Goal: Task Accomplishment & Management: Manage account settings

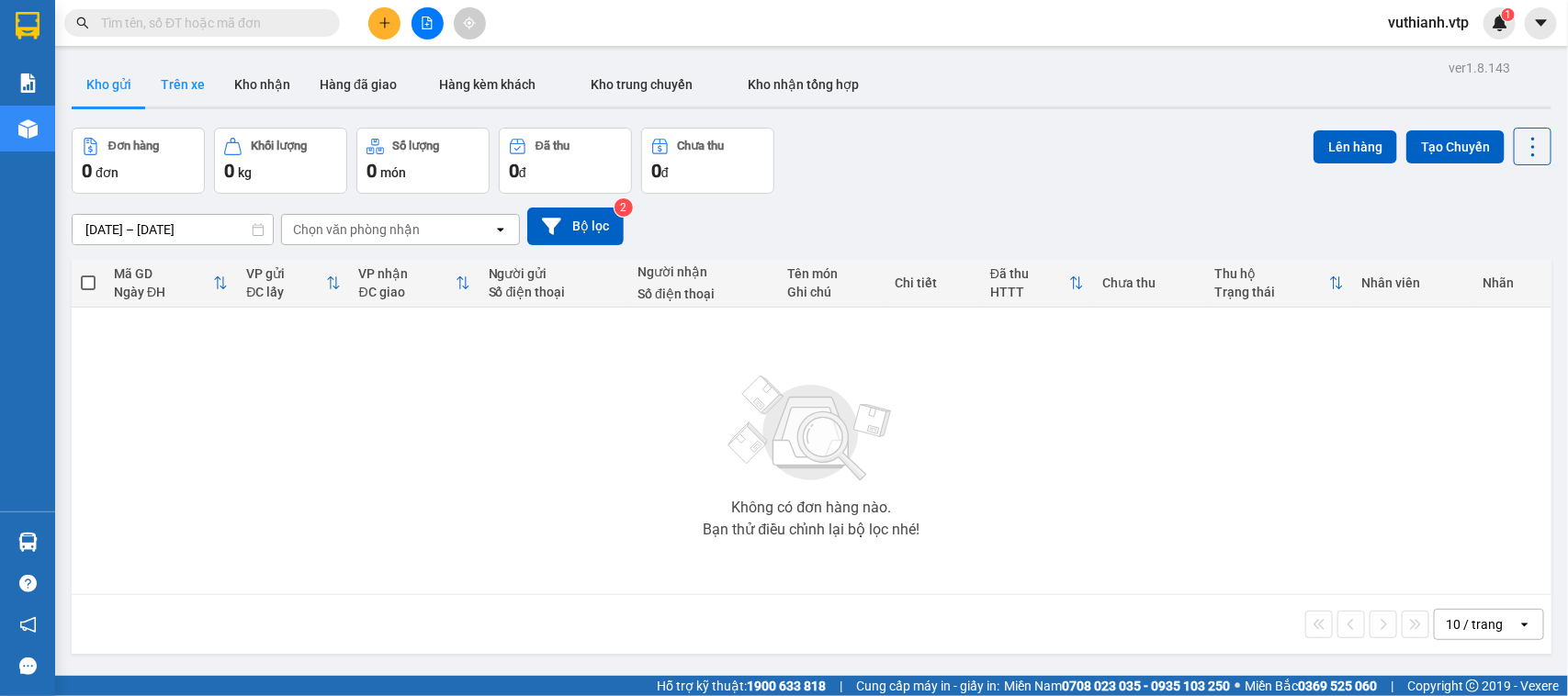
click at [177, 94] on button "Trên xe" at bounding box center [183, 84] width 73 height 44
click at [190, 90] on button "Trên xe" at bounding box center [183, 84] width 73 height 44
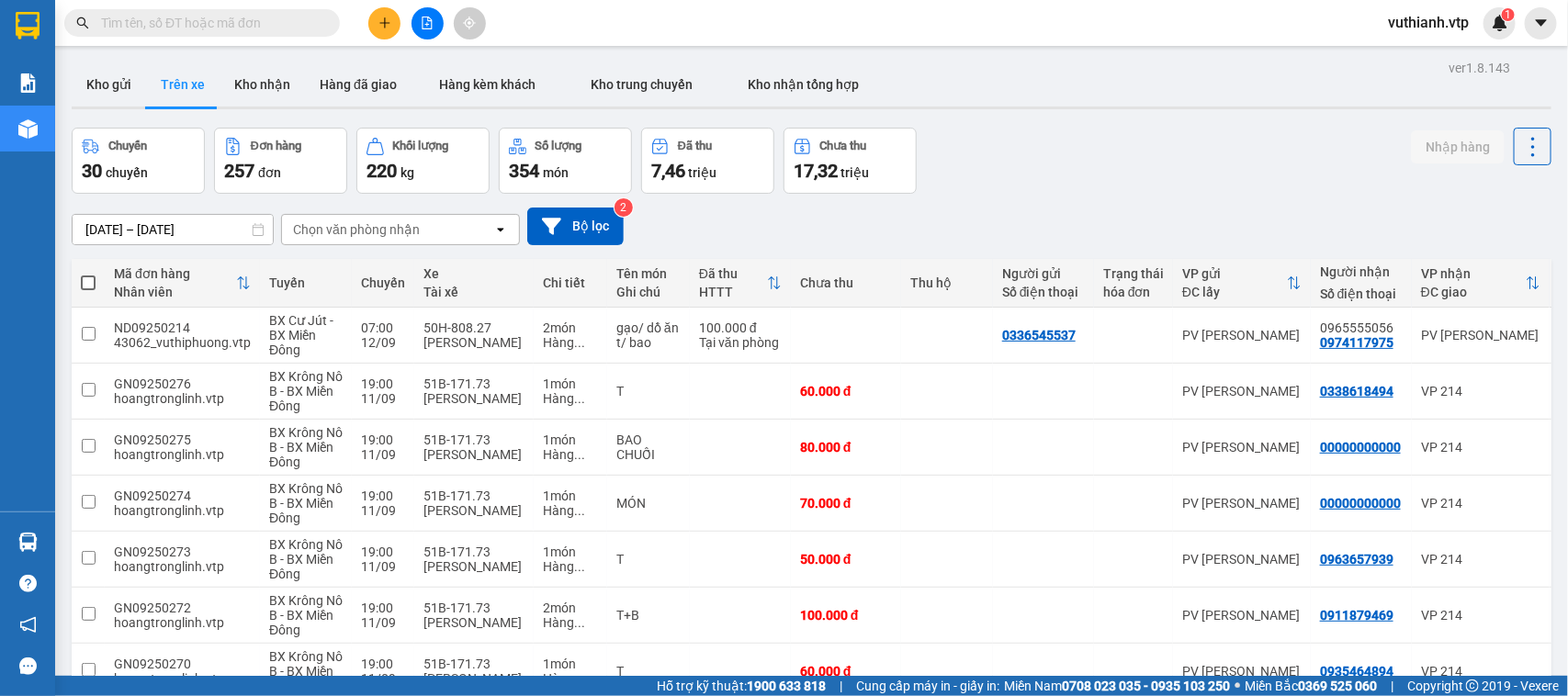
click at [365, 221] on div "Chọn văn phòng nhận" at bounding box center [356, 230] width 127 height 19
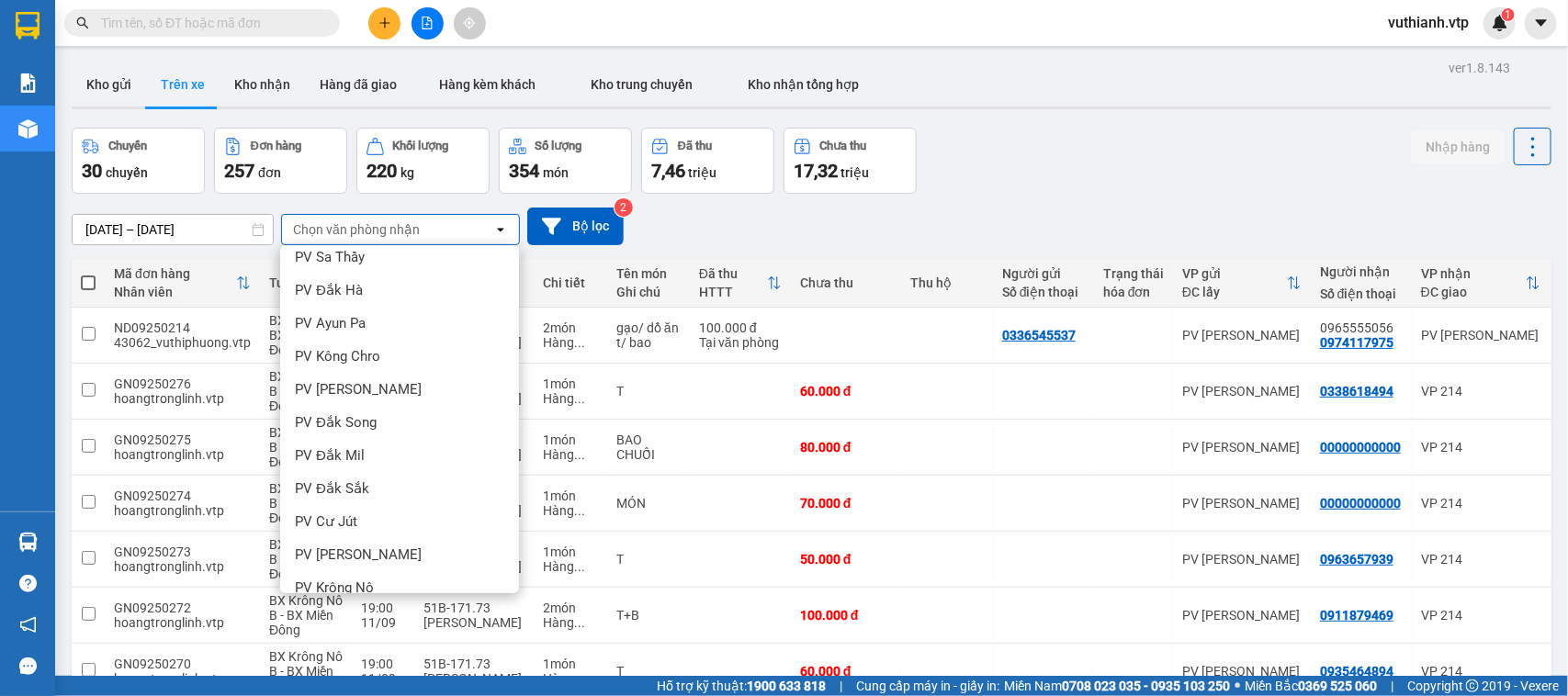
scroll to position [266, 0]
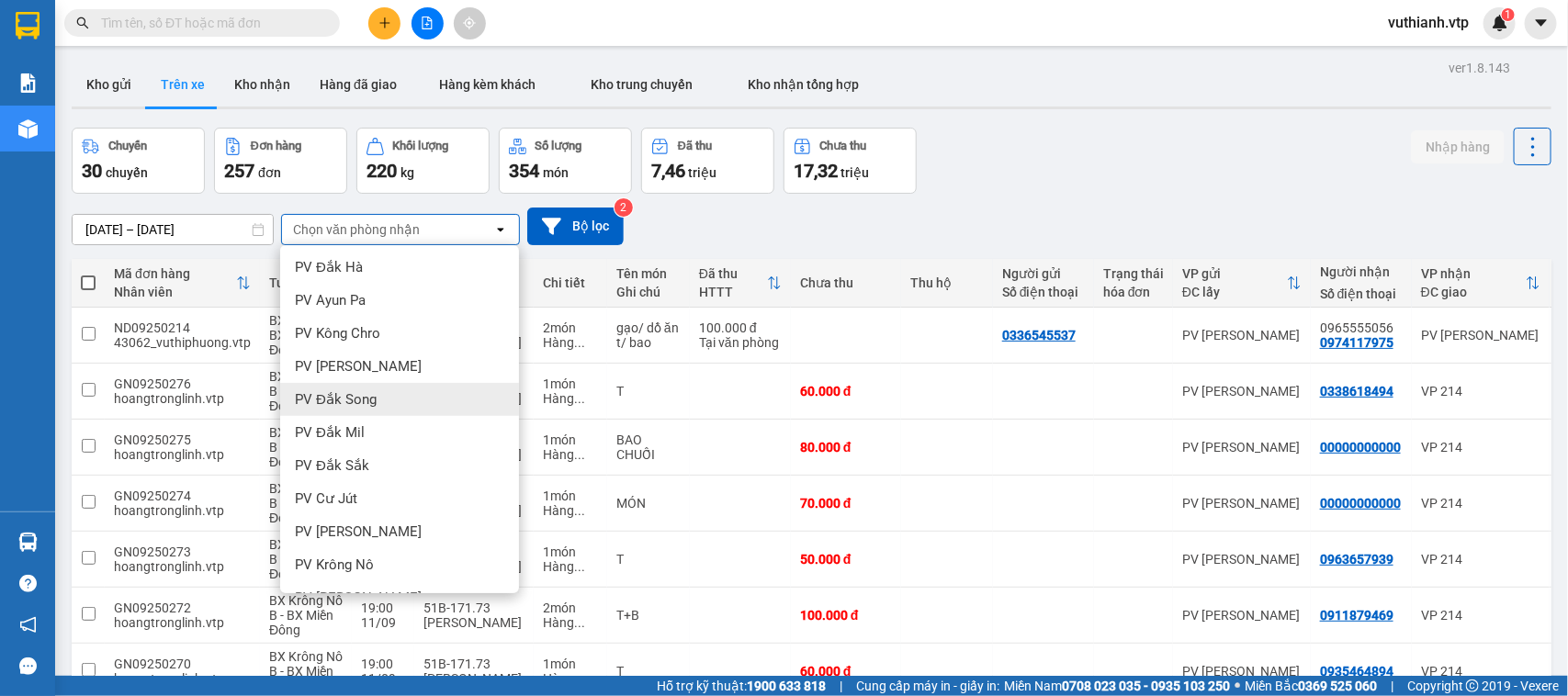
click at [406, 402] on div "PV Đắk Song" at bounding box center [400, 399] width 239 height 33
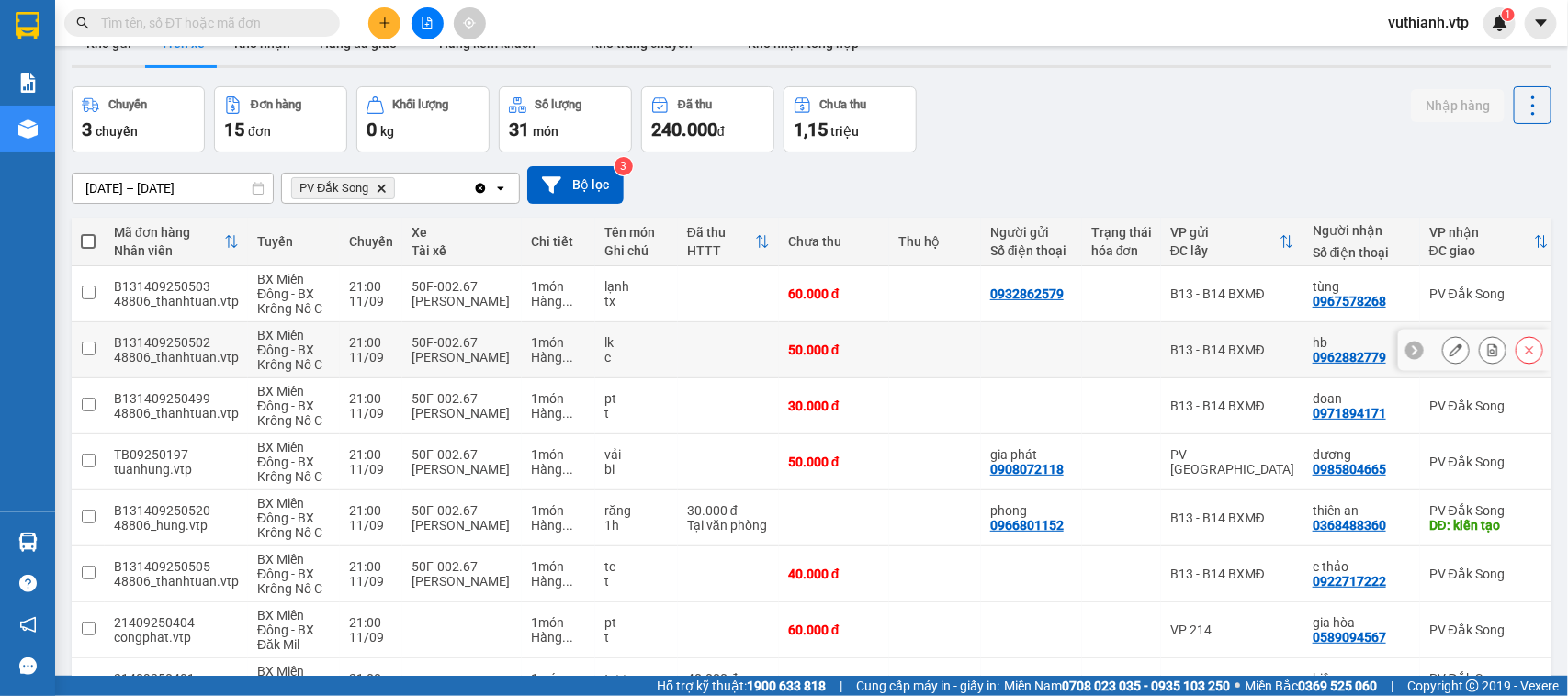
scroll to position [0, 0]
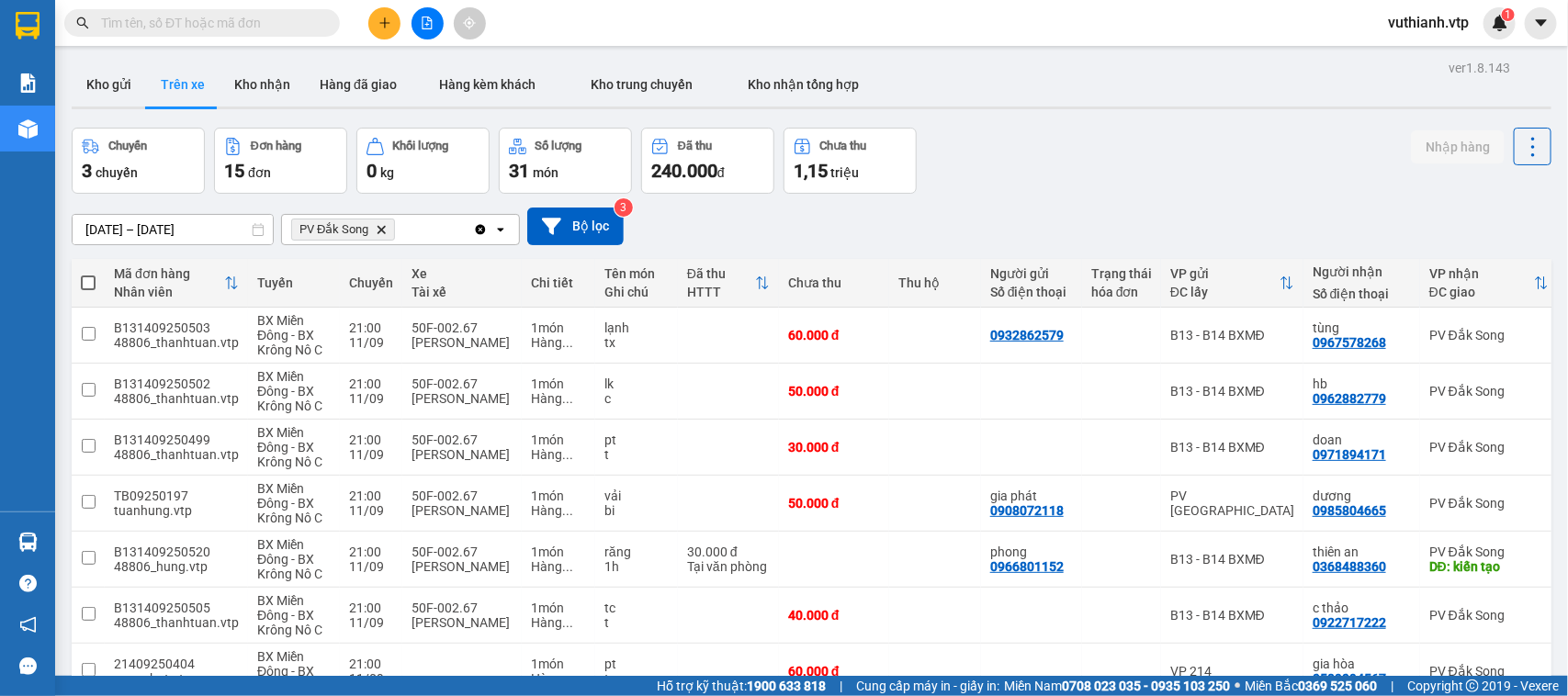
click at [81, 281] on span at bounding box center [88, 283] width 15 height 15
click at [88, 273] on input "checkbox" at bounding box center [88, 273] width 0 height 0
checkbox input "true"
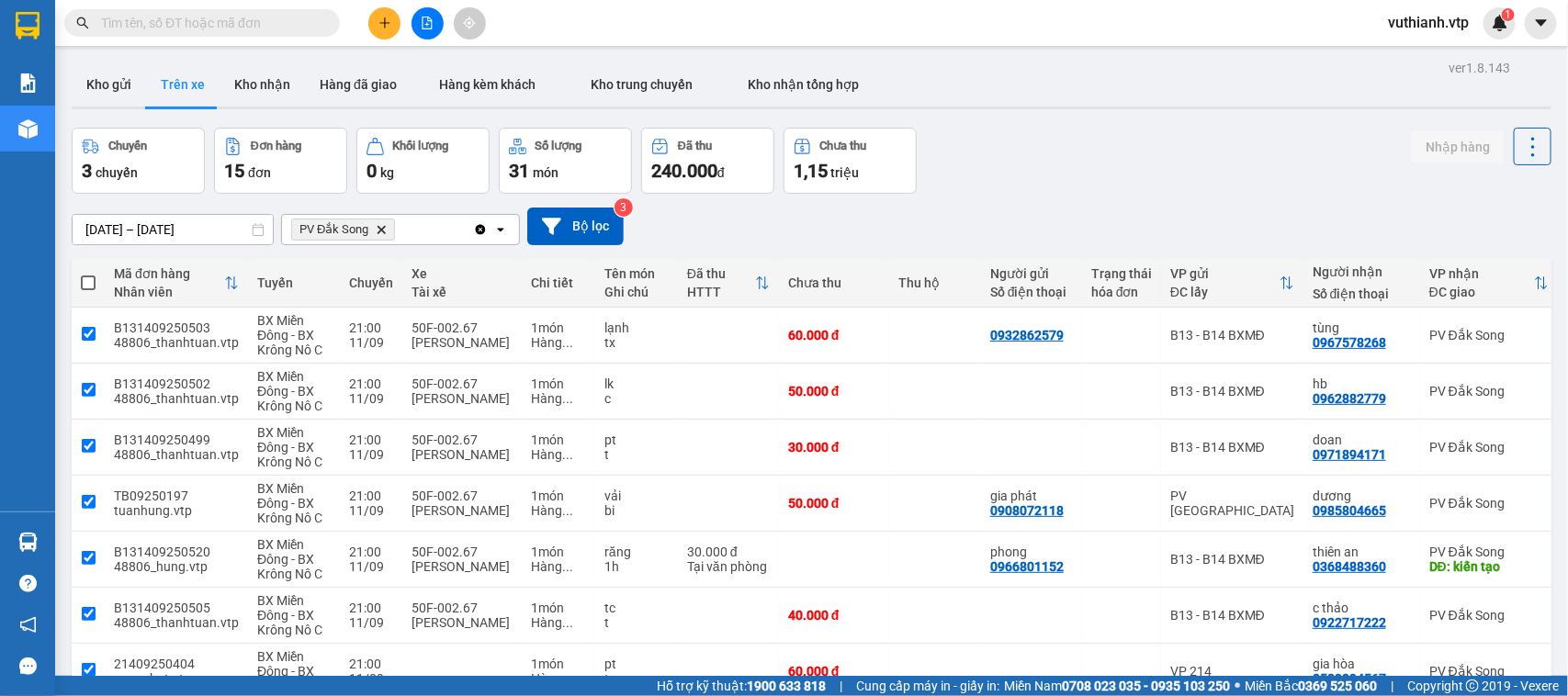
checkbox input "true"
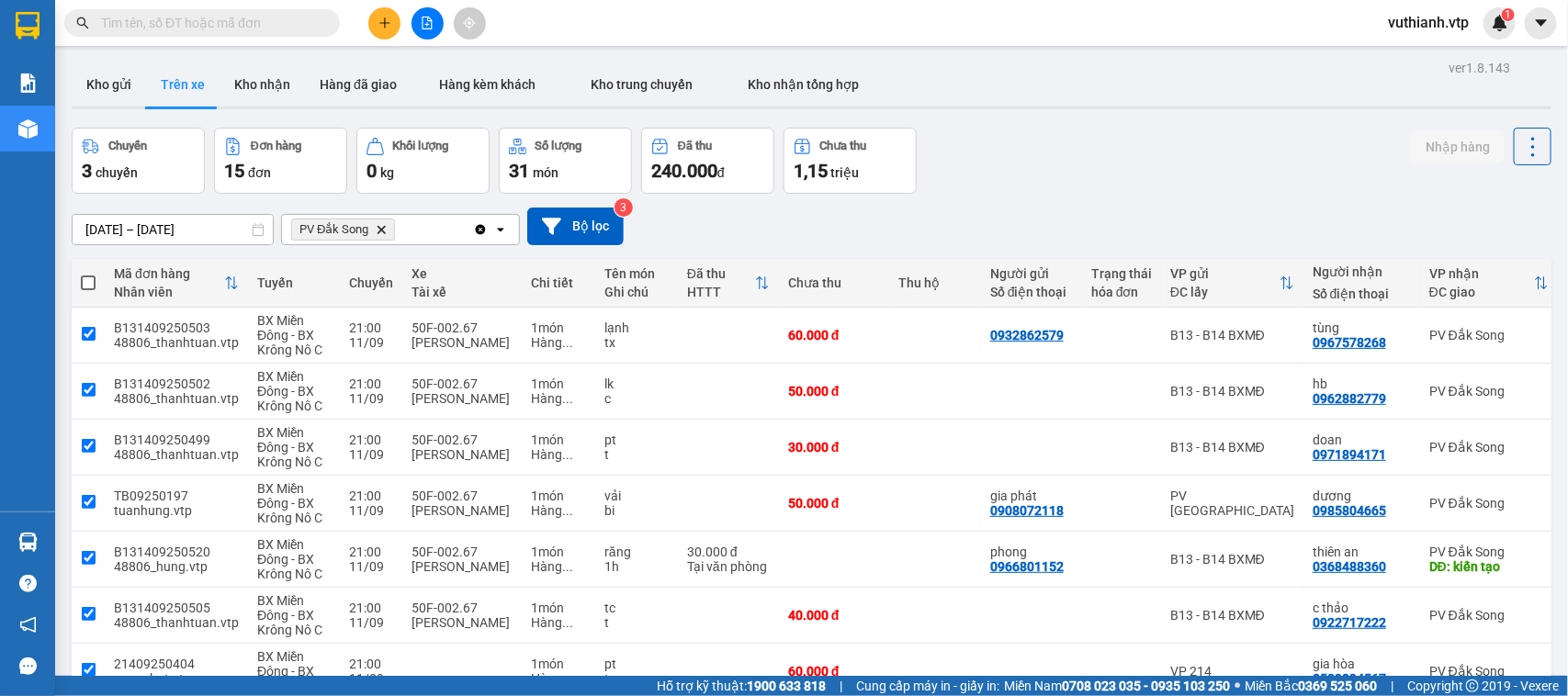
checkbox input "true"
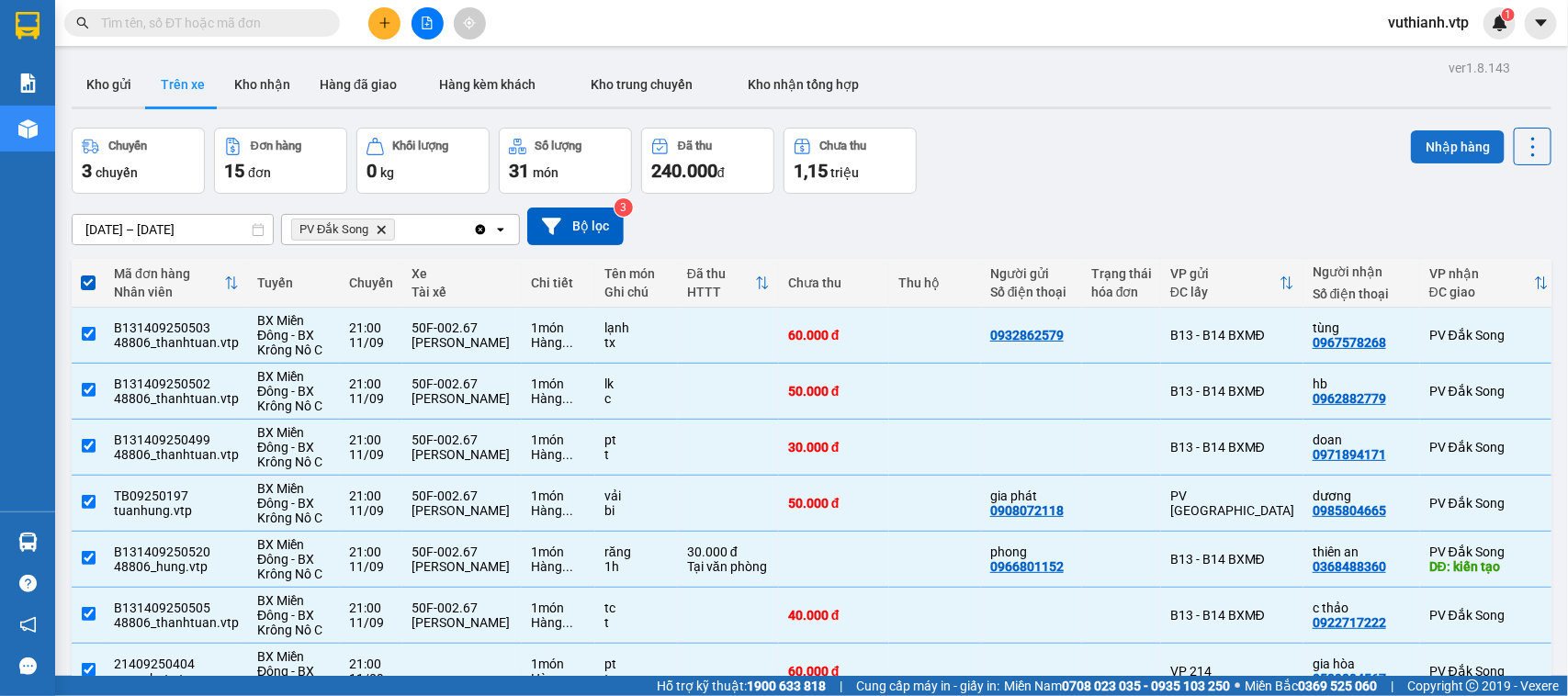
click at [1434, 146] on button "Nhập hàng" at bounding box center [1458, 147] width 94 height 33
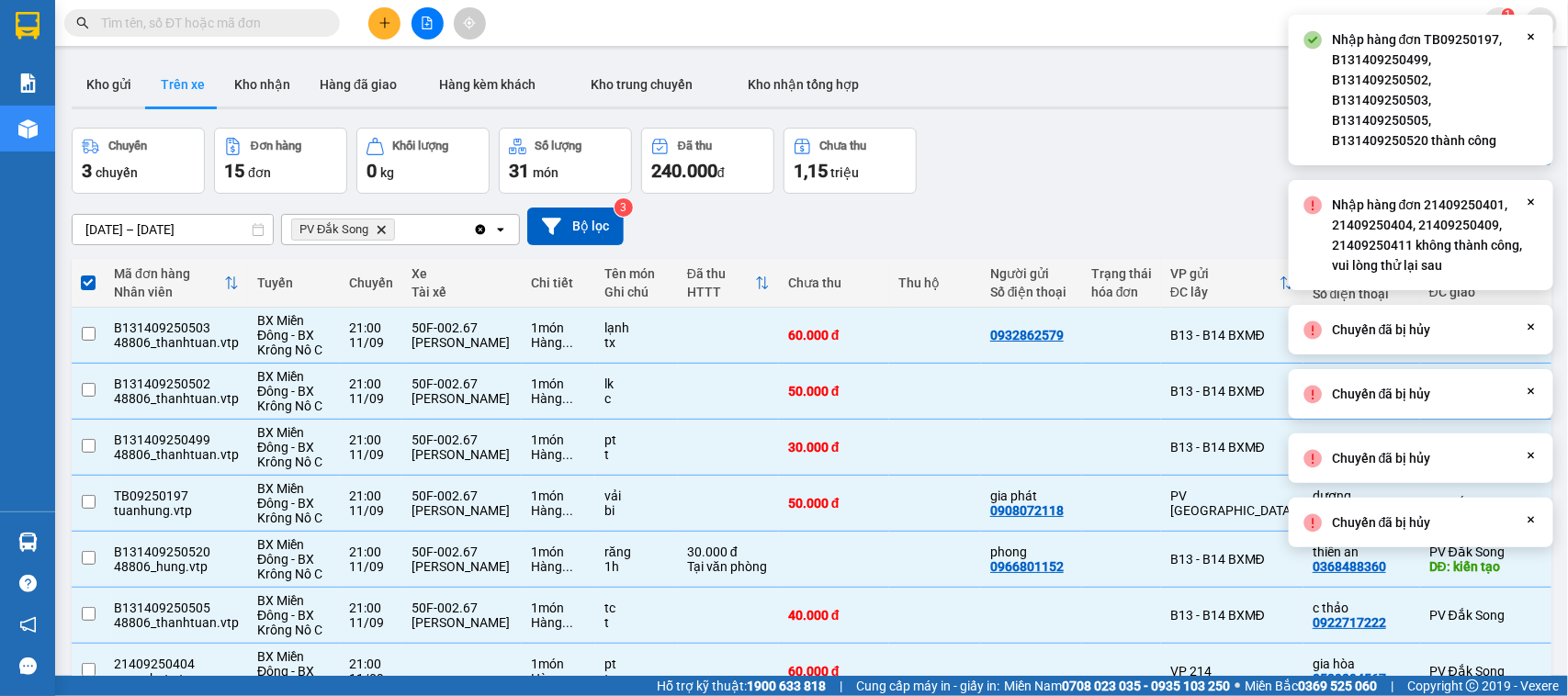
checkbox input "false"
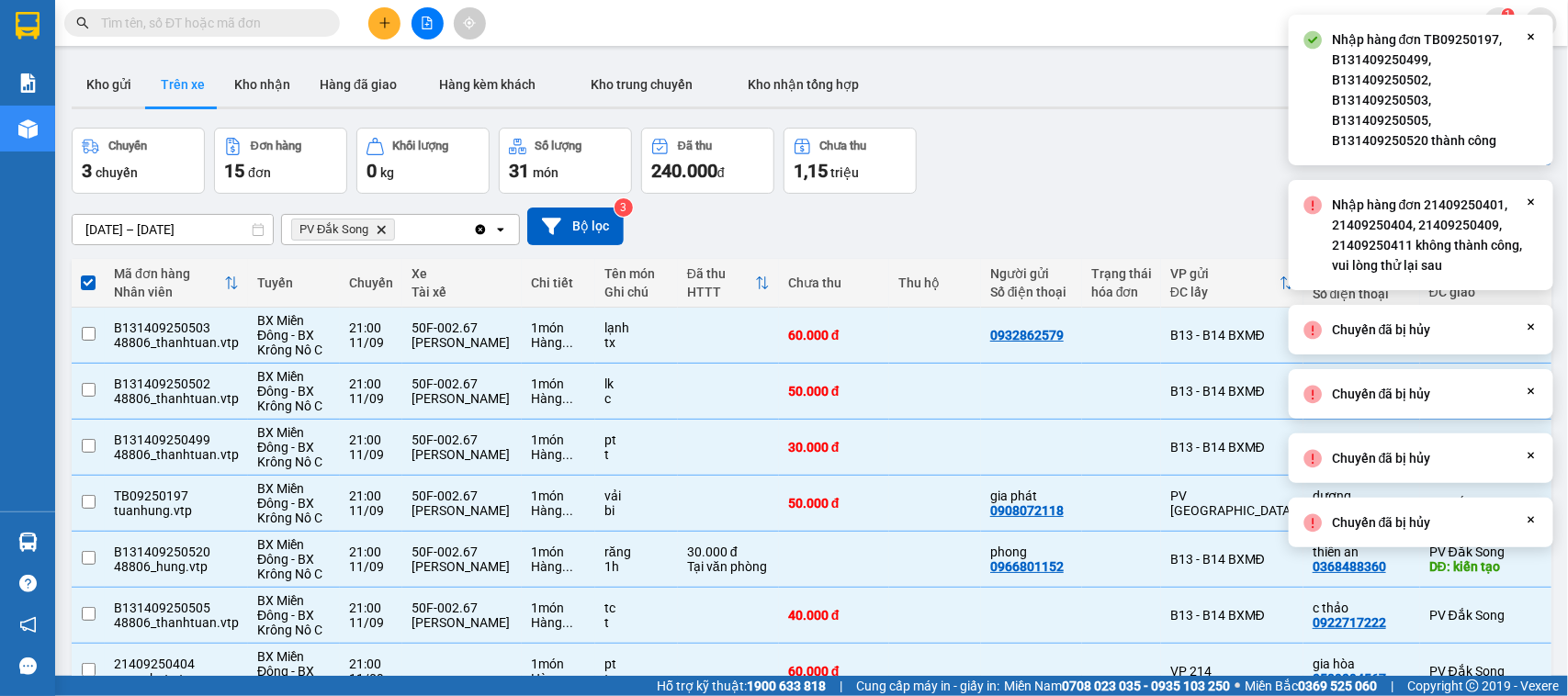
checkbox input "false"
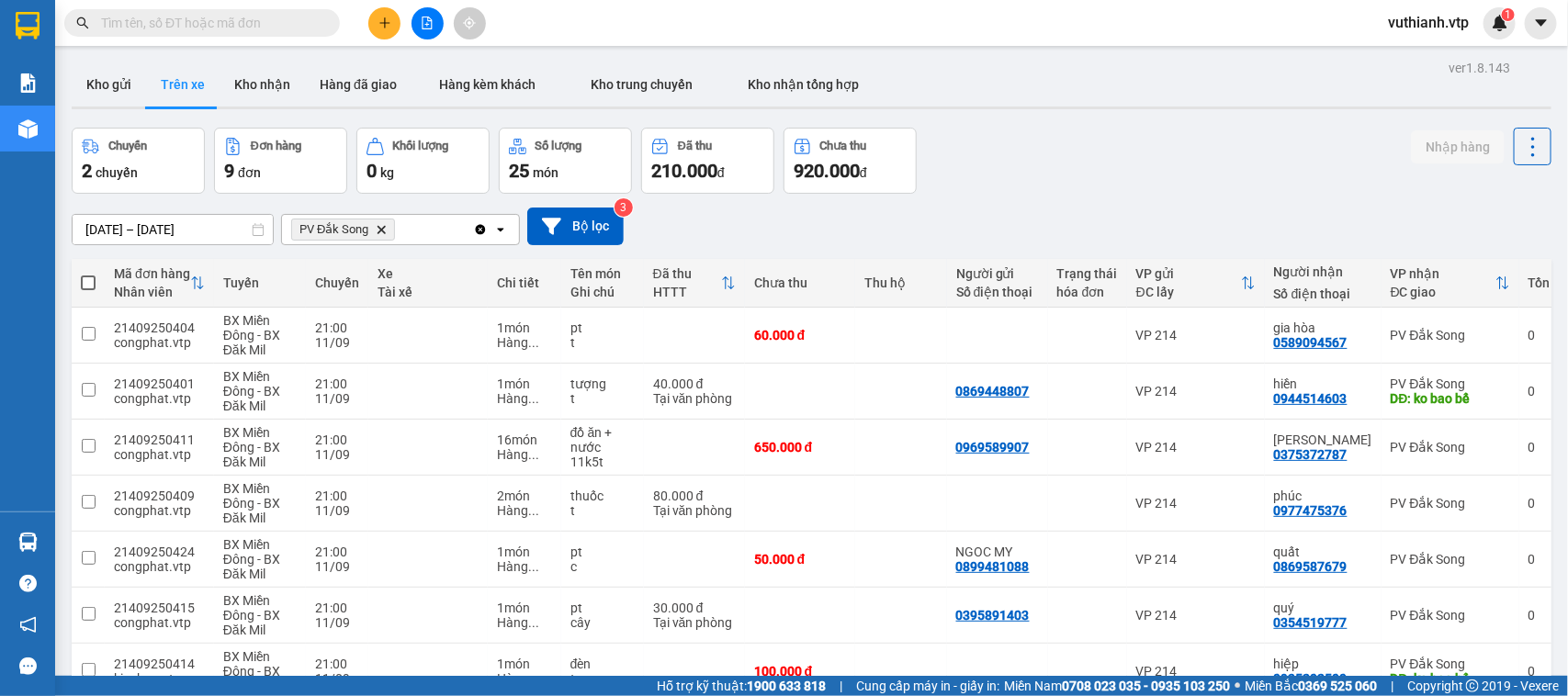
scroll to position [221, 0]
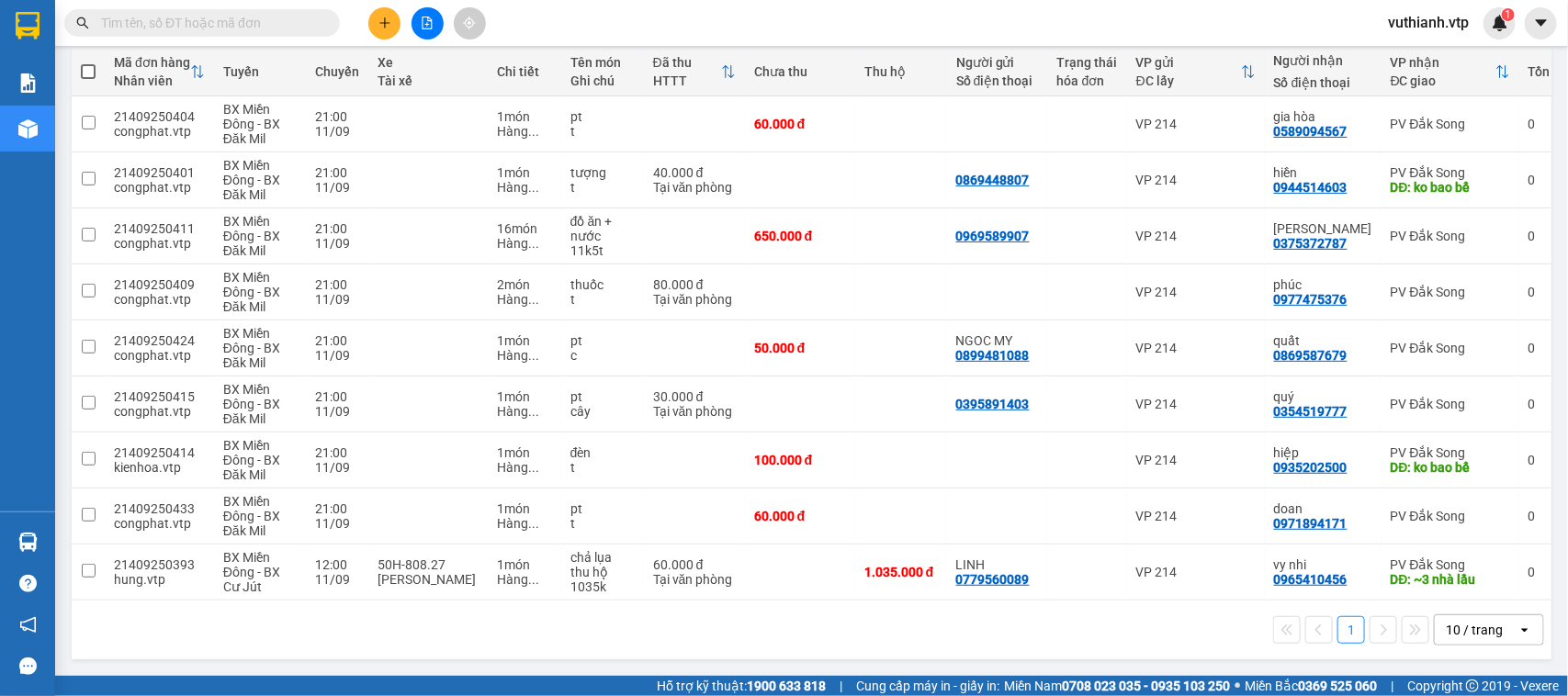
click at [92, 64] on span at bounding box center [88, 71] width 15 height 15
click at [88, 62] on input "checkbox" at bounding box center [88, 62] width 0 height 0
checkbox input "true"
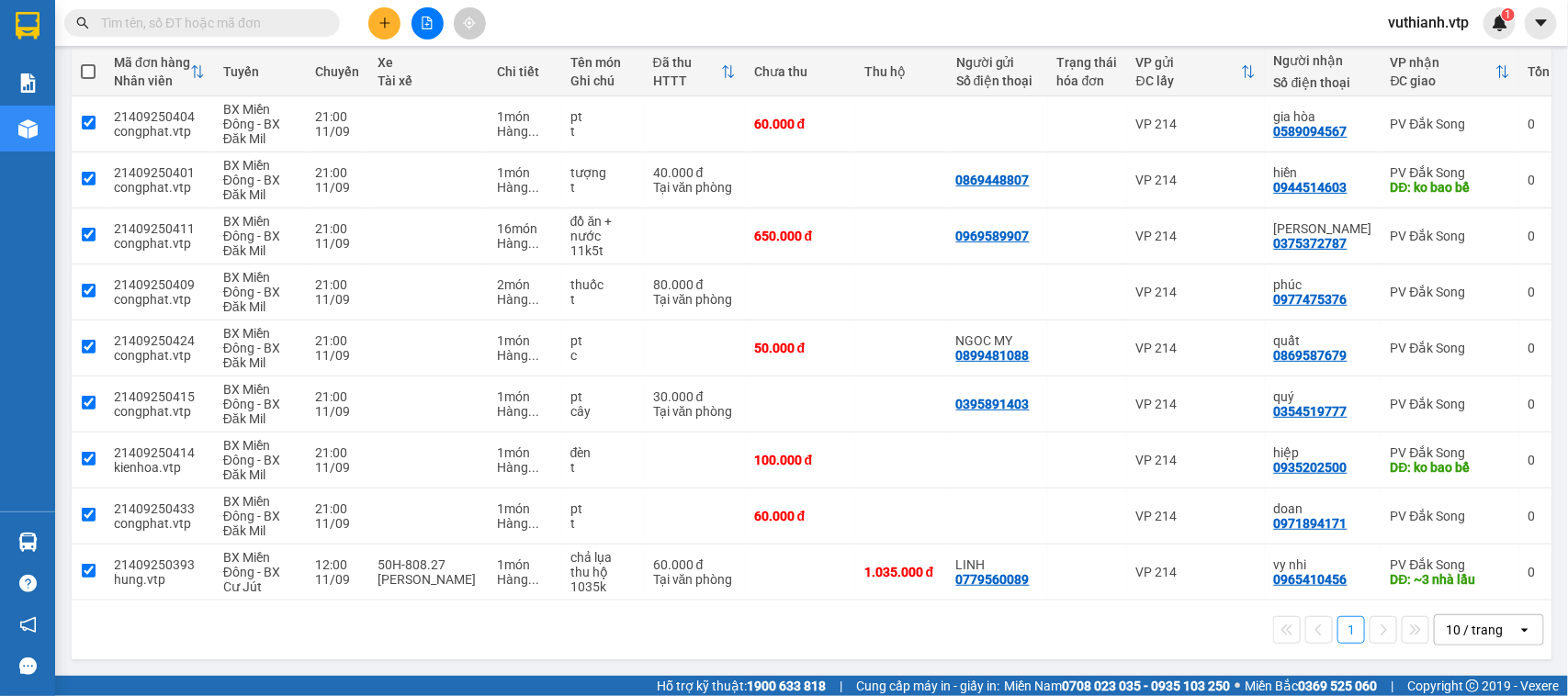
checkbox input "true"
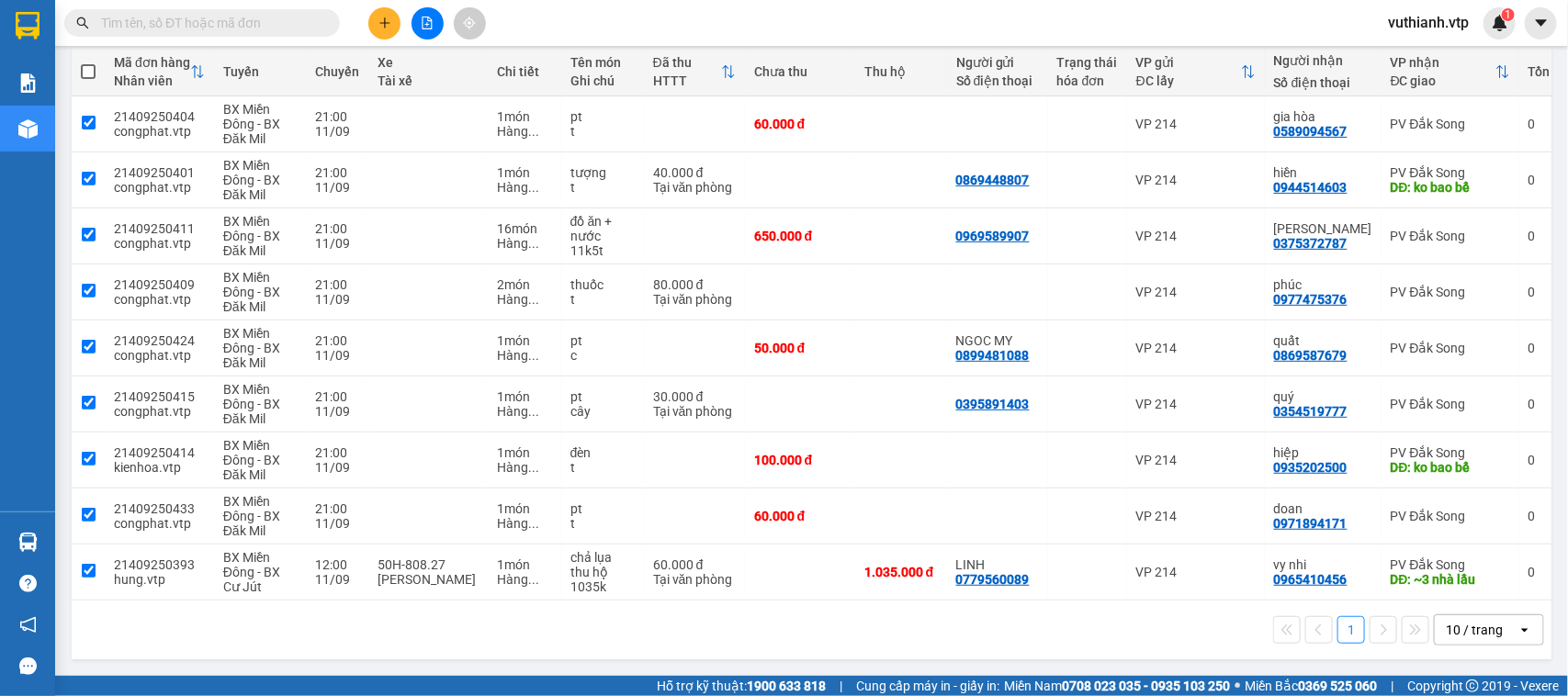
checkbox input "true"
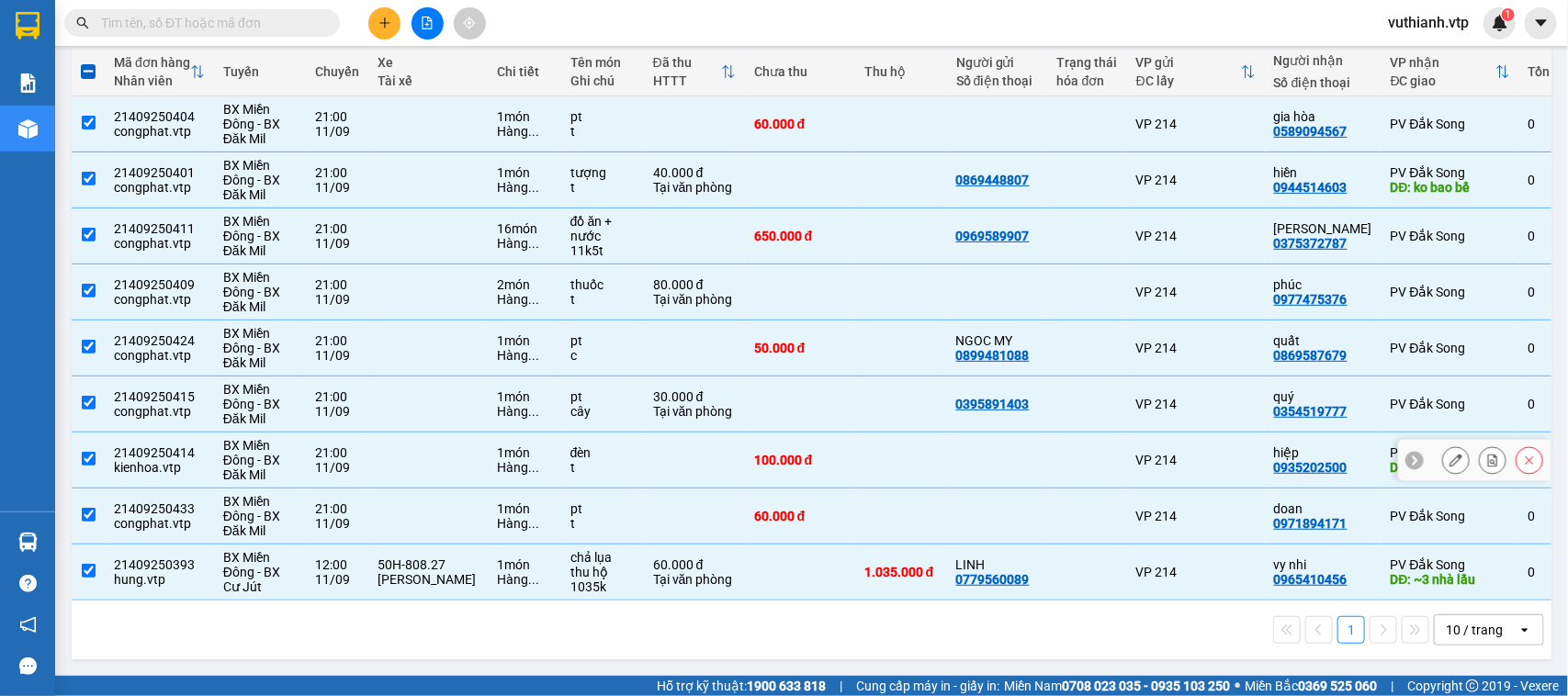
click at [82, 451] on input "checkbox" at bounding box center [88, 458] width 14 height 14
checkbox input "false"
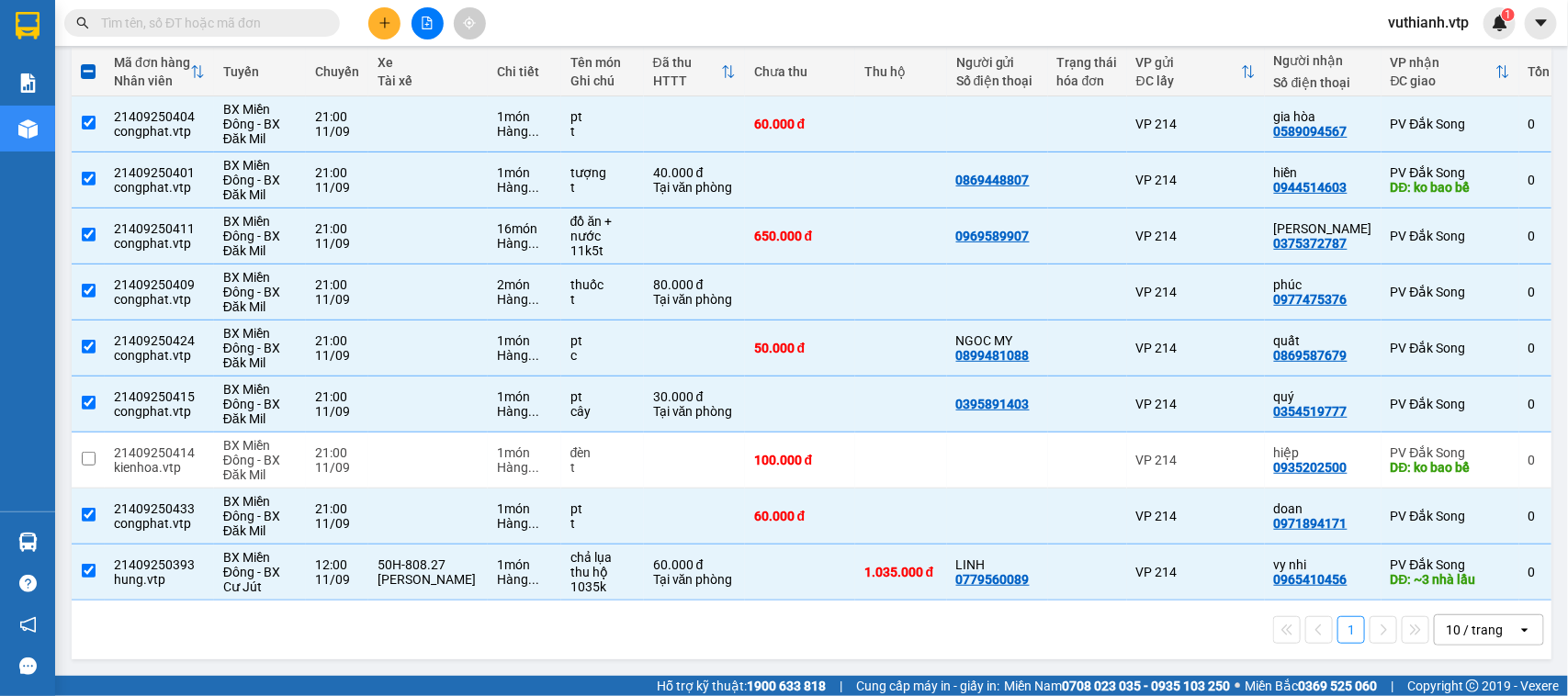
scroll to position [0, 0]
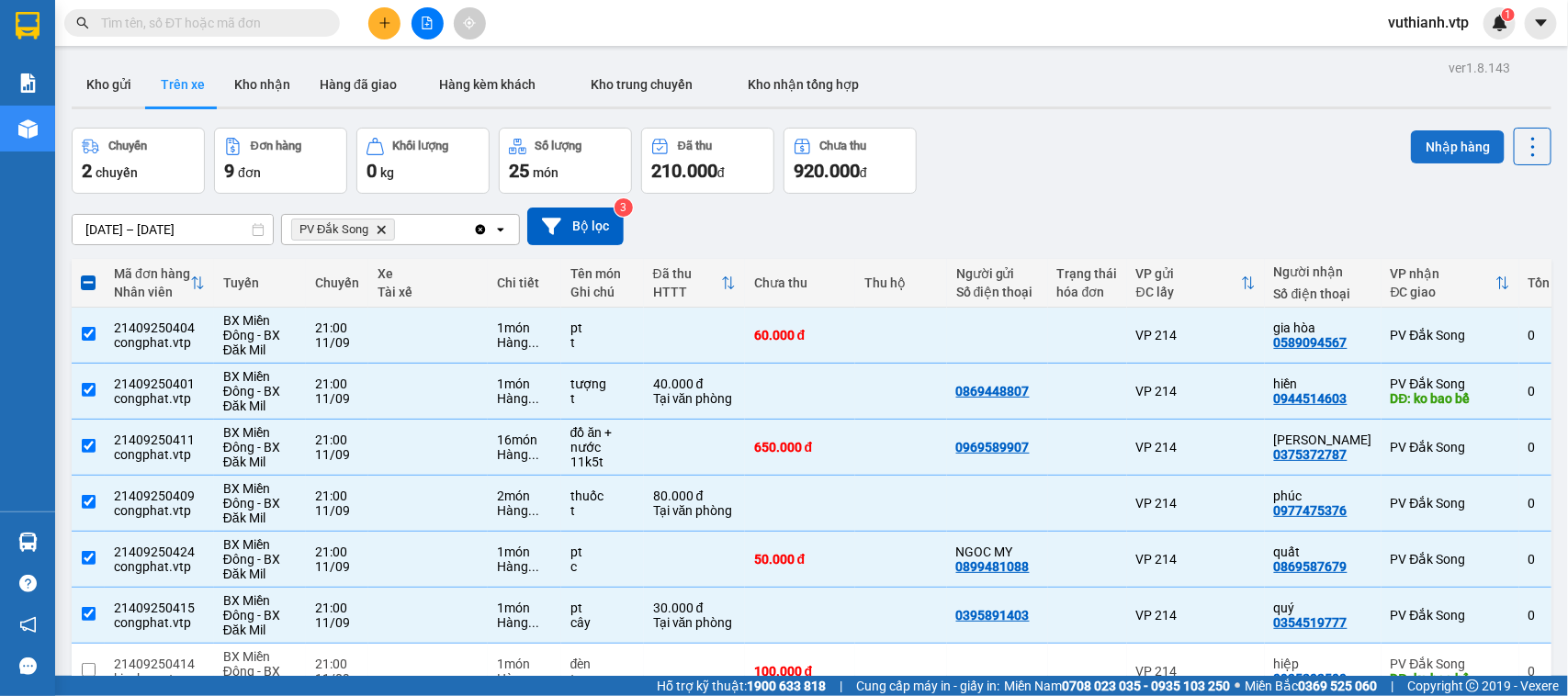
click at [1466, 144] on button "Nhập hàng" at bounding box center [1458, 147] width 94 height 33
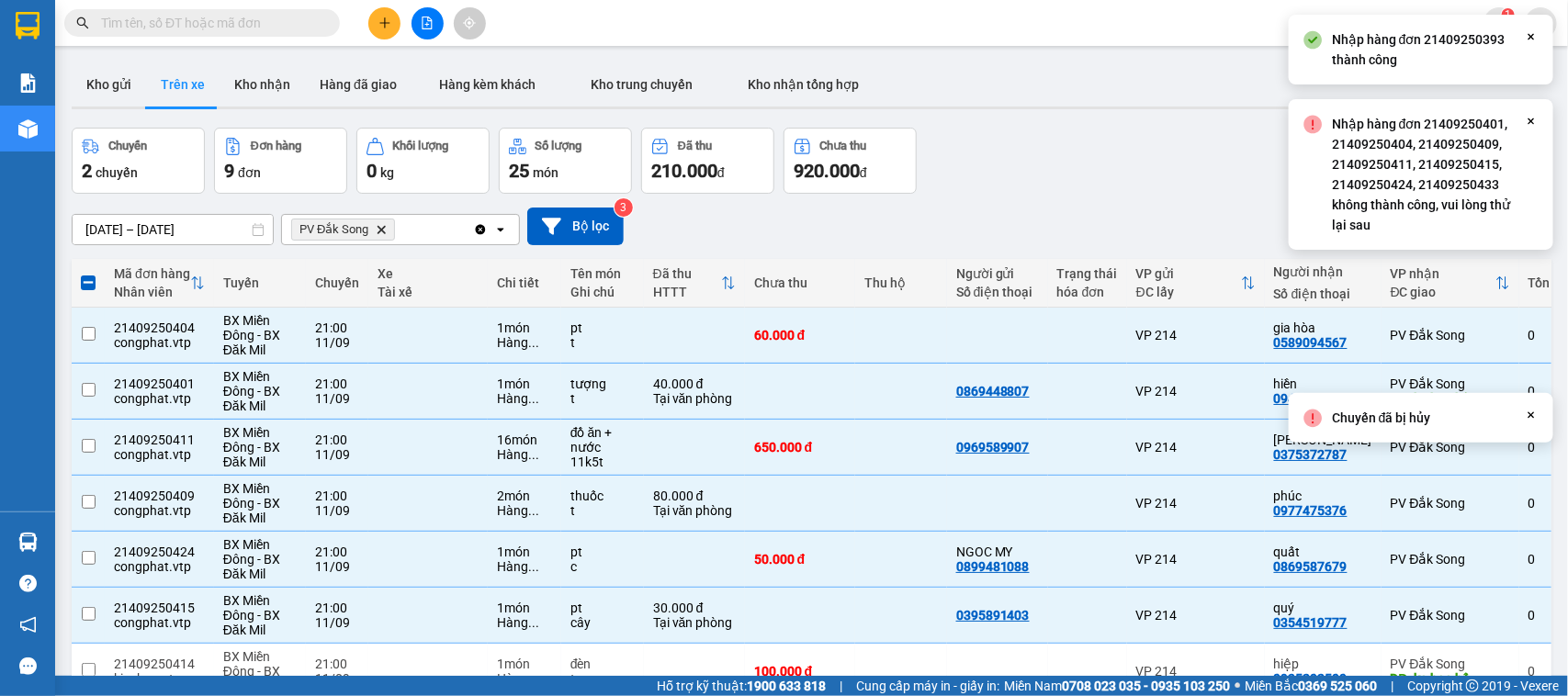
checkbox input "false"
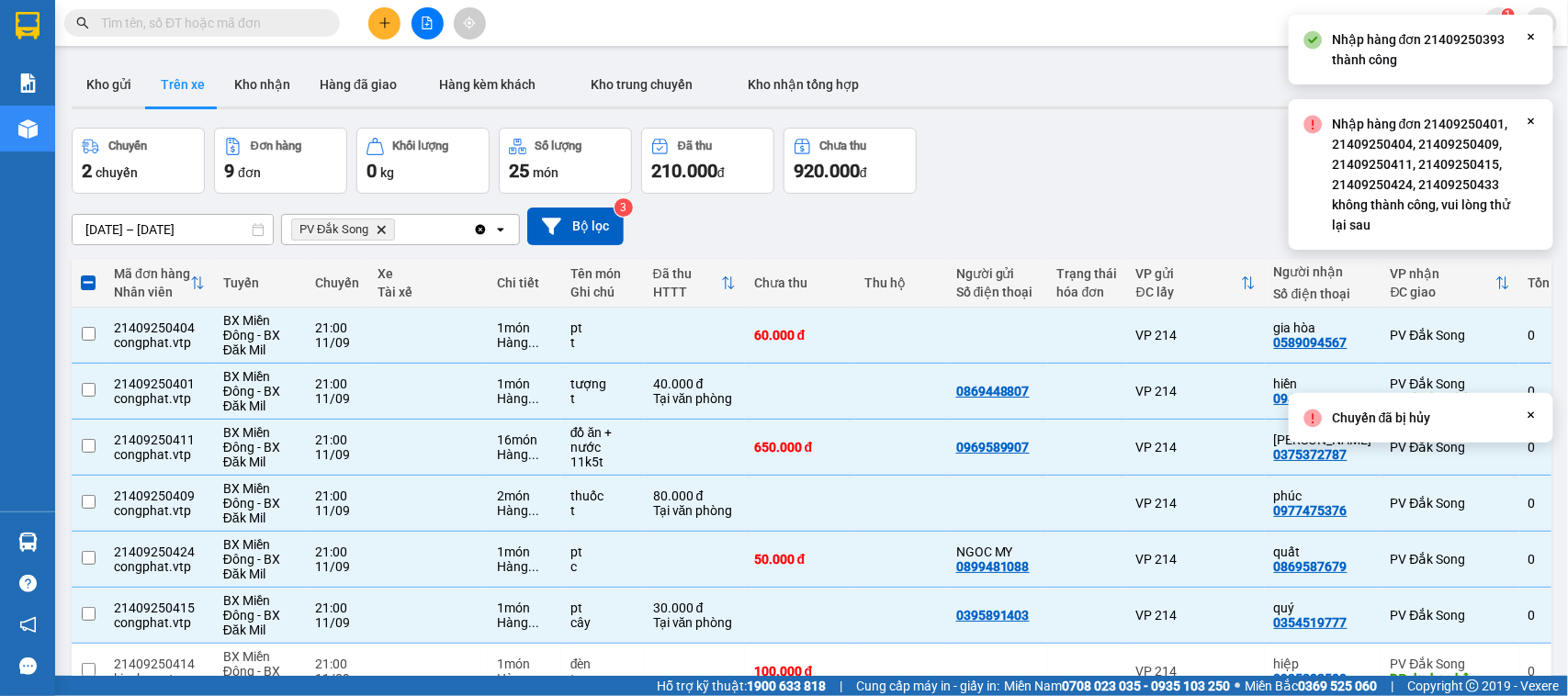
checkbox input "false"
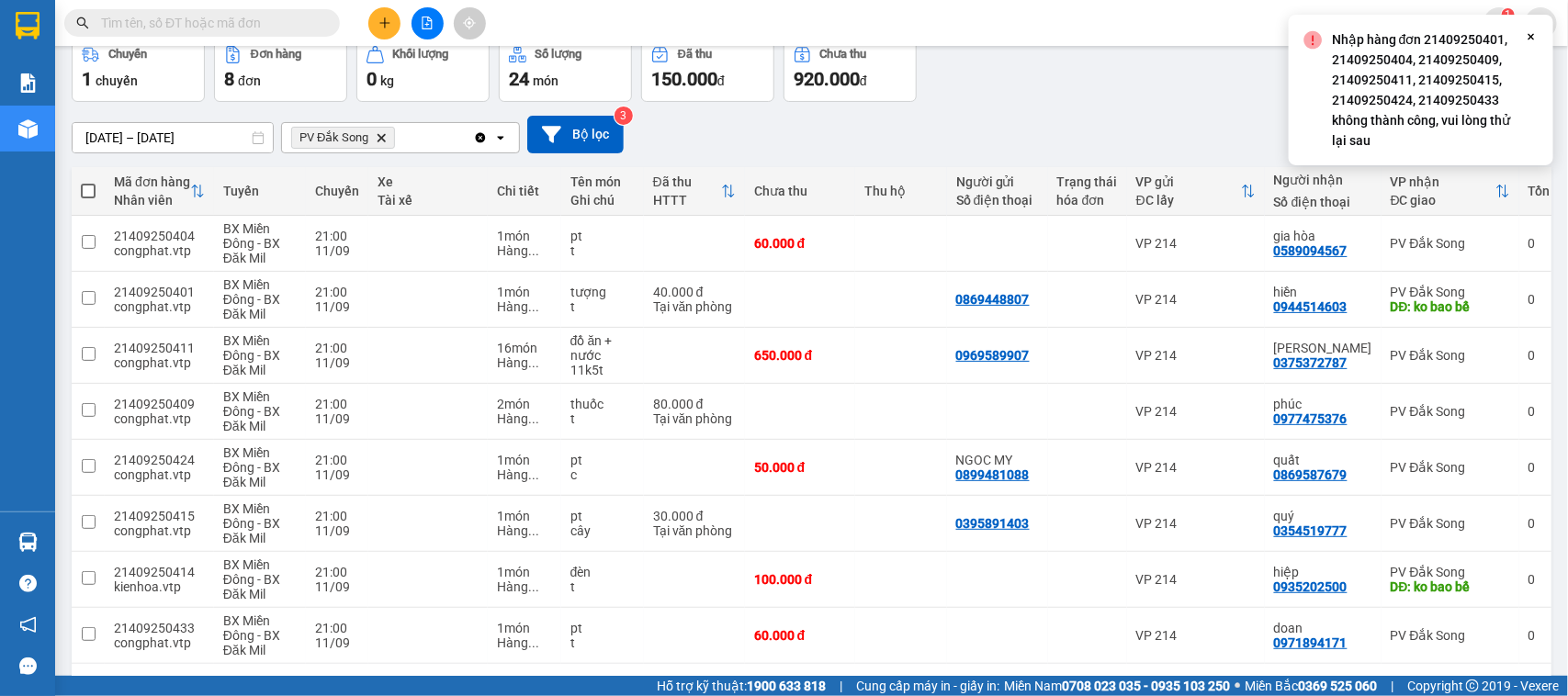
scroll to position [163, 0]
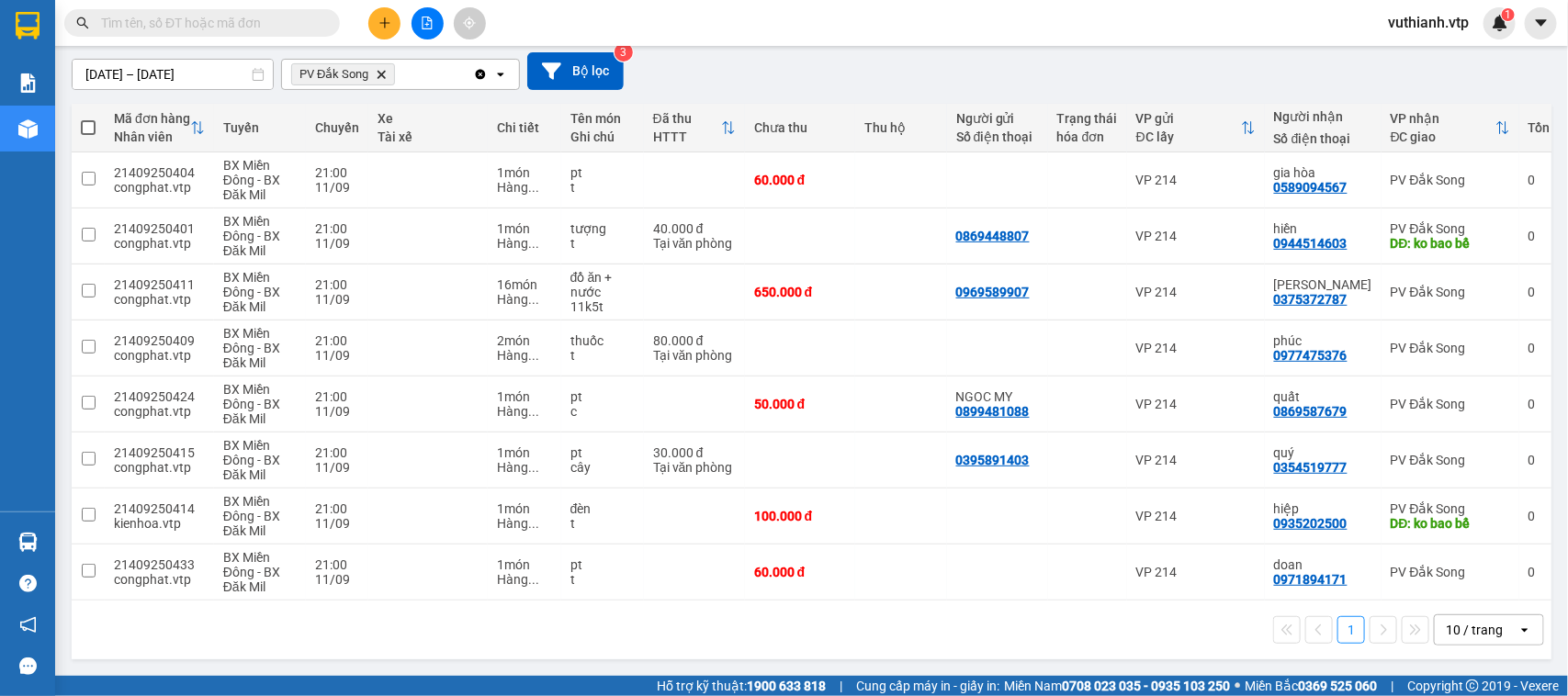
click at [87, 121] on span at bounding box center [88, 128] width 15 height 15
click at [88, 119] on input "checkbox" at bounding box center [88, 119] width 0 height 0
checkbox input "true"
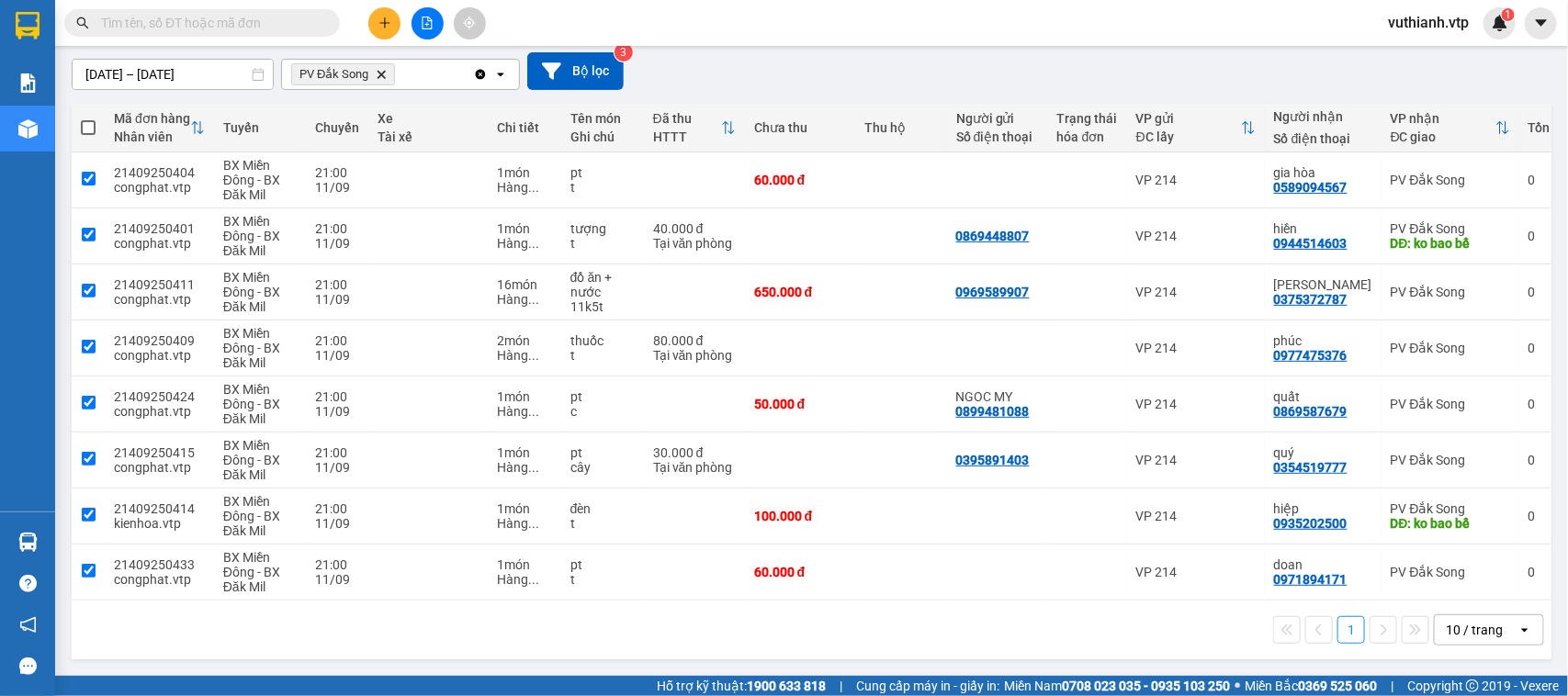
checkbox input "true"
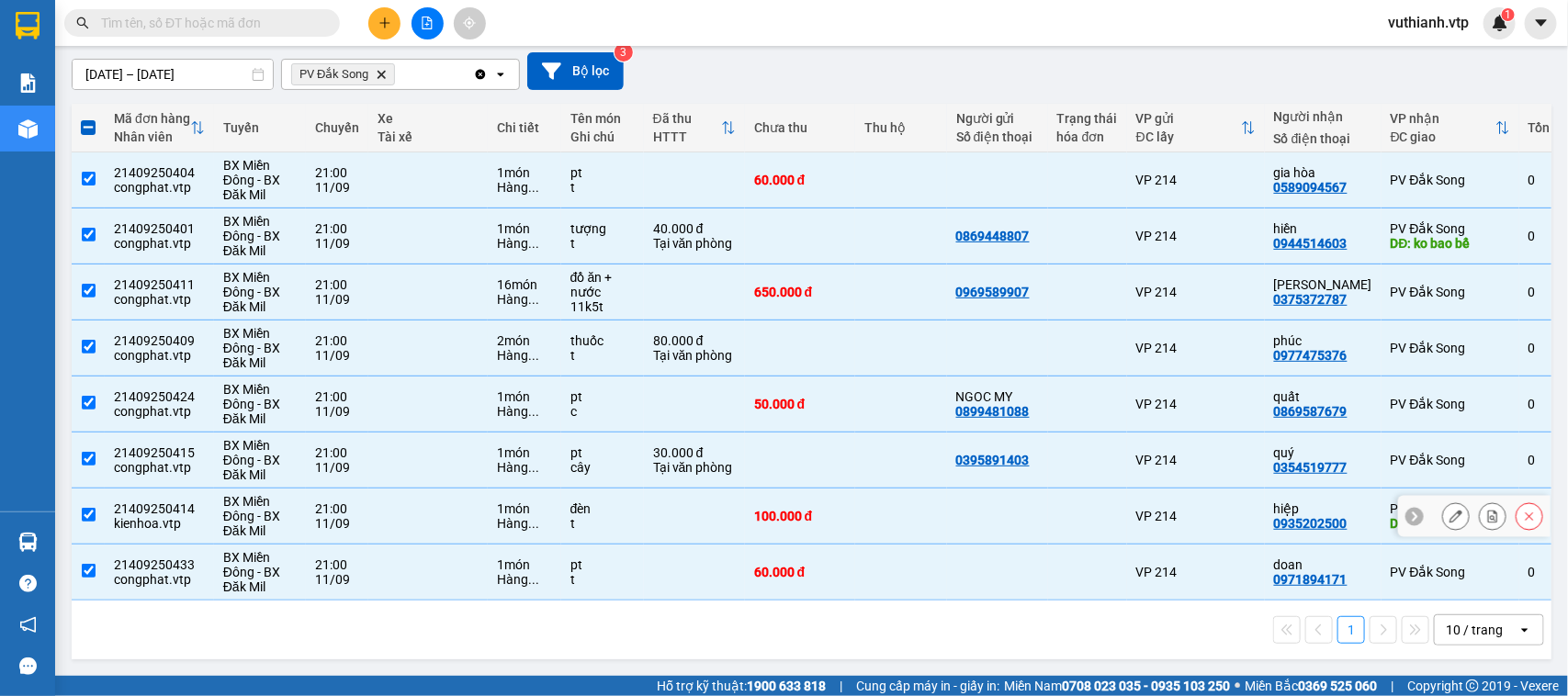
click at [94, 508] on input "checkbox" at bounding box center [88, 514] width 14 height 14
checkbox input "false"
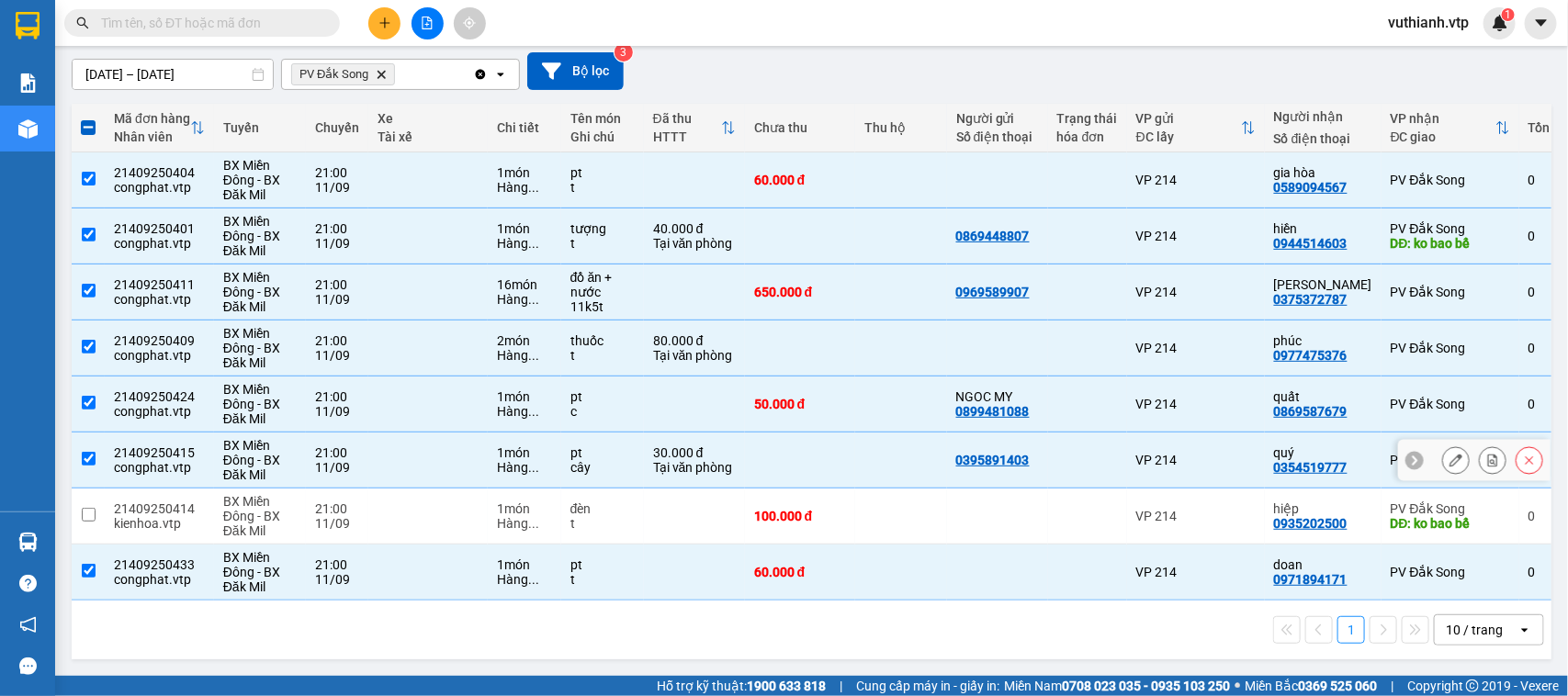
scroll to position [0, 0]
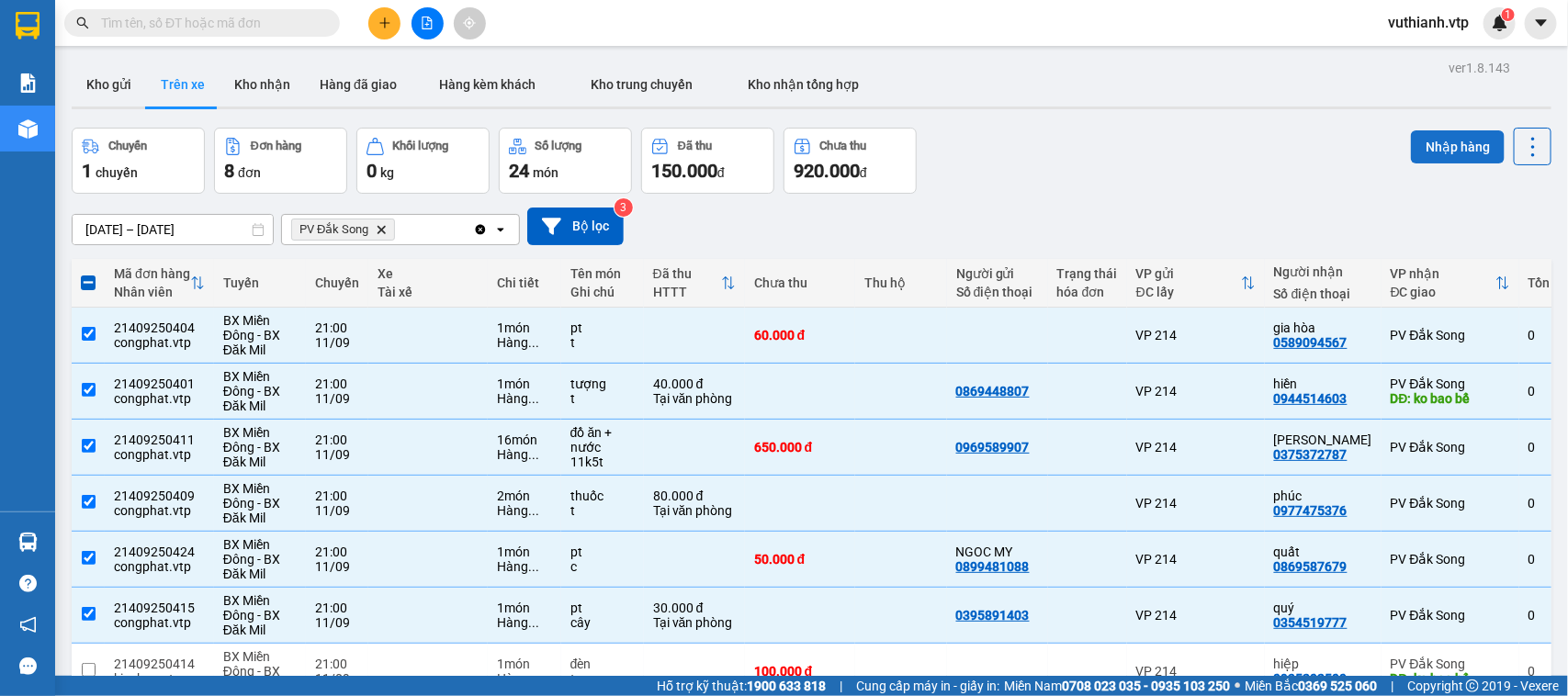
click at [1438, 145] on button "Nhập hàng" at bounding box center [1458, 147] width 94 height 33
click at [1460, 151] on button "Nhập hàng" at bounding box center [1458, 147] width 94 height 33
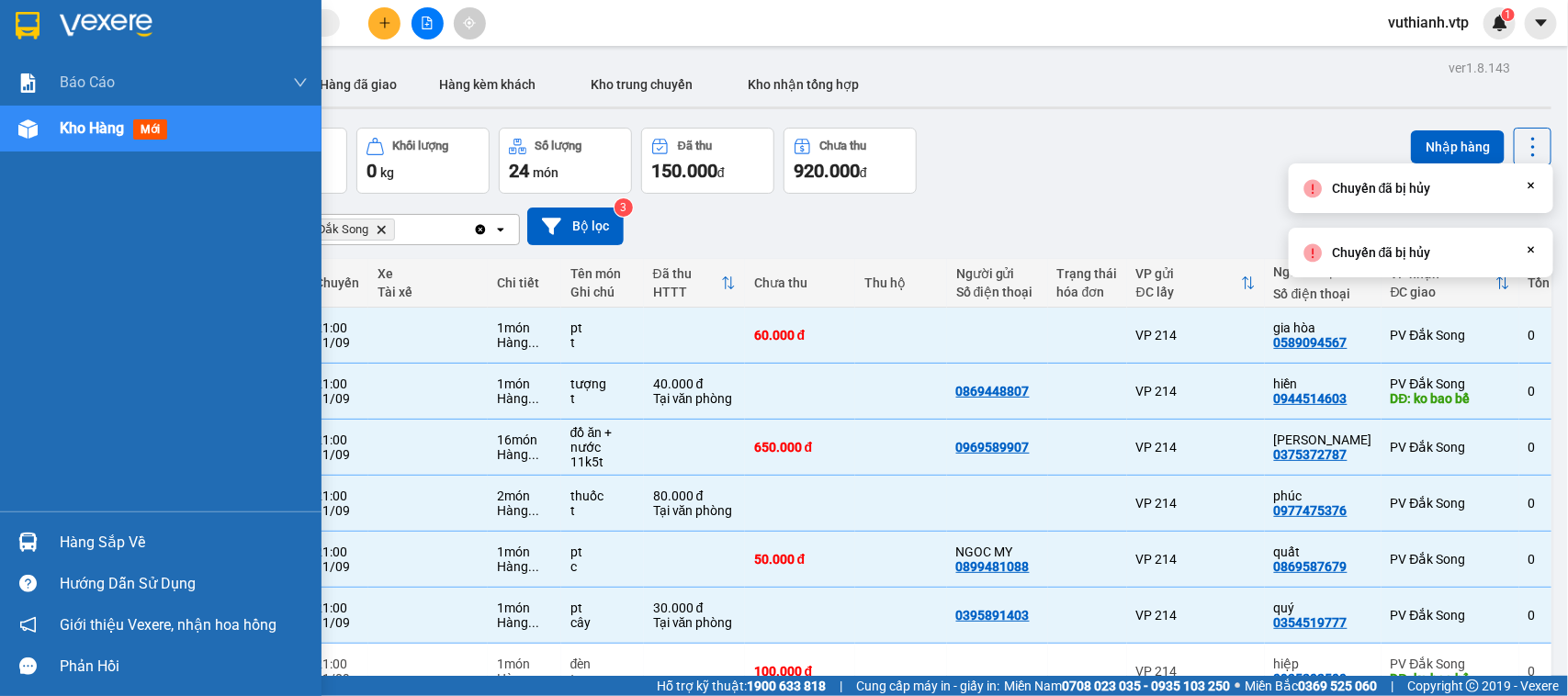
click at [39, 538] on div at bounding box center [28, 542] width 32 height 32
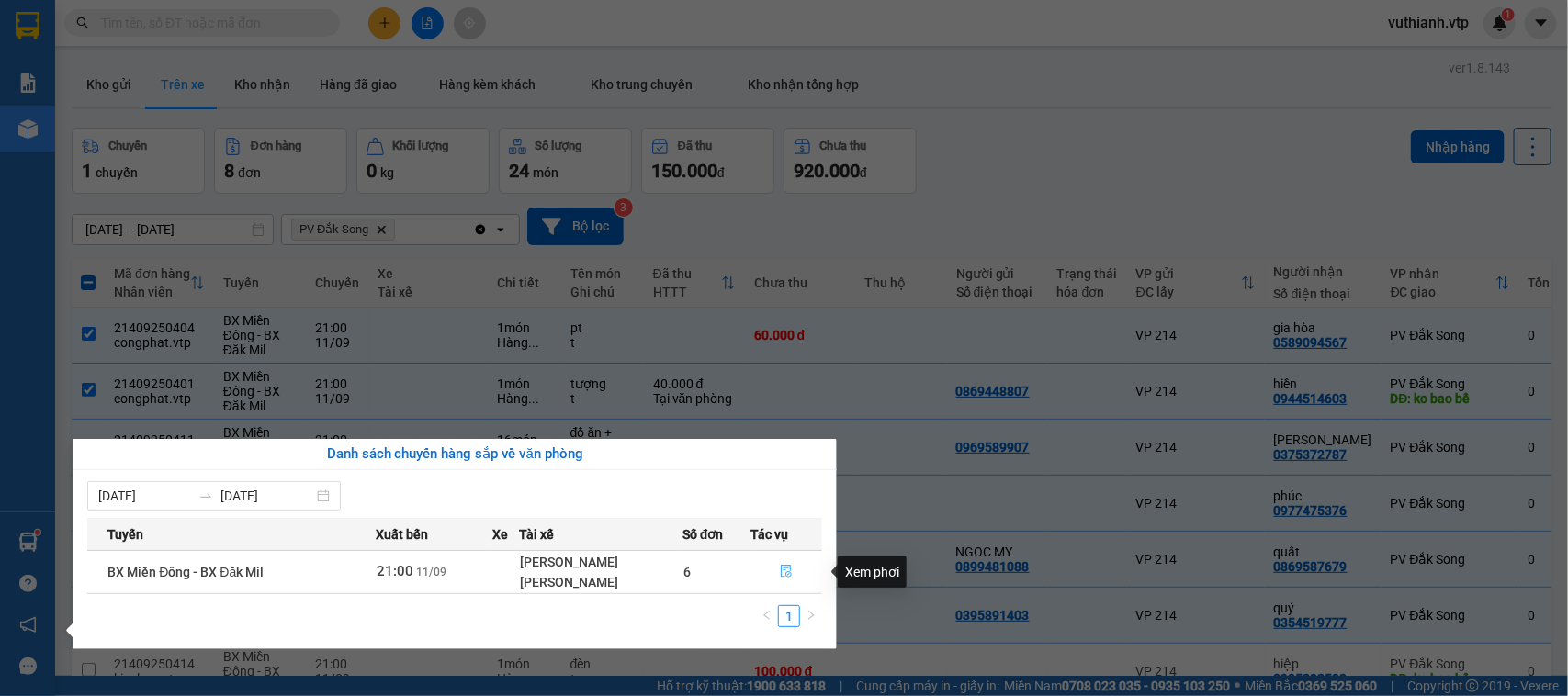
click at [792, 577] on icon "file-done" at bounding box center [786, 571] width 13 height 13
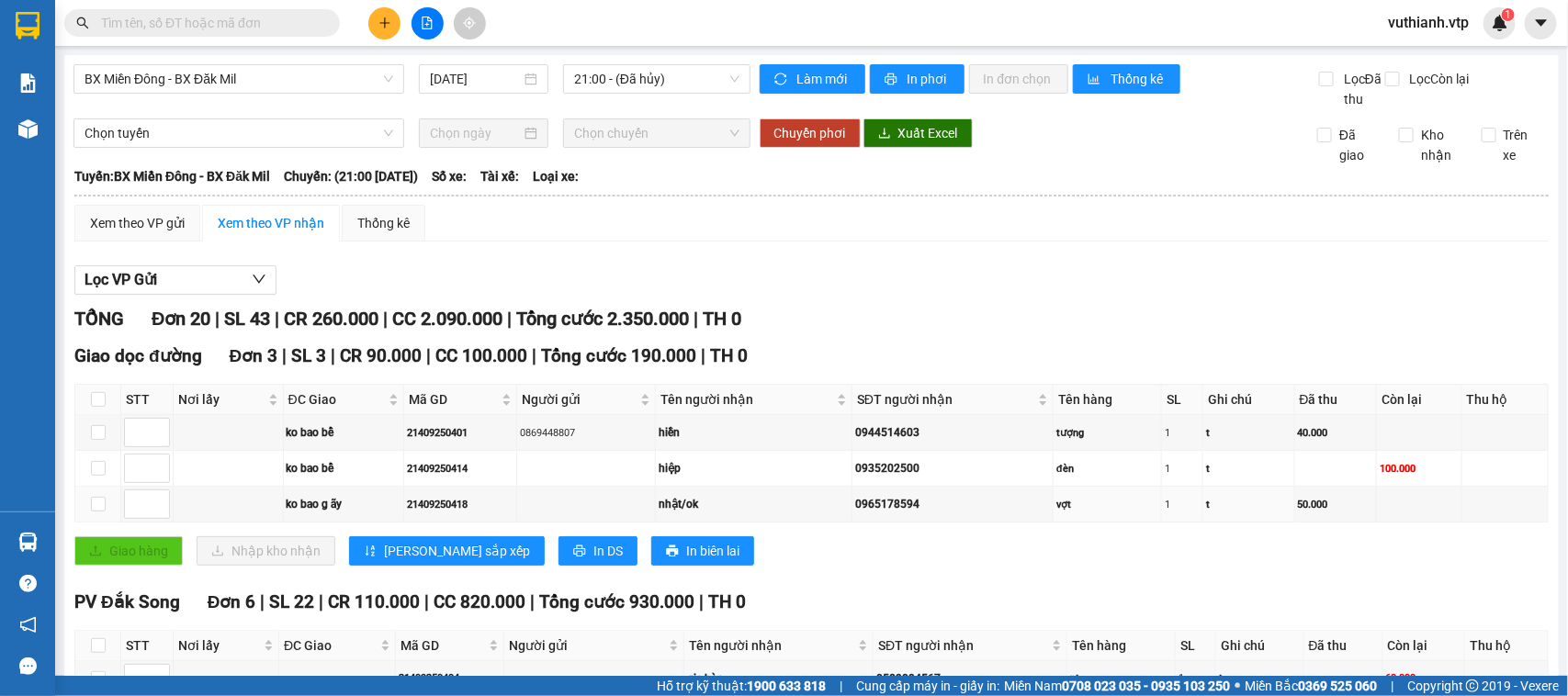
scroll to position [536, 0]
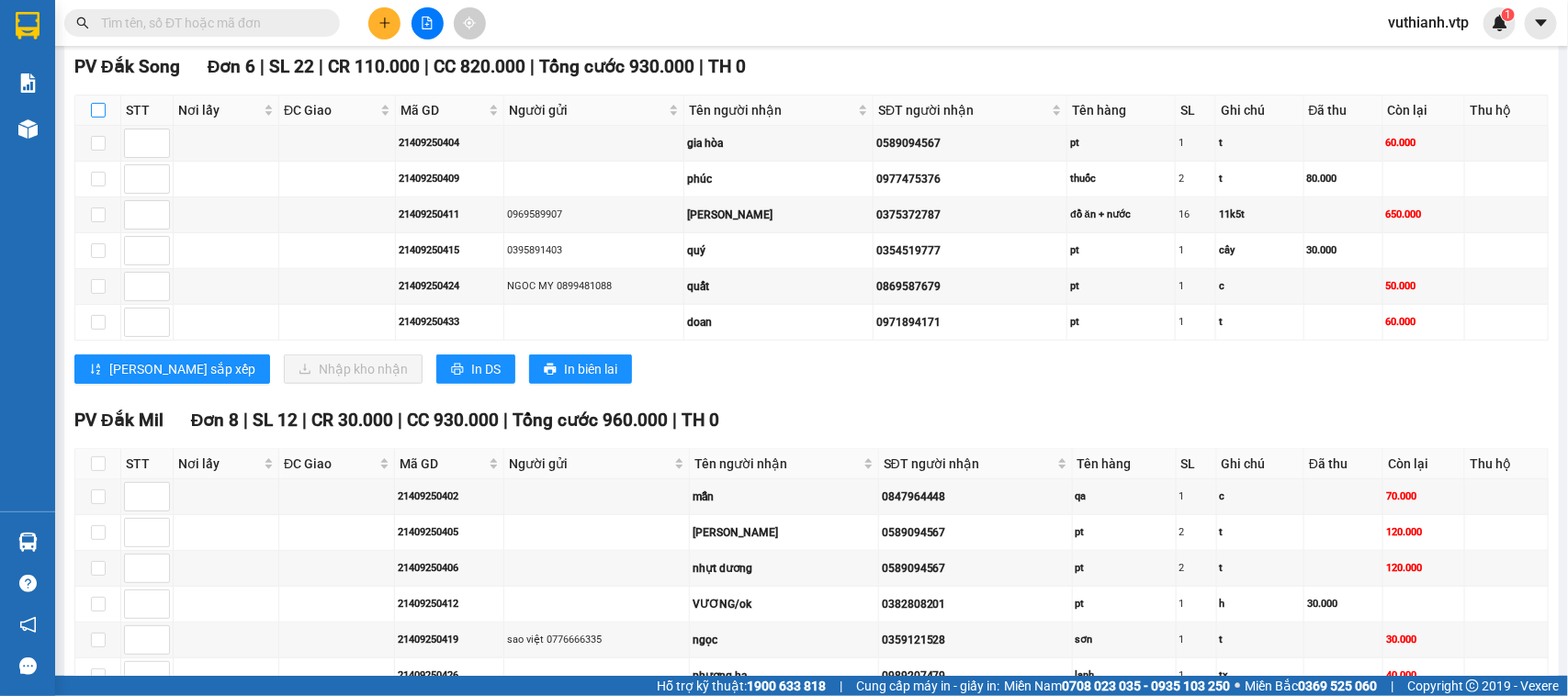
click at [98, 118] on input "checkbox" at bounding box center [98, 110] width 15 height 15
checkbox input "true"
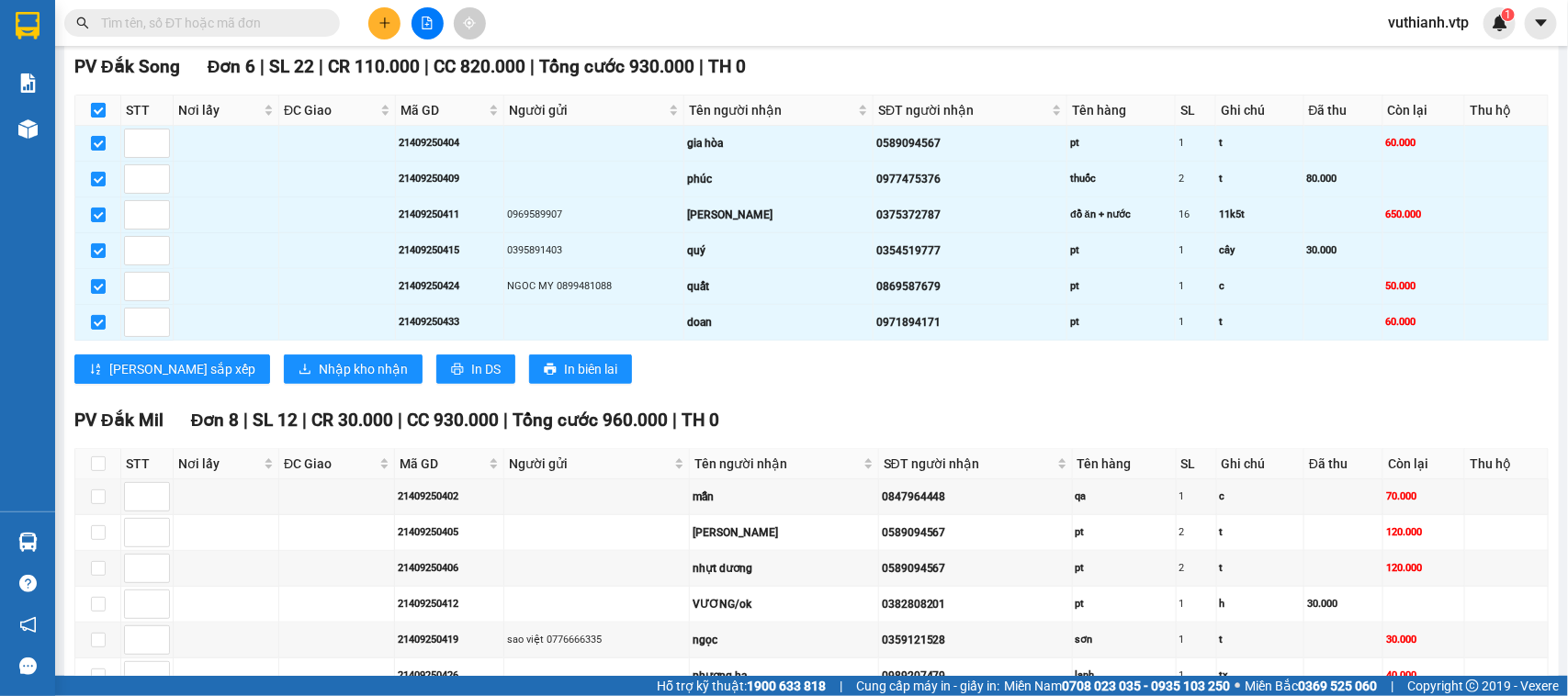
checkbox input "true"
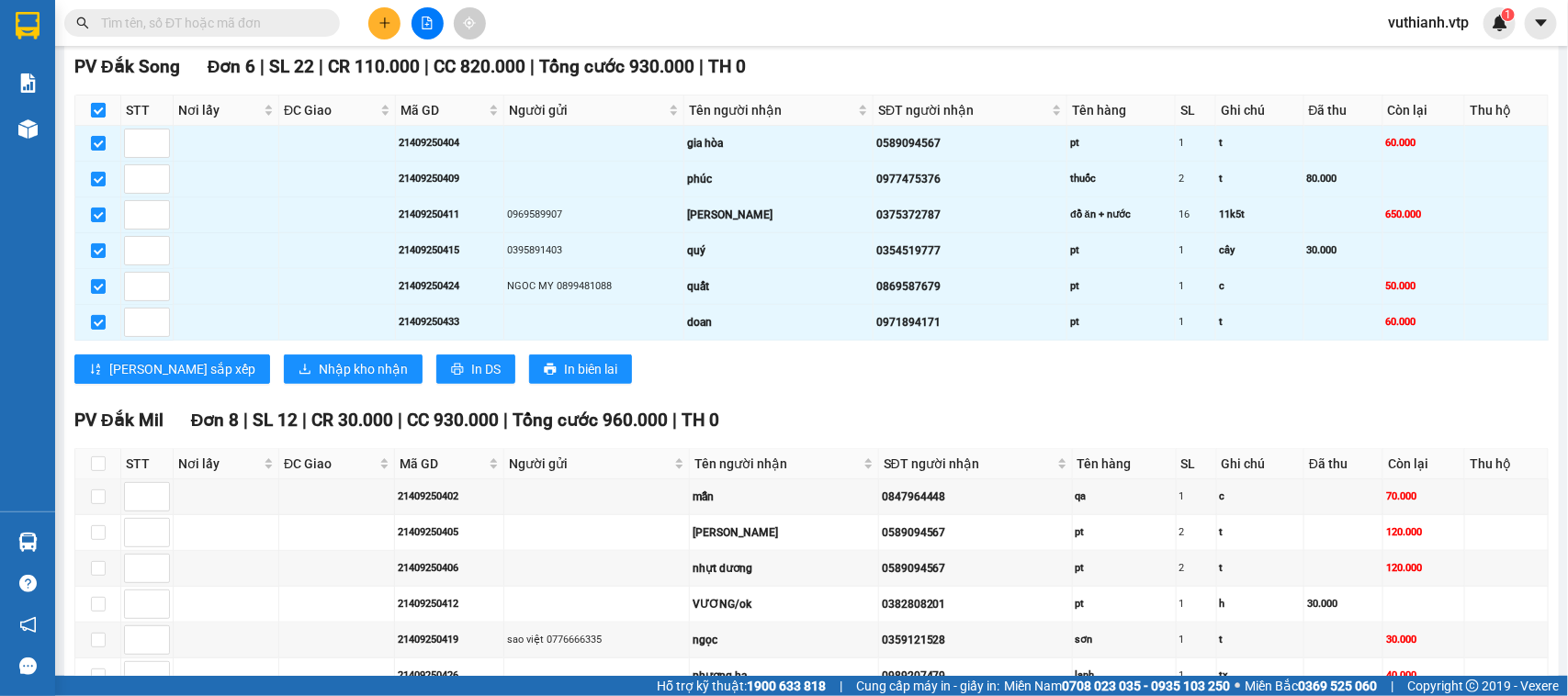
checkbox input "true"
click at [319, 379] on span "Nhập kho nhận" at bounding box center [363, 369] width 89 height 20
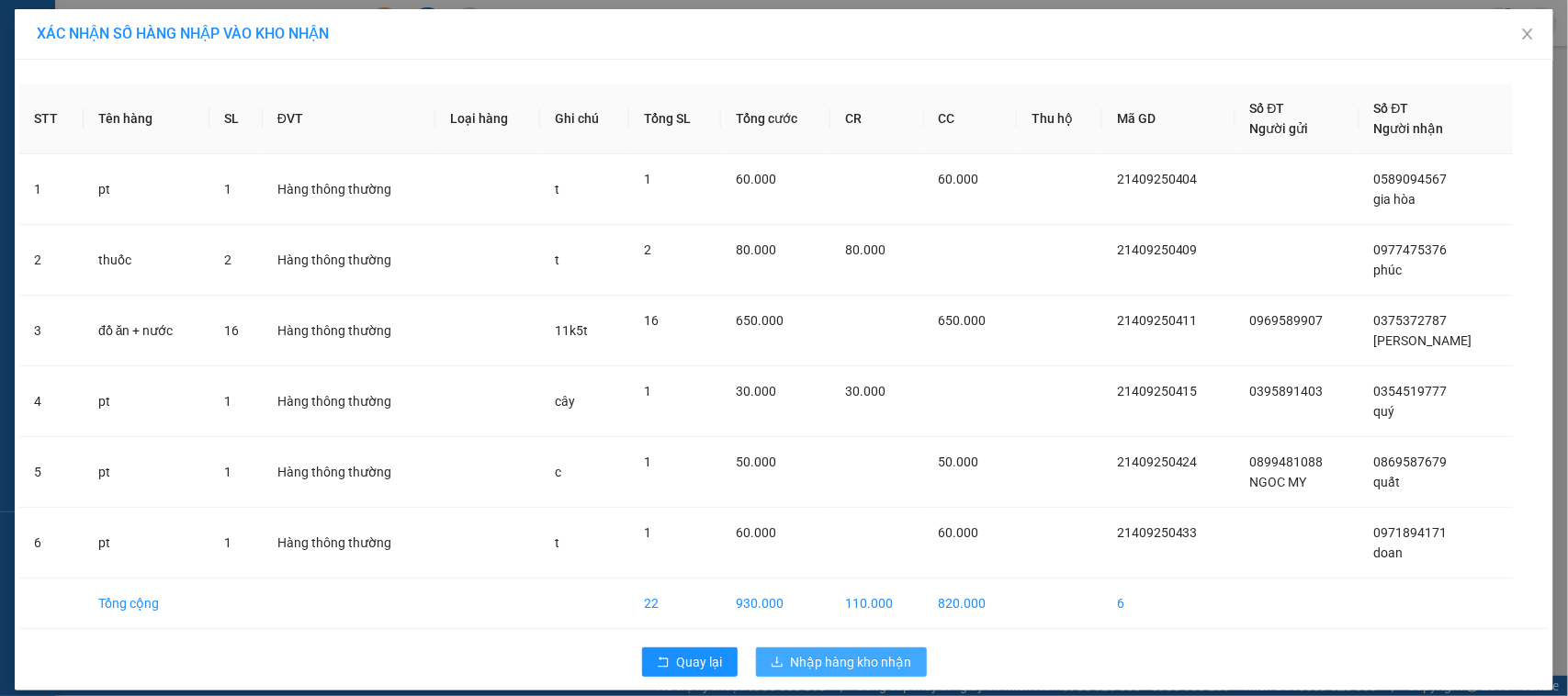
click at [849, 665] on span "Nhập hàng kho nhận" at bounding box center [851, 662] width 121 height 20
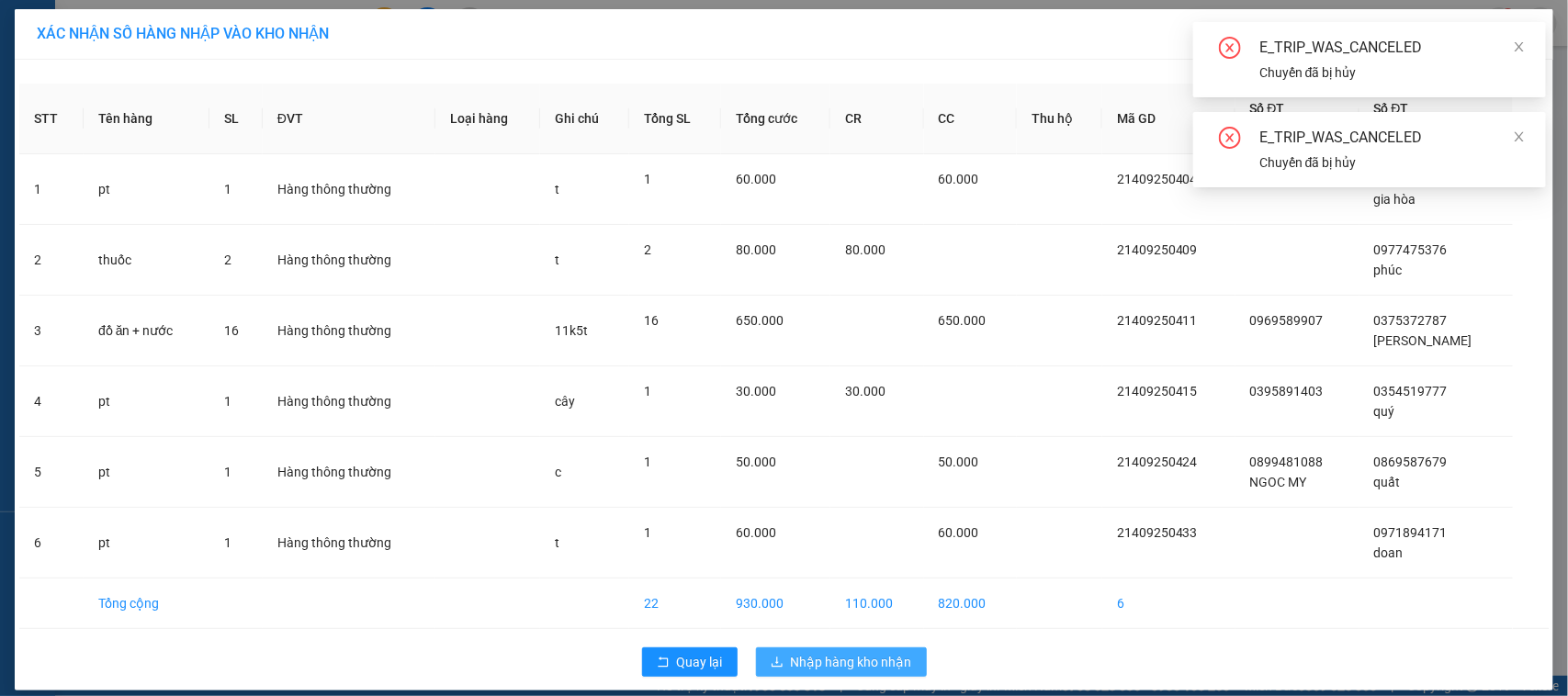
click at [849, 665] on span "Nhập hàng kho nhận" at bounding box center [851, 662] width 121 height 20
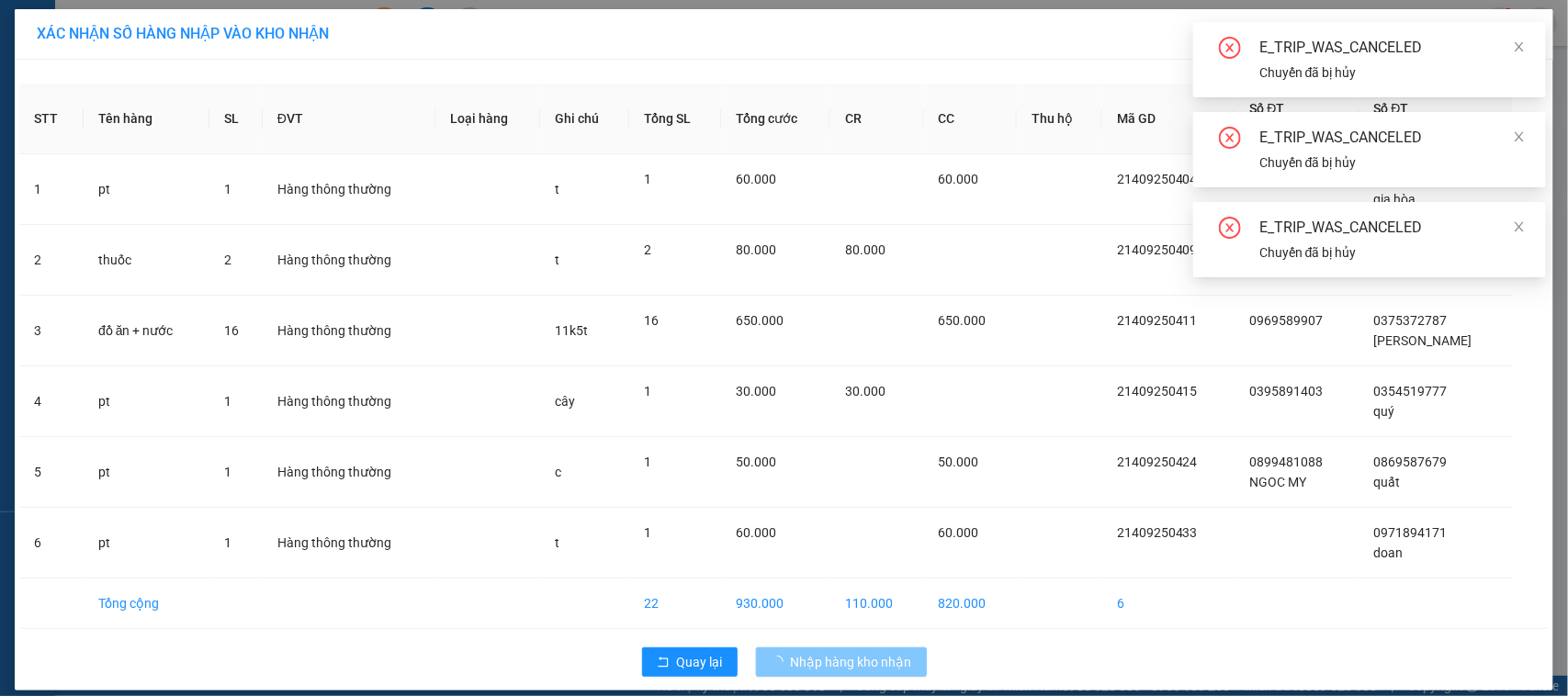
click at [849, 666] on span "Nhập hàng kho nhận" at bounding box center [851, 662] width 121 height 20
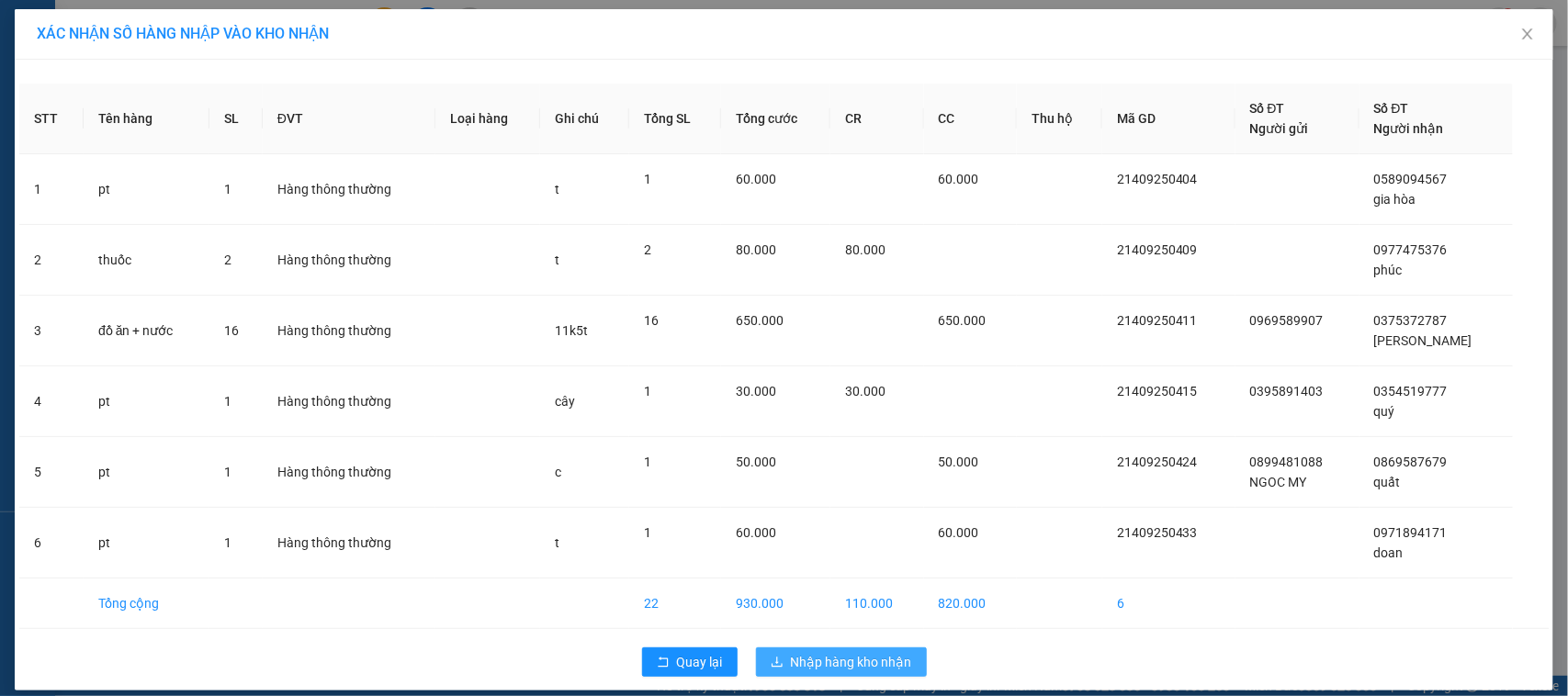
scroll to position [17, 0]
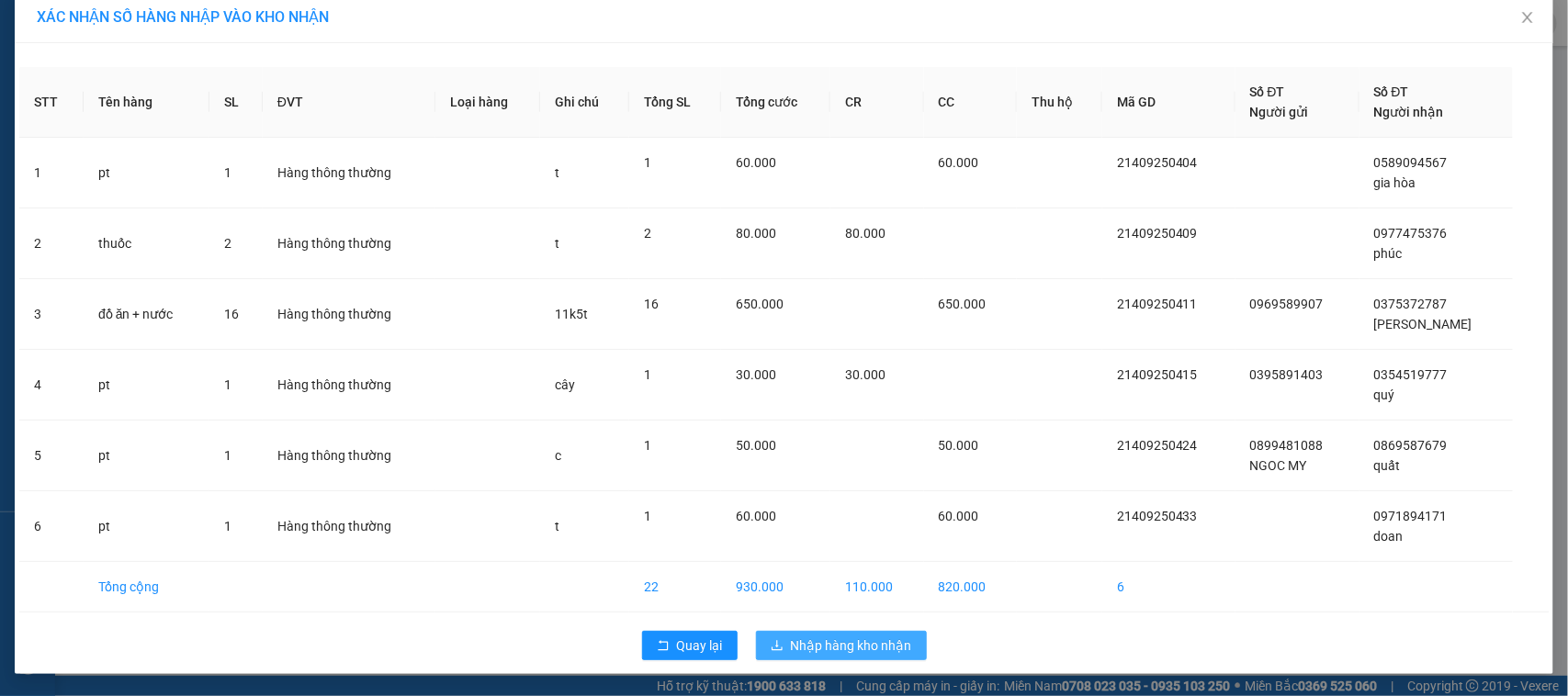
click at [846, 644] on span "Nhập hàng kho nhận" at bounding box center [851, 646] width 121 height 20
click at [845, 643] on span "Nhập hàng kho nhận" at bounding box center [851, 646] width 121 height 20
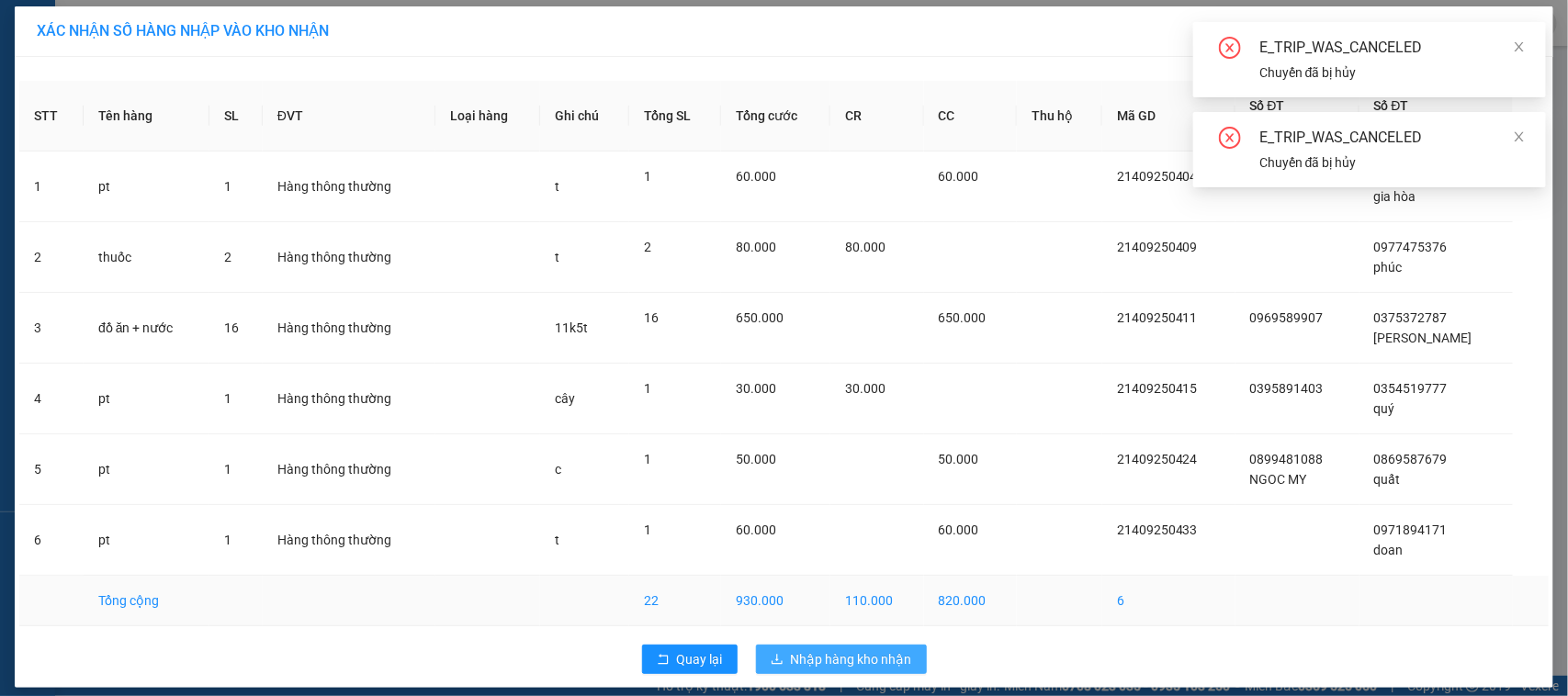
scroll to position [0, 0]
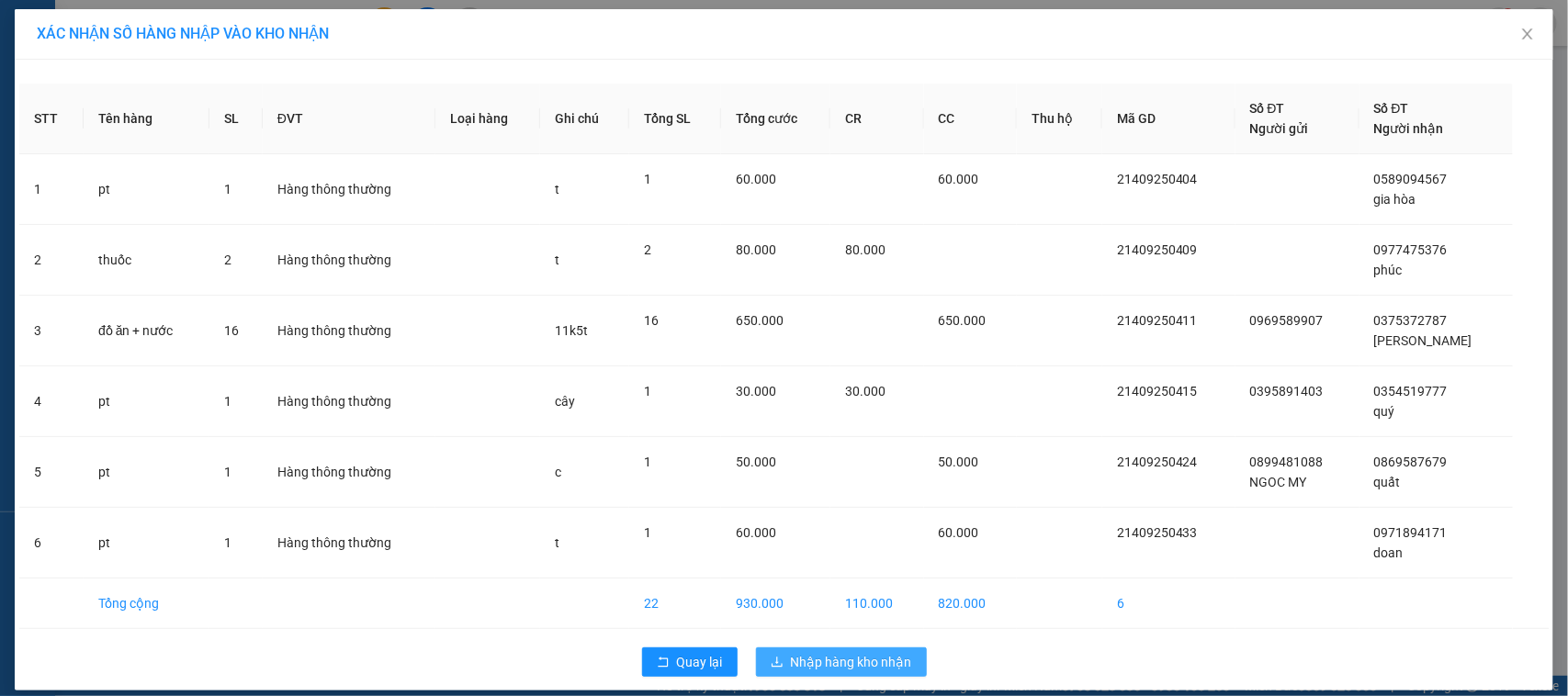
click at [835, 668] on span "Nhập hàng kho nhận" at bounding box center [851, 662] width 121 height 20
click at [845, 677] on button "Nhập hàng kho nhận" at bounding box center [841, 662] width 171 height 30
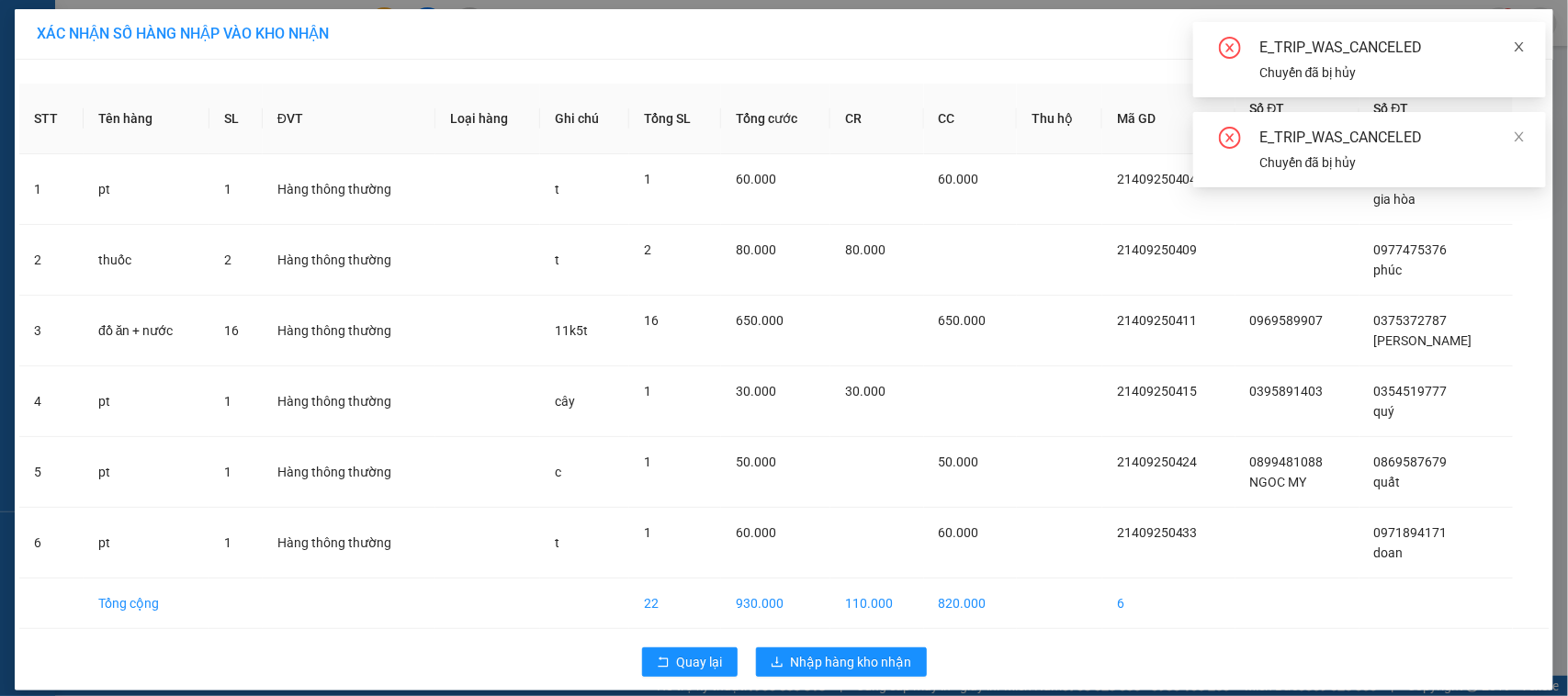
click at [1522, 48] on icon "close" at bounding box center [1520, 47] width 9 height 9
click at [1523, 53] on span at bounding box center [1520, 47] width 13 height 15
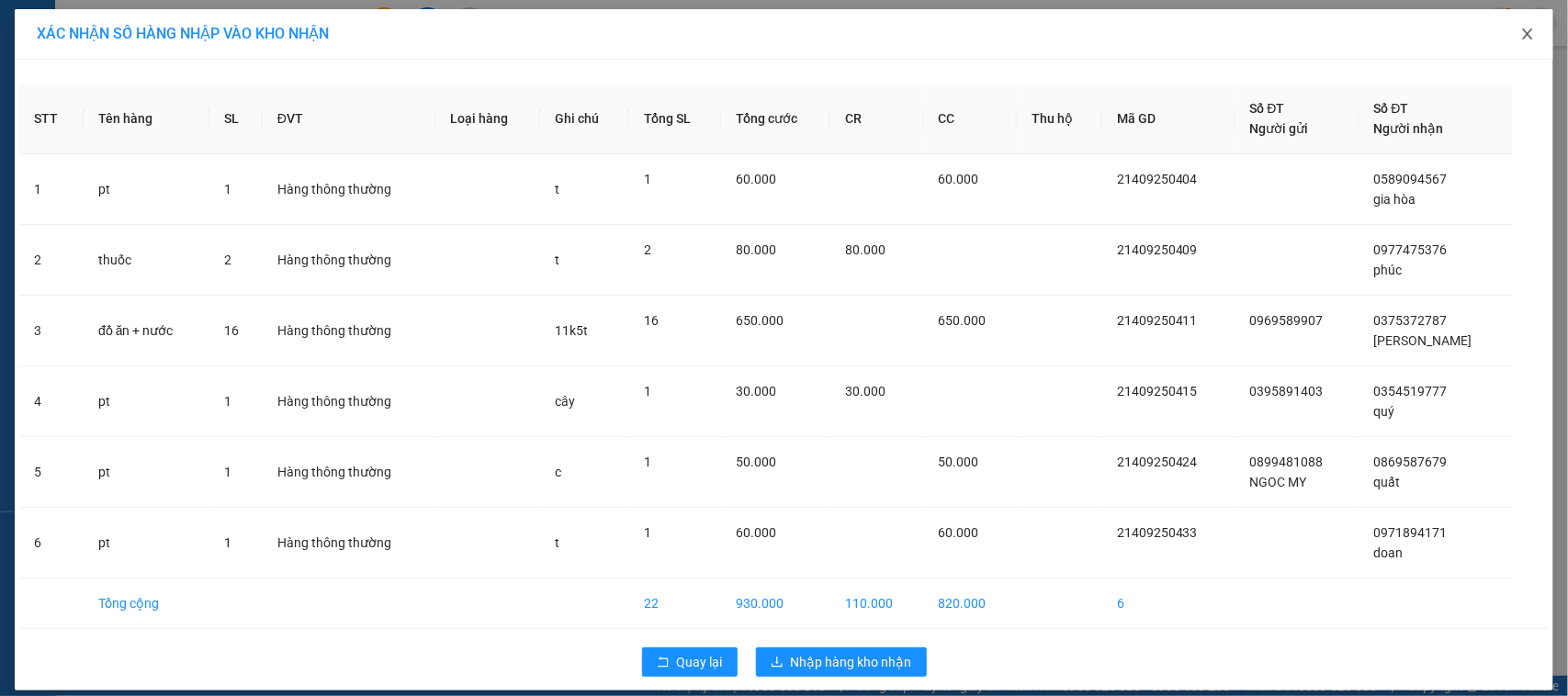
click at [1523, 30] on icon "close" at bounding box center [1527, 34] width 10 height 11
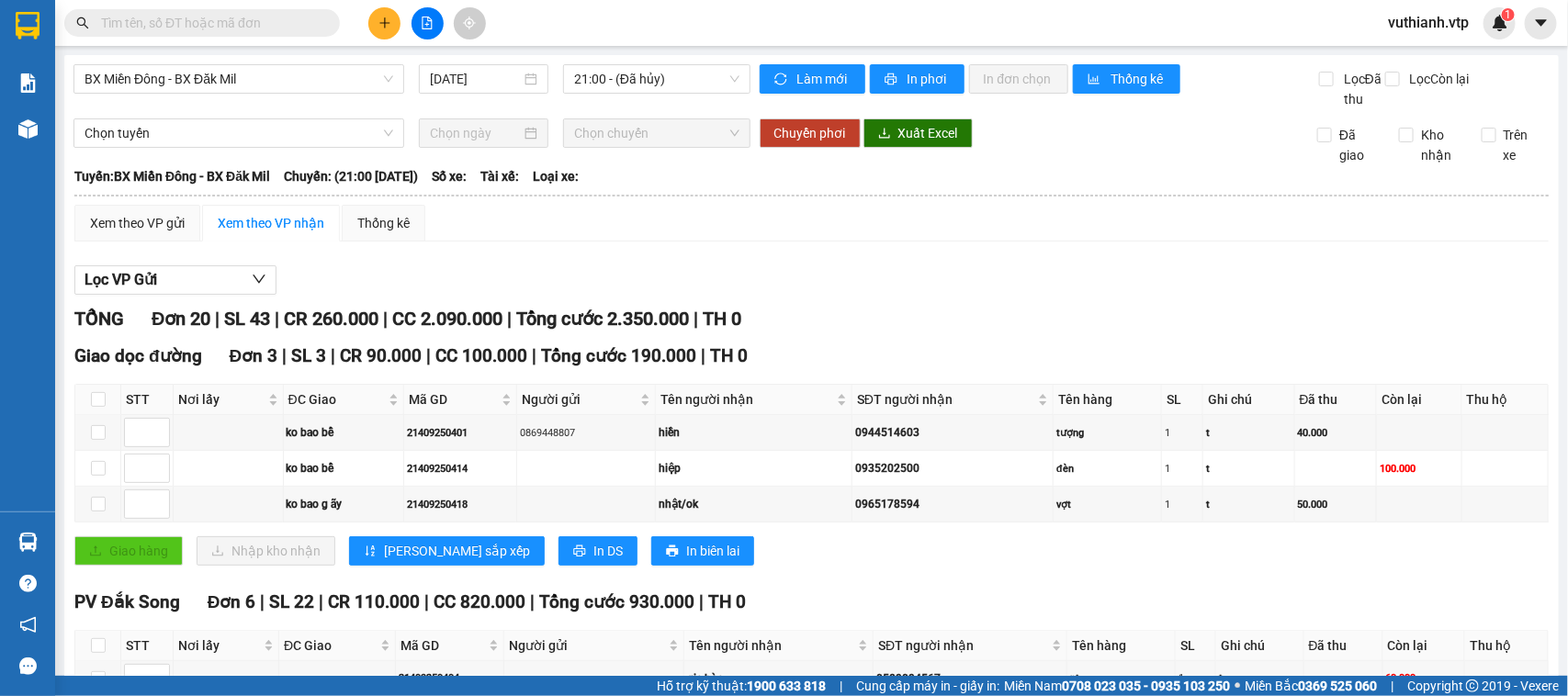
scroll to position [536, 0]
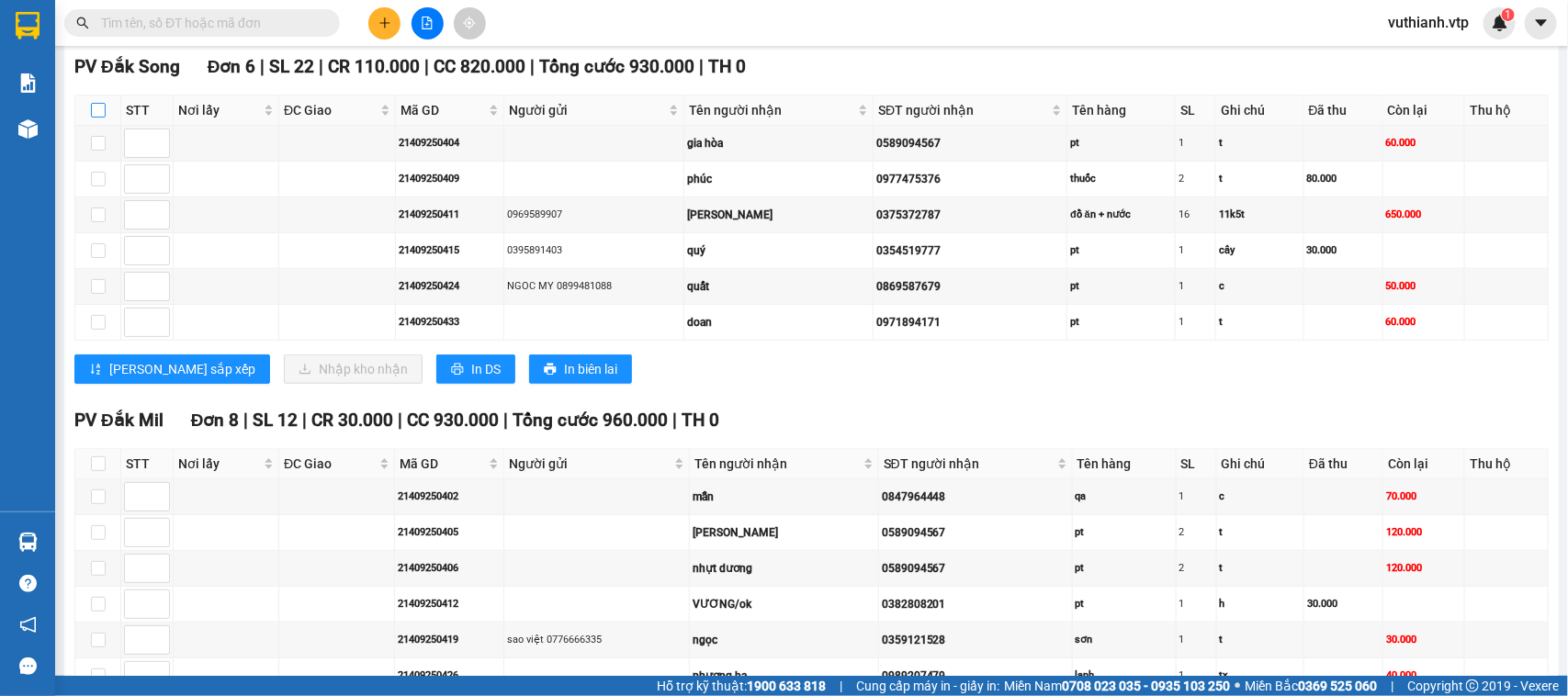
click at [99, 118] on input "checkbox" at bounding box center [98, 110] width 15 height 15
checkbox input "true"
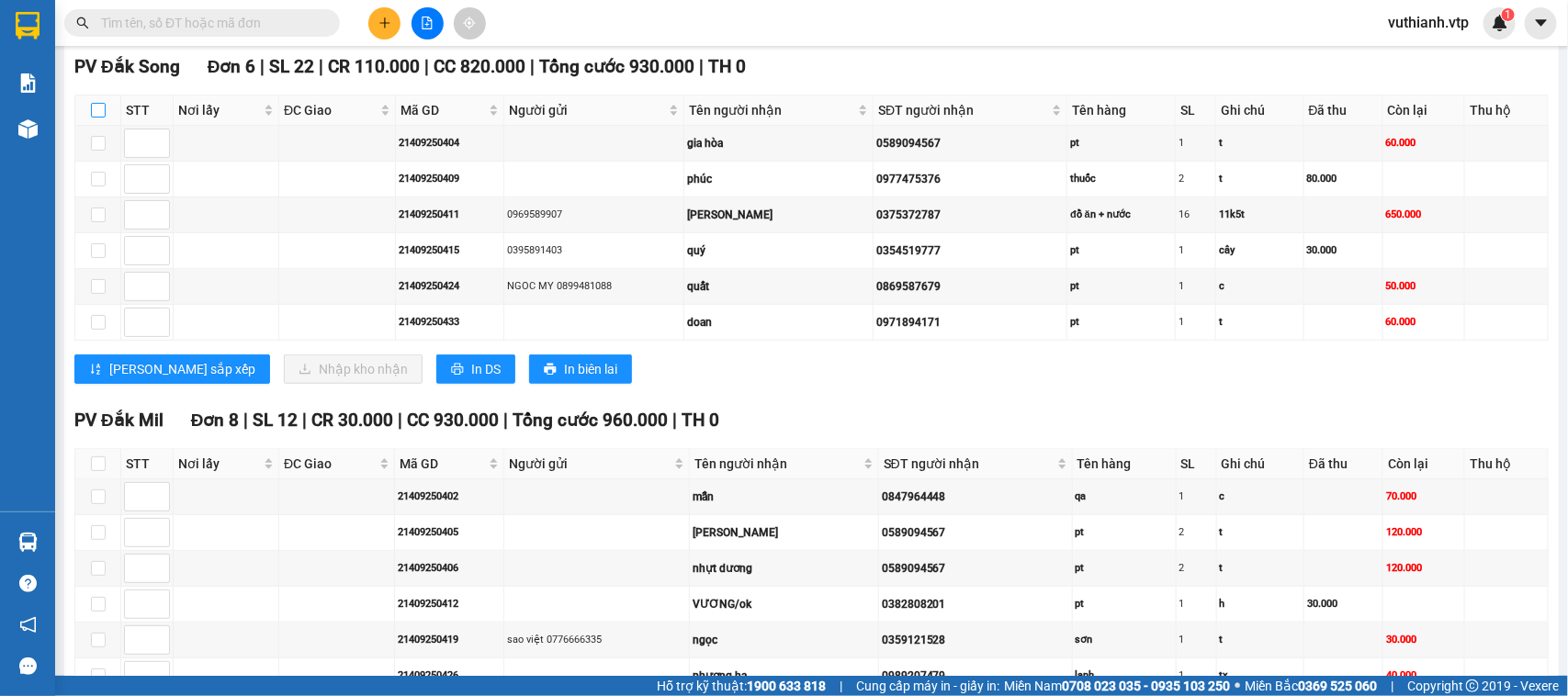
checkbox input "true"
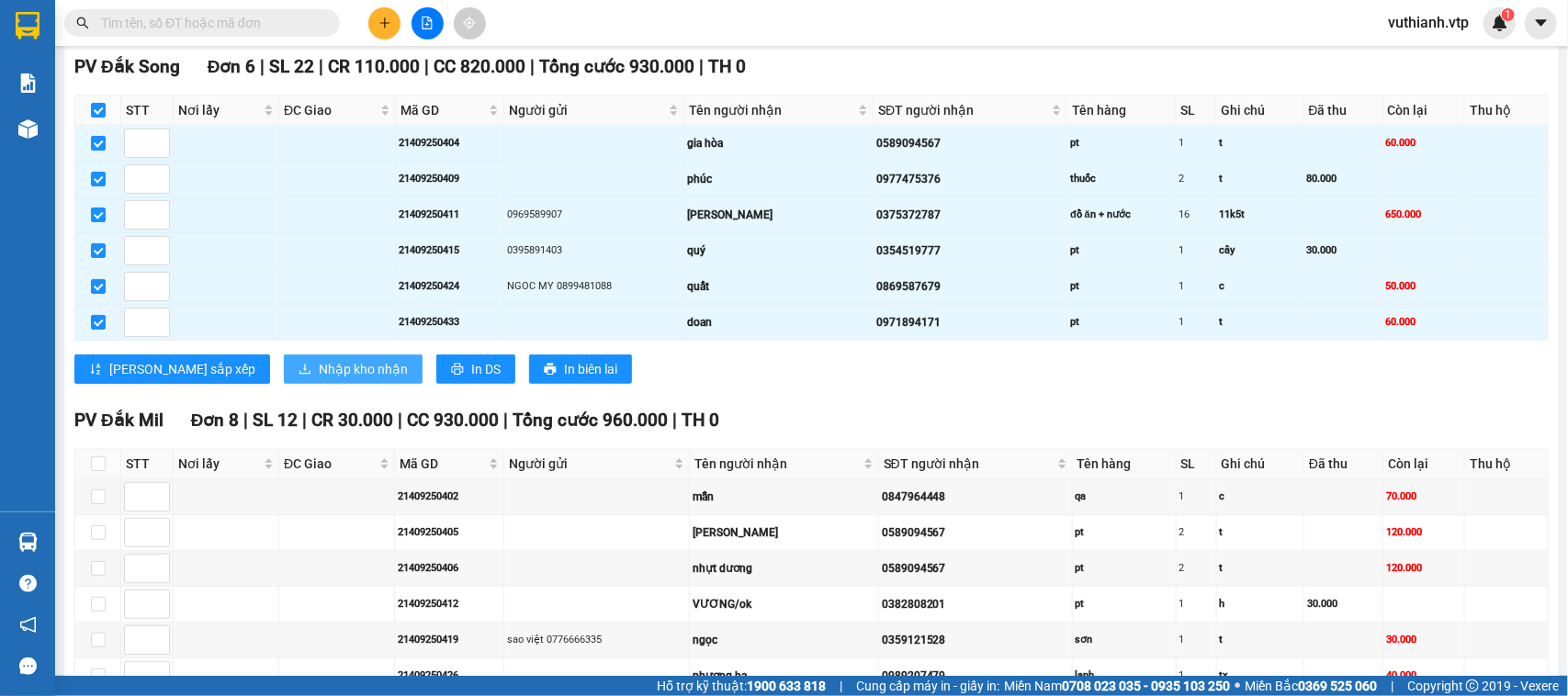
click at [319, 379] on span "Nhập kho nhận" at bounding box center [363, 369] width 89 height 20
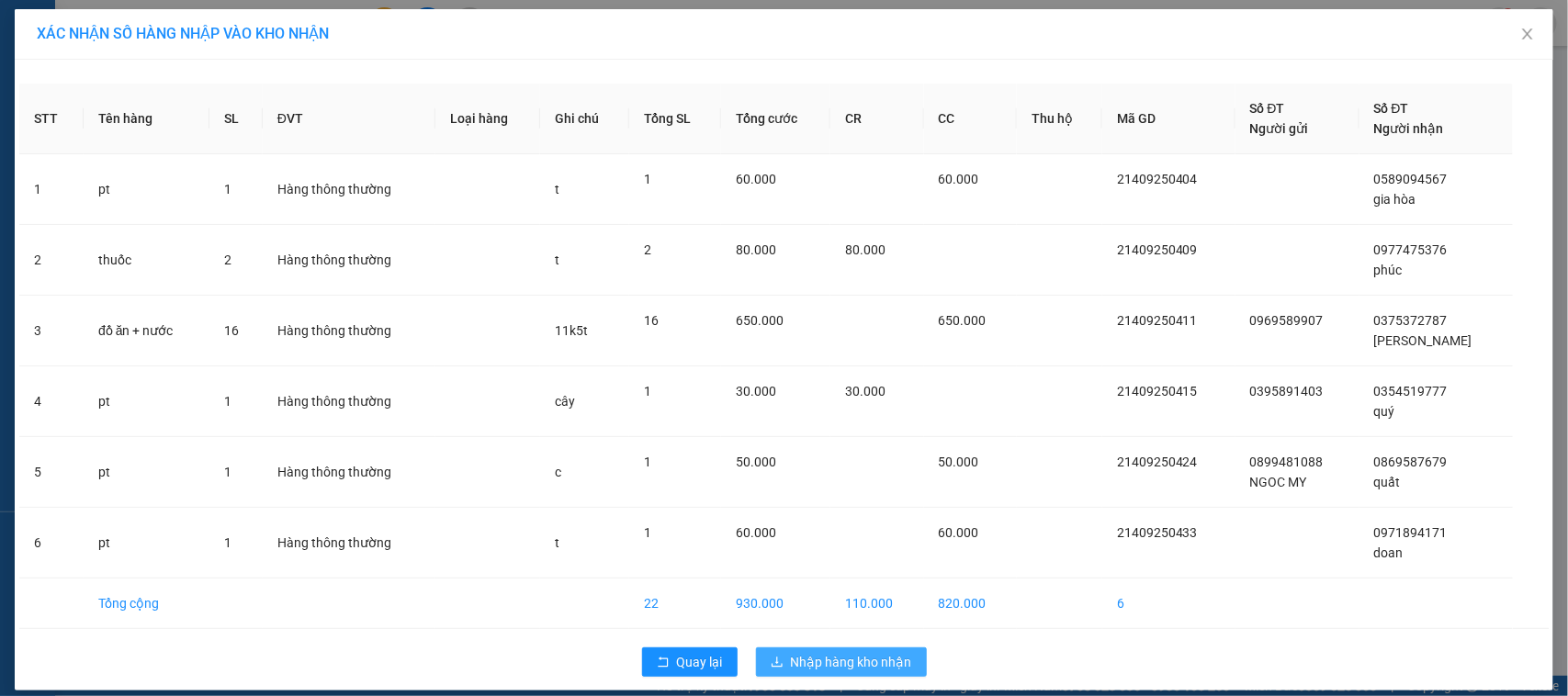
click at [843, 659] on span "Nhập hàng kho nhận" at bounding box center [851, 662] width 121 height 20
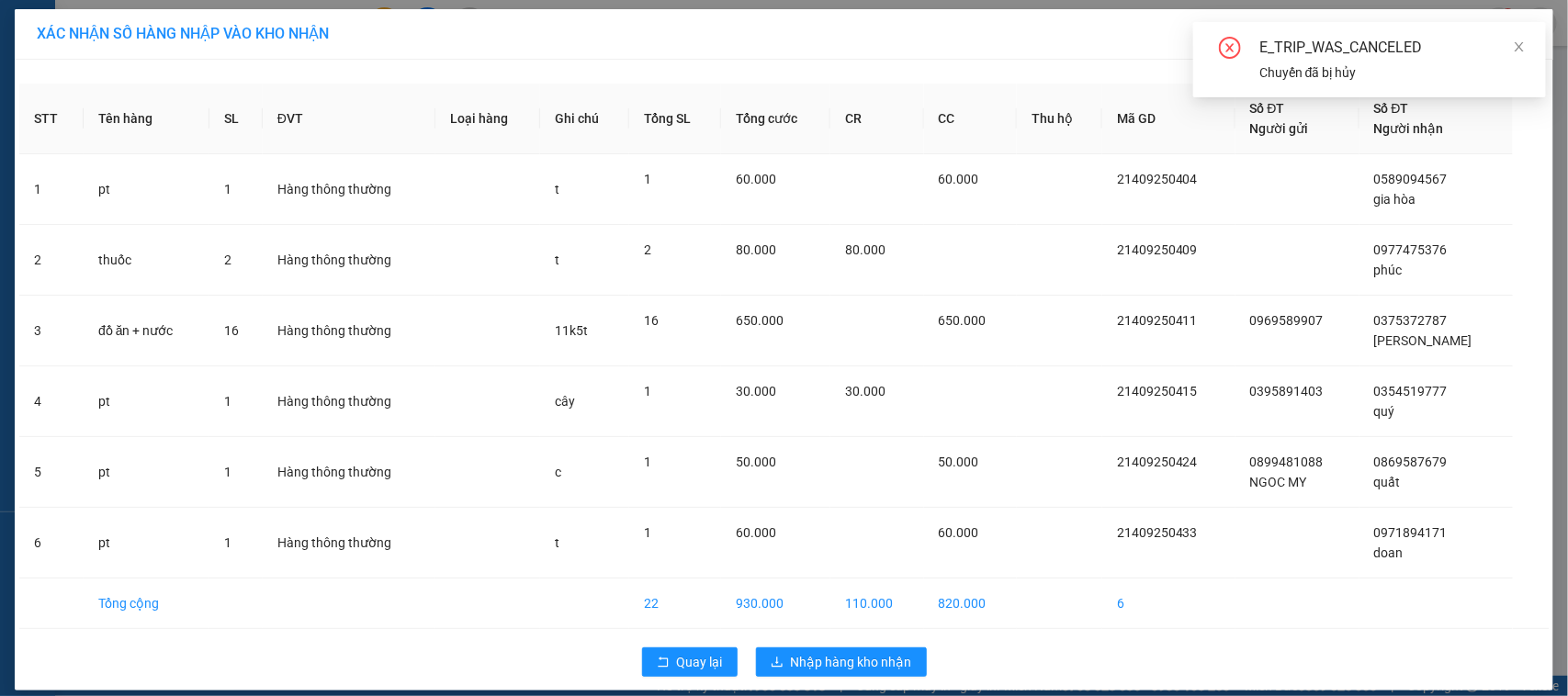
click at [1509, 47] on div "E_TRIP_WAS_CANCELED" at bounding box center [1391, 48] width 264 height 22
click at [1523, 44] on icon "close" at bounding box center [1520, 47] width 13 height 13
click at [1523, 34] on icon "close" at bounding box center [1528, 34] width 15 height 15
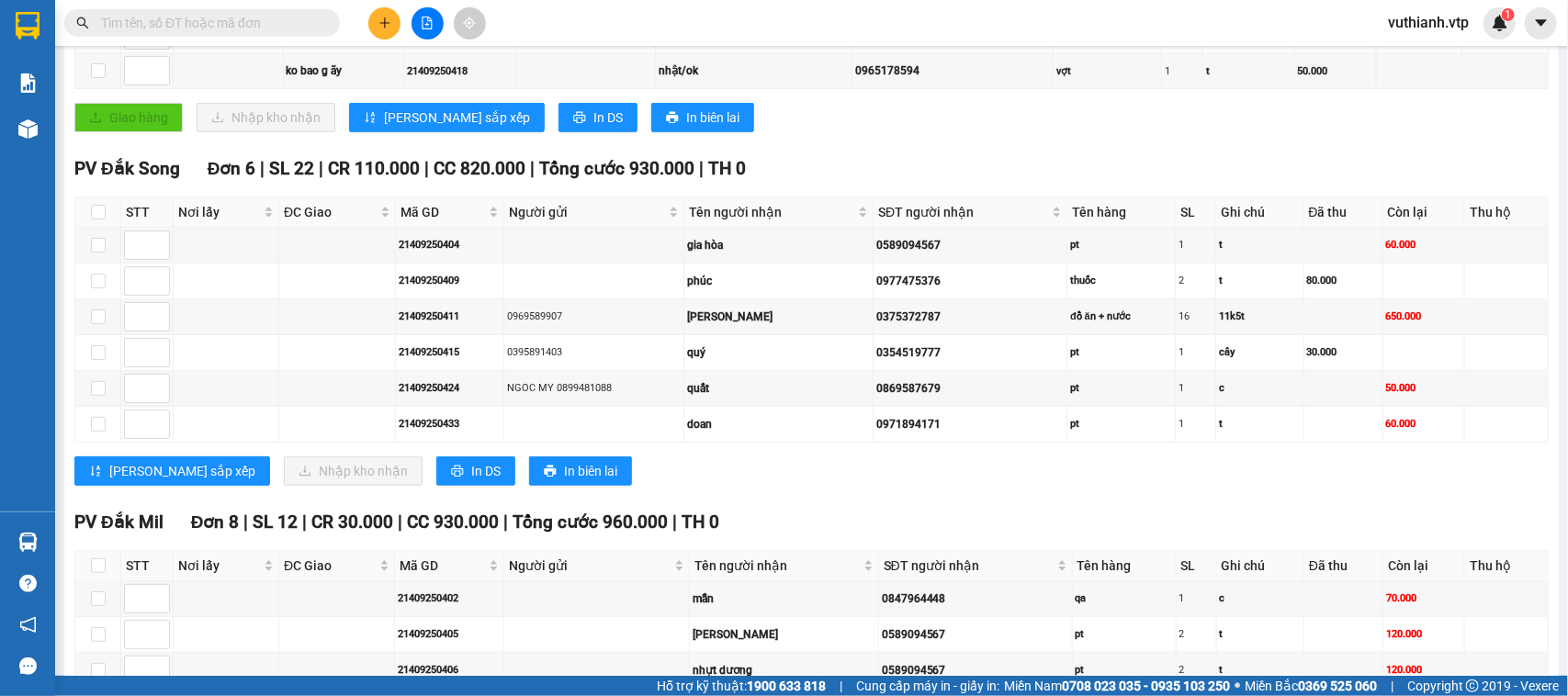
scroll to position [419, 0]
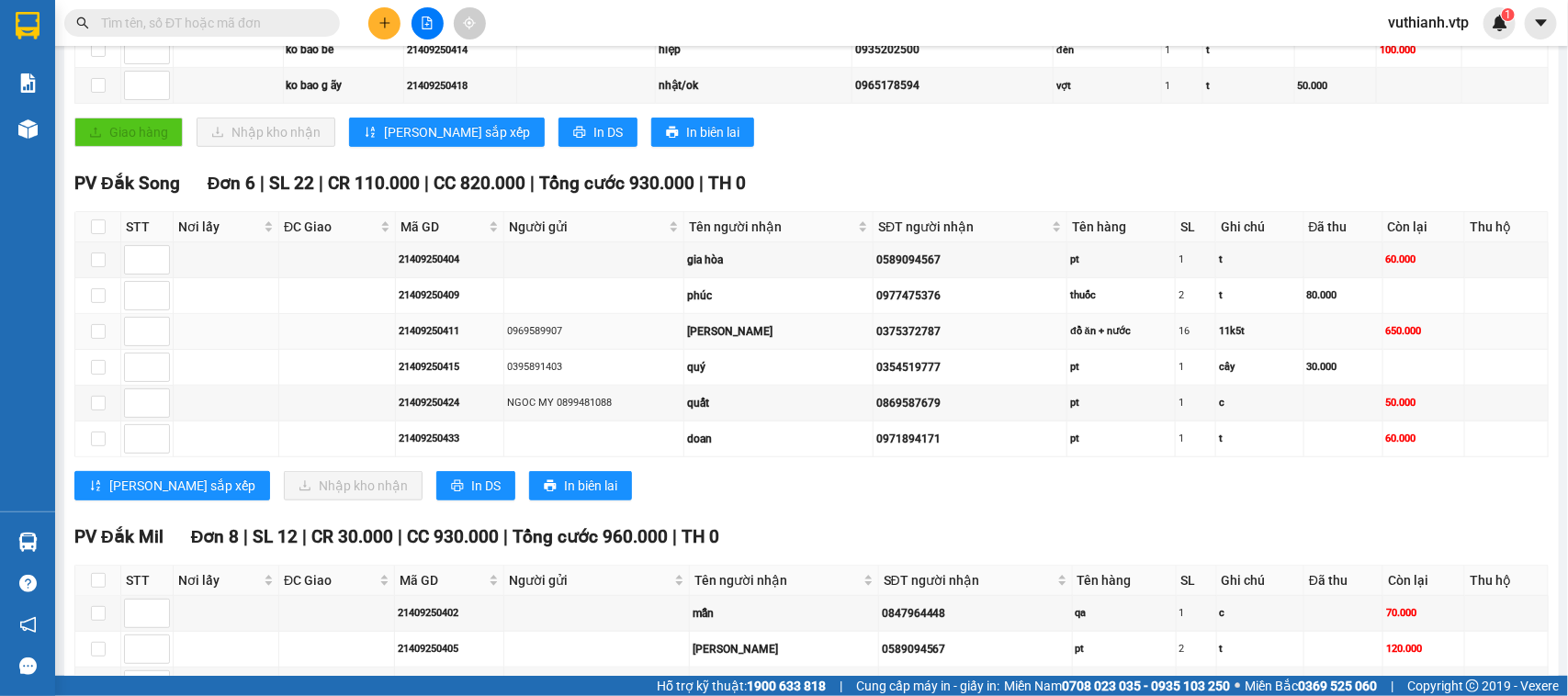
drag, startPoint x: 563, startPoint y: 353, endPoint x: 489, endPoint y: 373, distance: 76.7
click at [489, 349] on tr "21409250411 0969589907 ngọc anh 0375372787 đồ ăn + nước 16 11k5t 650.000" at bounding box center [811, 332] width 1473 height 36
copy tr "0969589907"
click at [1171, 147] on div "Giao hàng Nhập kho nhận Lưu sắp xếp In DS In biên lai" at bounding box center [811, 133] width 1474 height 30
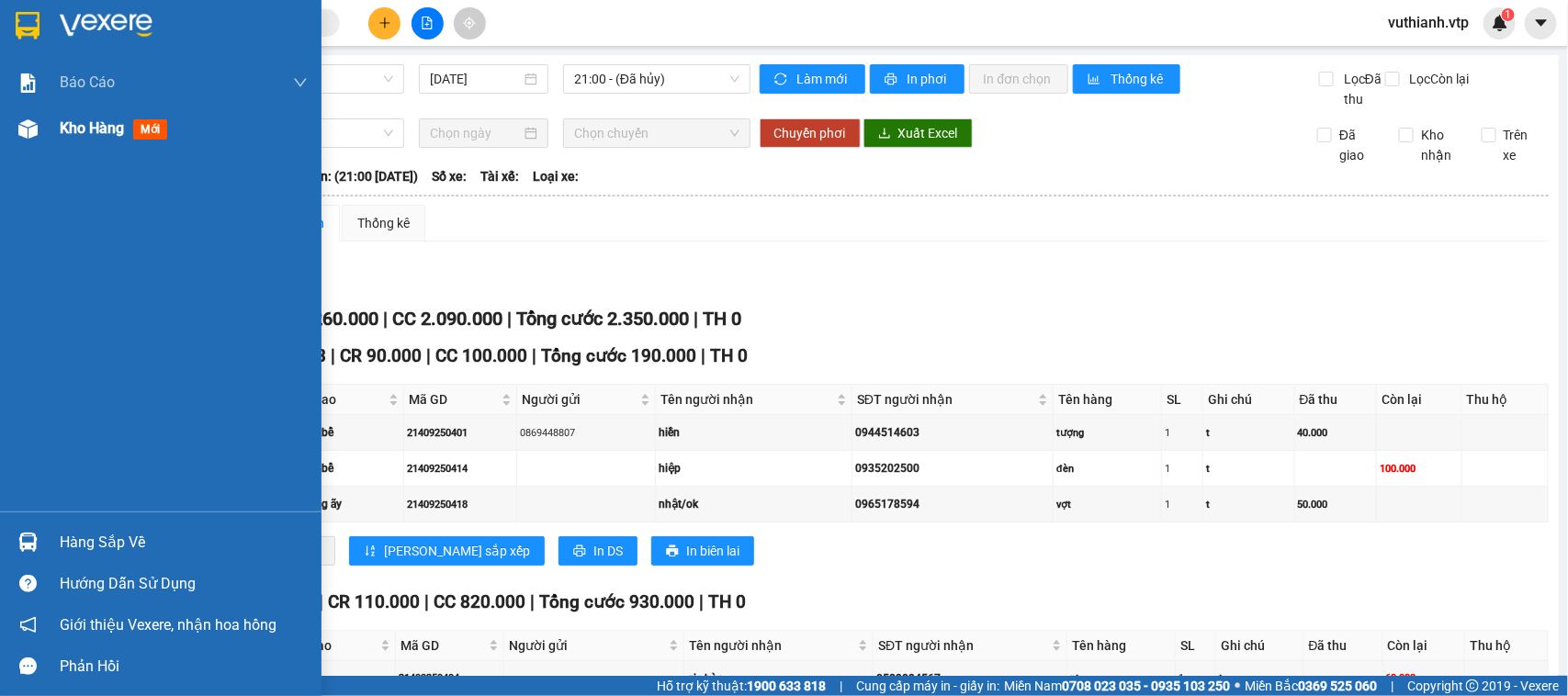
click at [35, 127] on img at bounding box center [28, 129] width 19 height 19
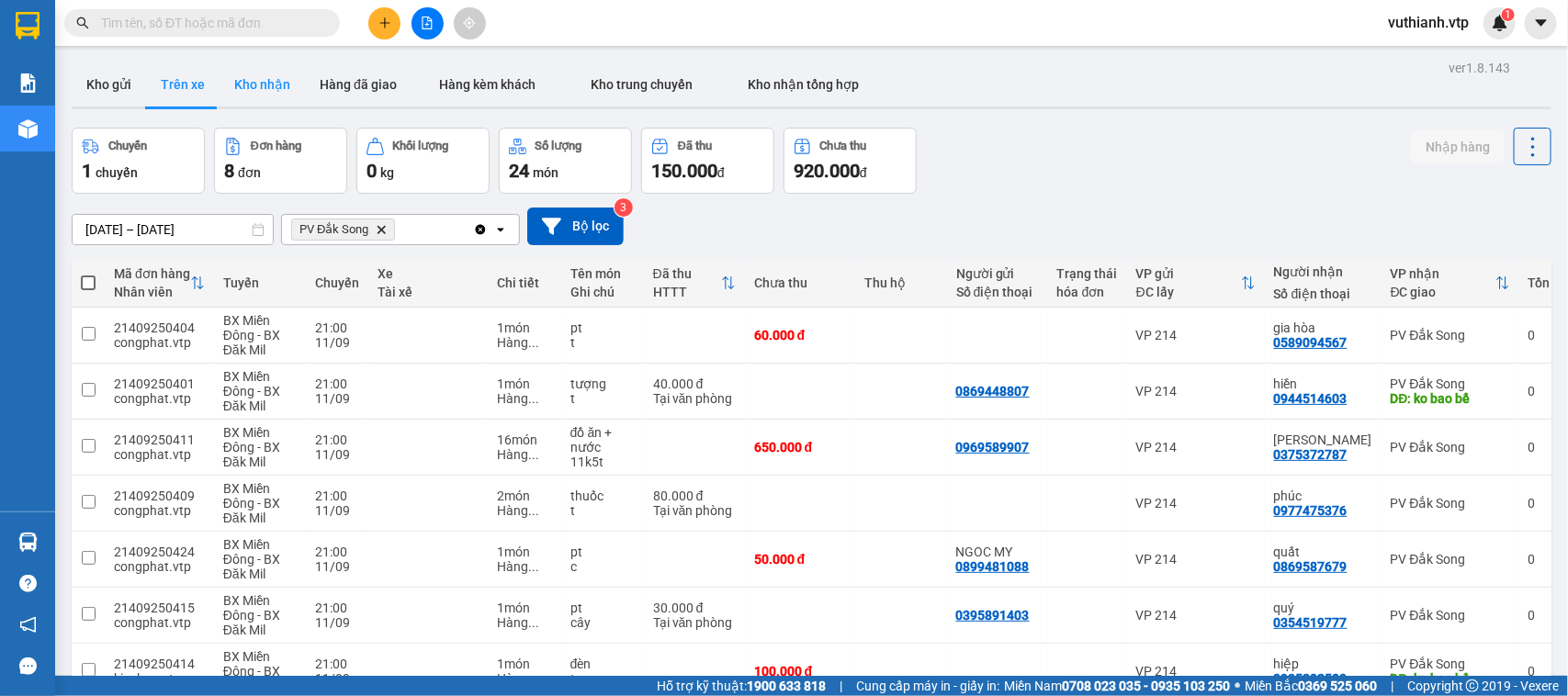
click at [252, 90] on button "Kho nhận" at bounding box center [262, 84] width 85 height 44
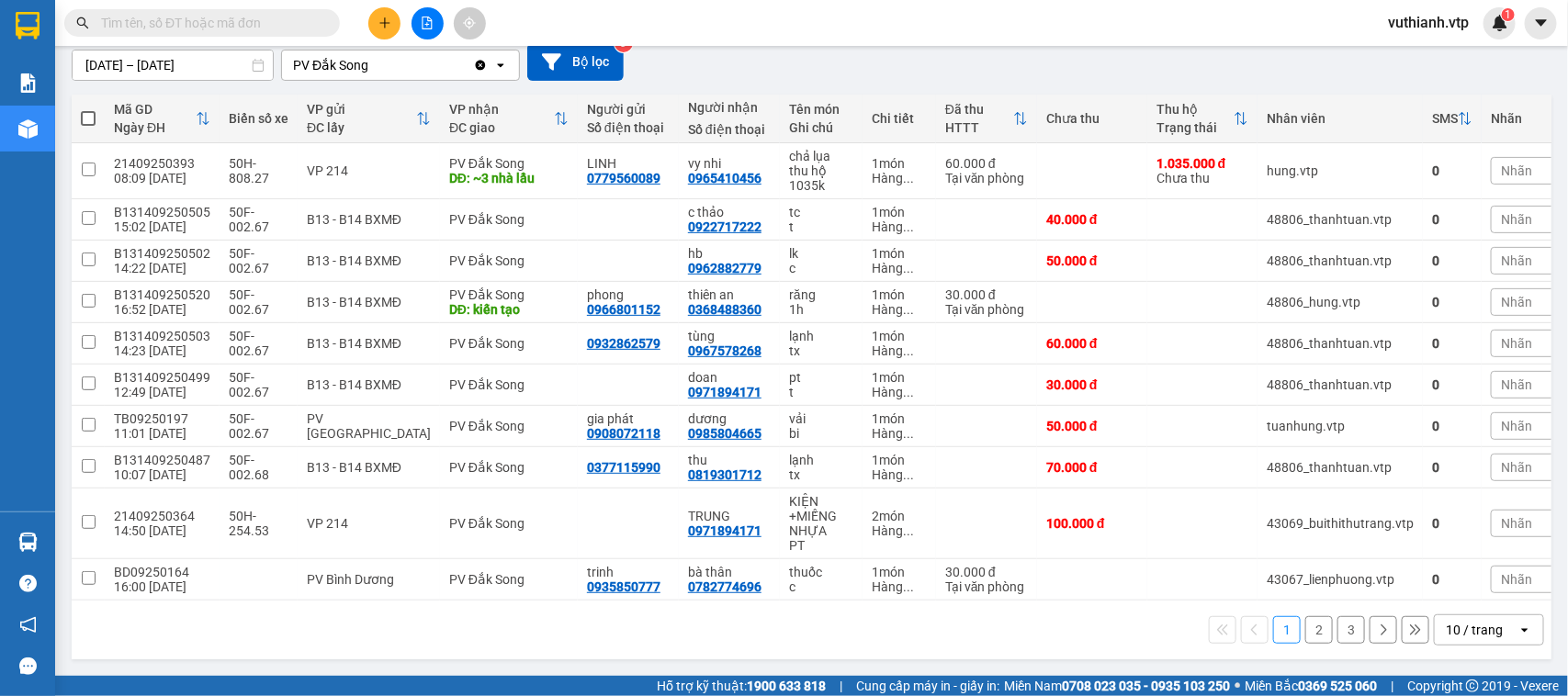
scroll to position [174, 0]
click at [1523, 157] on div "Nhãn" at bounding box center [1536, 171] width 92 height 28
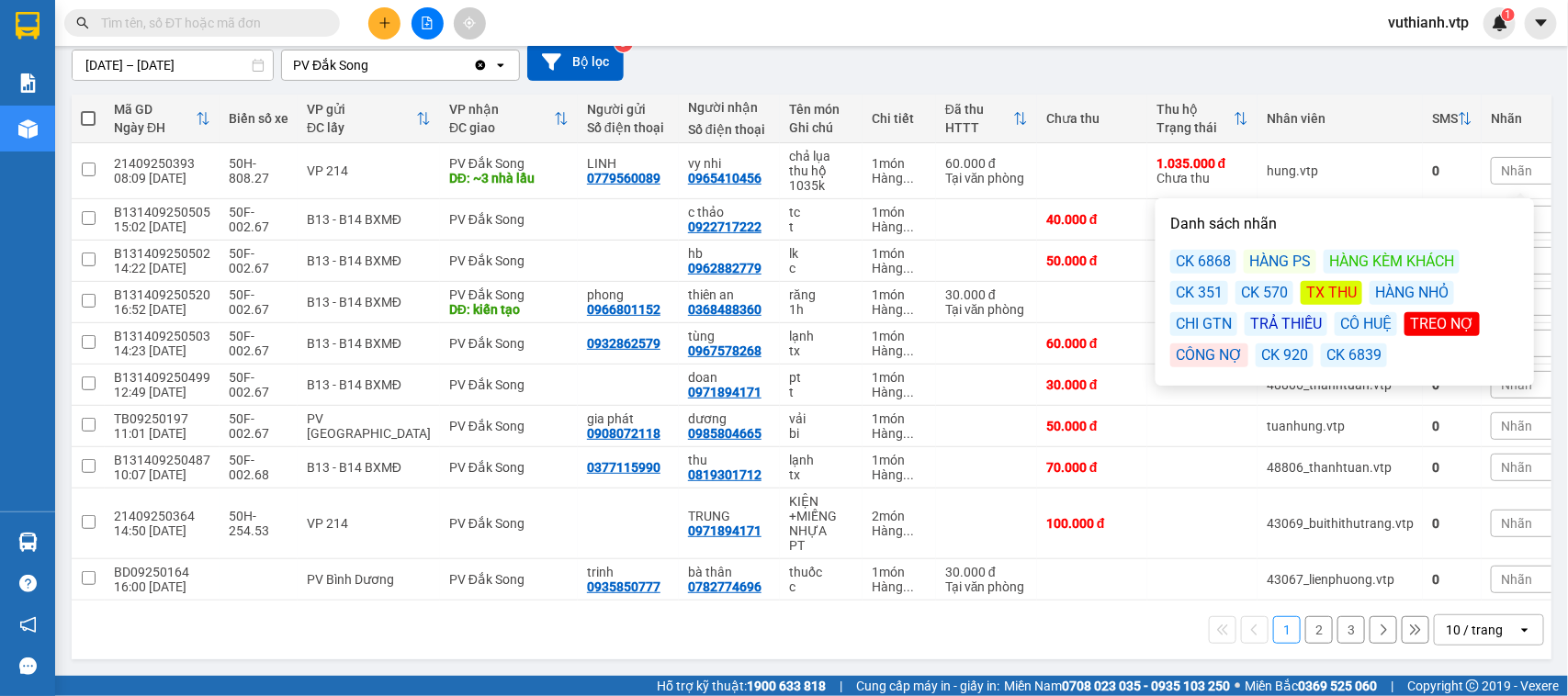
click at [1326, 285] on div "TX THU" at bounding box center [1332, 293] width 61 height 24
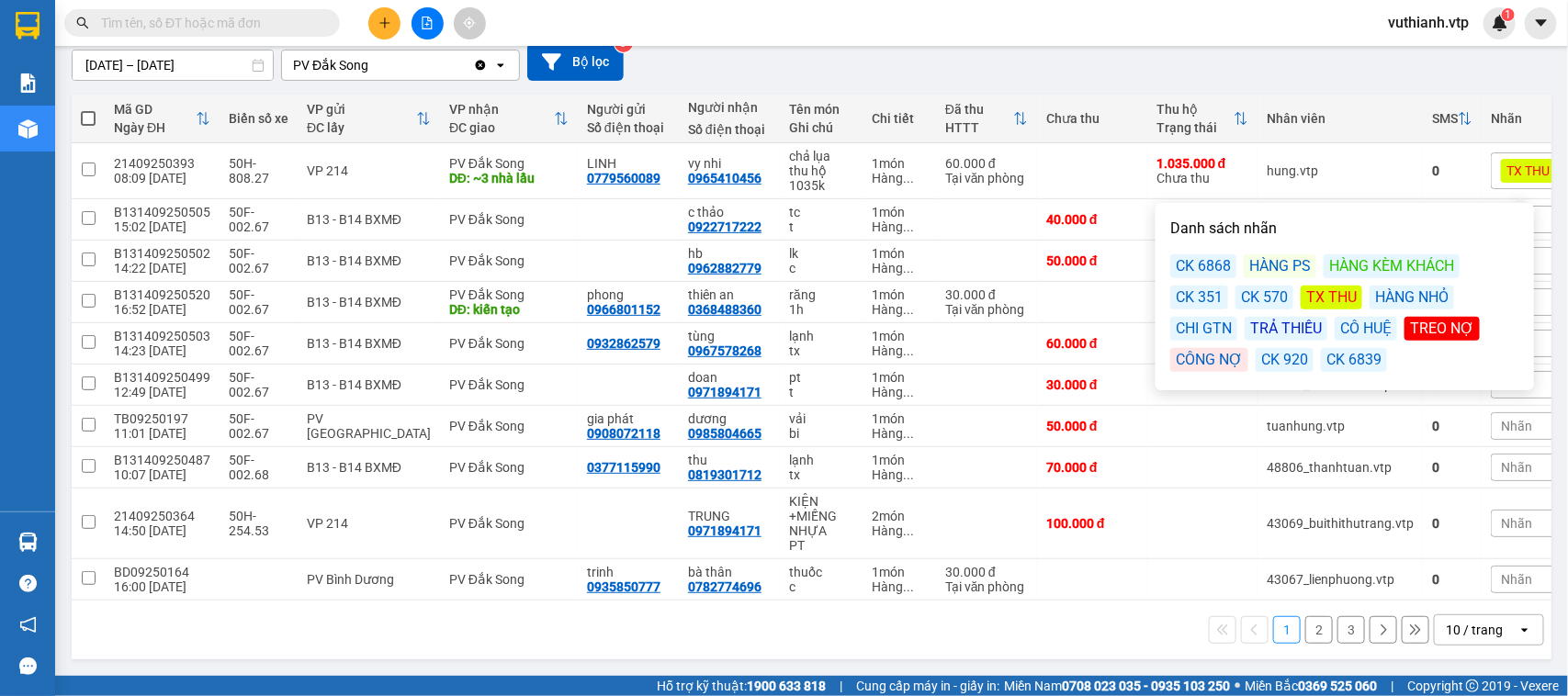
click at [1261, 69] on div "[DATE] – [DATE] Press the down arrow key to interact with the calendar and sele…" at bounding box center [811, 62] width 1480 height 38
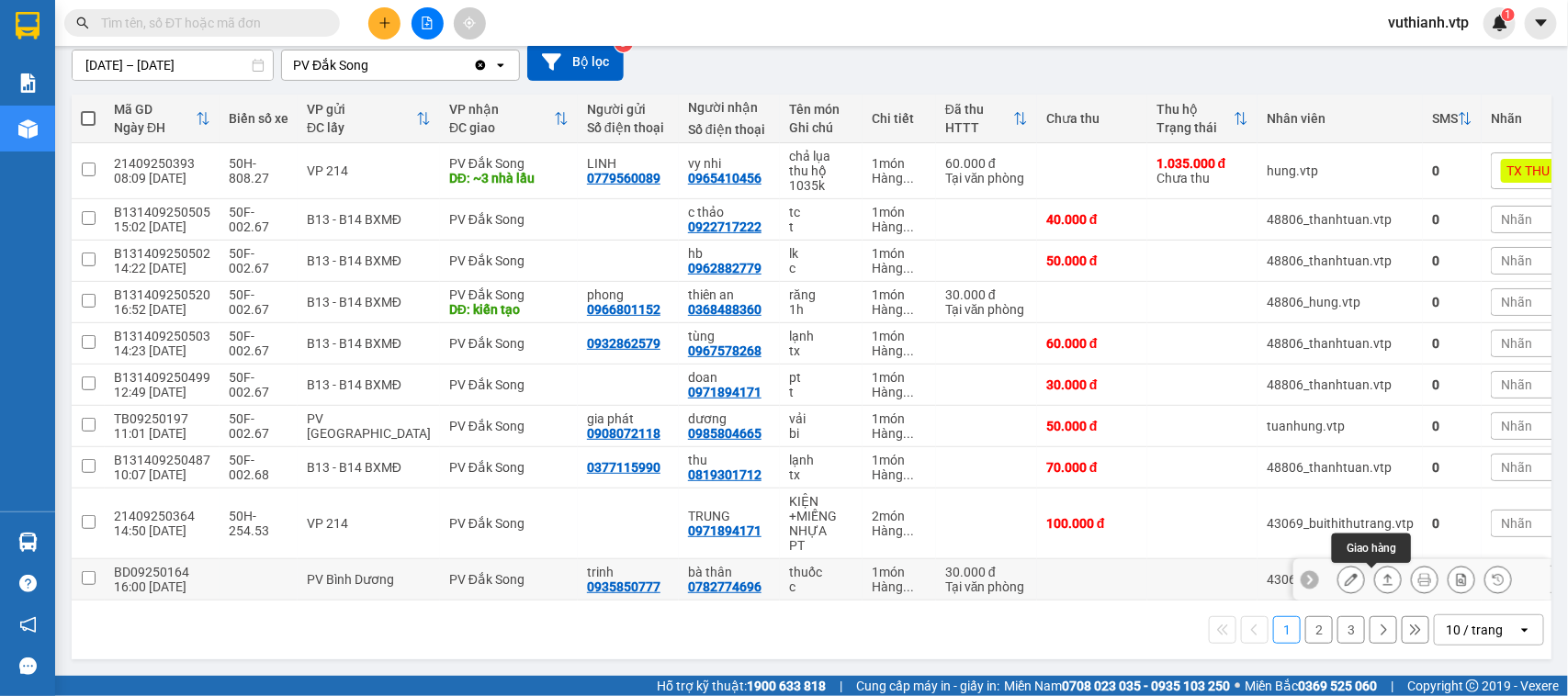
click at [1375, 570] on button at bounding box center [1388, 579] width 26 height 32
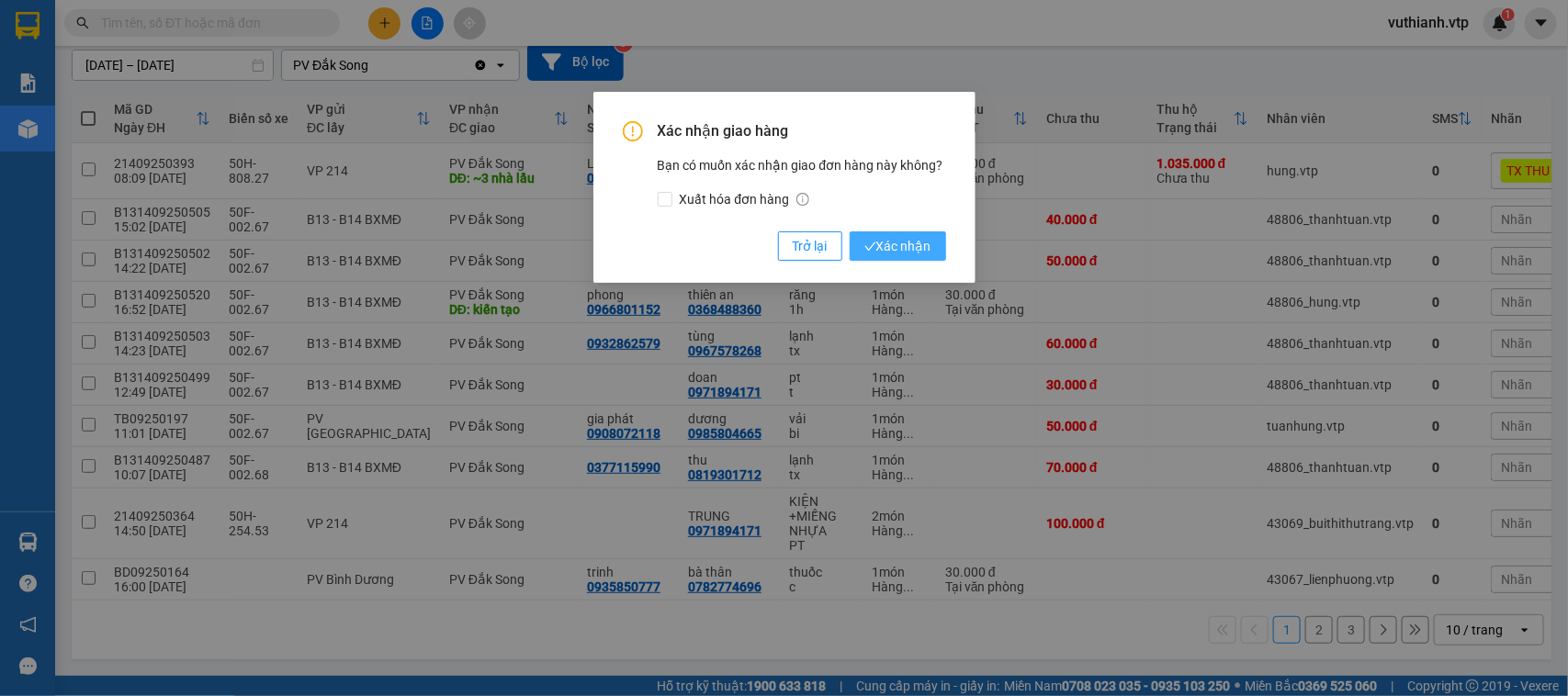
click at [875, 240] on span "Xác nhận" at bounding box center [898, 247] width 67 height 20
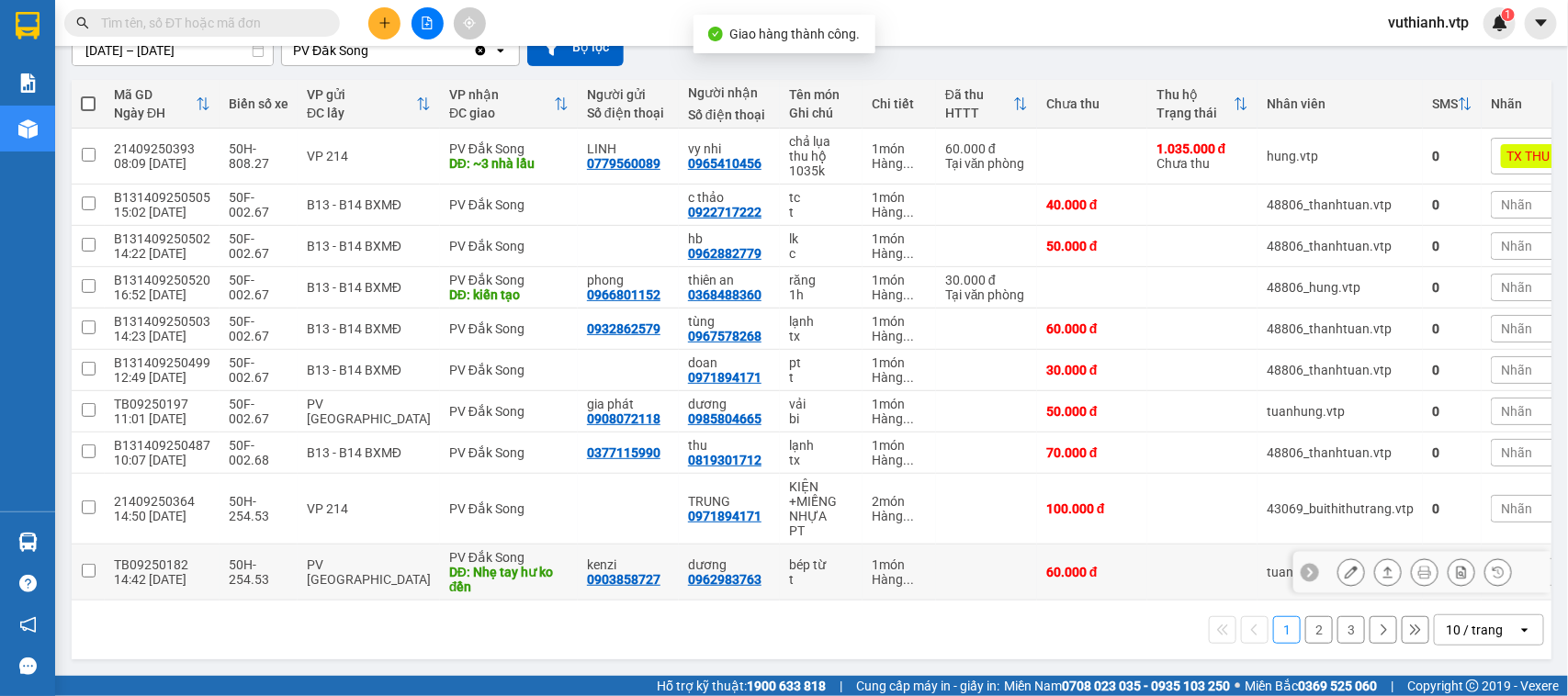
scroll to position [189, 0]
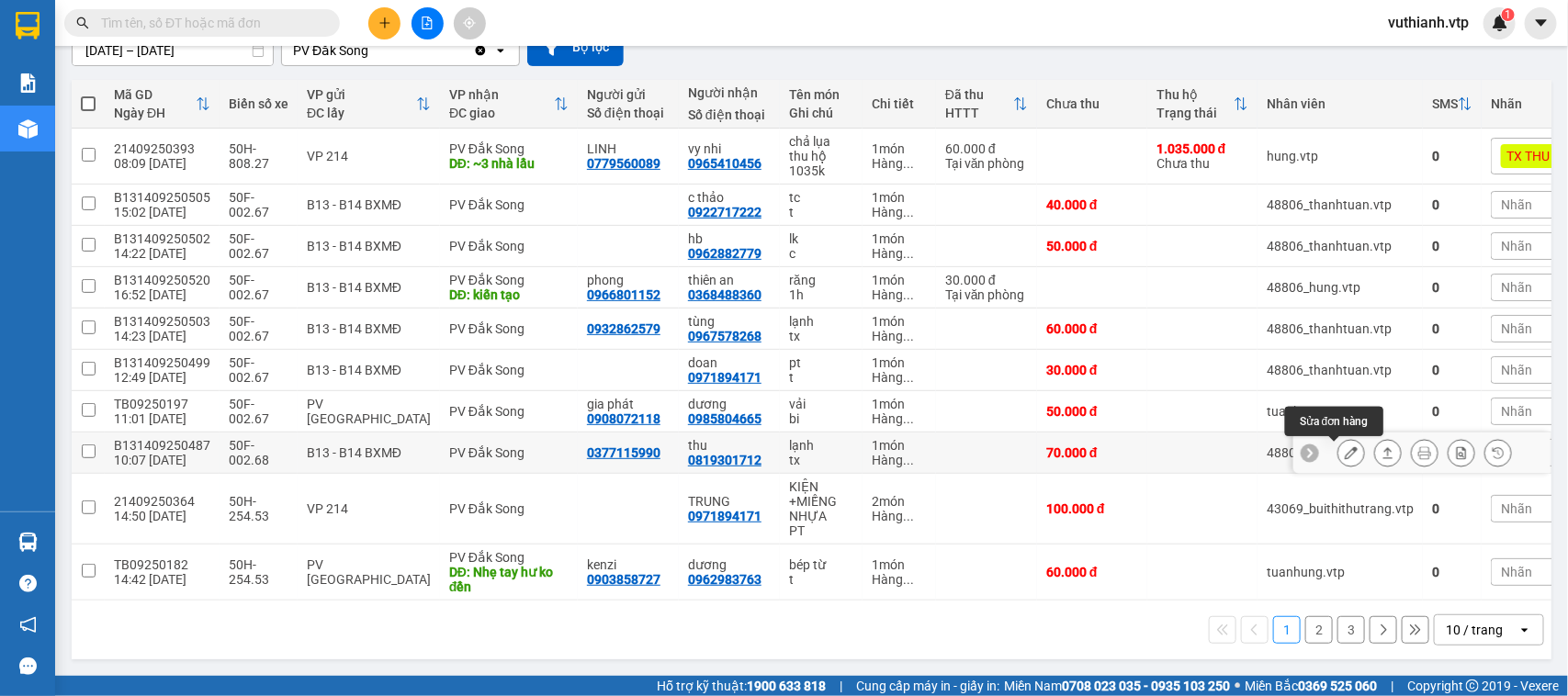
click at [1345, 446] on icon at bounding box center [1351, 452] width 13 height 13
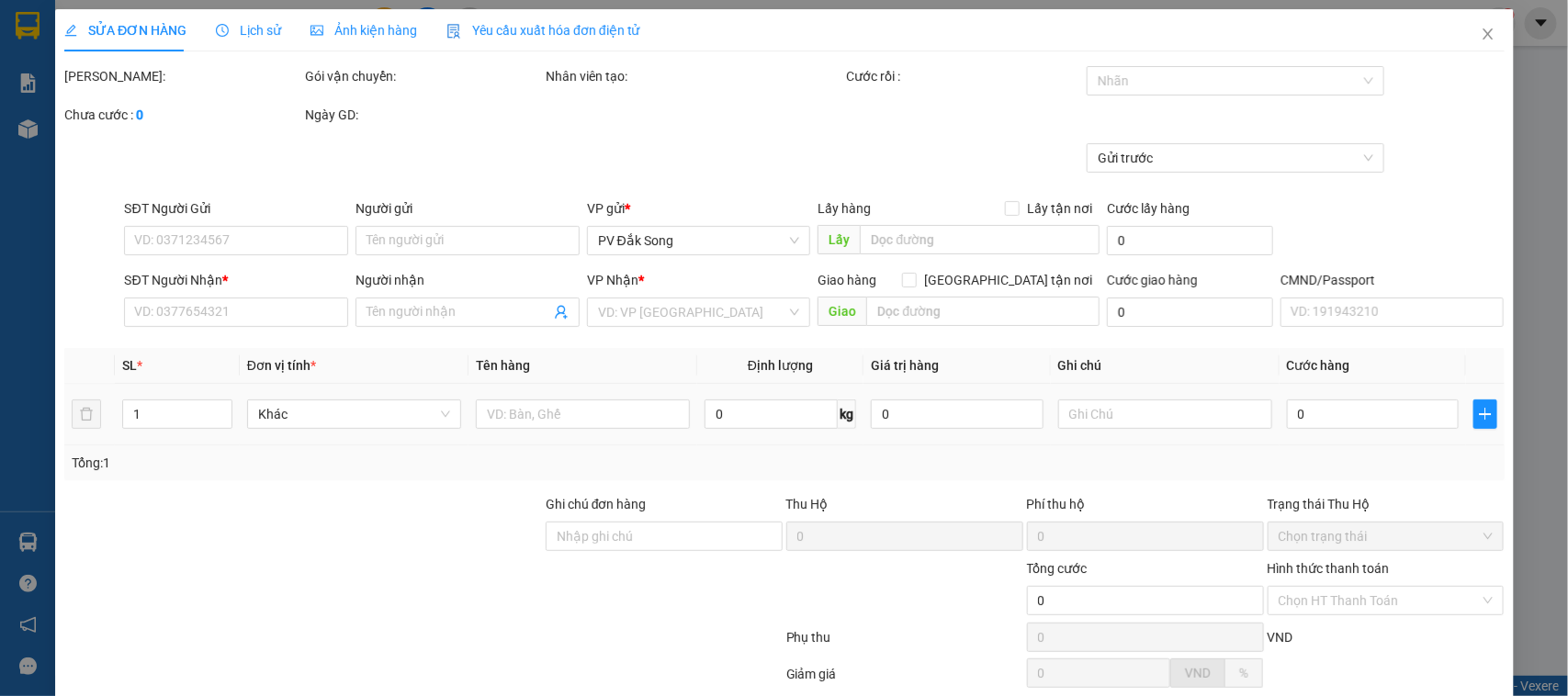
type input "0377115990"
type input "0819301712"
type input "thu"
type input "70.000"
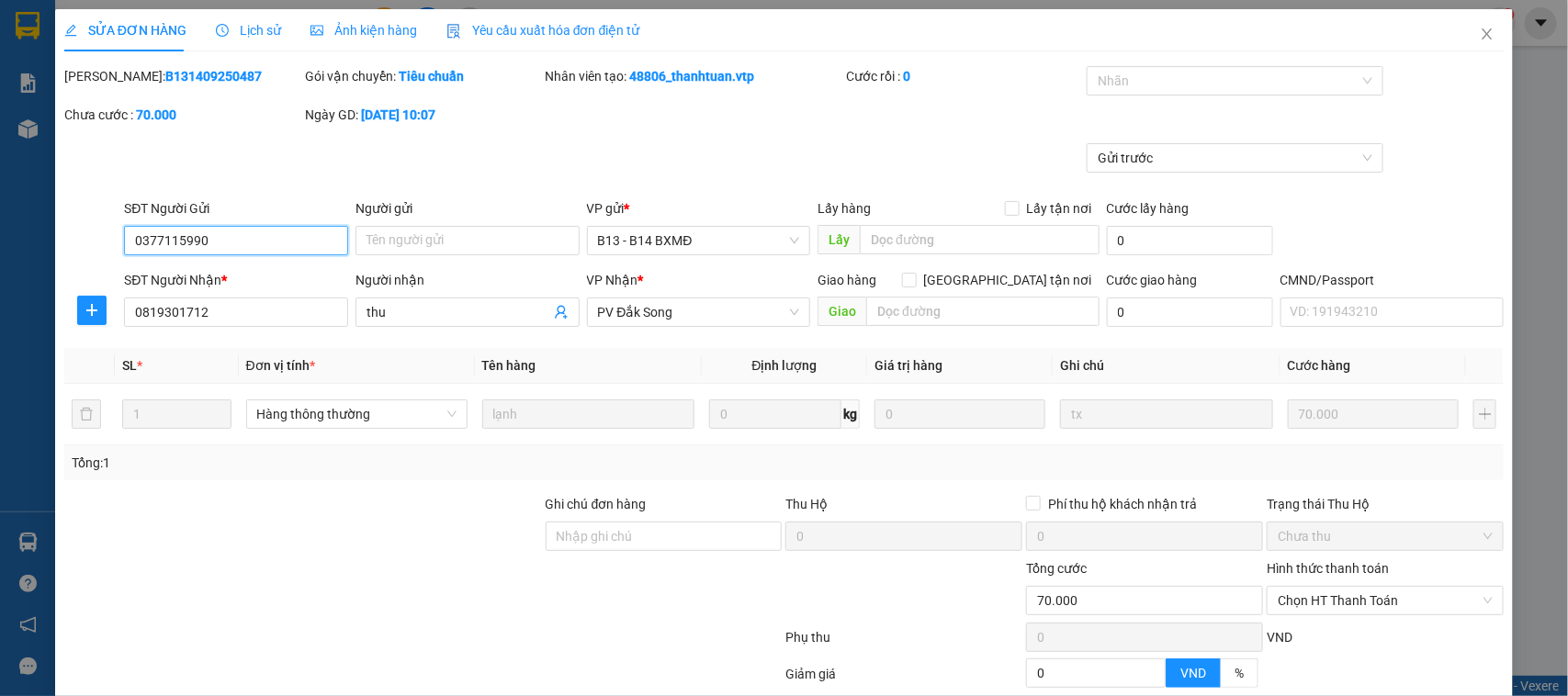
type input "3.500"
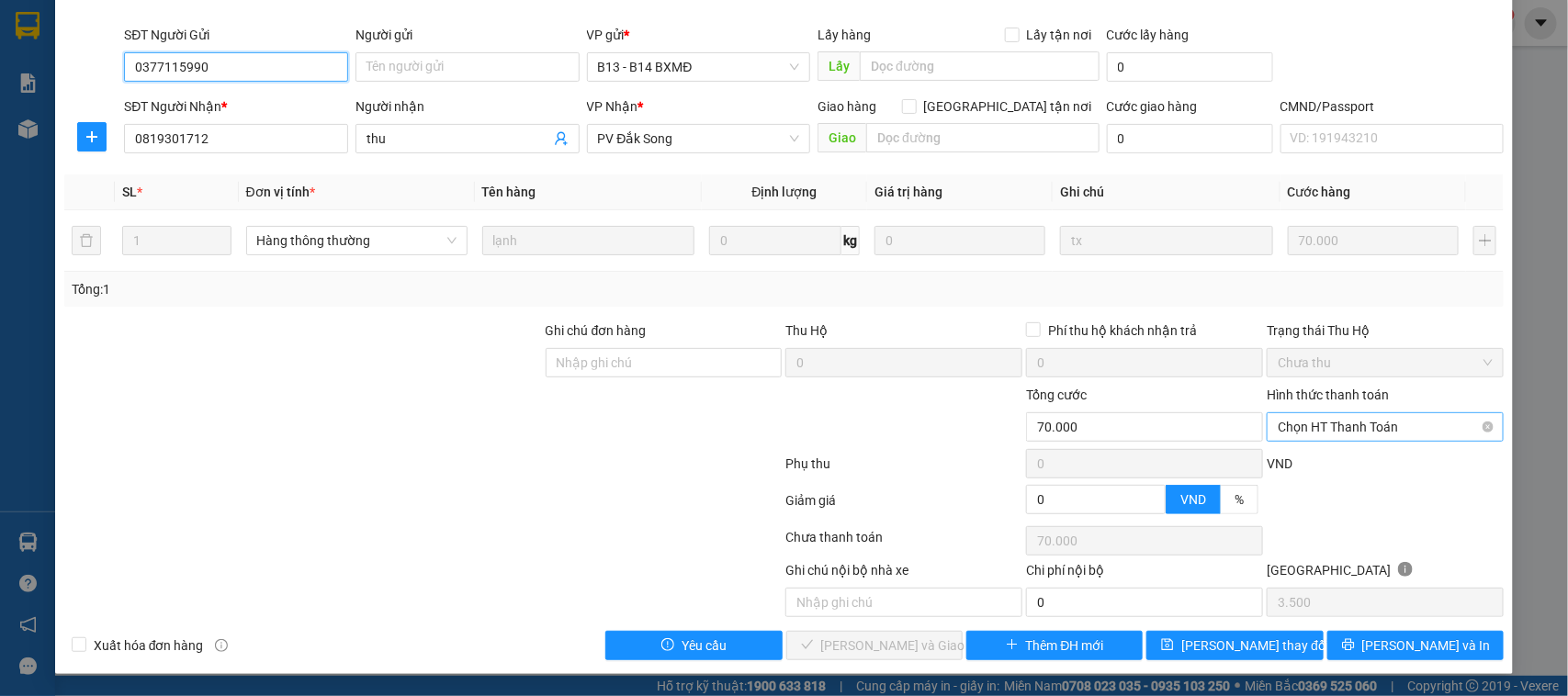
click at [1342, 430] on span "Chọn HT Thanh Toán" at bounding box center [1385, 427] width 215 height 28
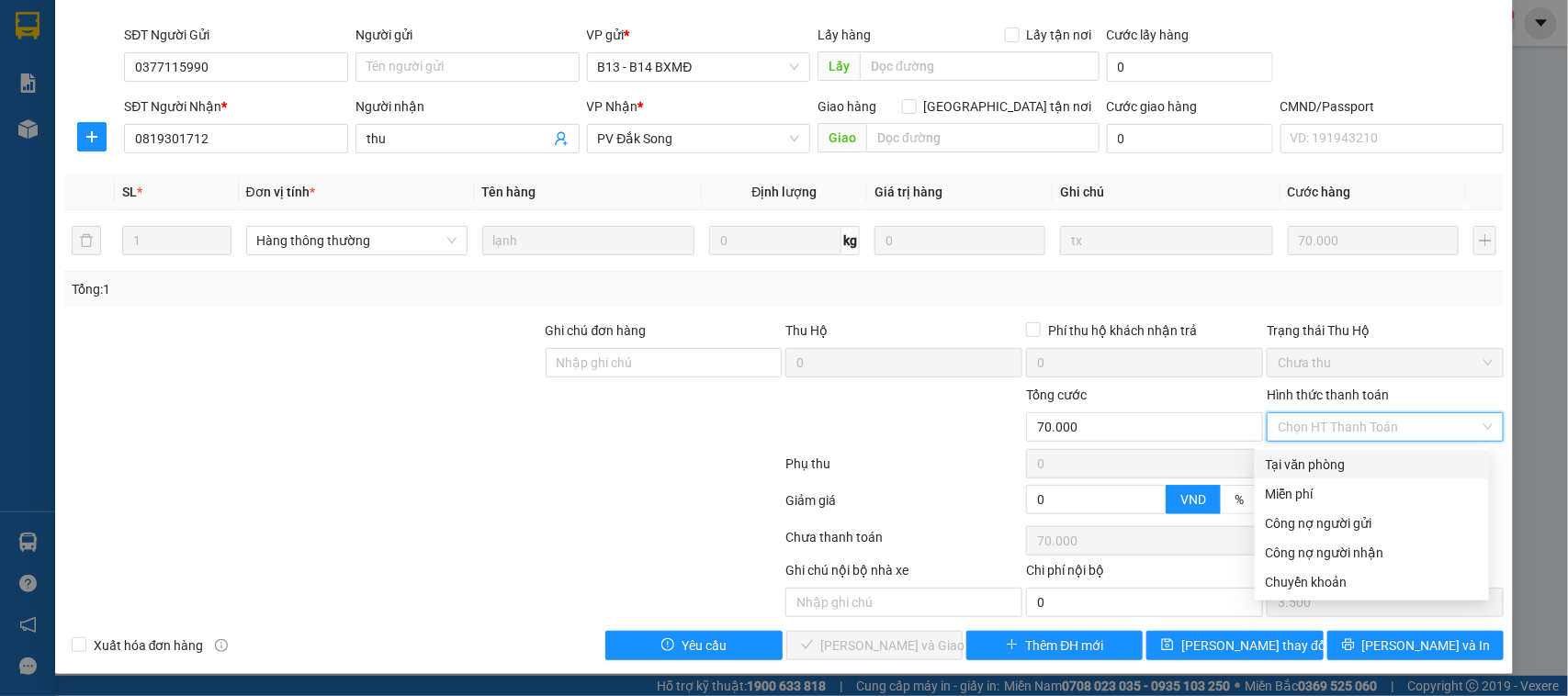
click at [1337, 461] on div "Tại văn phòng" at bounding box center [1371, 464] width 212 height 20
type input "0"
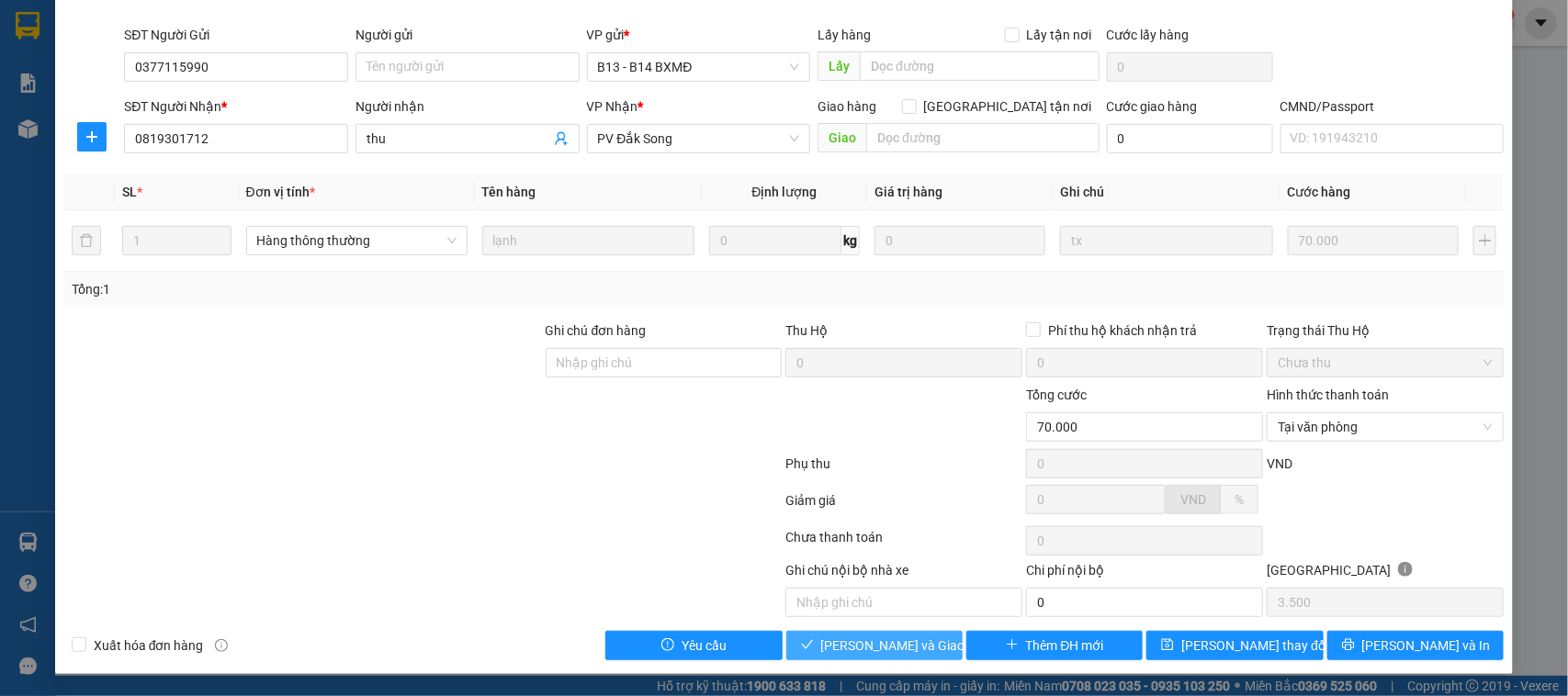
click at [873, 655] on span "[PERSON_NAME] và Giao hàng" at bounding box center [910, 646] width 176 height 20
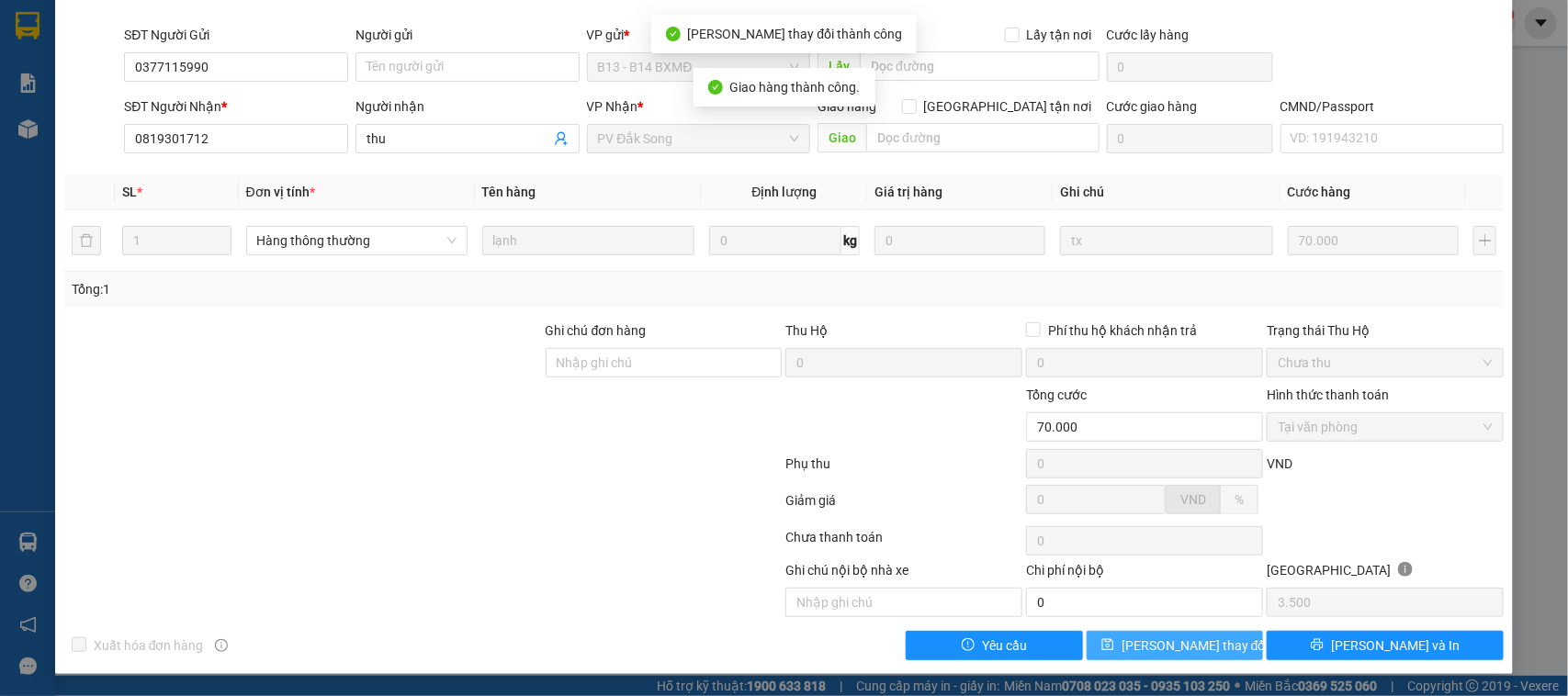
click at [1186, 650] on span "[PERSON_NAME] thay đổi" at bounding box center [1195, 646] width 147 height 20
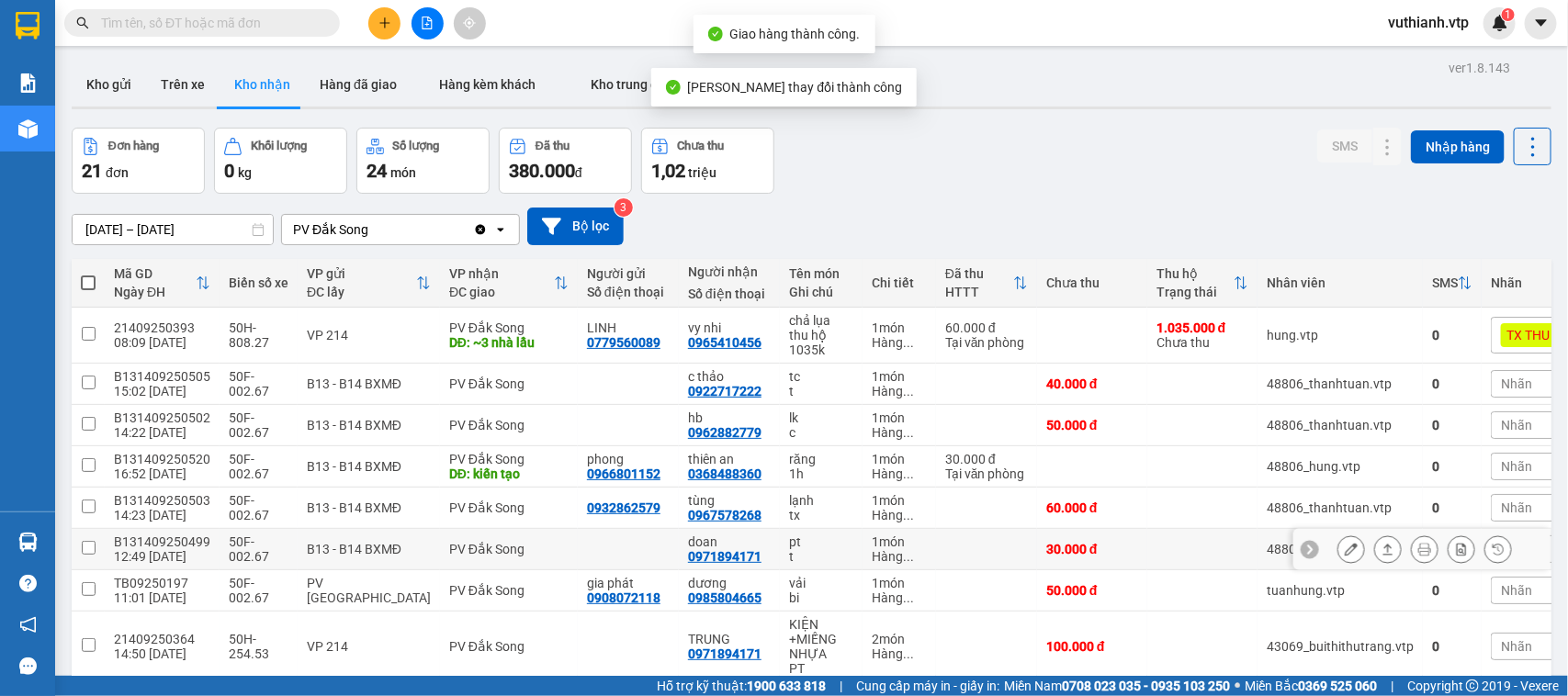
scroll to position [189, 0]
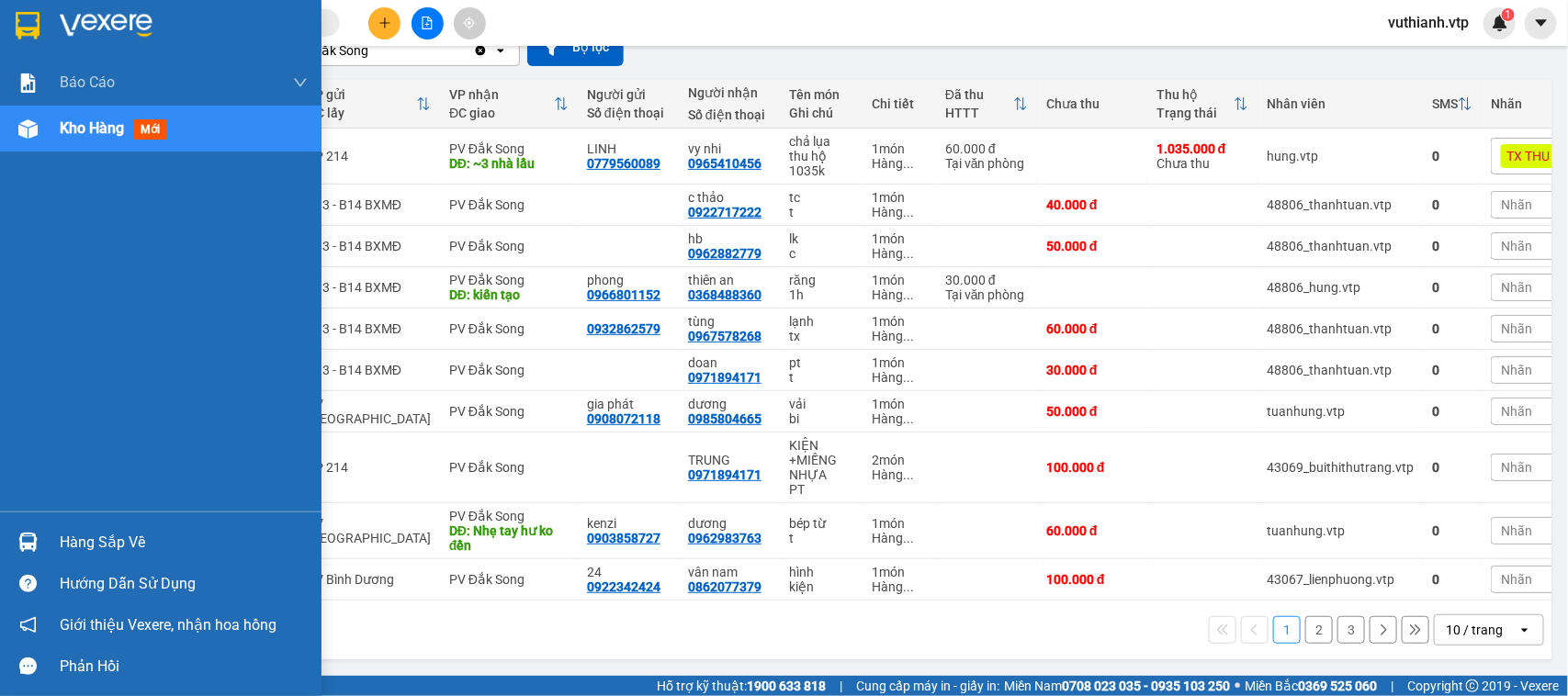
click at [66, 536] on div "Hàng sắp về" at bounding box center [183, 543] width 248 height 28
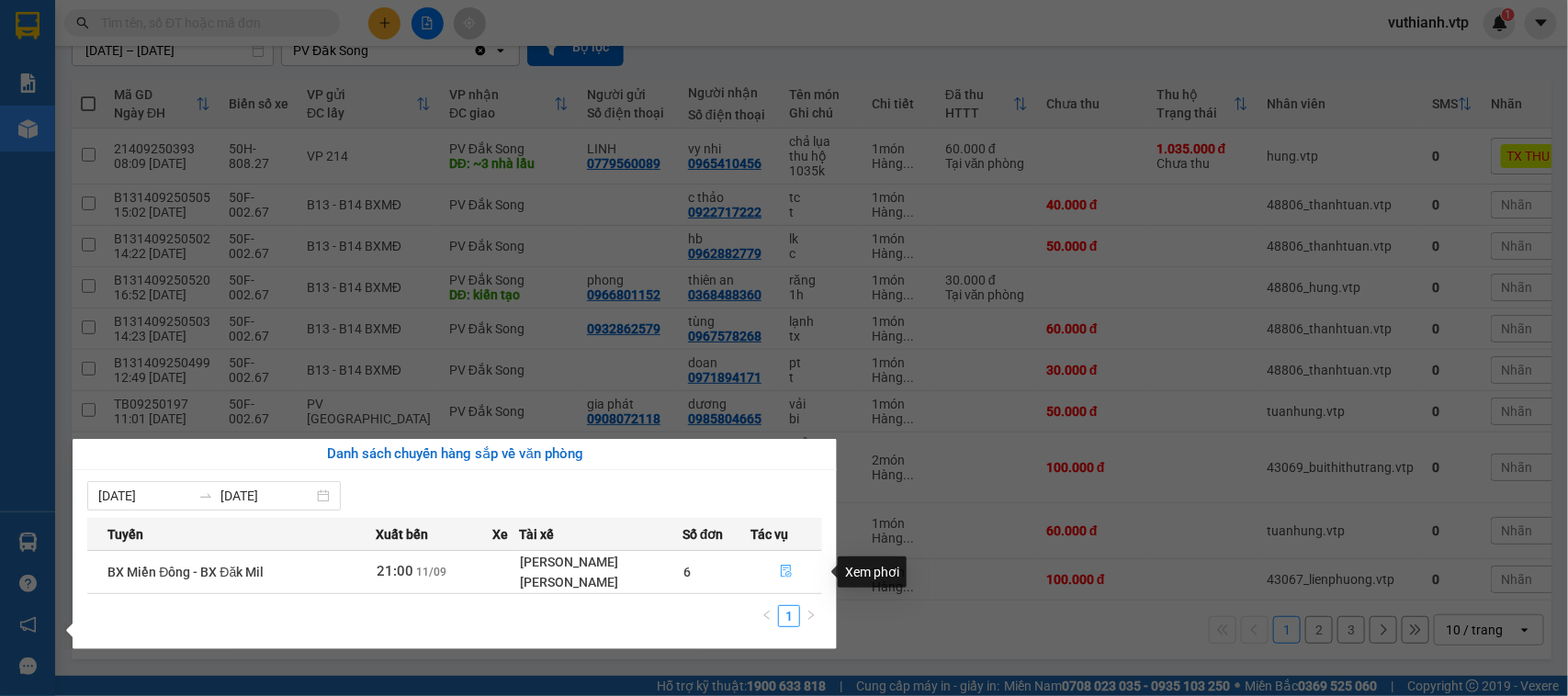
click at [788, 571] on icon "file-done" at bounding box center [786, 571] width 13 height 13
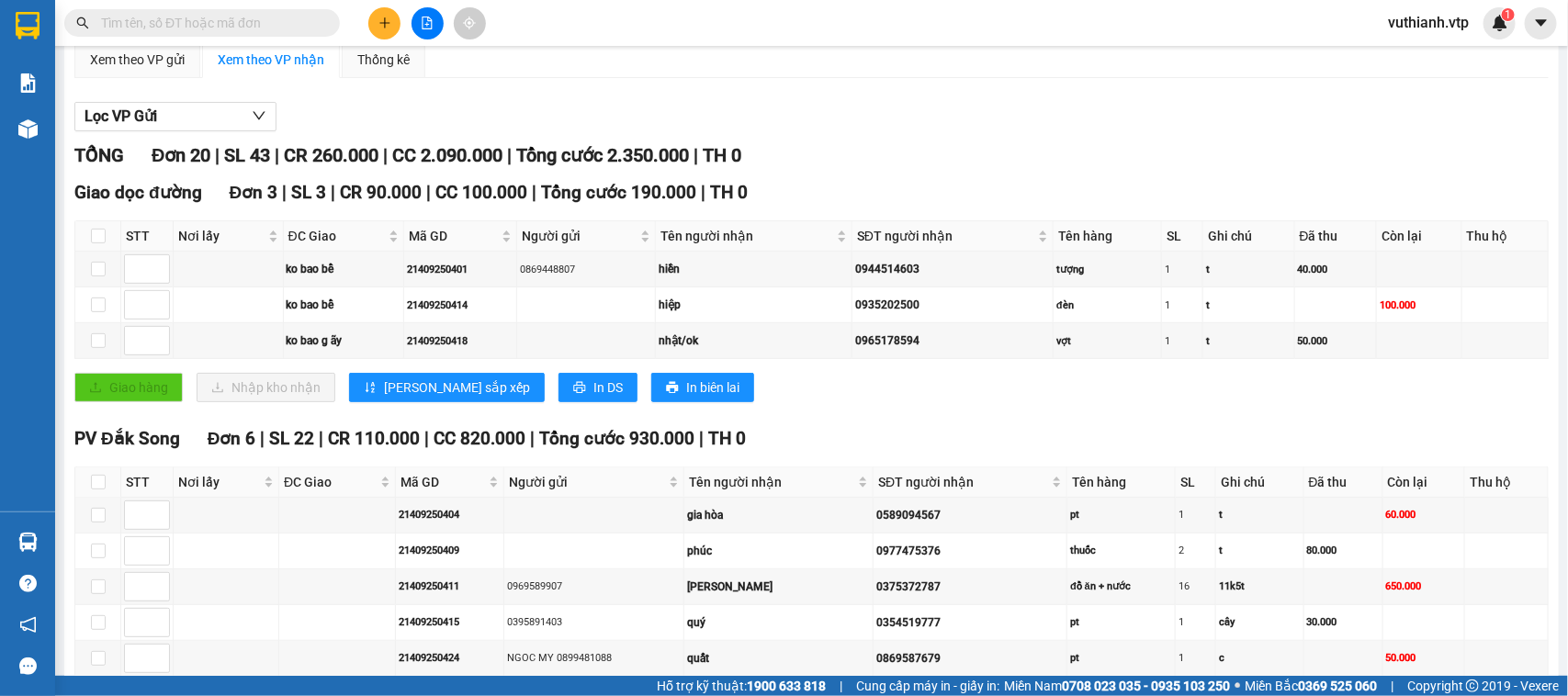
scroll to position [143, 0]
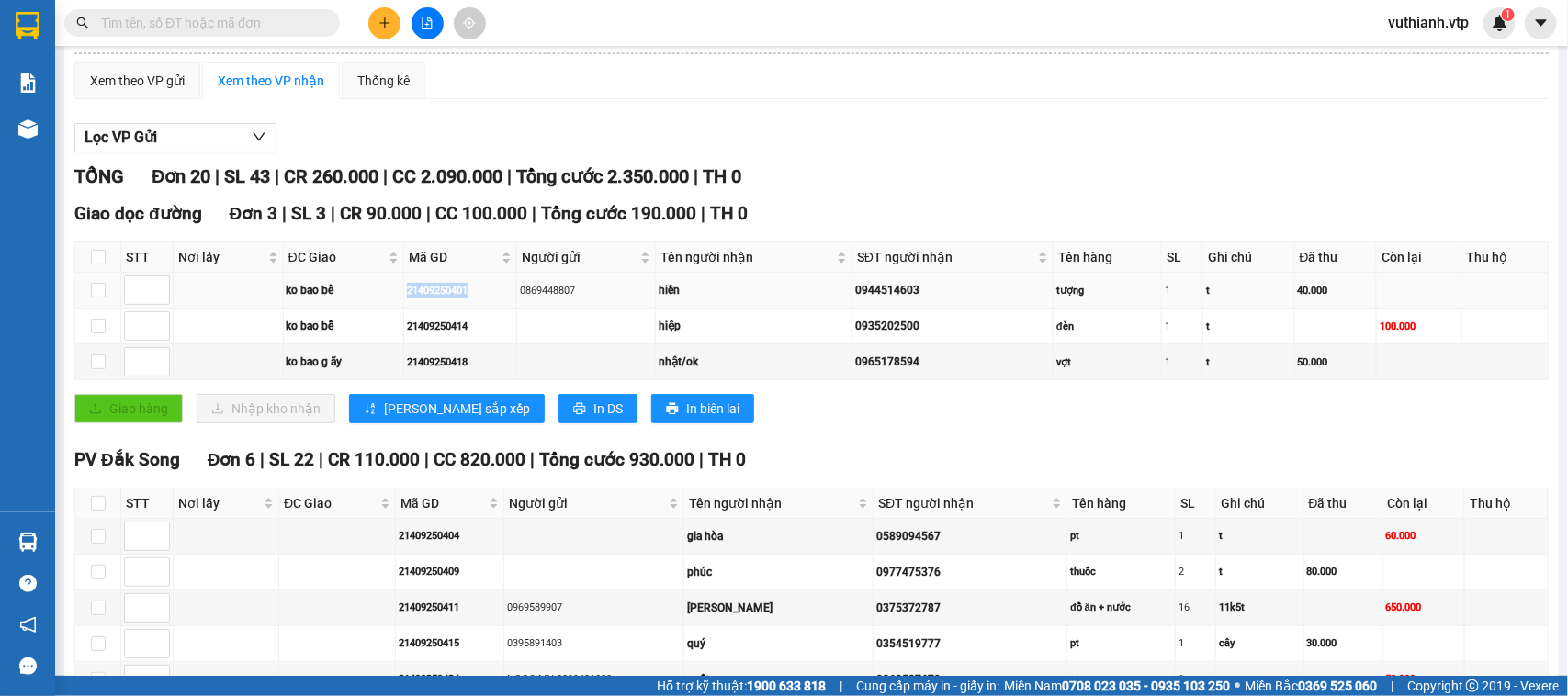
drag, startPoint x: 470, startPoint y: 306, endPoint x: 391, endPoint y: 322, distance: 80.6
click at [391, 309] on tr "ko bao bể 21409250401 0869448807 hiền 0944514603 tượng 1 t 40.000" at bounding box center [811, 290] width 1473 height 36
copy tr "ko bao bể 21409250401"
click at [171, 13] on input "text" at bounding box center [210, 23] width 217 height 20
paste input "21409250401"
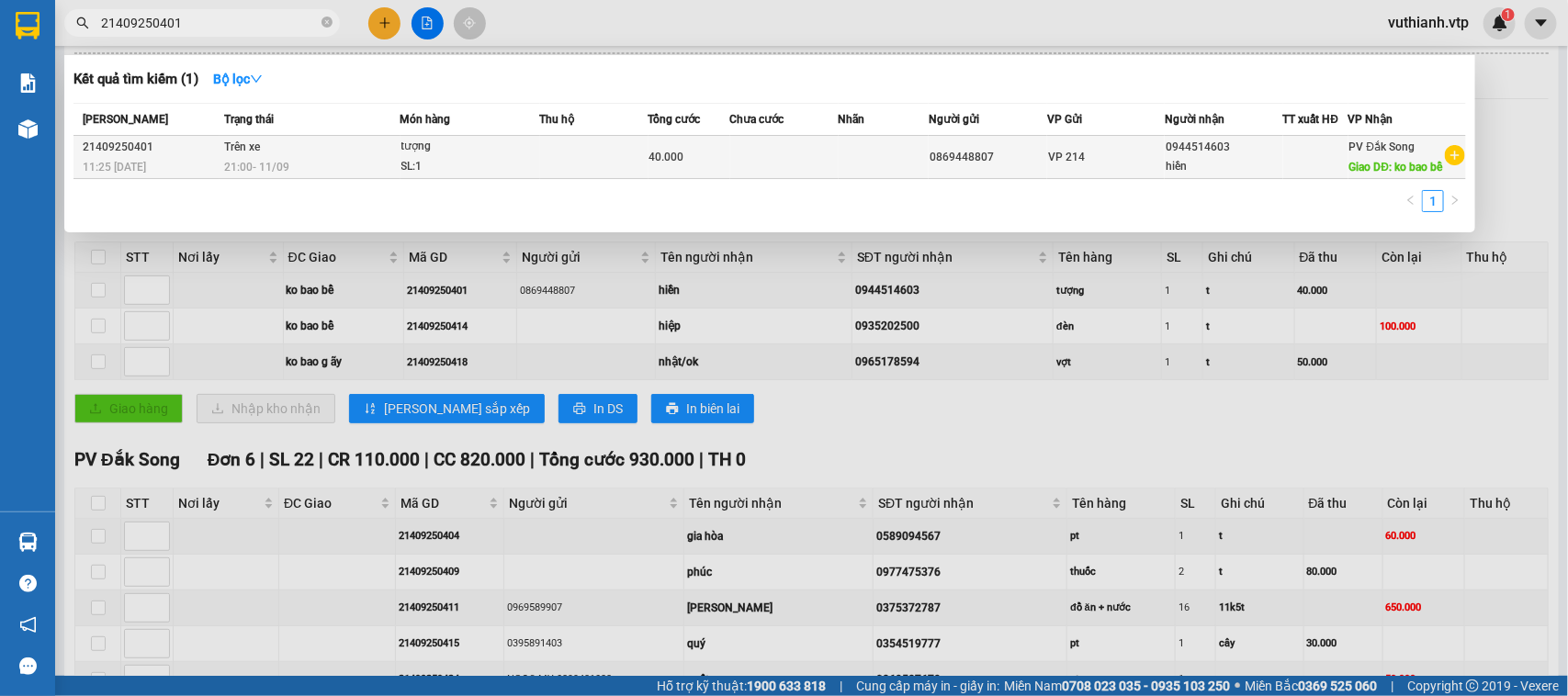
type input "21409250401"
click at [607, 157] on td at bounding box center [594, 158] width 108 height 44
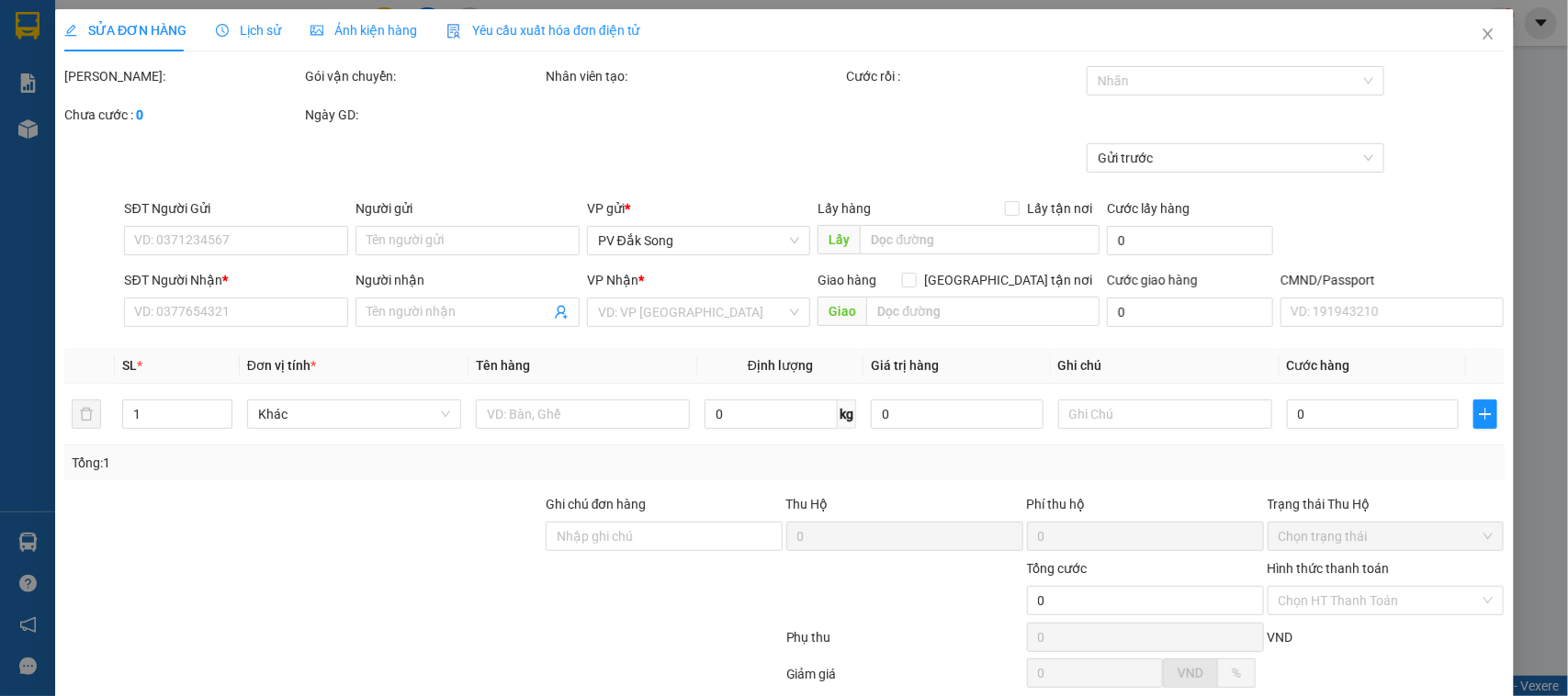
type input "2.000"
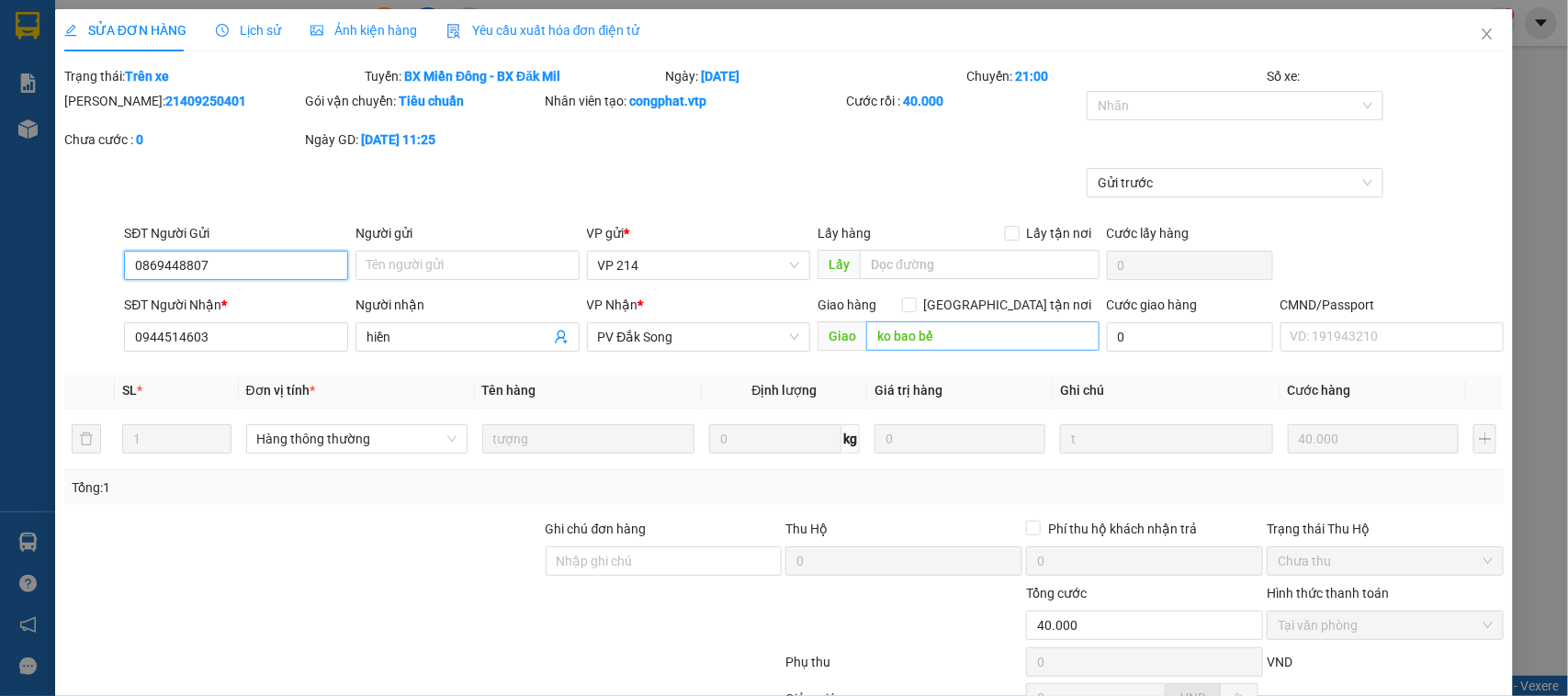
type input "0869448807"
type input "0944514603"
type input "hiền"
type input "ko bao bể"
type input "40.000"
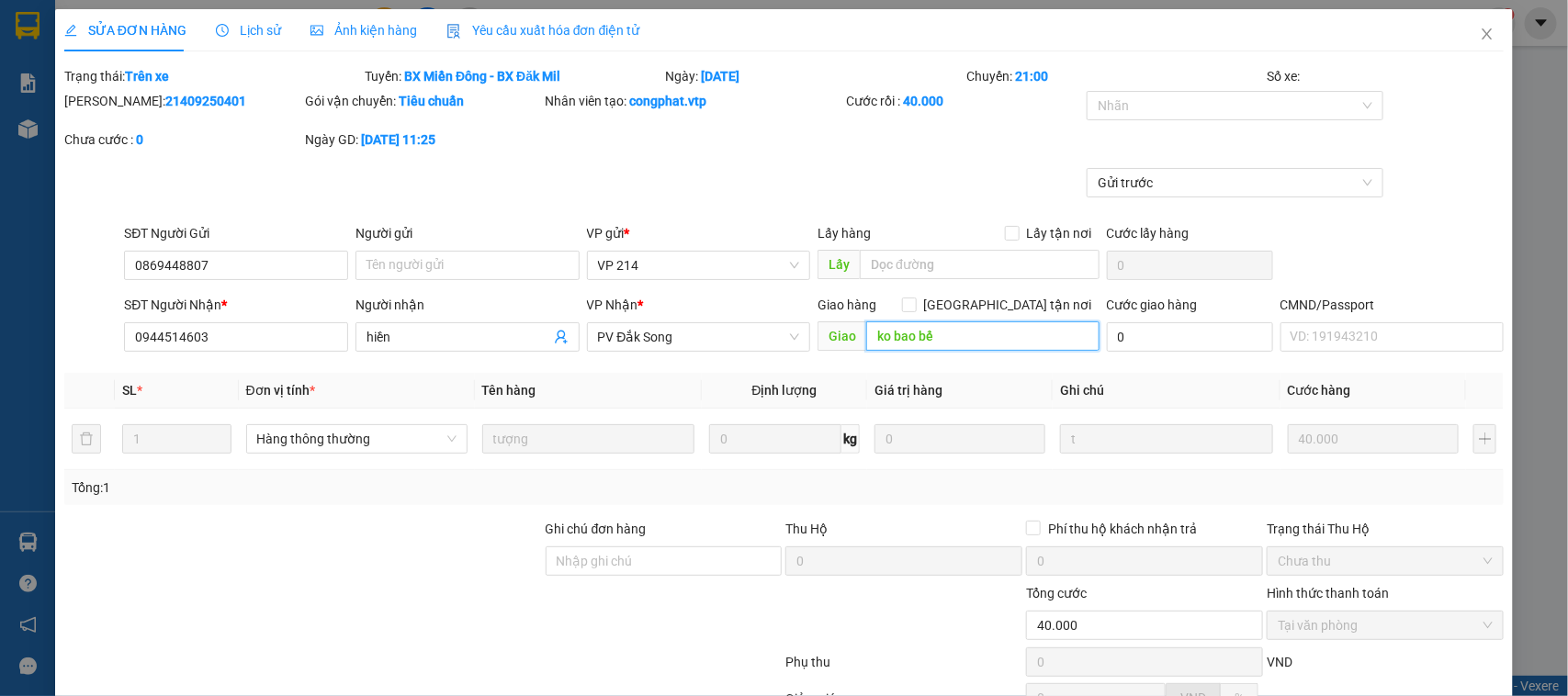
click at [980, 340] on input "ko bao bể" at bounding box center [983, 336] width 234 height 30
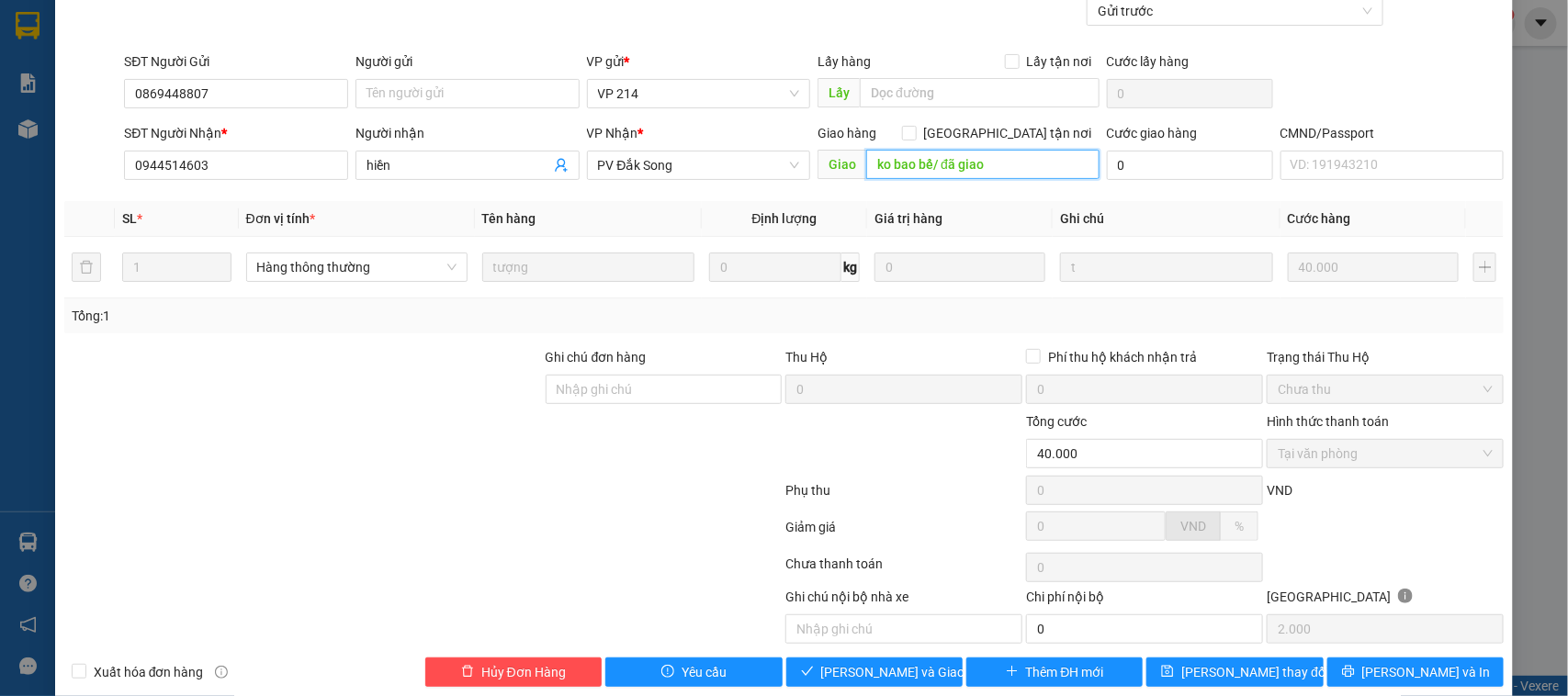
scroll to position [200, 0]
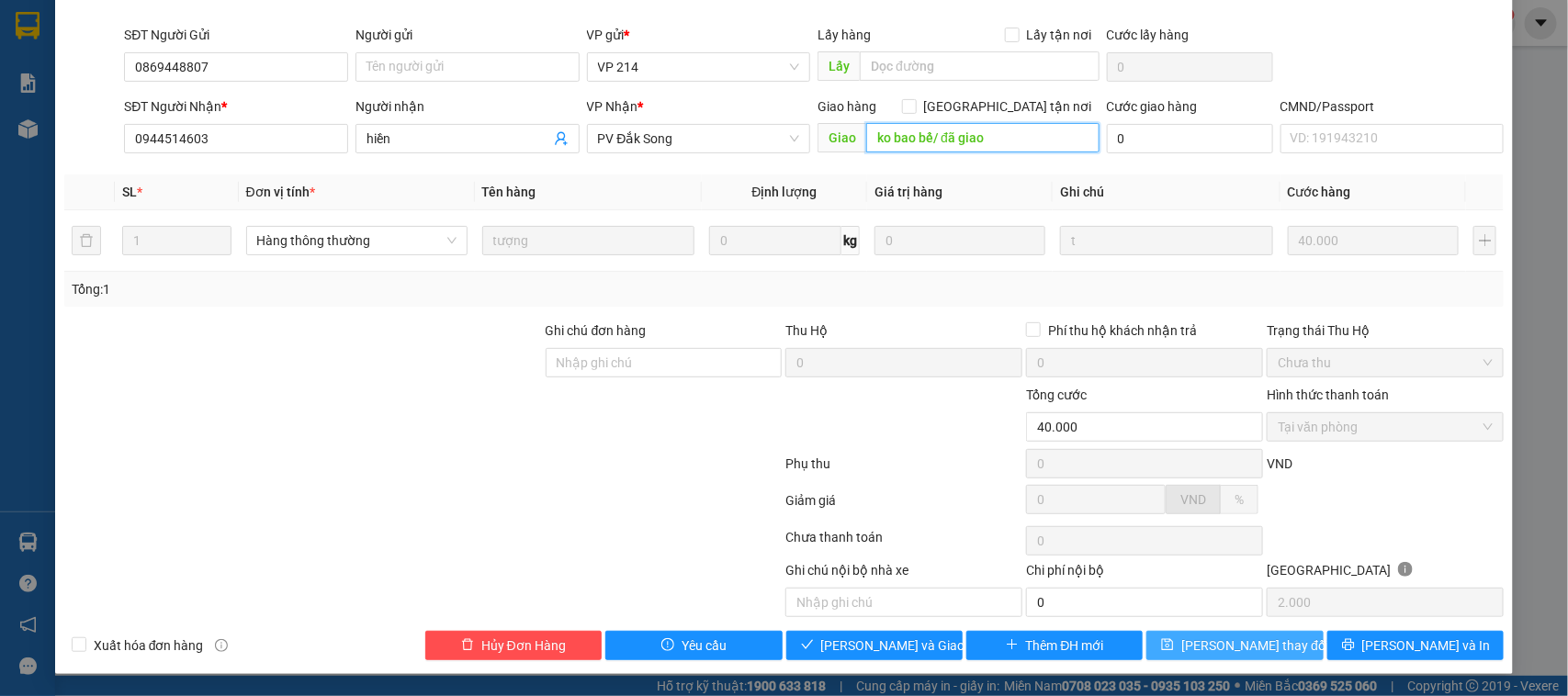
type input "ko bao bể/ đã giao"
click at [1273, 645] on button "[PERSON_NAME] thay đổi" at bounding box center [1234, 646] width 176 height 30
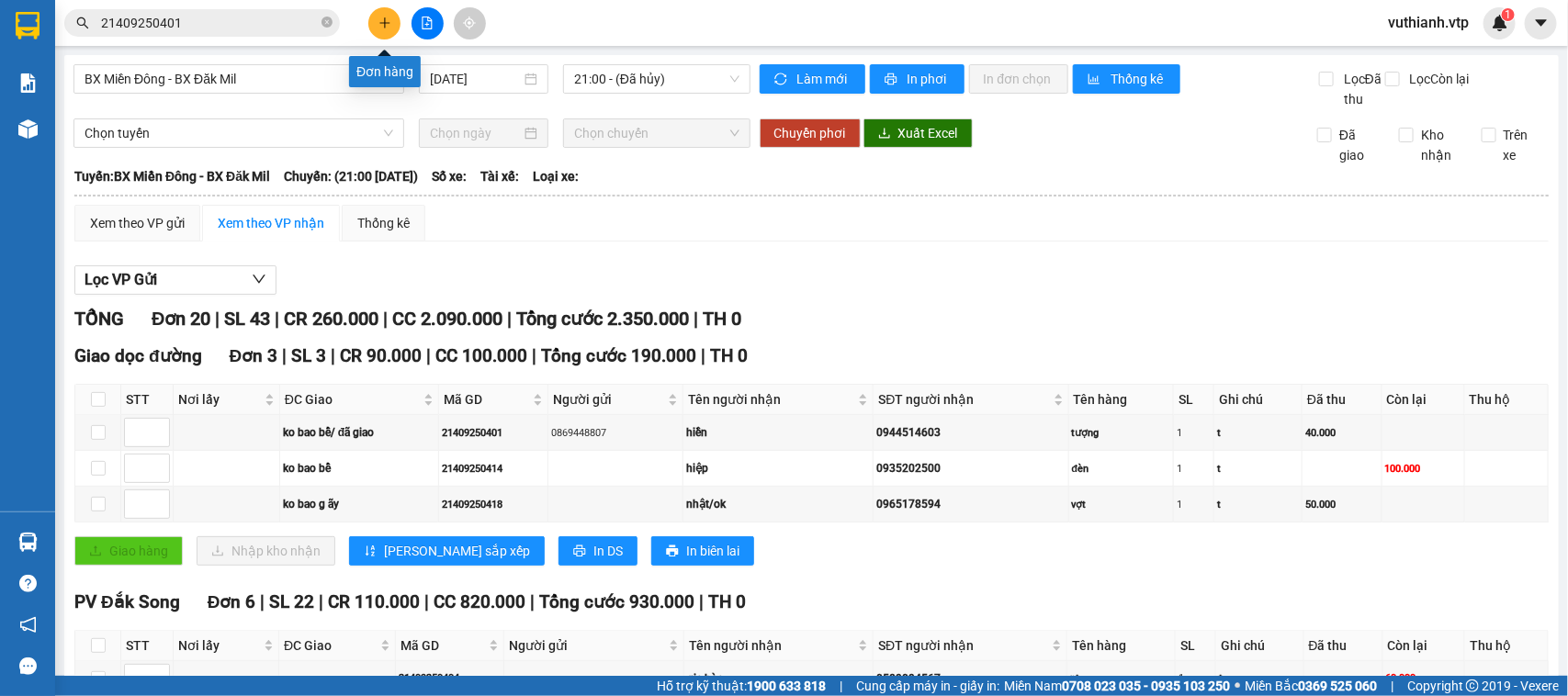
click at [374, 24] on button at bounding box center [384, 23] width 32 height 32
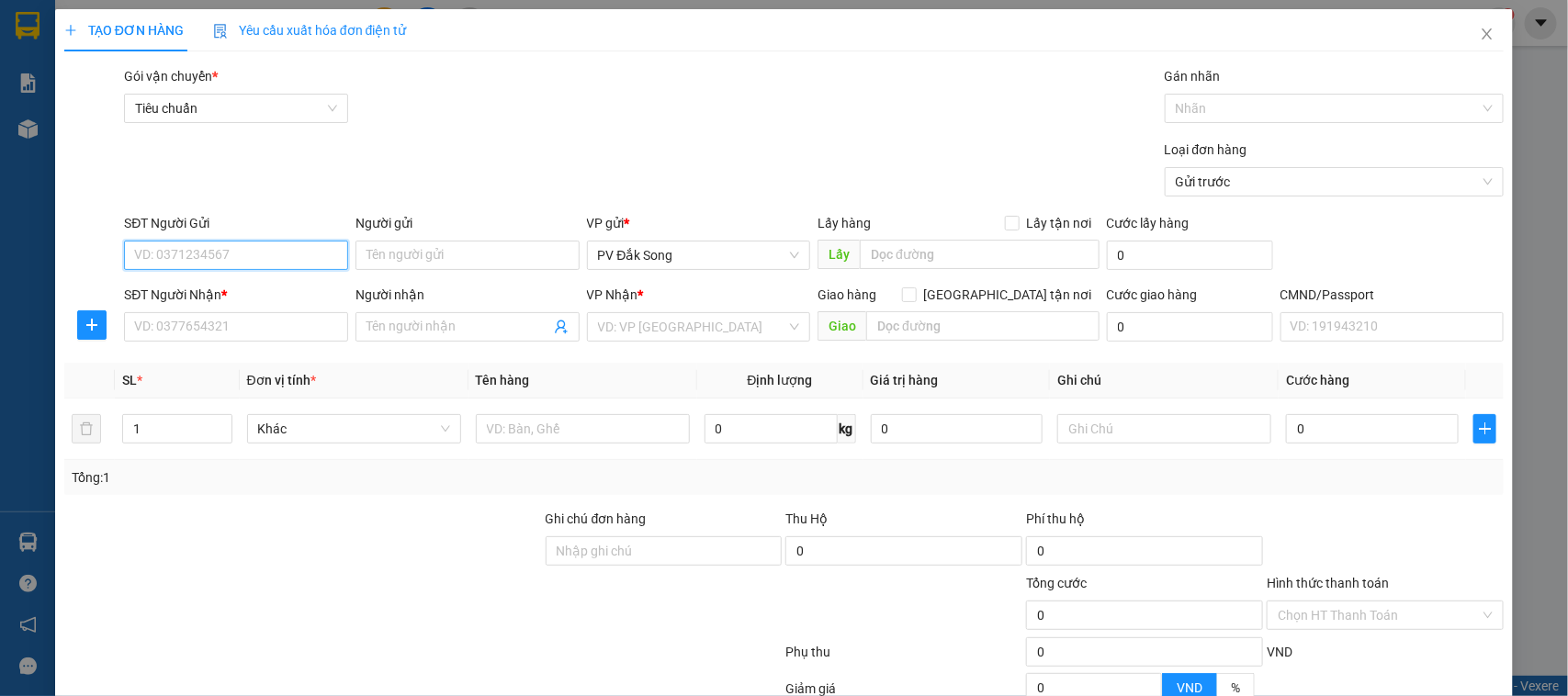
click at [267, 263] on input "SĐT Người Gửi" at bounding box center [236, 256] width 224 height 30
type input "0924249239"
click at [244, 298] on div "0924249239 - nk đăk song" at bounding box center [234, 293] width 199 height 20
type input "nk đăk song"
type input "0969210968"
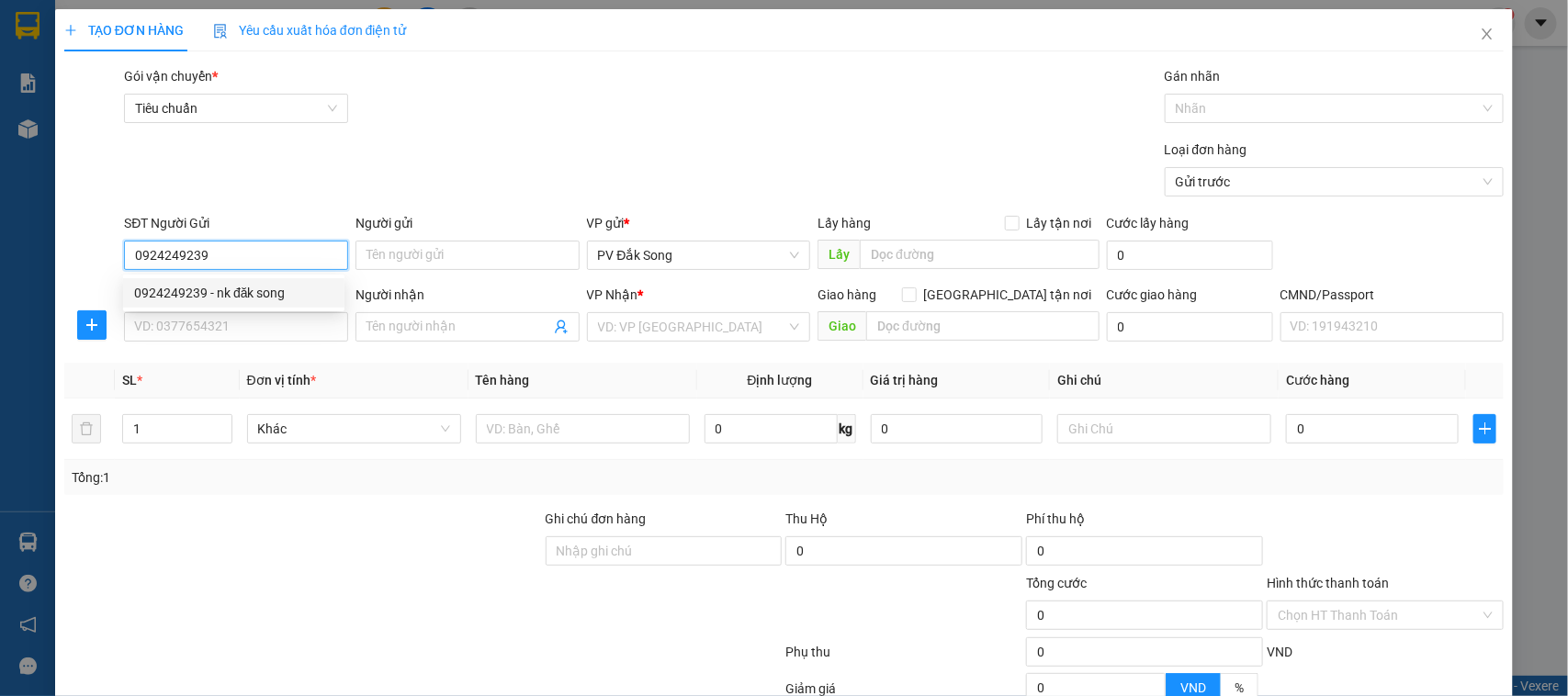
type input "bt"
type input "0924249239"
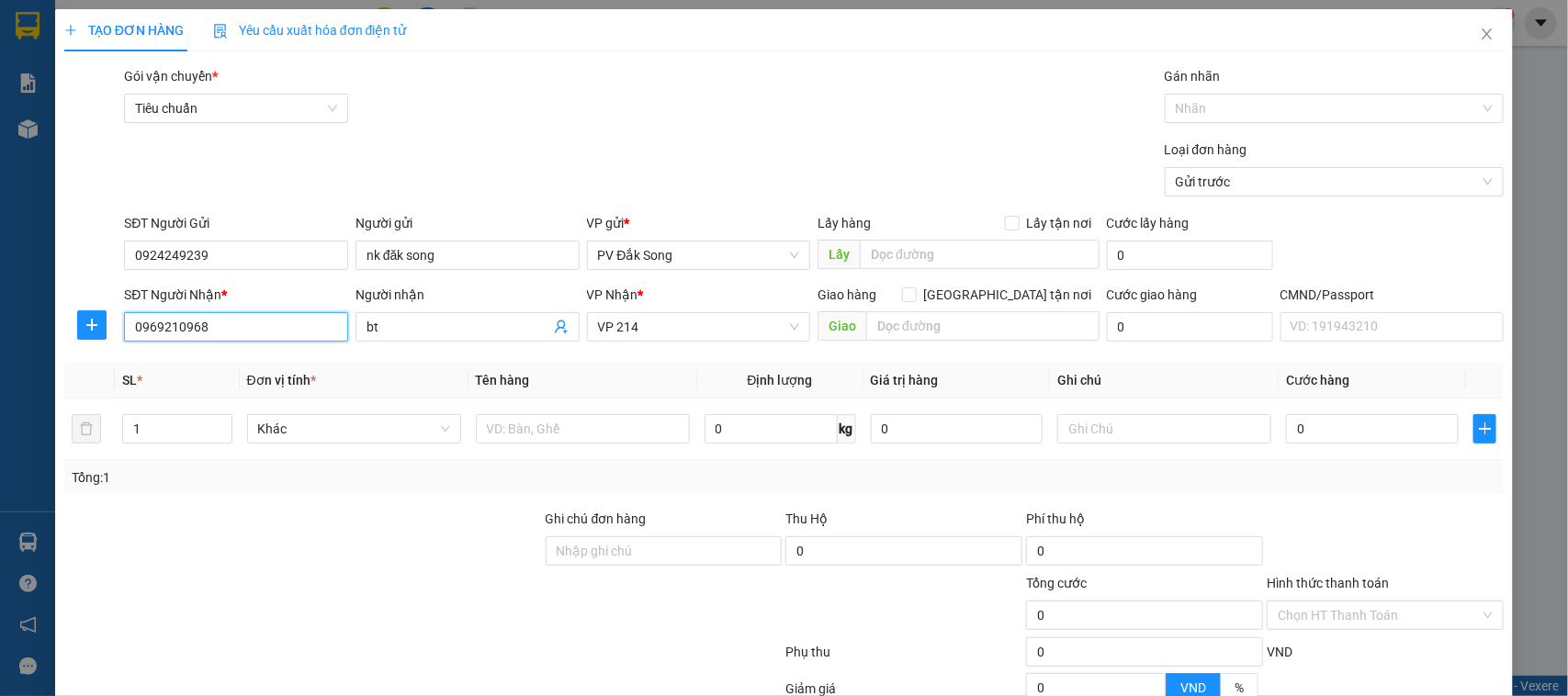
click at [241, 328] on input "0969210968" at bounding box center [236, 327] width 224 height 30
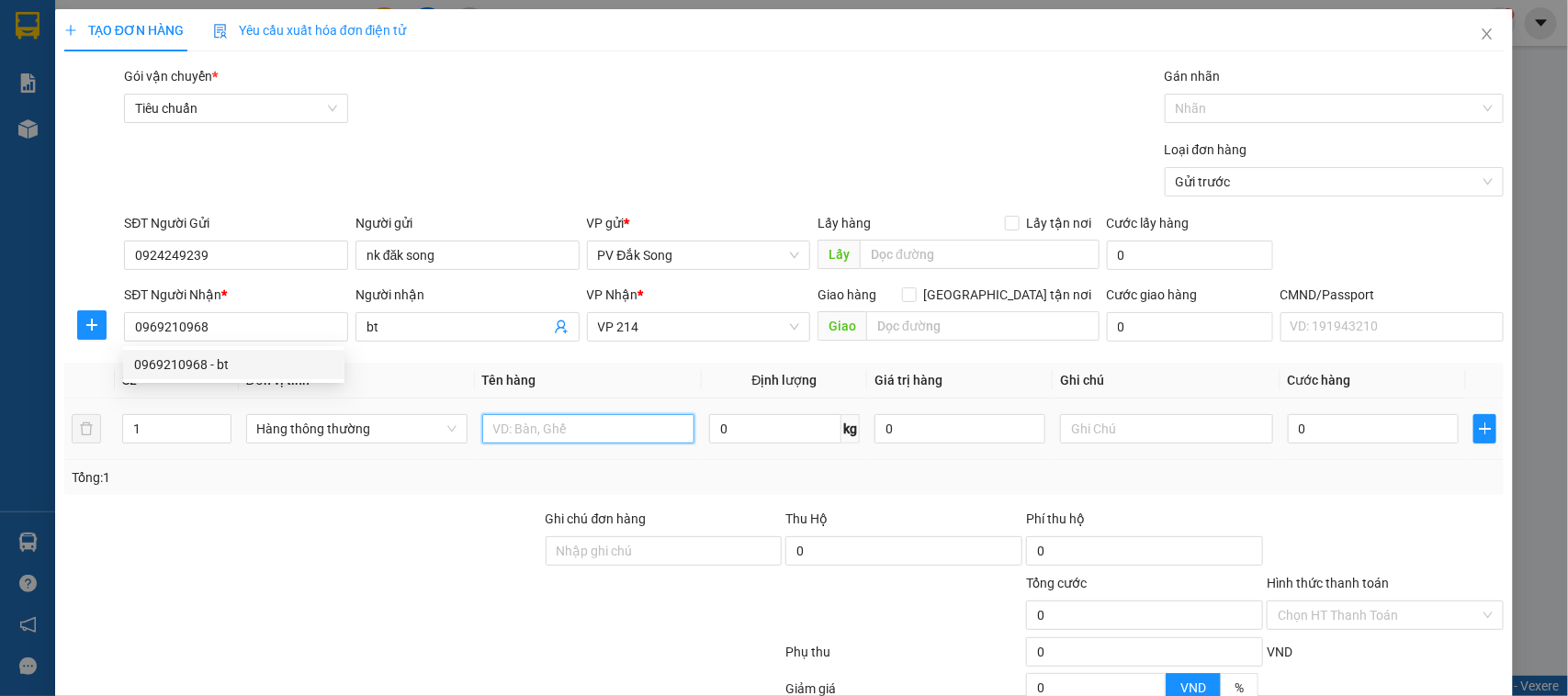
click at [593, 424] on input "text" at bounding box center [588, 429] width 212 height 30
type input "răng"
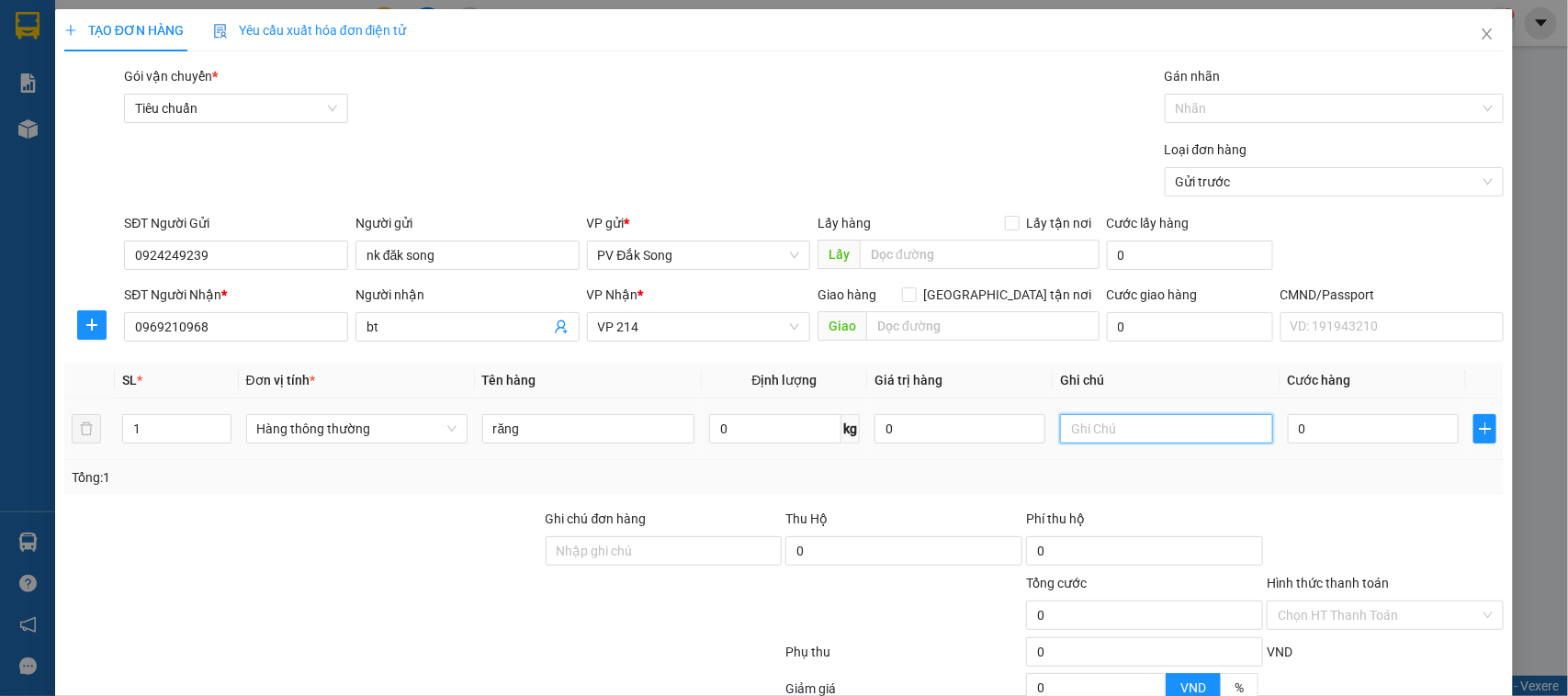
click at [1060, 428] on input "text" at bounding box center [1166, 429] width 212 height 30
type input "h"
click at [1307, 435] on input "0" at bounding box center [1373, 429] width 171 height 30
type input "003"
type input "3"
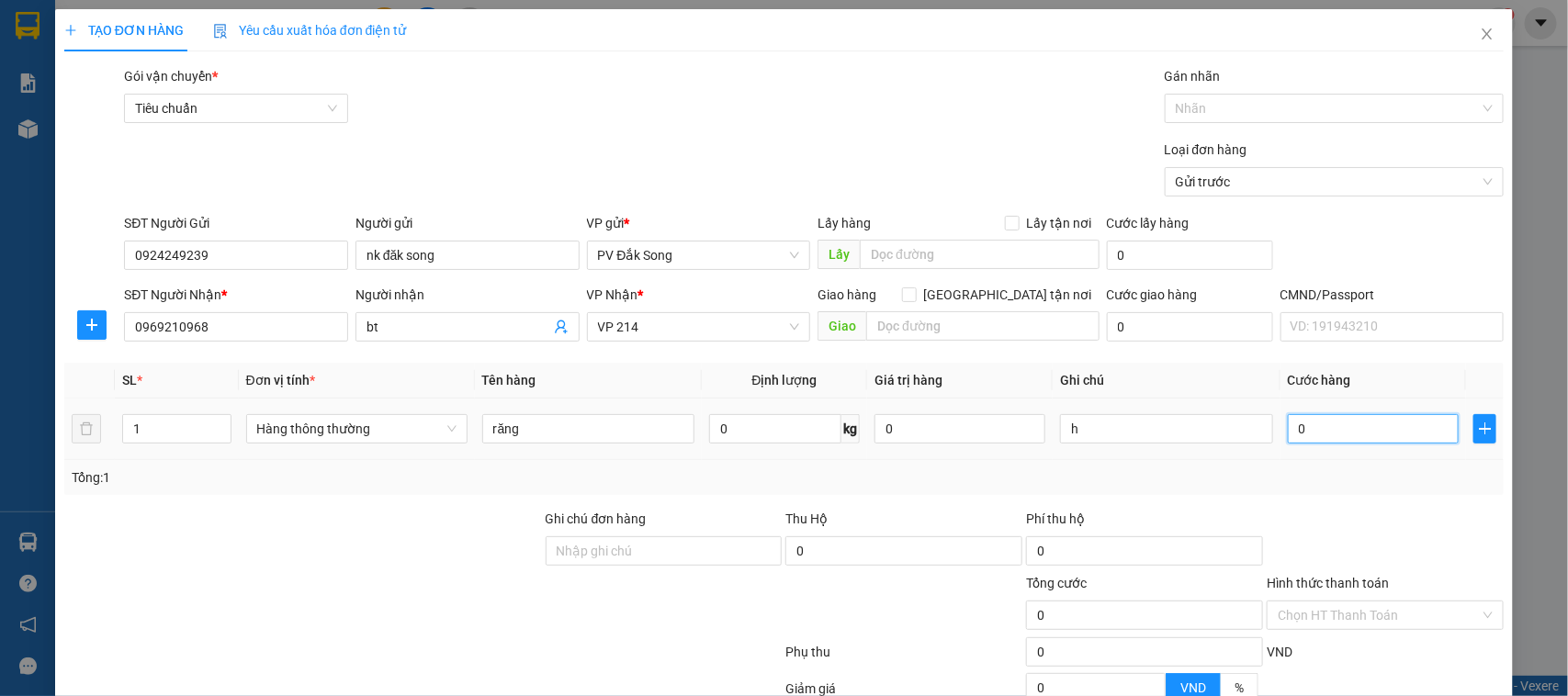
type input "3"
type input "0.030"
type input "30"
type input "00.300"
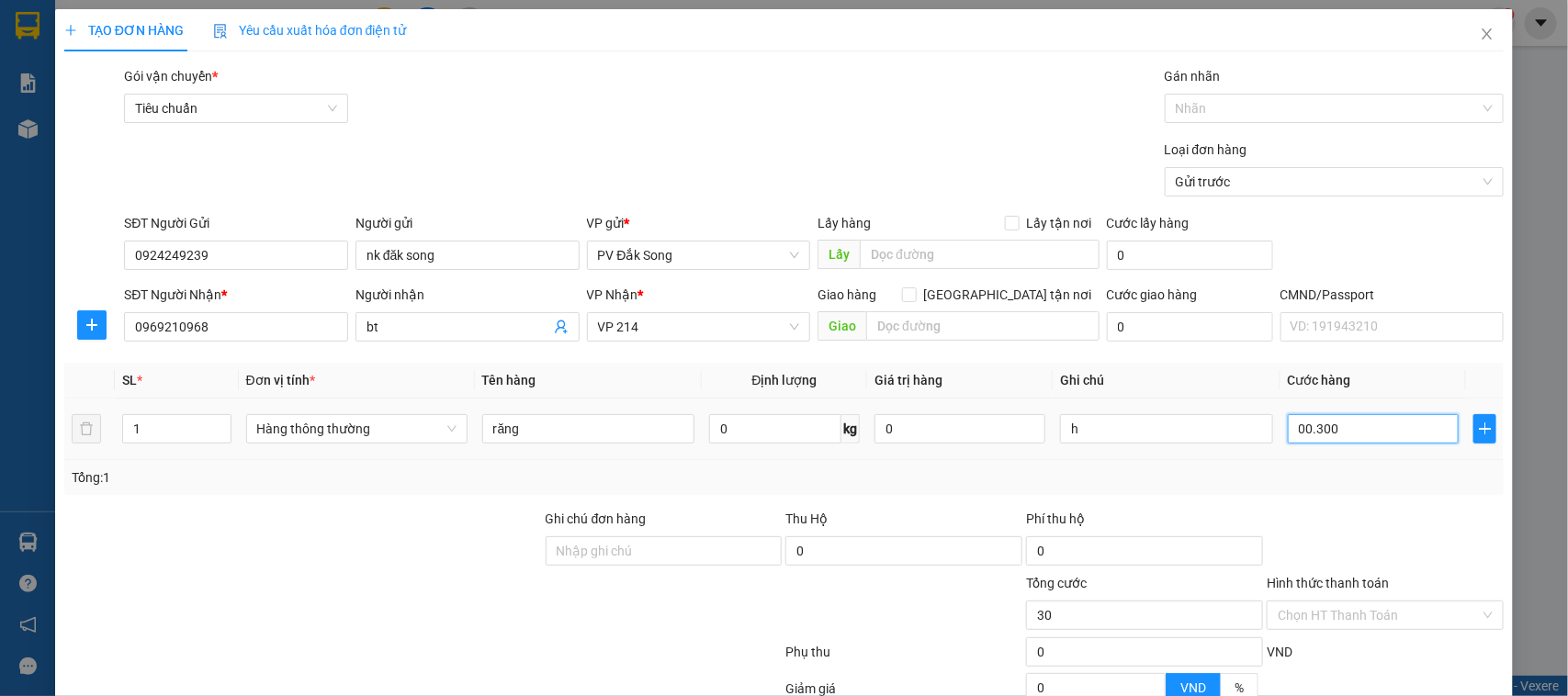
type input "300"
type input "0.003.000"
type input "3.000"
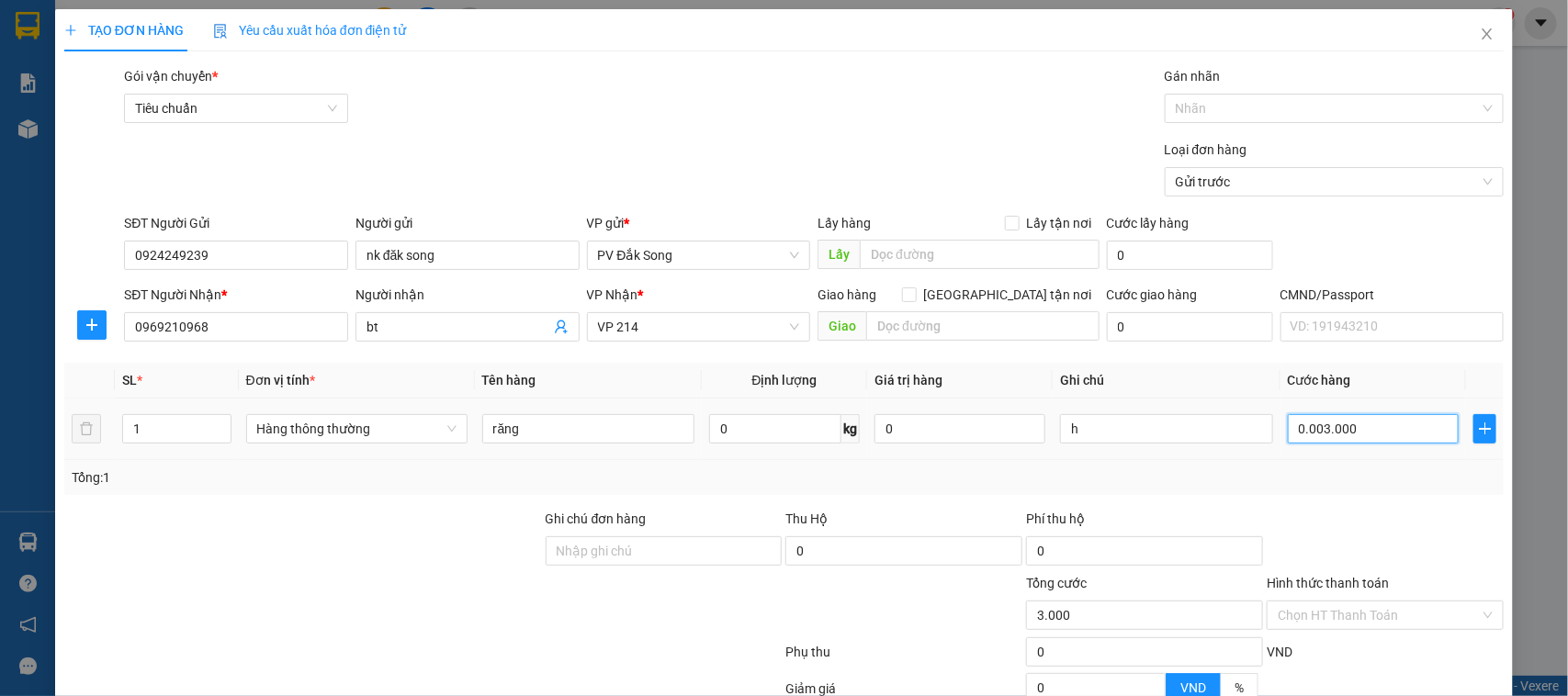
type input "000.030.000"
type input "30.000"
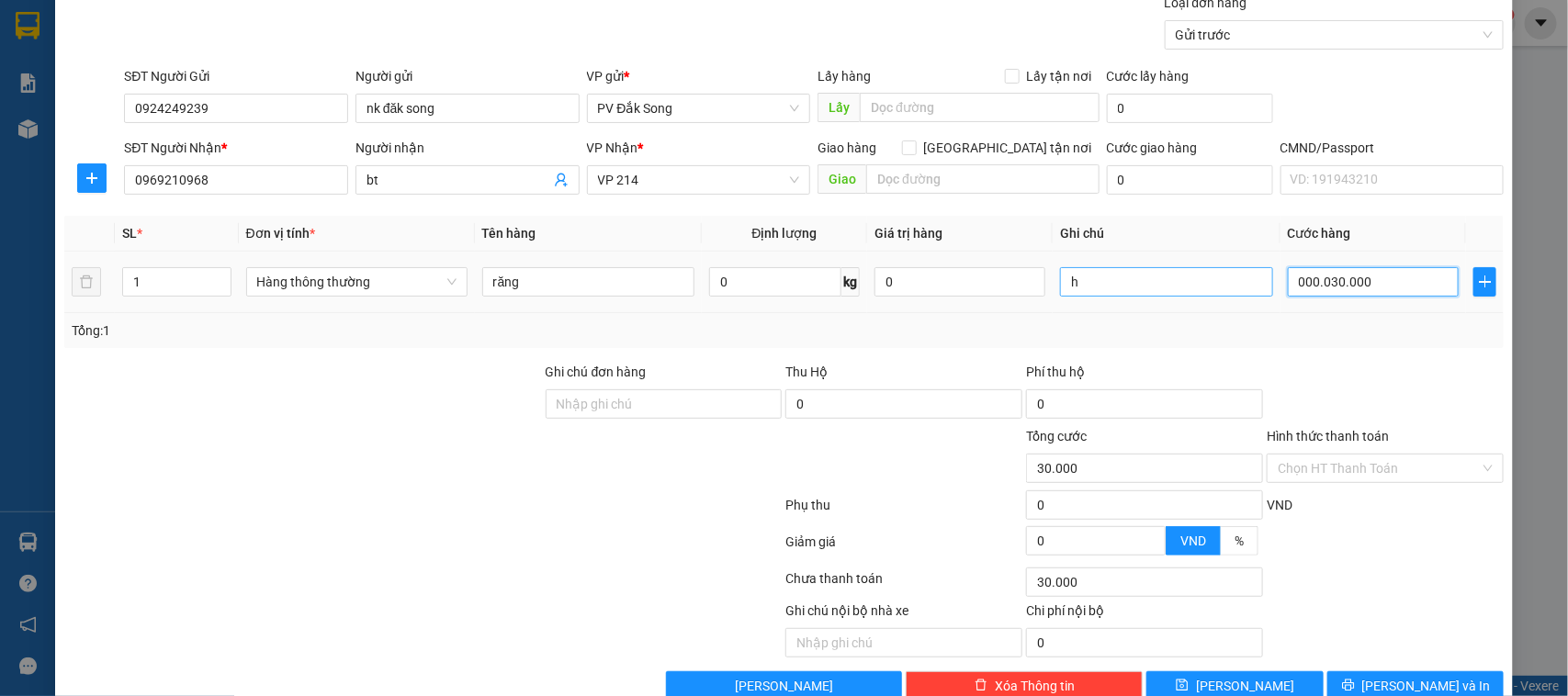
scroll to position [189, 0]
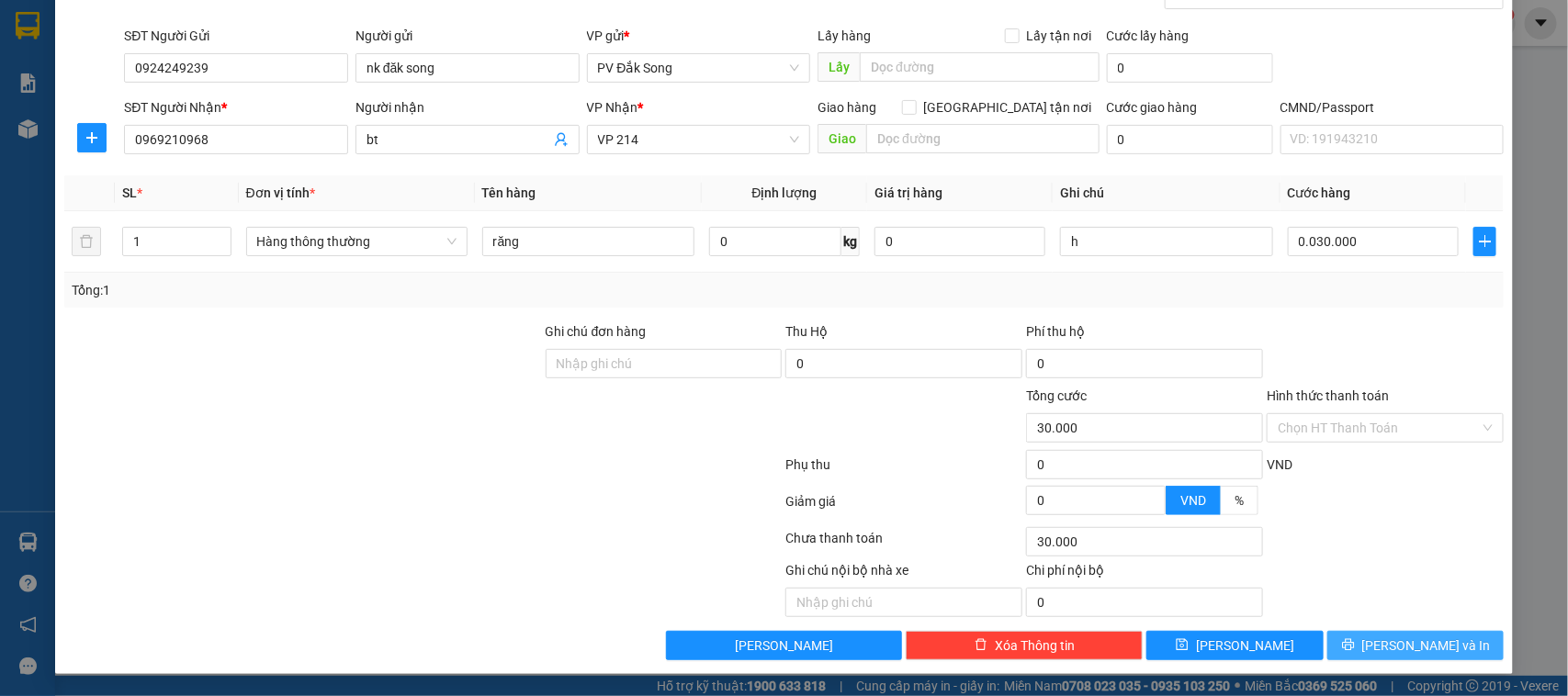
type input "30.000"
click at [1411, 648] on span "[PERSON_NAME] và In" at bounding box center [1426, 646] width 129 height 20
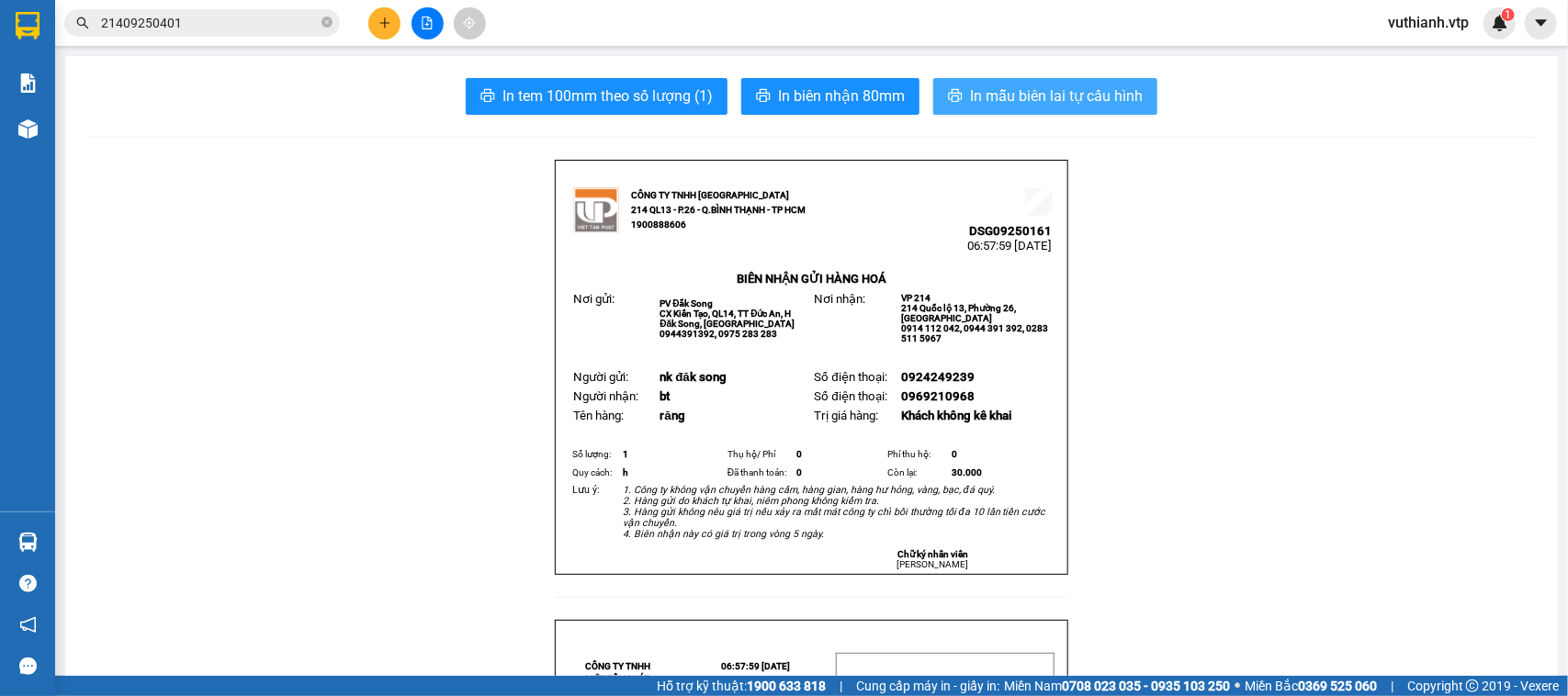
click at [1050, 107] on span "In mẫu biên lai tự cấu hình" at bounding box center [1056, 95] width 172 height 23
click at [1073, 97] on span "In mẫu biên lai tự cấu hình" at bounding box center [1056, 95] width 172 height 23
click at [15, 549] on div at bounding box center [28, 542] width 32 height 32
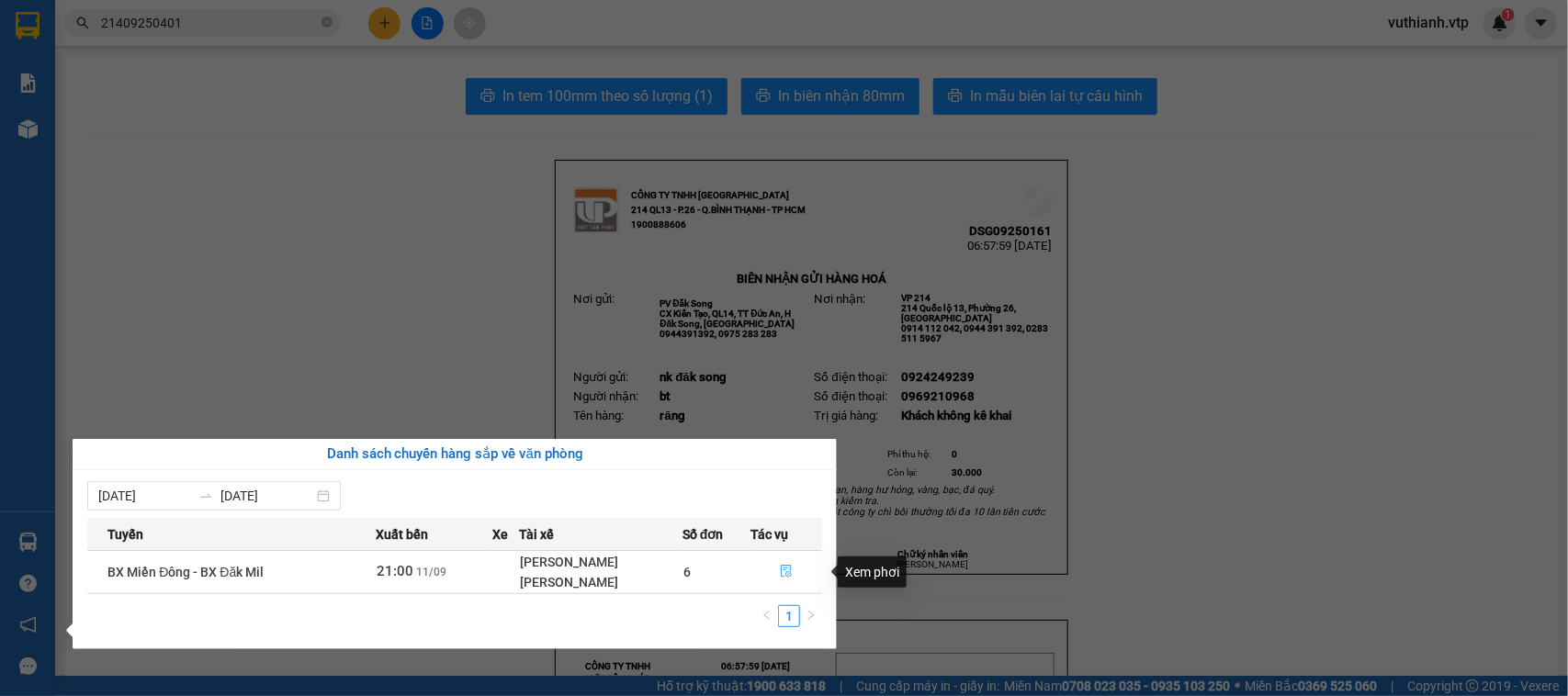
click at [791, 567] on icon "file-done" at bounding box center [786, 571] width 13 height 13
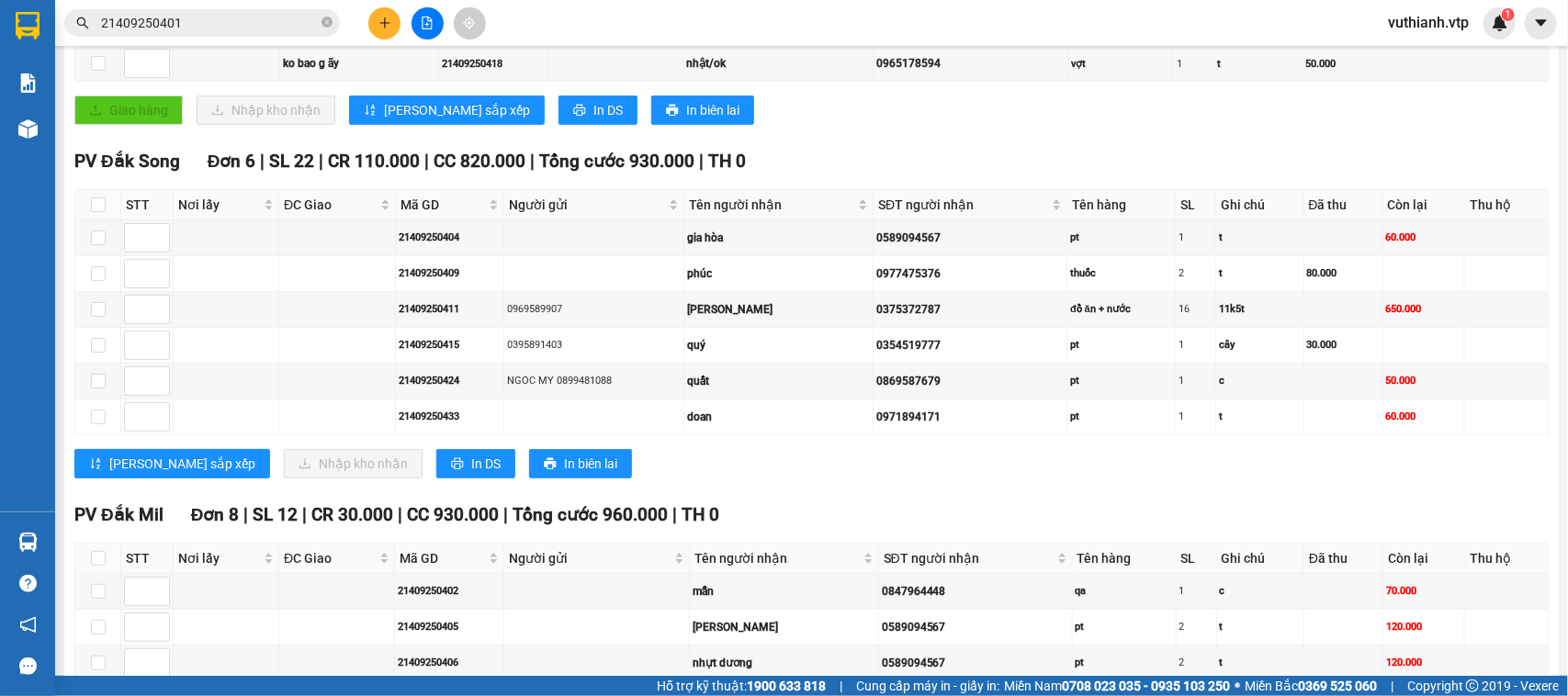
scroll to position [432, 0]
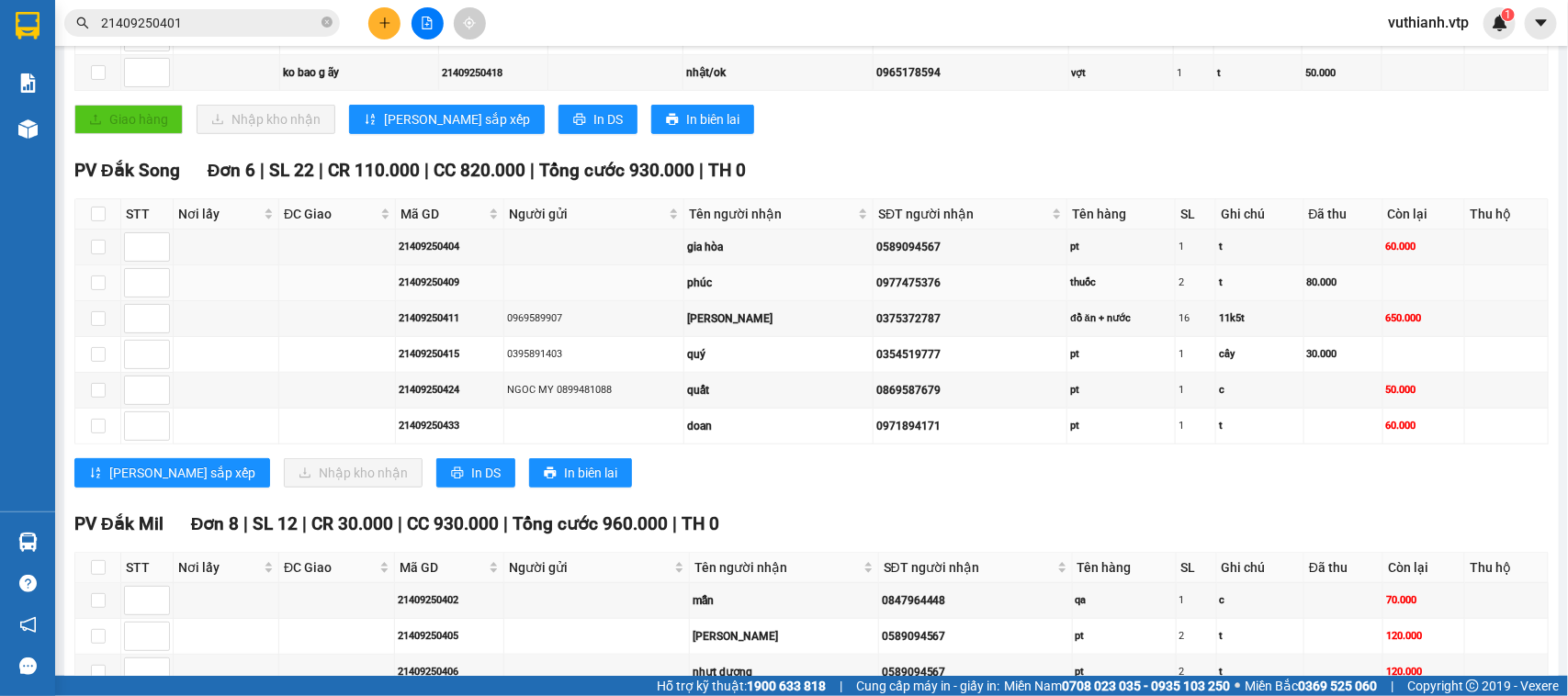
click at [724, 292] on div "phúc" at bounding box center [778, 283] width 183 height 18
drag, startPoint x: 464, startPoint y: 314, endPoint x: 429, endPoint y: 272, distance: 54.7
click at [428, 272] on tbody "21409250404 gia hòa 0589094567 pt 1 t 60.000 21409250409 phúc 0977475376 thuốc …" at bounding box center [811, 337] width 1473 height 215
click at [470, 290] on div "21409250409" at bounding box center [450, 282] width 102 height 16
click at [511, 295] on td at bounding box center [594, 283] width 180 height 36
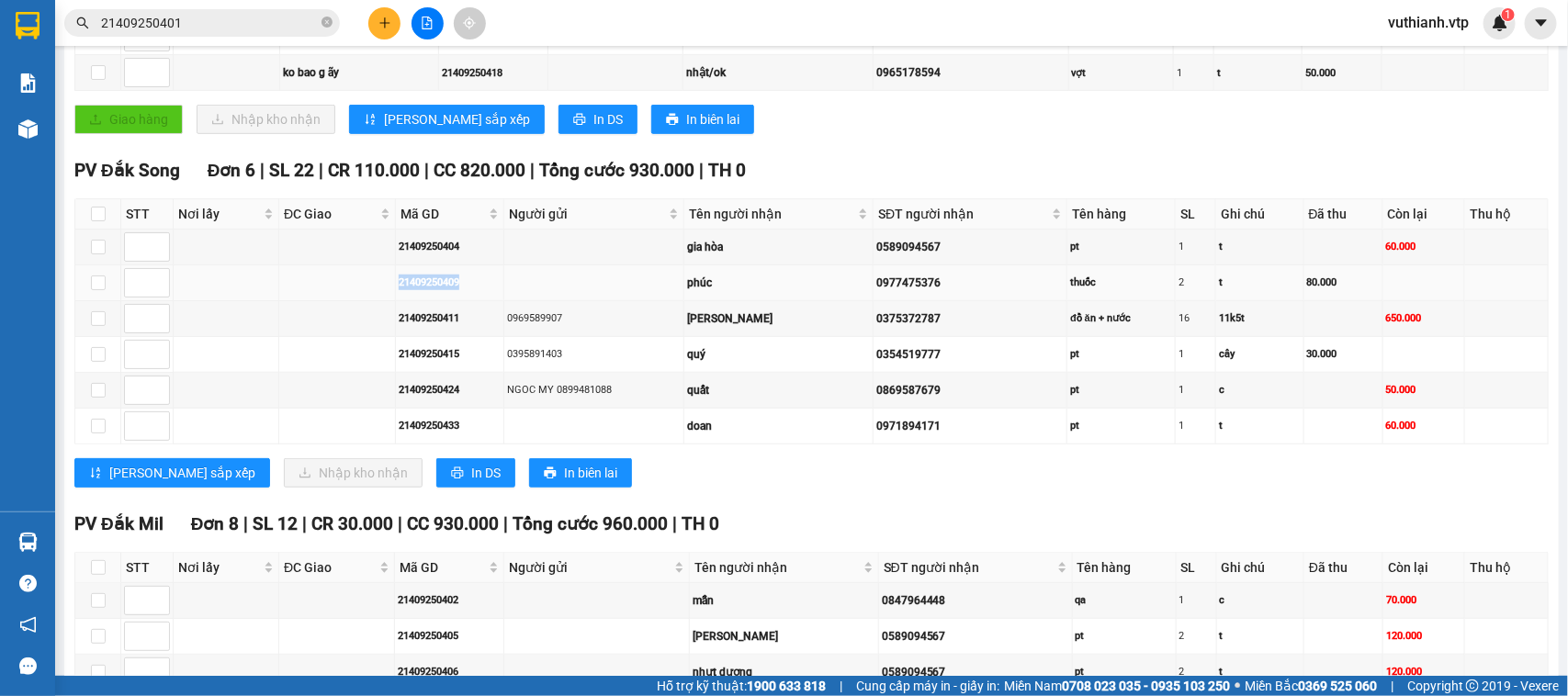
drag, startPoint x: 460, startPoint y: 303, endPoint x: 386, endPoint y: 318, distance: 75.5
click at [386, 301] on tr "21409250409 phúc 0977475376 thuốc 2 t 80.000" at bounding box center [811, 283] width 1473 height 36
copy div "21409250409"
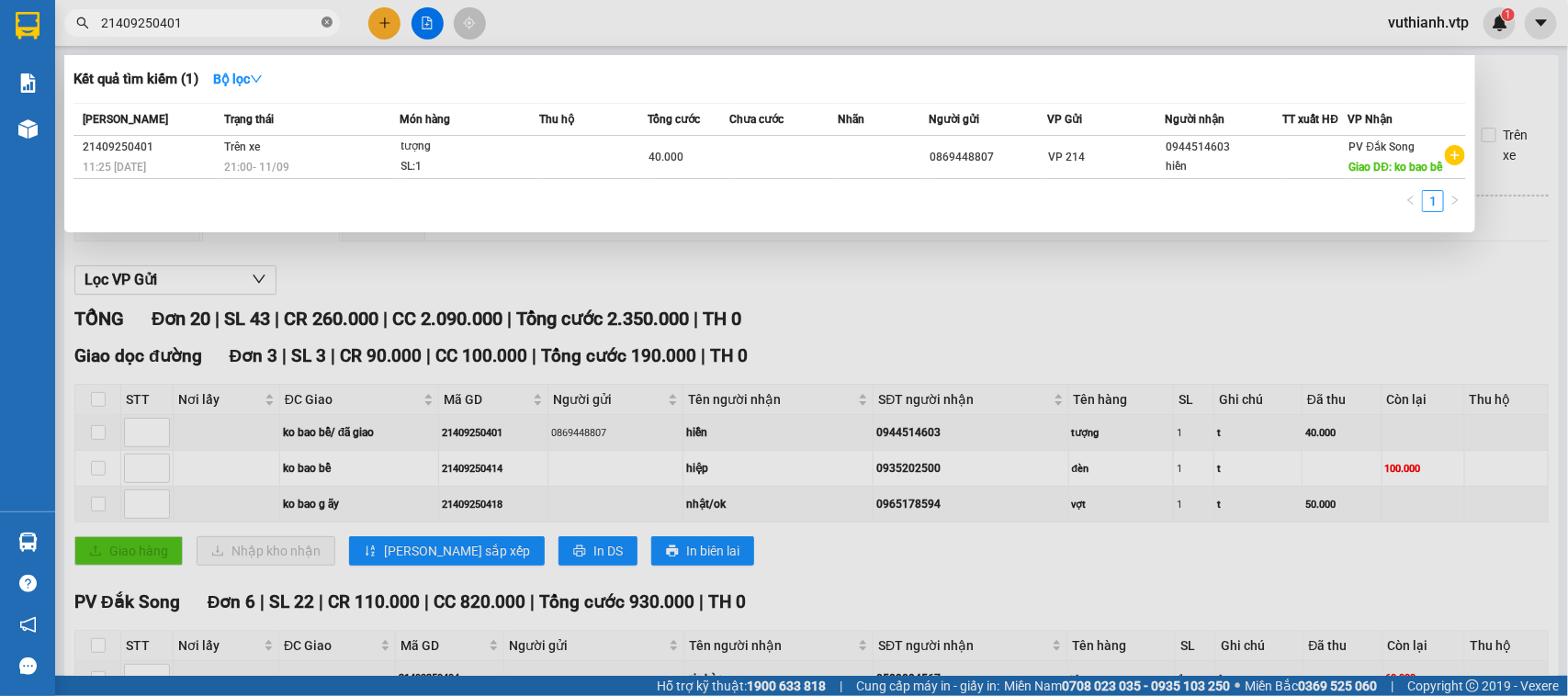
click at [323, 23] on icon "close-circle" at bounding box center [327, 22] width 11 height 11
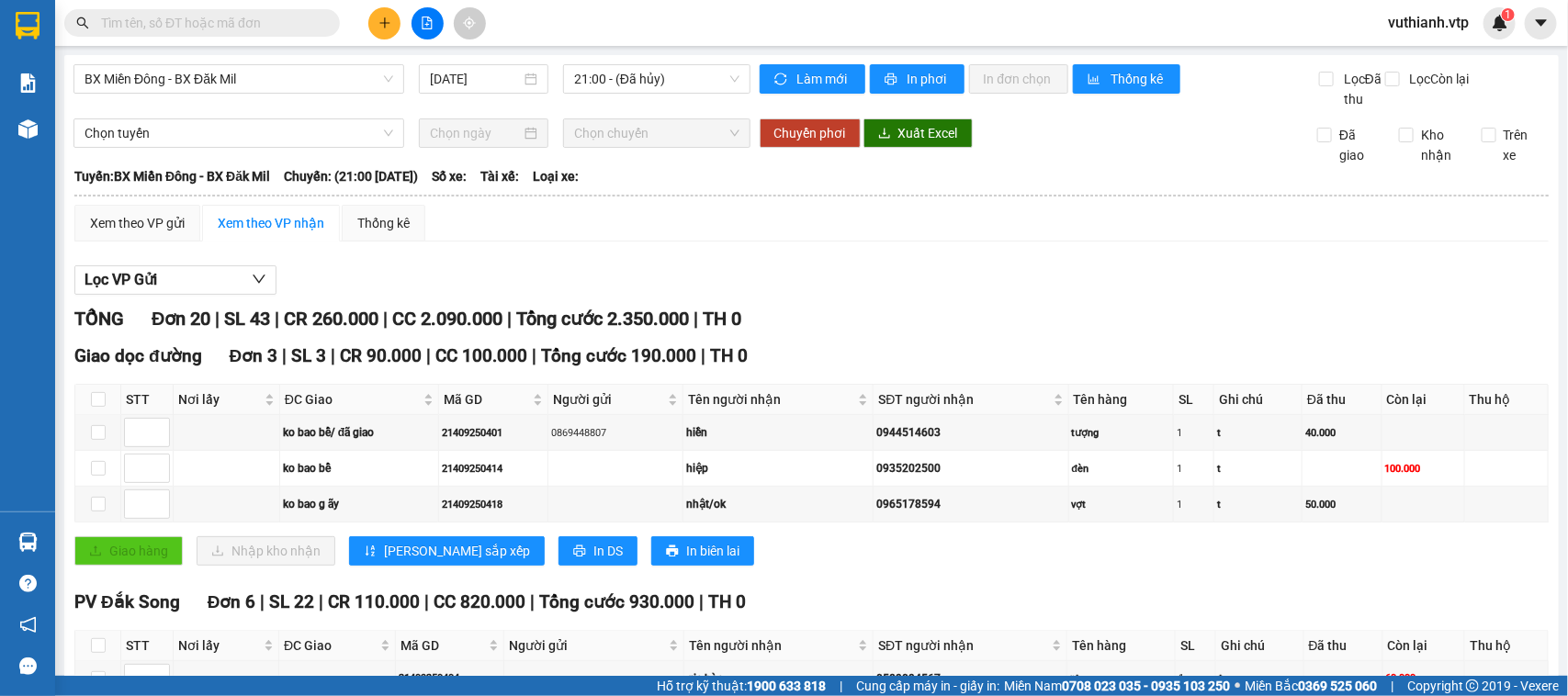
click at [300, 21] on input "text" at bounding box center [210, 23] width 217 height 20
paste input "21409250409"
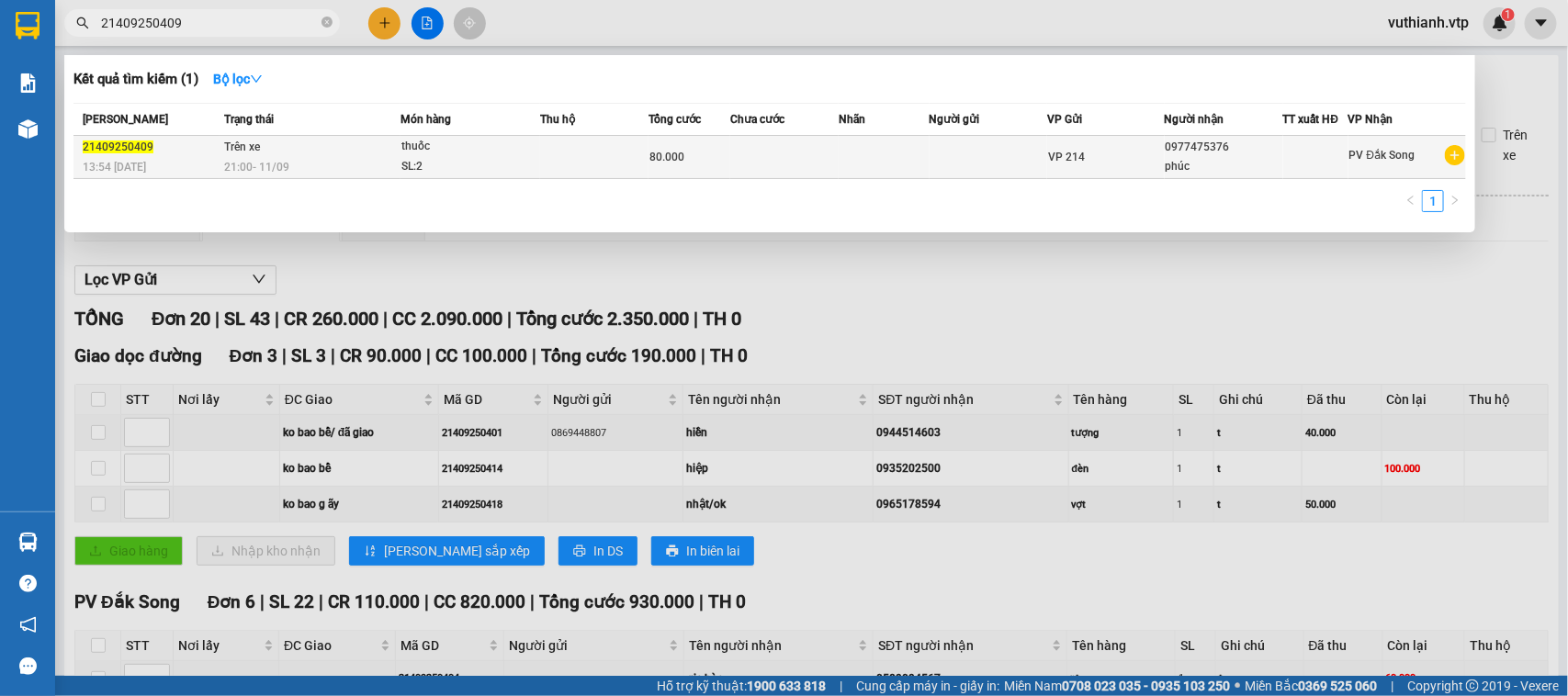
type input "21409250409"
click at [590, 163] on td at bounding box center [594, 158] width 108 height 44
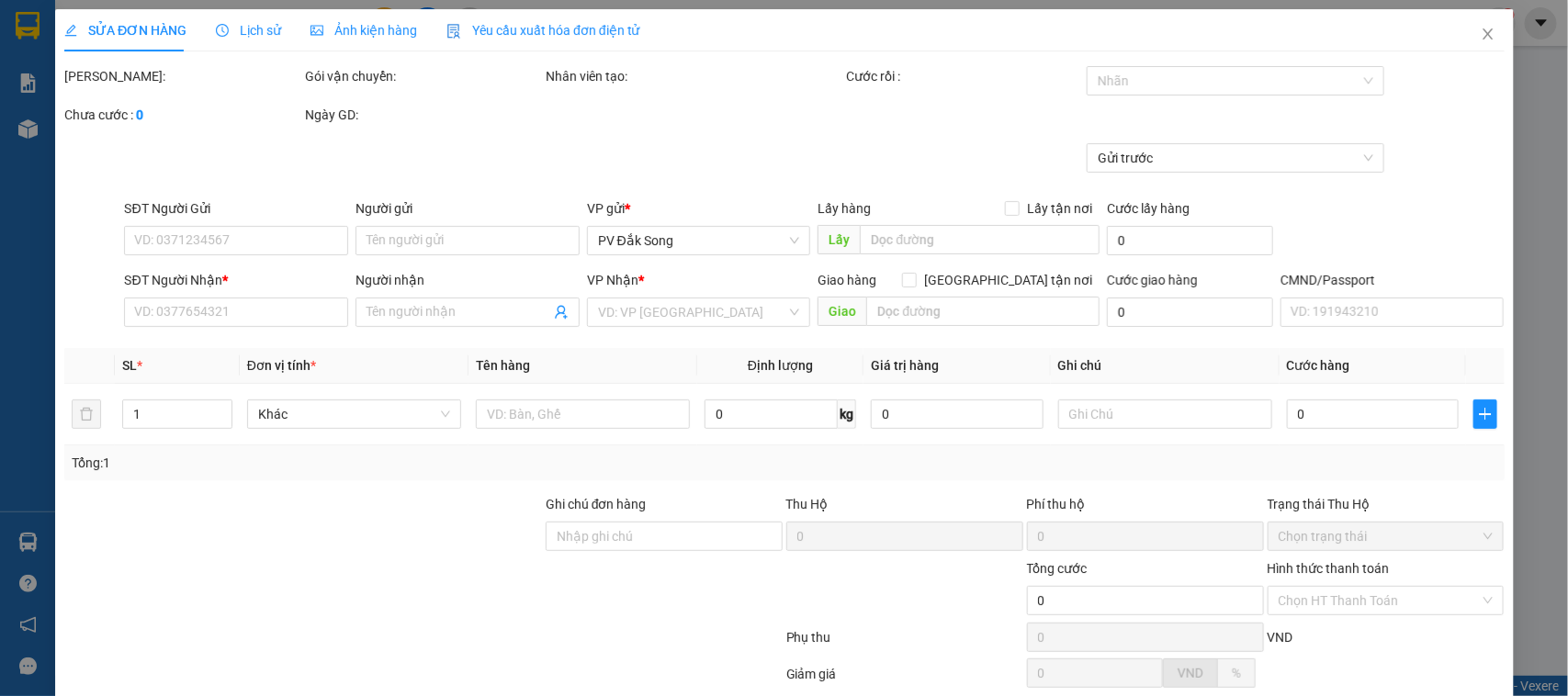
type input "0977475376"
type input "phúc"
type input "80.000"
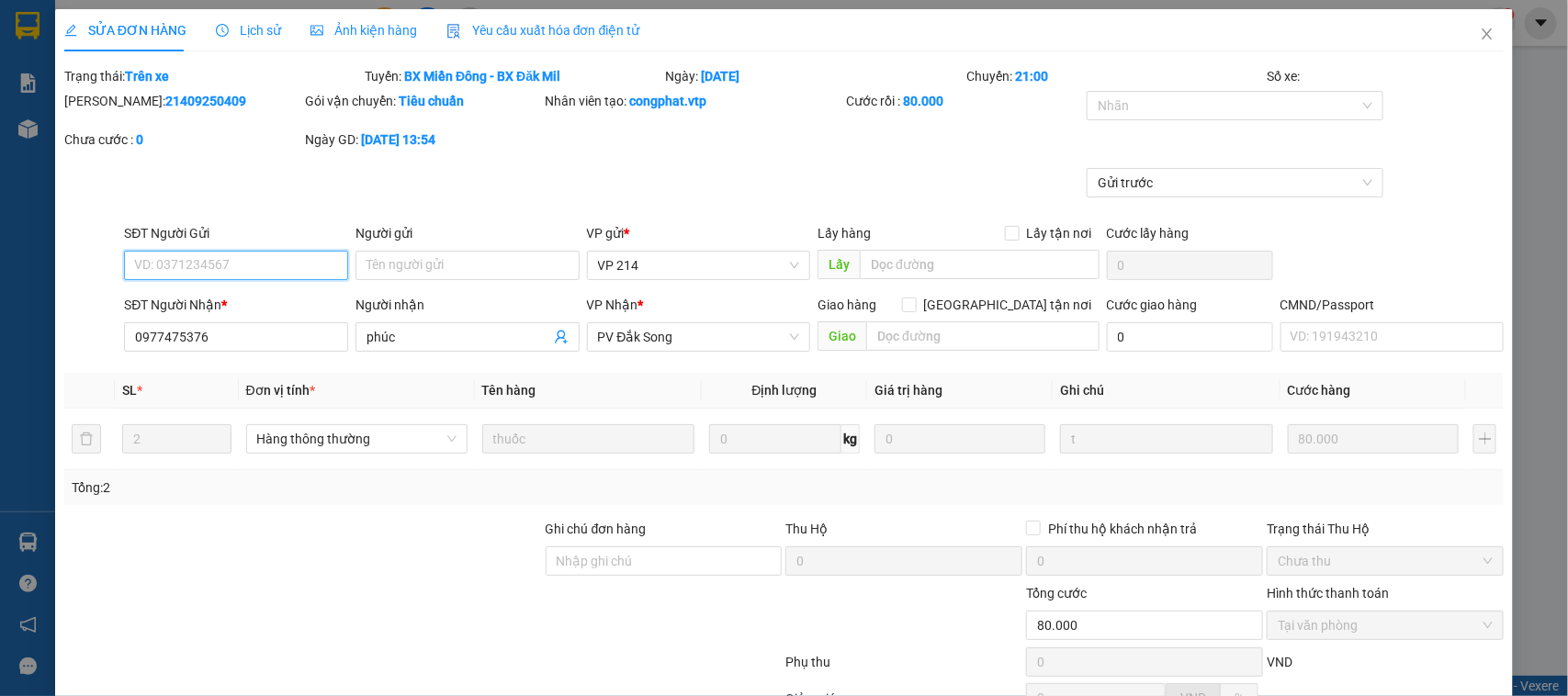
type input "4.000"
click at [444, 335] on input "phúc" at bounding box center [458, 337] width 184 height 20
type input "p"
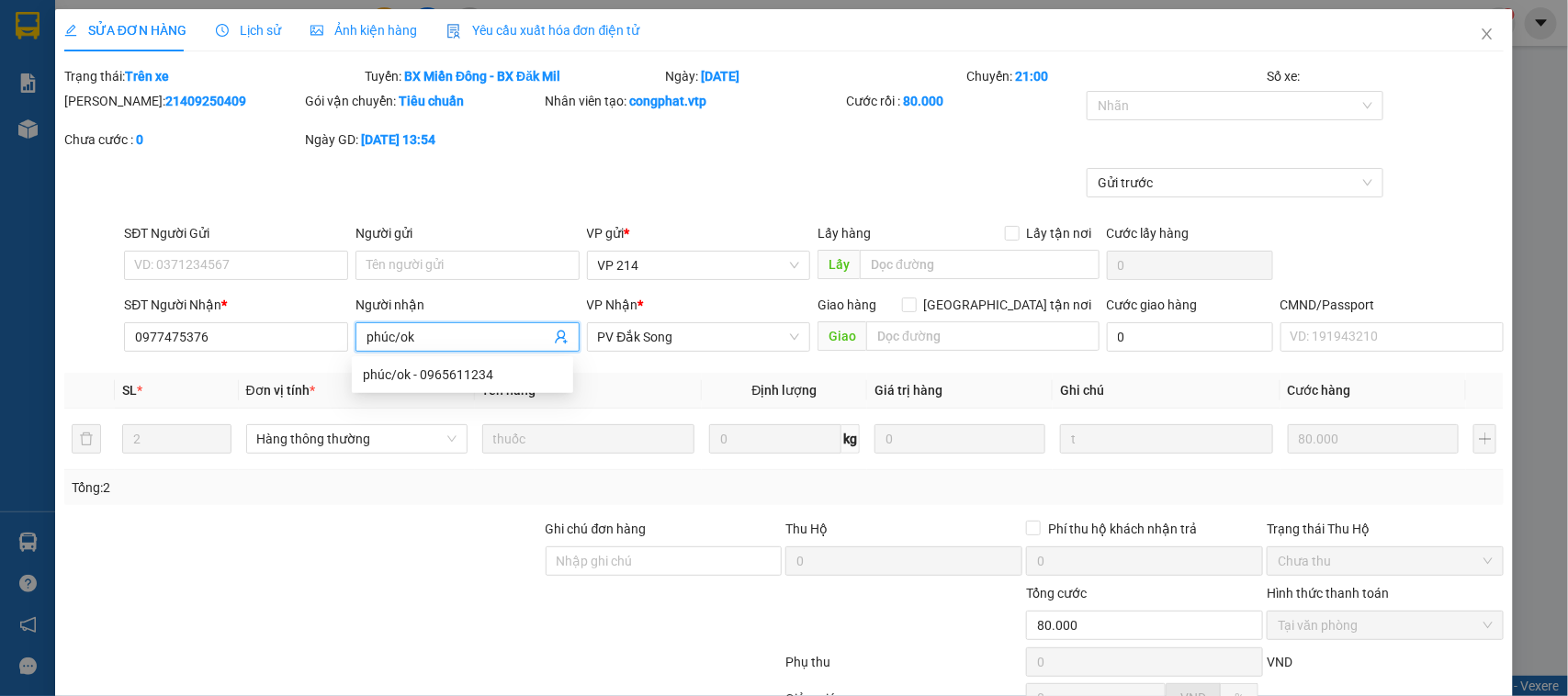
type input "phúc/ok"
click at [505, 194] on div "Gửi trước" at bounding box center [784, 195] width 1444 height 55
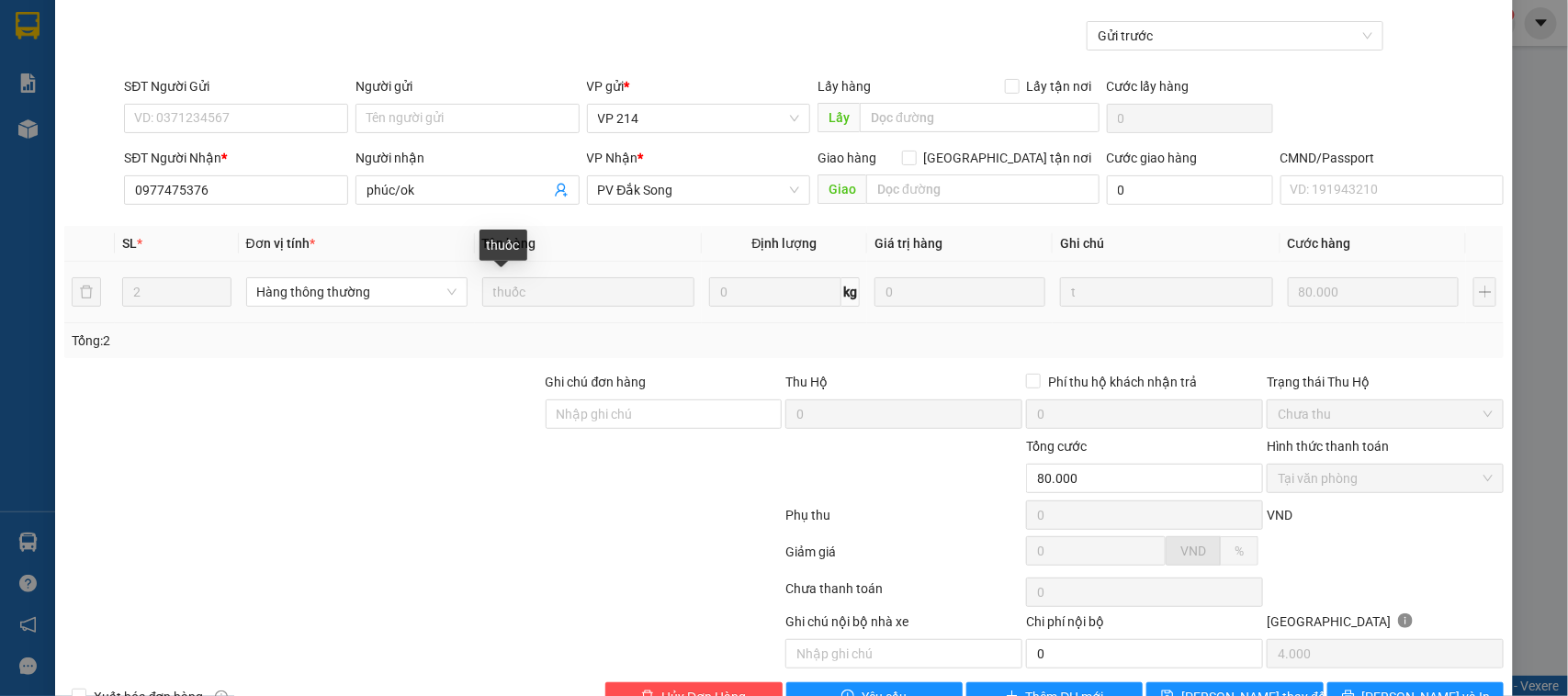
scroll to position [200, 0]
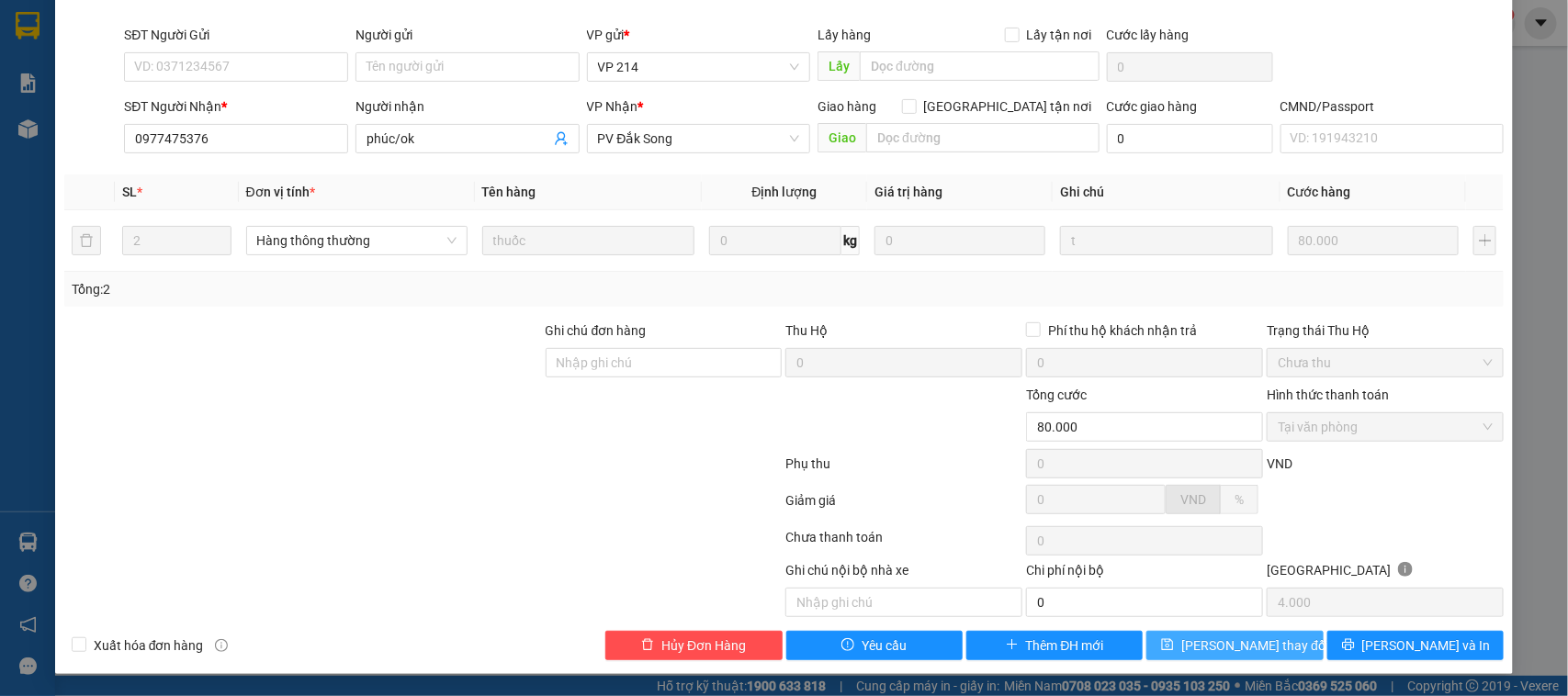
click at [1174, 647] on icon "save" at bounding box center [1167, 645] width 13 height 13
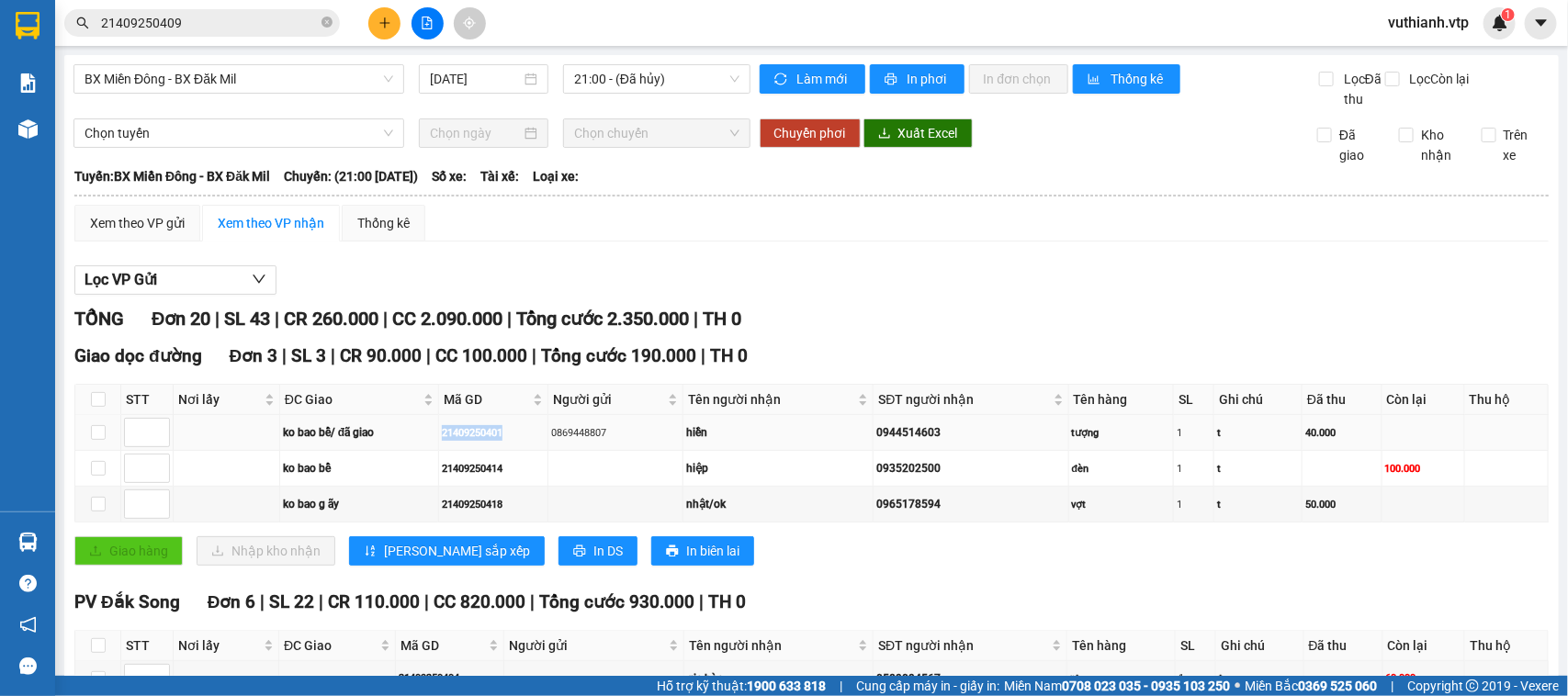
drag, startPoint x: 516, startPoint y: 451, endPoint x: 441, endPoint y: 466, distance: 76.5
click at [441, 450] on tr "ko bao bể/ đã giao 21409250401 0869448807 hiền 0944514603 tượng 1 t 40.000" at bounding box center [811, 433] width 1473 height 36
copy tr "ko bao bể/ đã giao 21409250401"
click at [324, 23] on icon "close-circle" at bounding box center [327, 22] width 11 height 11
click at [283, 26] on input "text" at bounding box center [210, 23] width 217 height 20
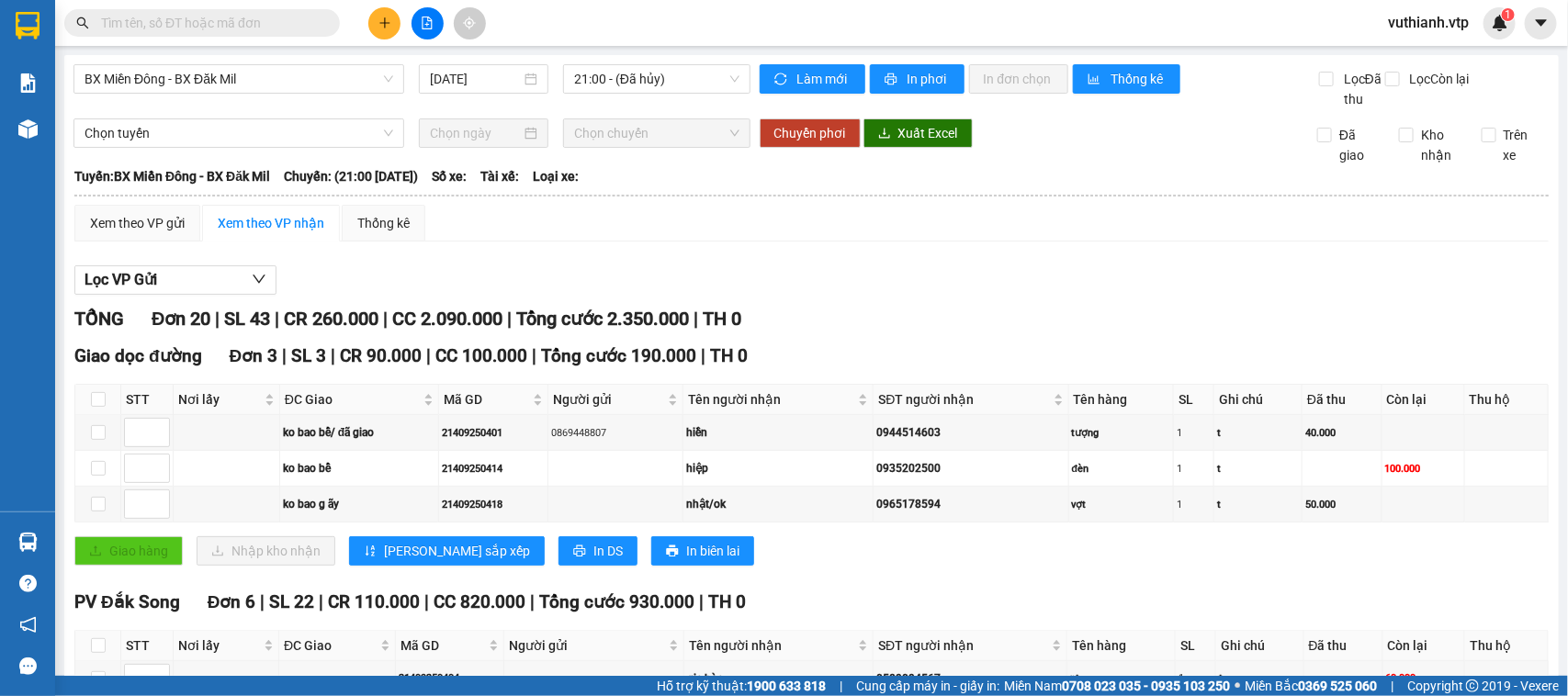
paste input "21409250401"
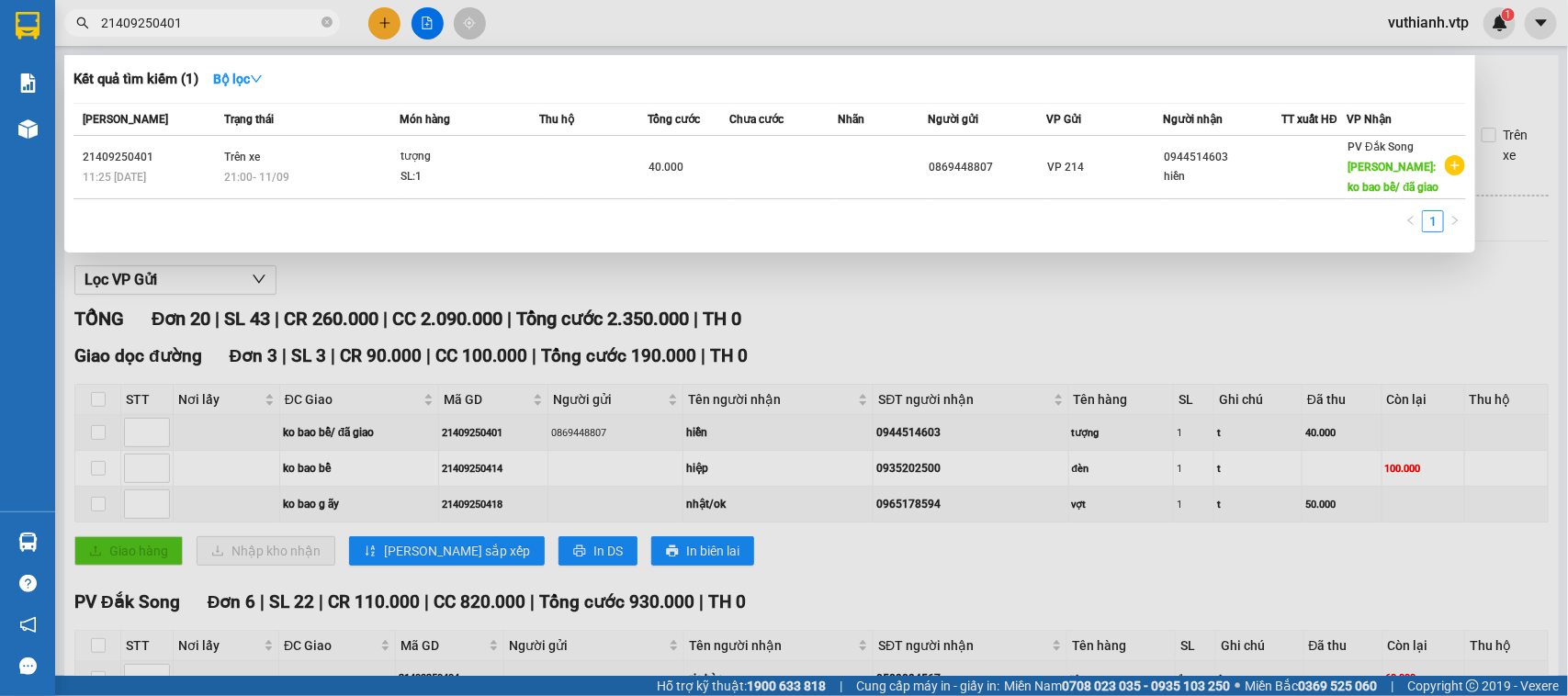
type input "21409250401"
click at [631, 162] on td at bounding box center [593, 168] width 108 height 63
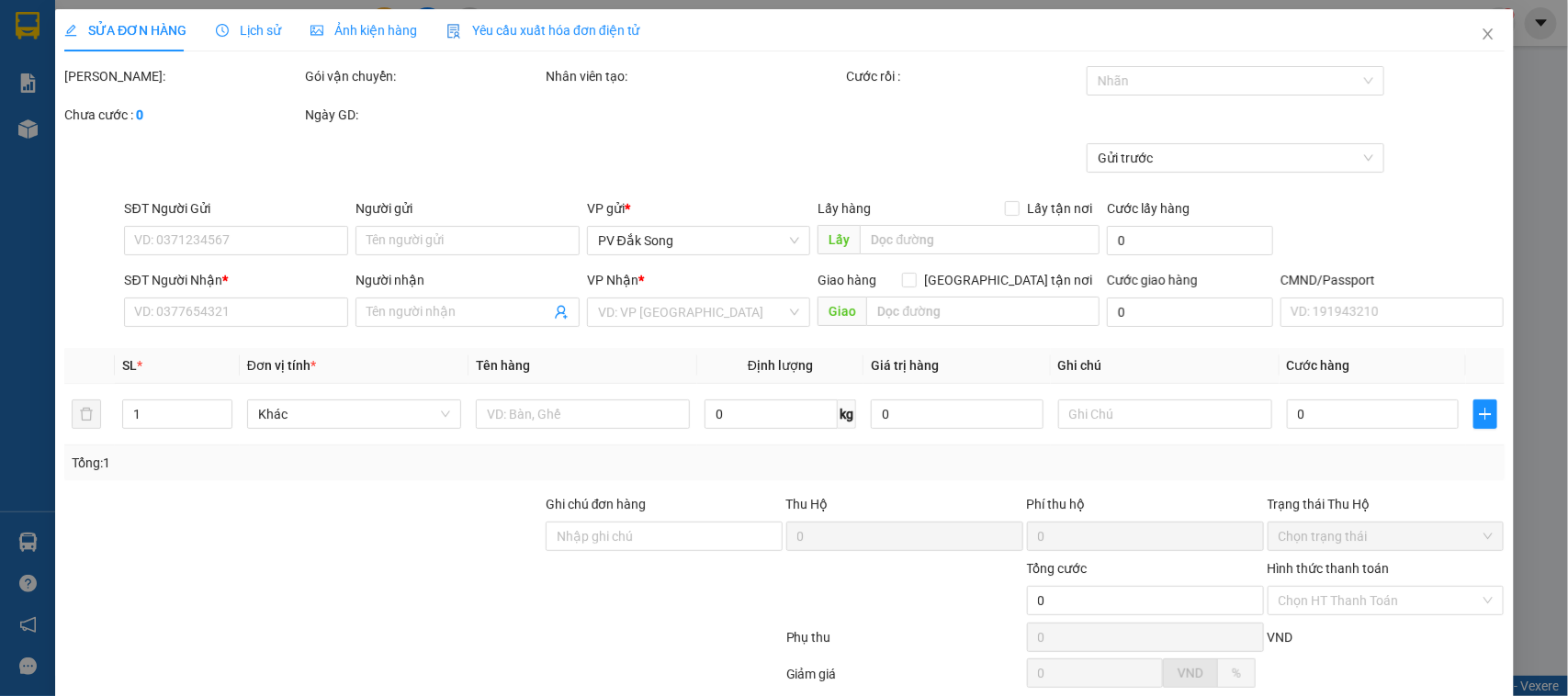
type input "2.000"
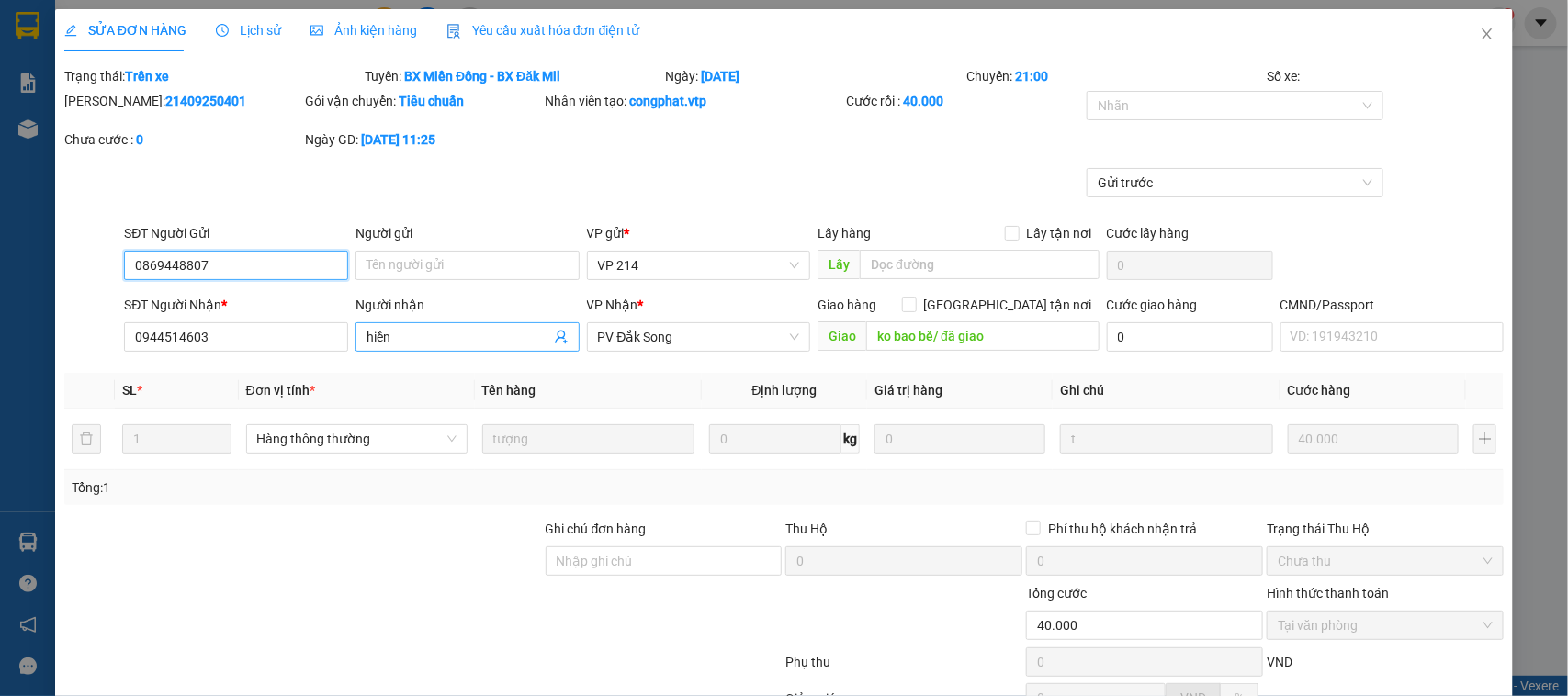
type input "0869448807"
type input "0944514603"
type input "hiền"
type input "ko bao bể/ đã giao"
type input "40.000"
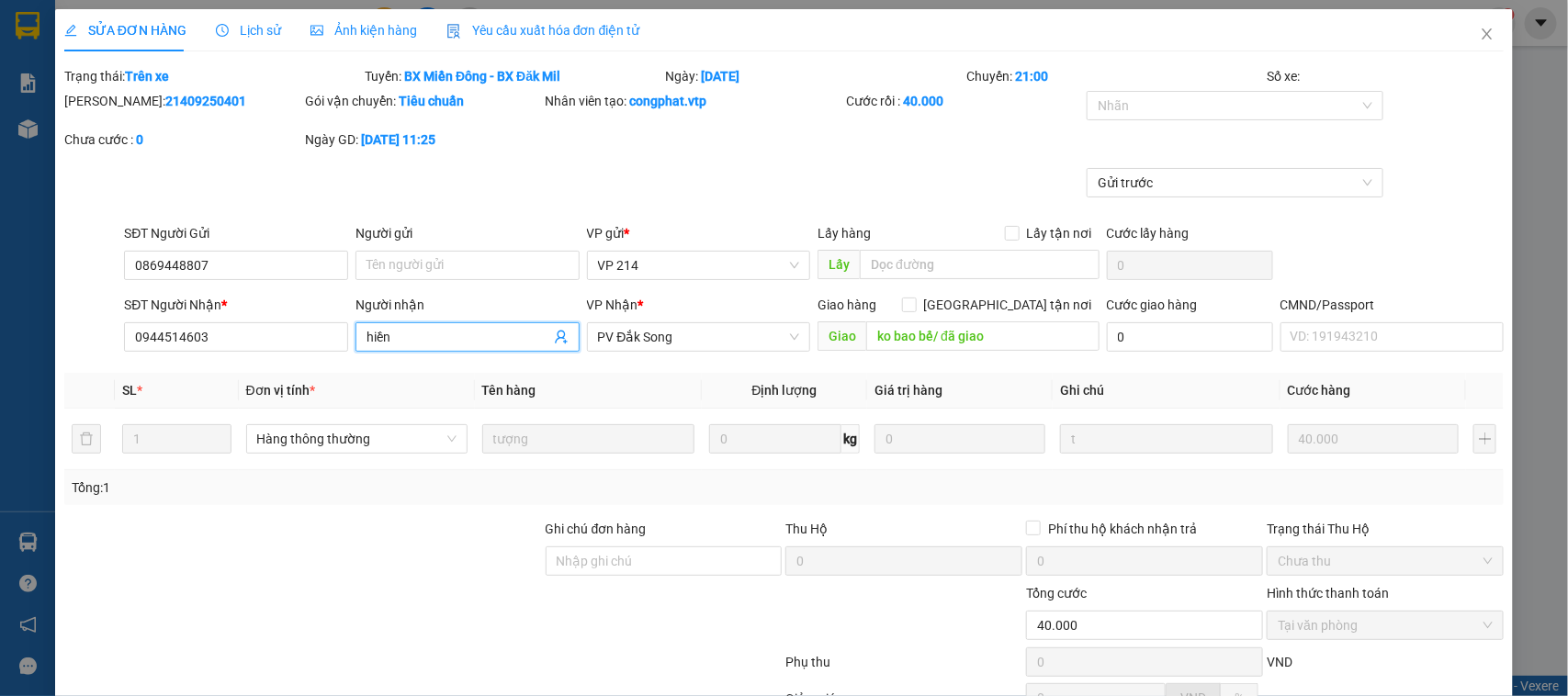
click at [446, 334] on input "hiền" at bounding box center [458, 337] width 184 height 20
type input "hiền/ok"
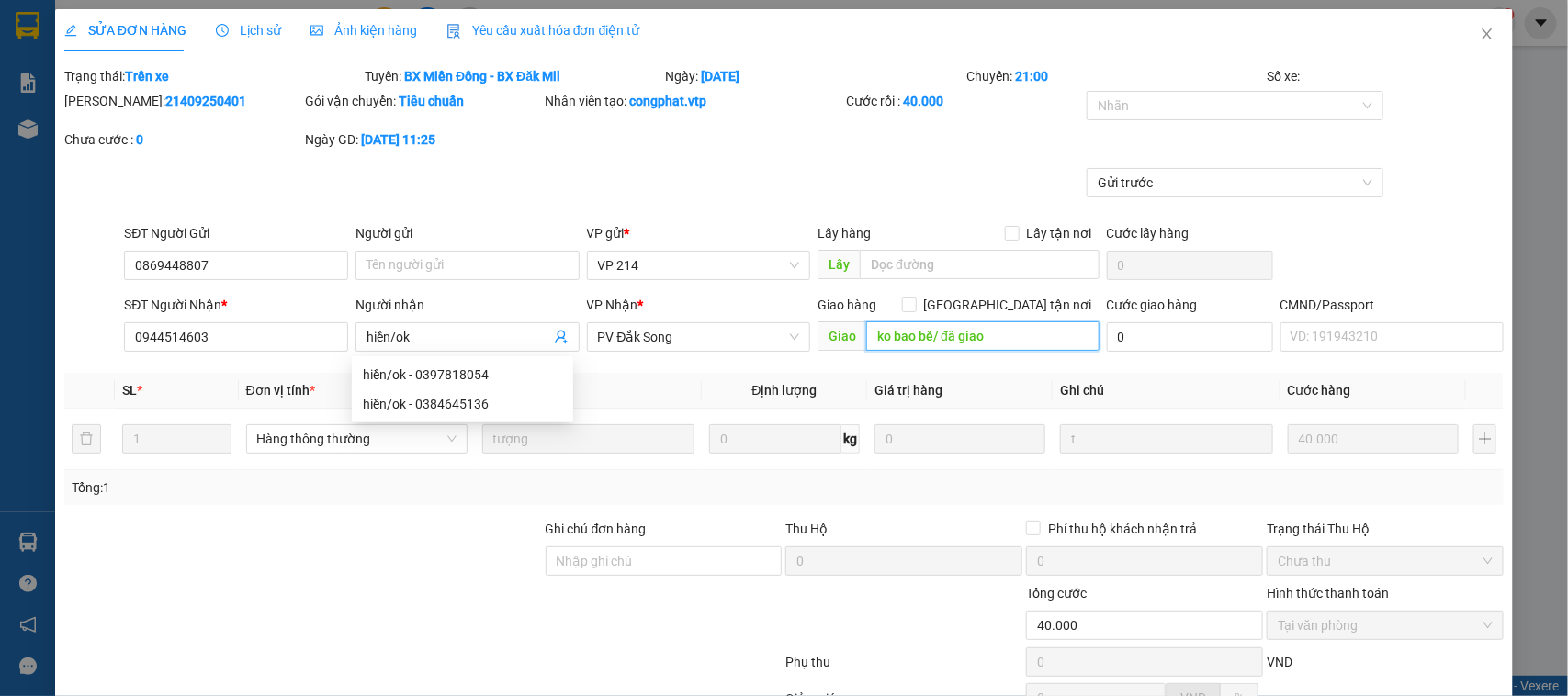
click at [1003, 333] on input "ko bao bể/ đã giao" at bounding box center [983, 336] width 234 height 30
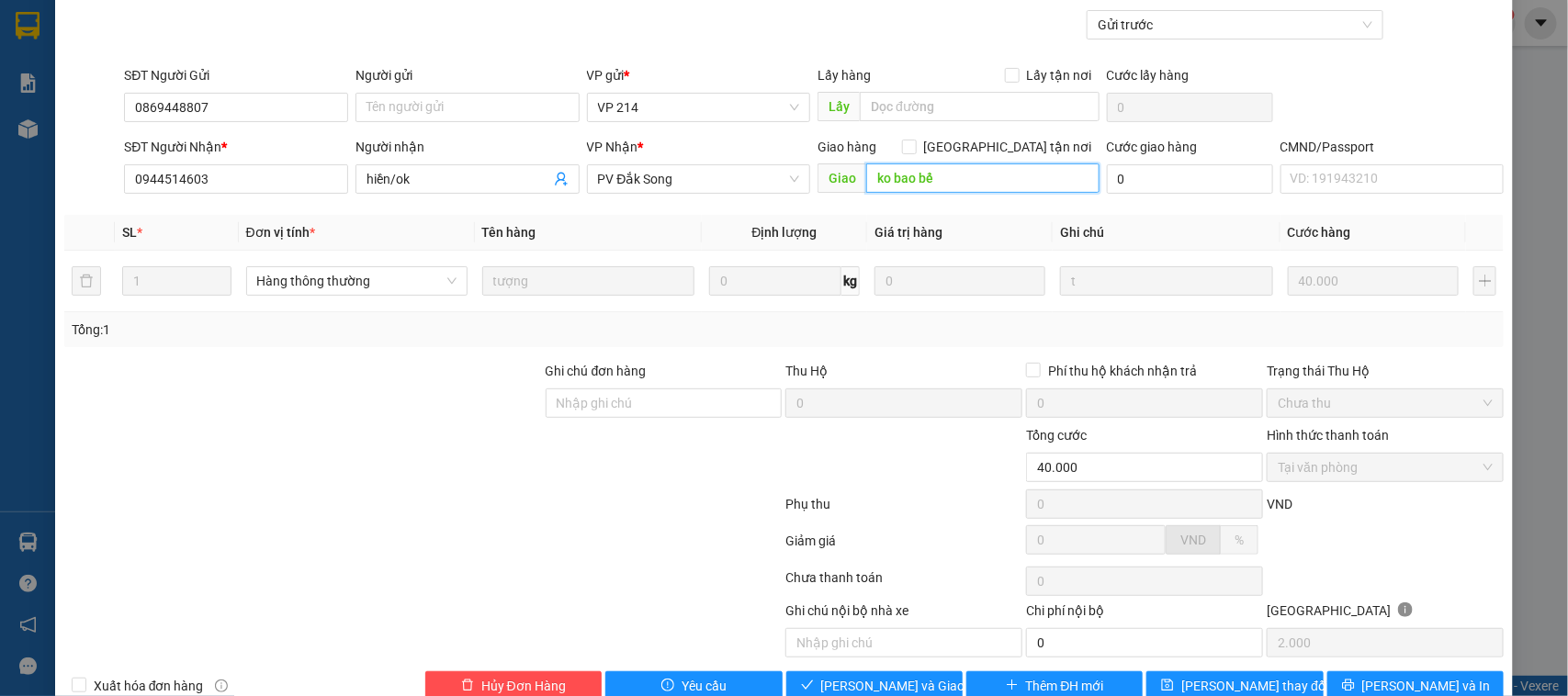
scroll to position [200, 0]
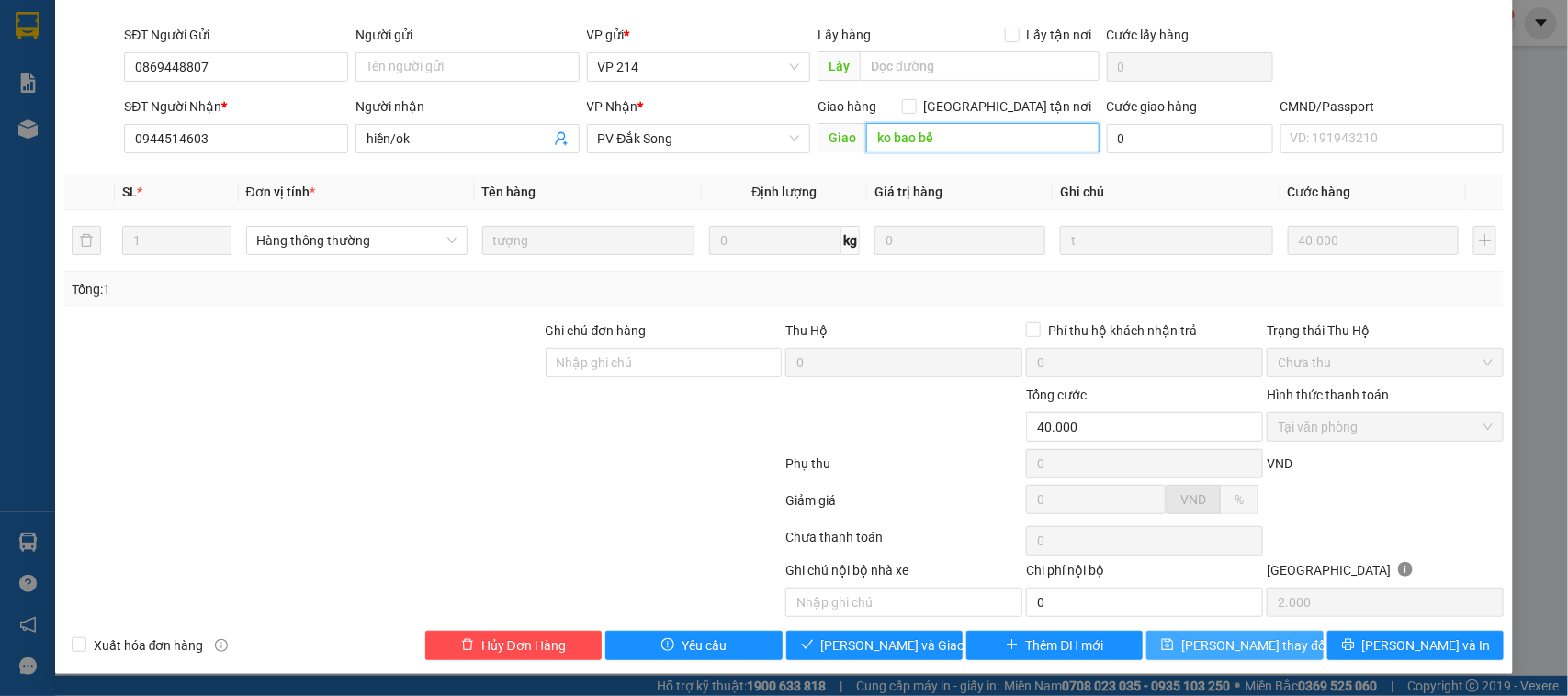
type input "ko bao bể"
click at [1218, 641] on span "[PERSON_NAME] thay đổi" at bounding box center [1255, 646] width 147 height 20
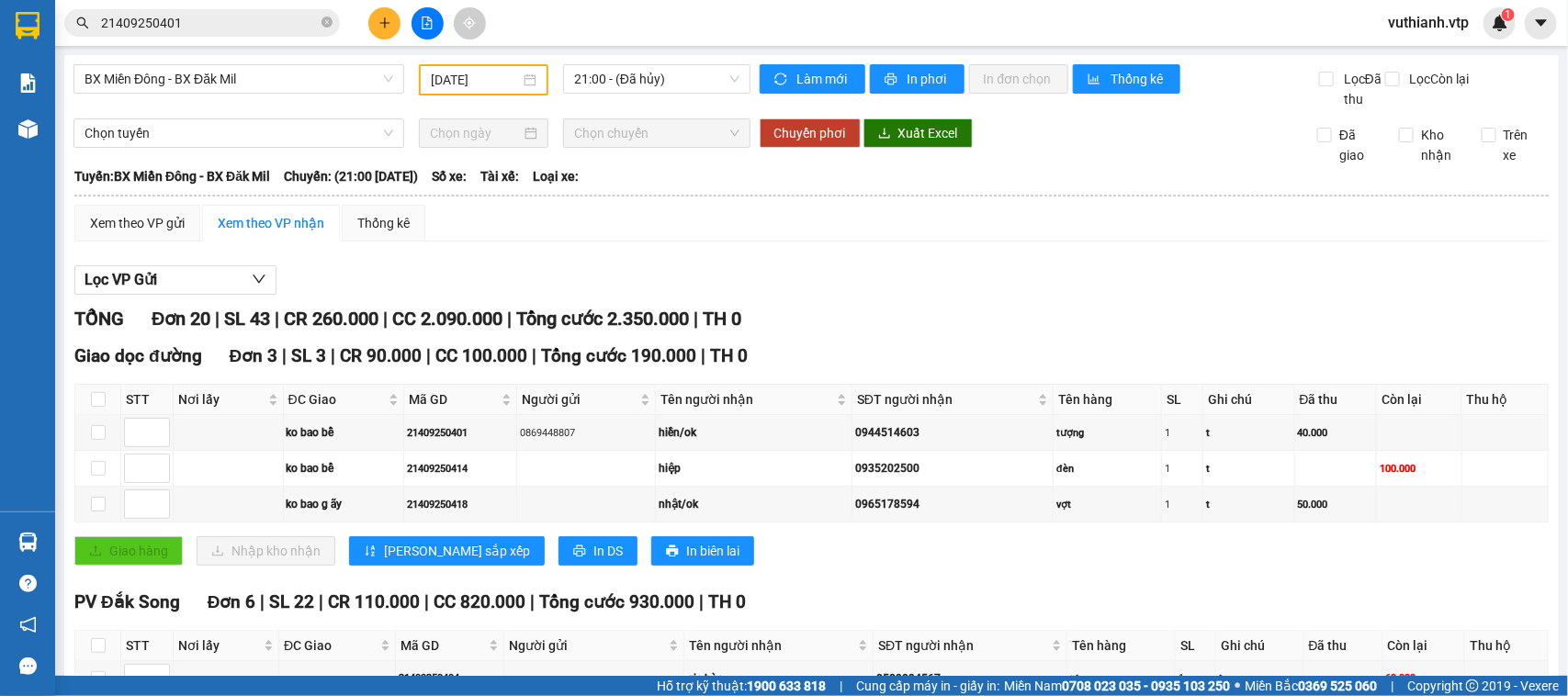
click at [246, 24] on input "21409250401" at bounding box center [210, 23] width 217 height 20
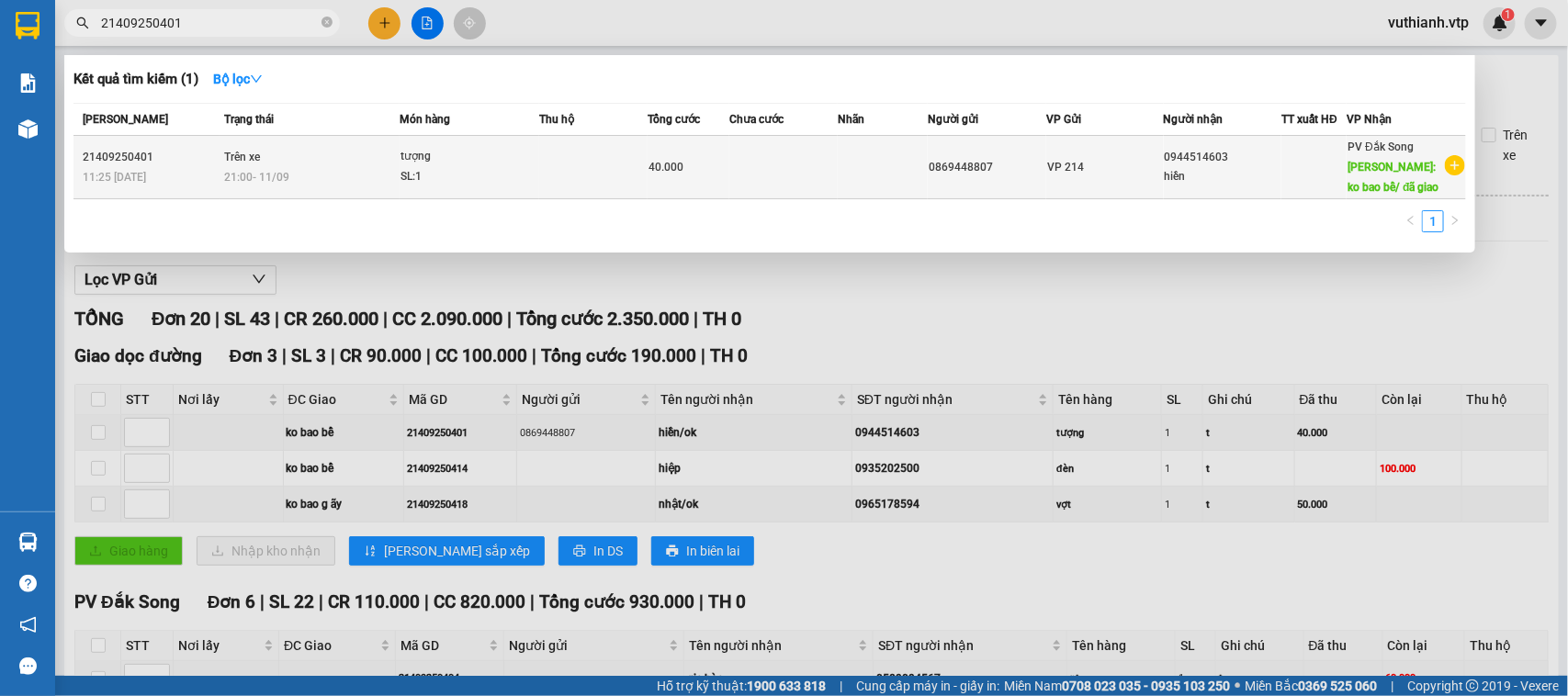
click at [856, 183] on td at bounding box center [883, 168] width 90 height 63
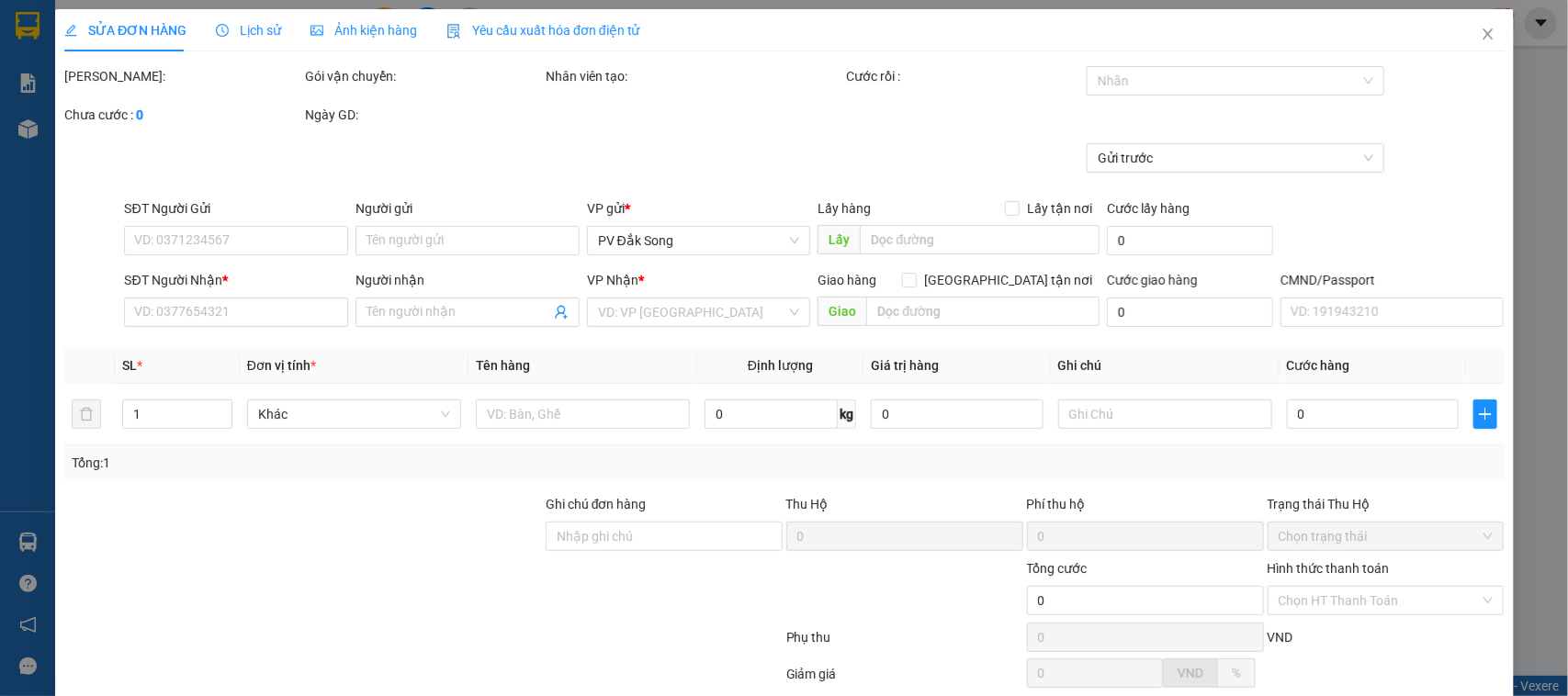
type input "2.000"
type input "0869448807"
type input "0944514603"
type input "hiền/ok"
type input "ko bao bể"
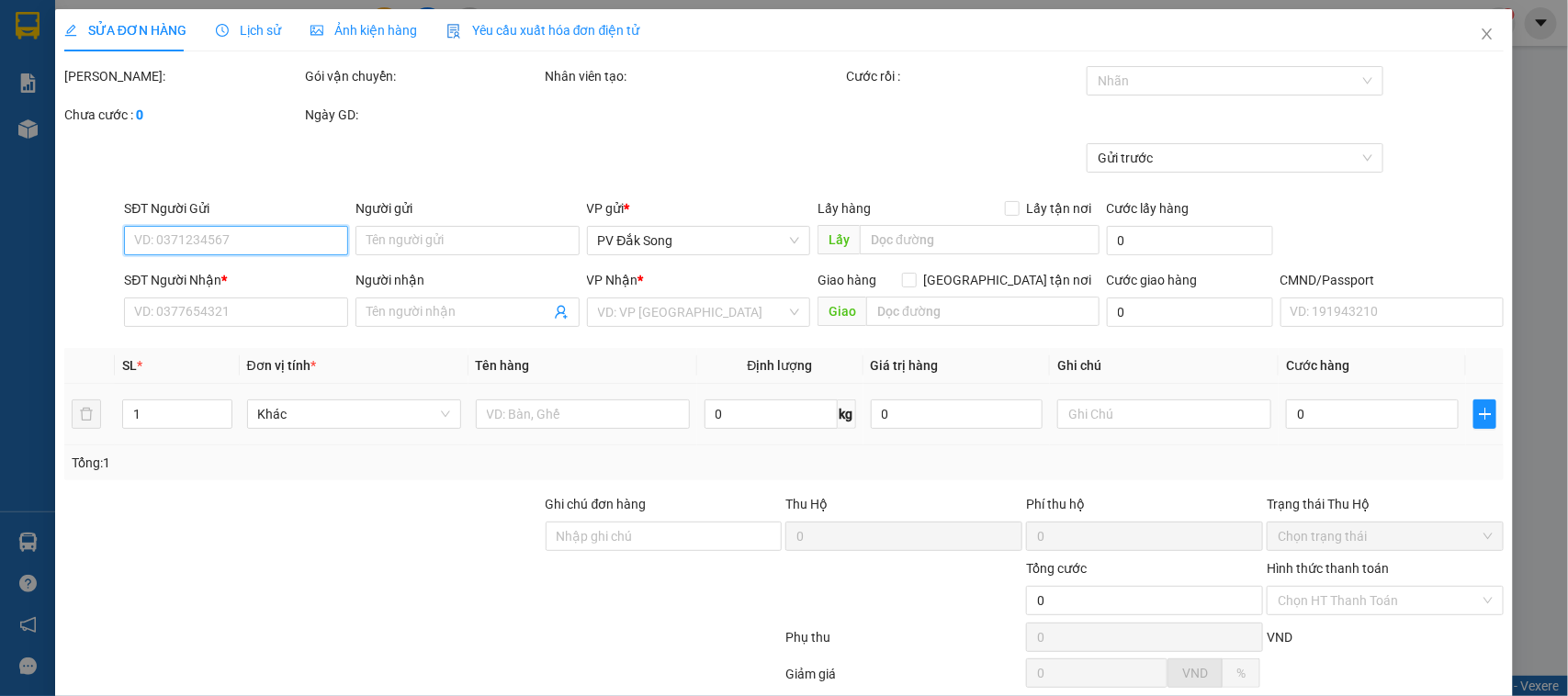
type input "40.000"
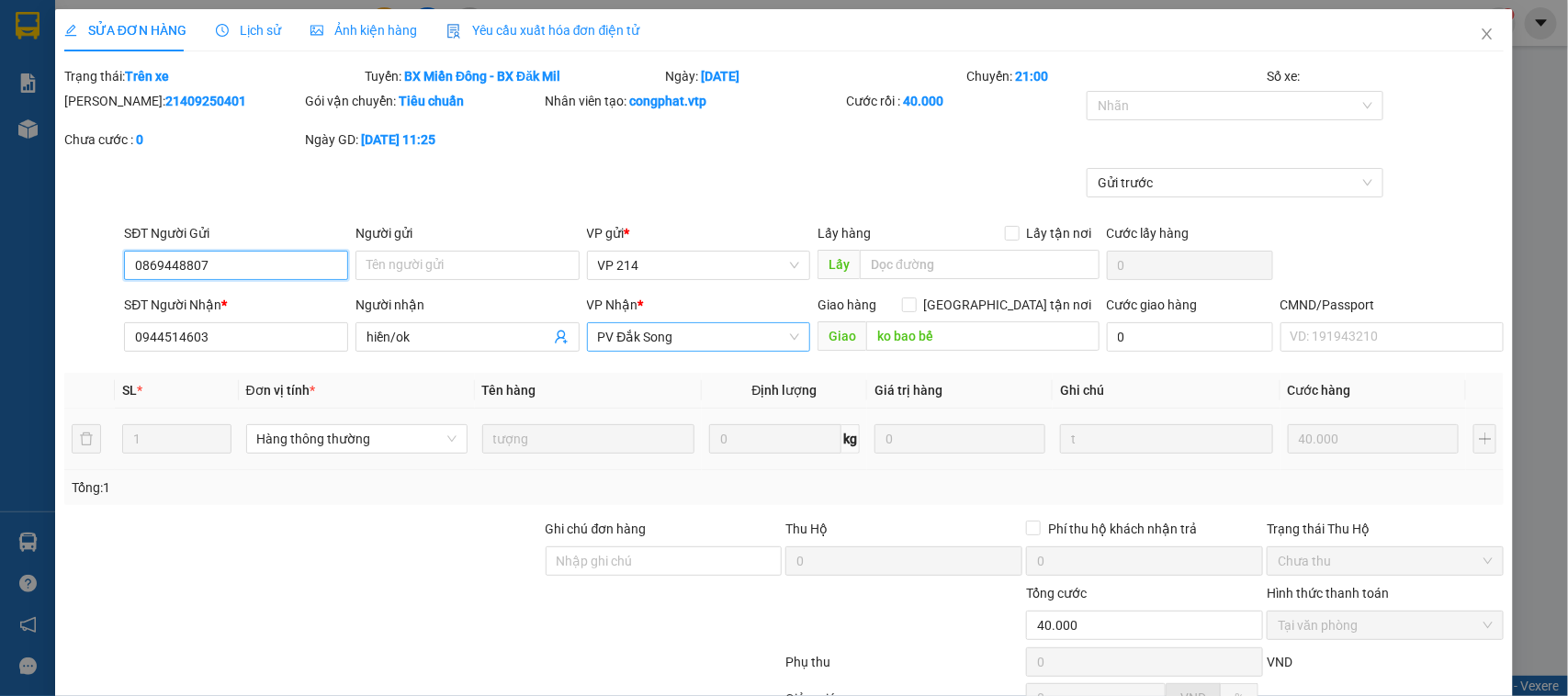
scroll to position [200, 0]
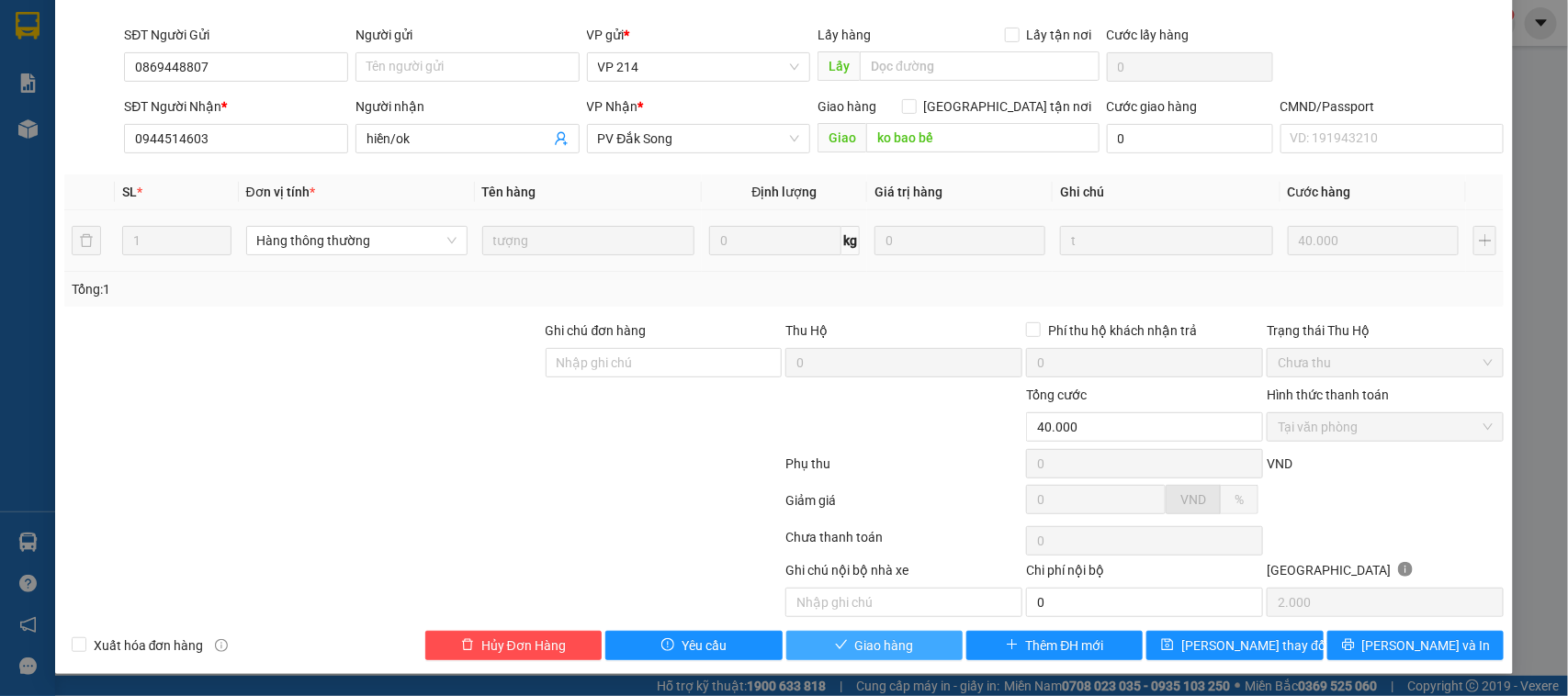
click at [883, 644] on span "Giao hàng" at bounding box center [884, 646] width 58 height 20
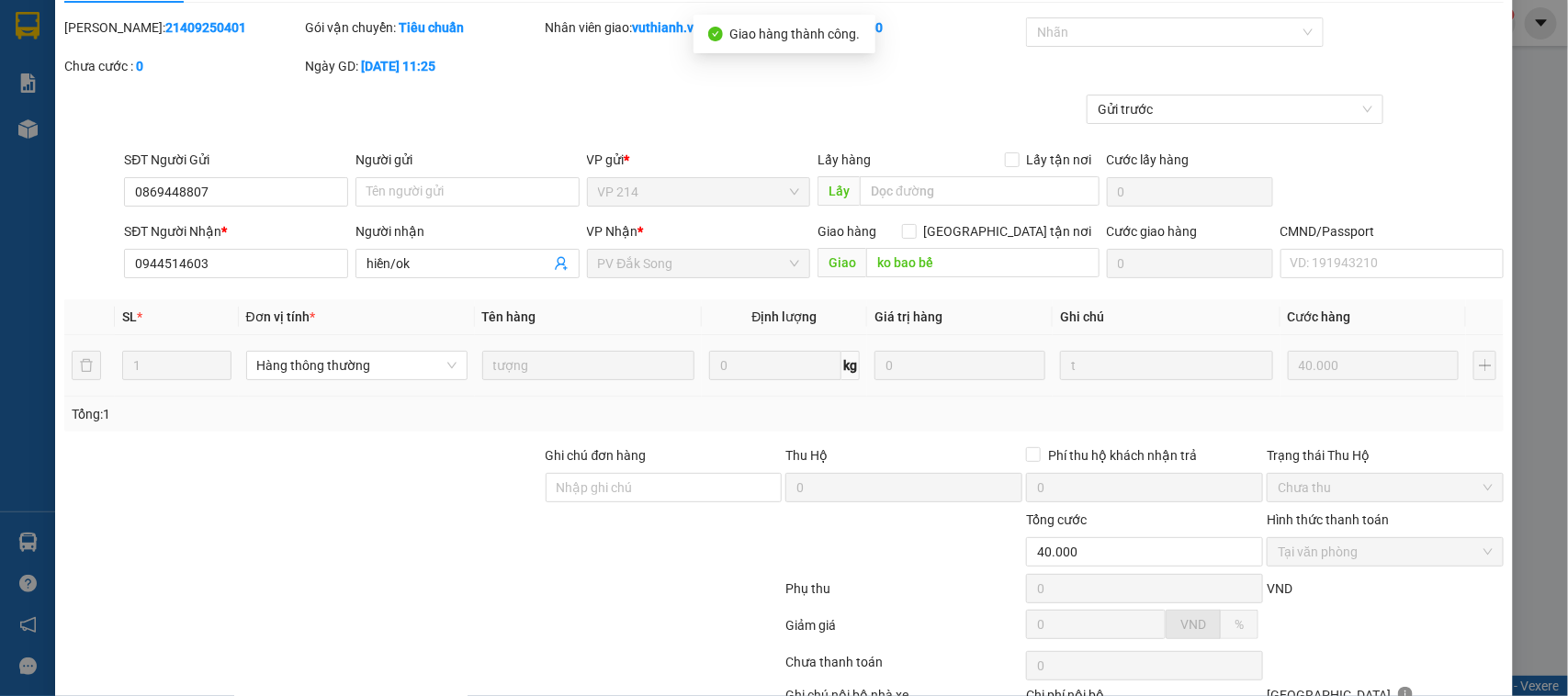
scroll to position [0, 0]
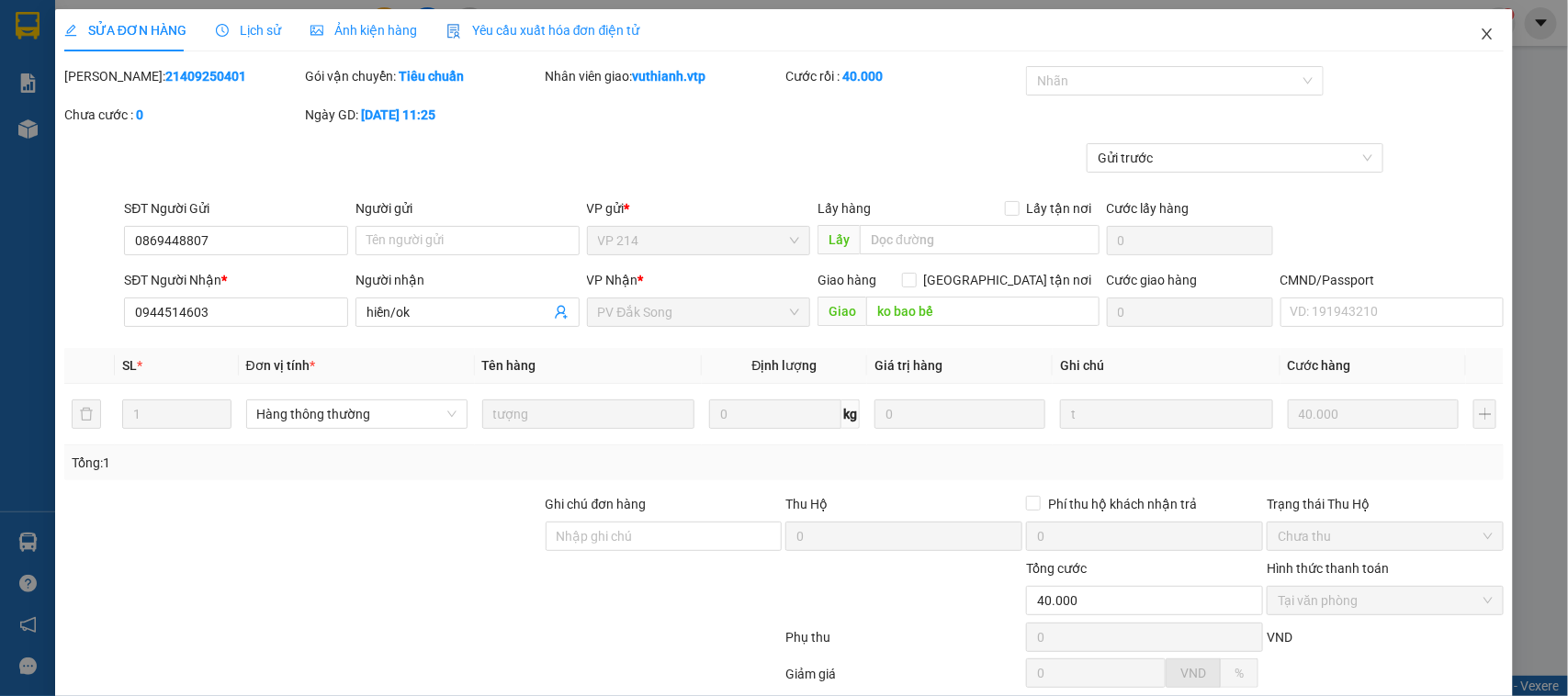
click at [1480, 30] on icon "close" at bounding box center [1487, 34] width 15 height 15
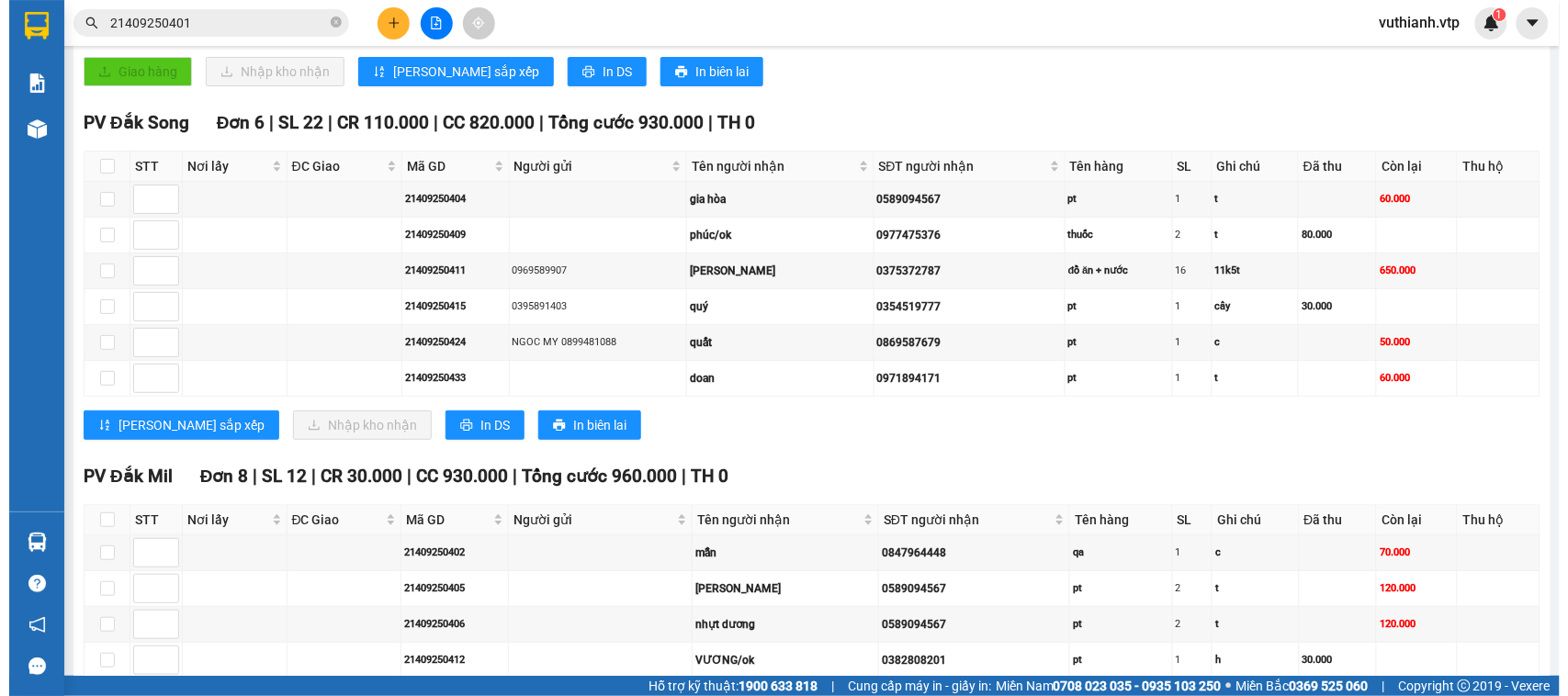
scroll to position [465, 0]
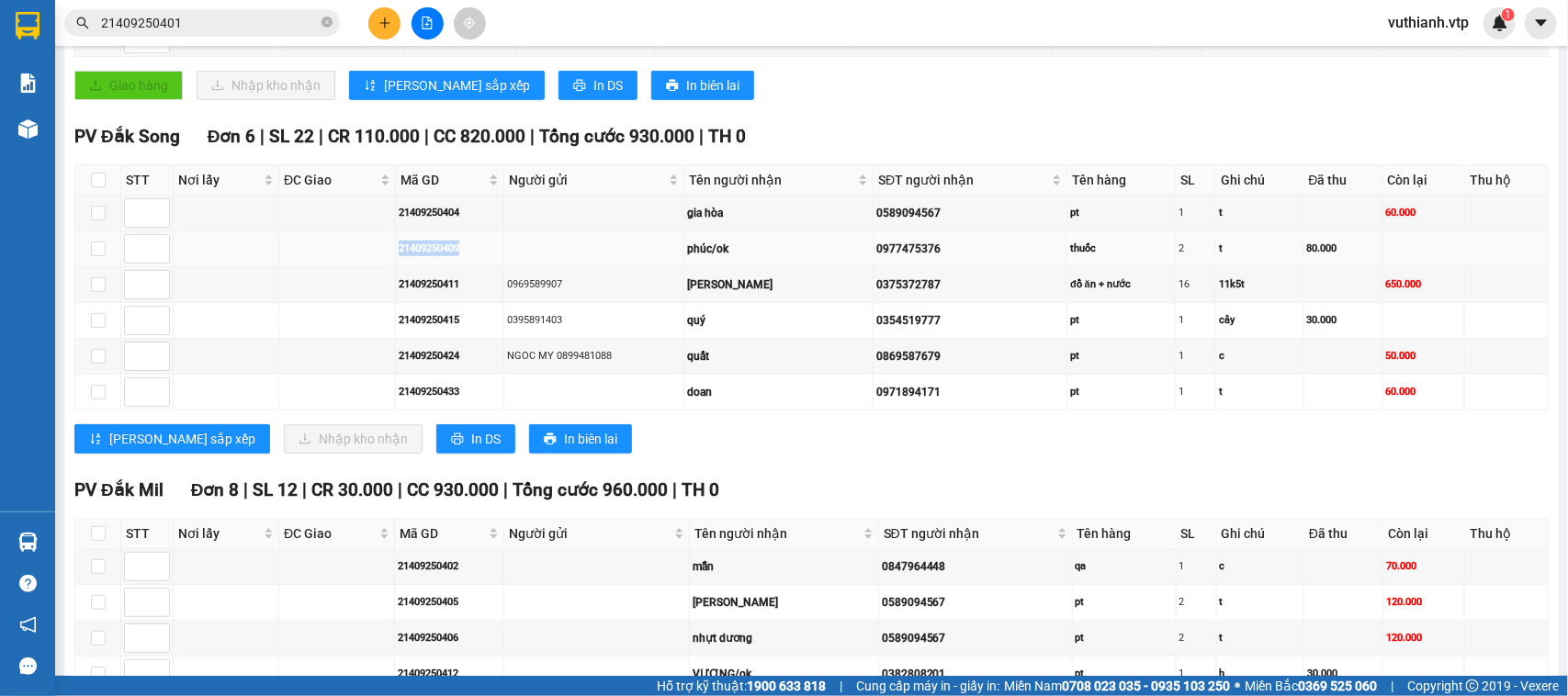
drag, startPoint x: 462, startPoint y: 269, endPoint x: 391, endPoint y: 276, distance: 71.3
click at [391, 267] on tr "21409250409 phúc/ok 0977475376 thuốc 2 t 80.000" at bounding box center [811, 249] width 1473 height 36
copy div "21409250409"
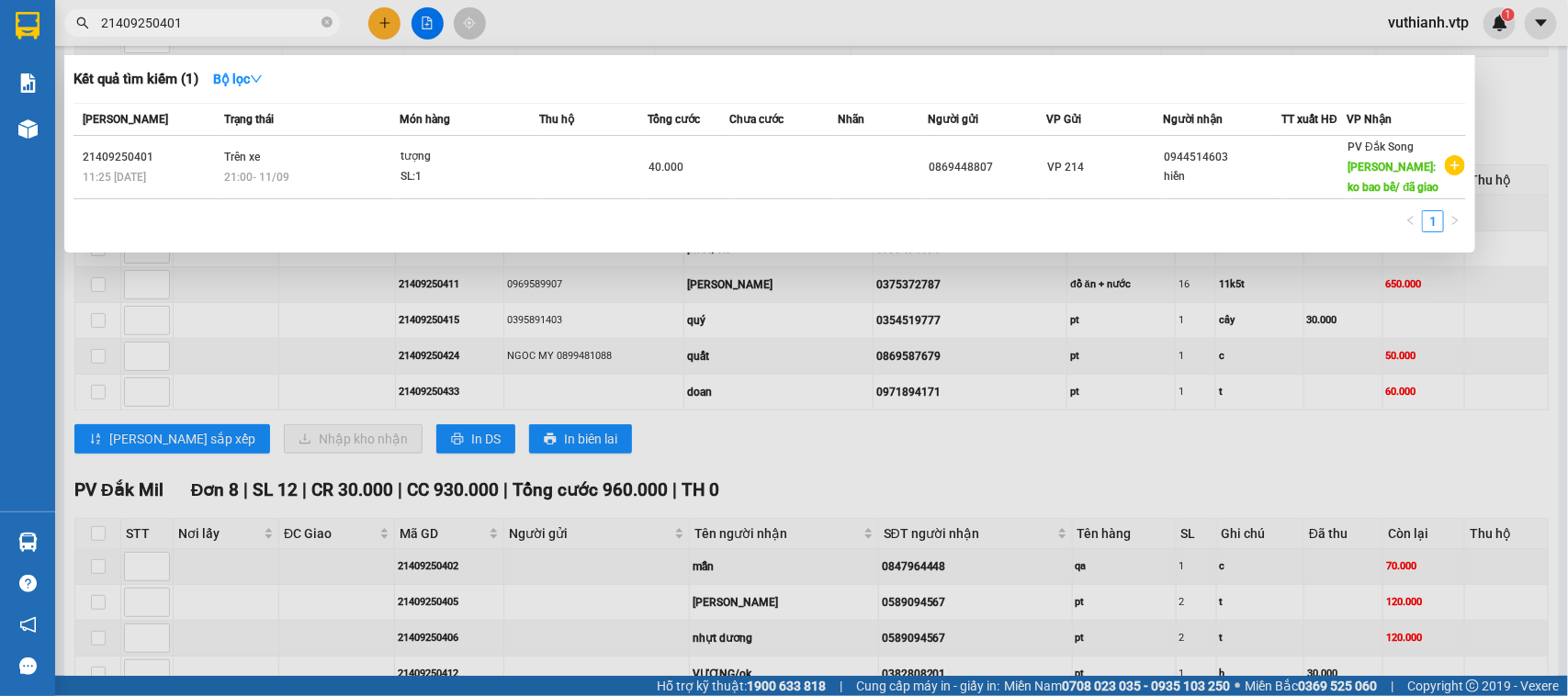
drag, startPoint x: 218, startPoint y: 26, endPoint x: 92, endPoint y: 44, distance: 127.3
click at [92, 40] on div "Kết quả tìm kiếm ( 1 ) Bộ lọc Mã ĐH Trạng thái Món hàng Thu hộ Tổng cước Chưa c…" at bounding box center [179, 23] width 358 height 32
paste input "21409250409"
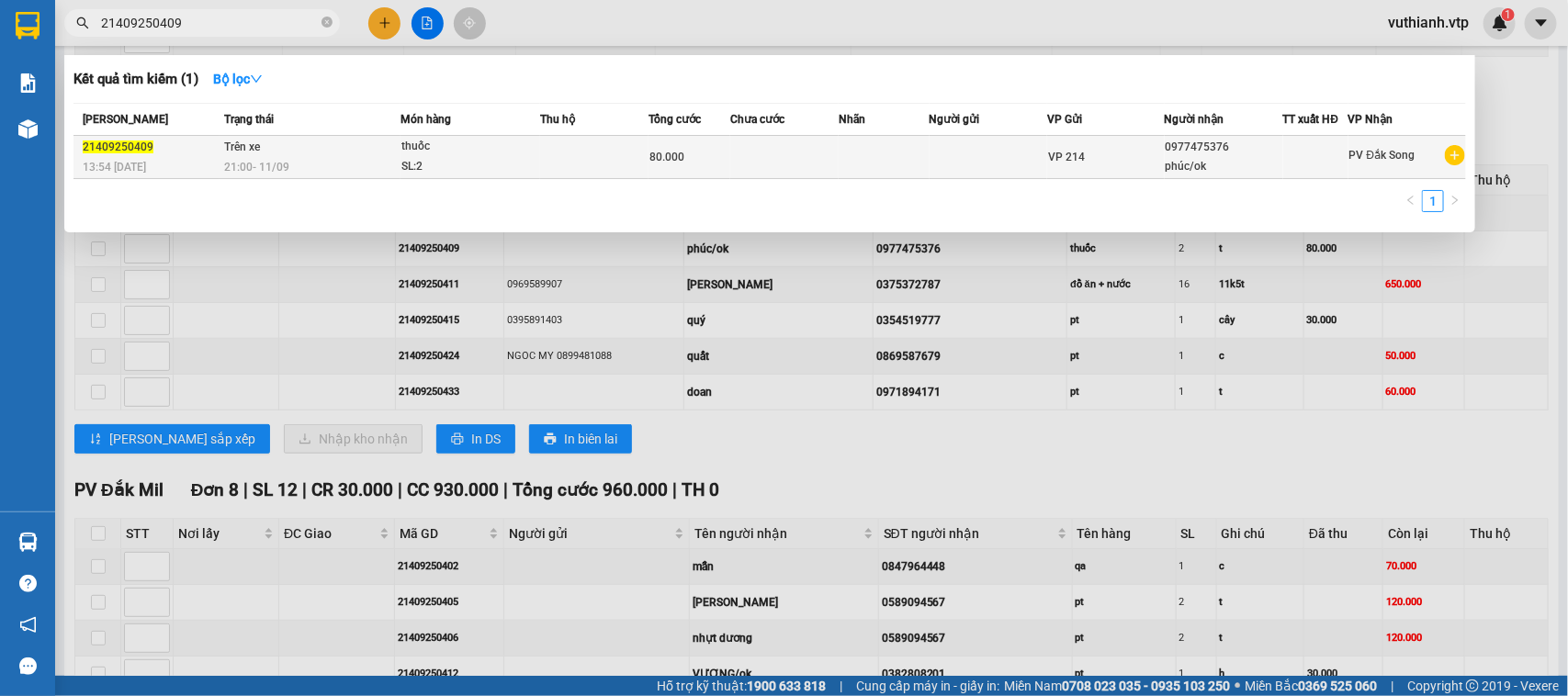
type input "21409250409"
click at [605, 162] on td at bounding box center [594, 158] width 108 height 44
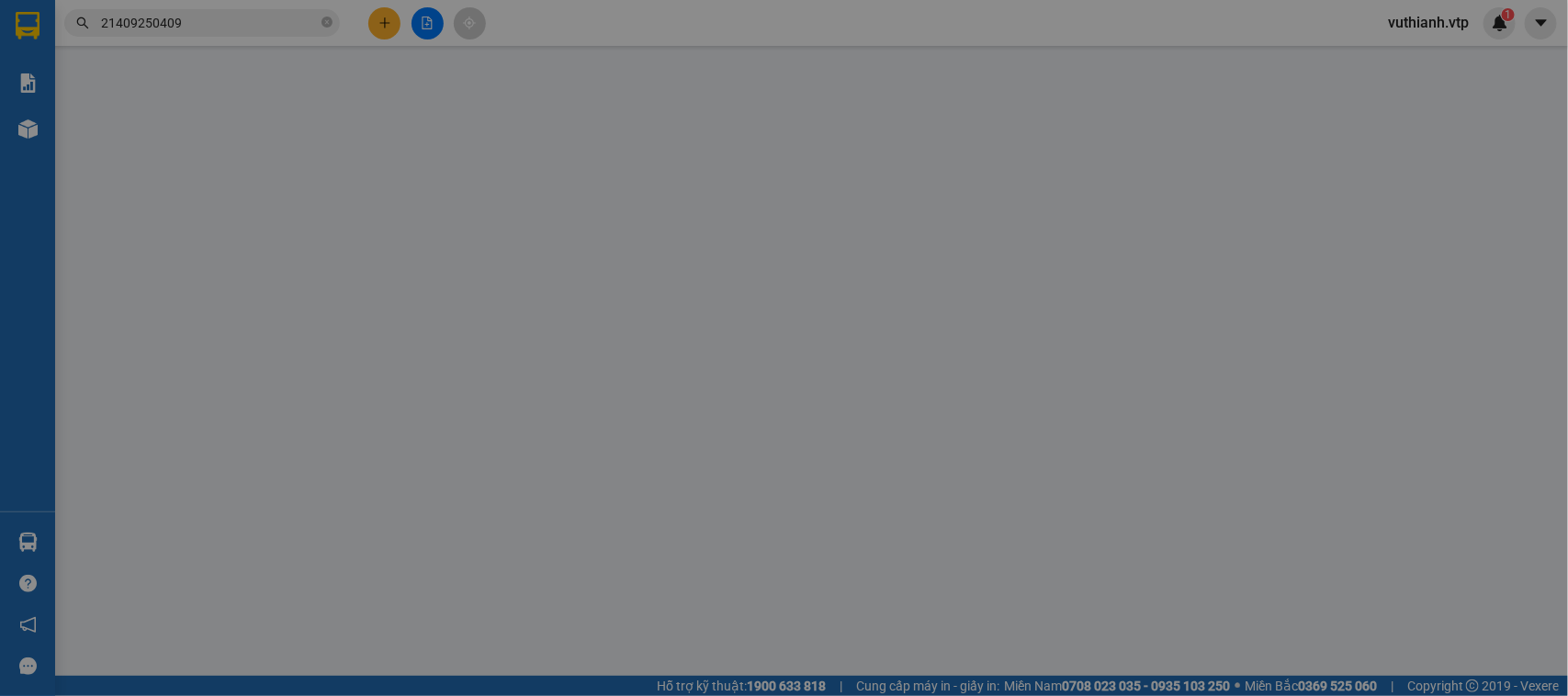
type input "0977475376"
type input "phúc/ok"
type input "80.000"
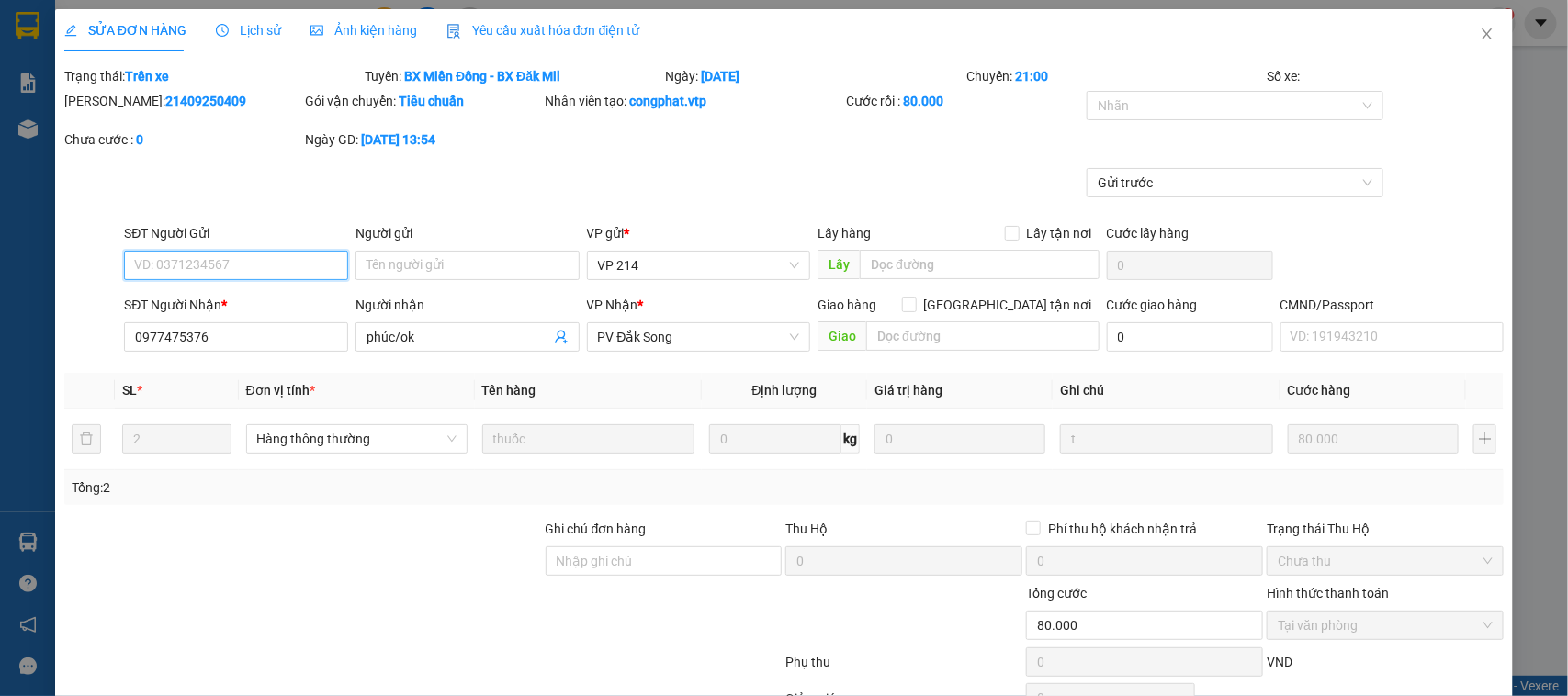
type input "4.000"
click at [1481, 35] on span "Close" at bounding box center [1486, 34] width 51 height 51
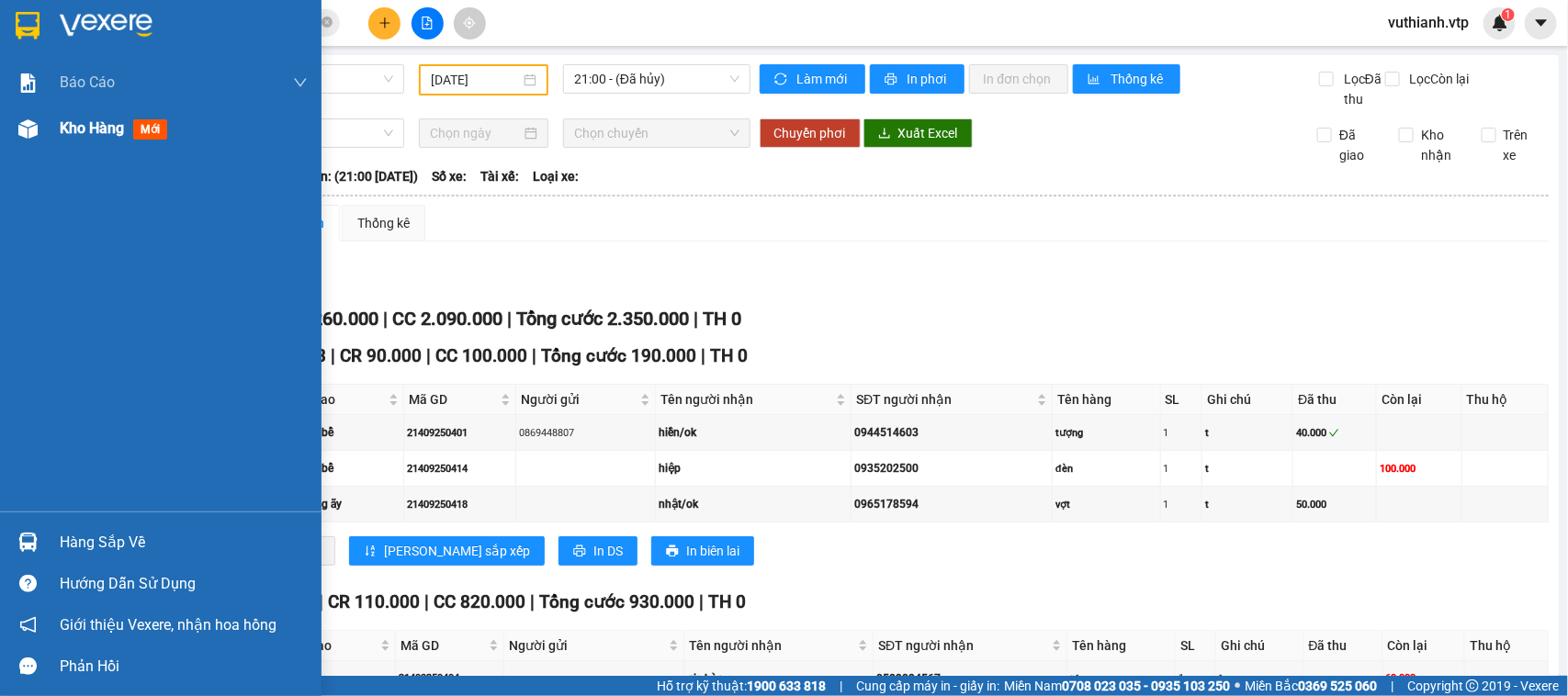
click at [39, 131] on div at bounding box center [28, 129] width 32 height 32
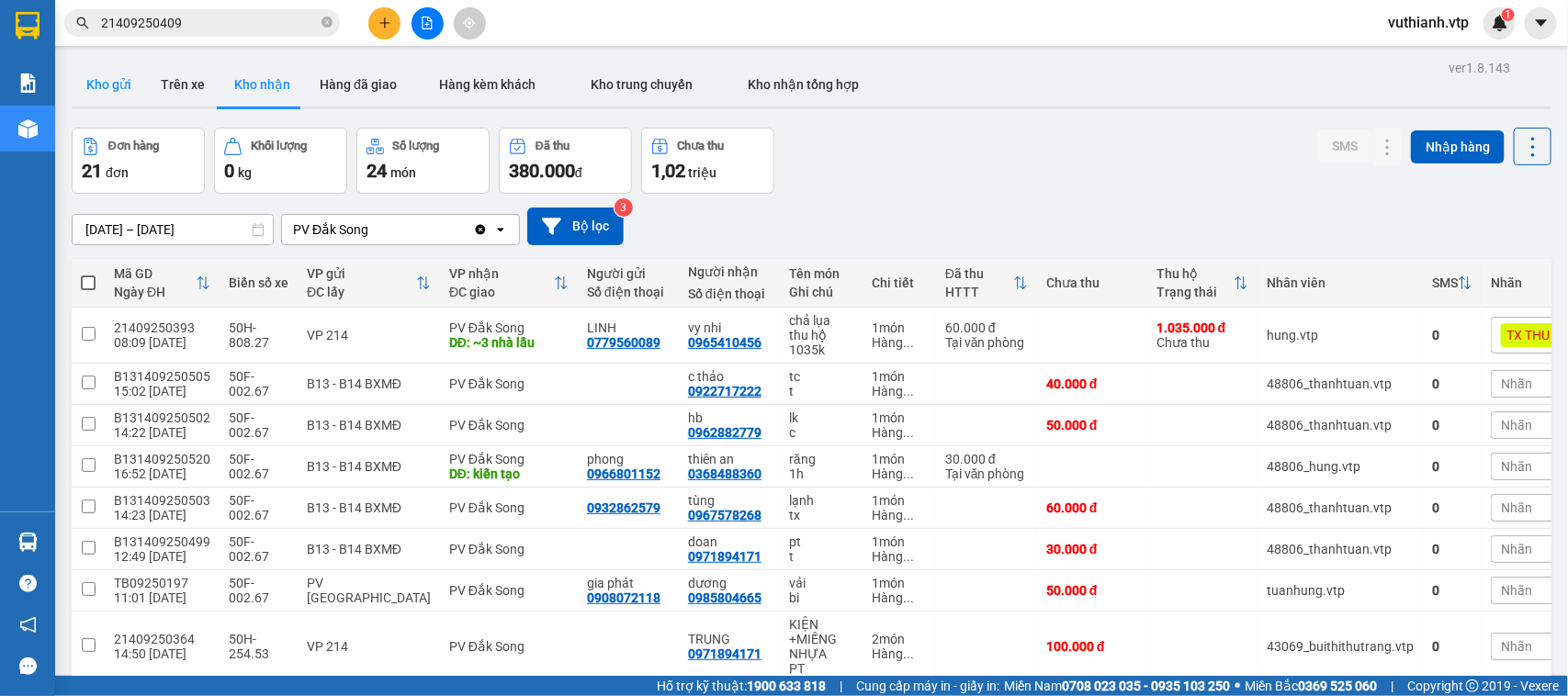
click at [106, 79] on button "Kho gửi" at bounding box center [108, 84] width 74 height 44
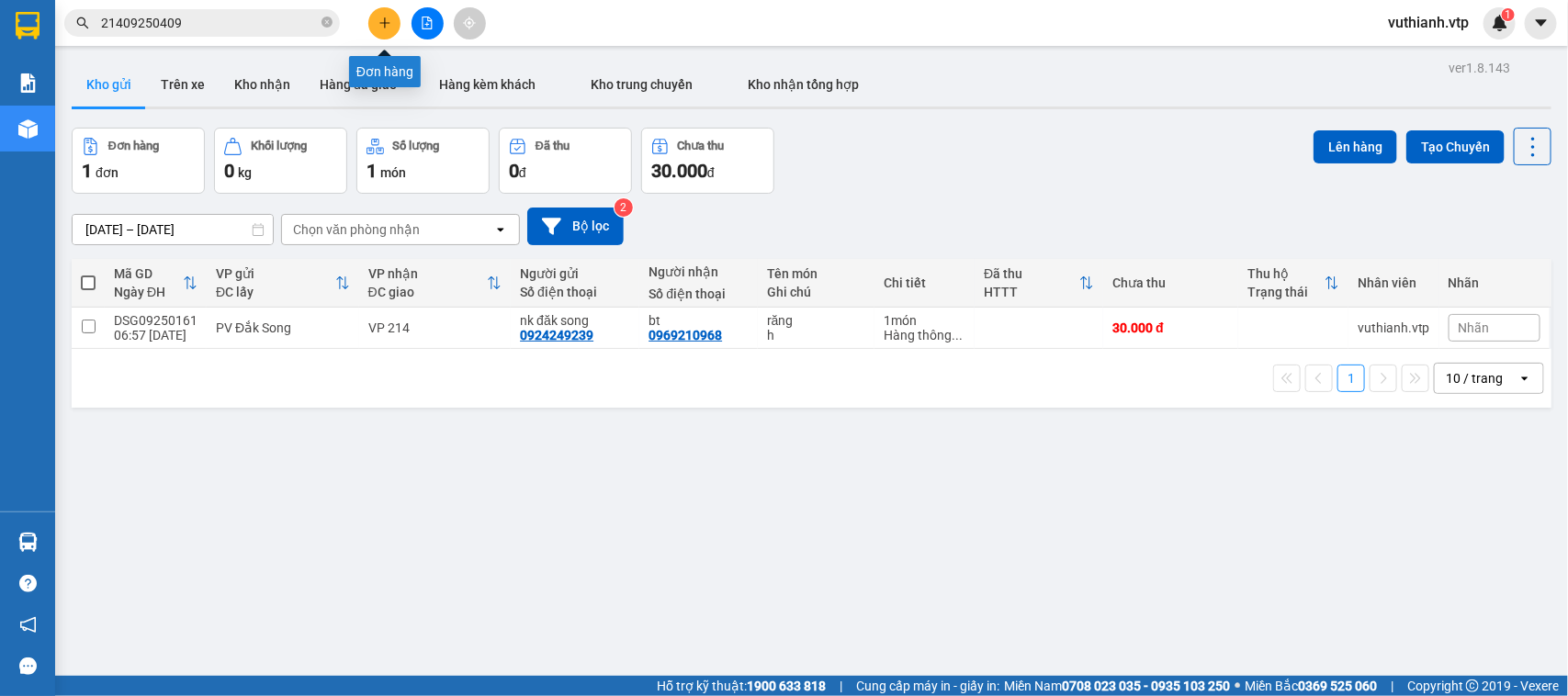
click at [386, 24] on icon "plus" at bounding box center [385, 23] width 13 height 13
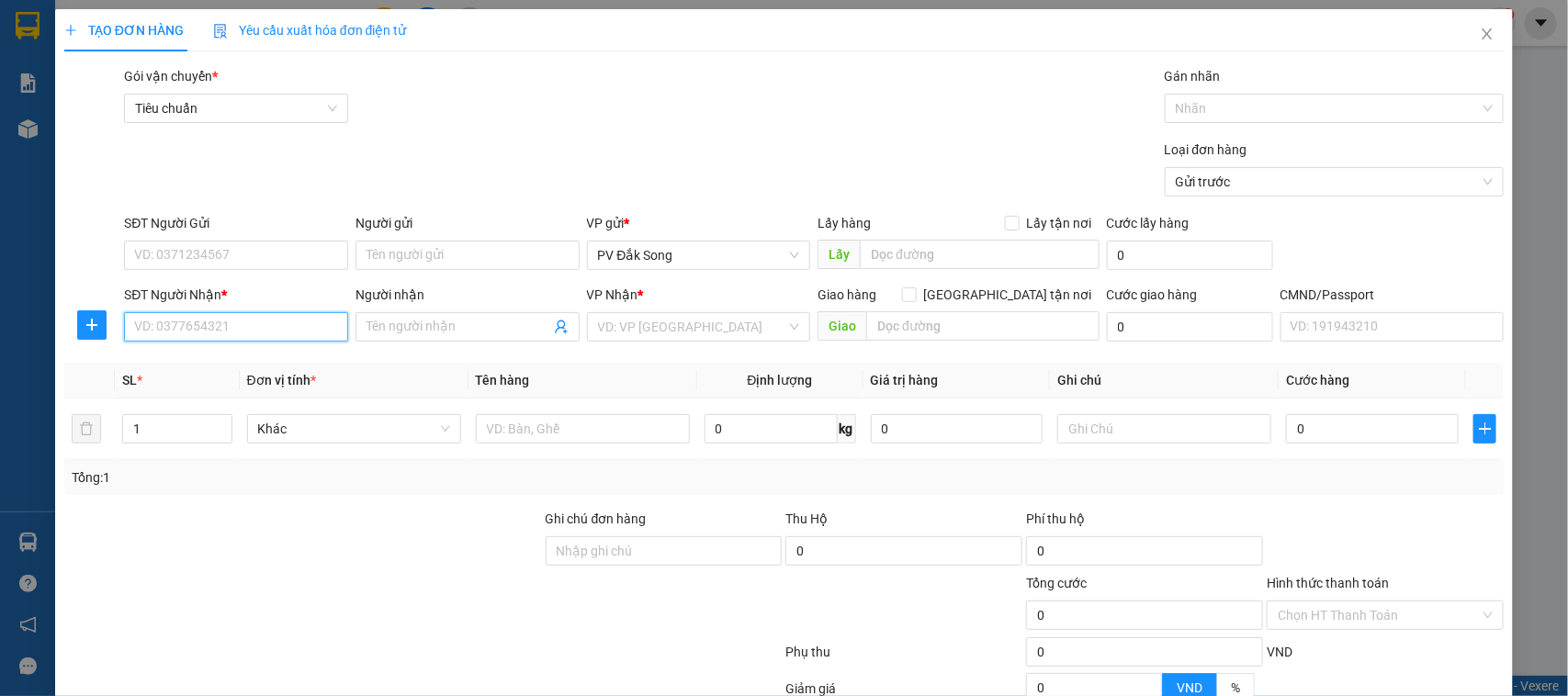
click at [210, 324] on input "SĐT Người Nhận *" at bounding box center [236, 327] width 224 height 30
type input "0783716903"
click at [212, 367] on div "0783716903 - hiệp" at bounding box center [234, 364] width 199 height 20
type input "hiệp"
type input "0783716903"
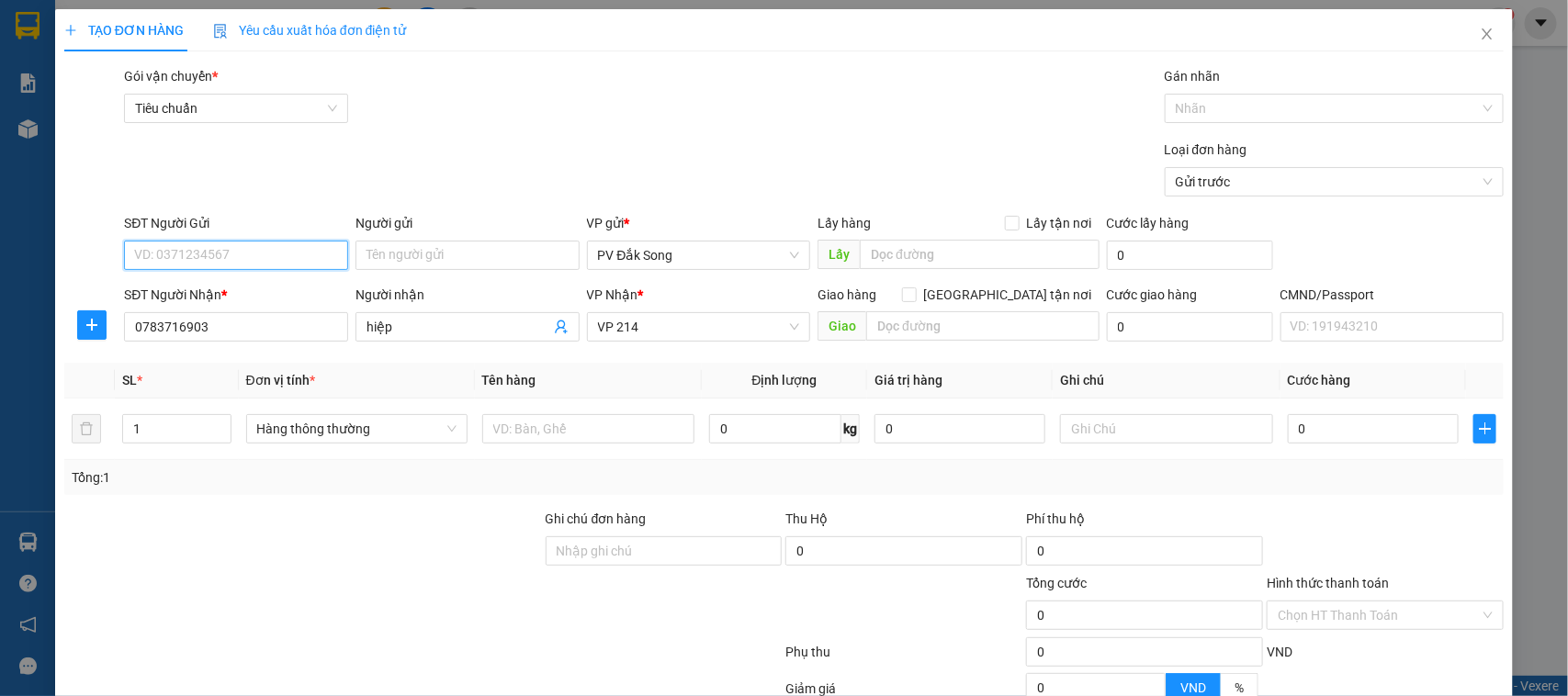
click at [230, 248] on input "SĐT Người Gửi" at bounding box center [236, 256] width 224 height 30
click at [233, 287] on div "0369906509 - huệ" at bounding box center [234, 293] width 199 height 20
type input "0369906509"
type input "huệ"
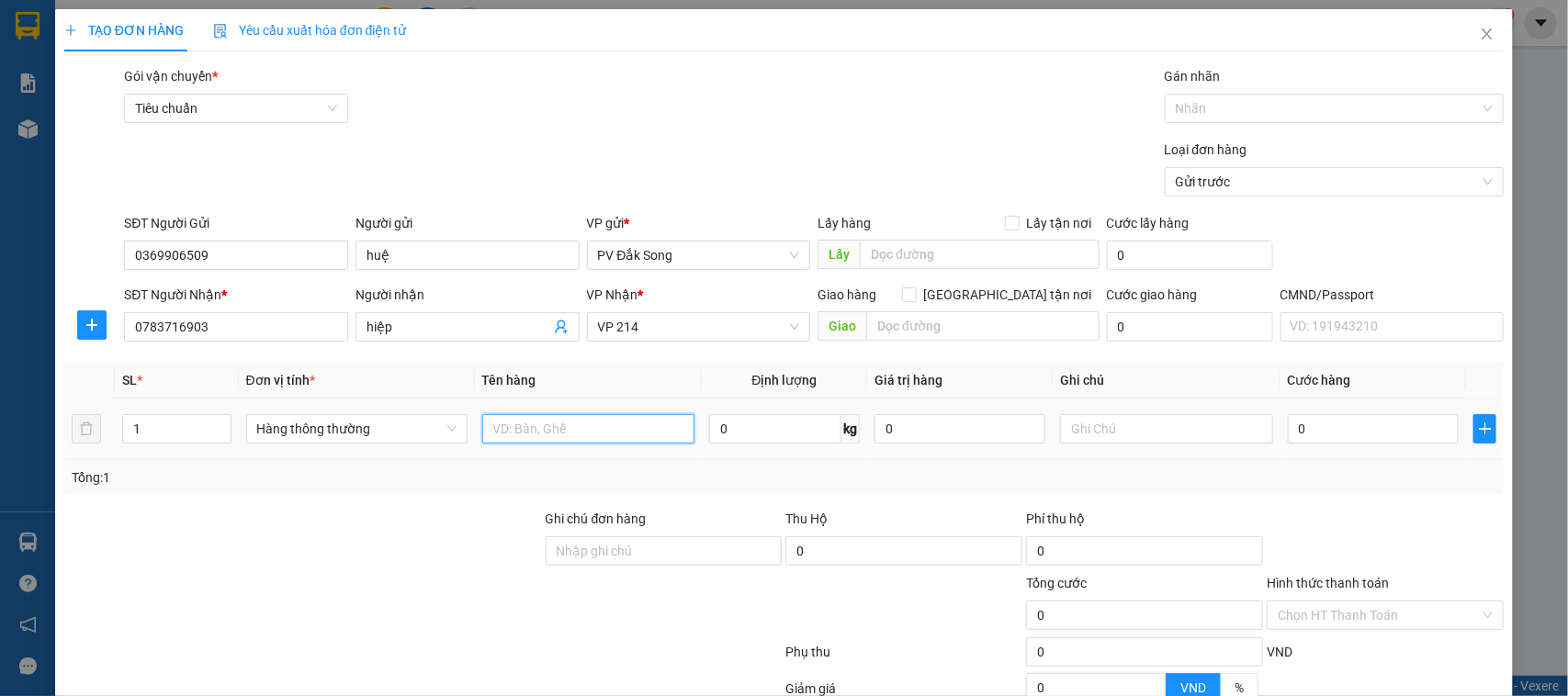
click at [595, 430] on input "text" at bounding box center [588, 429] width 212 height 30
type input "đông lạnh"
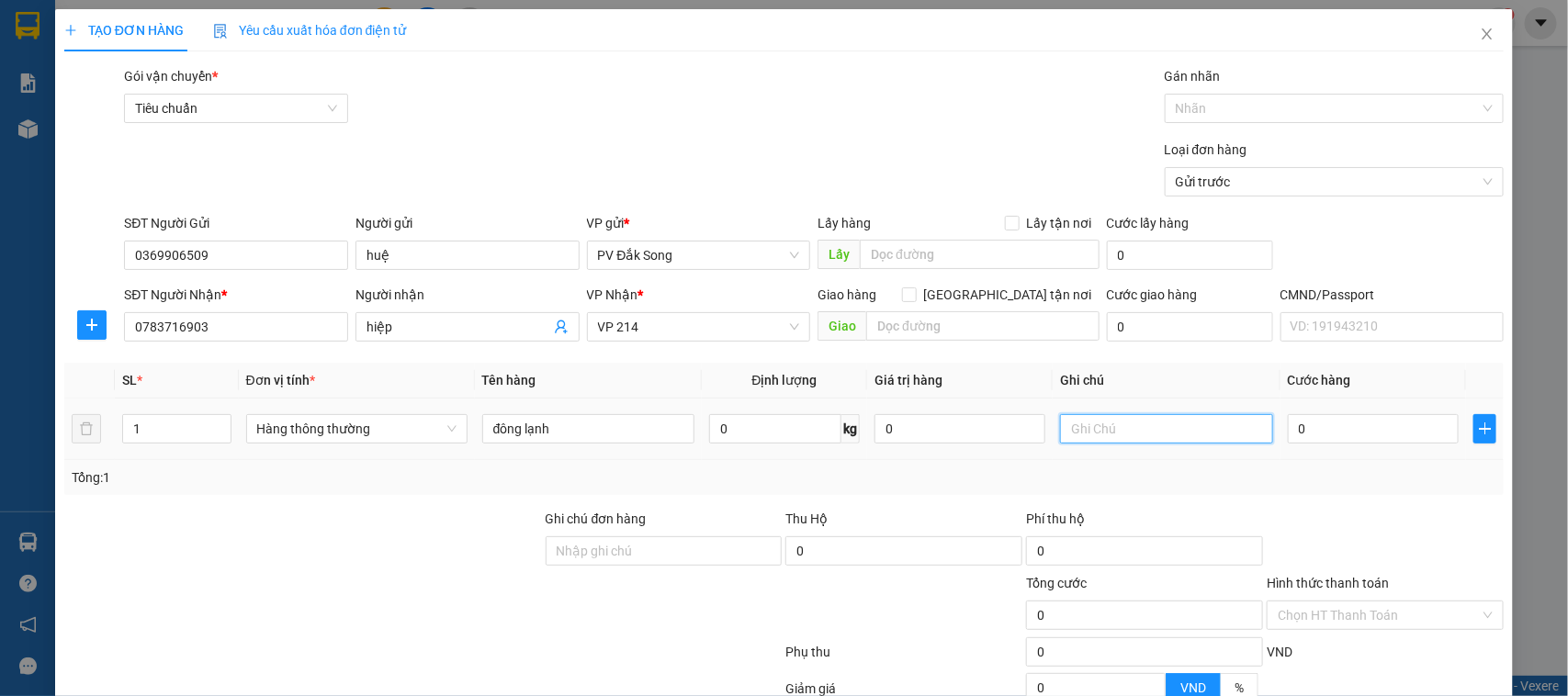
click at [1220, 434] on input "text" at bounding box center [1166, 429] width 212 height 30
type input "tx"
click at [1302, 413] on div "0" at bounding box center [1373, 429] width 171 height 37
click at [1307, 424] on input "0" at bounding box center [1373, 429] width 171 height 30
type input "005"
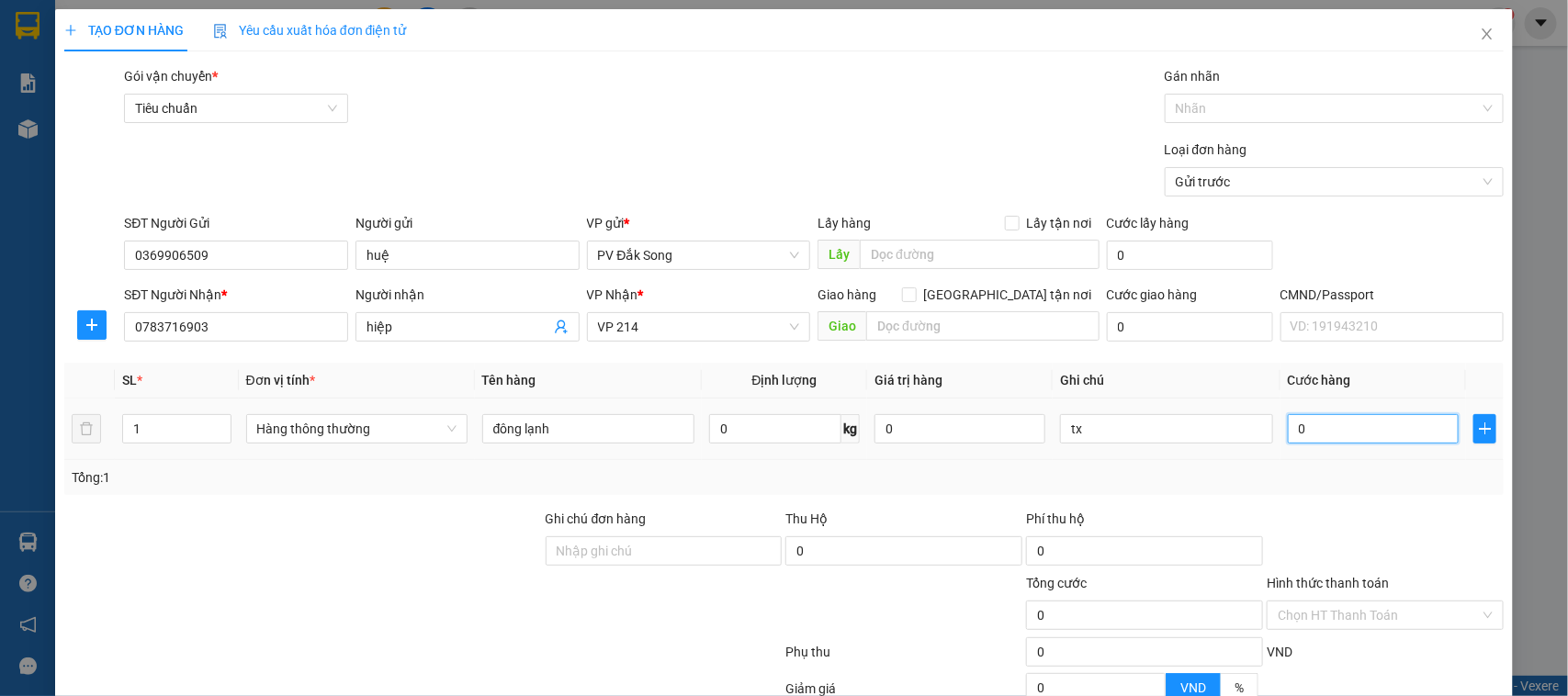
type input "5"
type input "0.050"
type input "50"
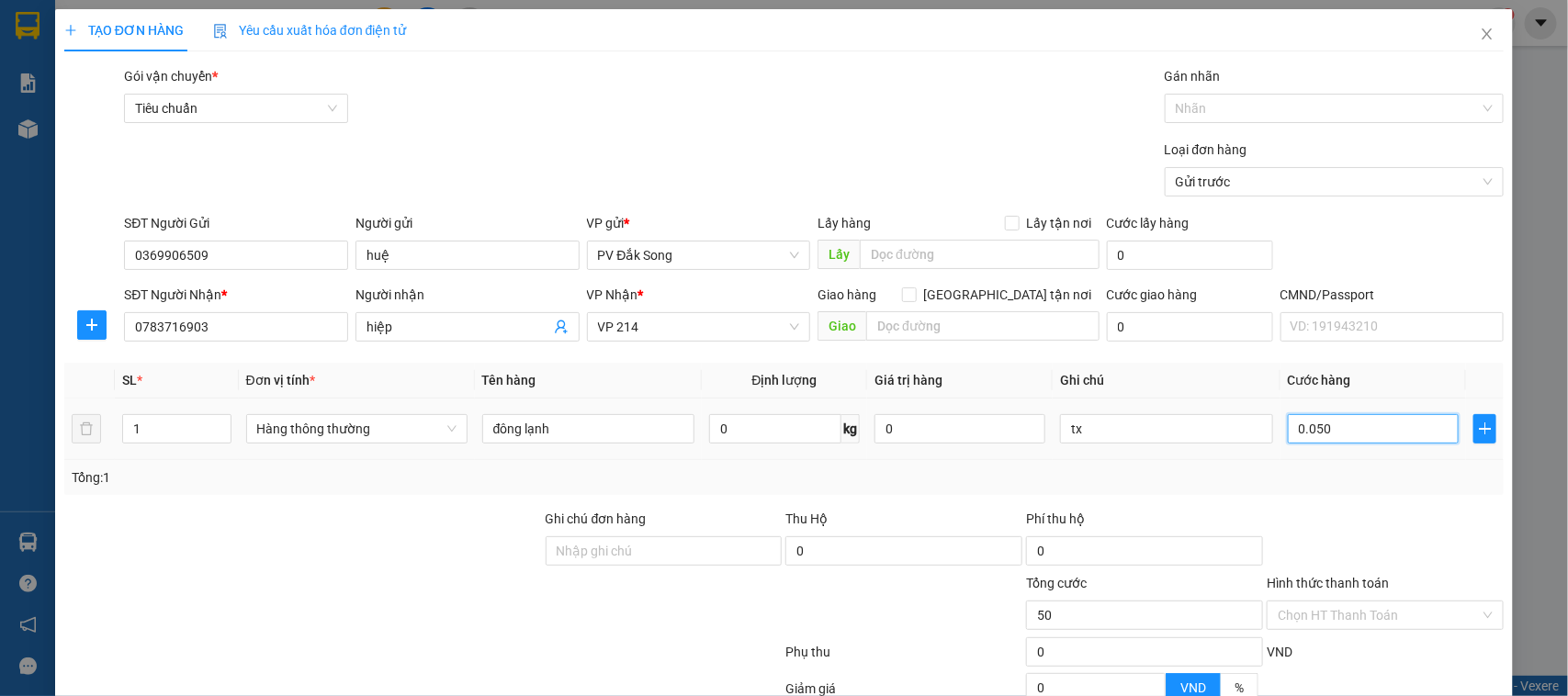
type input "00.500"
type input "500"
type input "0.005.000"
type input "5.000"
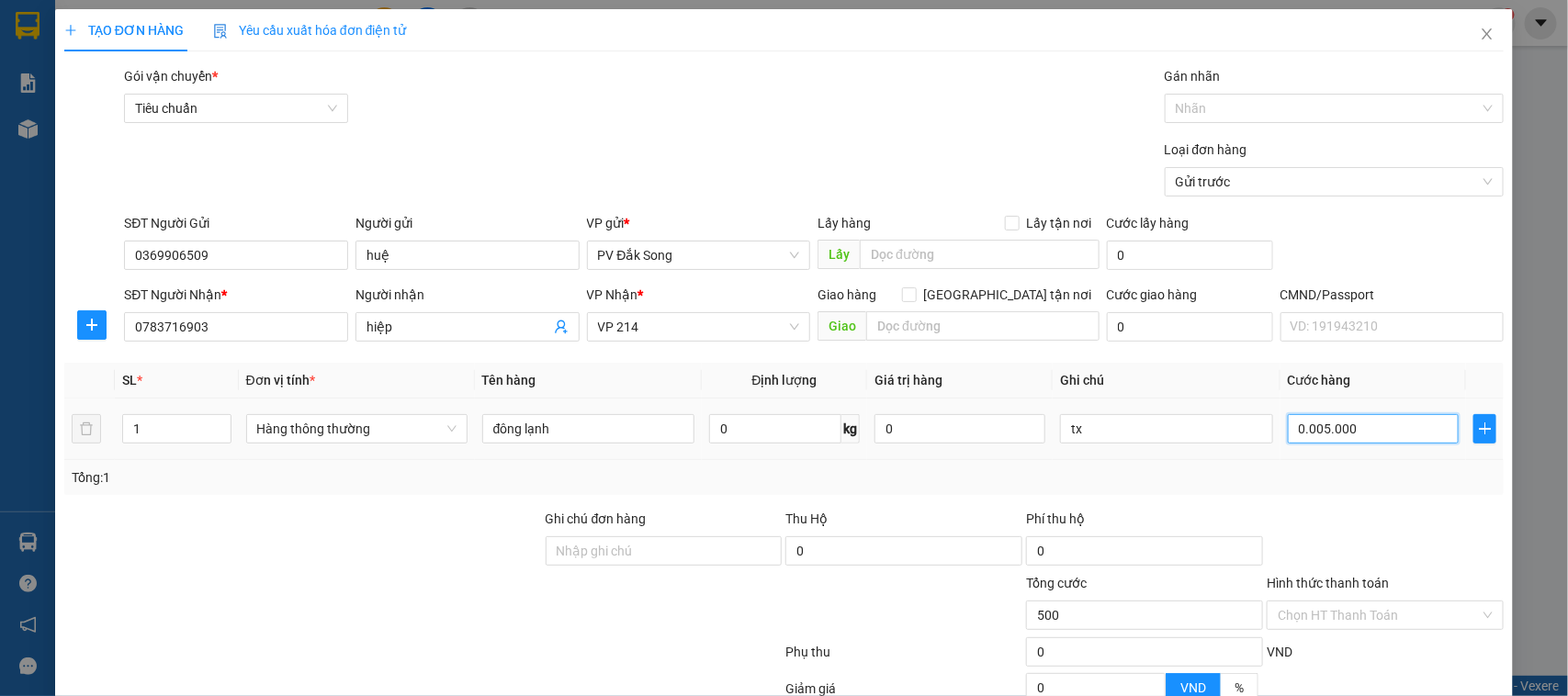
type input "5.000"
type input "000.050.000"
type input "50.000"
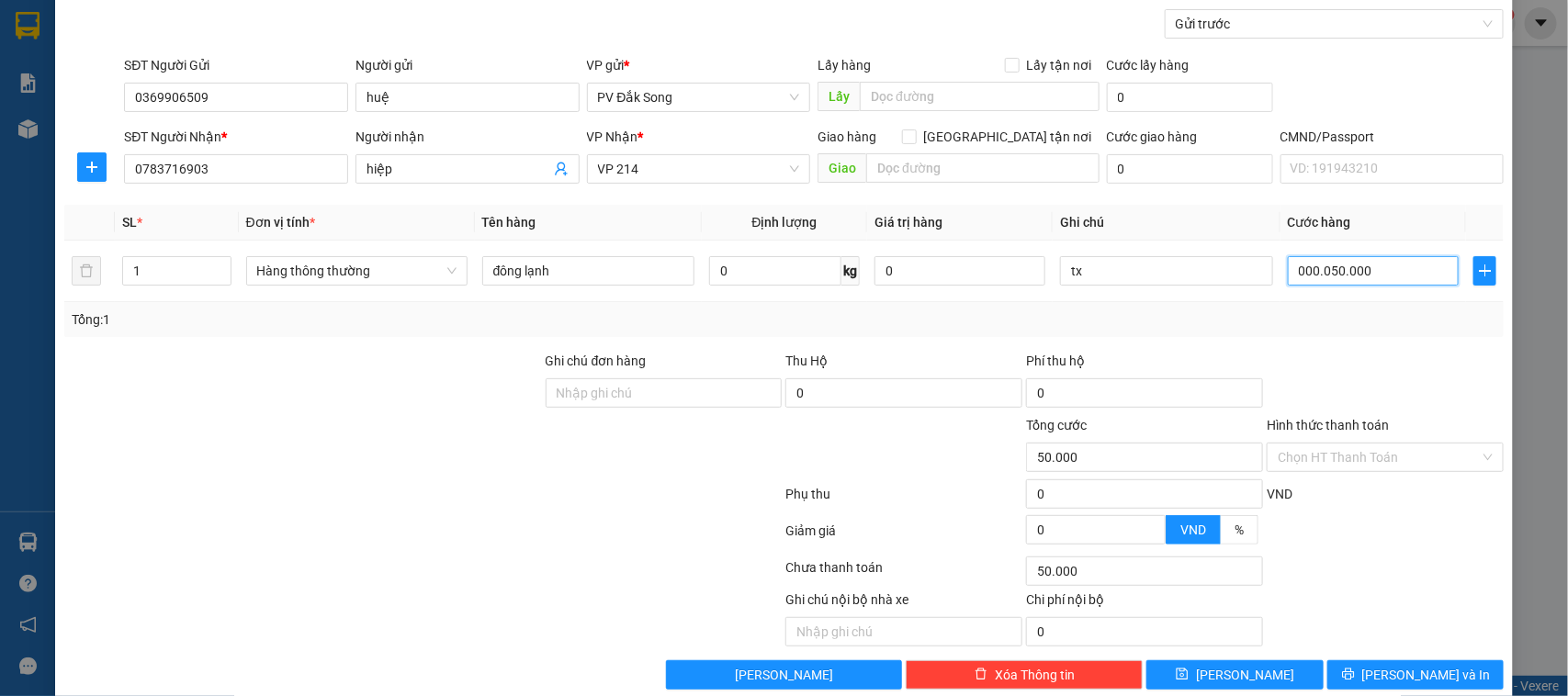
scroll to position [189, 0]
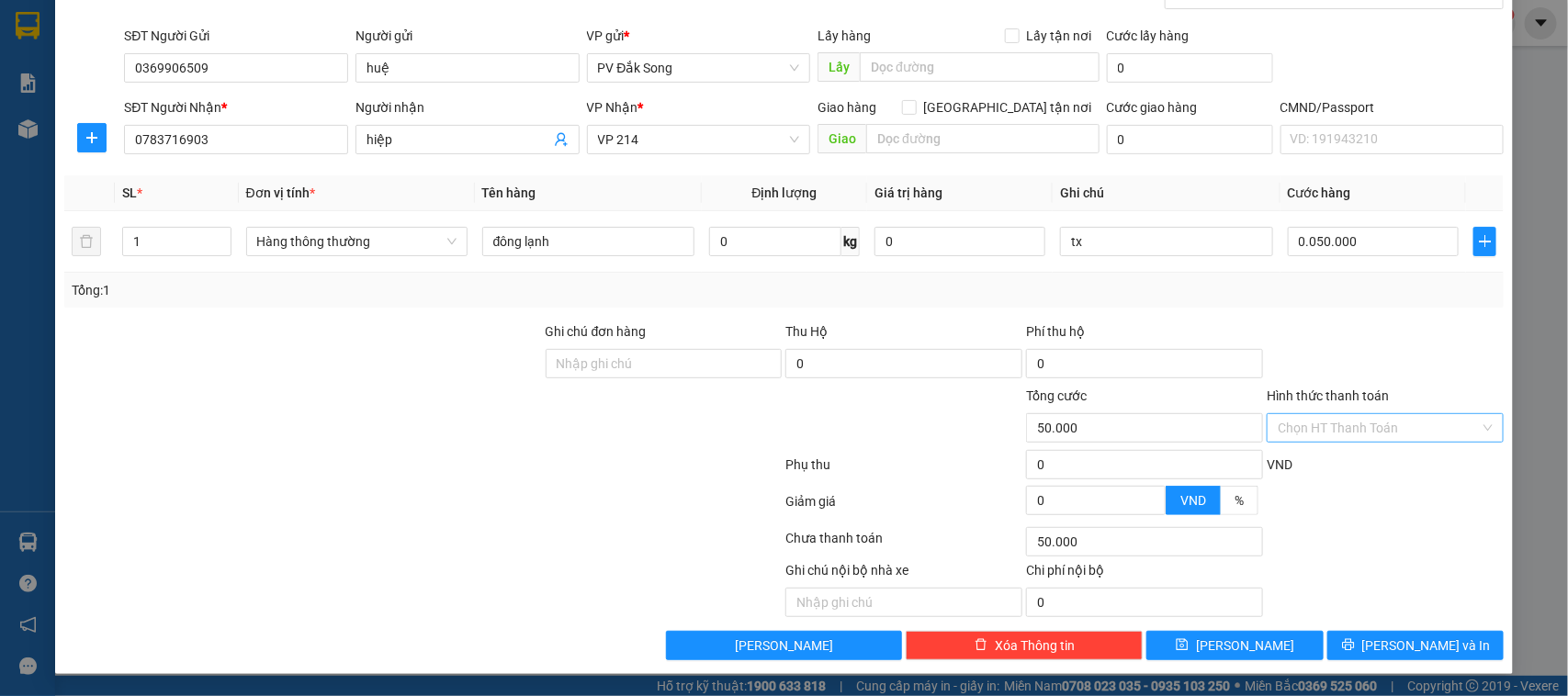
type input "50.000"
click at [1311, 423] on input "Hình thức thanh toán" at bounding box center [1379, 428] width 202 height 28
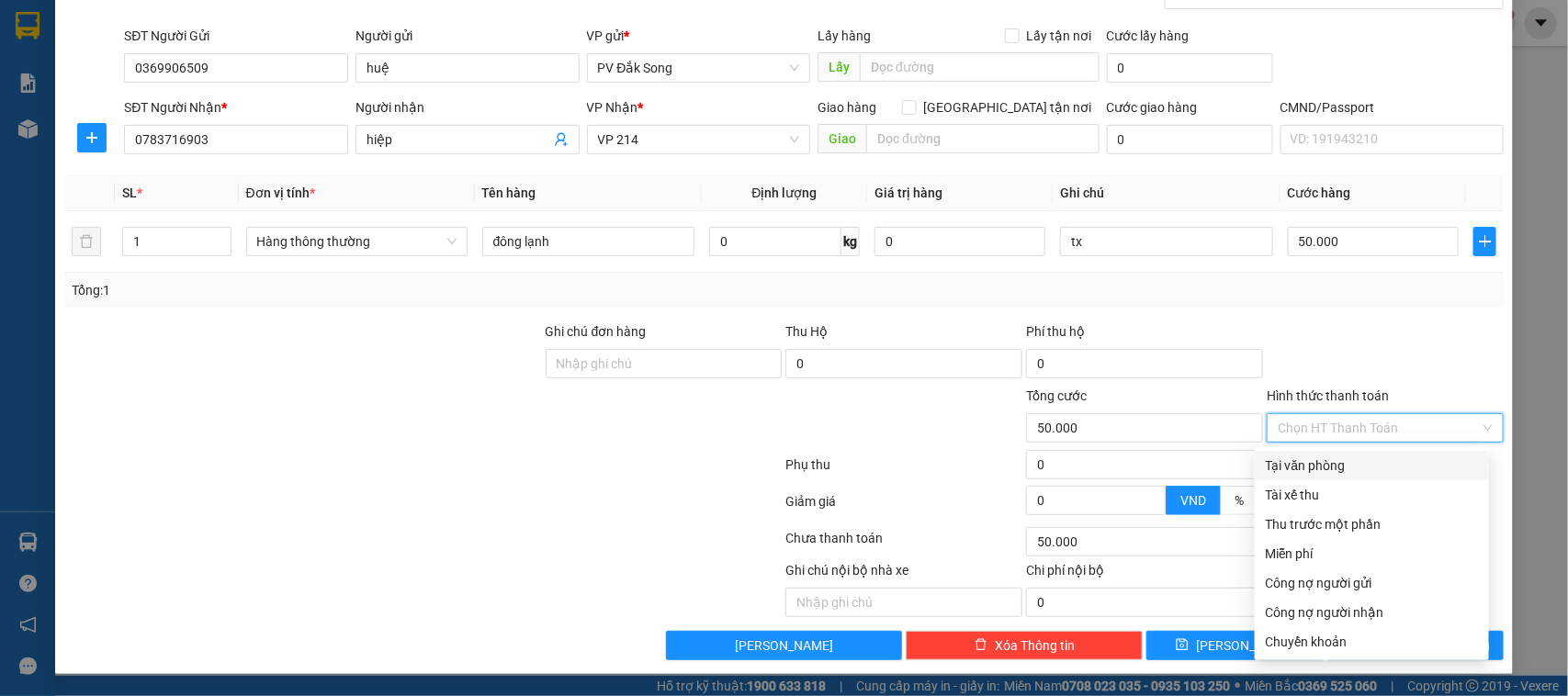
click at [1316, 457] on div "Tại văn phòng" at bounding box center [1371, 465] width 212 height 20
type input "0"
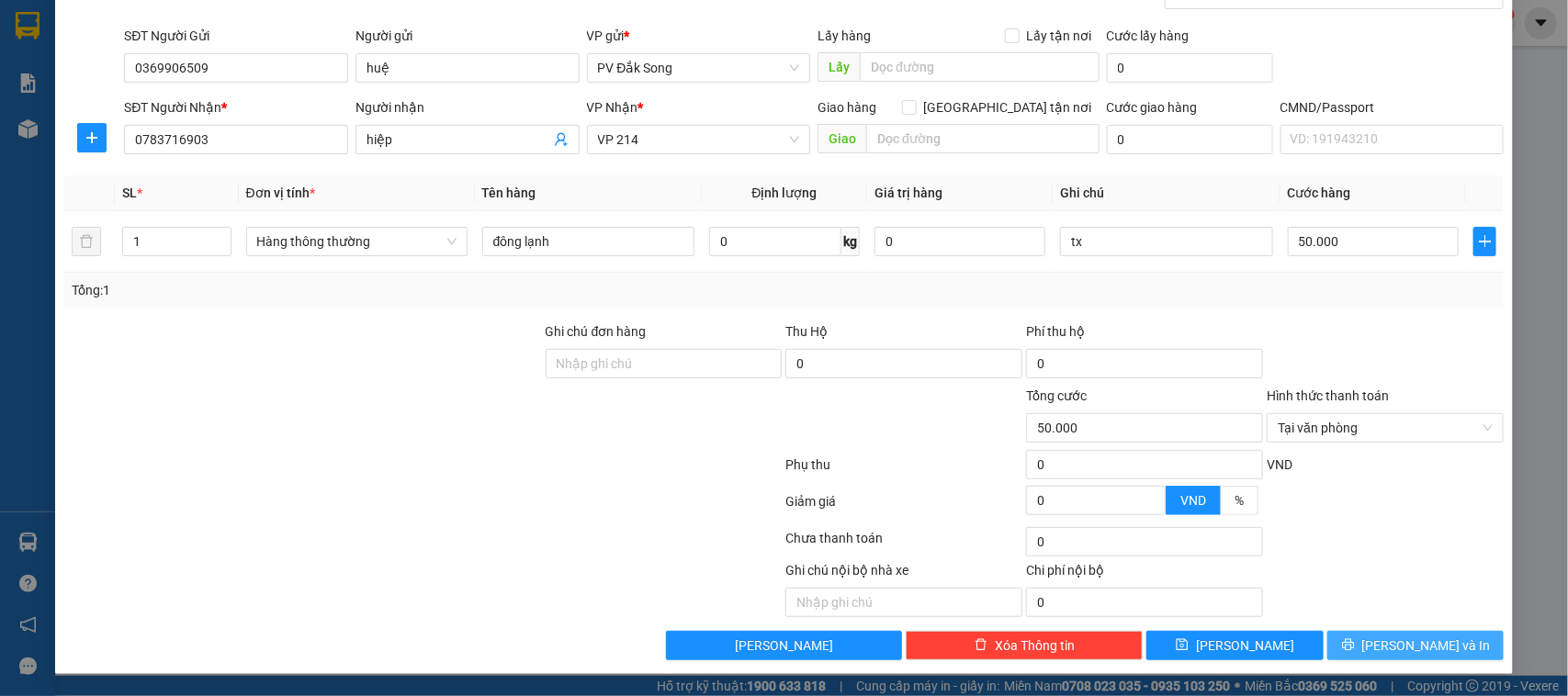
click at [1407, 650] on span "[PERSON_NAME] và In" at bounding box center [1426, 646] width 129 height 20
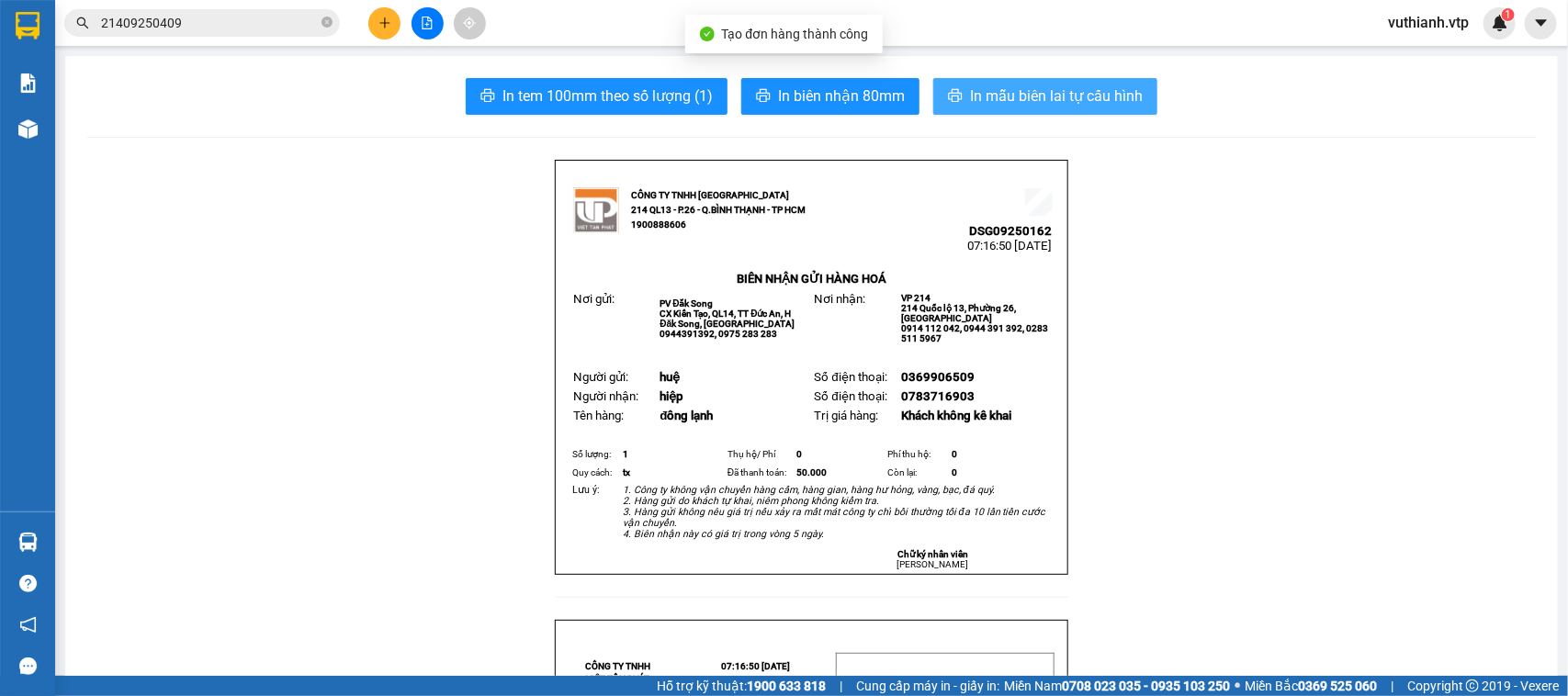
click at [1093, 82] on button "In mẫu biên lai tự cấu hình" at bounding box center [1046, 96] width 224 height 37
click at [1093, 88] on span "In mẫu biên lai tự cấu hình" at bounding box center [1056, 95] width 172 height 23
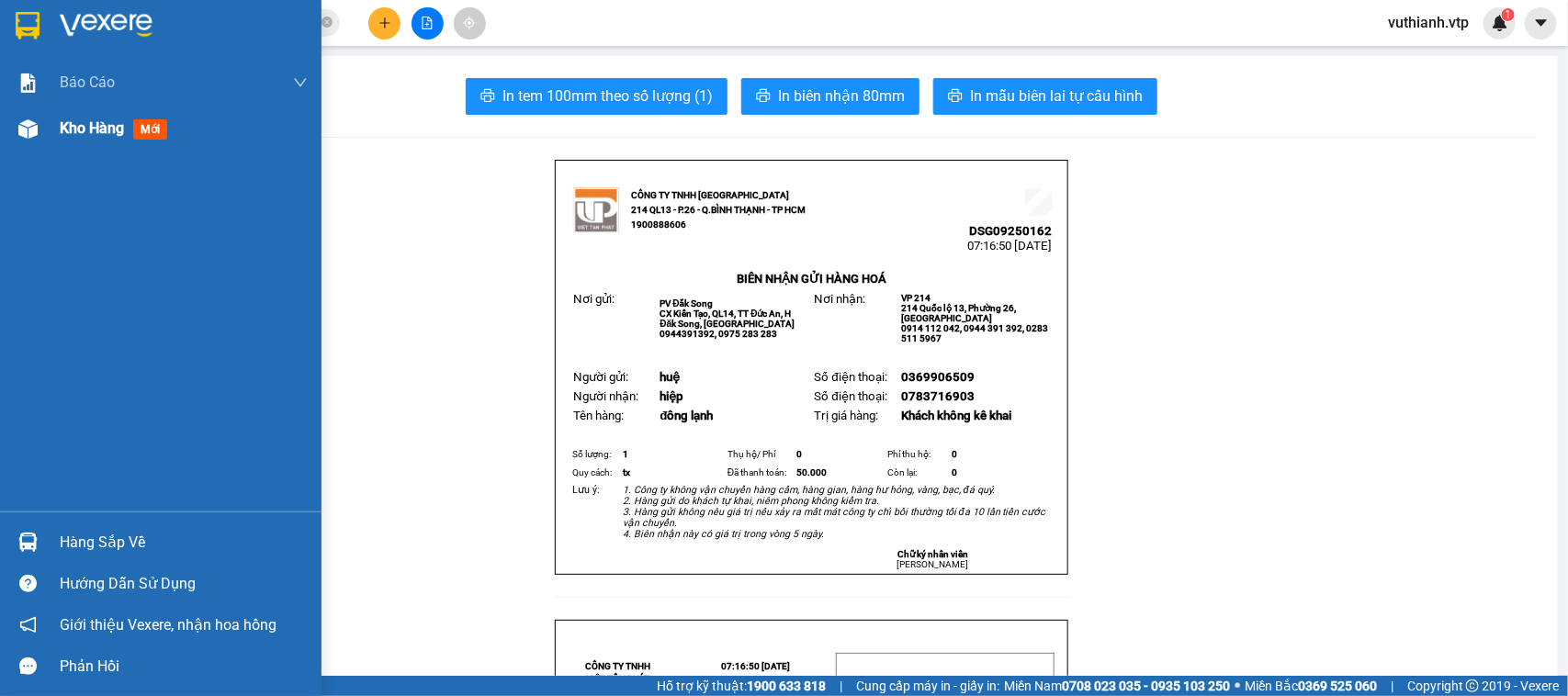
click at [46, 127] on div "Kho hàng mới" at bounding box center [160, 129] width 322 height 46
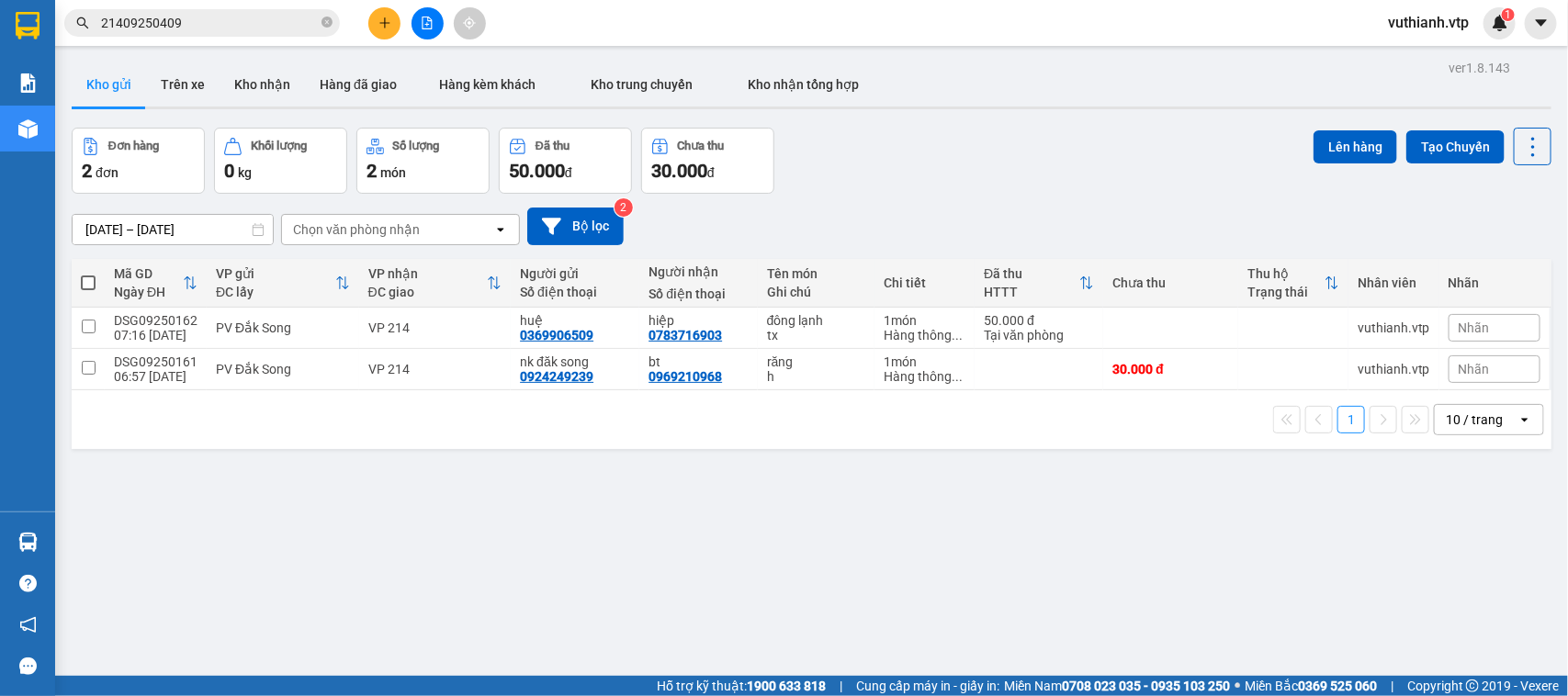
click at [87, 282] on span at bounding box center [88, 283] width 15 height 15
click at [88, 273] on input "checkbox" at bounding box center [88, 273] width 0 height 0
checkbox input "true"
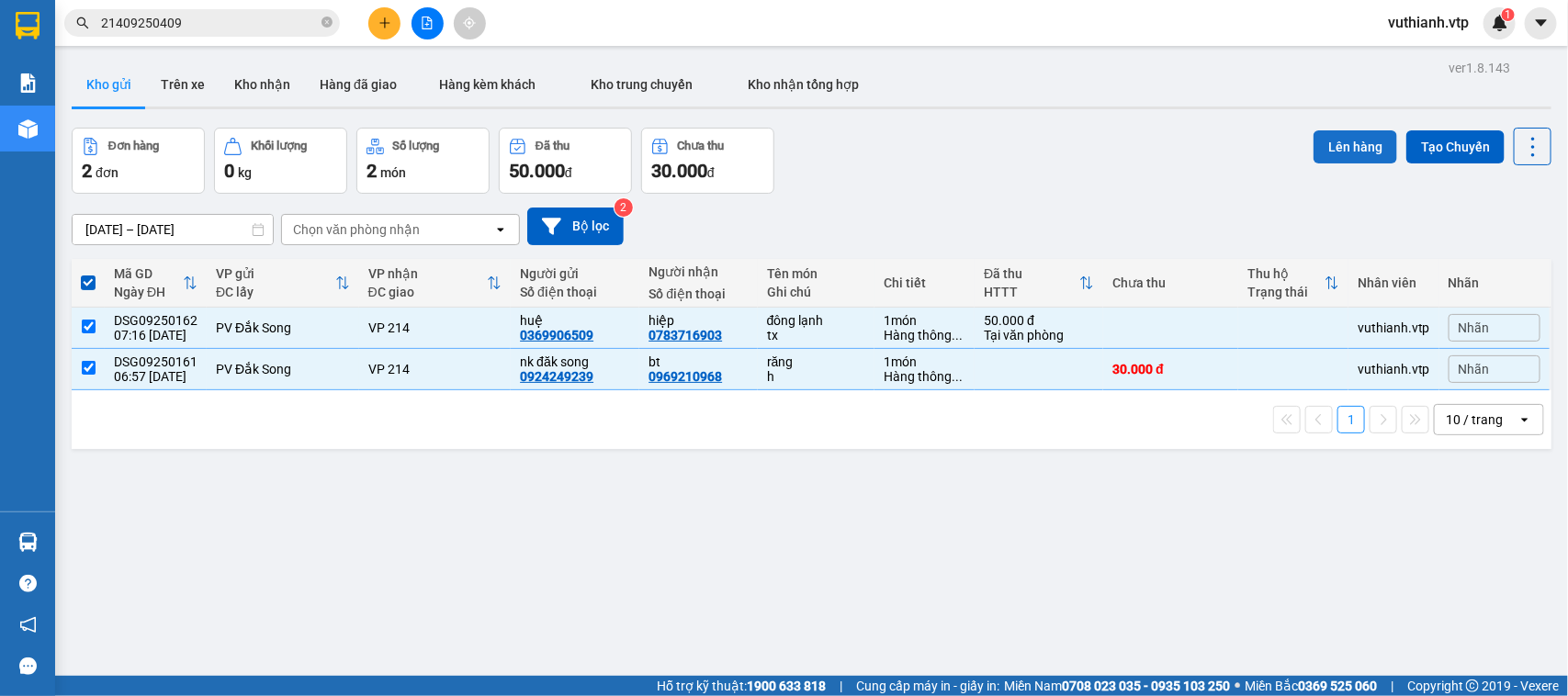
click at [1337, 144] on button "Lên hàng" at bounding box center [1356, 147] width 83 height 33
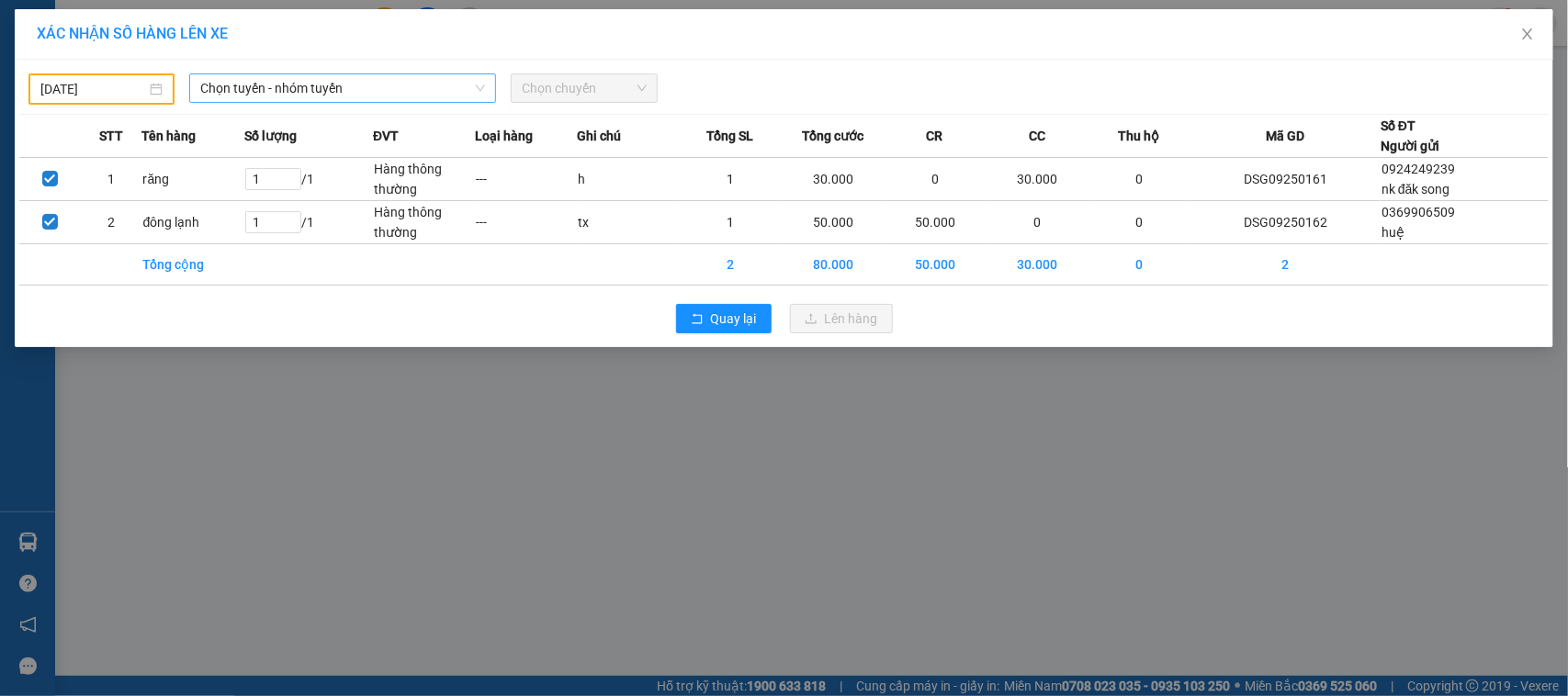
click at [347, 80] on span "Chọn tuyến - nhóm tuyến" at bounding box center [342, 88] width 285 height 28
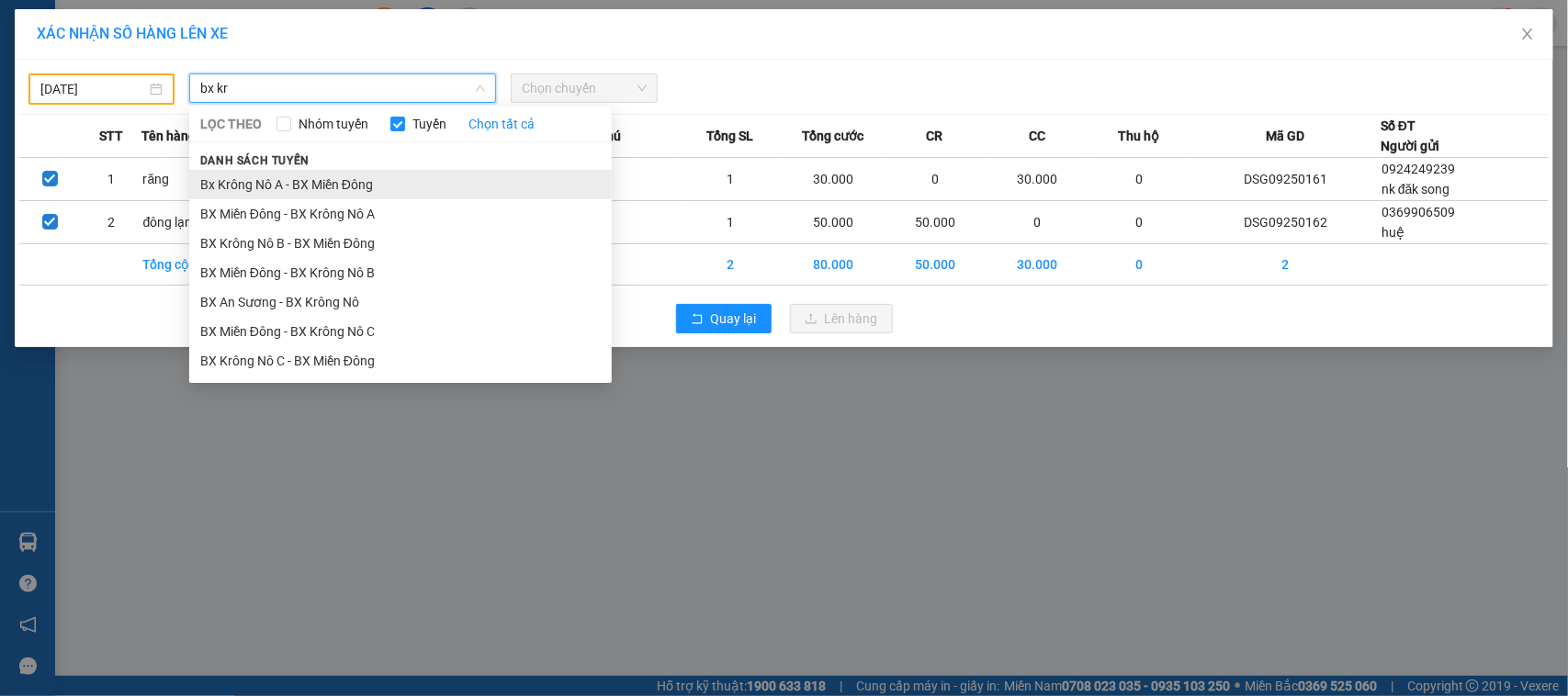
type input "bx kr"
click at [389, 172] on li "Bx Krông Nô A - BX Miền Đông" at bounding box center [401, 184] width 423 height 30
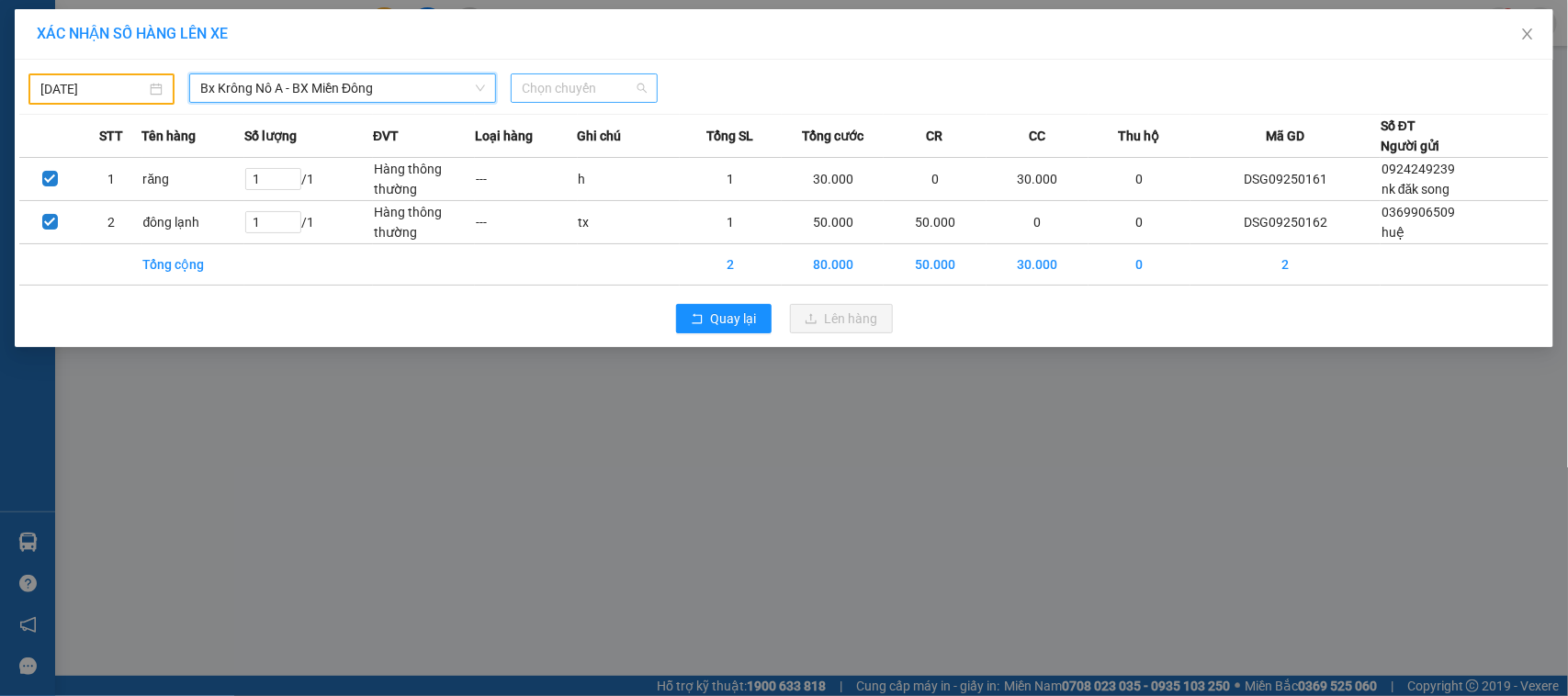
click at [614, 85] on span "Chọn chuyến" at bounding box center [584, 88] width 124 height 28
click at [138, 82] on input "[DATE]" at bounding box center [94, 89] width 106 height 20
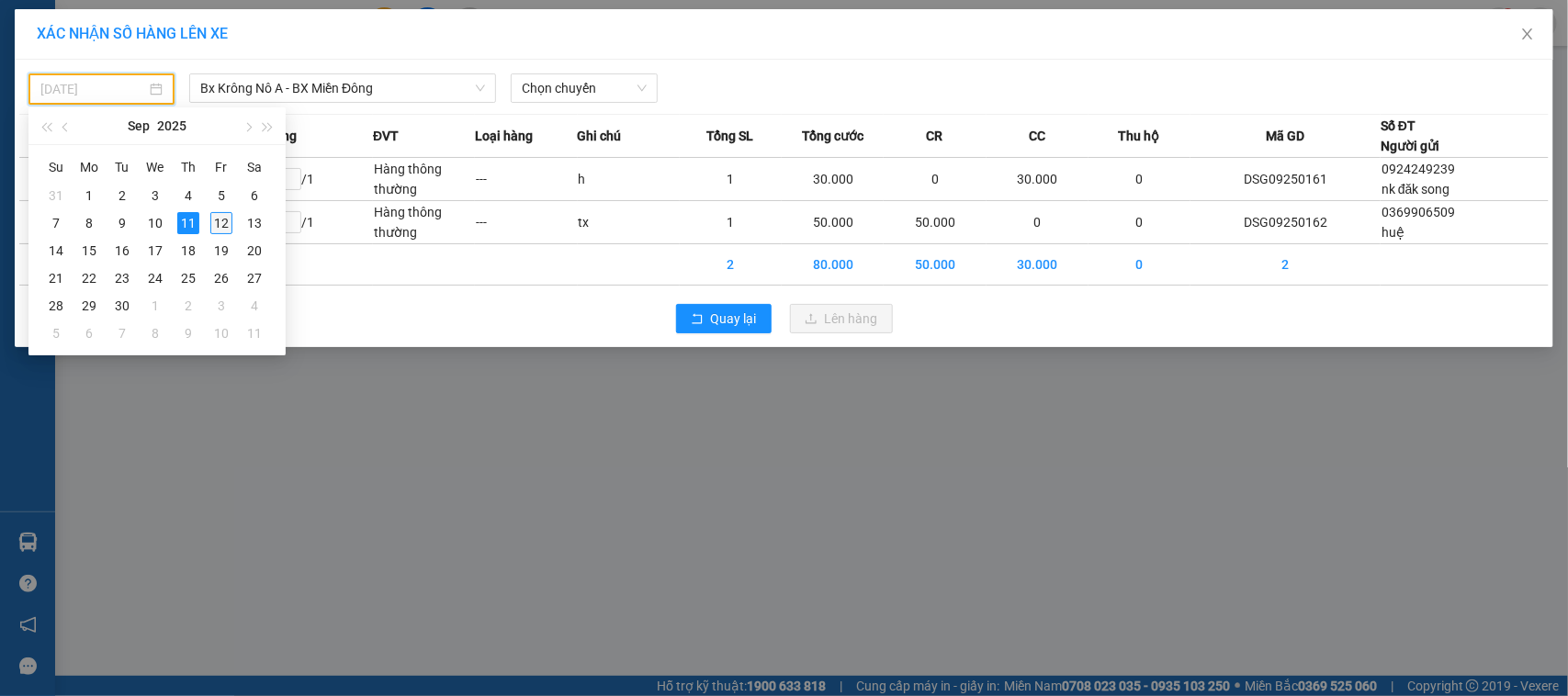
click at [212, 219] on div "12" at bounding box center [222, 223] width 22 height 22
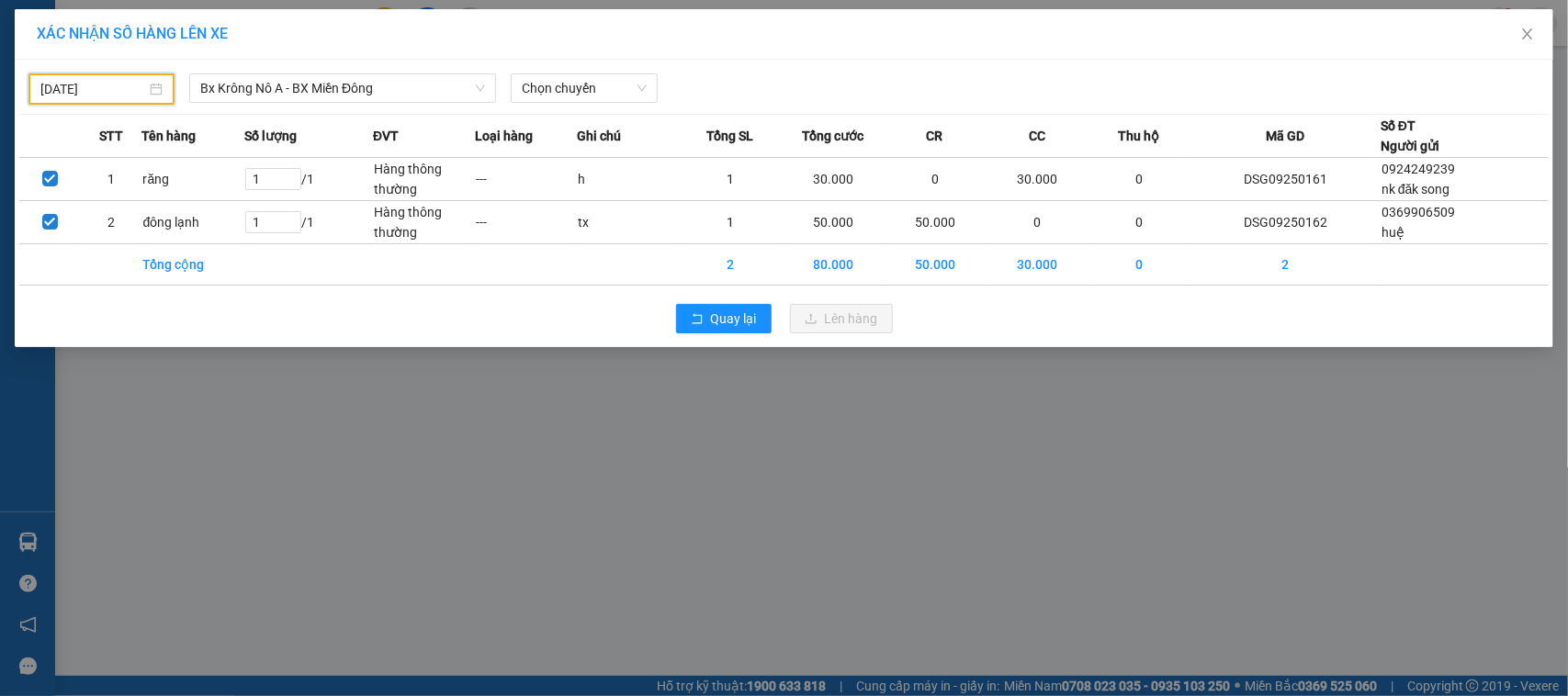
type input "[DATE]"
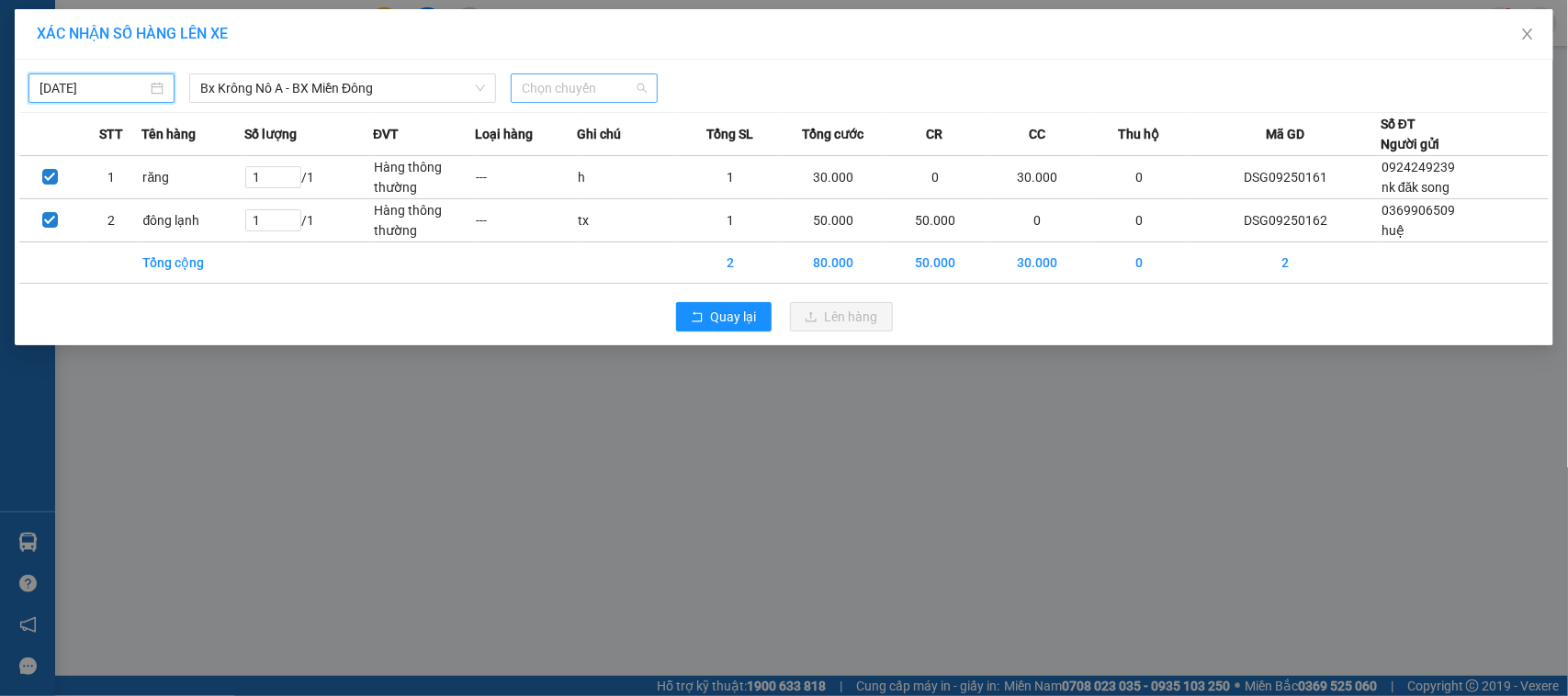
click at [635, 95] on span "Chọn chuyến" at bounding box center [584, 88] width 124 height 28
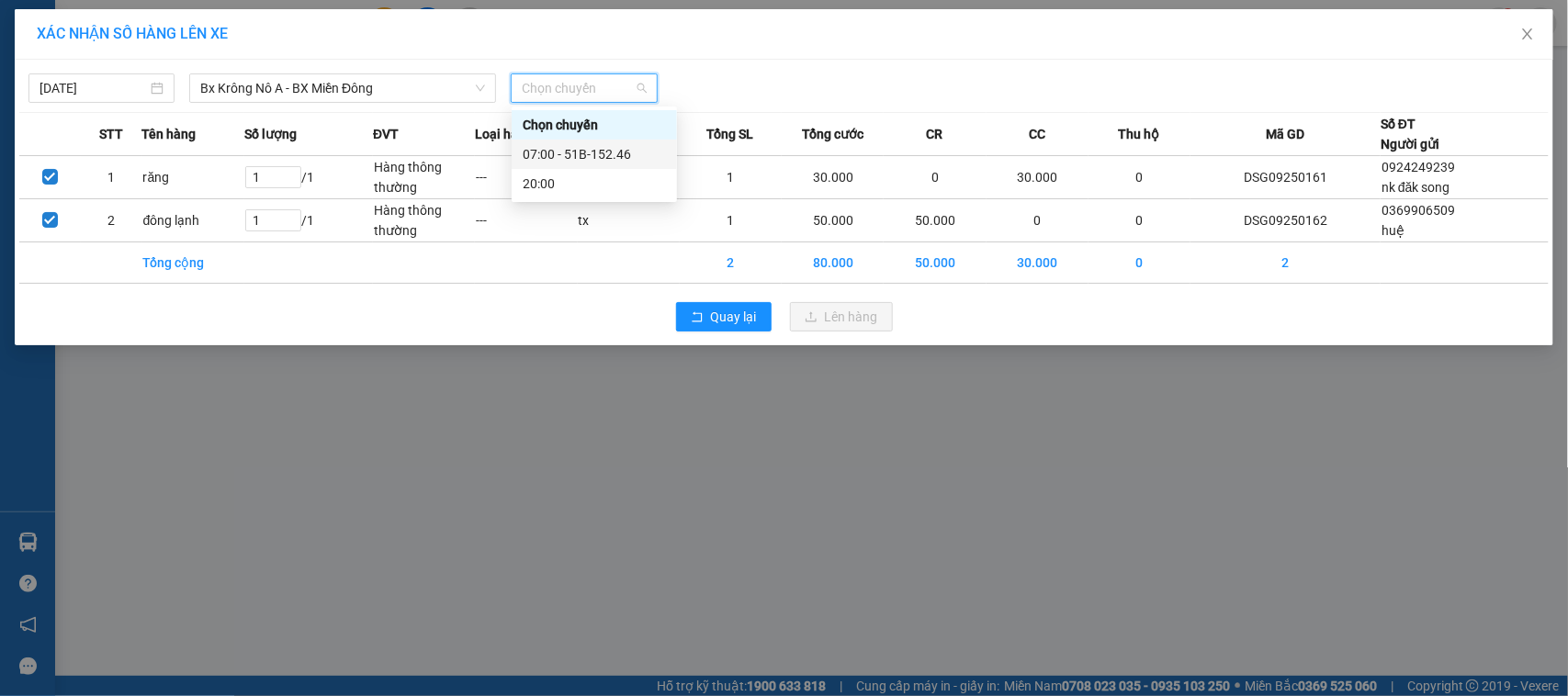
click at [612, 158] on div "07:00 - 51B-152.46" at bounding box center [594, 155] width 144 height 20
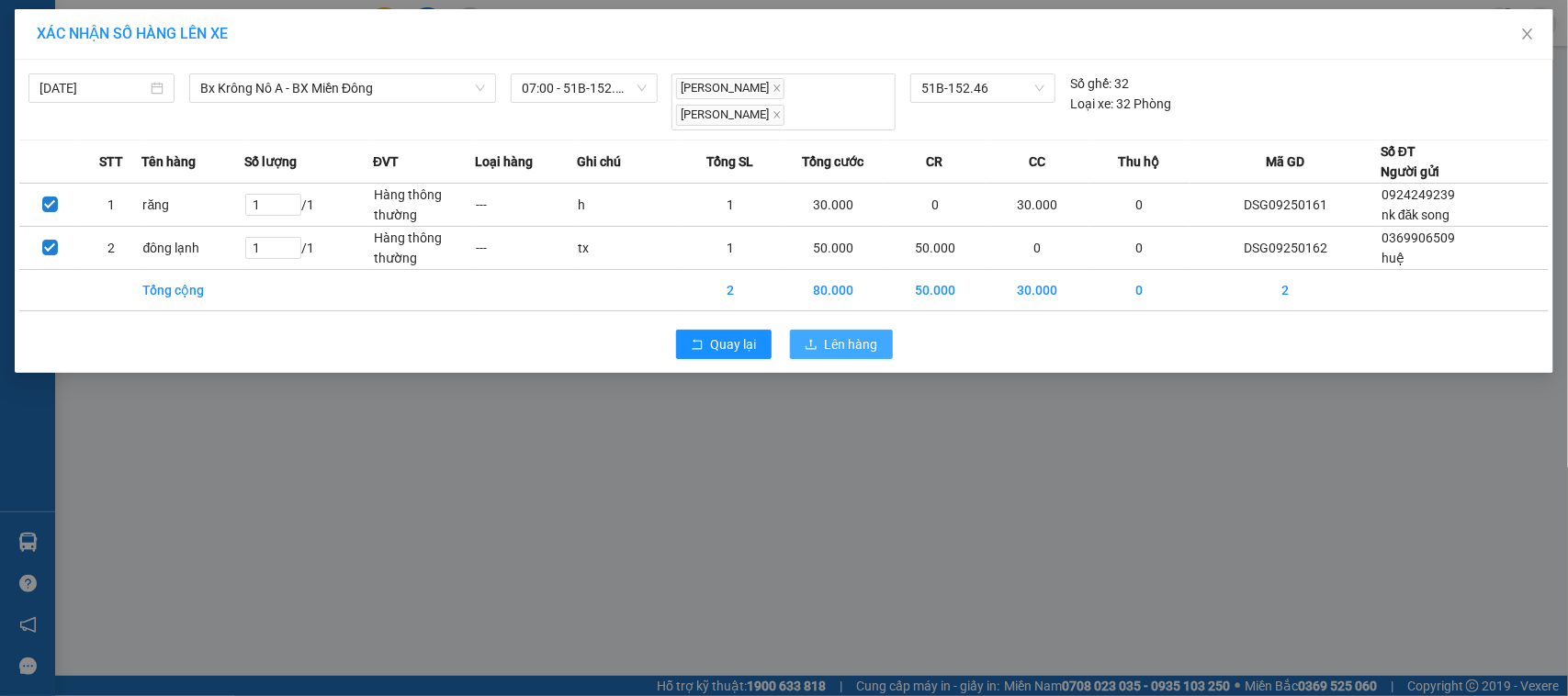
click at [825, 336] on span "Lên hàng" at bounding box center [851, 345] width 53 height 20
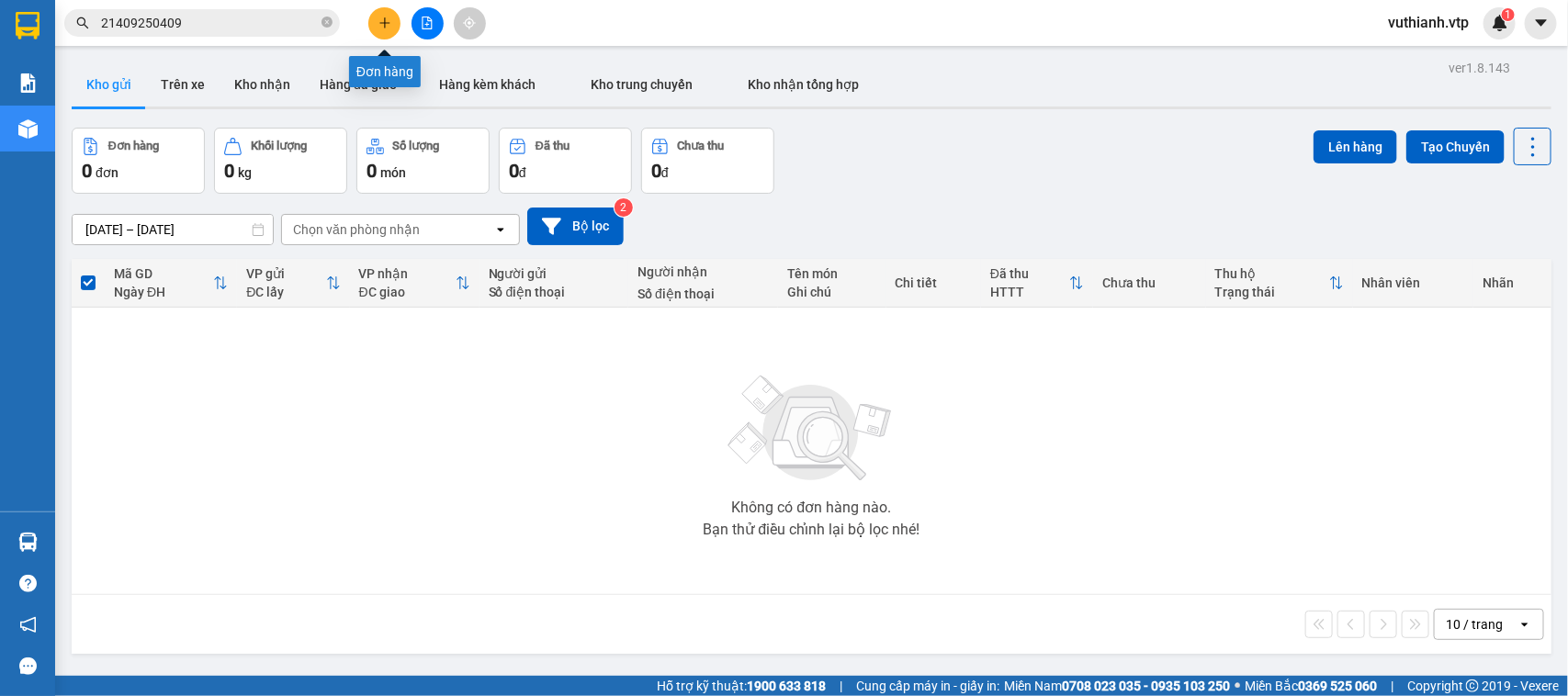
click at [369, 15] on button at bounding box center [384, 23] width 32 height 32
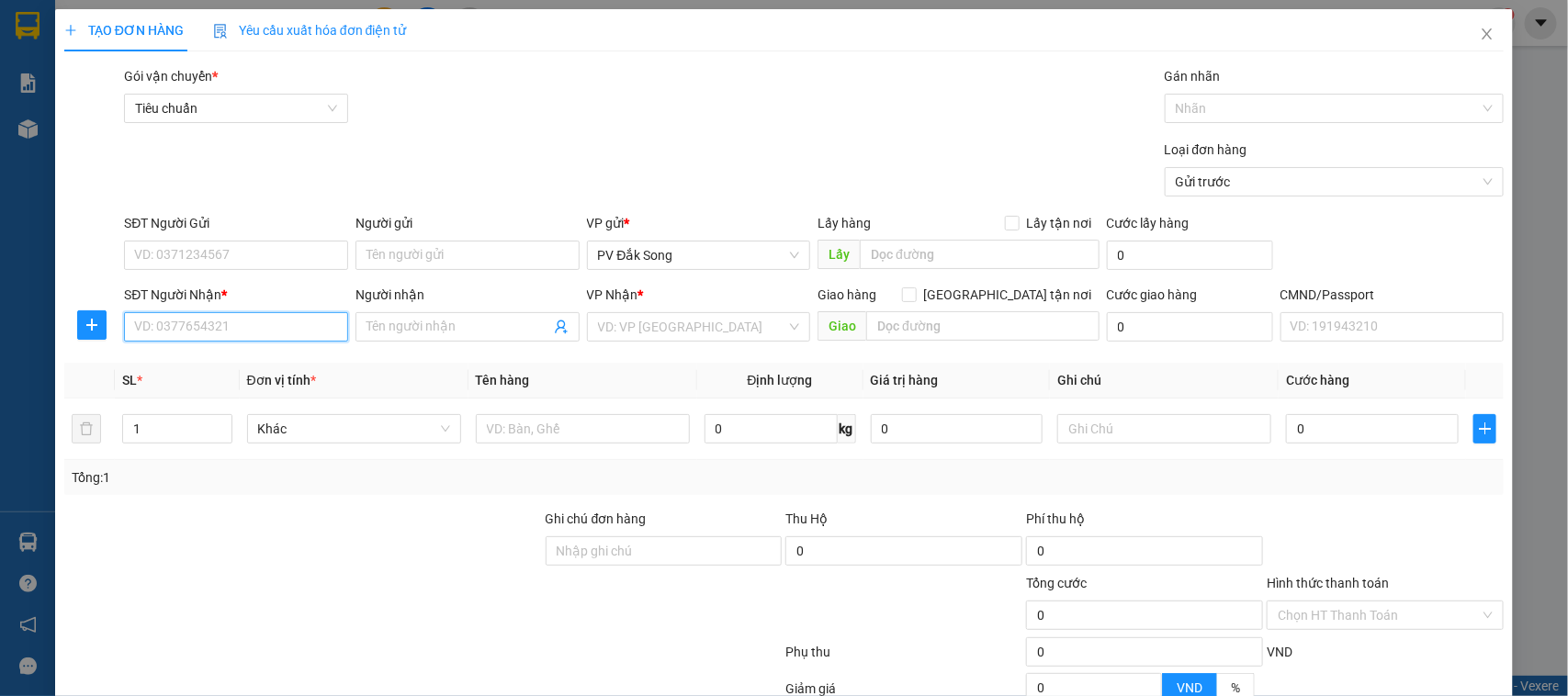
click at [266, 317] on input "SĐT Người Nhận *" at bounding box center [236, 327] width 224 height 30
click at [277, 332] on input "SĐT Người Nhận *" at bounding box center [236, 327] width 224 height 30
click at [1480, 27] on icon "close" at bounding box center [1487, 34] width 15 height 15
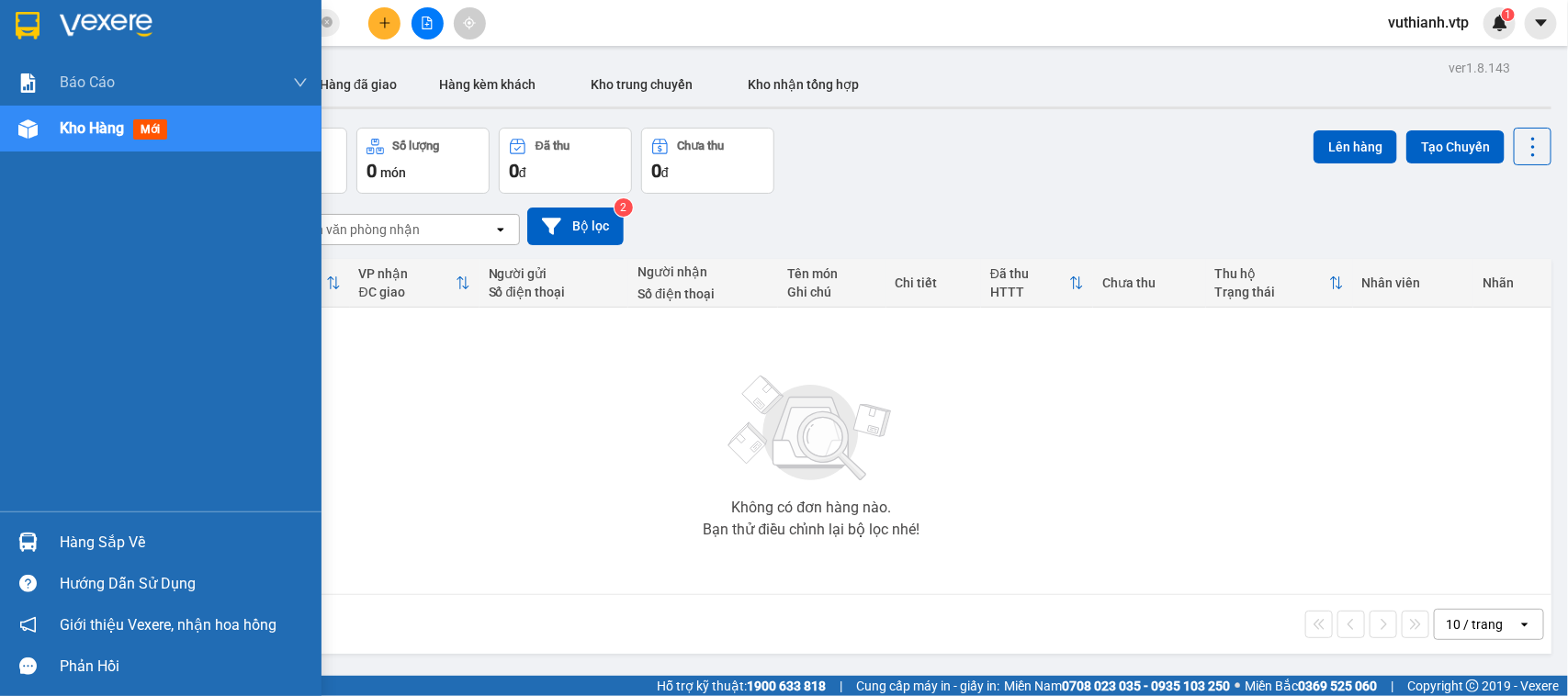
click at [104, 535] on div "Hàng sắp về" at bounding box center [183, 543] width 248 height 28
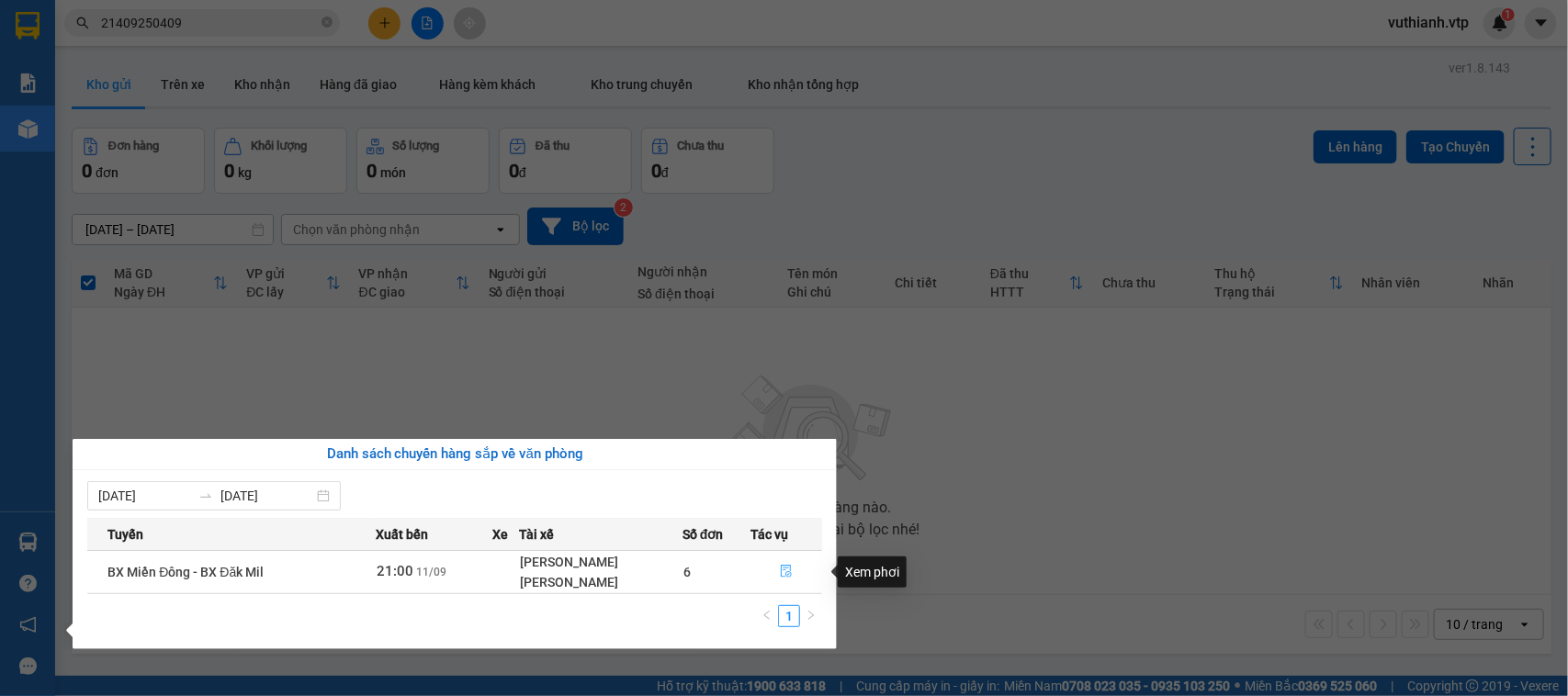
click at [784, 565] on icon "file-done" at bounding box center [786, 571] width 13 height 13
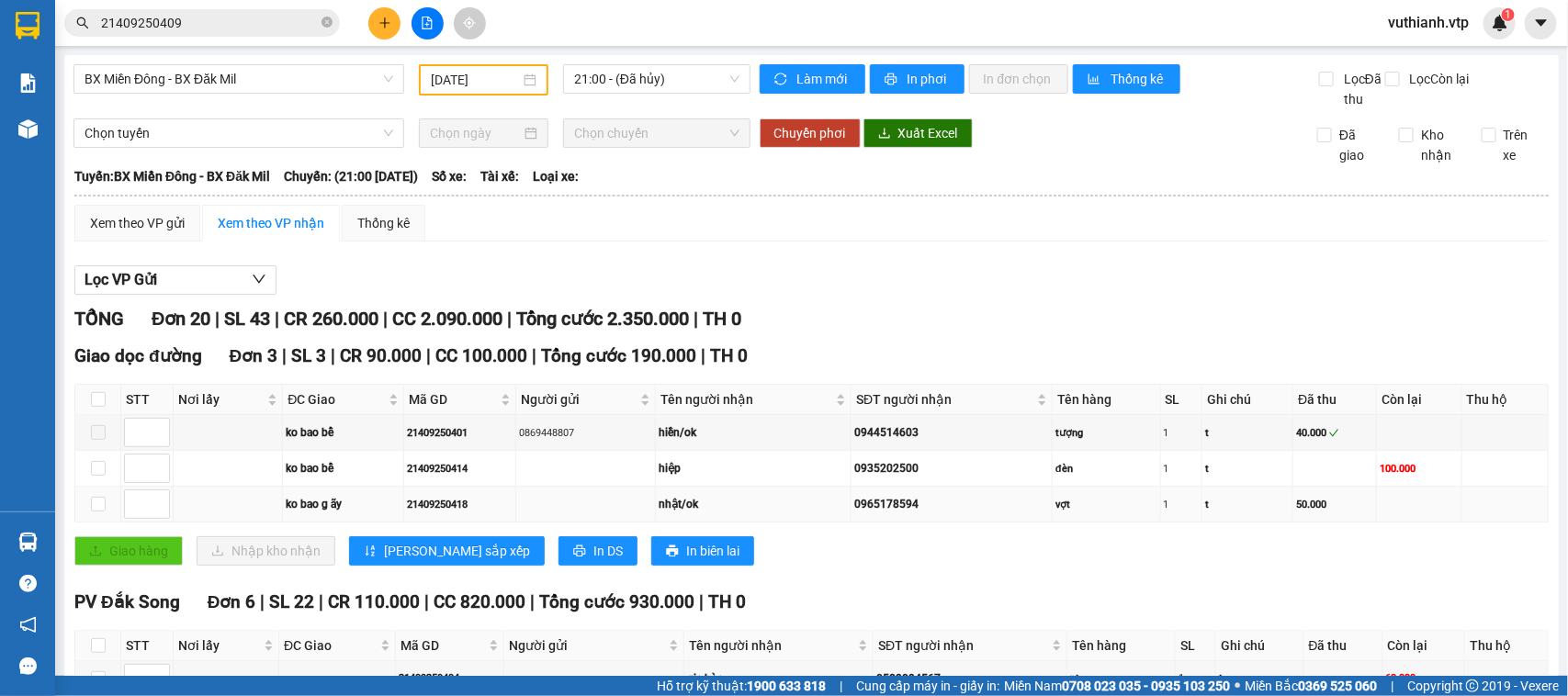
click at [791, 513] on div "nhật/ok" at bounding box center [753, 504] width 190 height 18
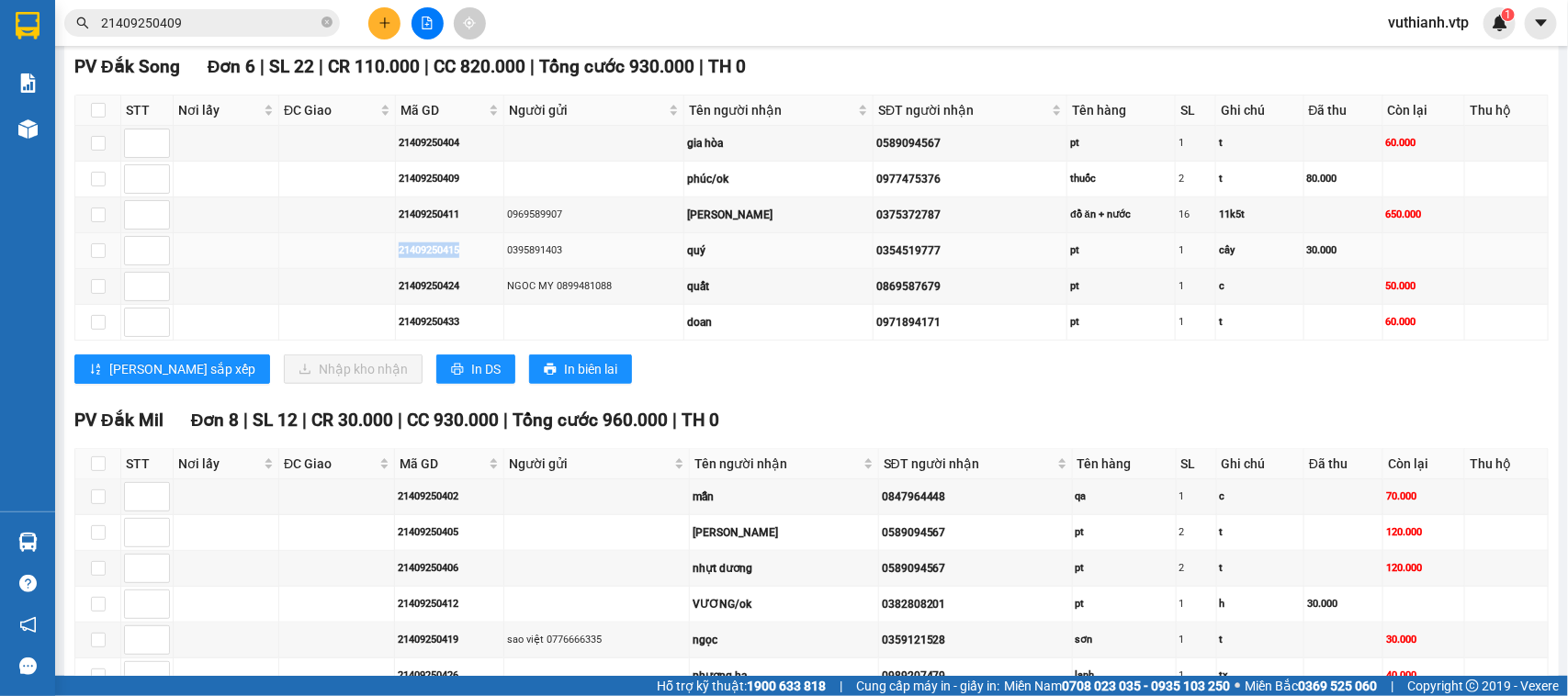
drag, startPoint x: 466, startPoint y: 277, endPoint x: 368, endPoint y: 286, distance: 98.4
click at [368, 269] on tr "21409250415 0395891403 quý 0354519777 pt 1 cây 30.000" at bounding box center [811, 251] width 1473 height 36
copy div "21409250415"
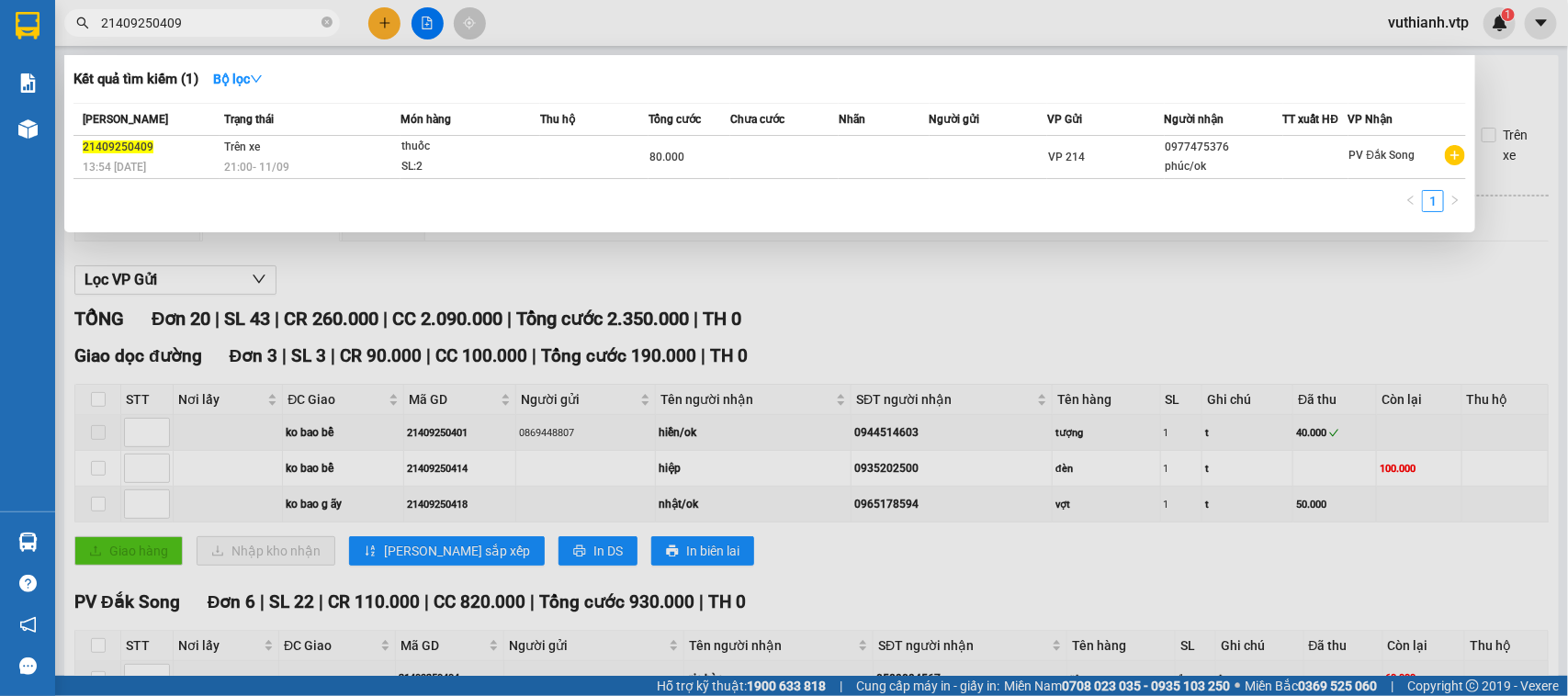
click at [319, 24] on span "21409250409" at bounding box center [201, 23] width 275 height 28
click at [324, 21] on icon "close-circle" at bounding box center [327, 22] width 11 height 11
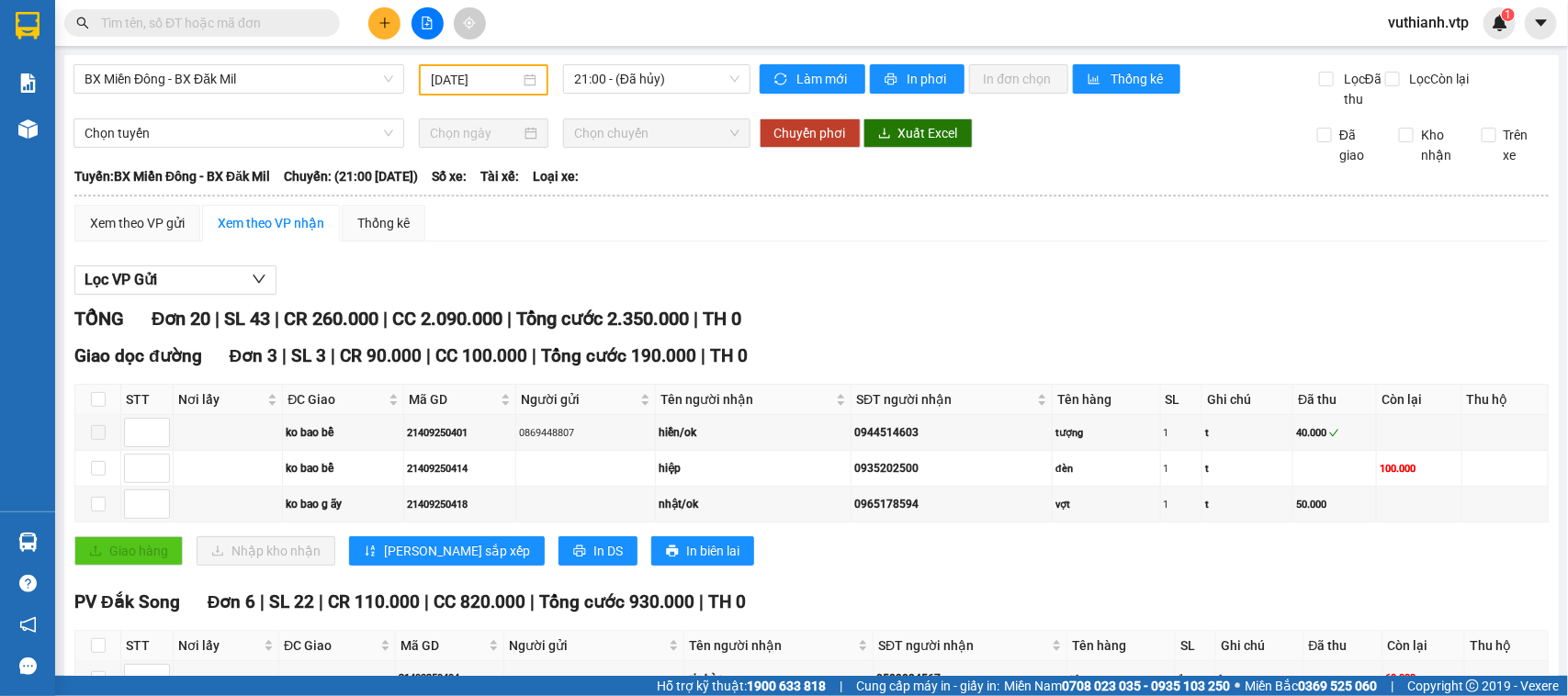
click at [285, 21] on input "text" at bounding box center [210, 23] width 217 height 20
paste input "21409250415"
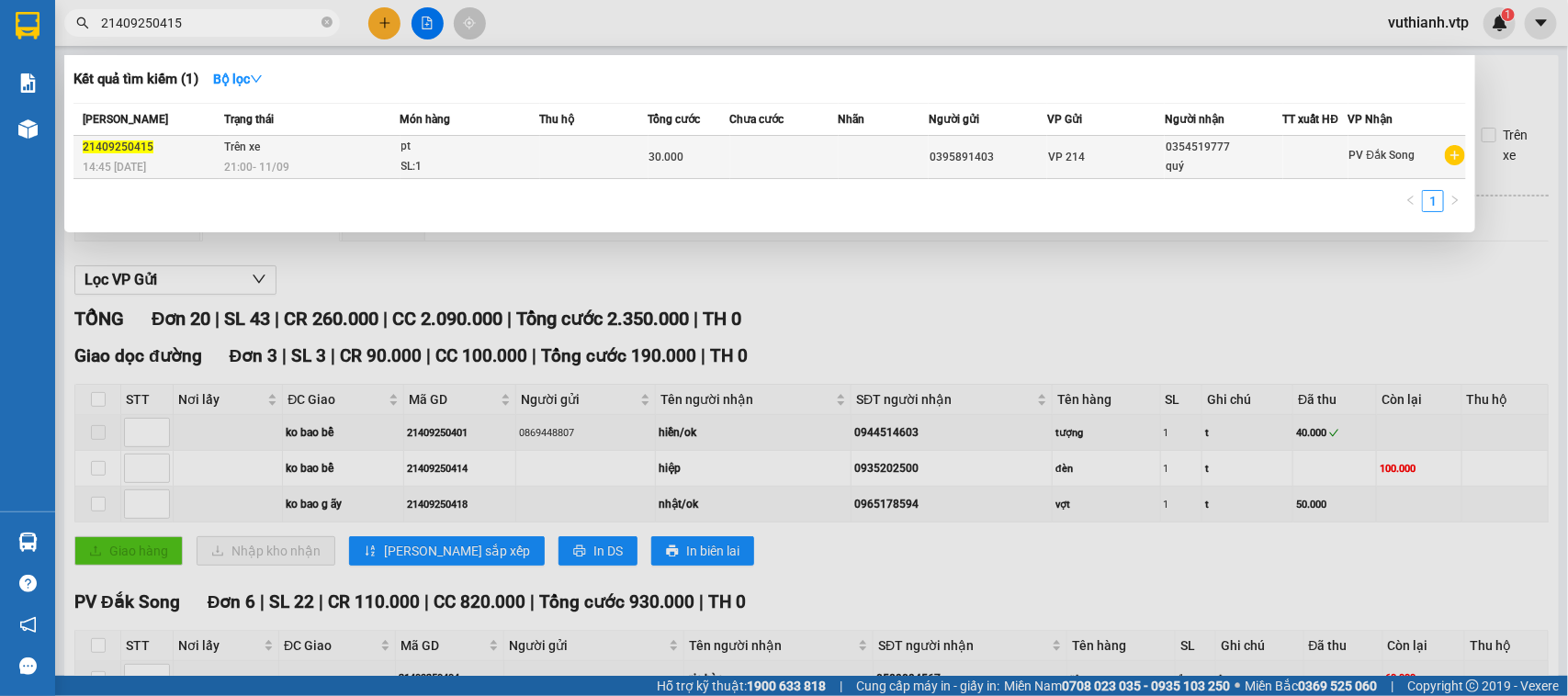
type input "21409250415"
click at [933, 151] on div "0395891403" at bounding box center [988, 158] width 117 height 19
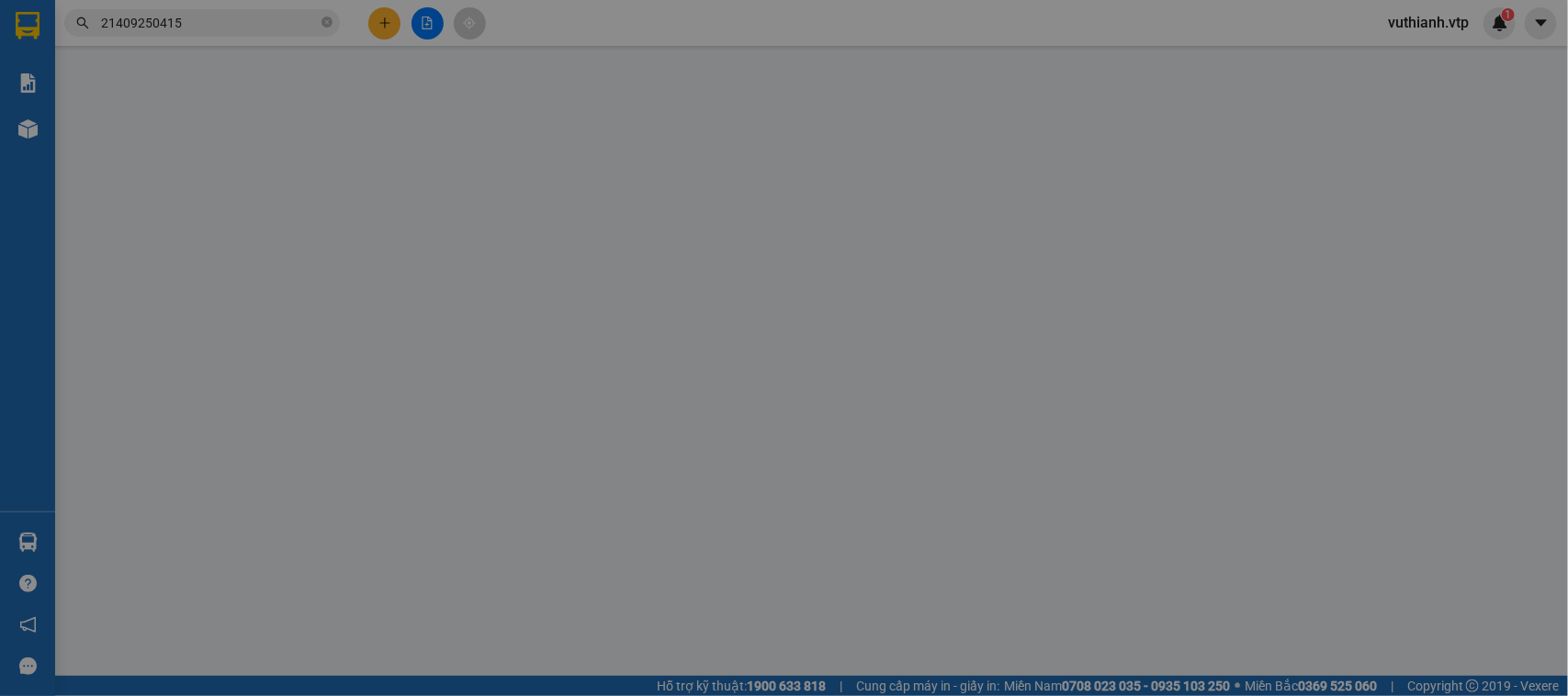
type input "0395891403"
type input "0354519777"
type input "quý"
type input "30.000"
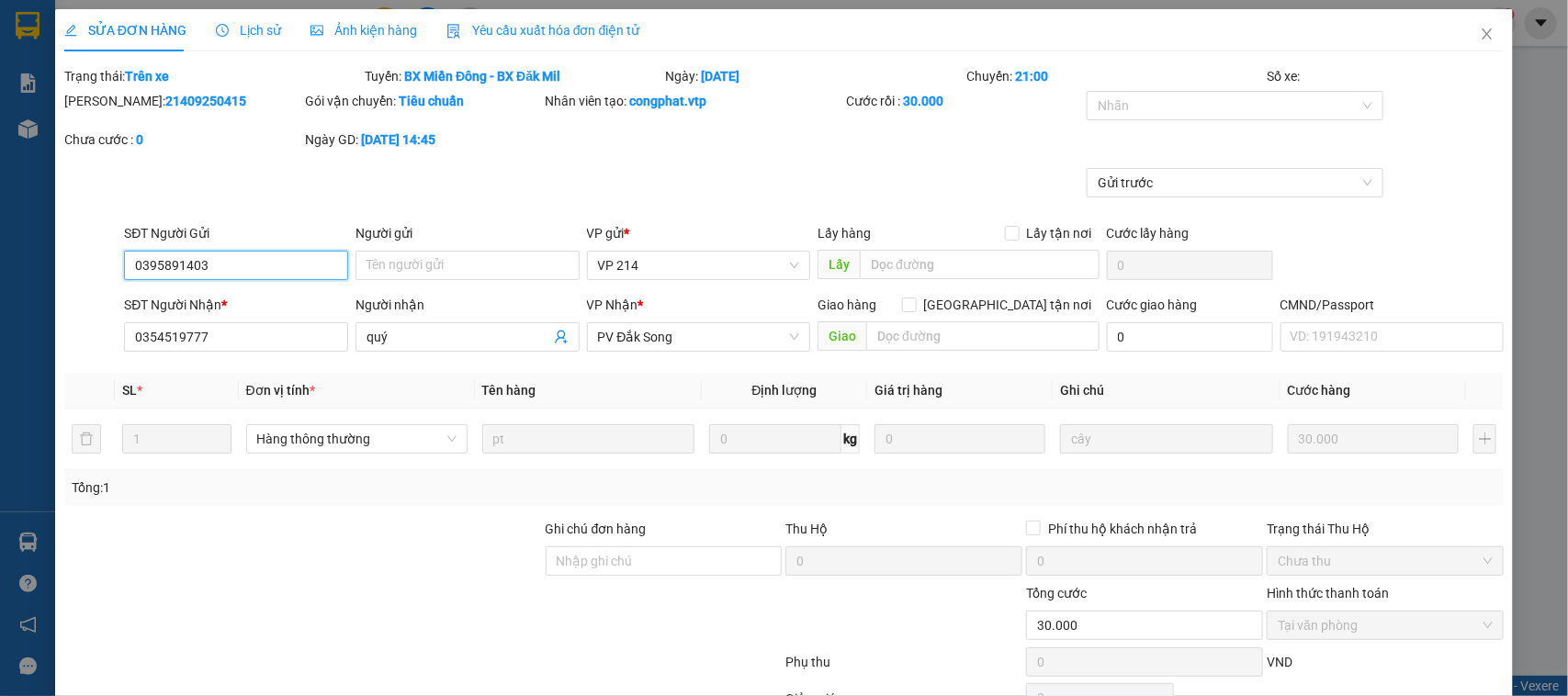
type input "1.500"
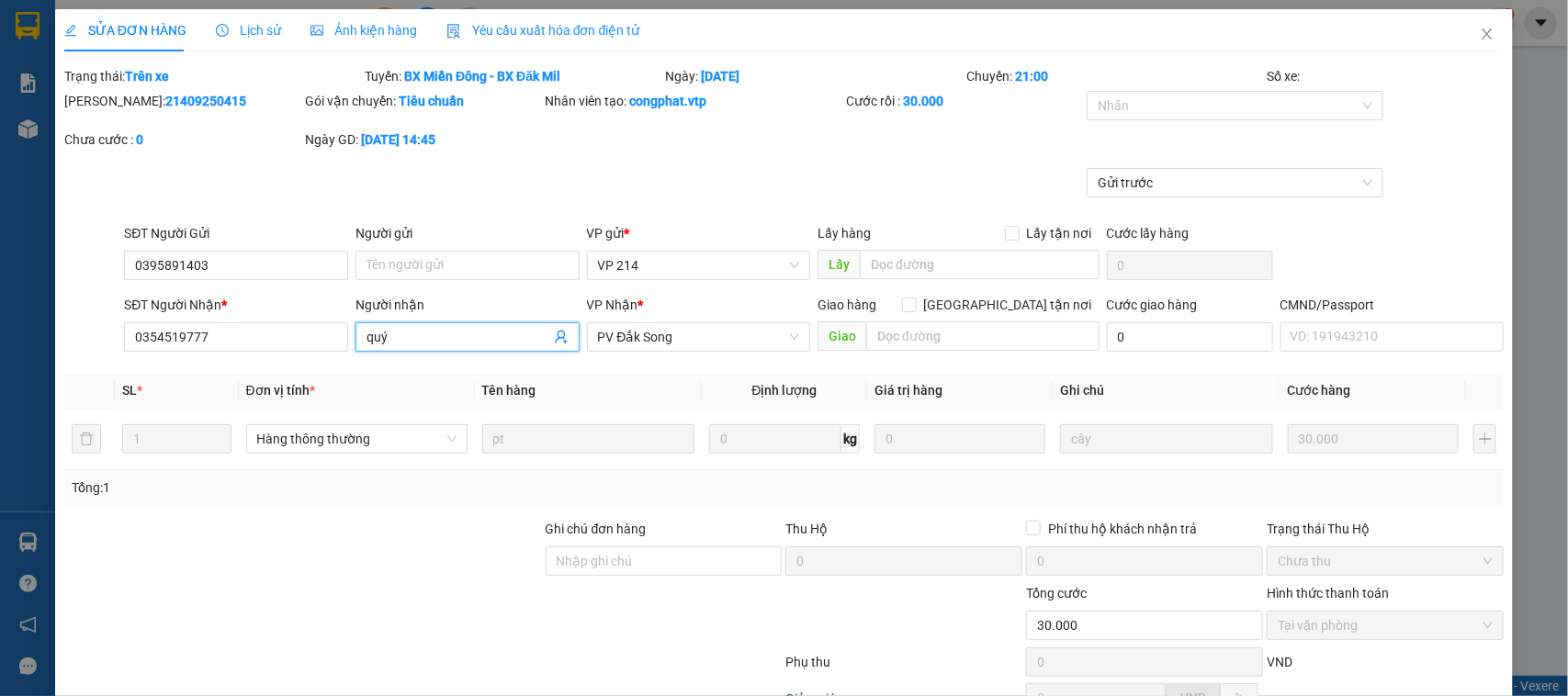
click at [443, 334] on input "quý" at bounding box center [458, 337] width 184 height 20
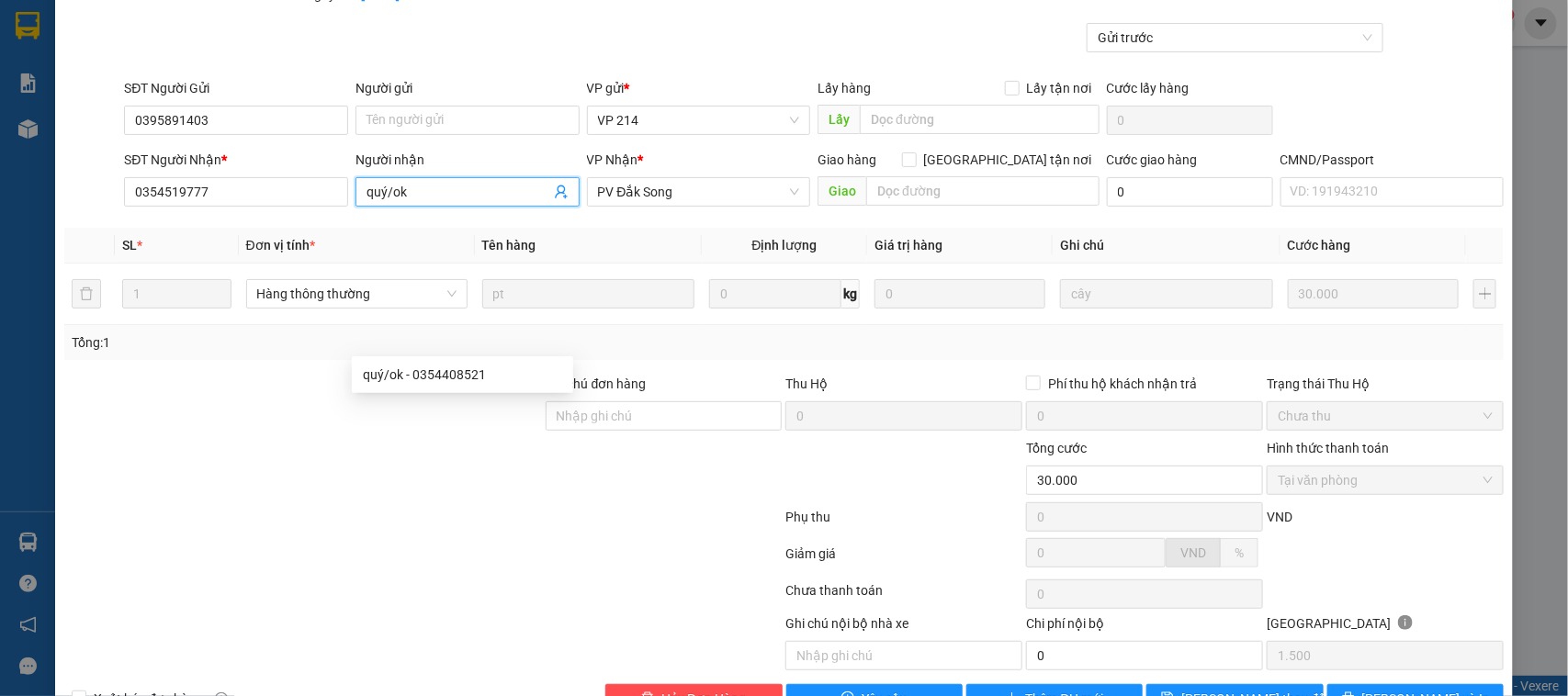
scroll to position [200, 0]
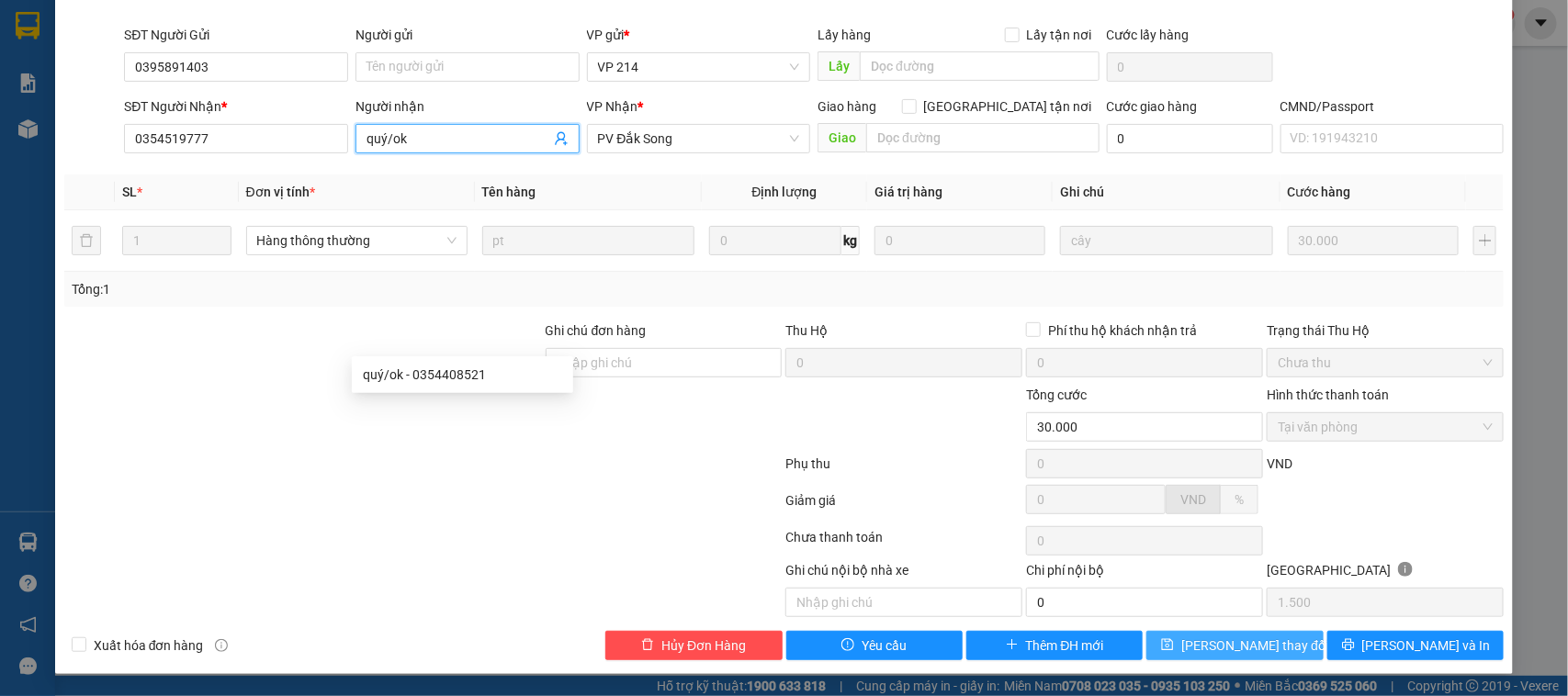
type input "quý/ok"
click at [1187, 657] on button "[PERSON_NAME] thay đổi" at bounding box center [1234, 646] width 176 height 30
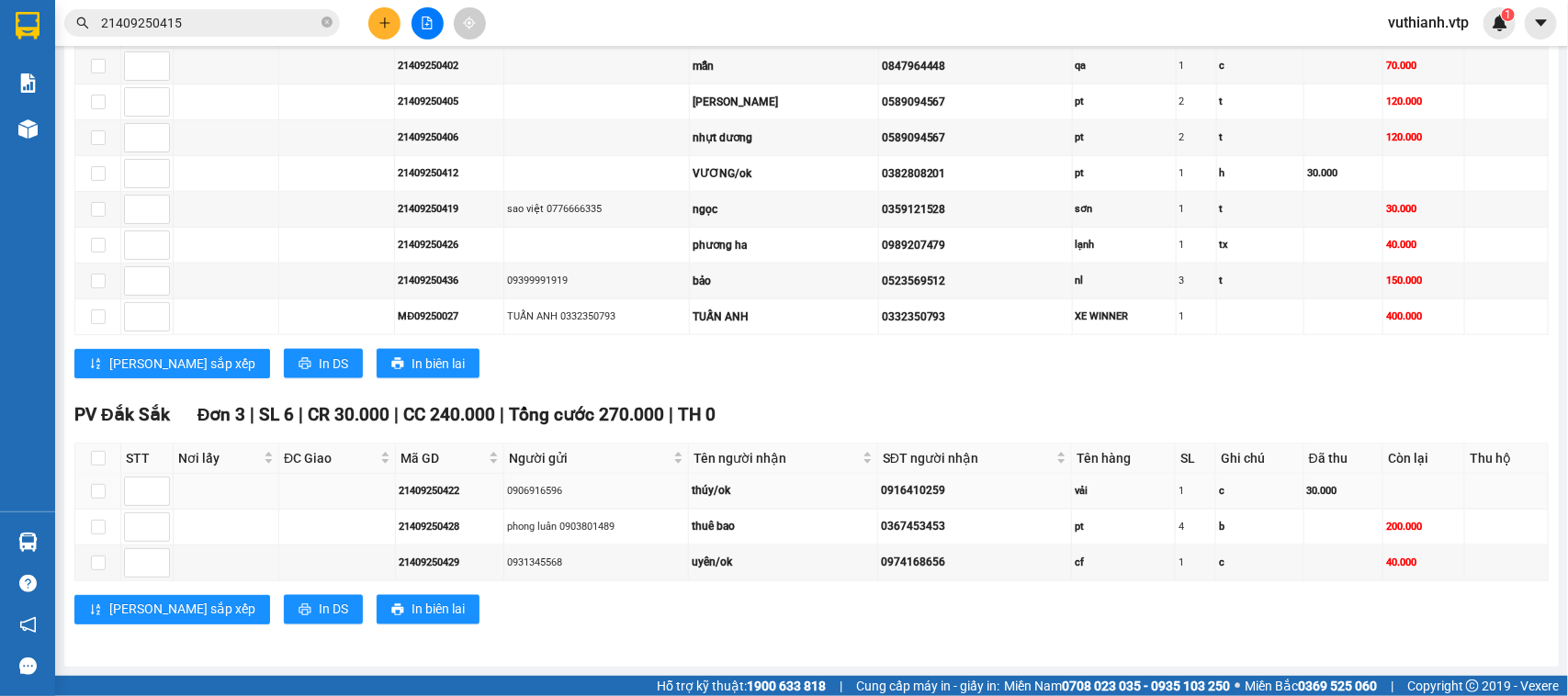
scroll to position [465, 0]
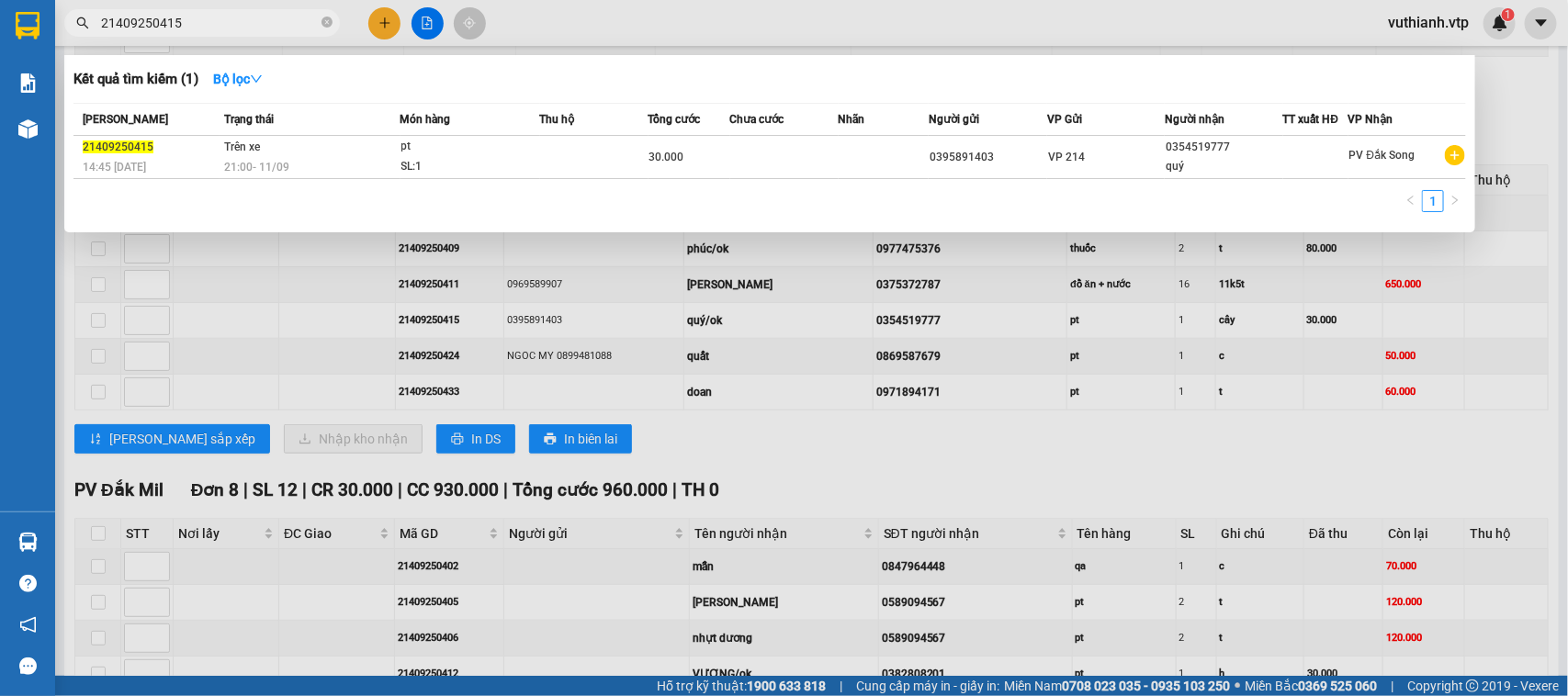
click at [240, 23] on input "21409250415" at bounding box center [210, 23] width 217 height 20
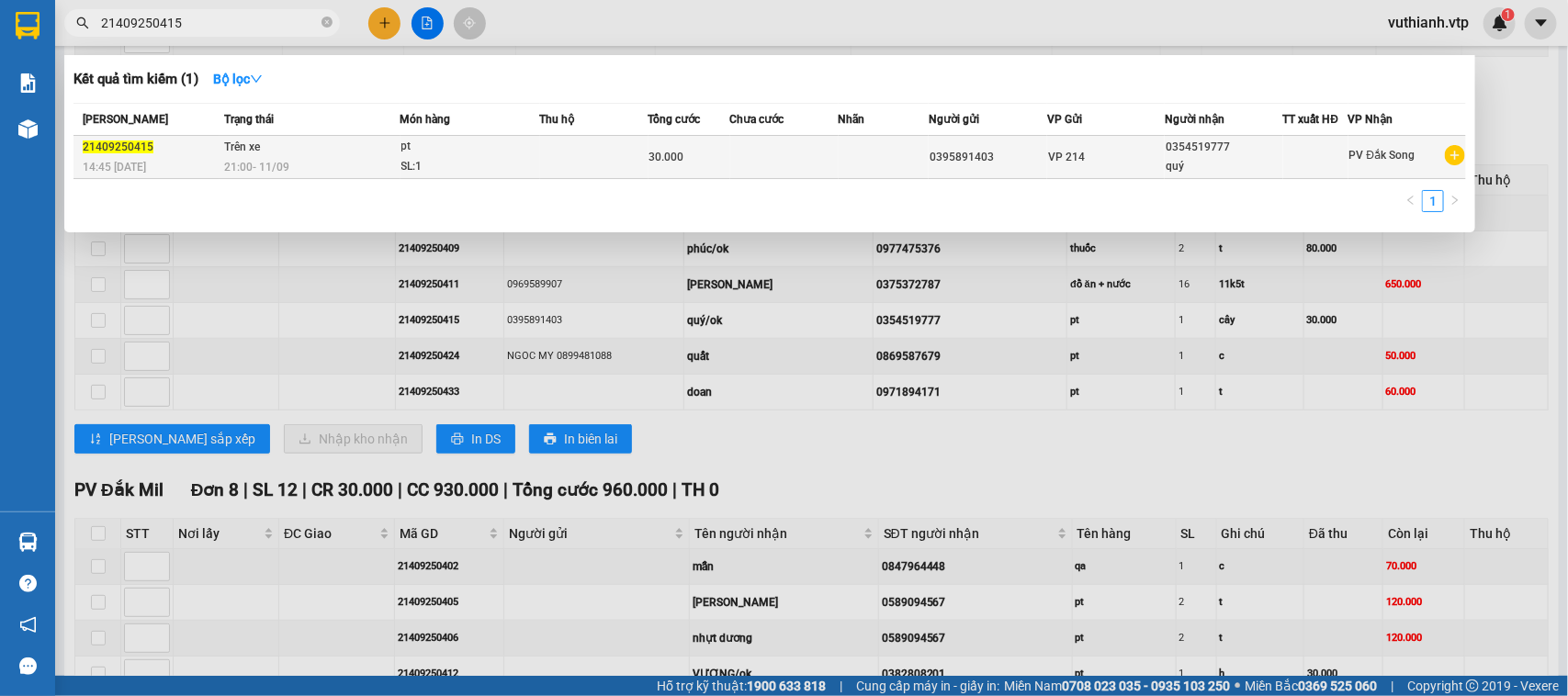
click at [488, 151] on div "pt" at bounding box center [470, 147] width 138 height 20
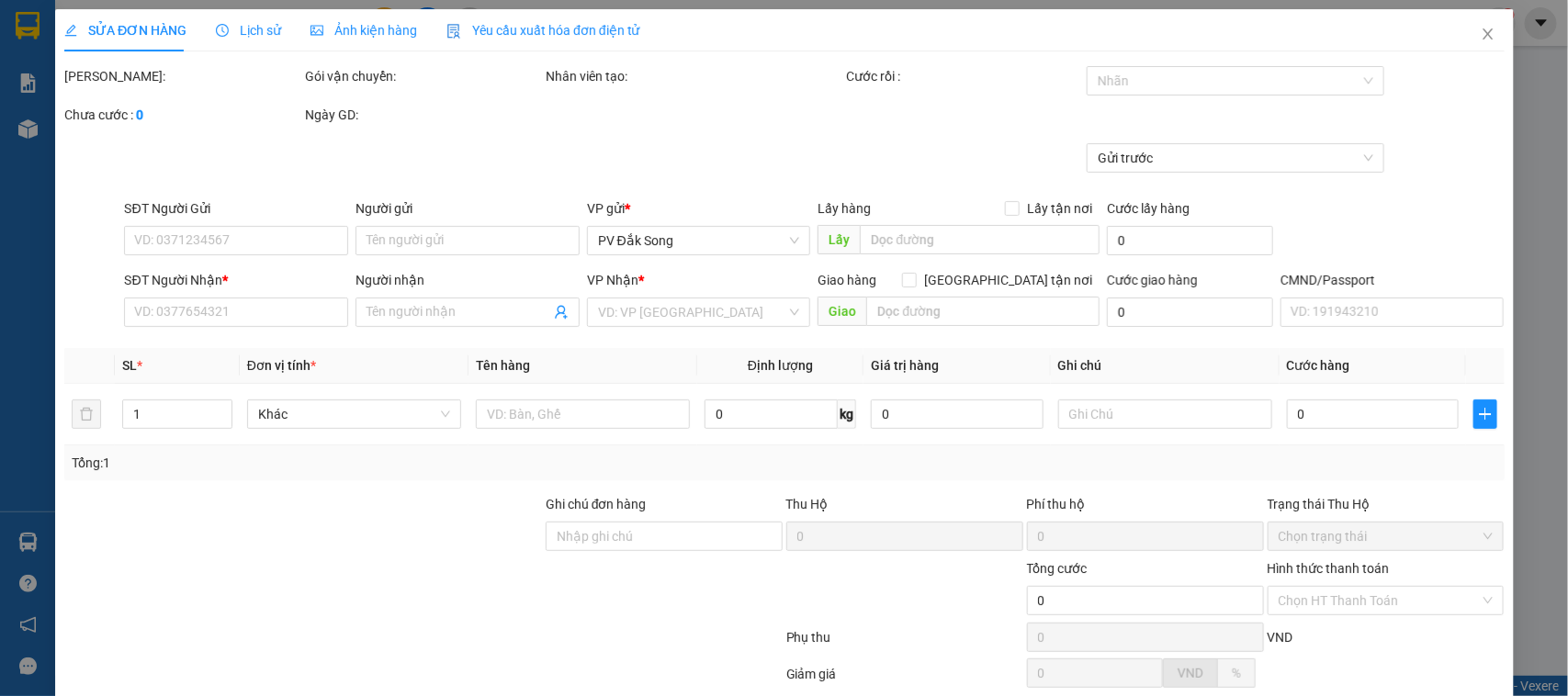
type input "0395891403"
type input "0354519777"
type input "quý/ok"
type input "30.000"
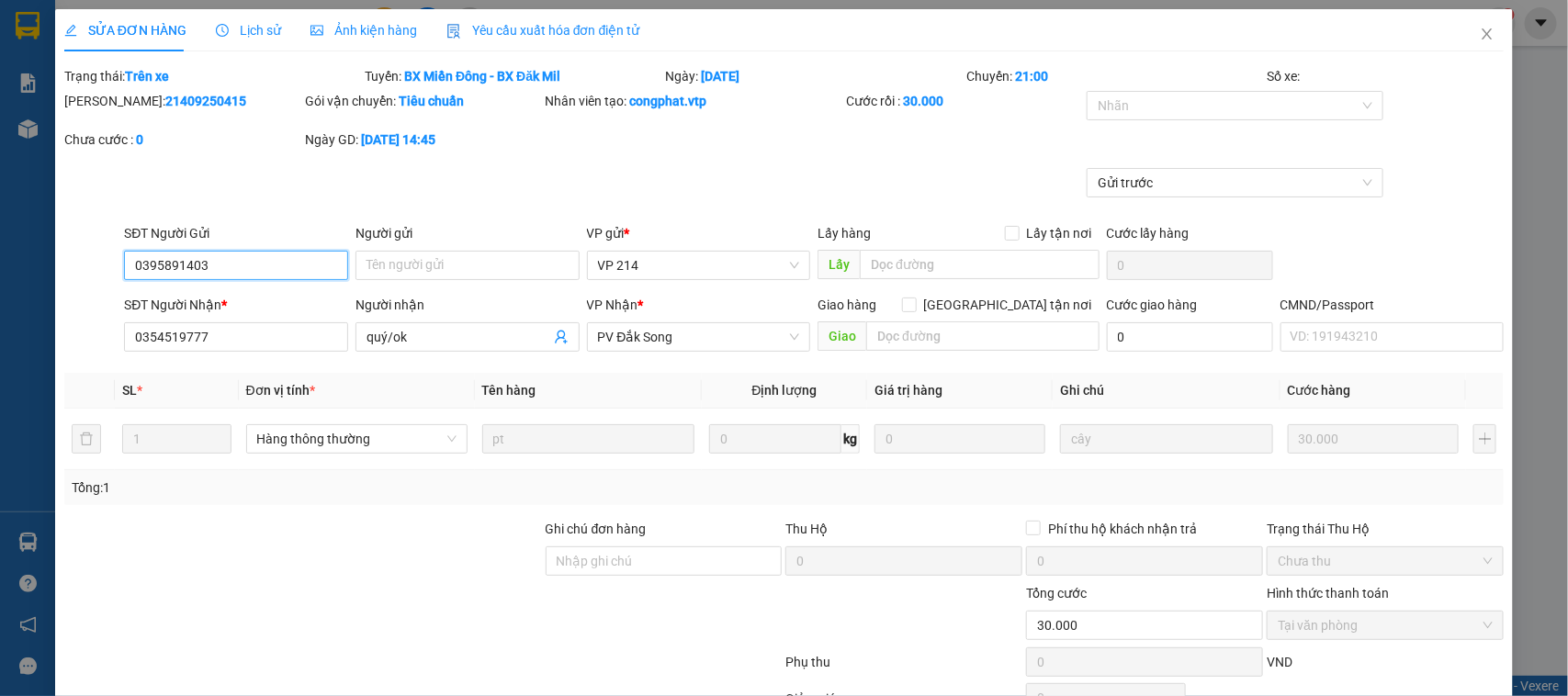
type input "1.500"
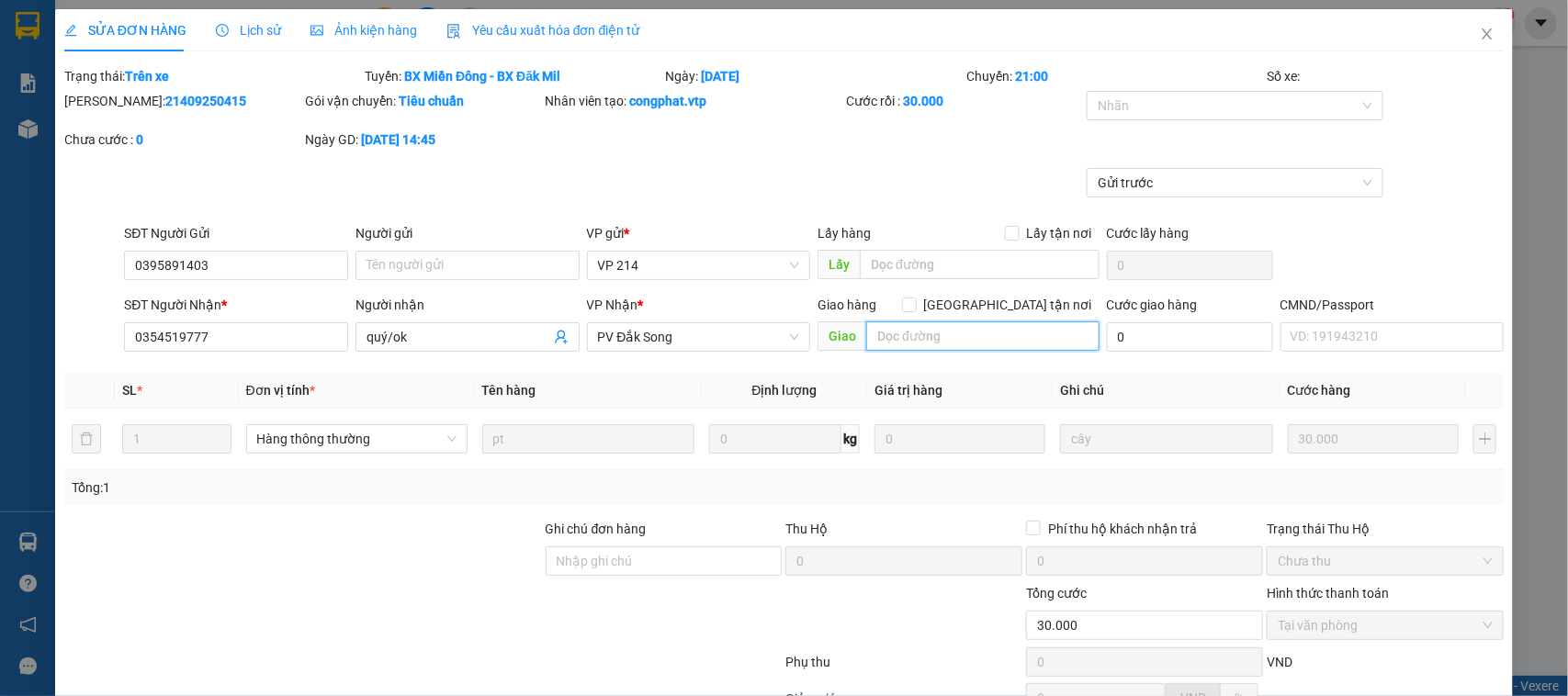
click at [951, 336] on input "text" at bounding box center [983, 336] width 234 height 30
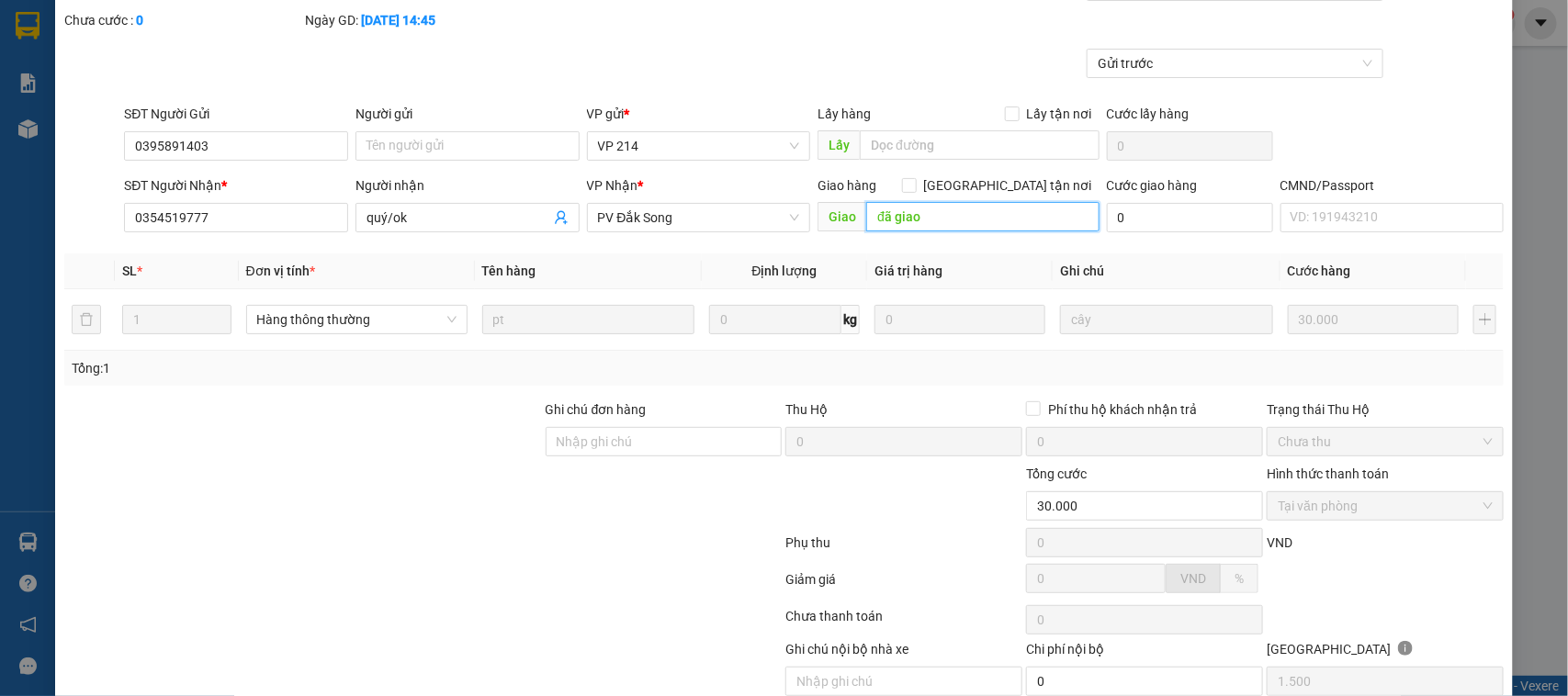
scroll to position [200, 0]
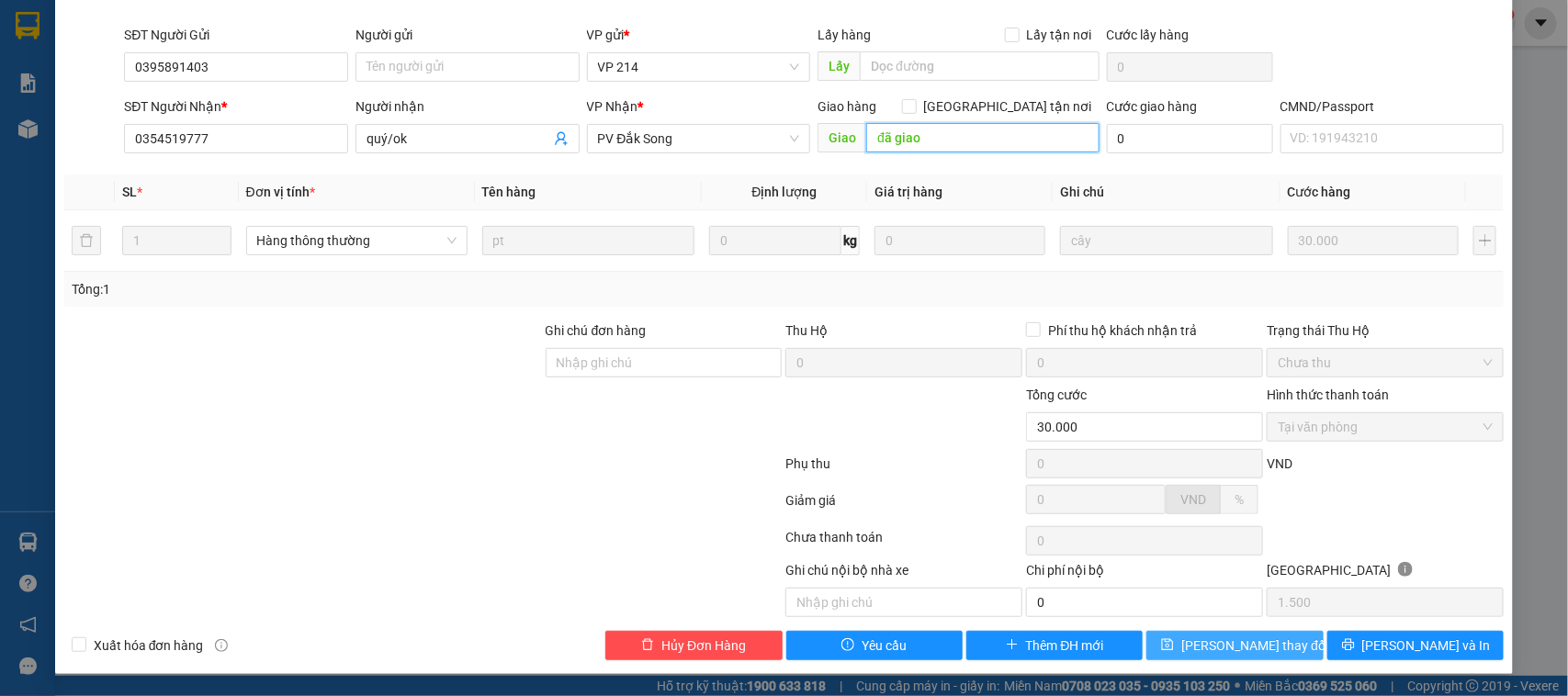
type input "đã giao"
click at [1277, 648] on button "[PERSON_NAME] thay đổi" at bounding box center [1234, 646] width 176 height 30
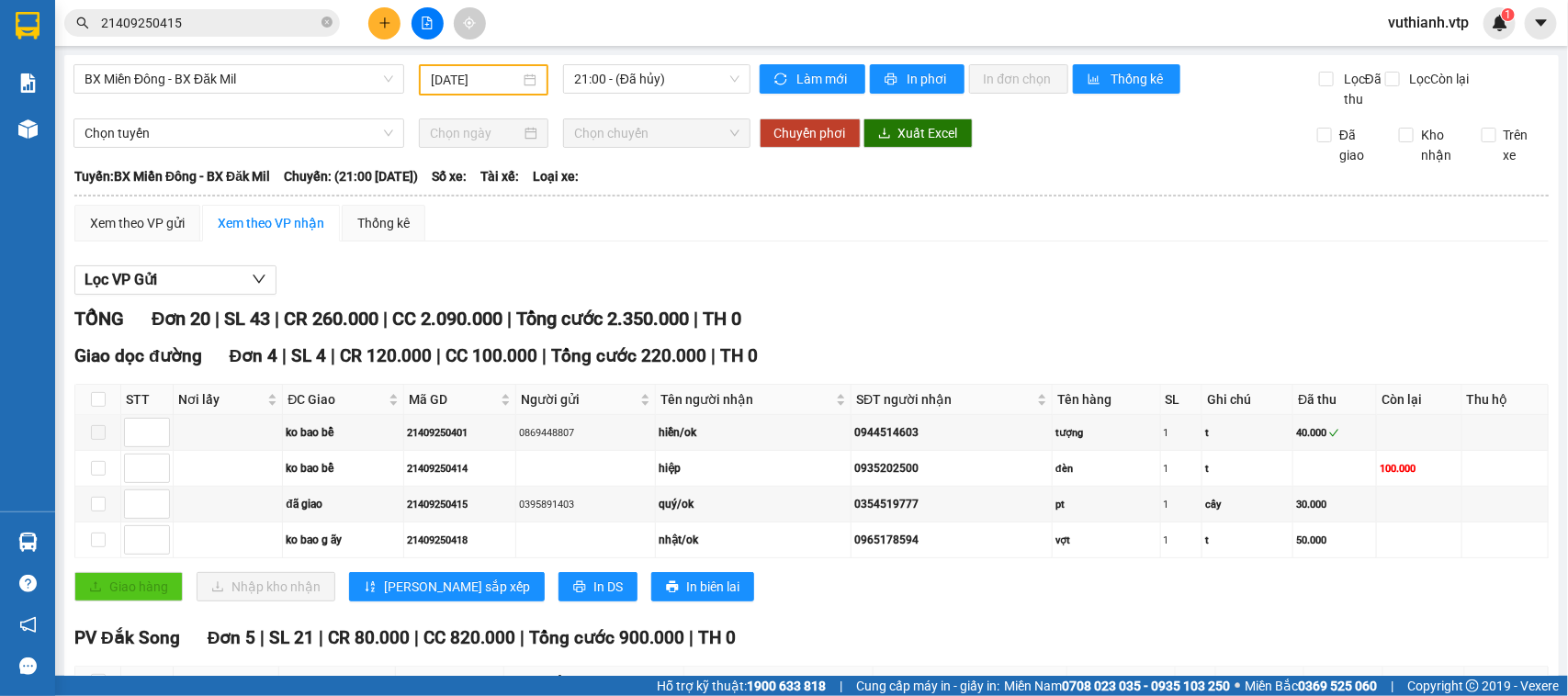
click at [237, 9] on span "21409250415" at bounding box center [201, 23] width 275 height 28
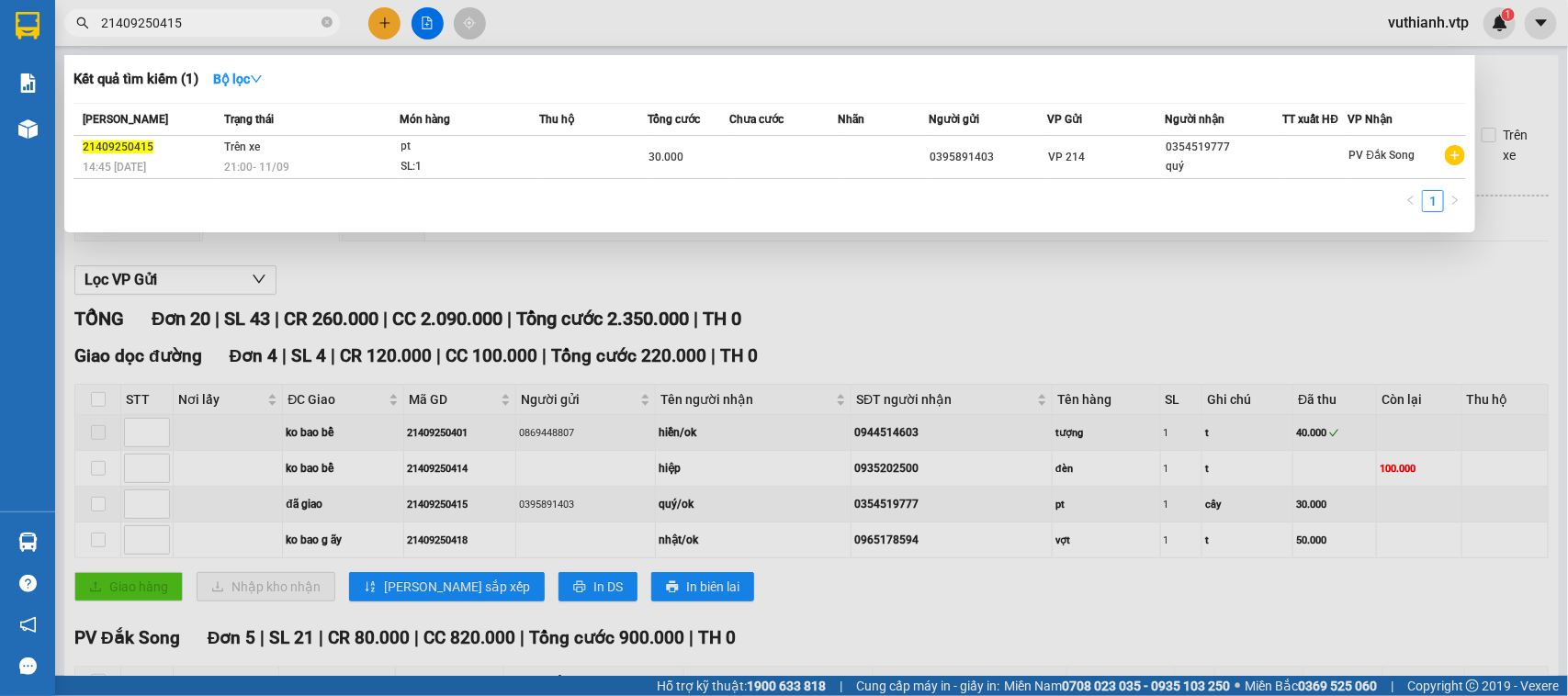
click at [237, 23] on input "21409250415" at bounding box center [210, 23] width 217 height 20
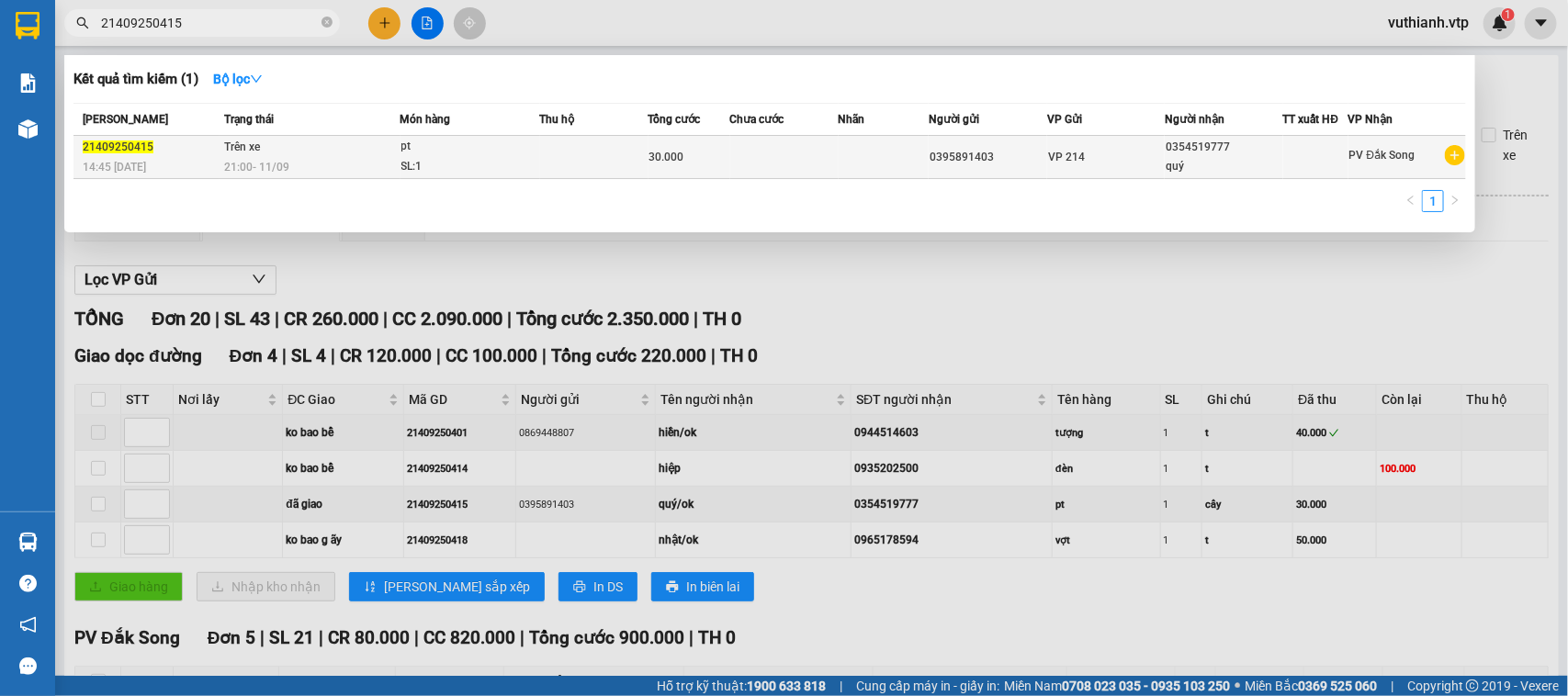
click at [300, 151] on td "Trên xe 21:00 - 11/09" at bounding box center [310, 158] width 181 height 44
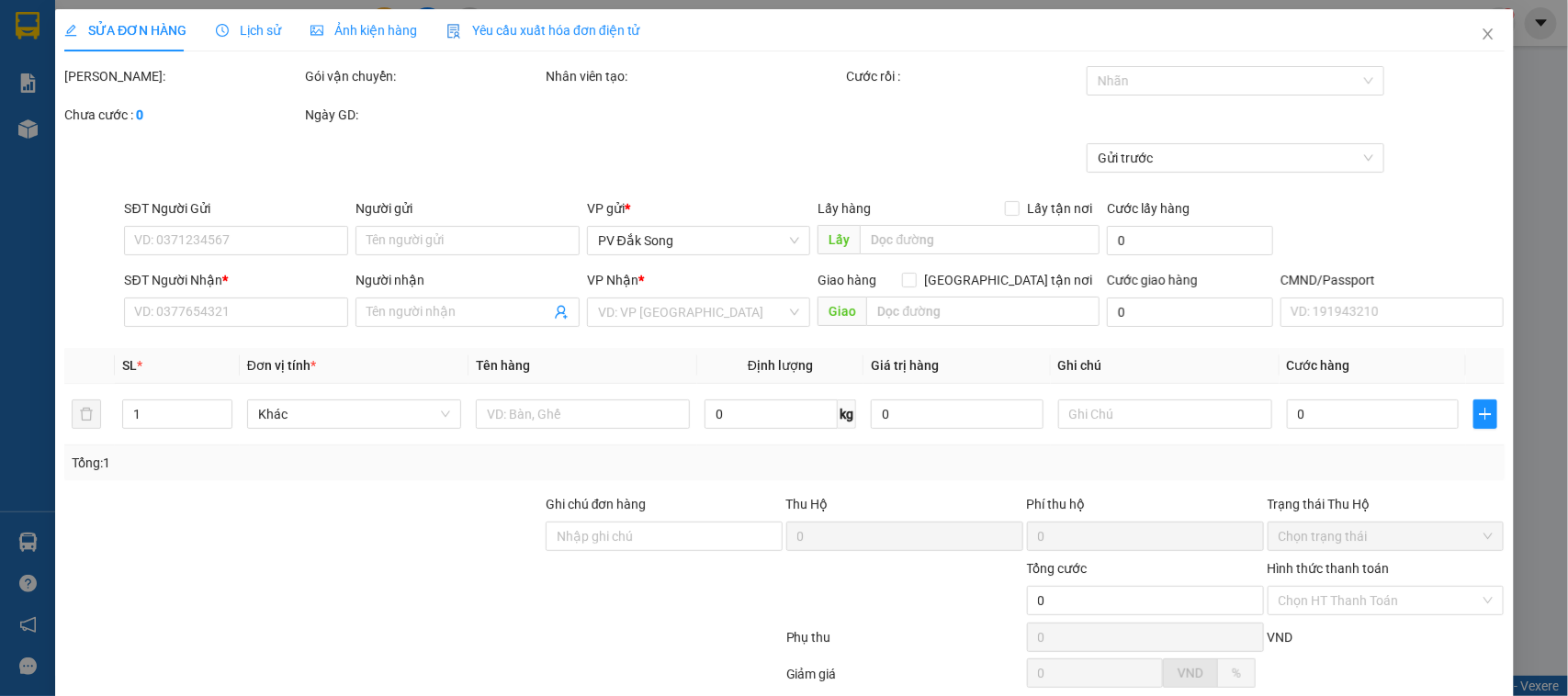
type input "0395891403"
type input "0354519777"
type input "quý/ok"
type input "đã giao"
type input "30.000"
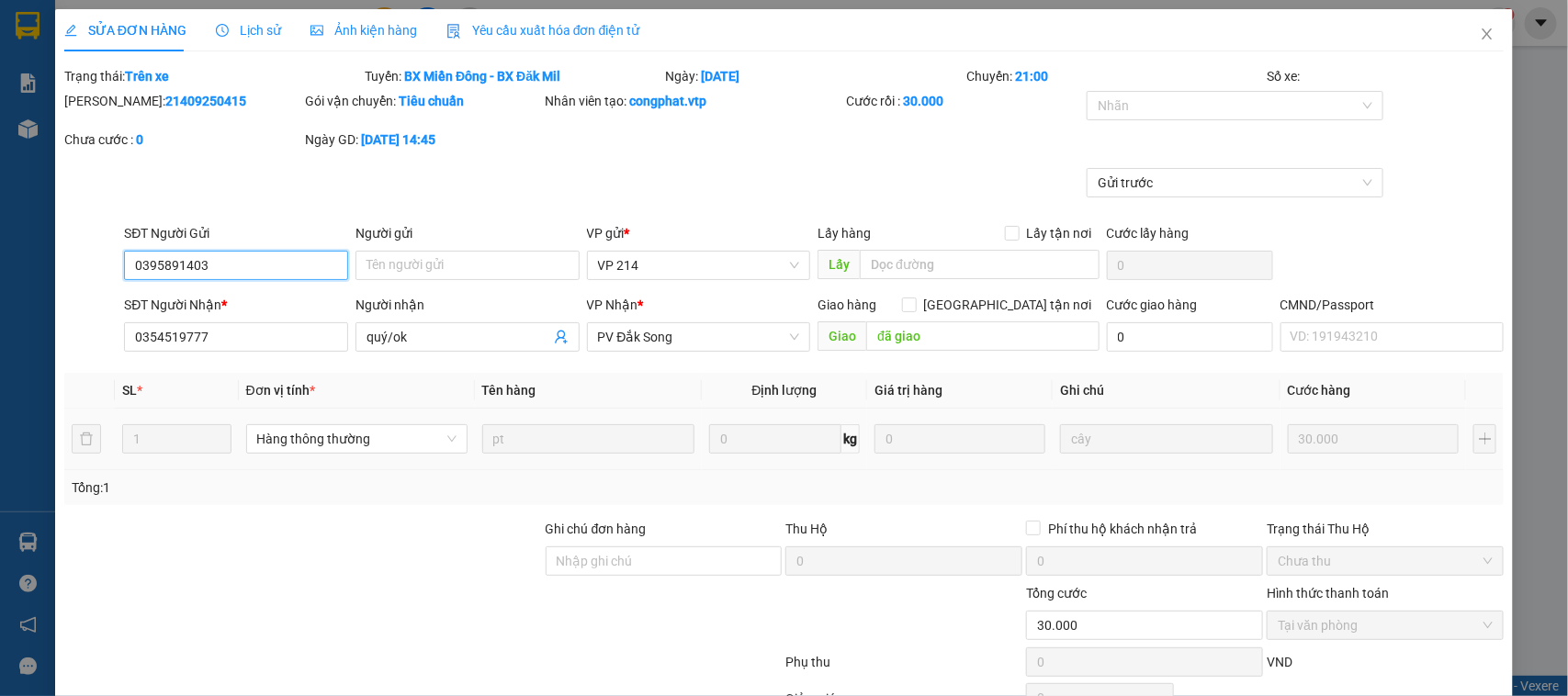
type input "1.500"
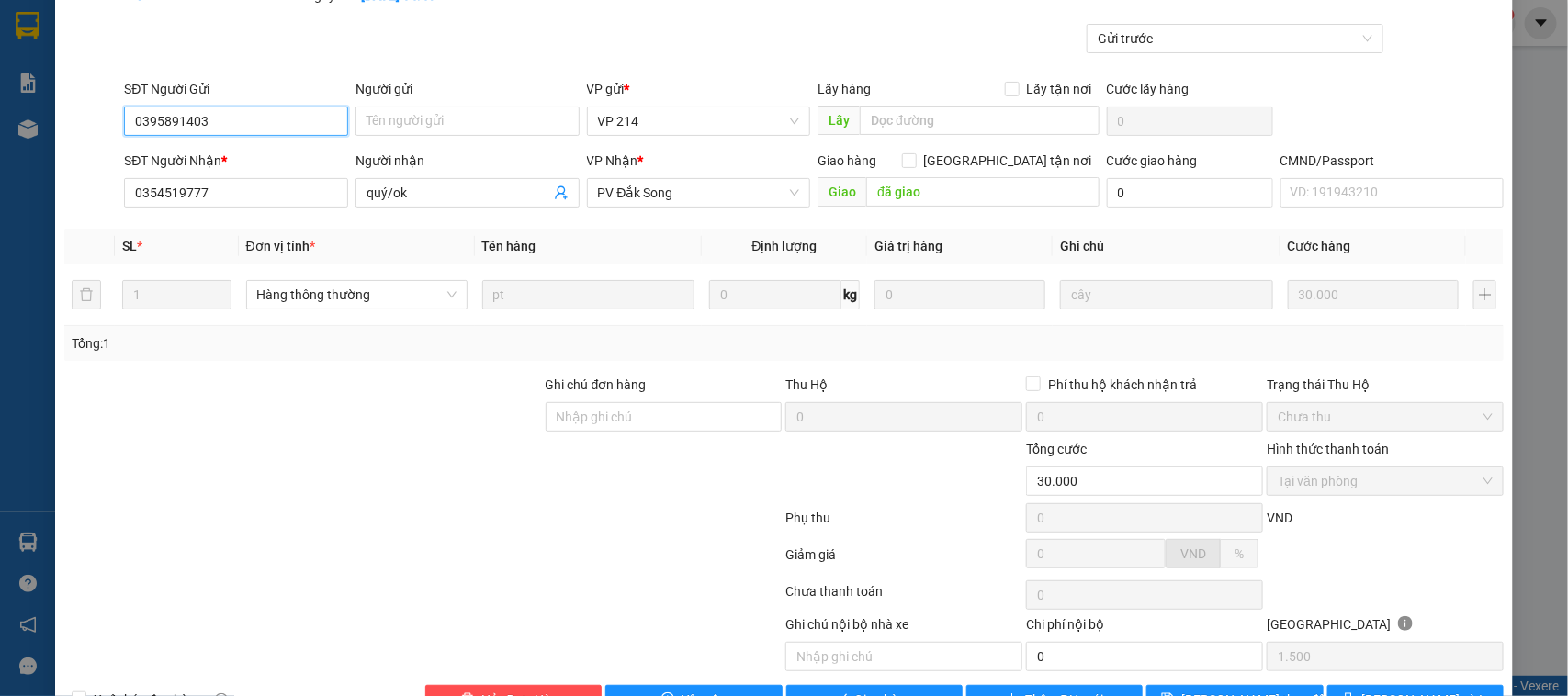
scroll to position [200, 0]
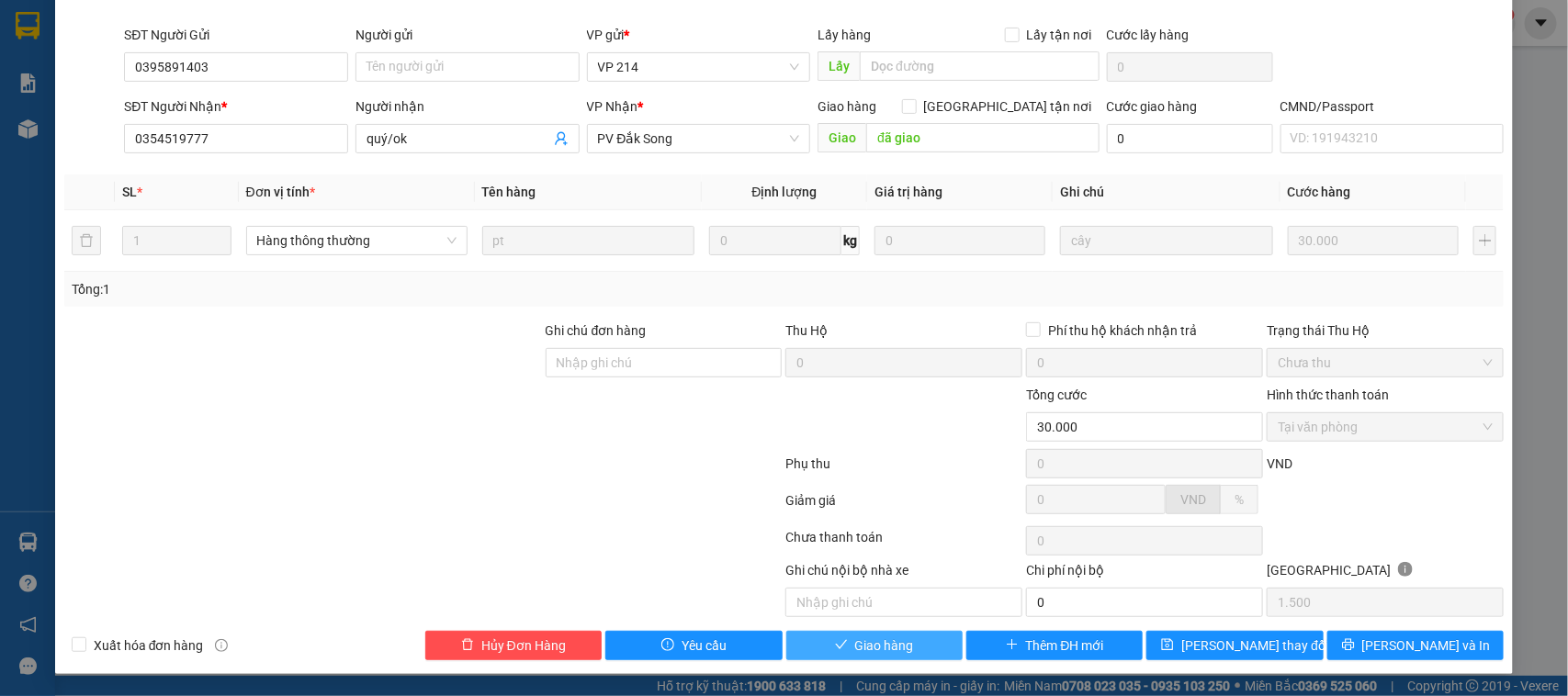
click at [855, 650] on span "Giao hàng" at bounding box center [884, 646] width 58 height 20
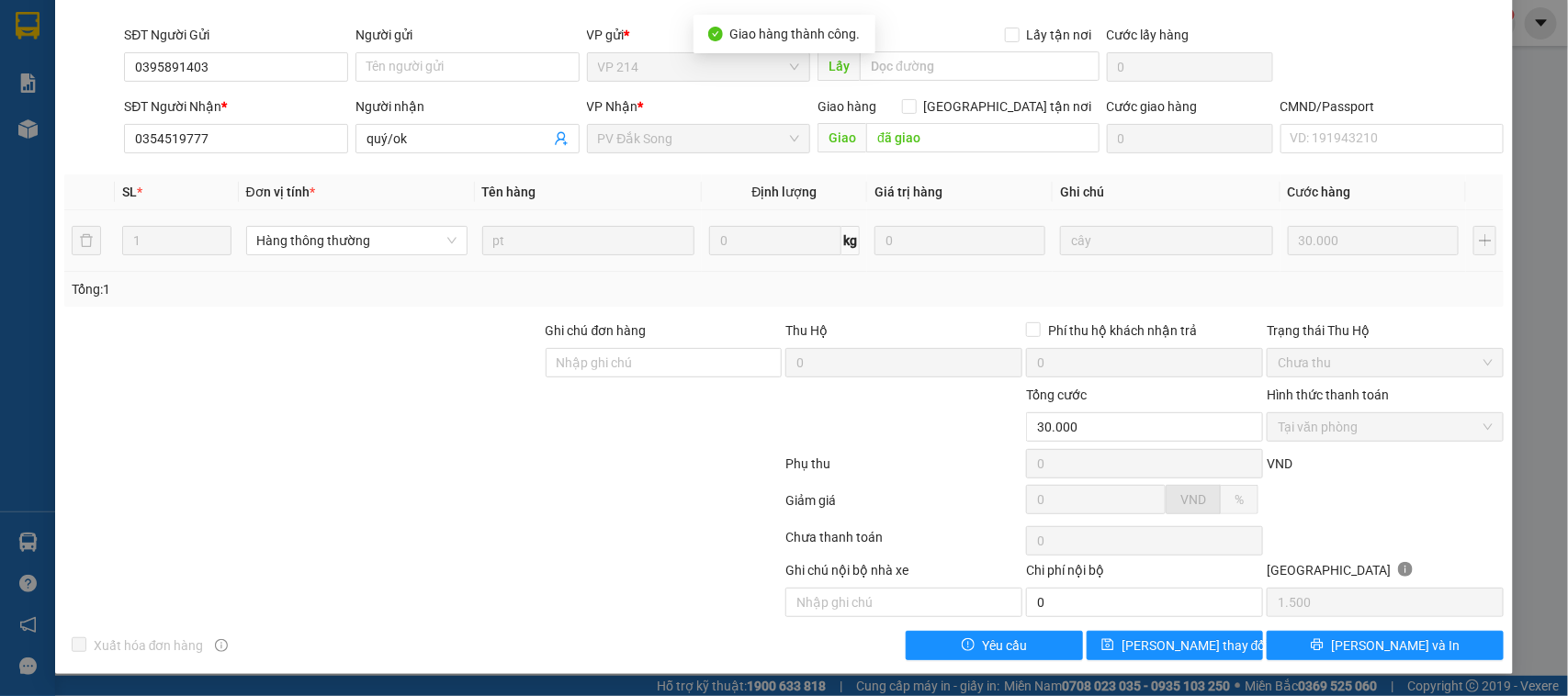
scroll to position [0, 0]
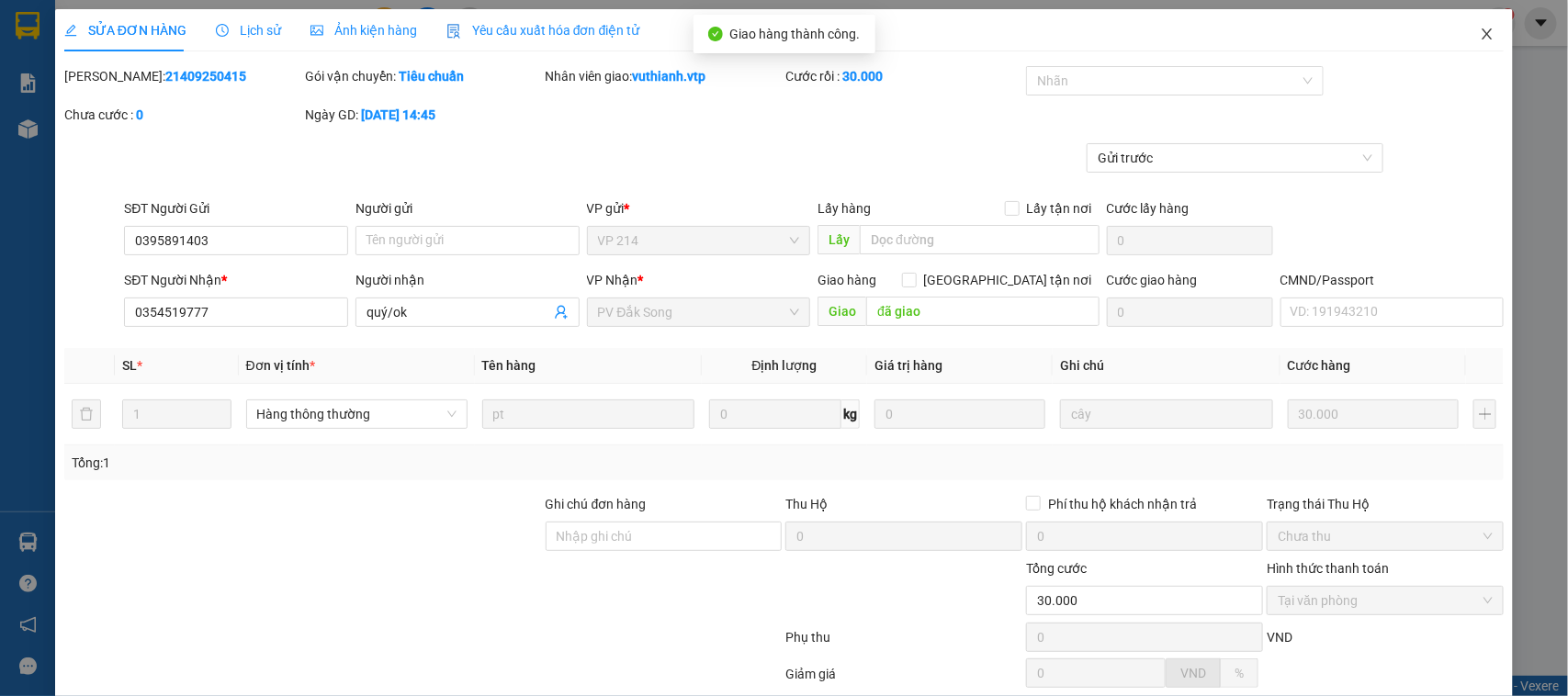
click at [1480, 37] on icon "close" at bounding box center [1487, 34] width 15 height 15
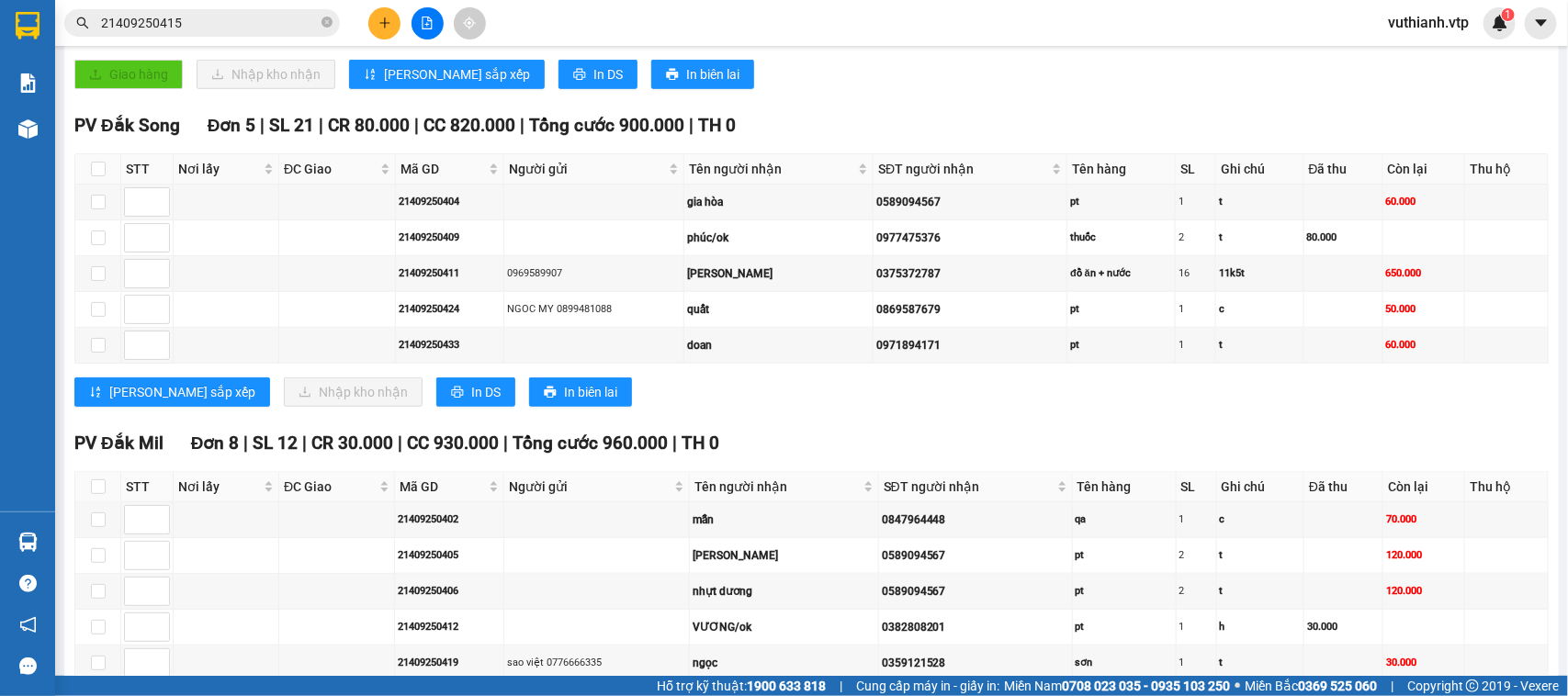
scroll to position [503, 0]
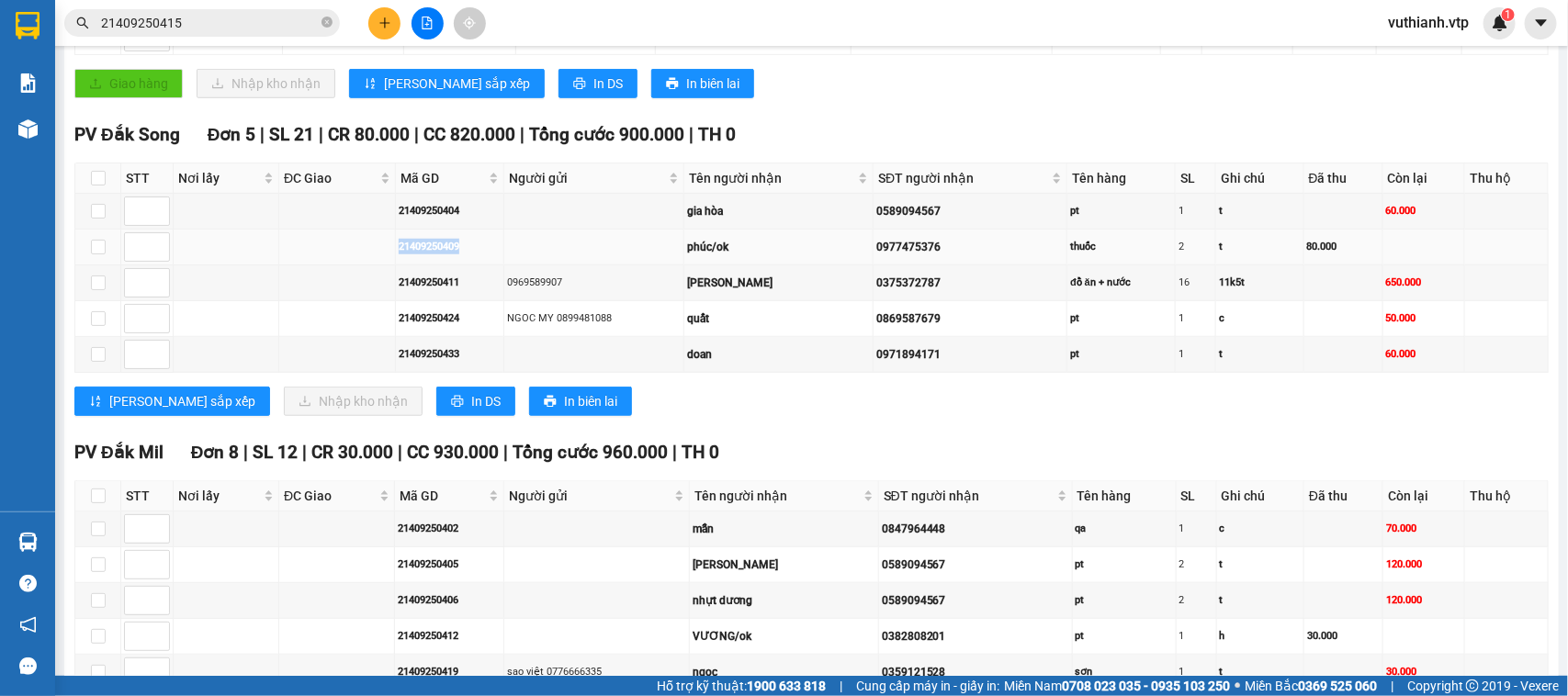
drag, startPoint x: 460, startPoint y: 264, endPoint x: 367, endPoint y: 276, distance: 93.8
click at [367, 265] on tr "21409250409 phúc/ok 0977475376 thuốc 2 t 80.000" at bounding box center [811, 247] width 1473 height 36
copy div "21409250409"
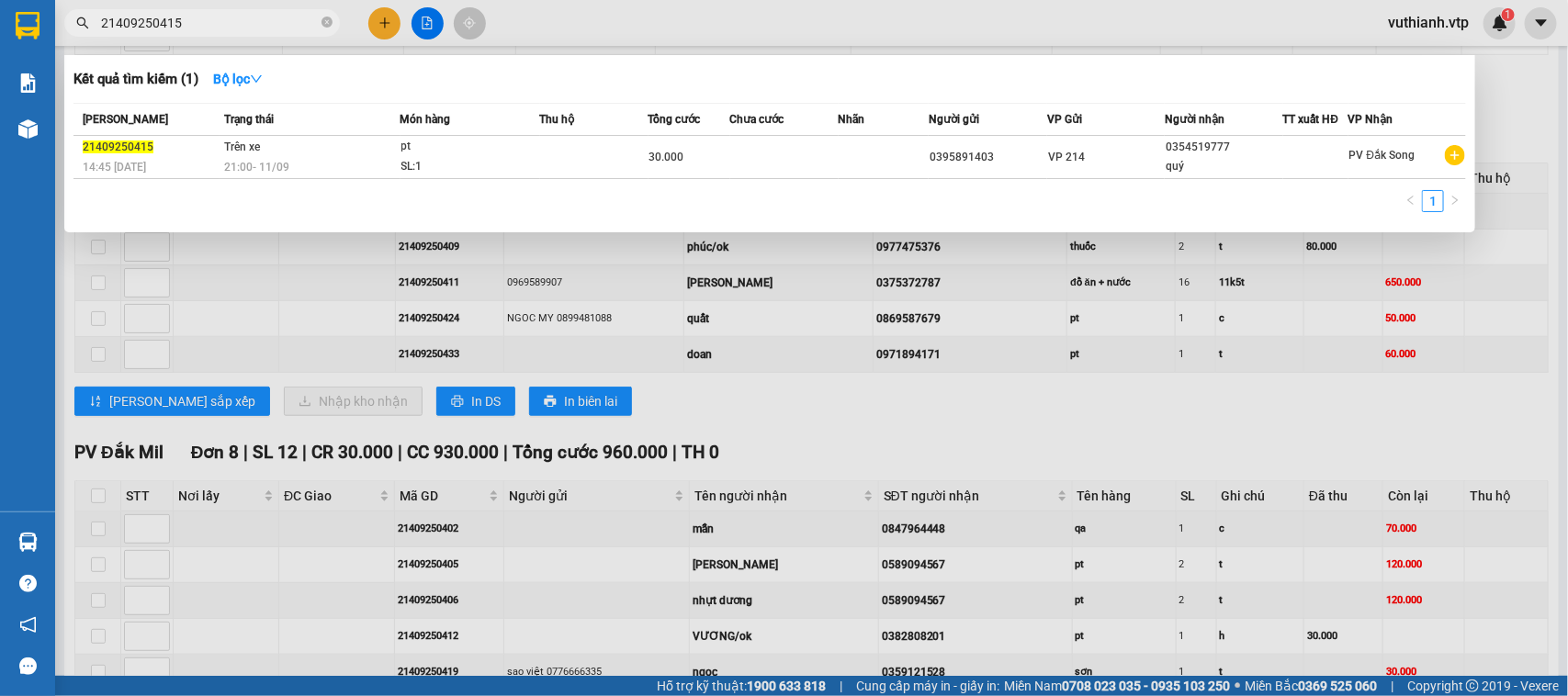
drag, startPoint x: 252, startPoint y: 14, endPoint x: 64, endPoint y: 24, distance: 188.3
click at [64, 24] on span "21409250415" at bounding box center [201, 23] width 275 height 28
paste input "09"
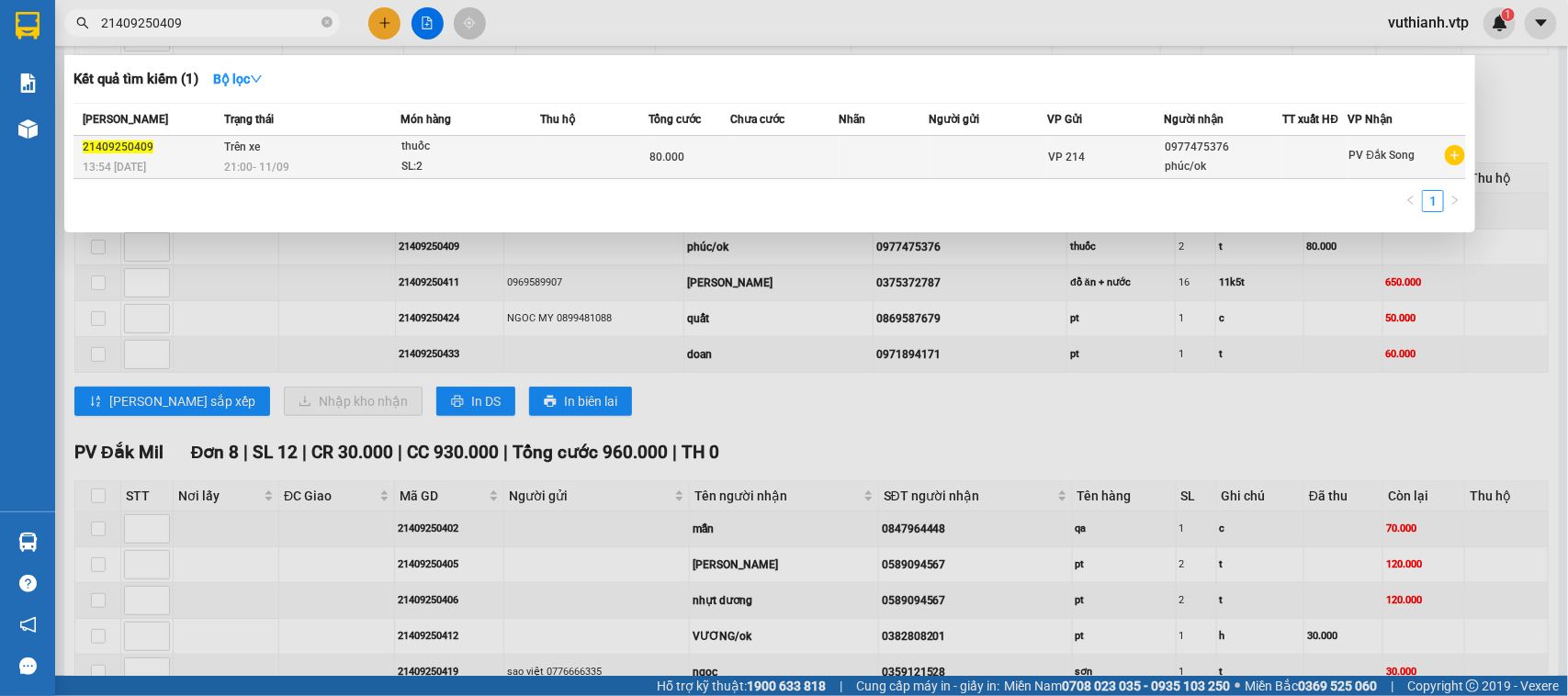
type input "21409250409"
click at [520, 163] on div "SL: 2" at bounding box center [470, 167] width 138 height 20
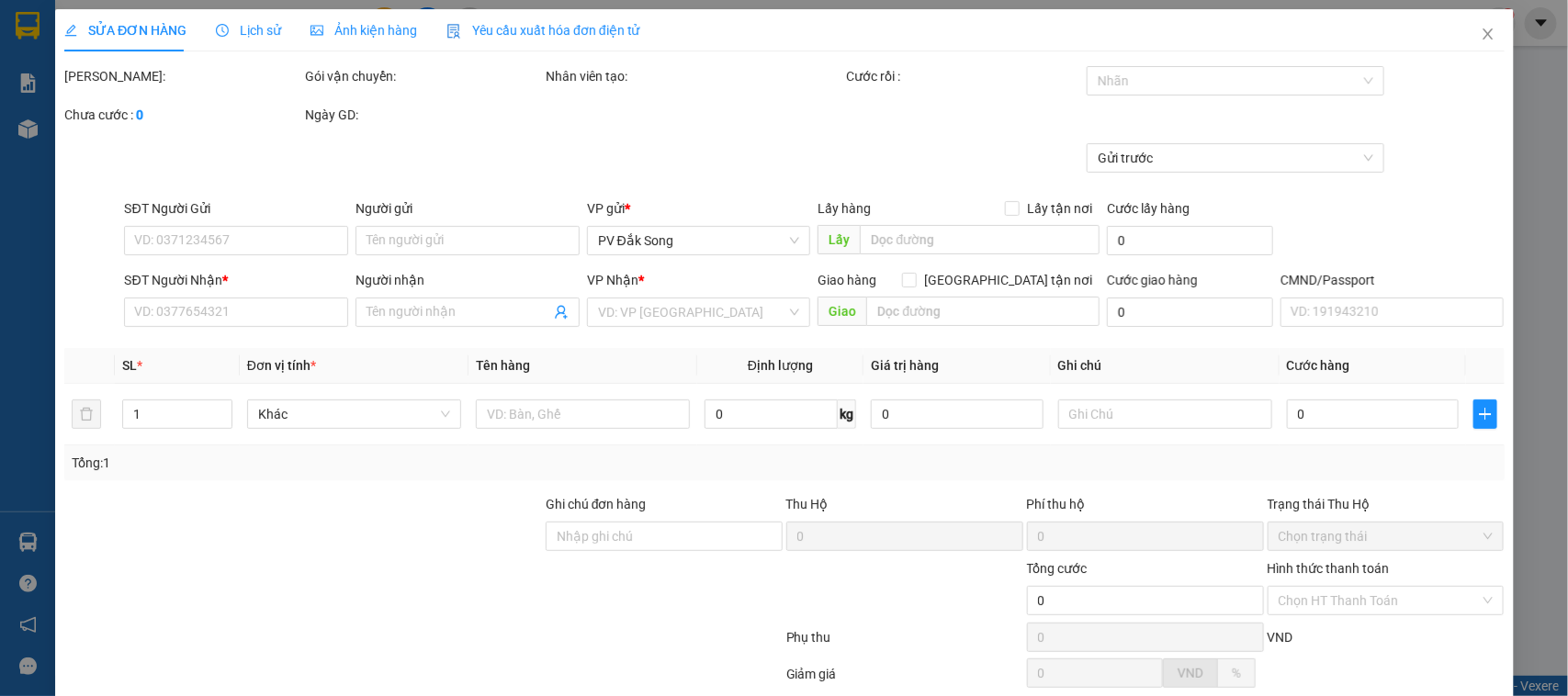
type input "0977475376"
type input "phúc/ok"
type input "80.000"
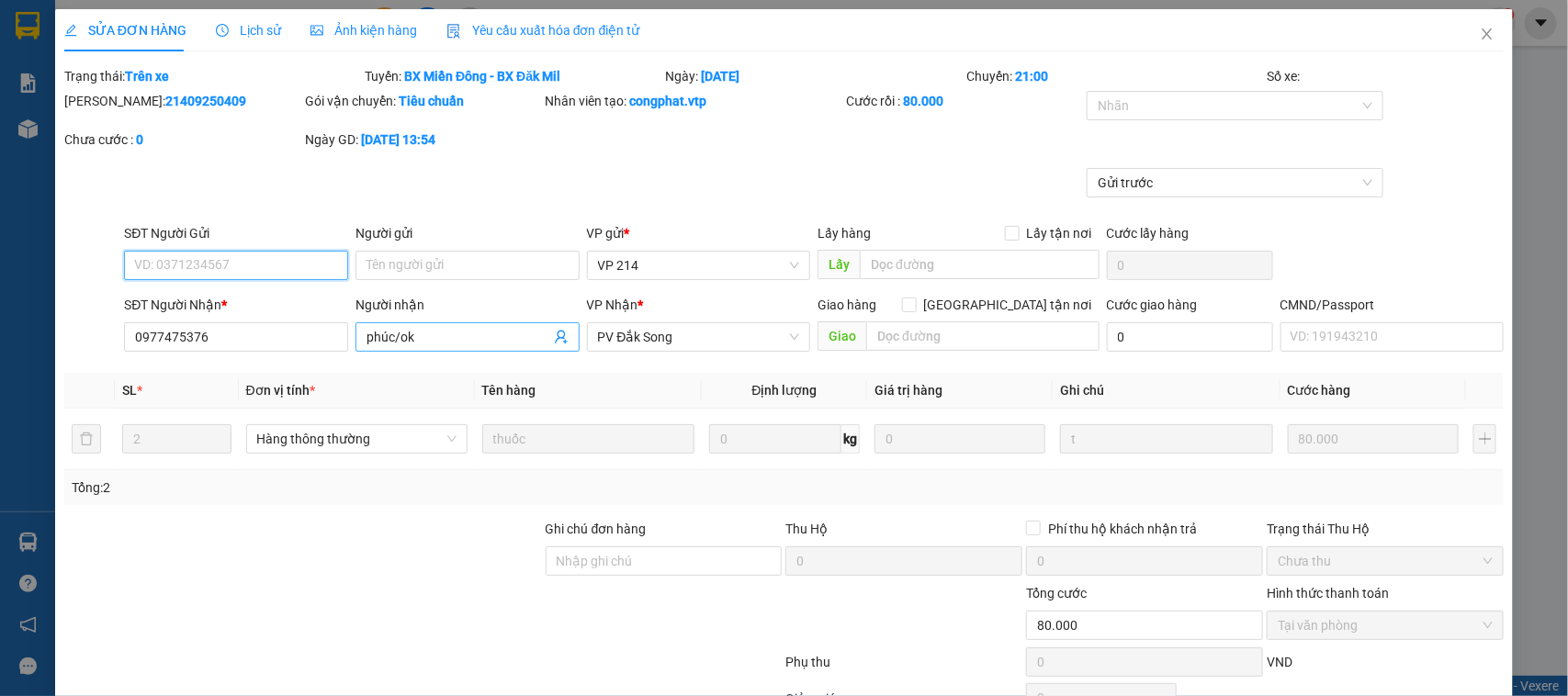
type input "4.000"
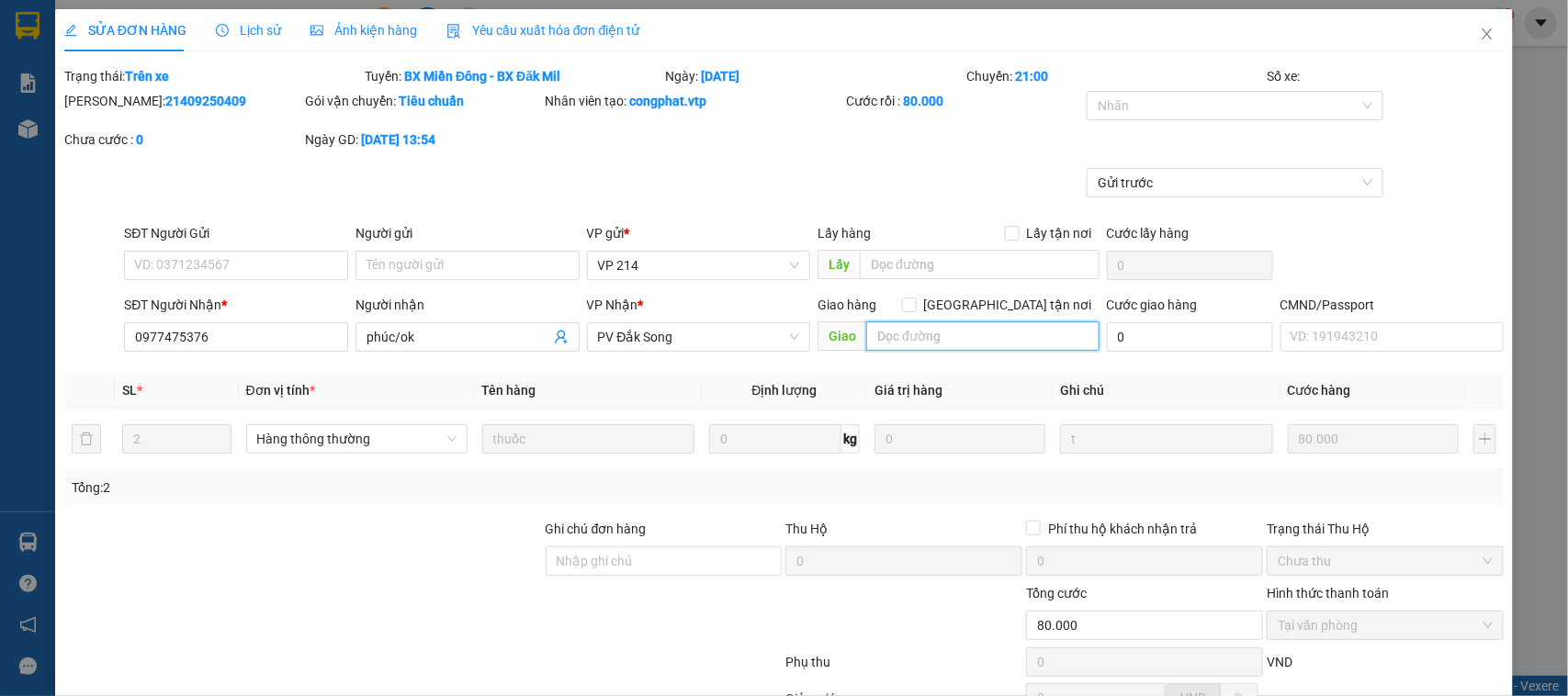
click at [905, 331] on input "text" at bounding box center [983, 336] width 234 height 30
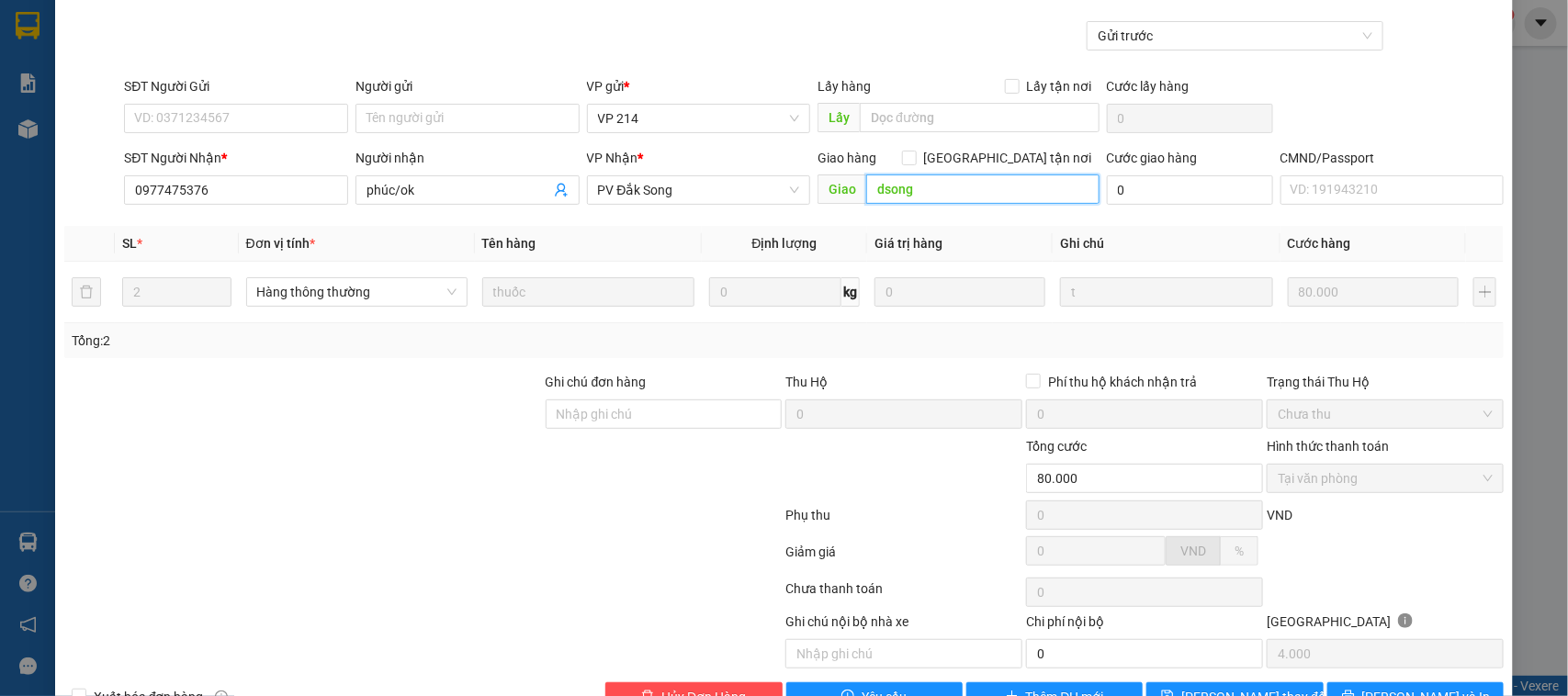
scroll to position [200, 0]
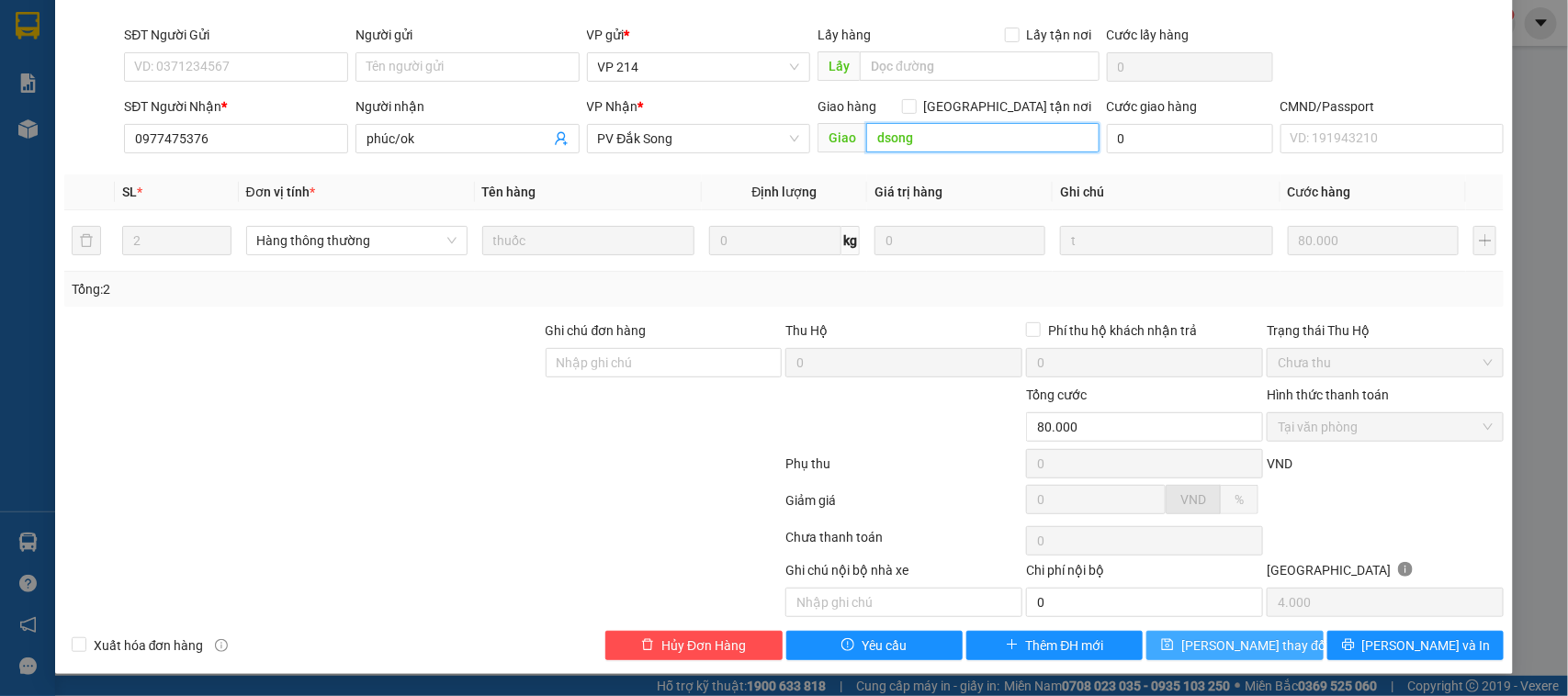
type input "dsong"
click at [1202, 650] on span "[PERSON_NAME] thay đổi" at bounding box center [1255, 646] width 147 height 20
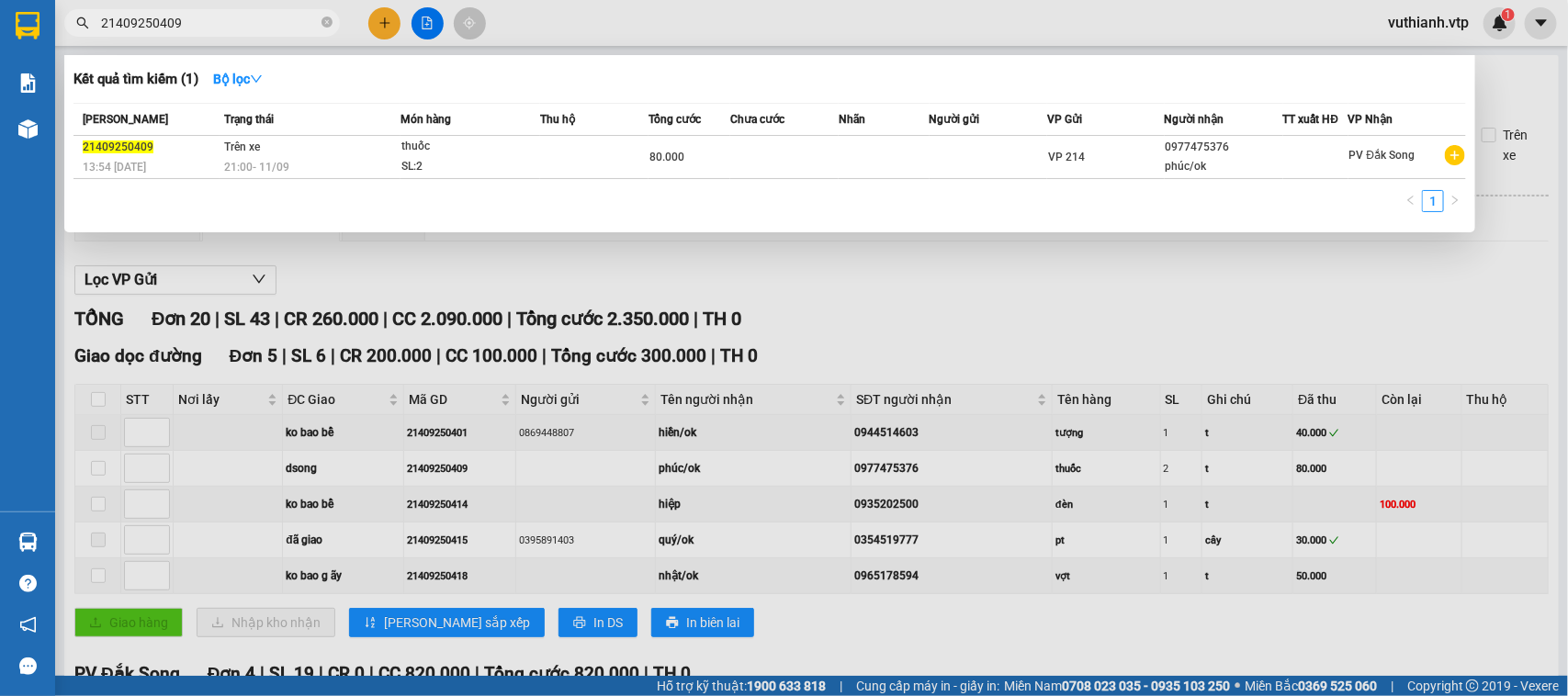
click at [240, 14] on input "21409250409" at bounding box center [210, 23] width 217 height 20
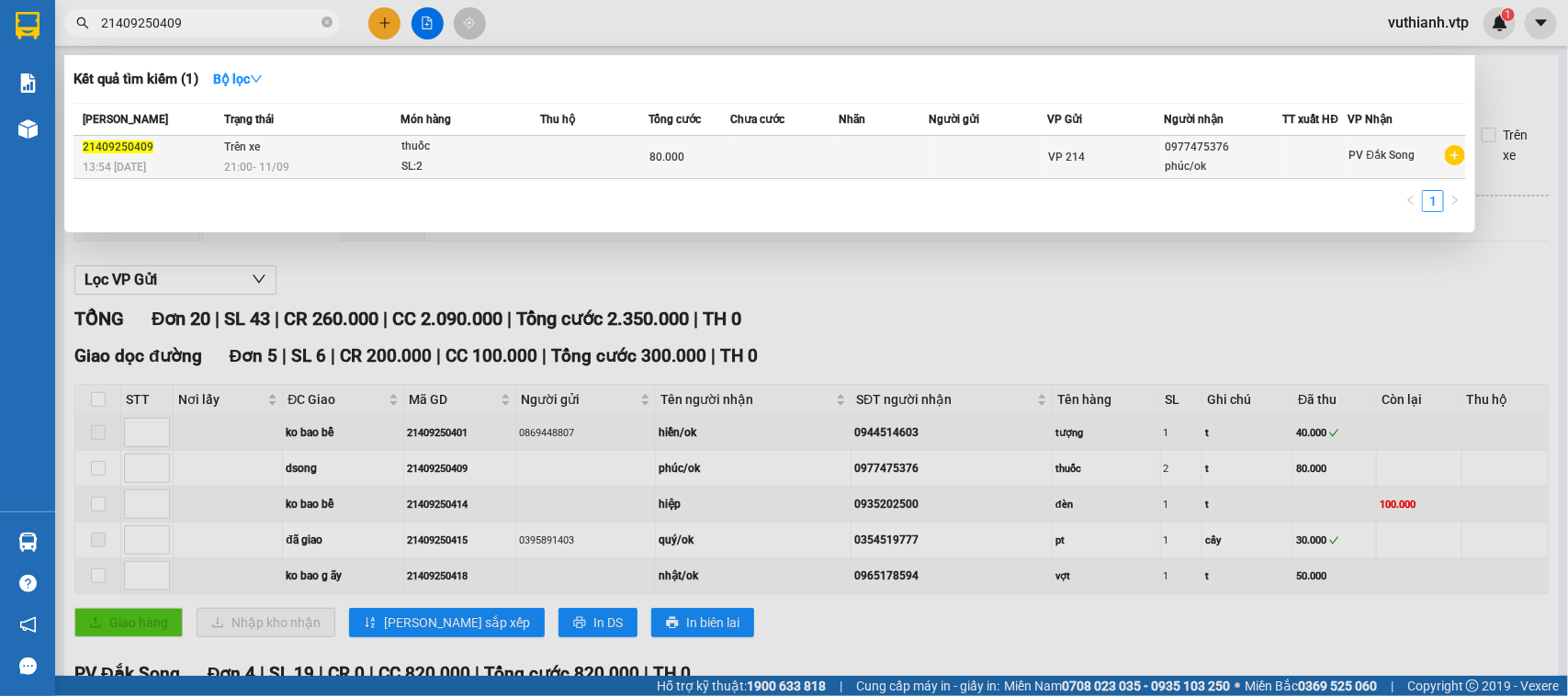
click at [581, 161] on td at bounding box center [594, 158] width 108 height 44
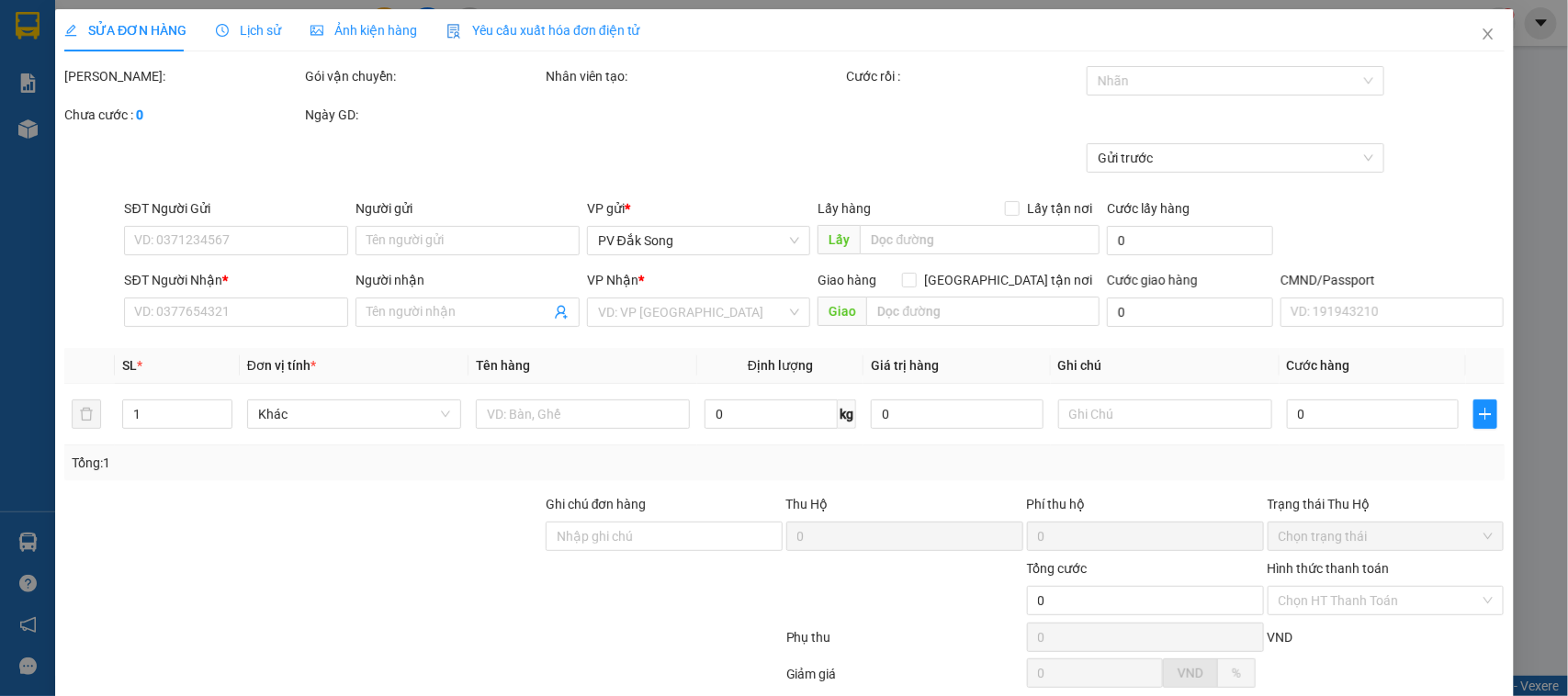
type input "0977475376"
type input "phúc/ok"
type input "dsong"
type input "80.000"
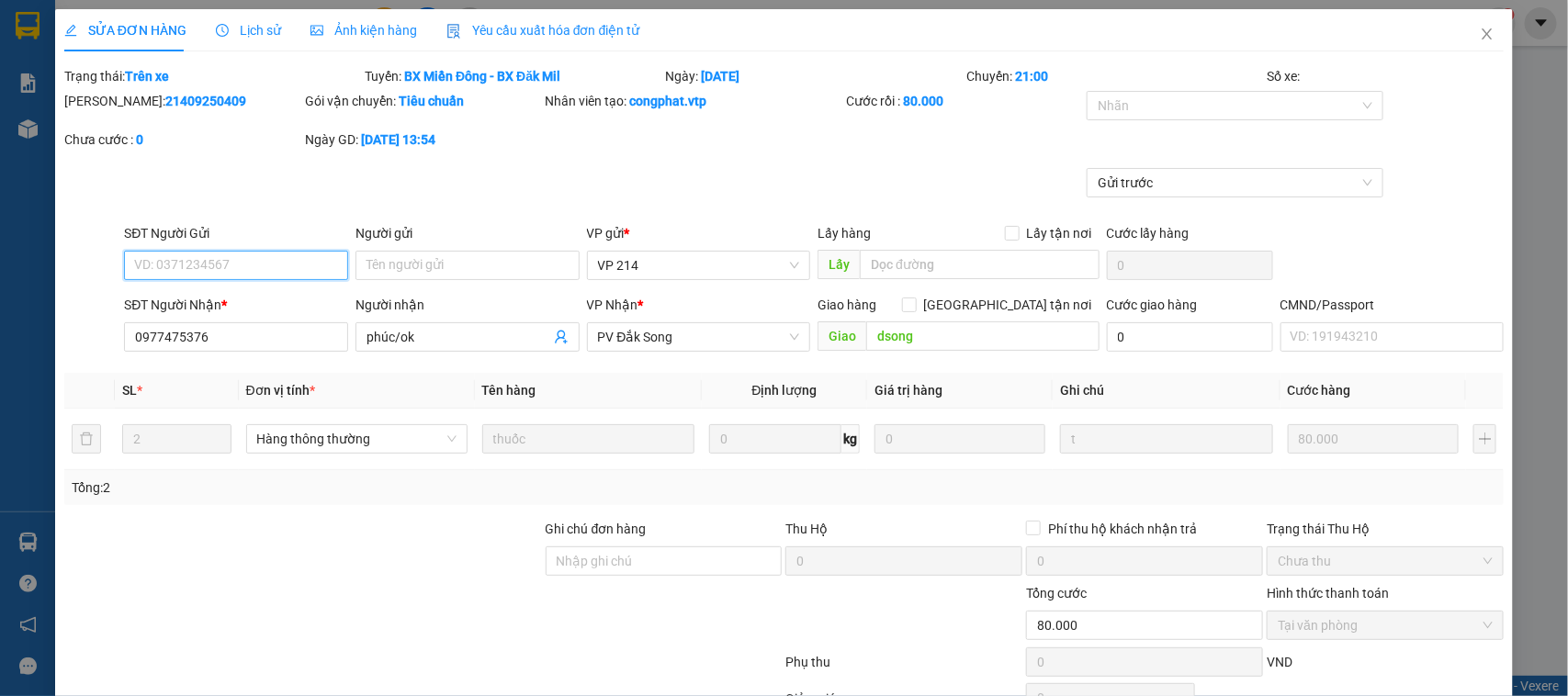
type input "4.000"
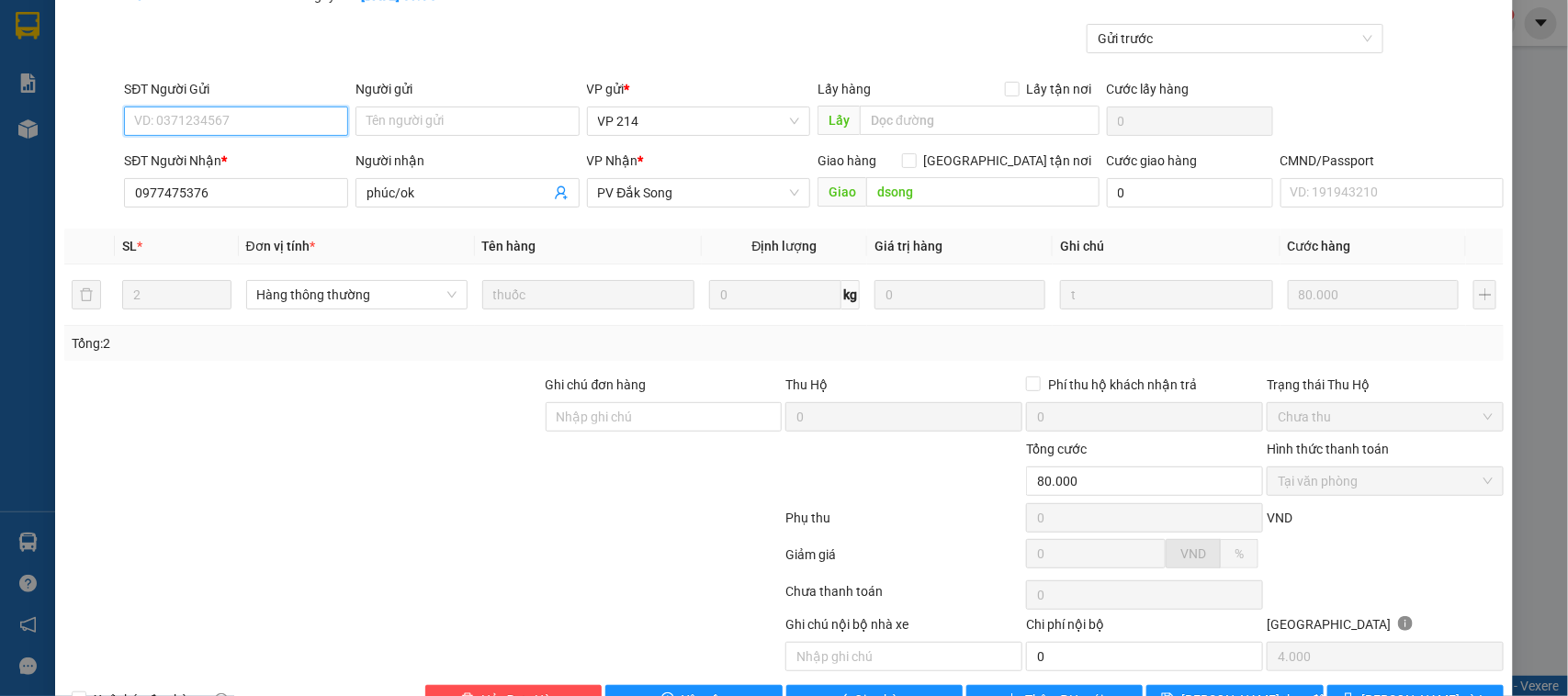
scroll to position [200, 0]
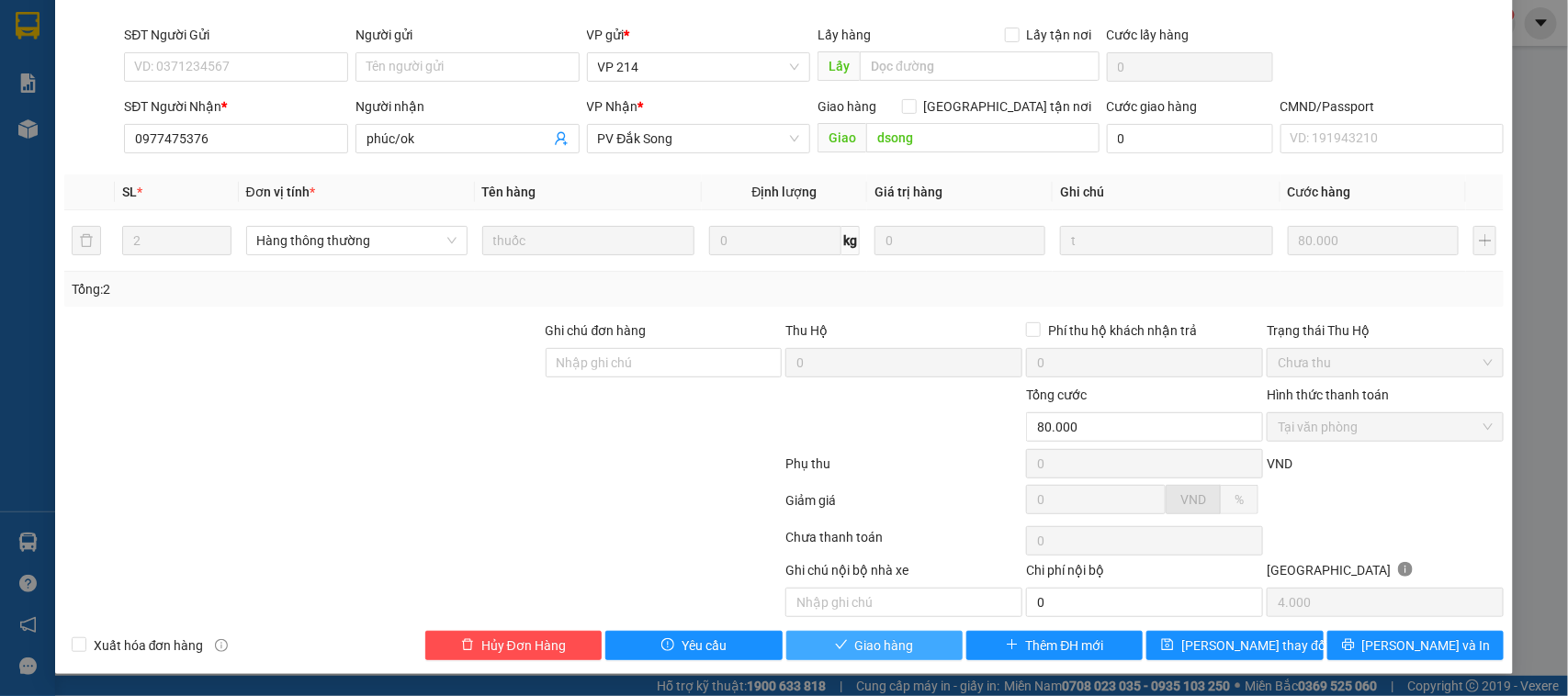
click at [912, 644] on button "Giao hàng" at bounding box center [874, 646] width 176 height 30
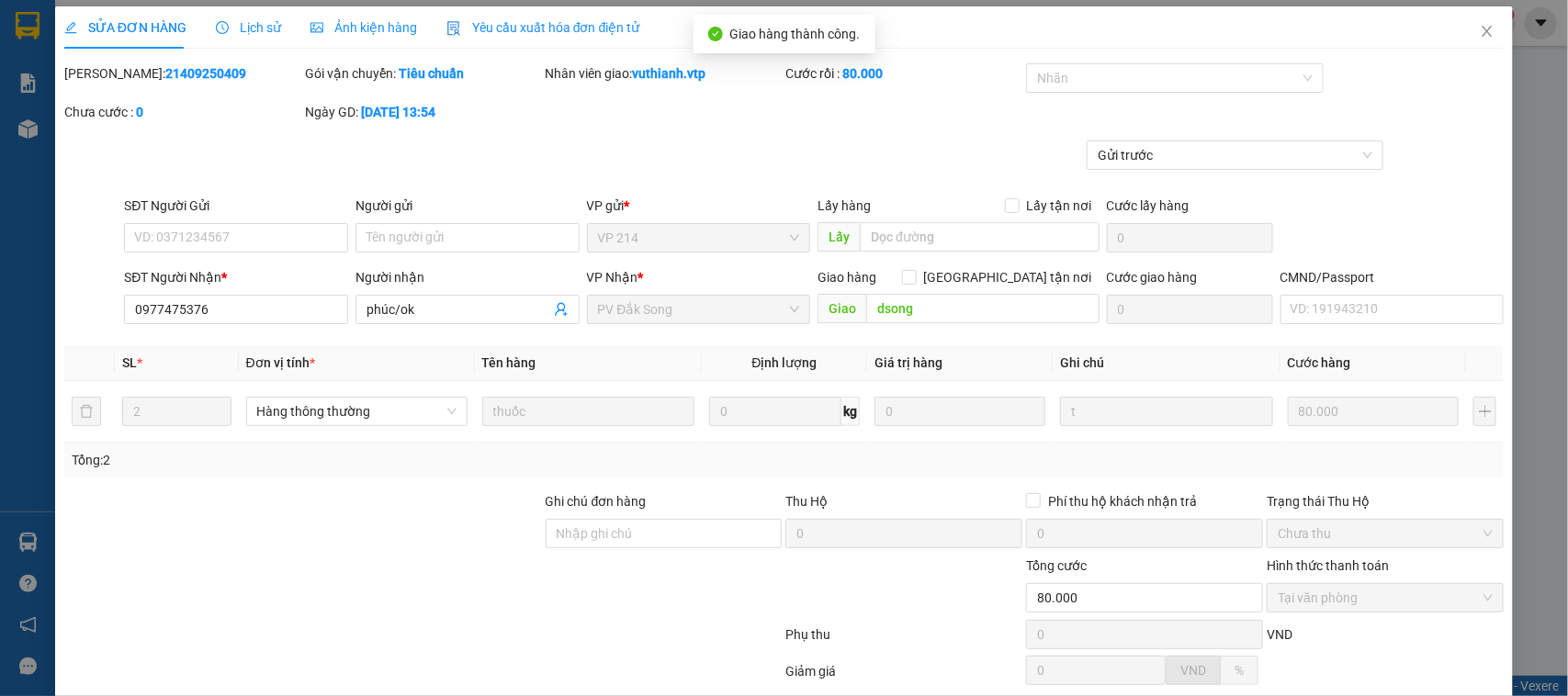
scroll to position [0, 0]
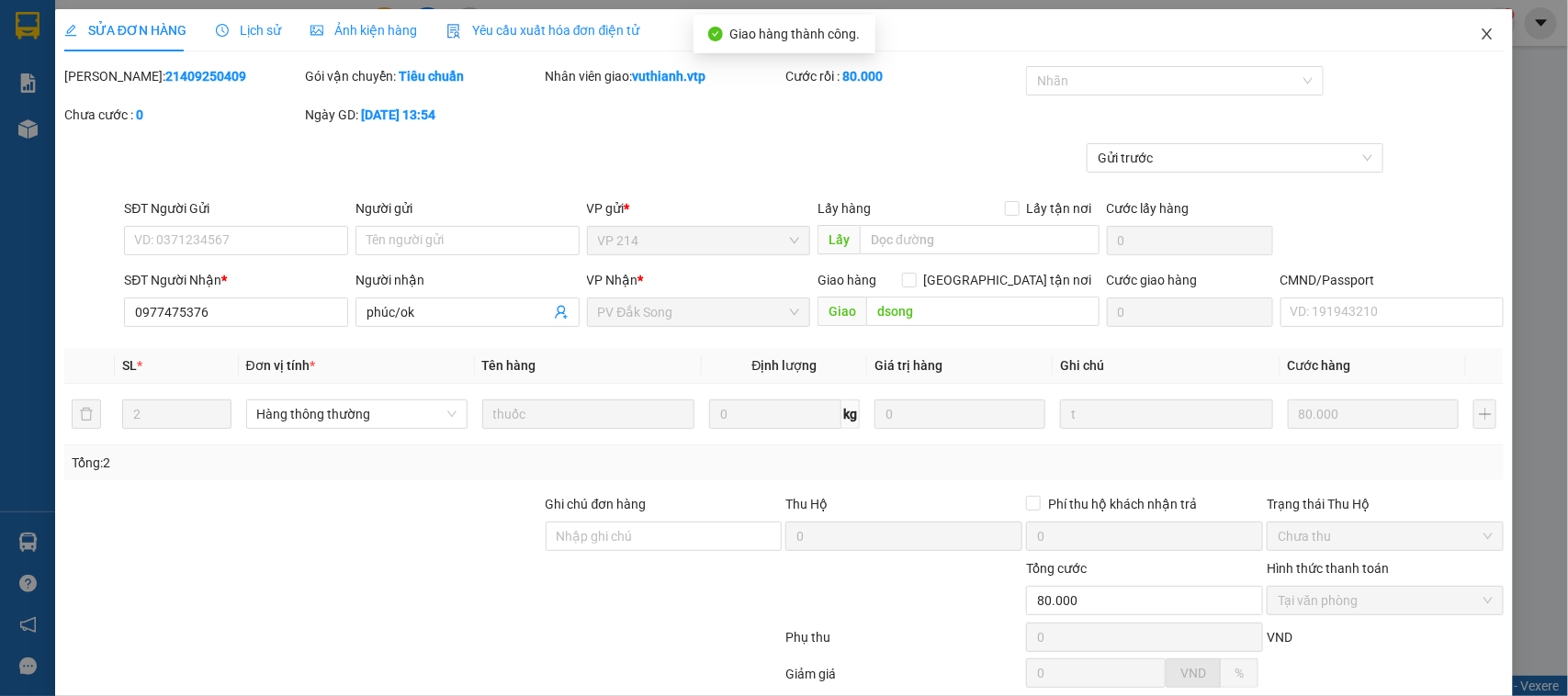
click at [1480, 35] on icon "close" at bounding box center [1487, 34] width 15 height 15
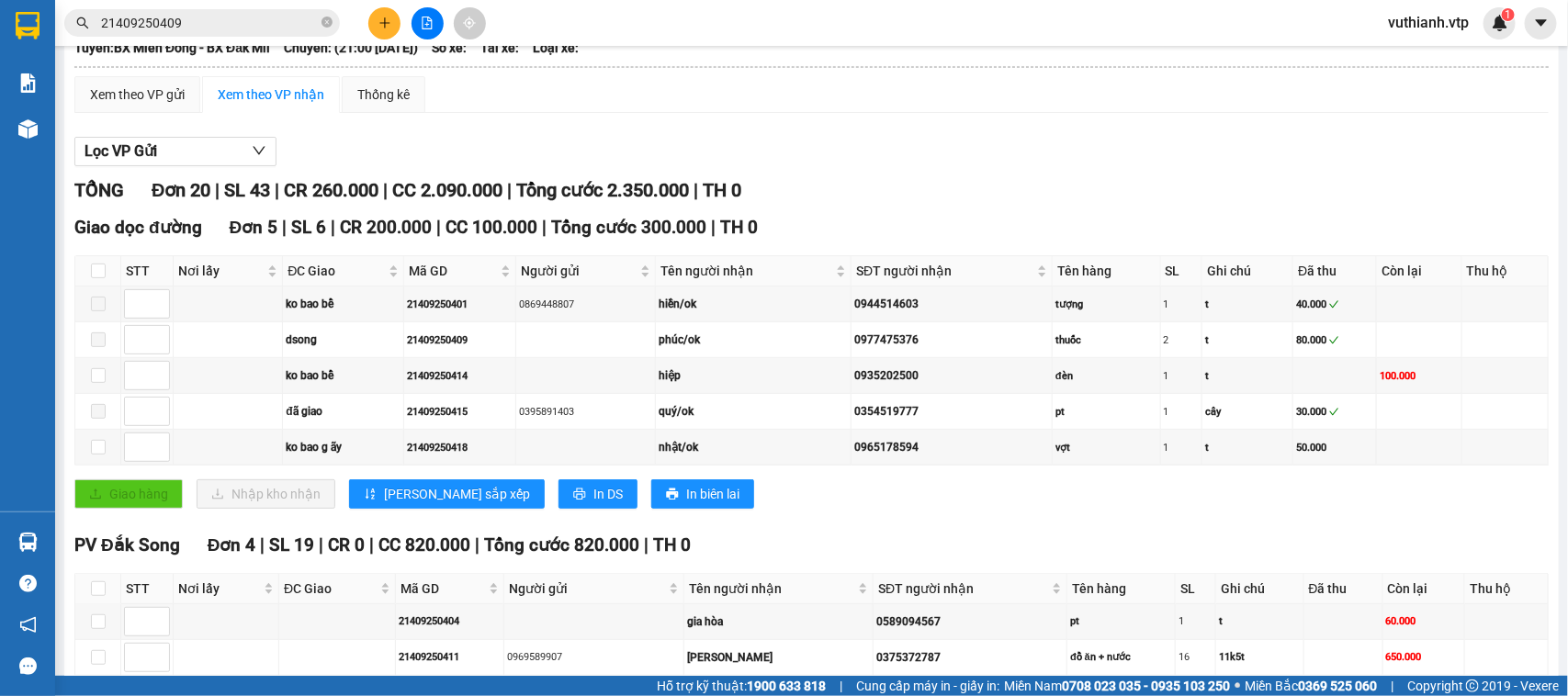
scroll to position [134, 0]
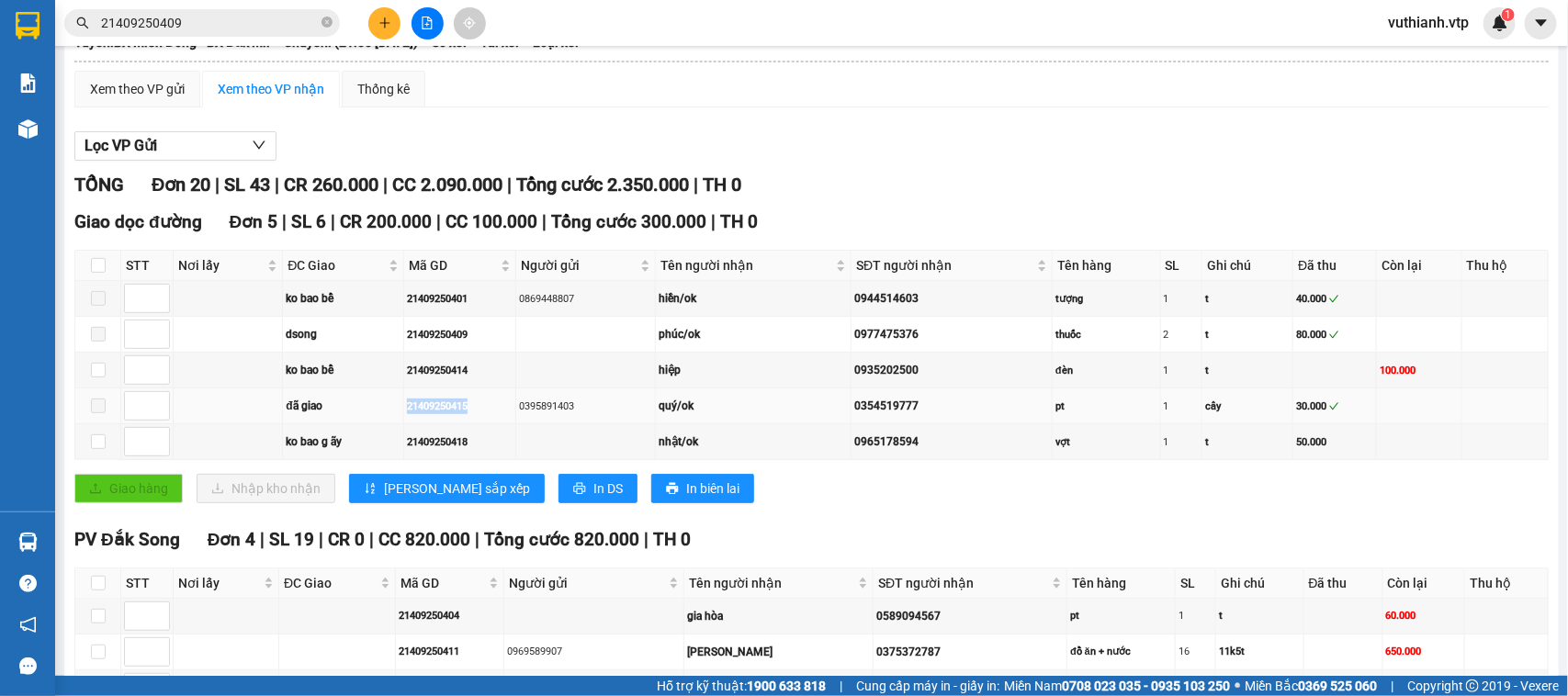
drag, startPoint x: 466, startPoint y: 433, endPoint x: 400, endPoint y: 437, distance: 66.1
click at [400, 424] on tr "đã giao 21409250415 0395891403 quý/ok 0354519777 pt 1 cây 30.000" at bounding box center [811, 406] width 1473 height 36
copy tr "đã giao 21409250415"
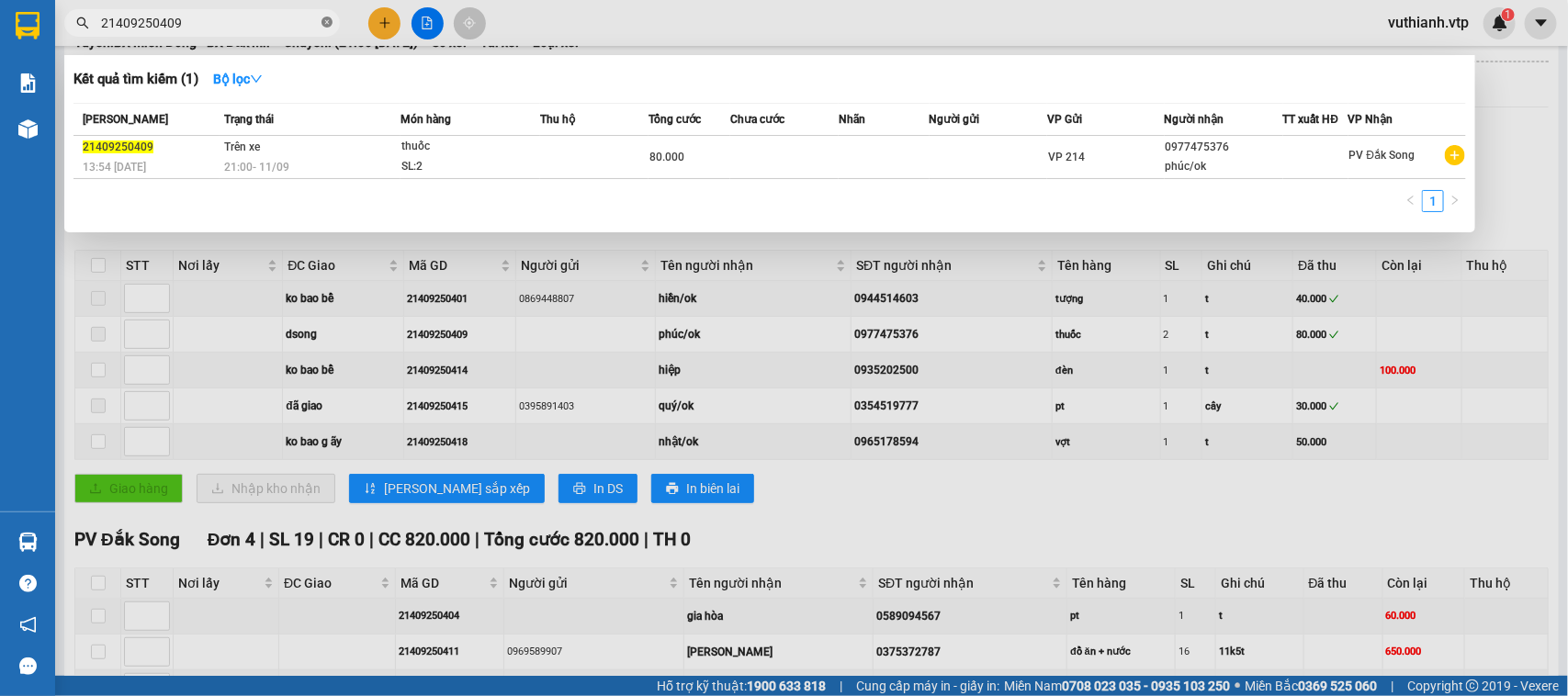
click at [329, 17] on icon "close-circle" at bounding box center [327, 22] width 11 height 11
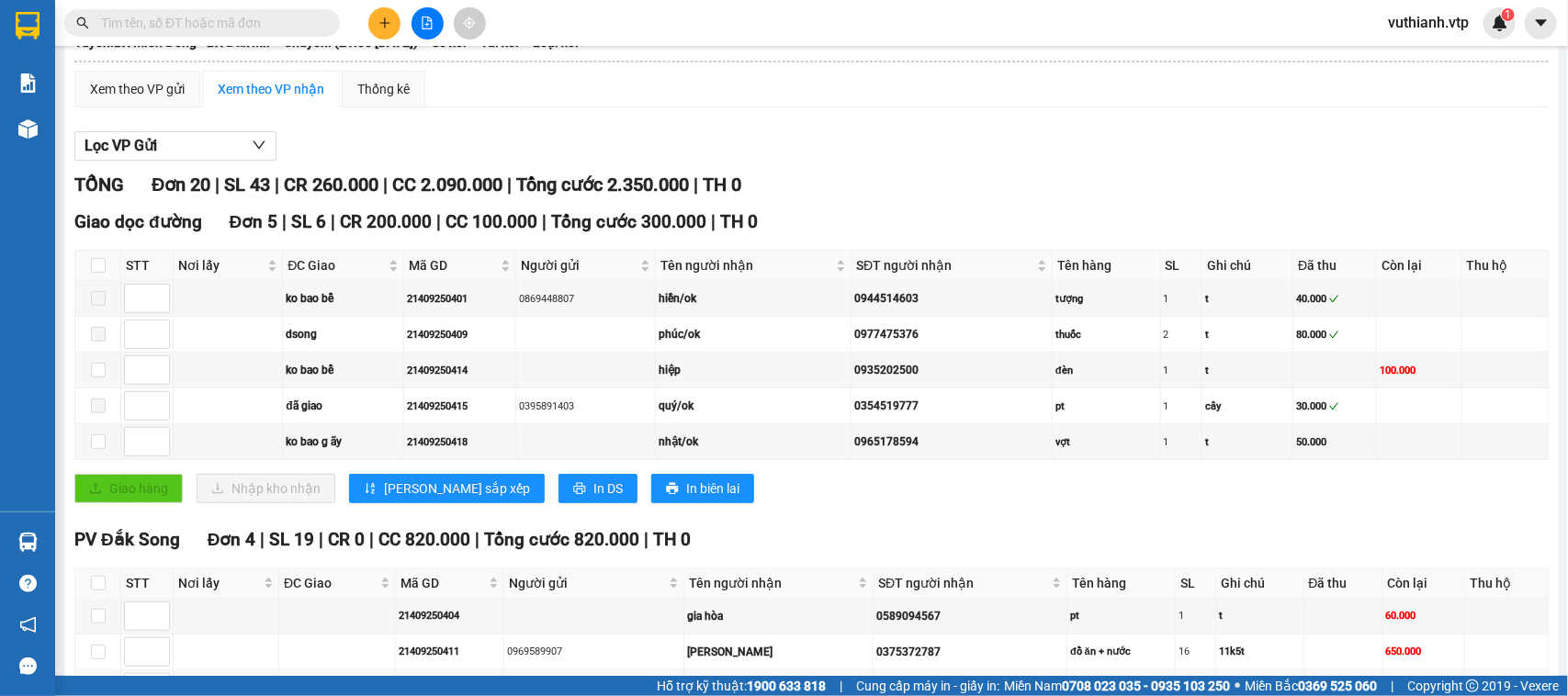
click at [296, 23] on input "text" at bounding box center [210, 23] width 217 height 20
paste input "21409250415"
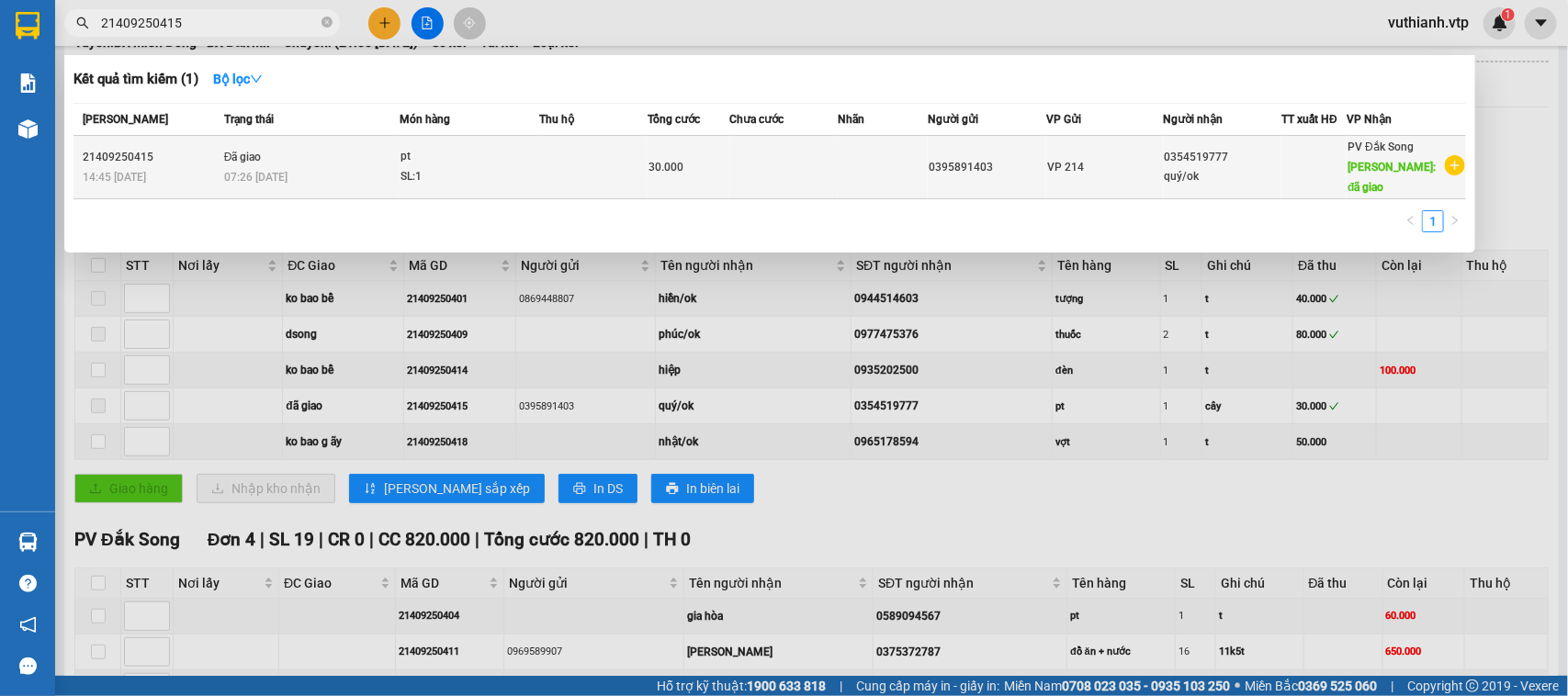
type input "21409250415"
click at [558, 163] on td at bounding box center [593, 168] width 108 height 63
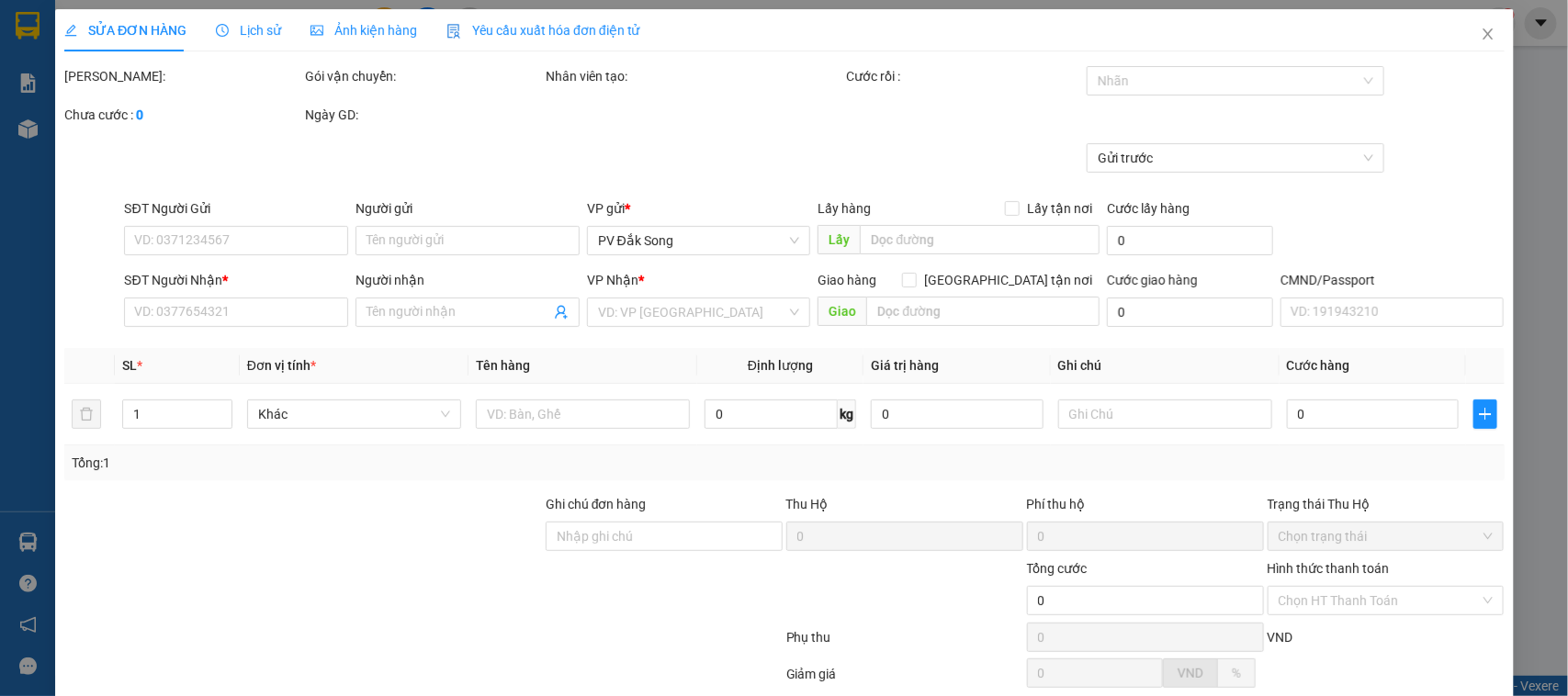
type input "1.500"
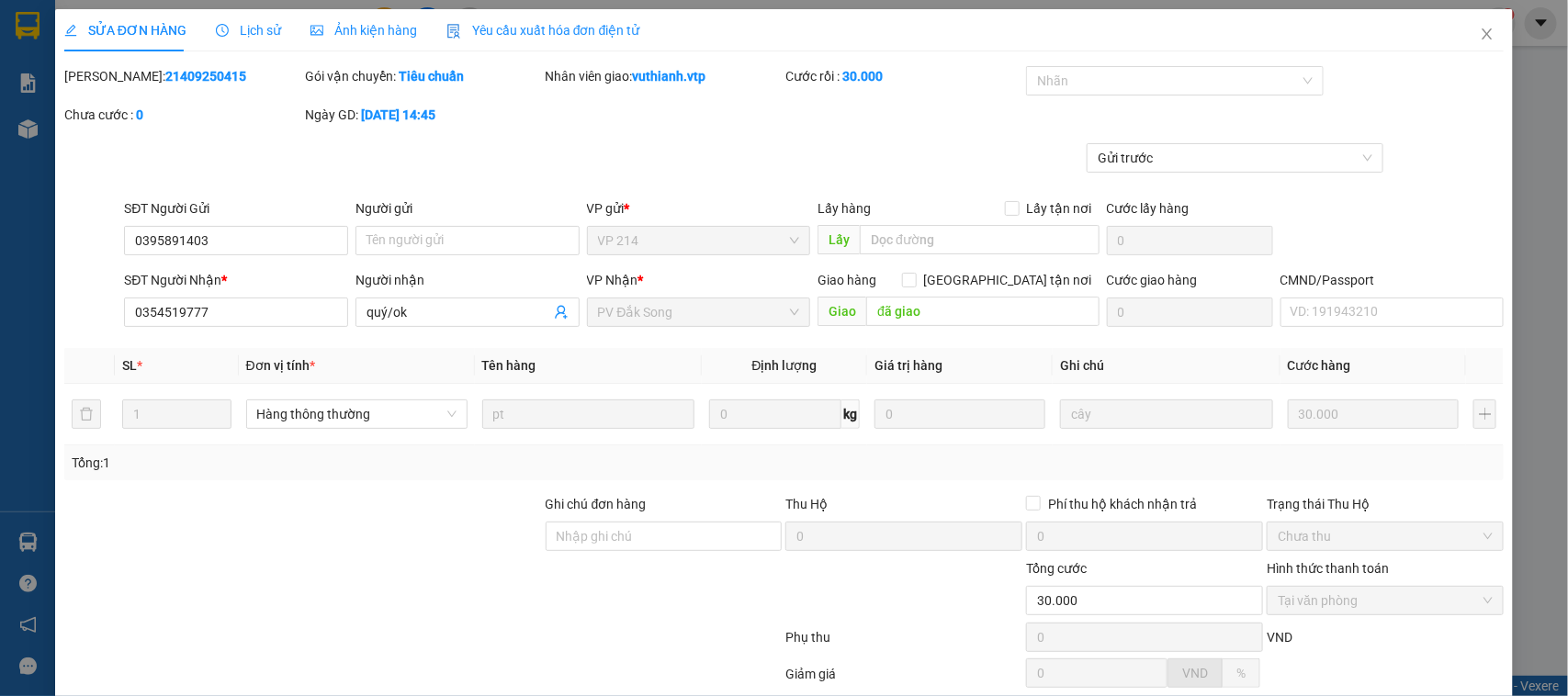
type input "0395891403"
type input "0354519777"
type input "quý/ok"
type input "đã giao"
type input "30.000"
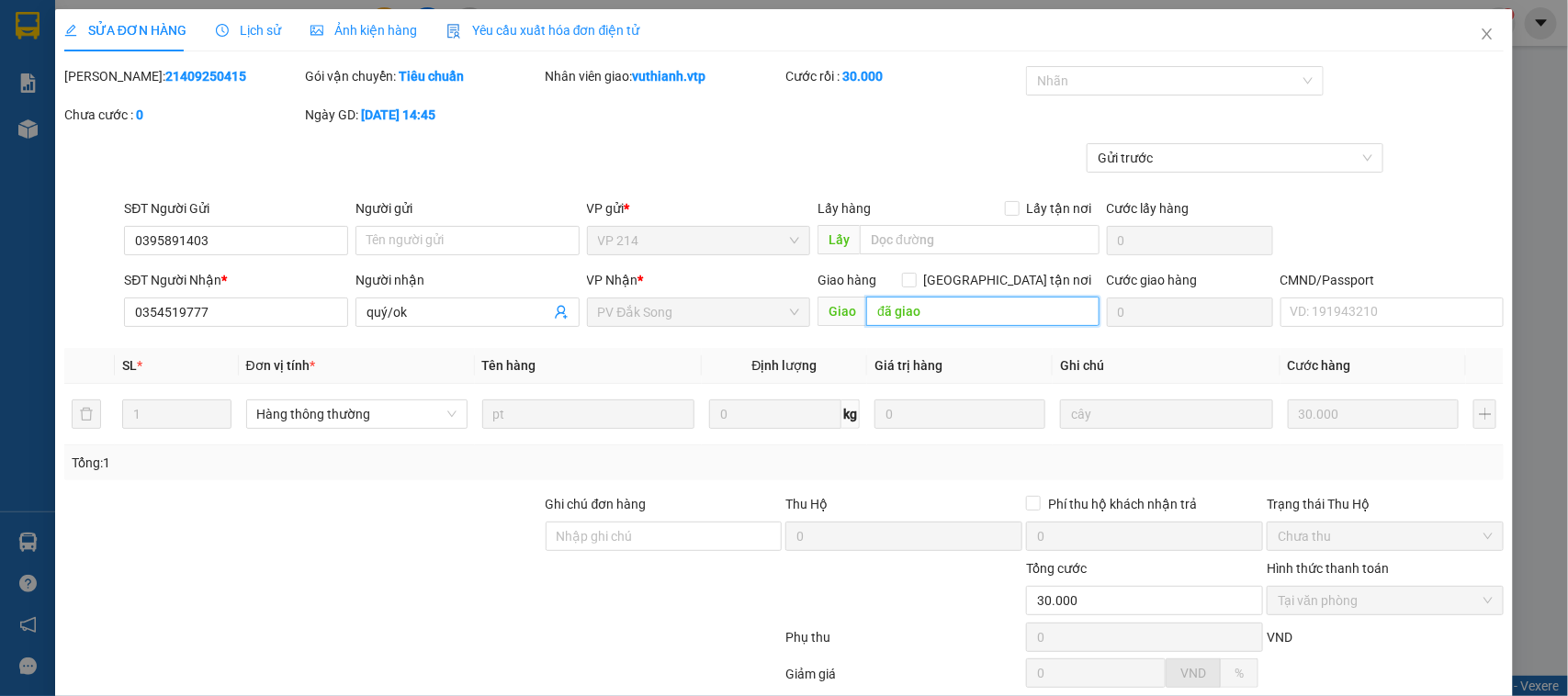
click at [930, 306] on input "đã giao" at bounding box center [983, 311] width 234 height 30
type input "đ"
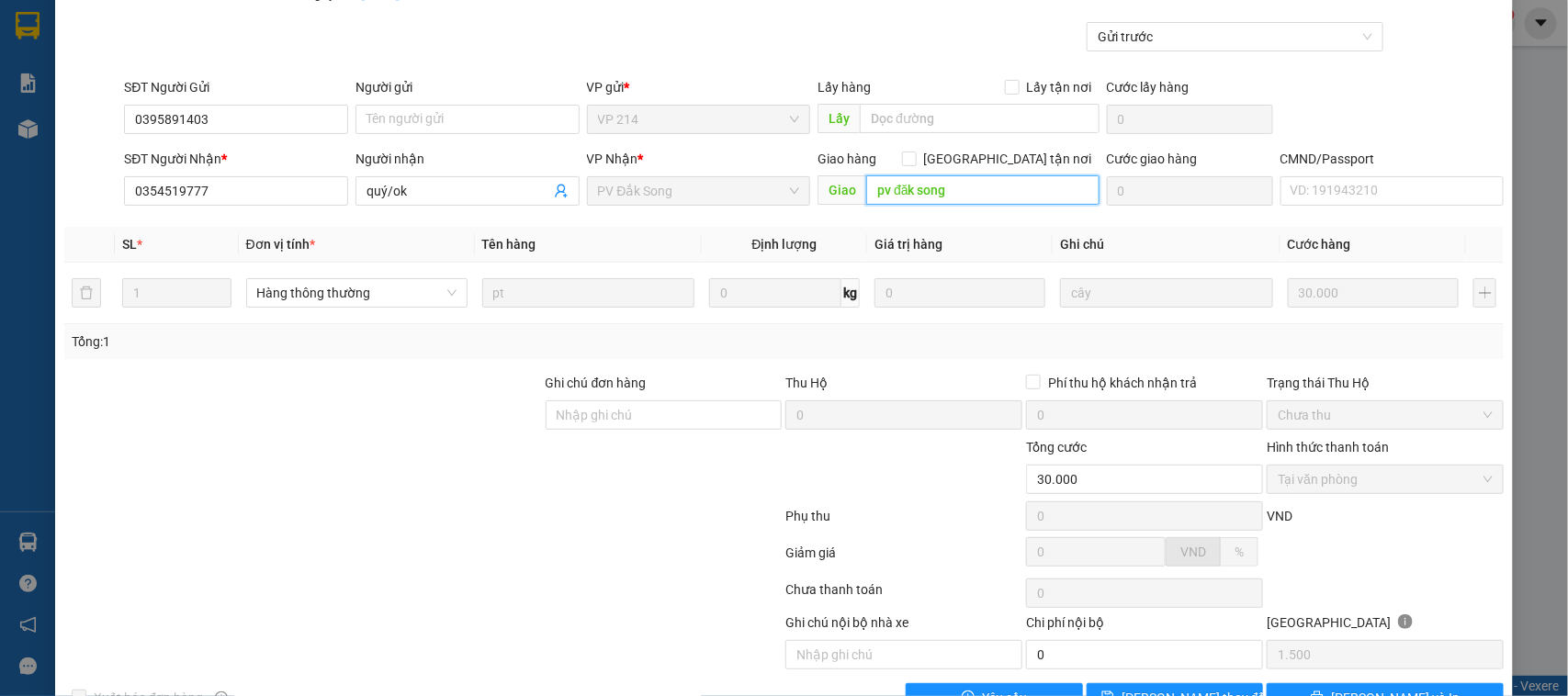
scroll to position [175, 0]
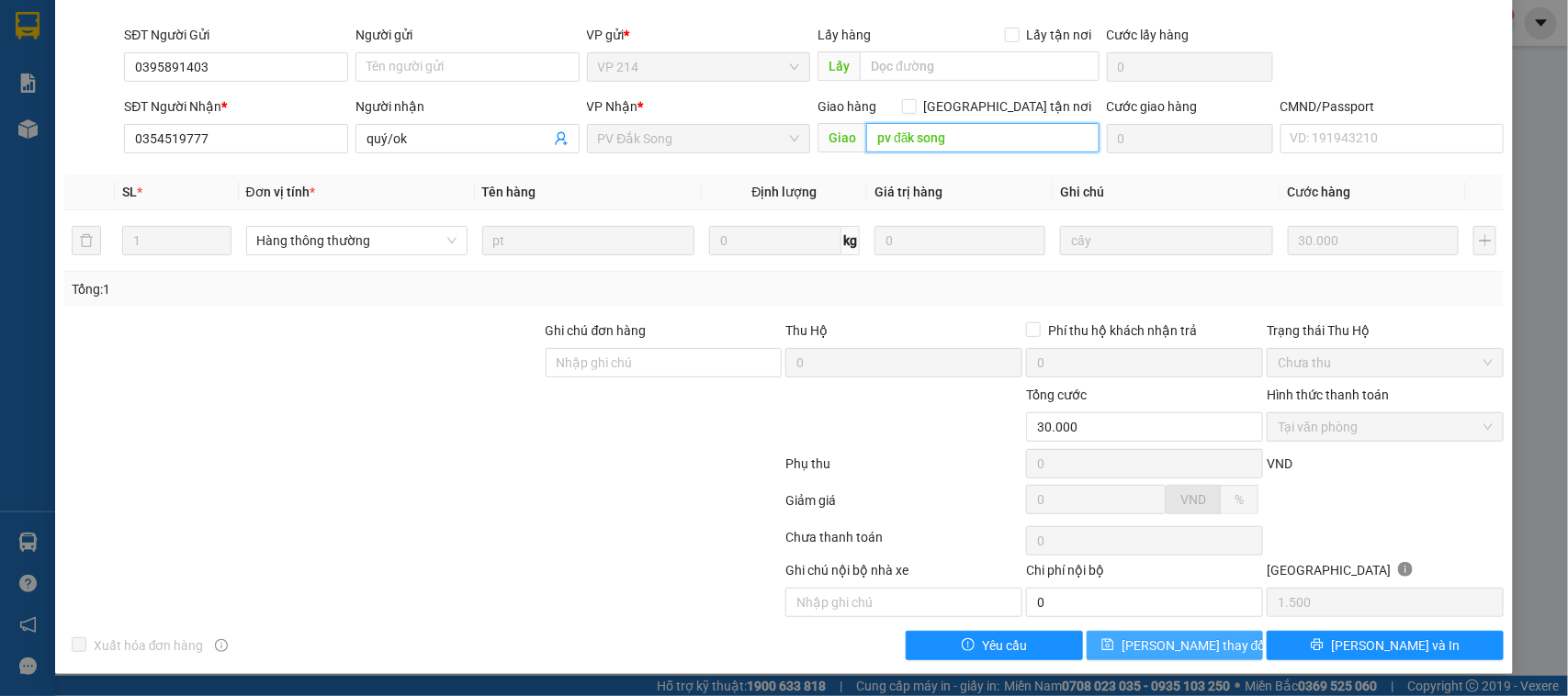
type input "pv đăk song"
click at [1205, 649] on span "[PERSON_NAME] thay đổi" at bounding box center [1195, 646] width 147 height 20
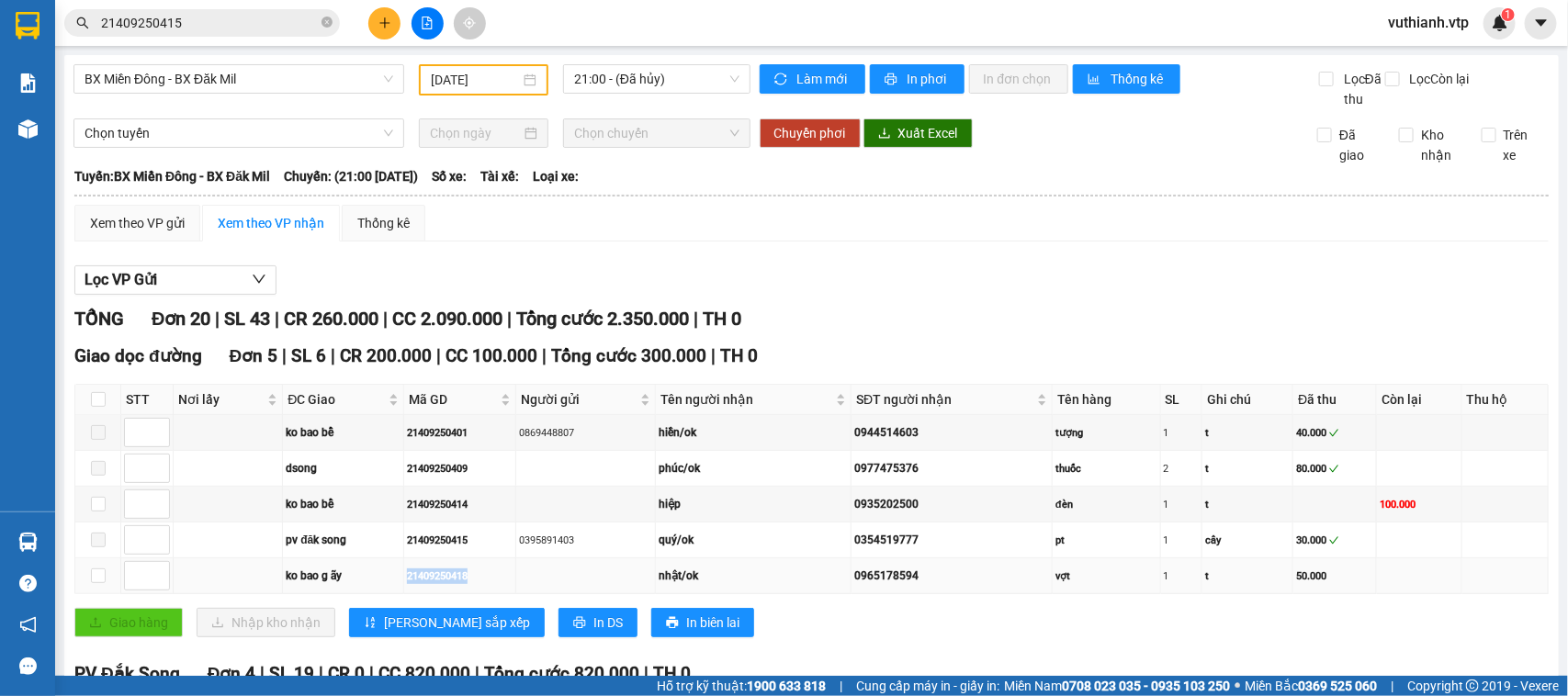
drag, startPoint x: 475, startPoint y: 595, endPoint x: 405, endPoint y: 607, distance: 71.0
click at [407, 584] on div "21409250418" at bounding box center [460, 576] width 107 height 16
copy div "21409250418"
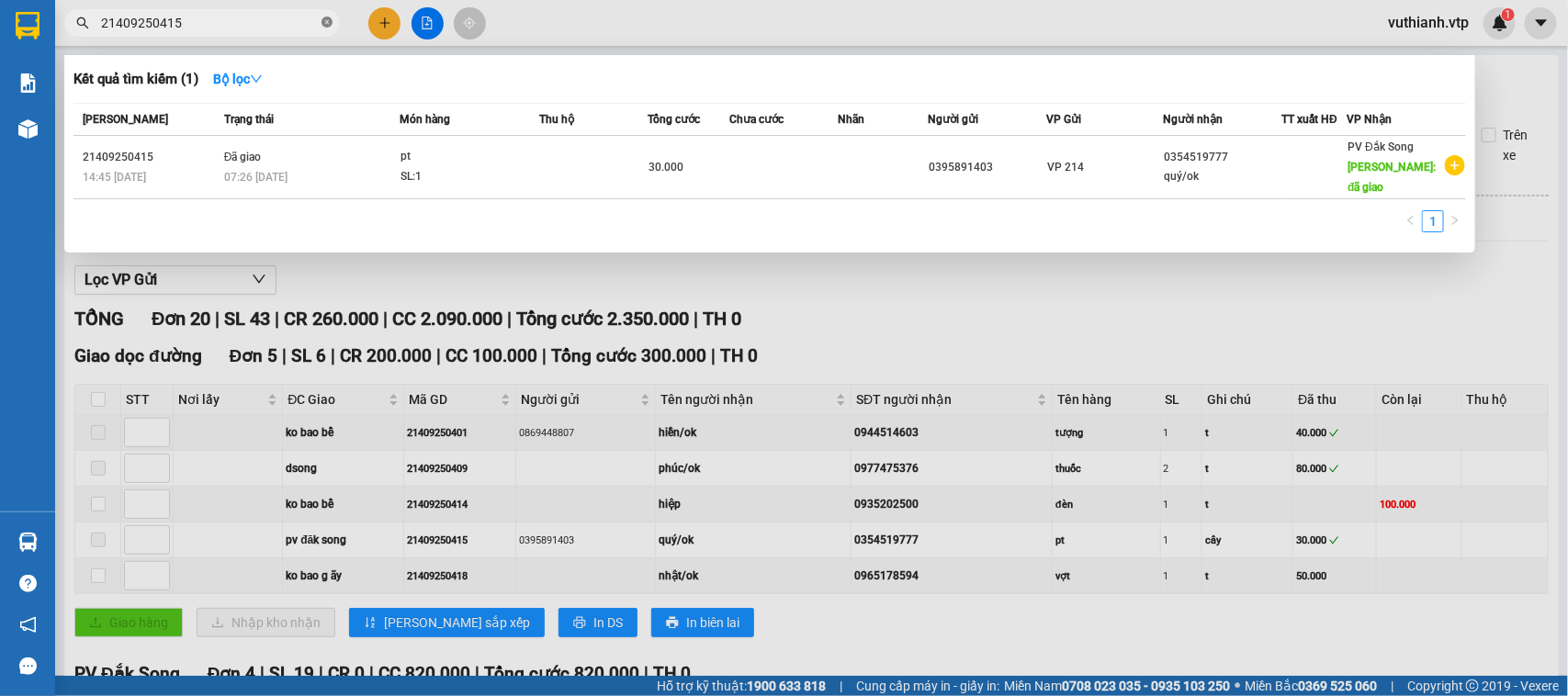
click at [329, 15] on span at bounding box center [327, 23] width 11 height 18
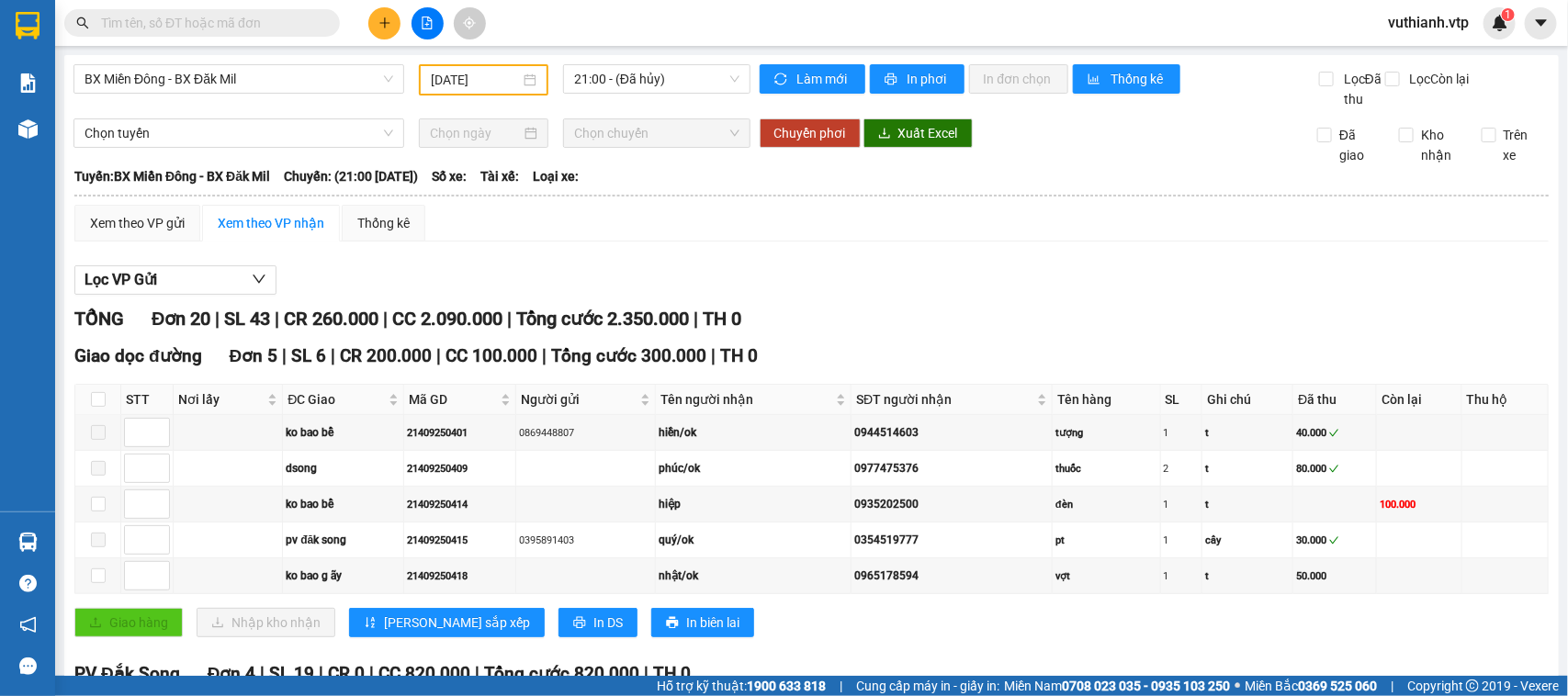
click at [271, 20] on input "text" at bounding box center [210, 23] width 217 height 20
paste input "21409250418"
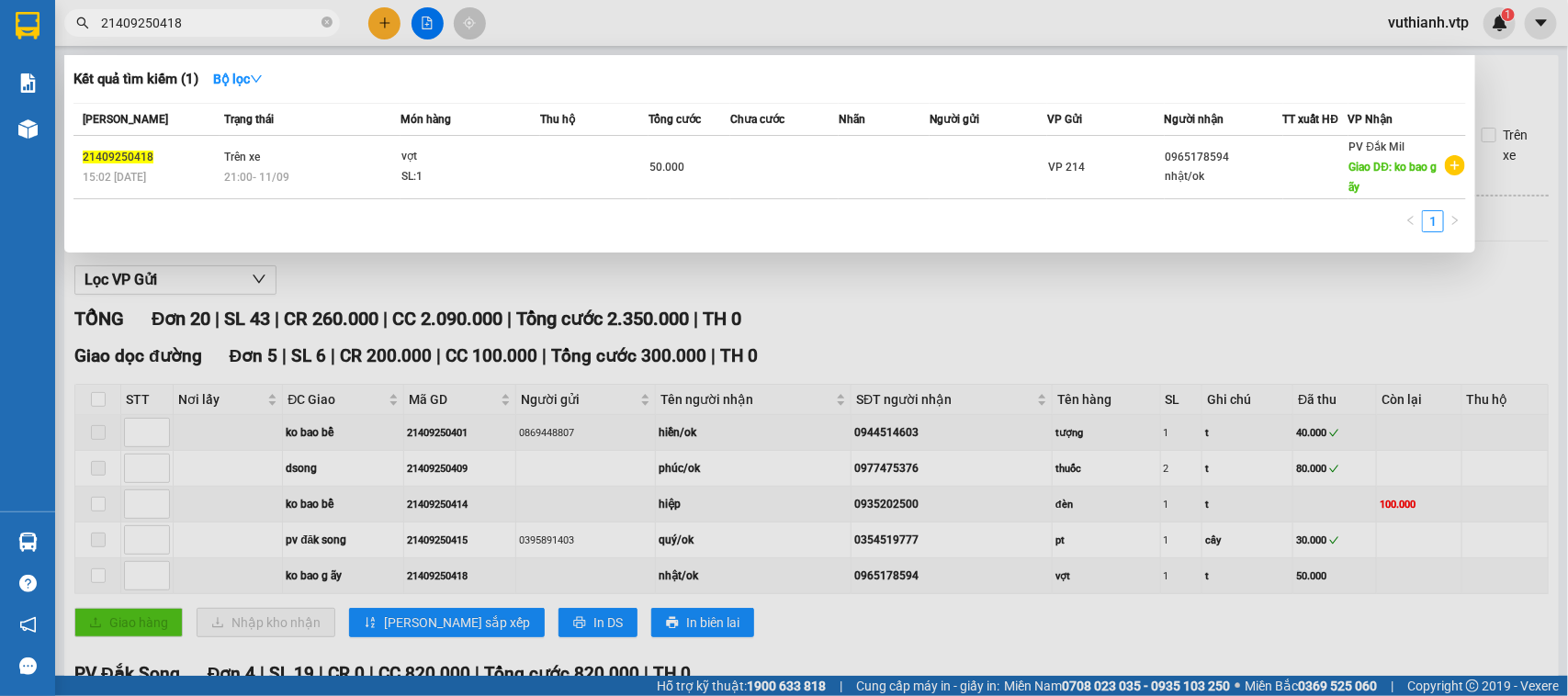
type input "21409250418"
click at [1053, 312] on div at bounding box center [784, 348] width 1568 height 696
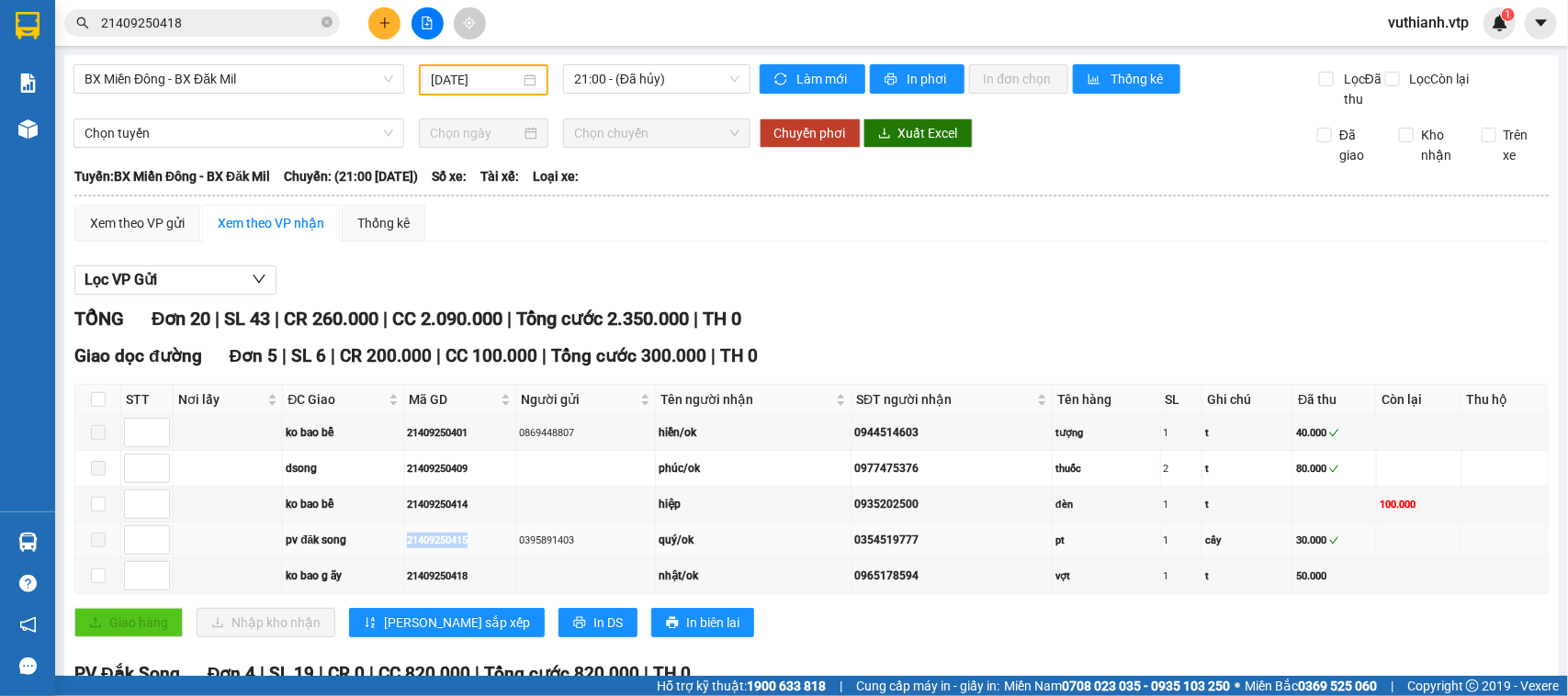
drag, startPoint x: 466, startPoint y: 563, endPoint x: 393, endPoint y: 571, distance: 73.4
click at [393, 558] on tr "pv đăk song 21409250415 0395891403 quý/ok 0354519777 pt 1 cây 30.000" at bounding box center [811, 540] width 1473 height 36
copy tr "pv đăk song 21409250415"
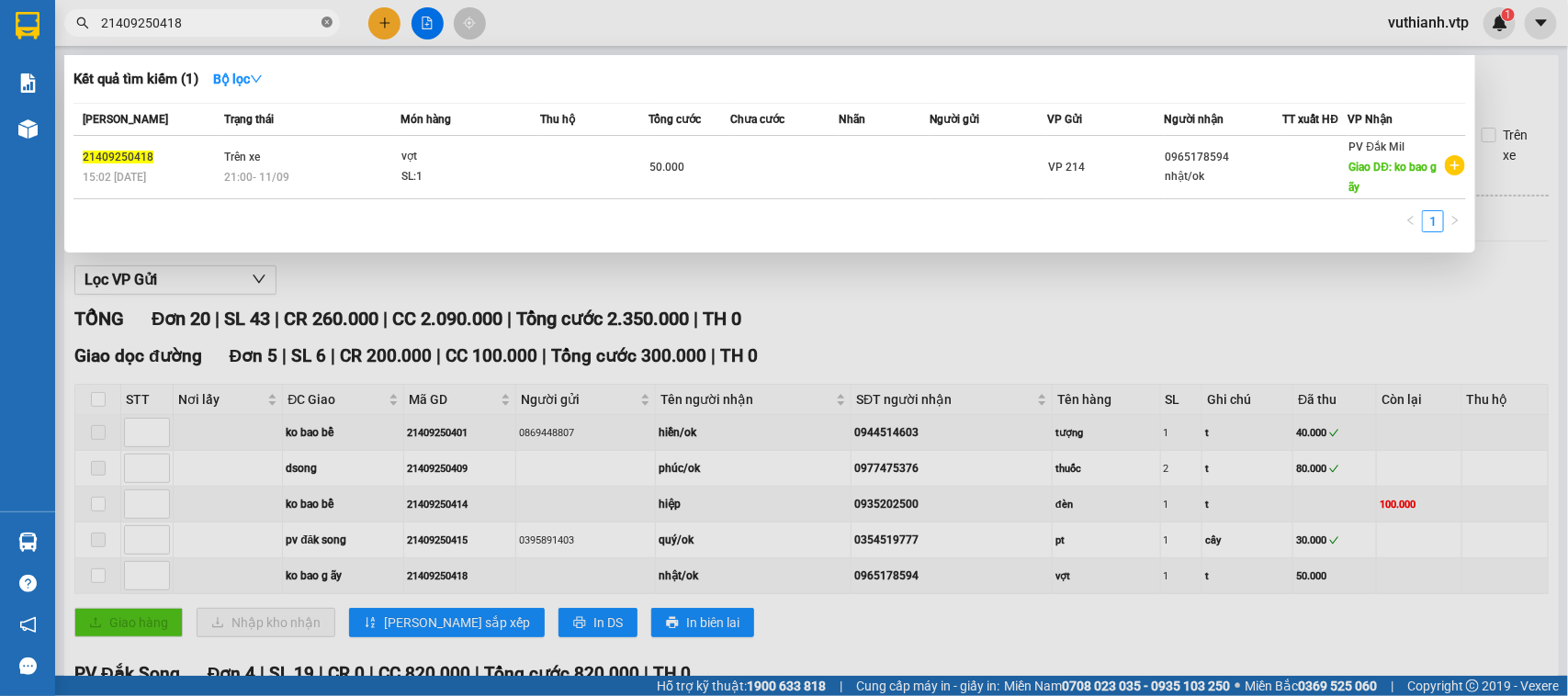
click at [326, 20] on icon "close-circle" at bounding box center [327, 22] width 11 height 11
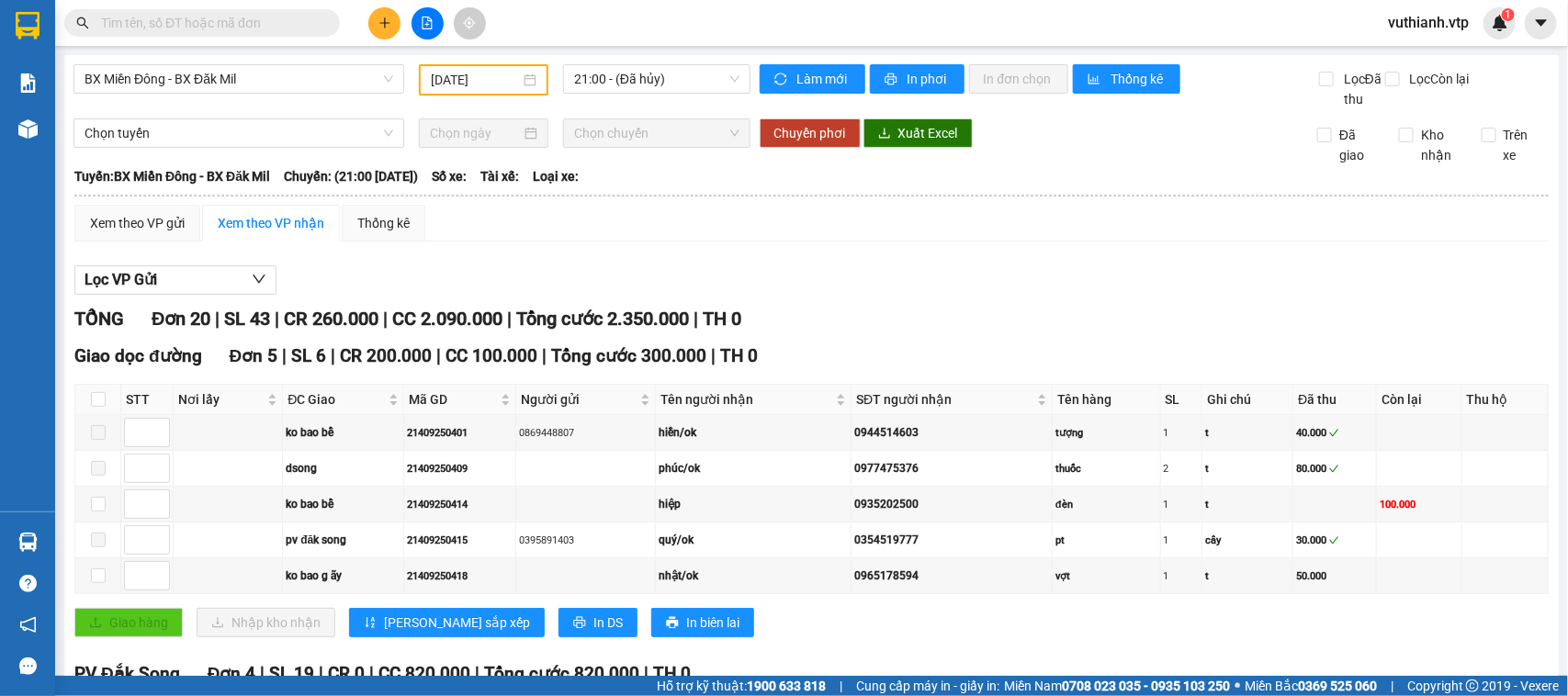
click at [280, 23] on input "text" at bounding box center [210, 23] width 217 height 20
paste input "21409250415"
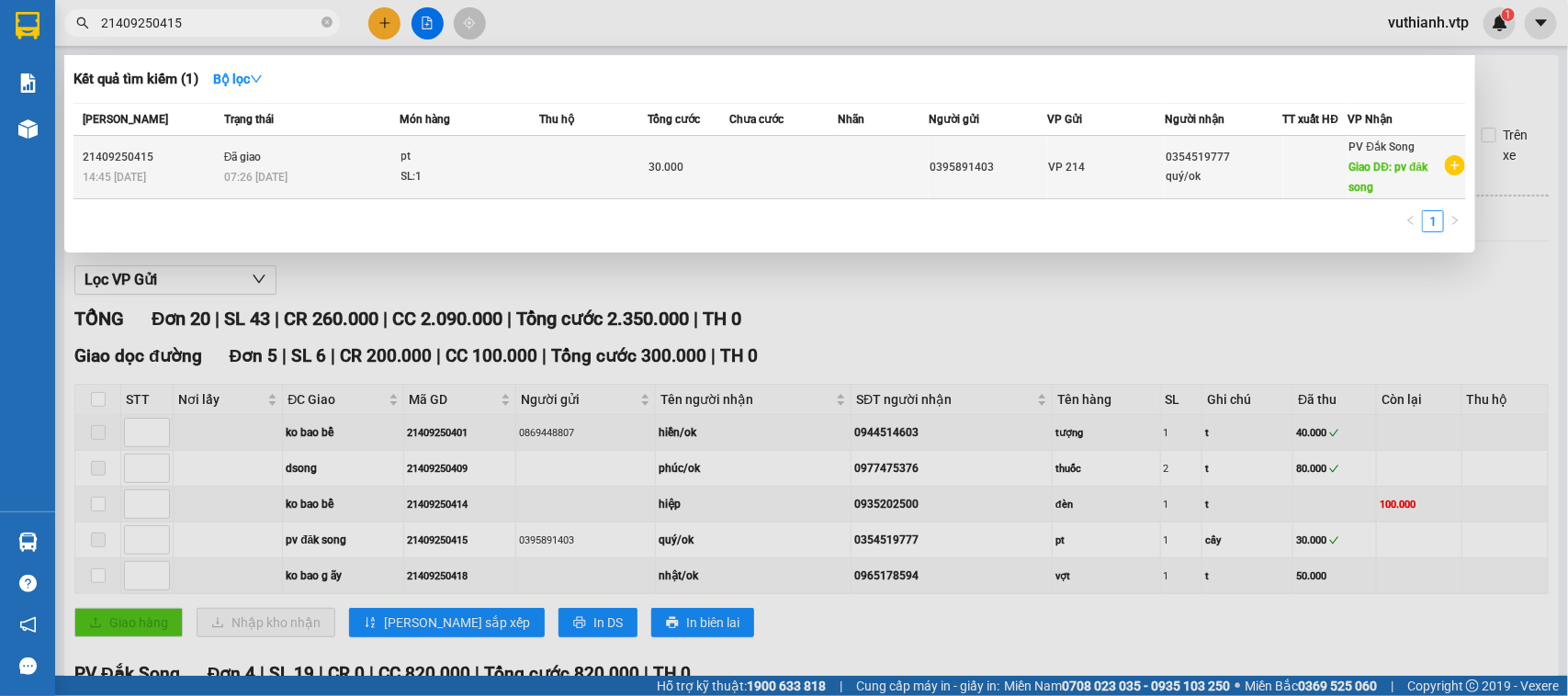
type input "21409250415"
click at [381, 171] on div "07:26 [DATE]" at bounding box center [312, 177] width 175 height 20
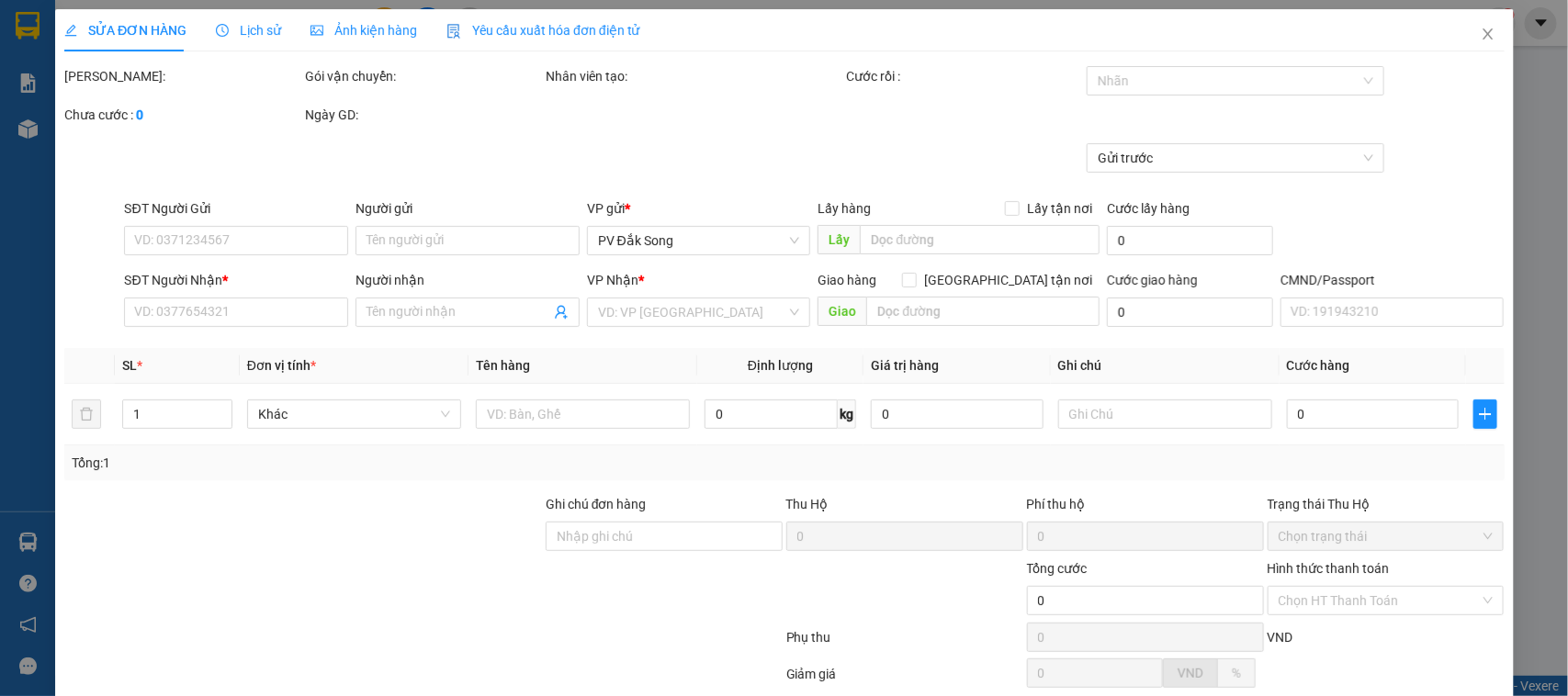
type input "1.500"
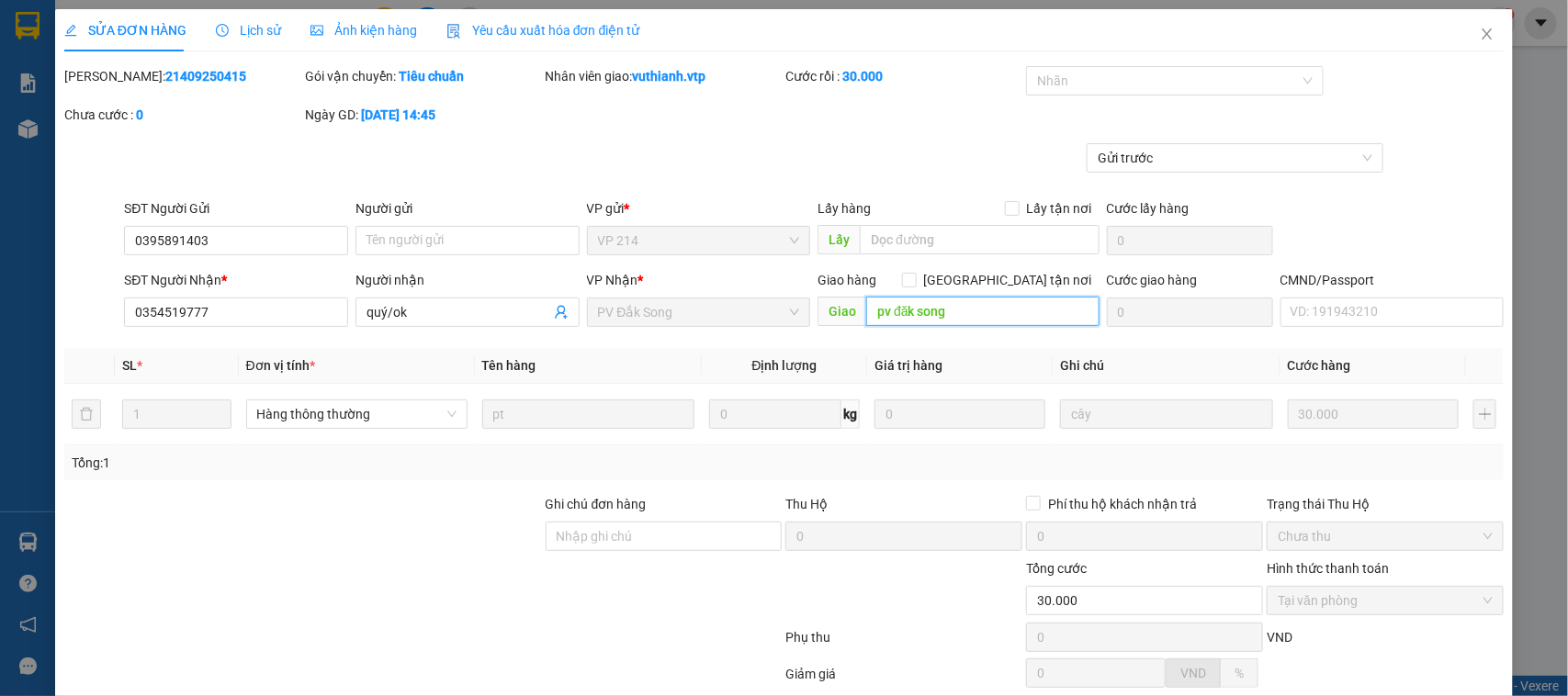
click at [948, 312] on input "pv đăk song" at bounding box center [983, 311] width 234 height 30
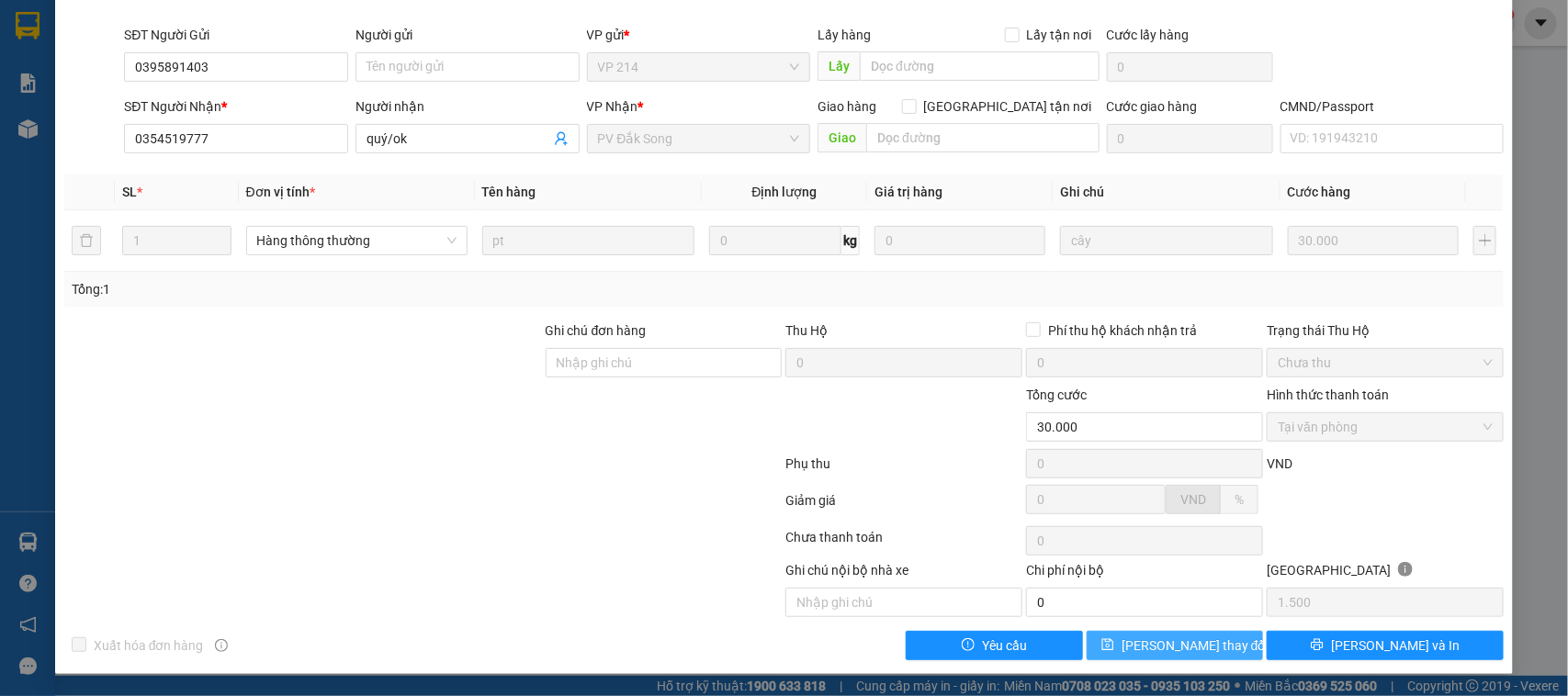
click at [1137, 644] on span "[PERSON_NAME] thay đổi" at bounding box center [1195, 646] width 147 height 20
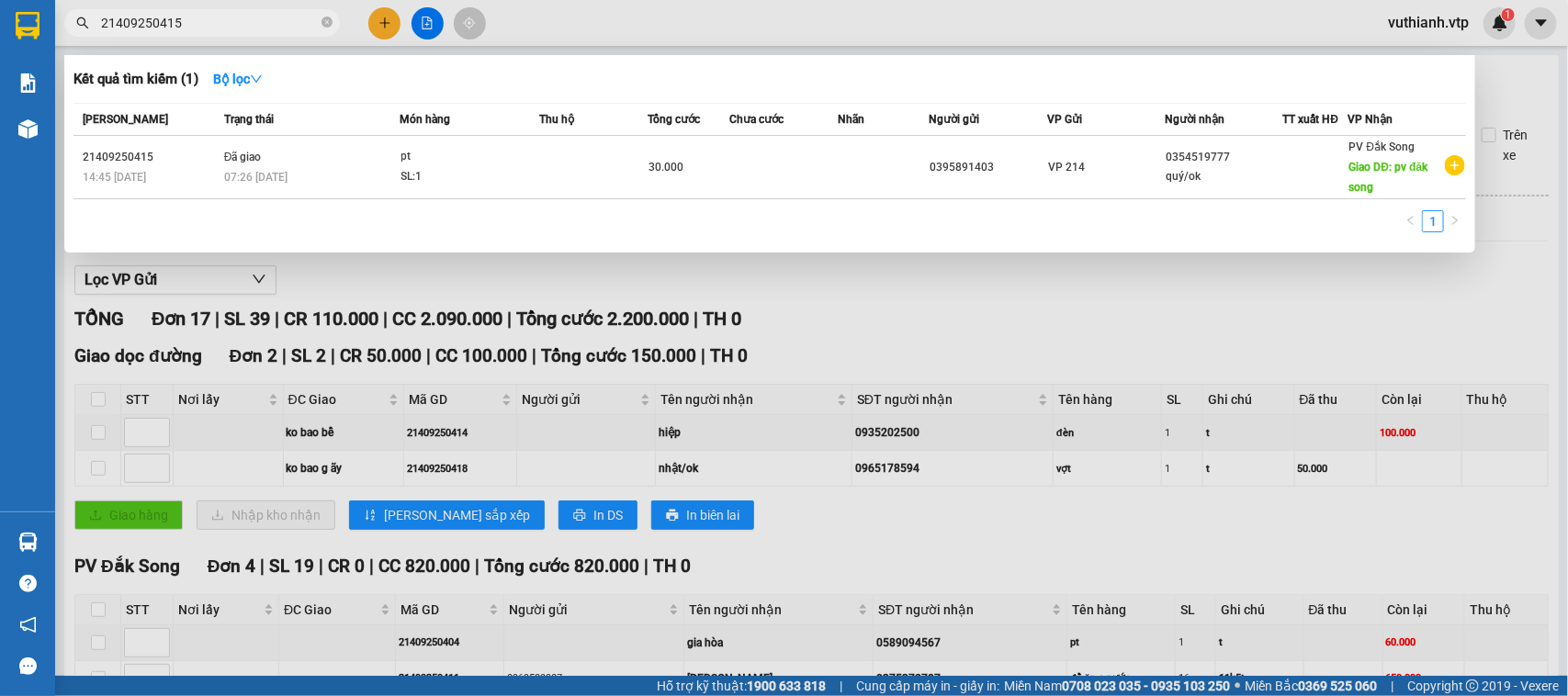
click at [240, 21] on input "21409250415" at bounding box center [210, 23] width 217 height 20
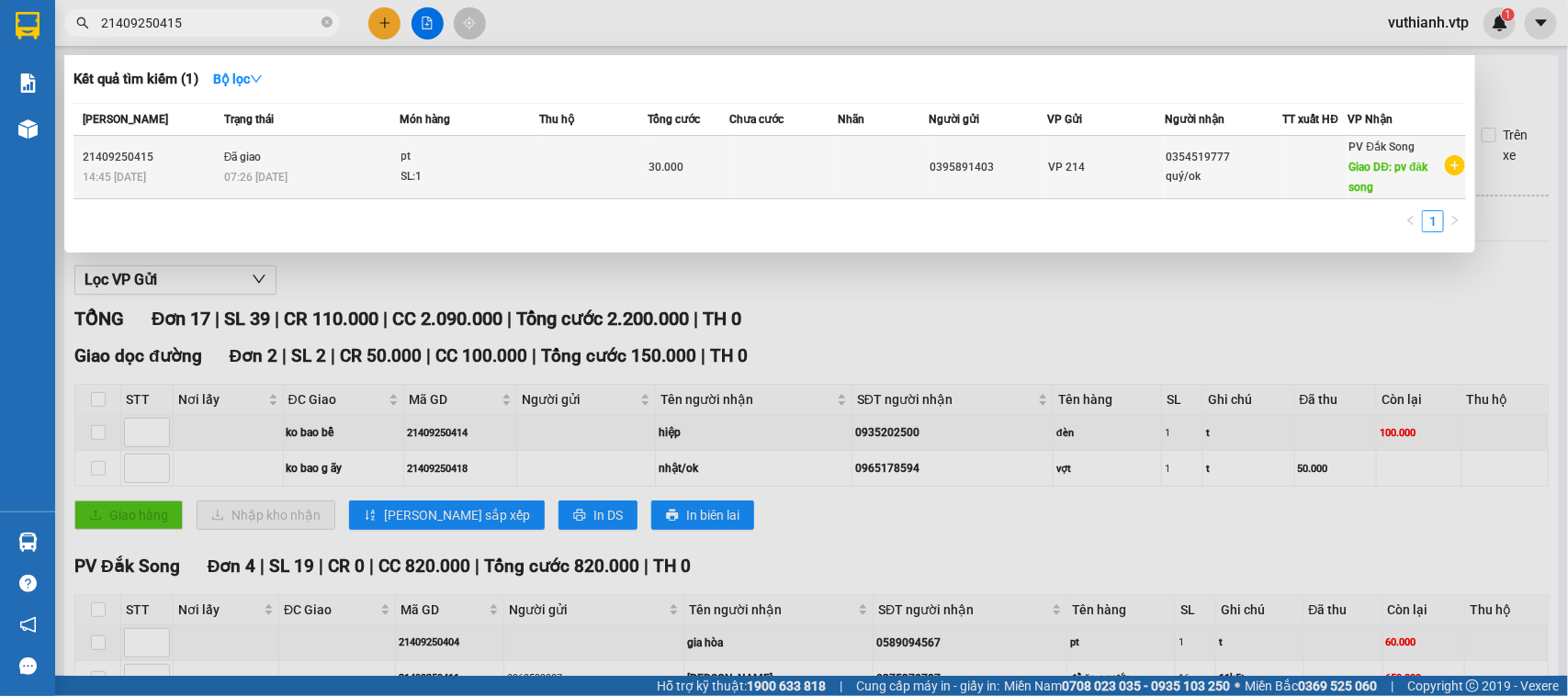
click at [301, 158] on td "Đã giao 07:26 - 12/09" at bounding box center [310, 168] width 181 height 63
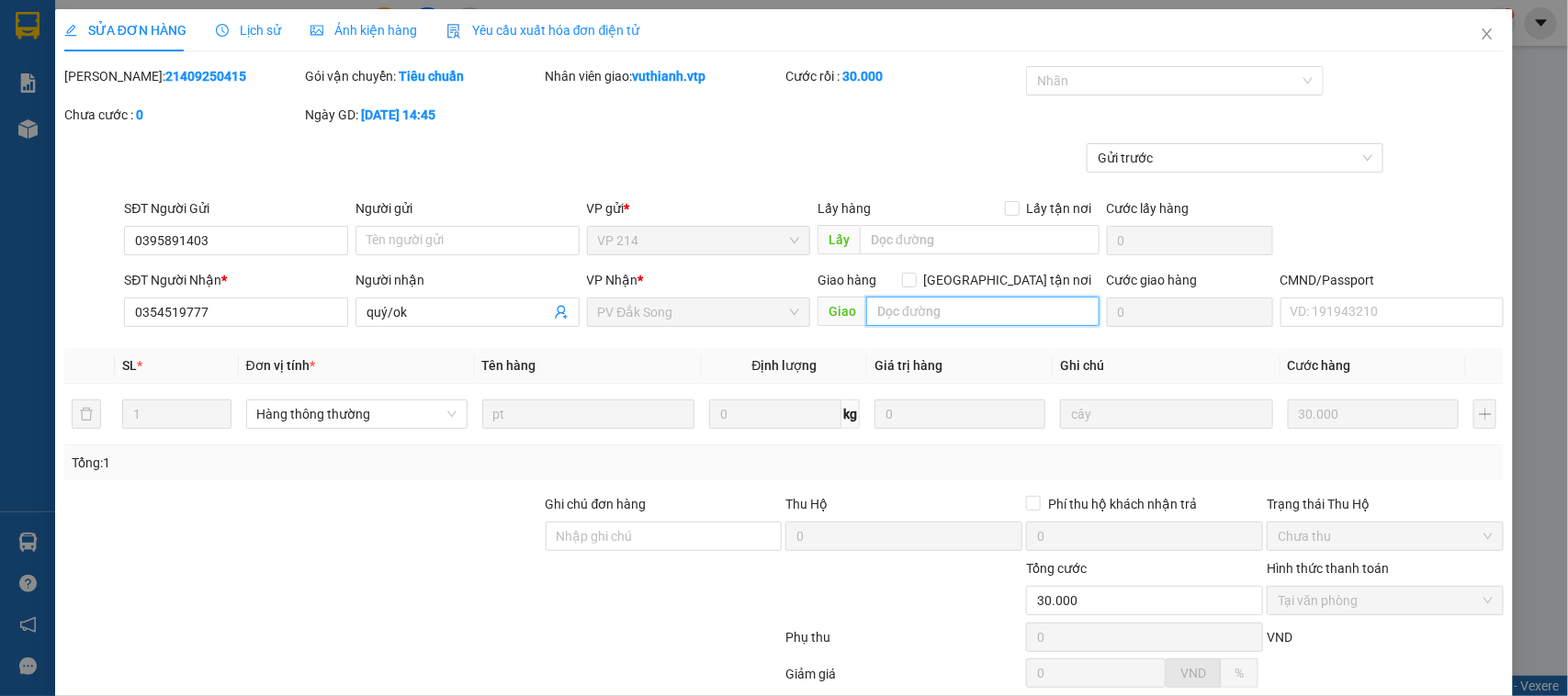
click at [914, 309] on input "text" at bounding box center [983, 311] width 234 height 30
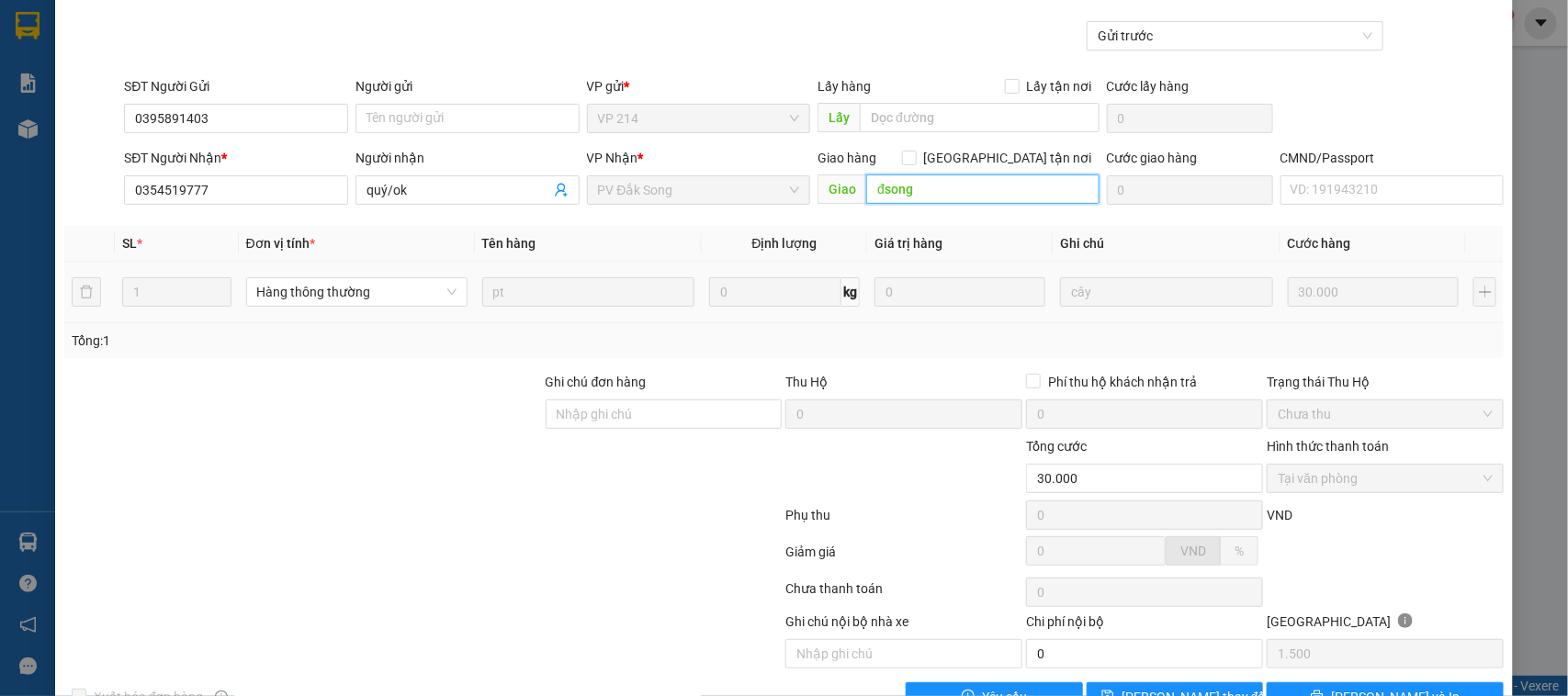
scroll to position [175, 0]
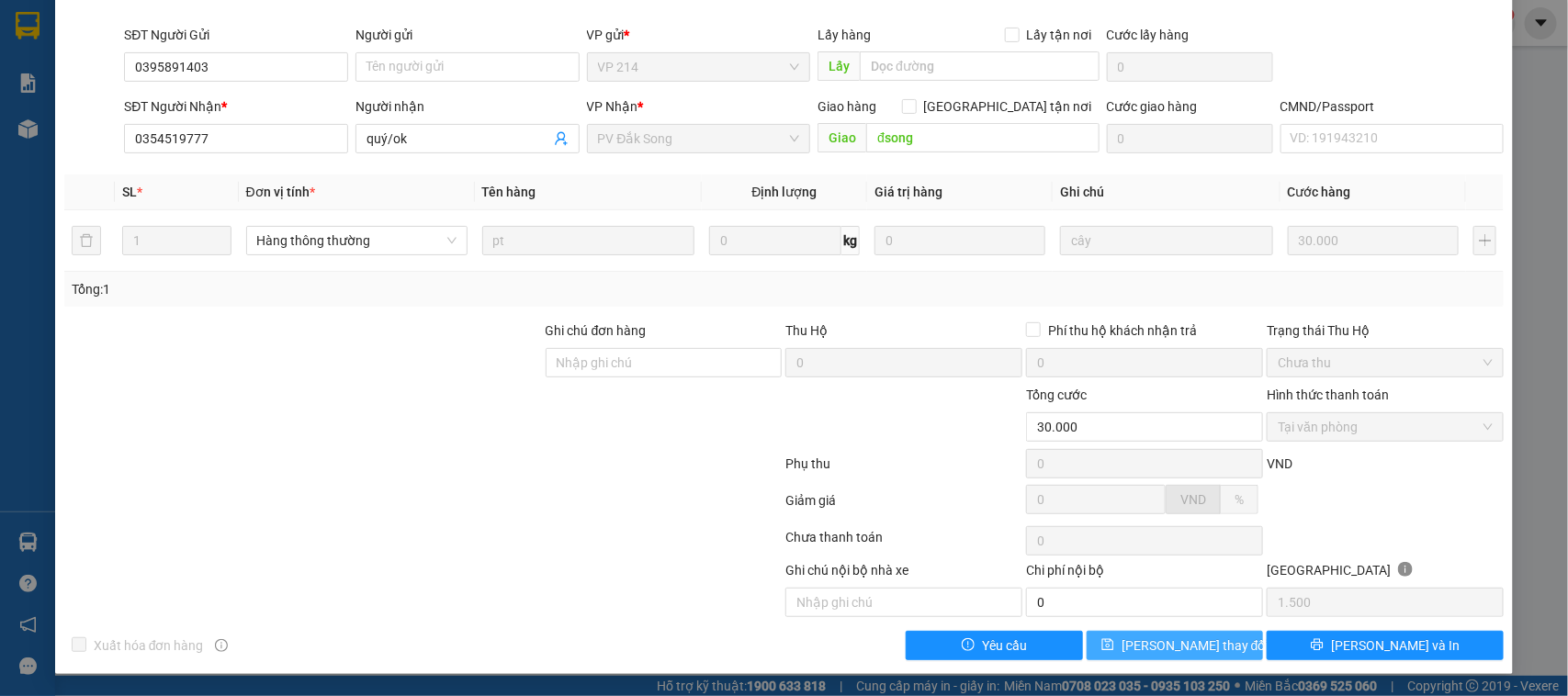
click at [1199, 653] on span "[PERSON_NAME] thay đổi" at bounding box center [1195, 646] width 147 height 20
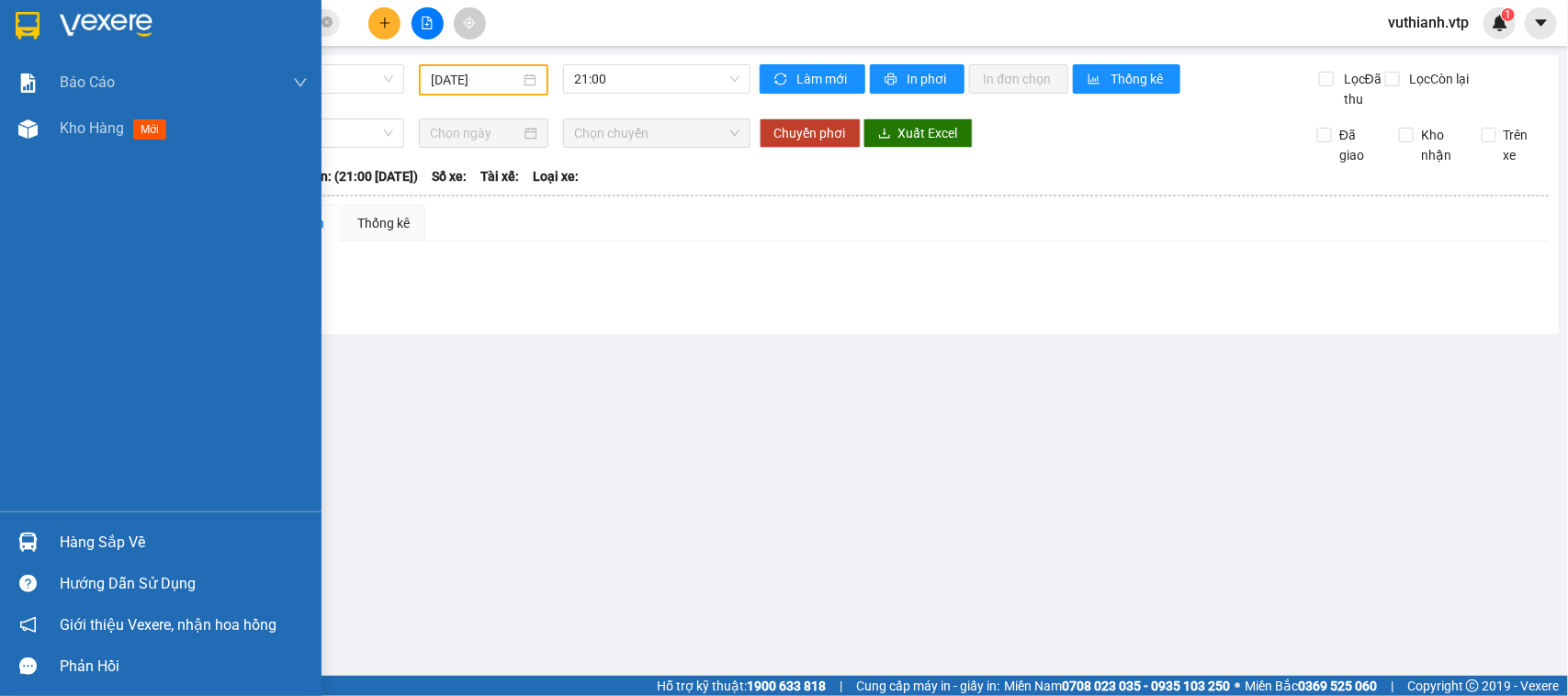
click at [112, 551] on div "Hàng sắp về" at bounding box center [183, 543] width 248 height 28
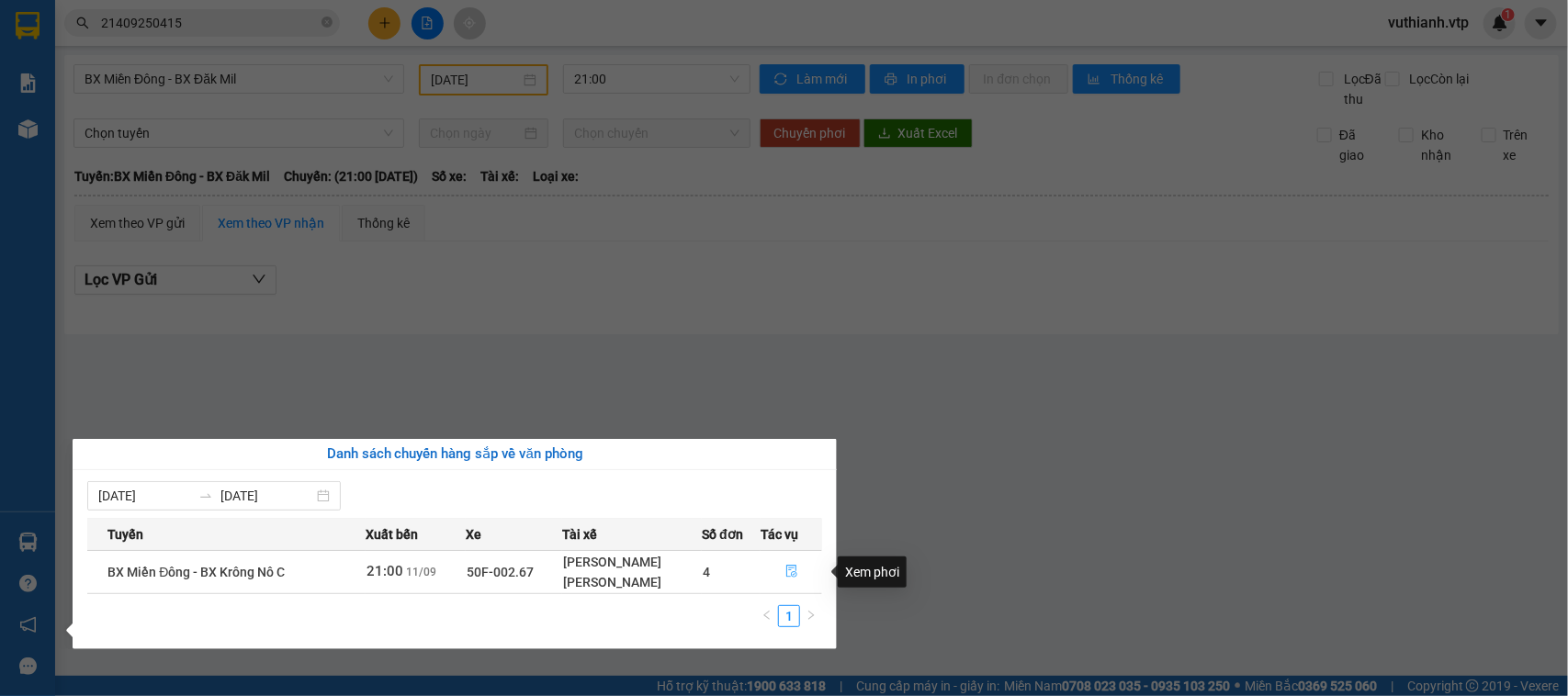
click at [793, 566] on icon "file-done" at bounding box center [792, 571] width 11 height 13
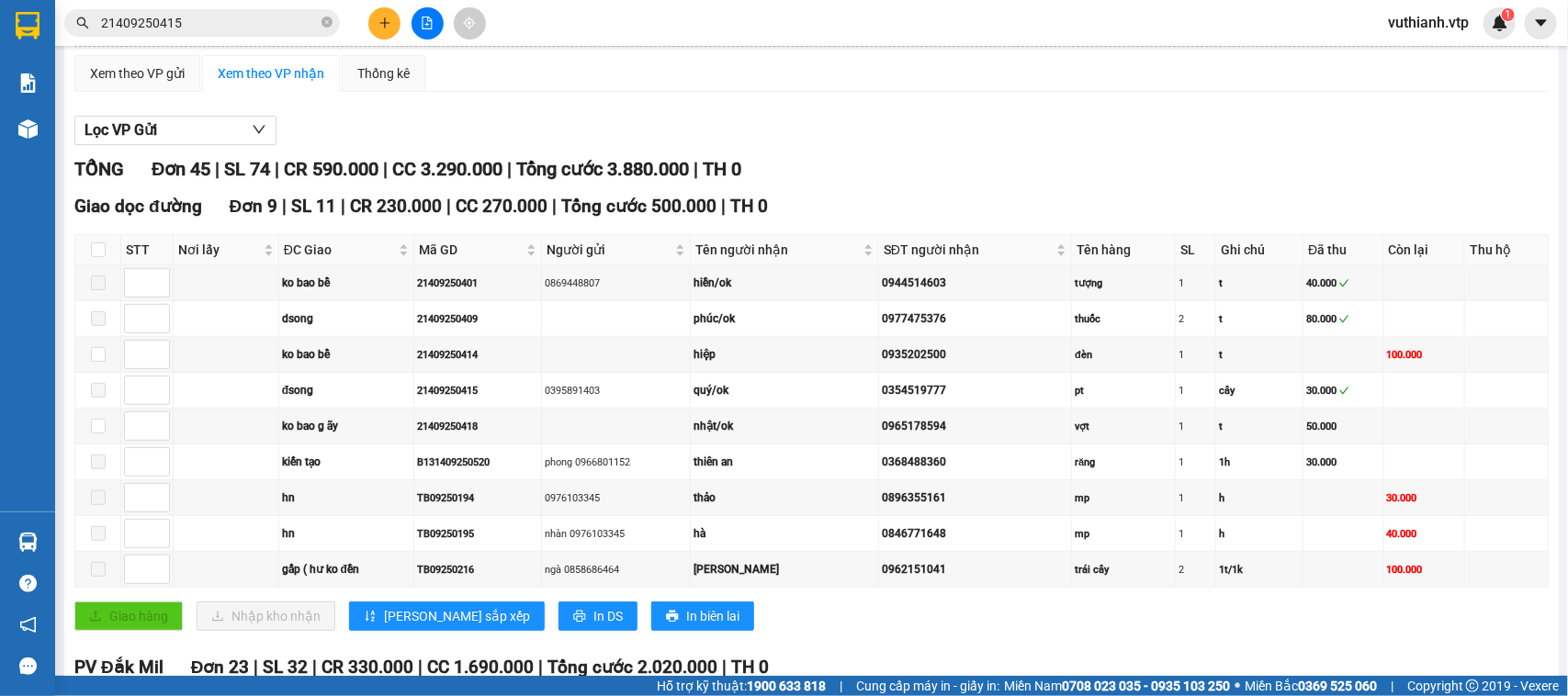
scroll to position [182, 0]
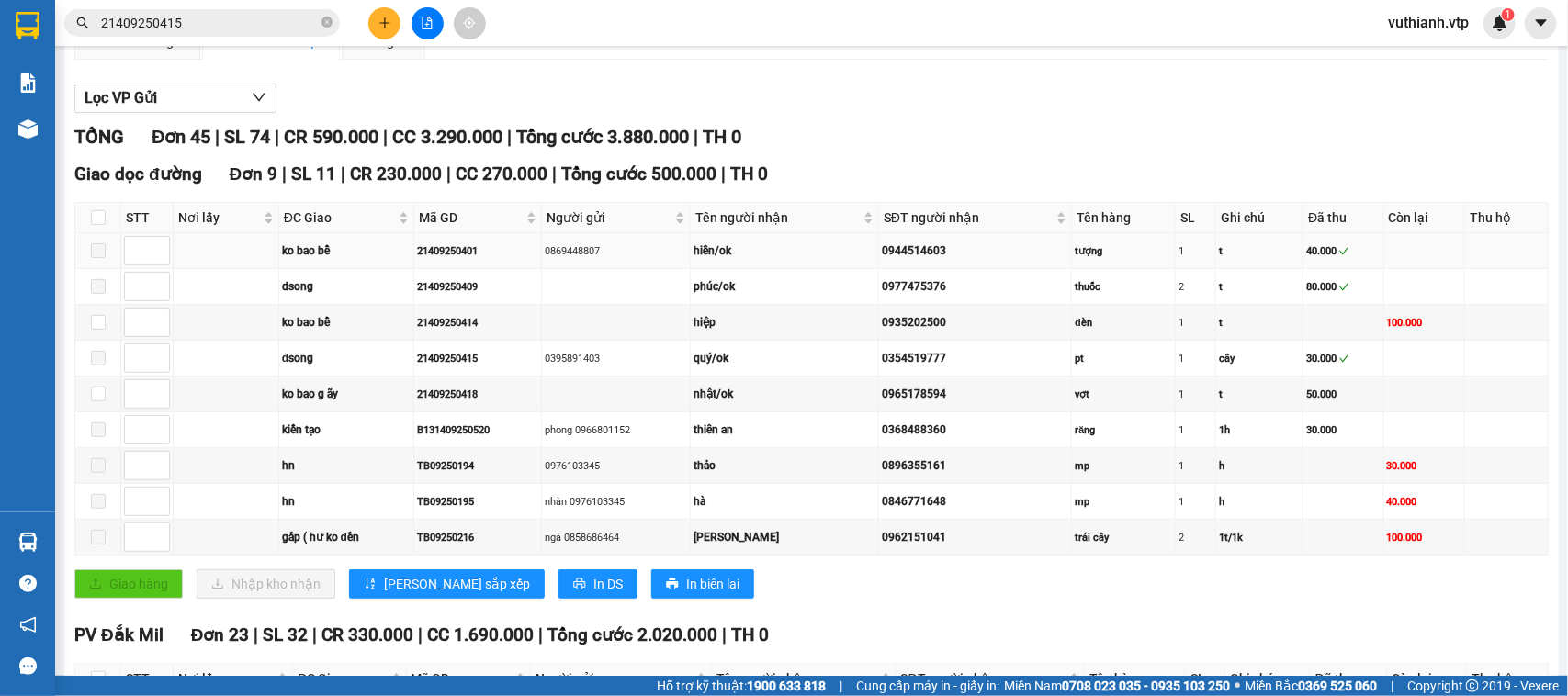
click at [104, 258] on span at bounding box center [98, 251] width 15 height 15
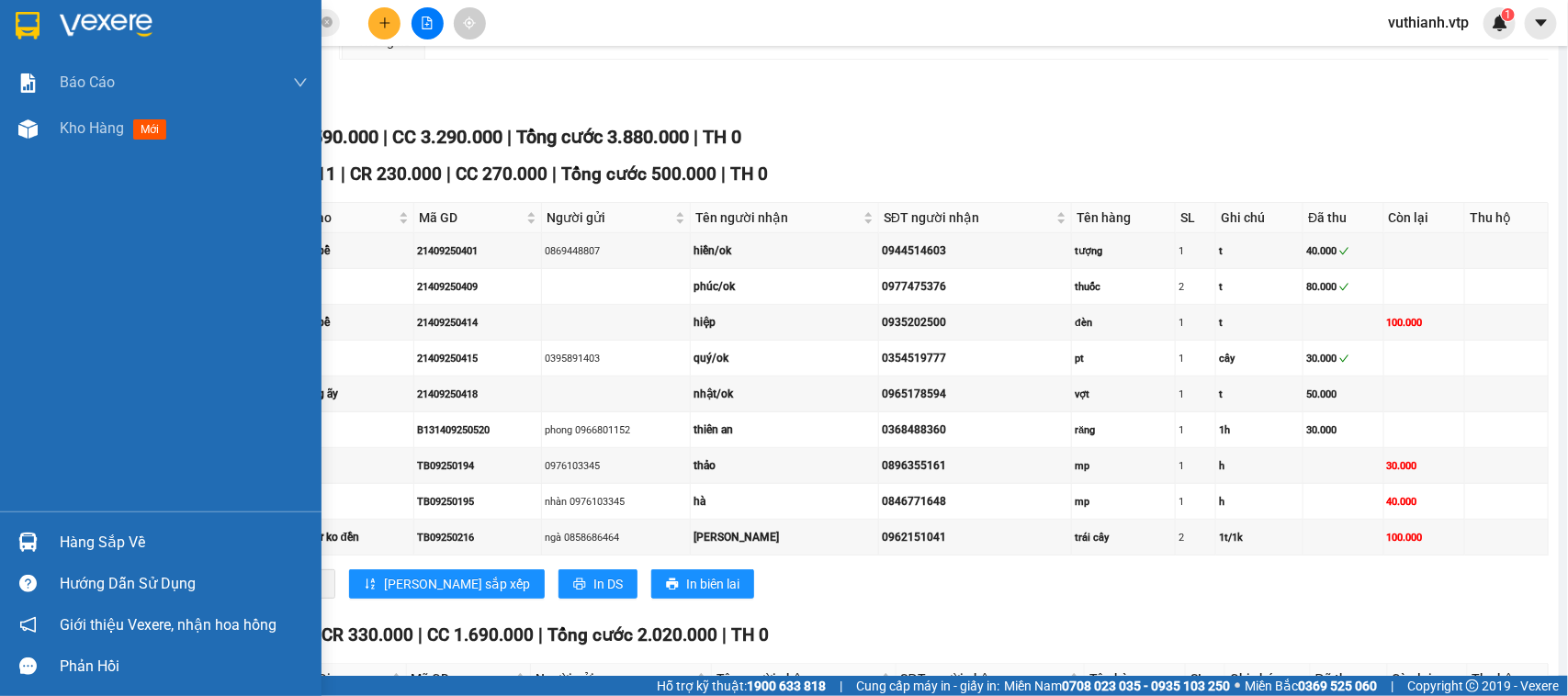
click at [34, 545] on img at bounding box center [28, 542] width 19 height 19
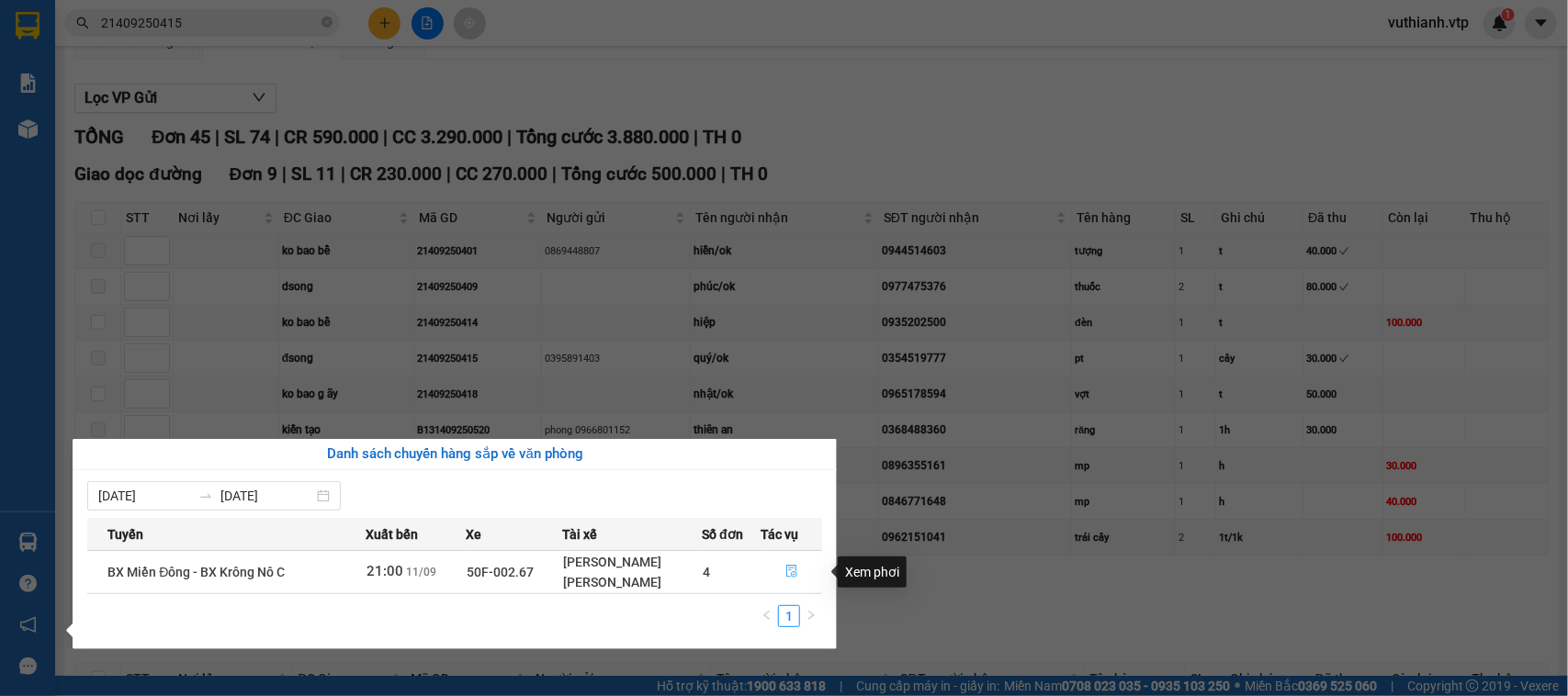
click at [788, 576] on icon "file-done" at bounding box center [792, 571] width 13 height 13
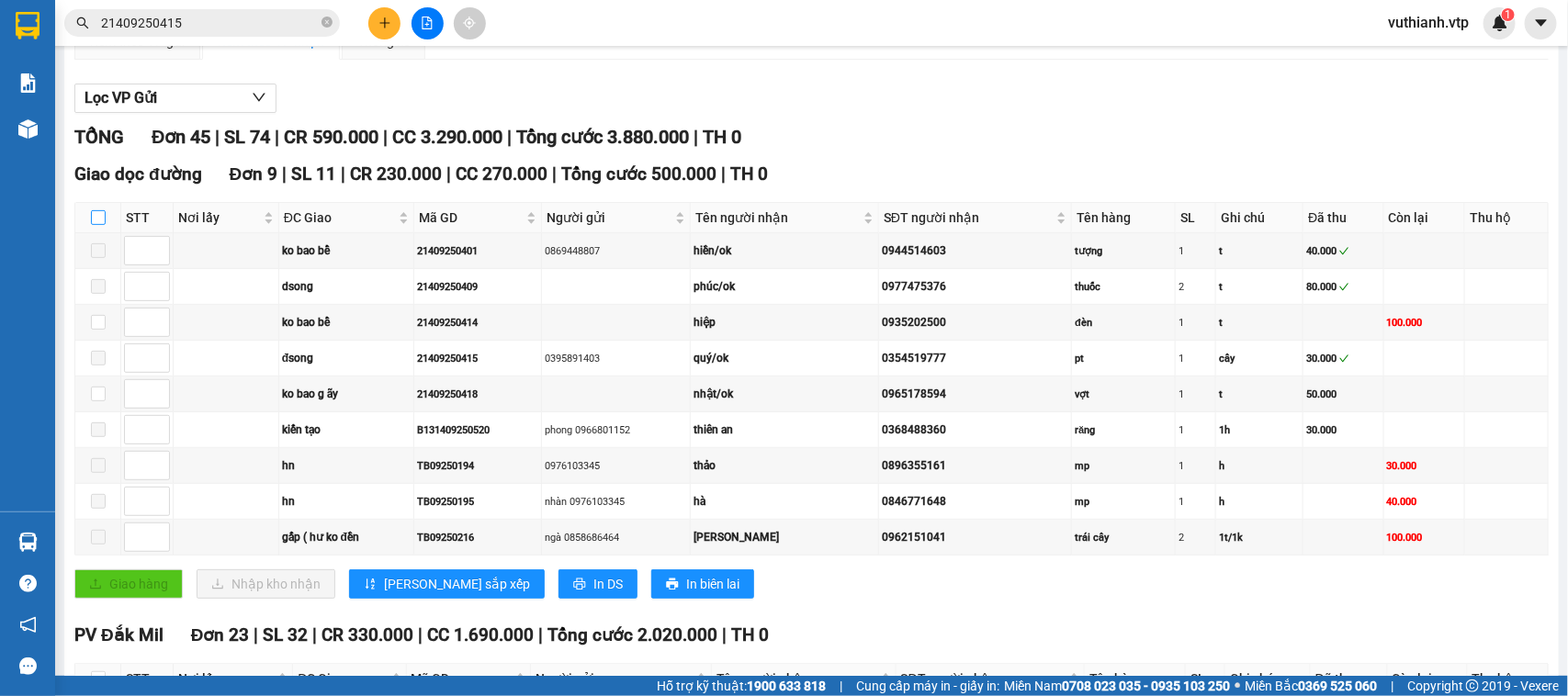
click at [102, 225] on input "checkbox" at bounding box center [98, 218] width 15 height 15
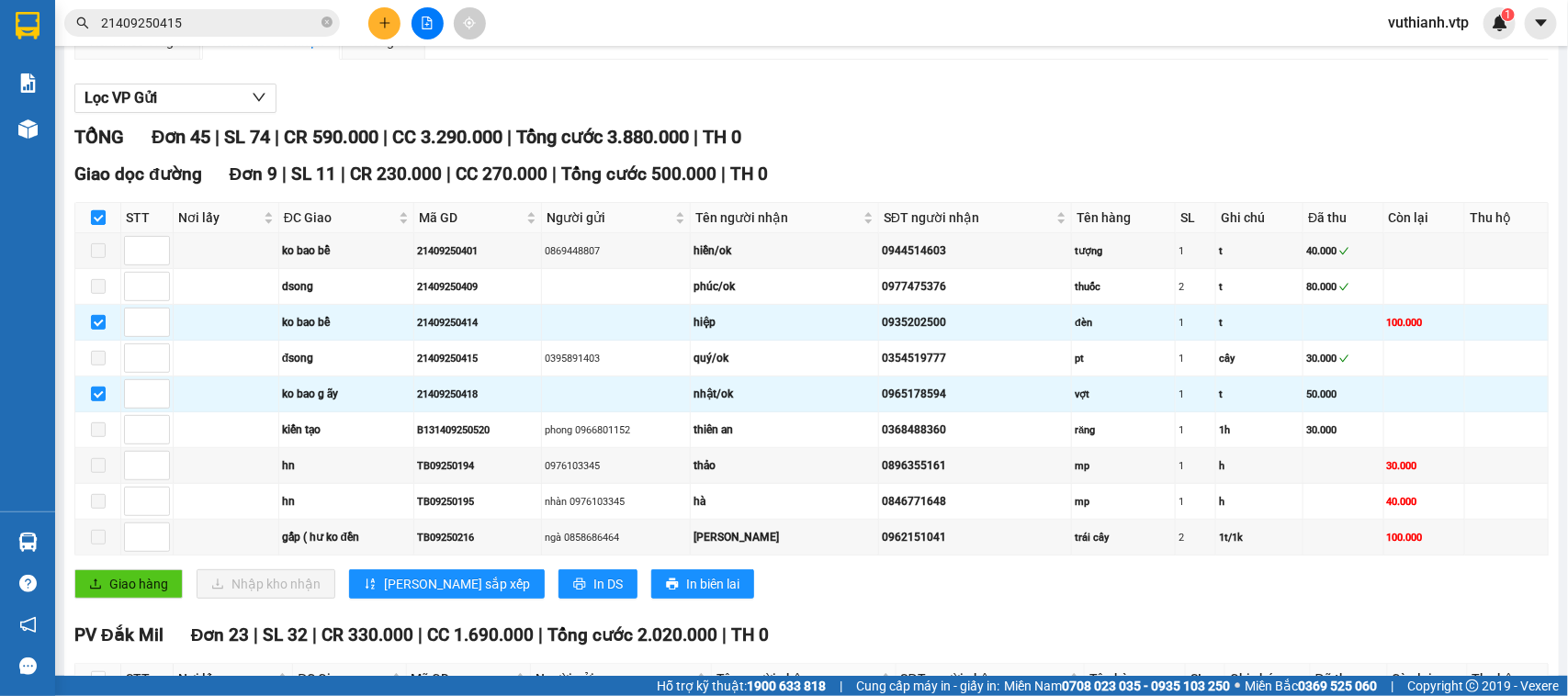
click at [93, 225] on input "checkbox" at bounding box center [98, 218] width 15 height 15
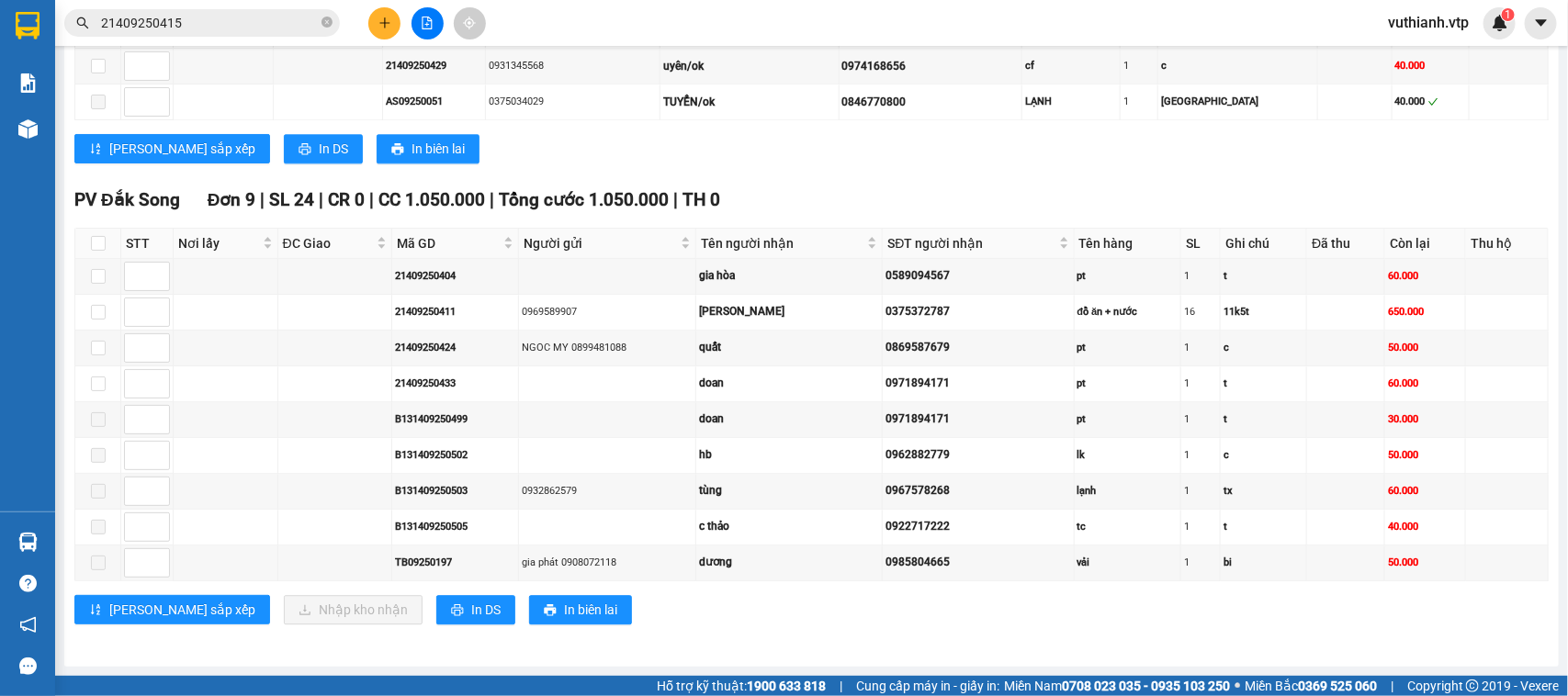
scroll to position [1915, 0]
click at [102, 236] on input "checkbox" at bounding box center [98, 244] width 15 height 15
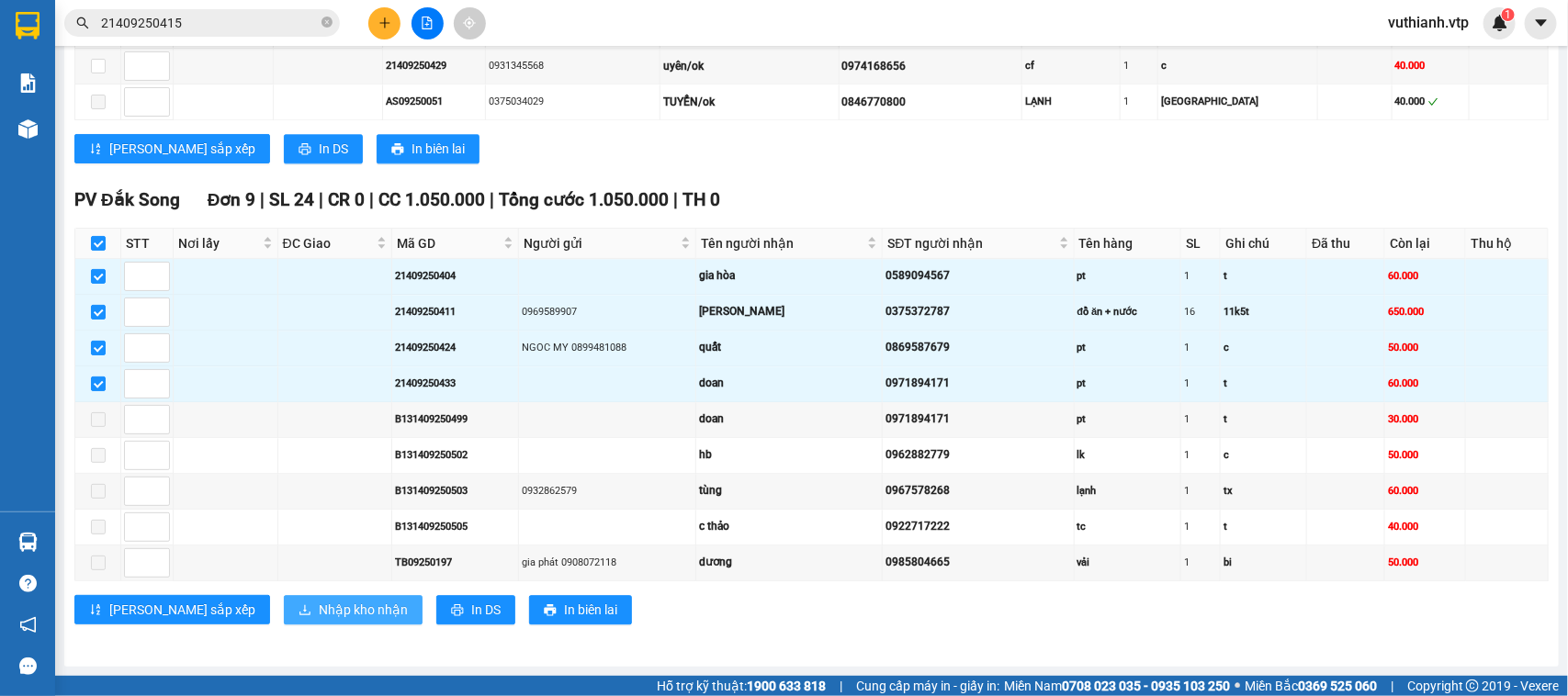
click at [319, 613] on span "Nhập kho nhận" at bounding box center [363, 610] width 89 height 20
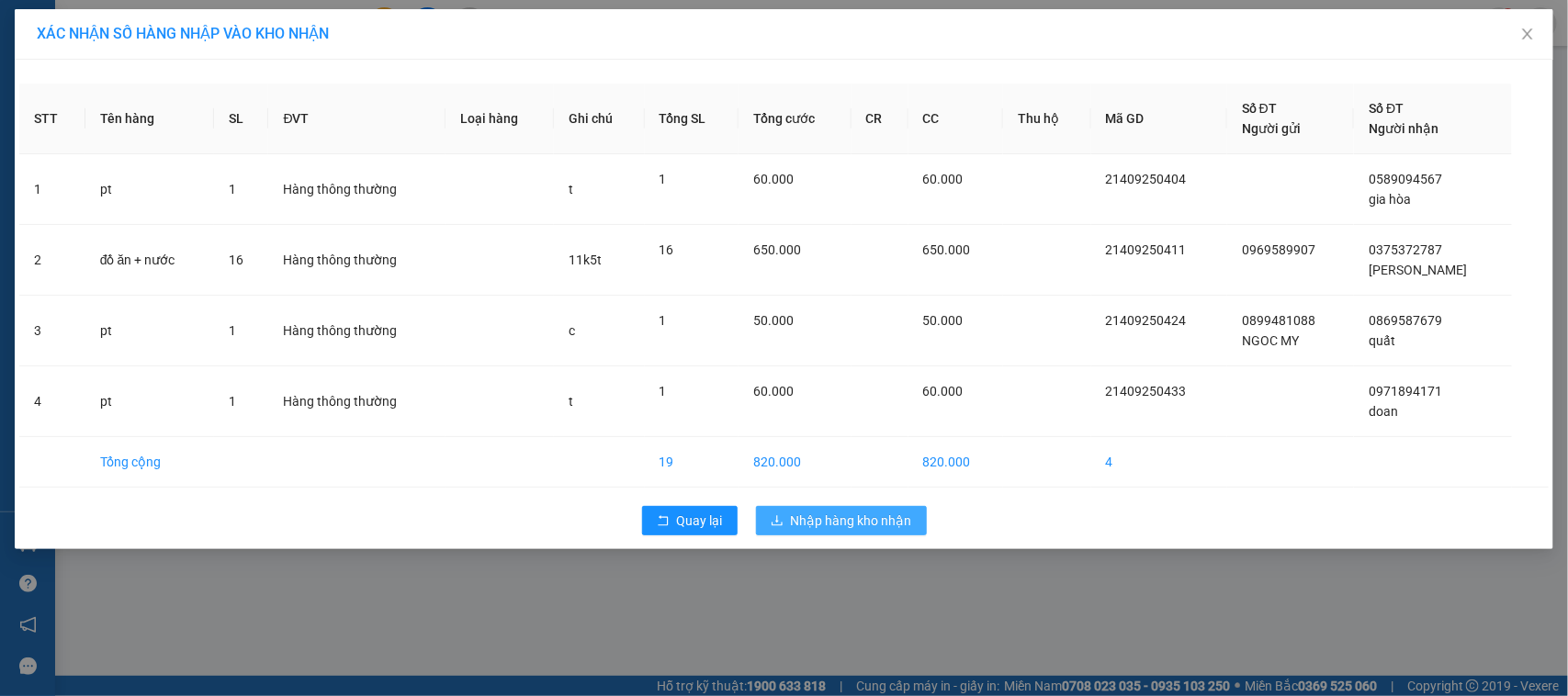
click at [843, 519] on span "Nhập hàng kho nhận" at bounding box center [851, 521] width 121 height 20
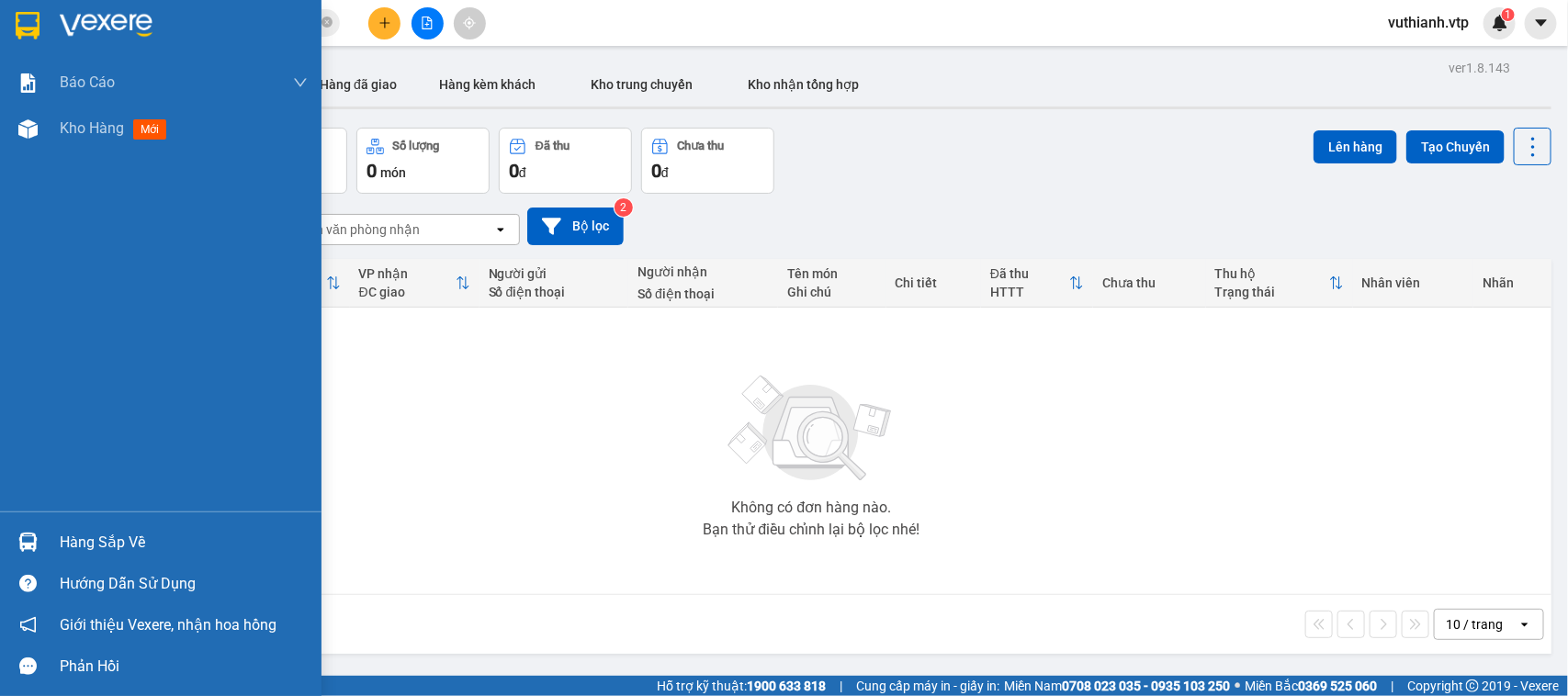
click at [44, 536] on div "Hàng sắp về" at bounding box center [160, 542] width 322 height 42
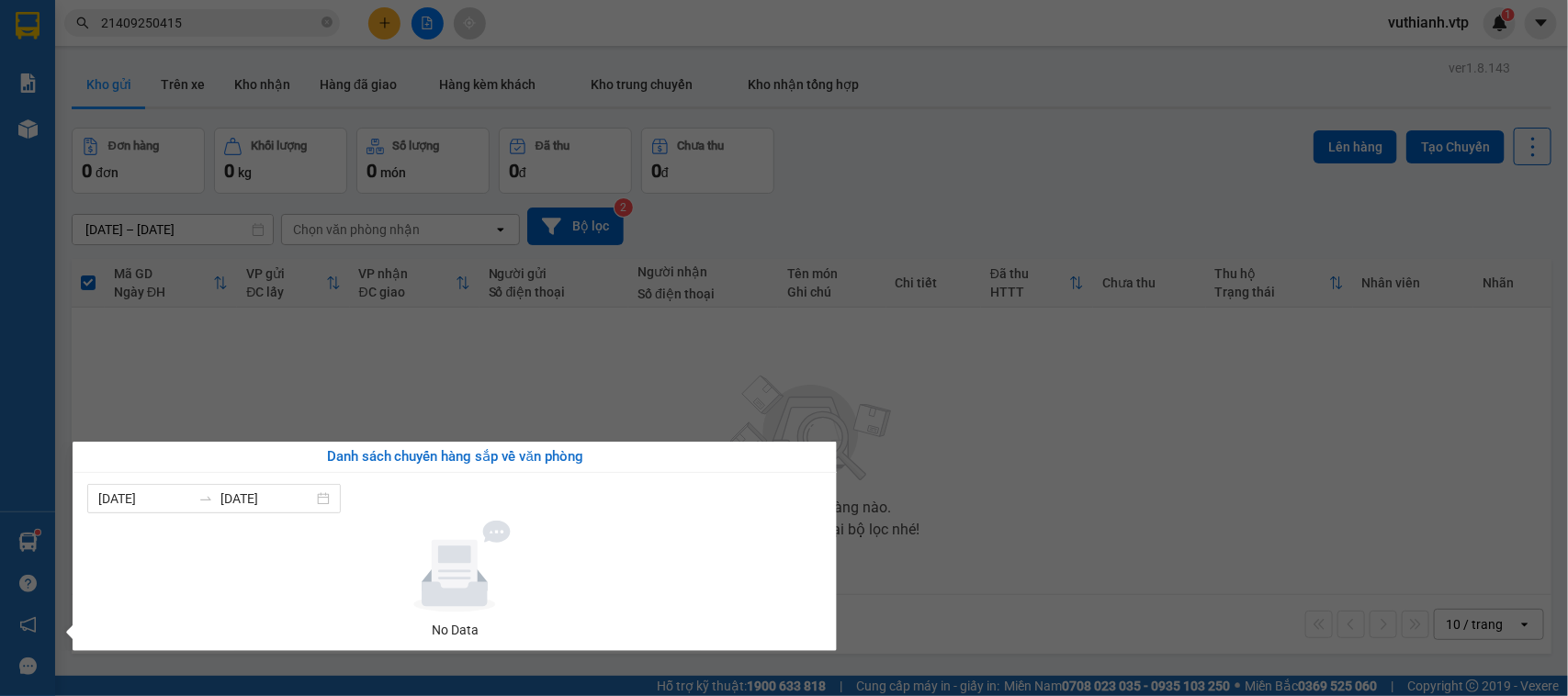
click at [759, 367] on section "Kết quả tìm kiếm ( 1 ) Bộ lọc Mã ĐH Trạng thái Món hàng Thu hộ Tổng cước Chưa c…" at bounding box center [784, 348] width 1568 height 696
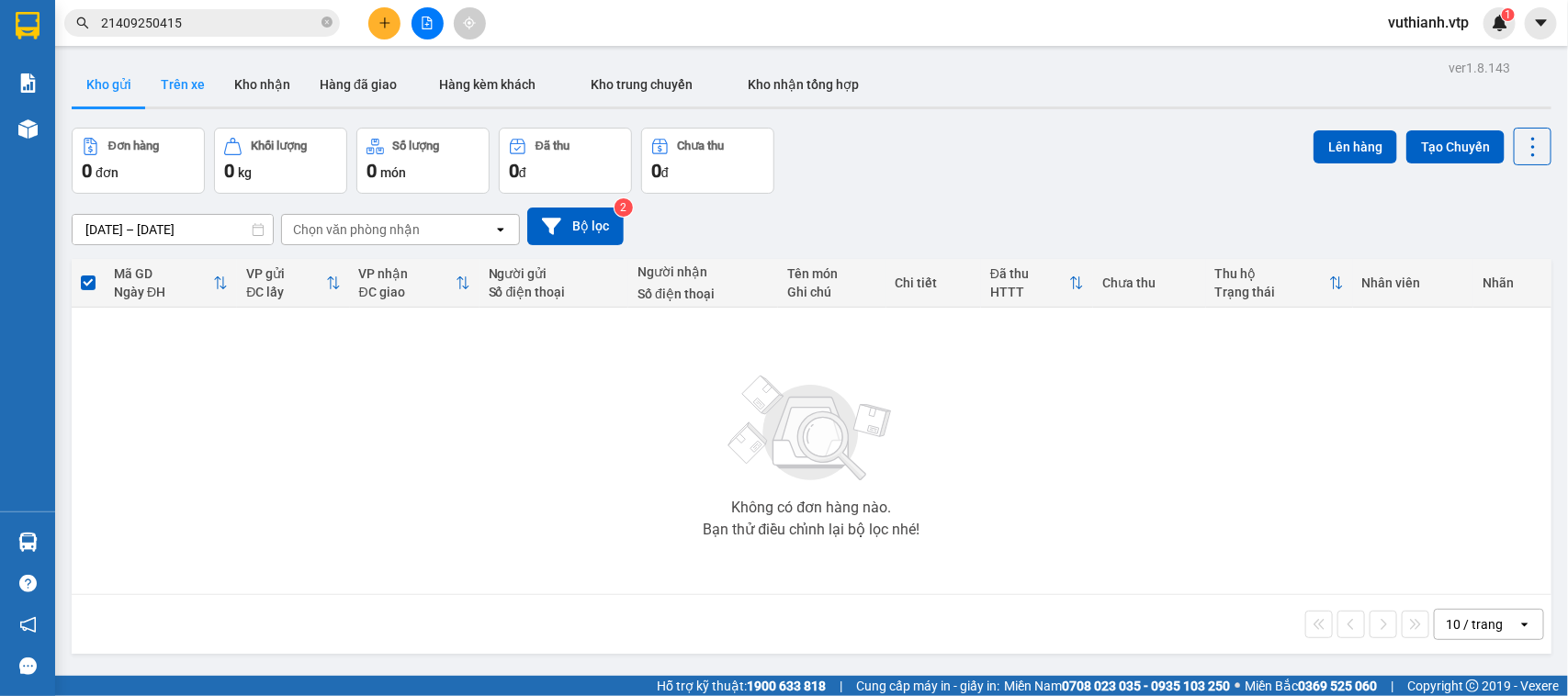
click at [189, 85] on button "Trên xe" at bounding box center [183, 84] width 73 height 44
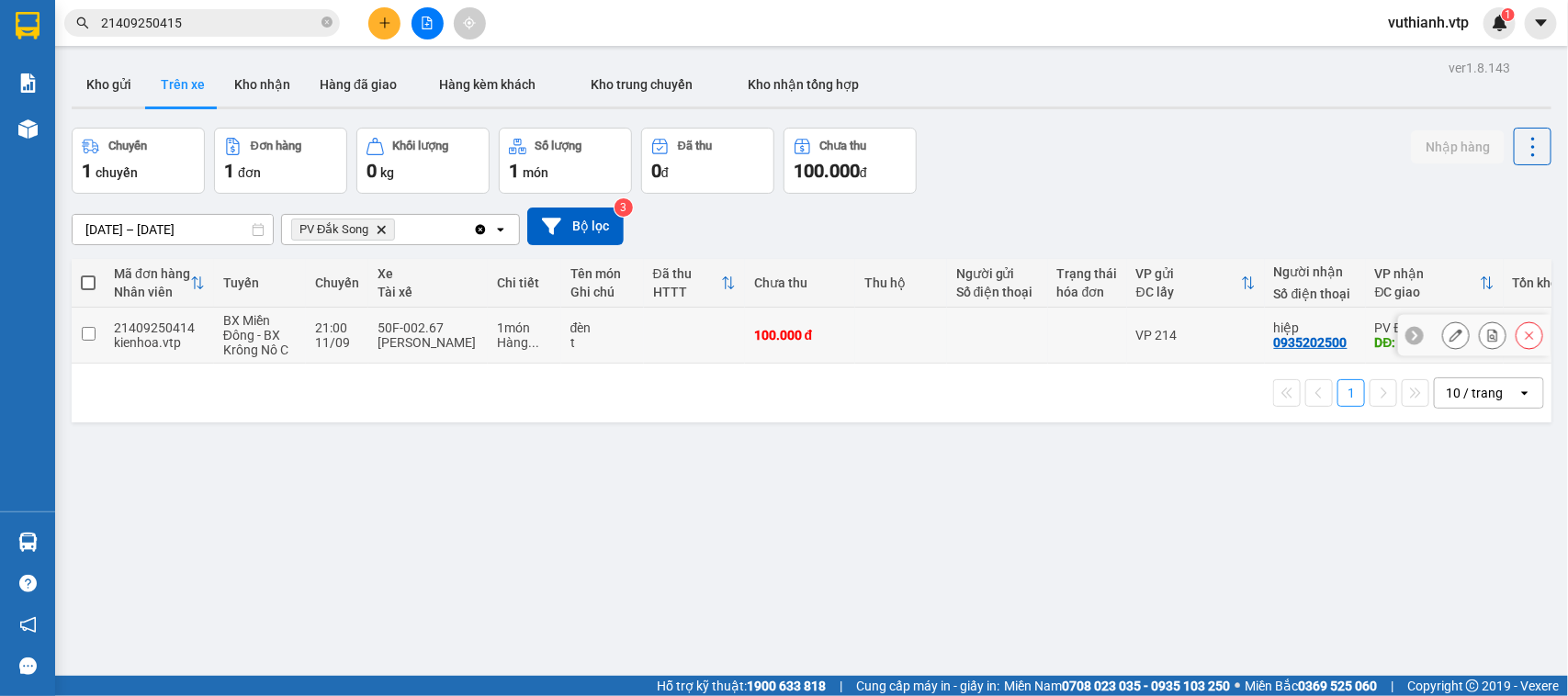
click at [92, 329] on input "checkbox" at bounding box center [88, 334] width 14 height 14
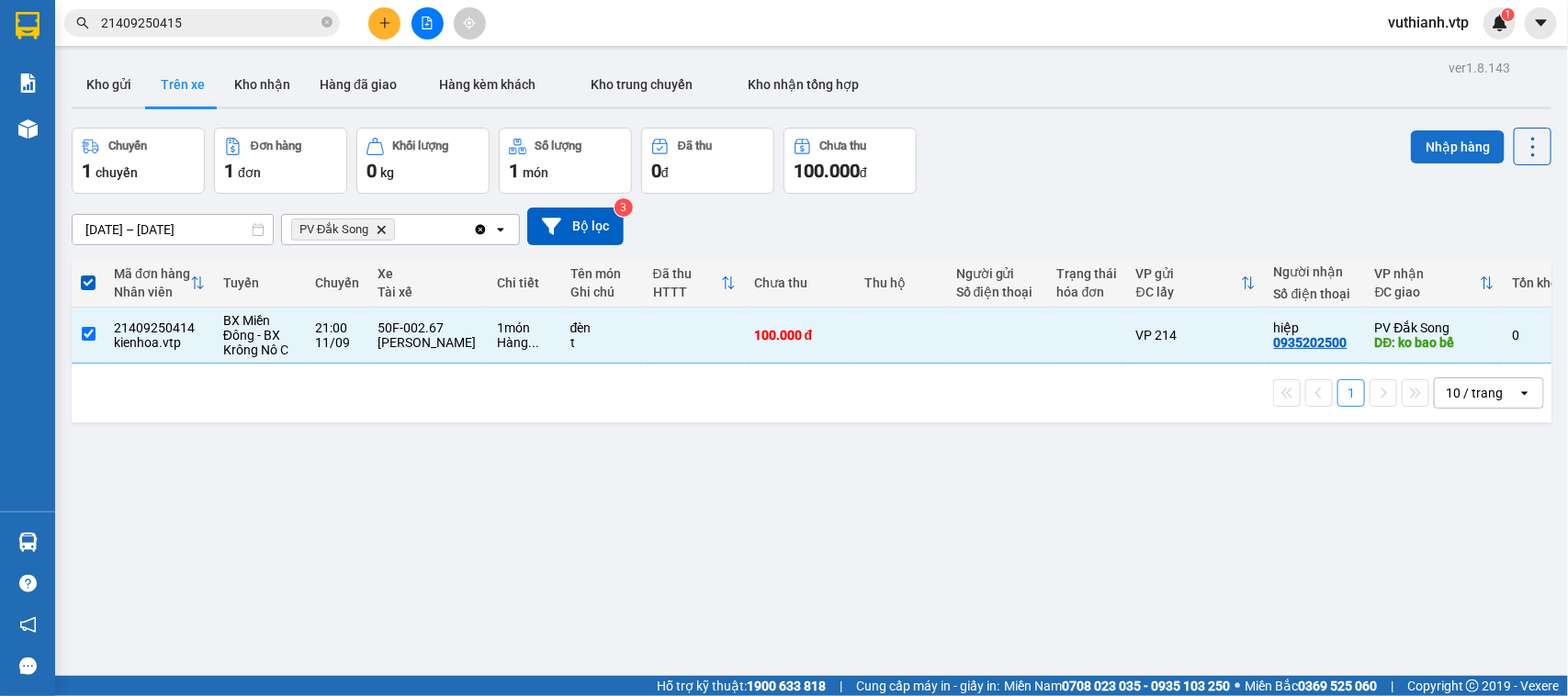
click at [1431, 147] on button "Nhập hàng" at bounding box center [1458, 147] width 94 height 33
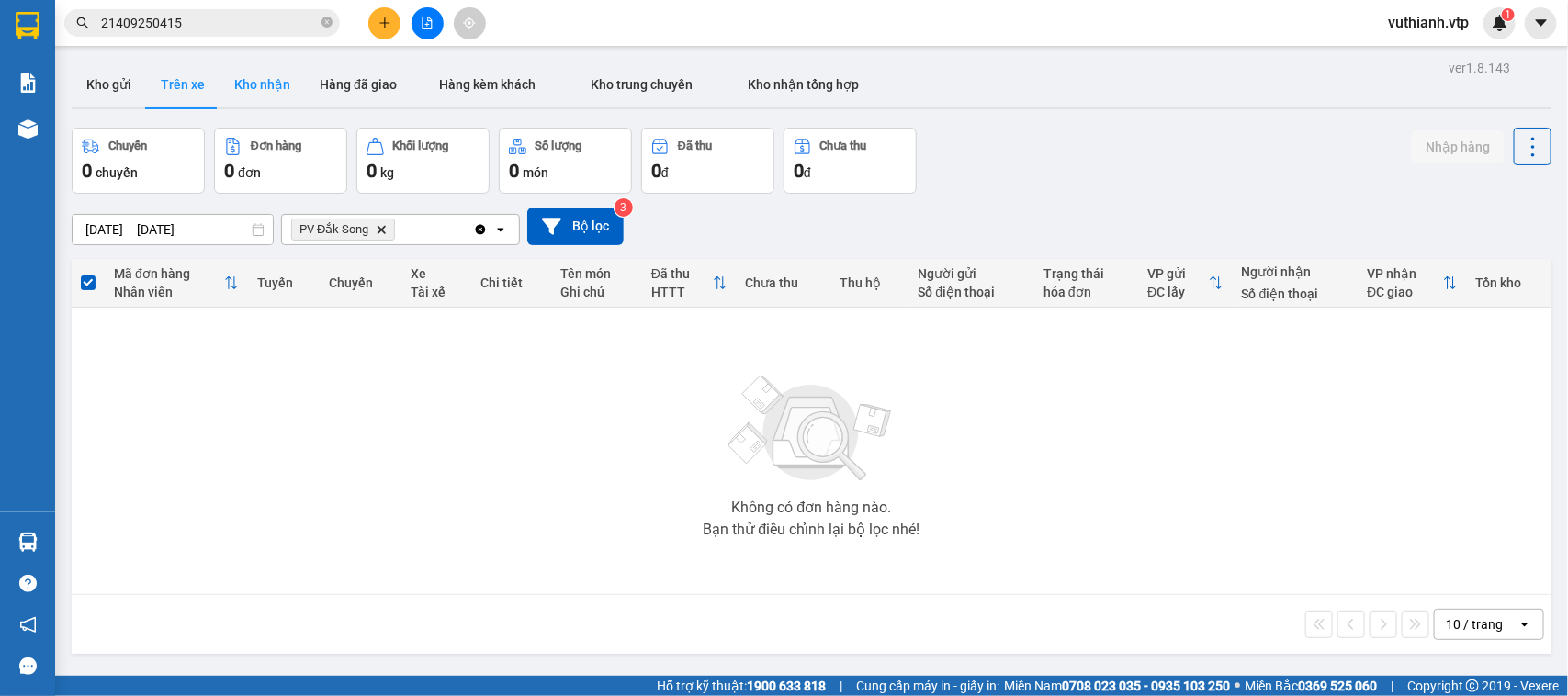
click at [264, 82] on button "Kho nhận" at bounding box center [262, 84] width 85 height 44
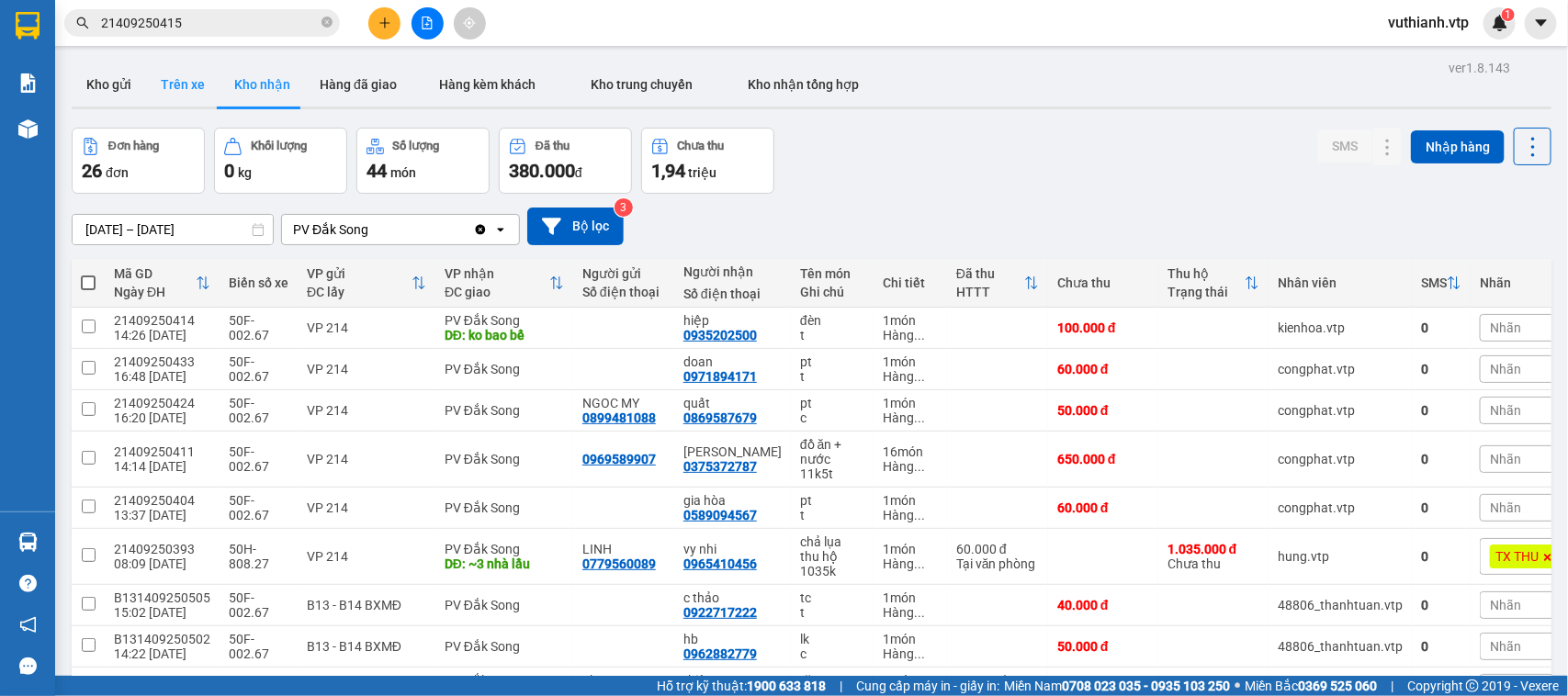
click at [184, 80] on button "Trên xe" at bounding box center [183, 84] width 73 height 44
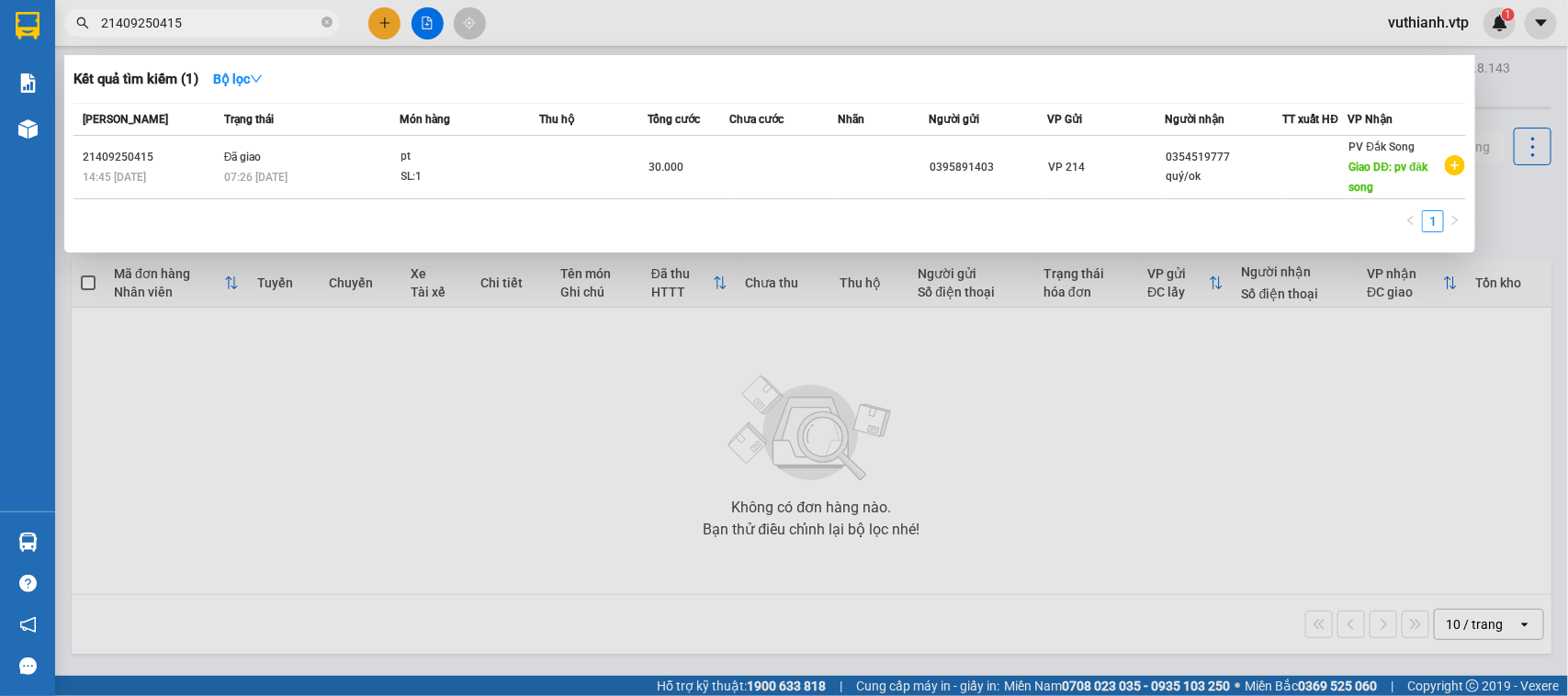
click at [299, 34] on span "21409250415" at bounding box center [201, 23] width 275 height 28
click at [294, 15] on input "21409250415" at bounding box center [210, 23] width 217 height 20
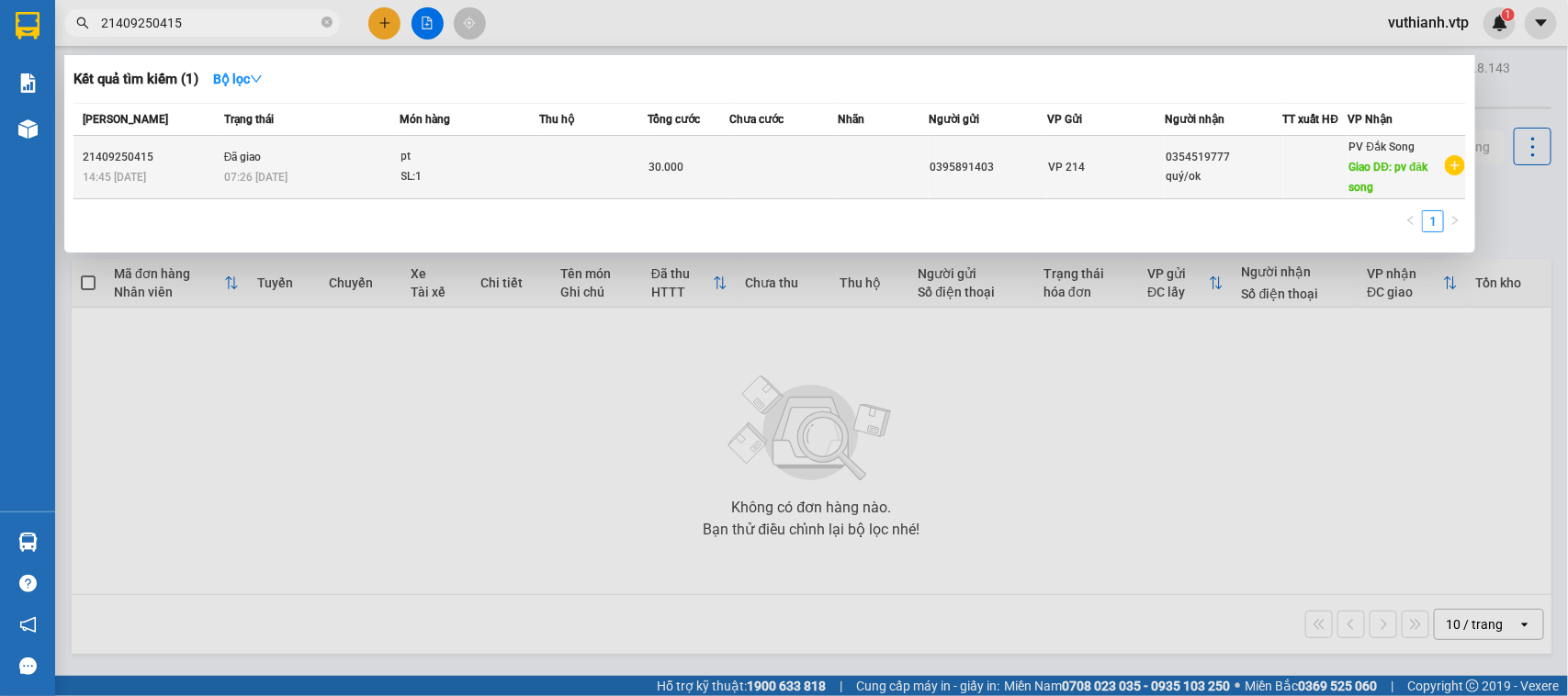
click at [516, 163] on div "pt" at bounding box center [470, 158] width 138 height 20
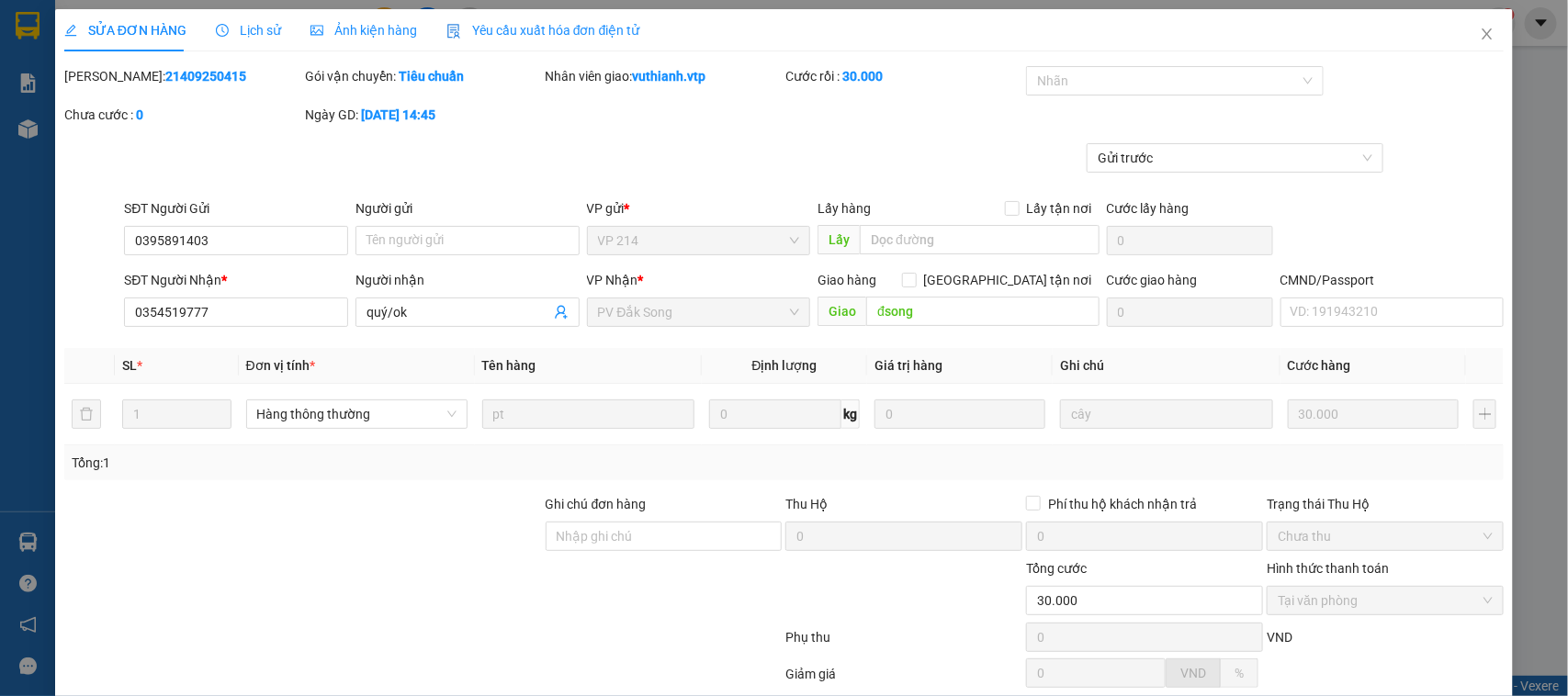
click at [253, 24] on span "Lịch sử" at bounding box center [249, 31] width 65 height 15
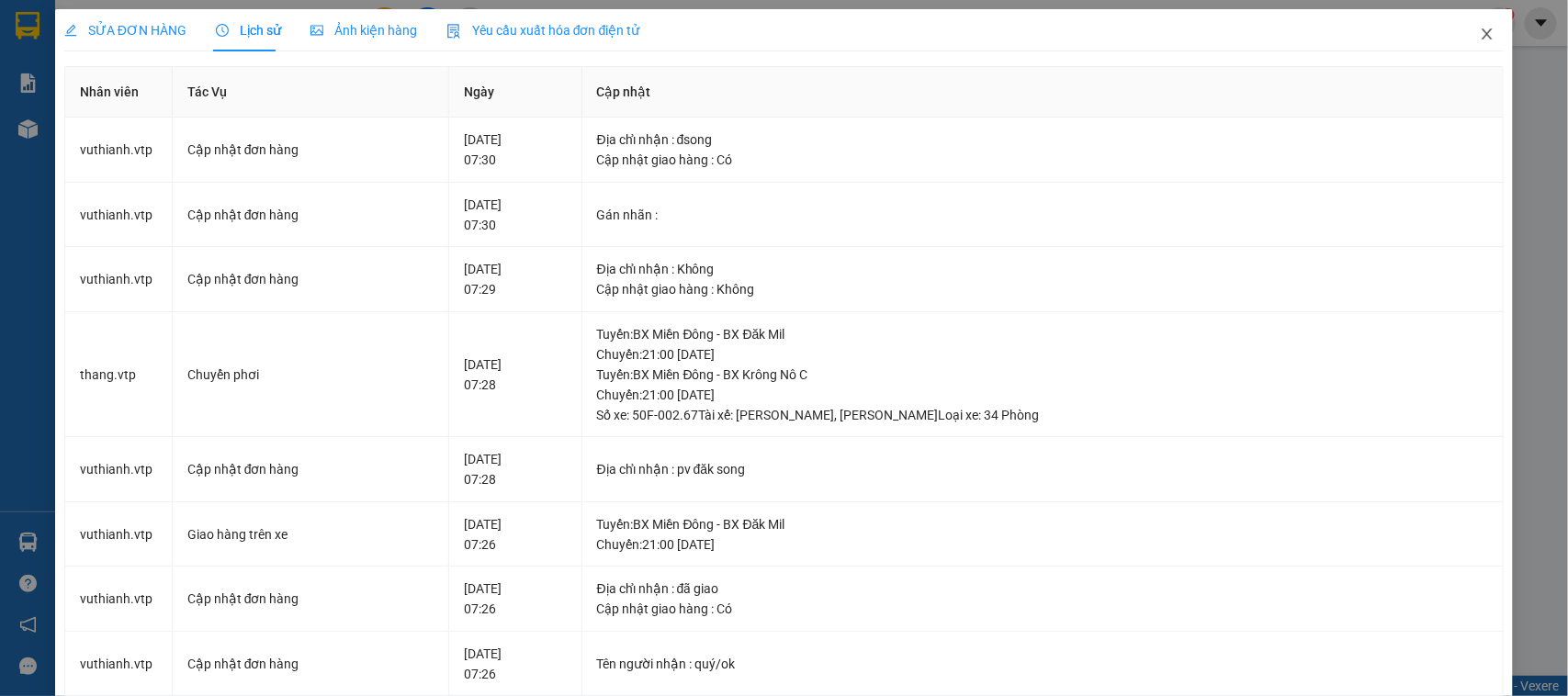
click at [1479, 29] on span "Close" at bounding box center [1486, 34] width 51 height 51
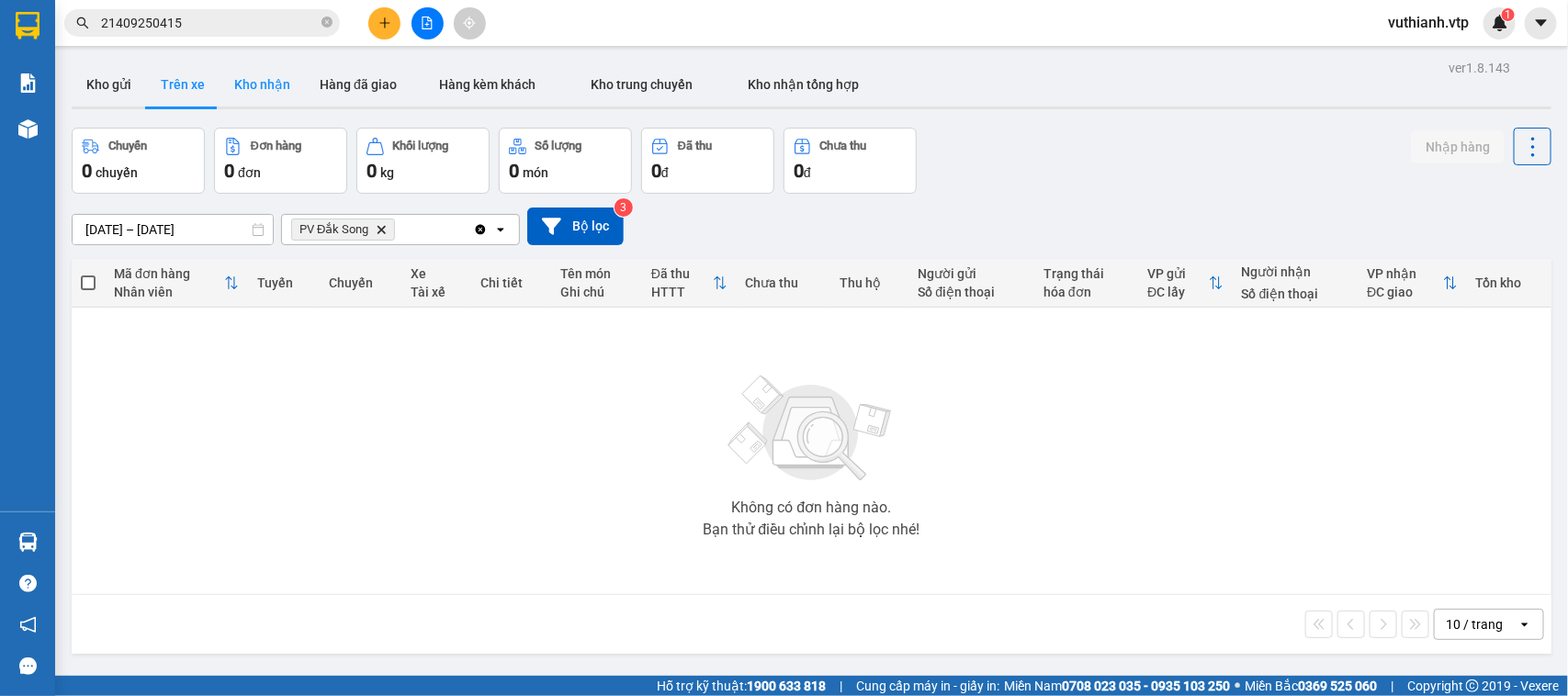
click at [228, 81] on button "Kho nhận" at bounding box center [262, 84] width 85 height 44
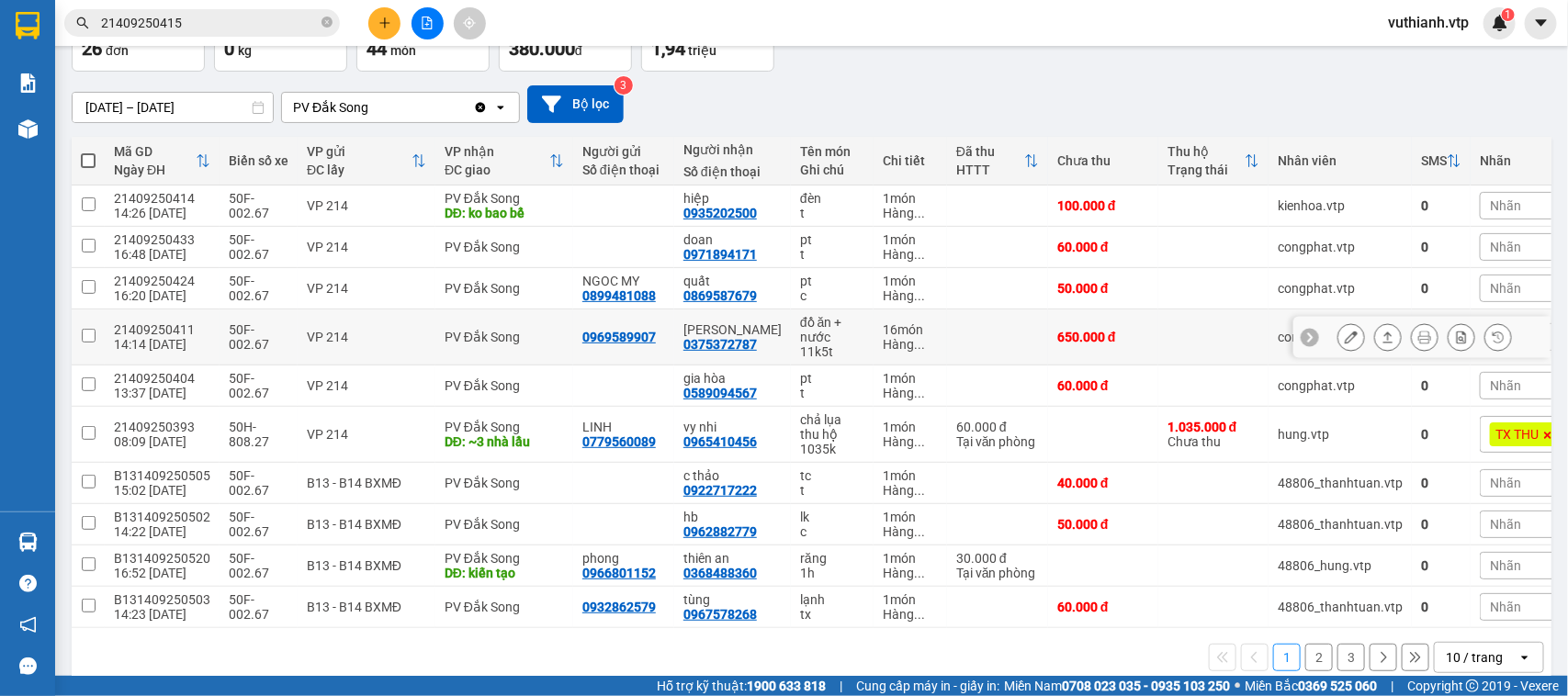
scroll to position [158, 0]
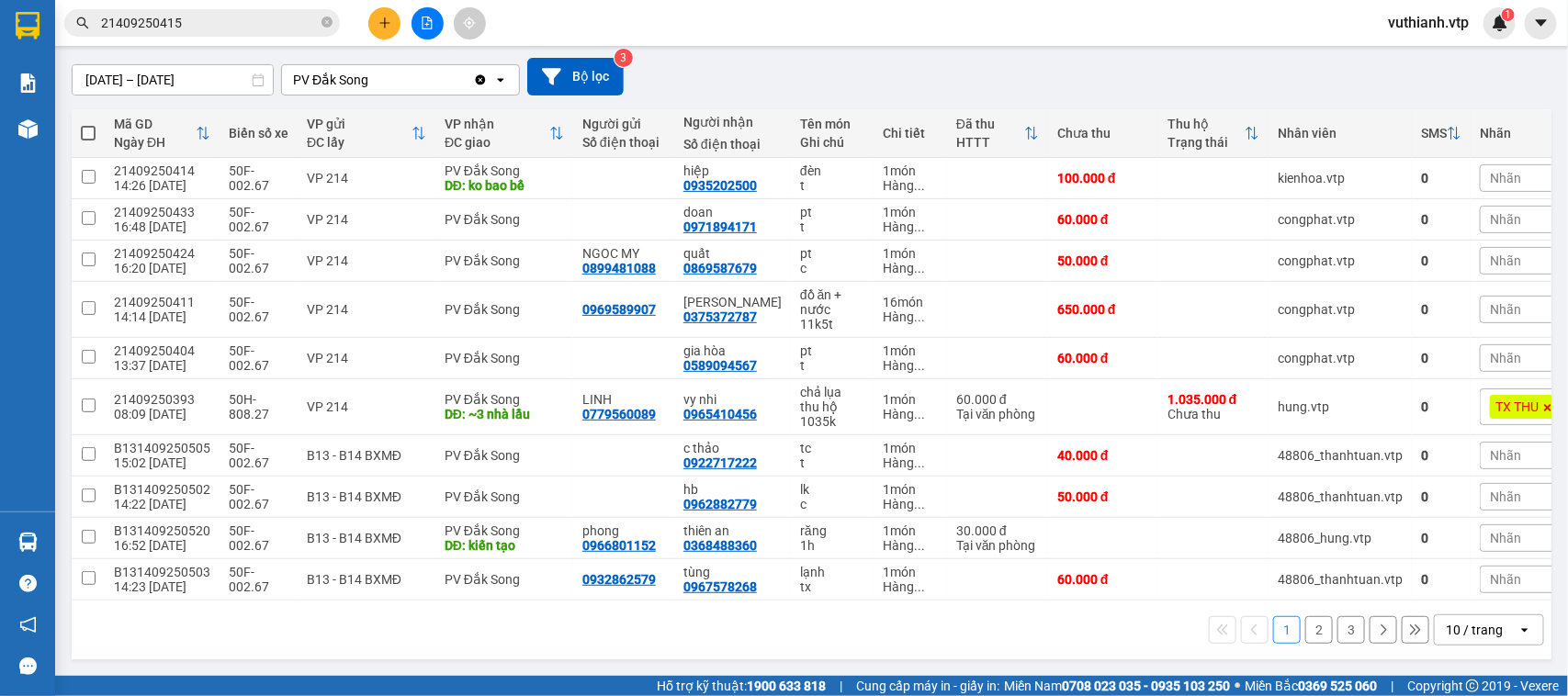
click at [1306, 637] on button "2" at bounding box center [1319, 630] width 28 height 28
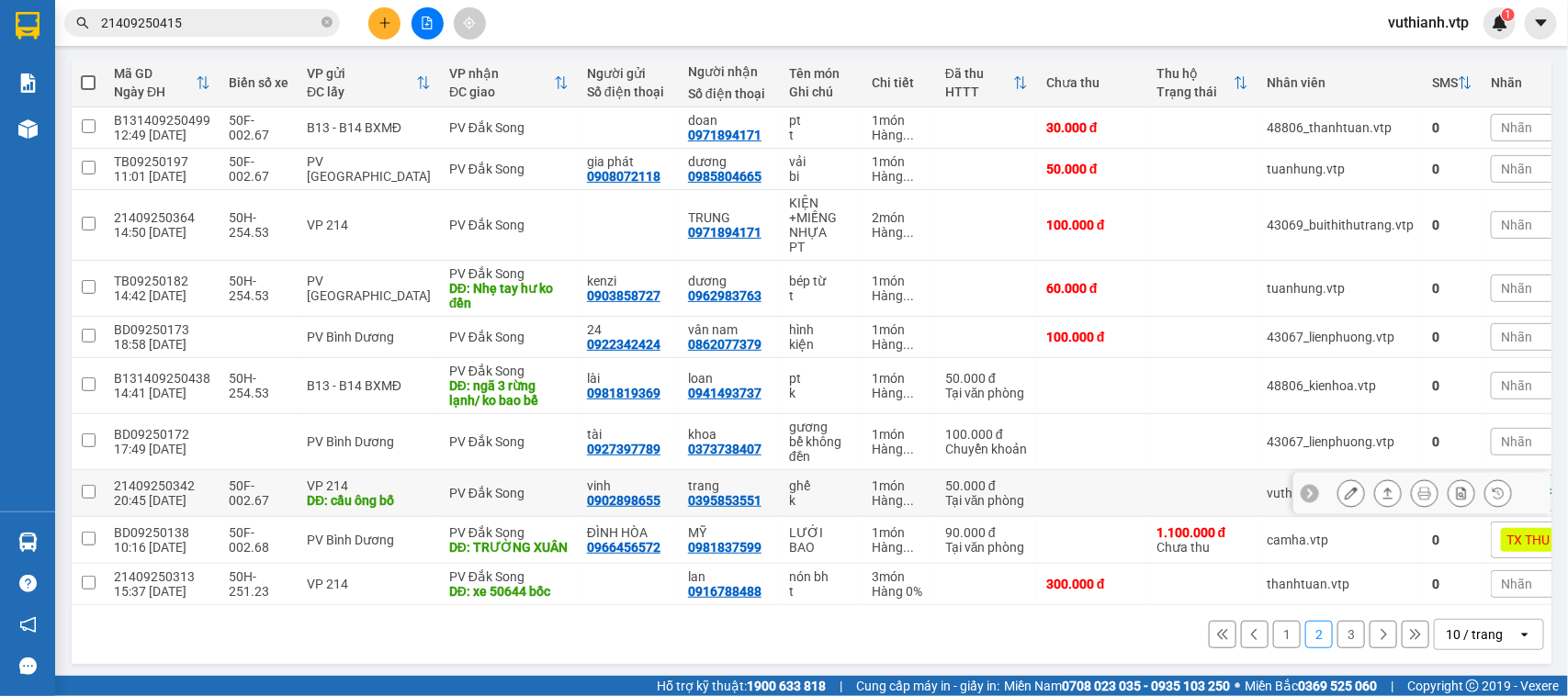
scroll to position [223, 0]
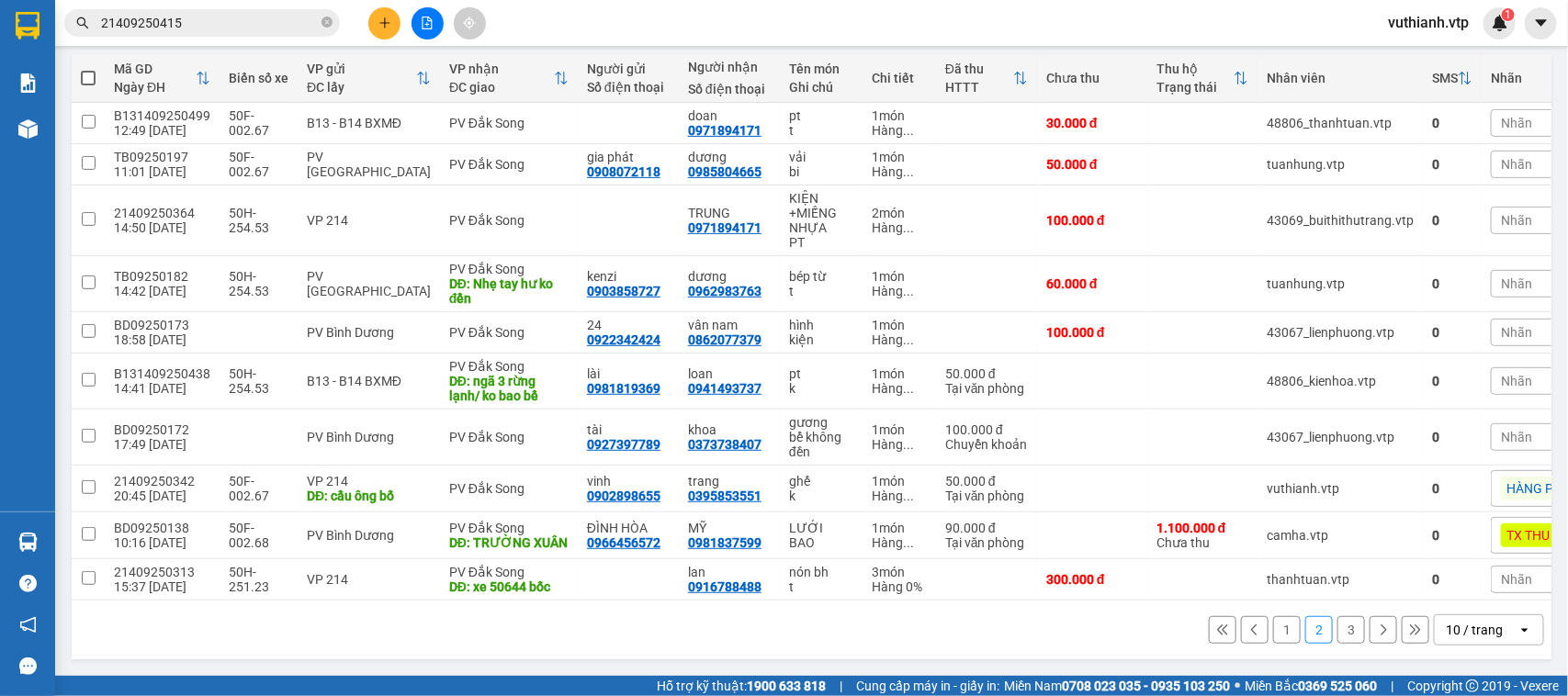
click at [1338, 637] on button "3" at bounding box center [1352, 630] width 28 height 28
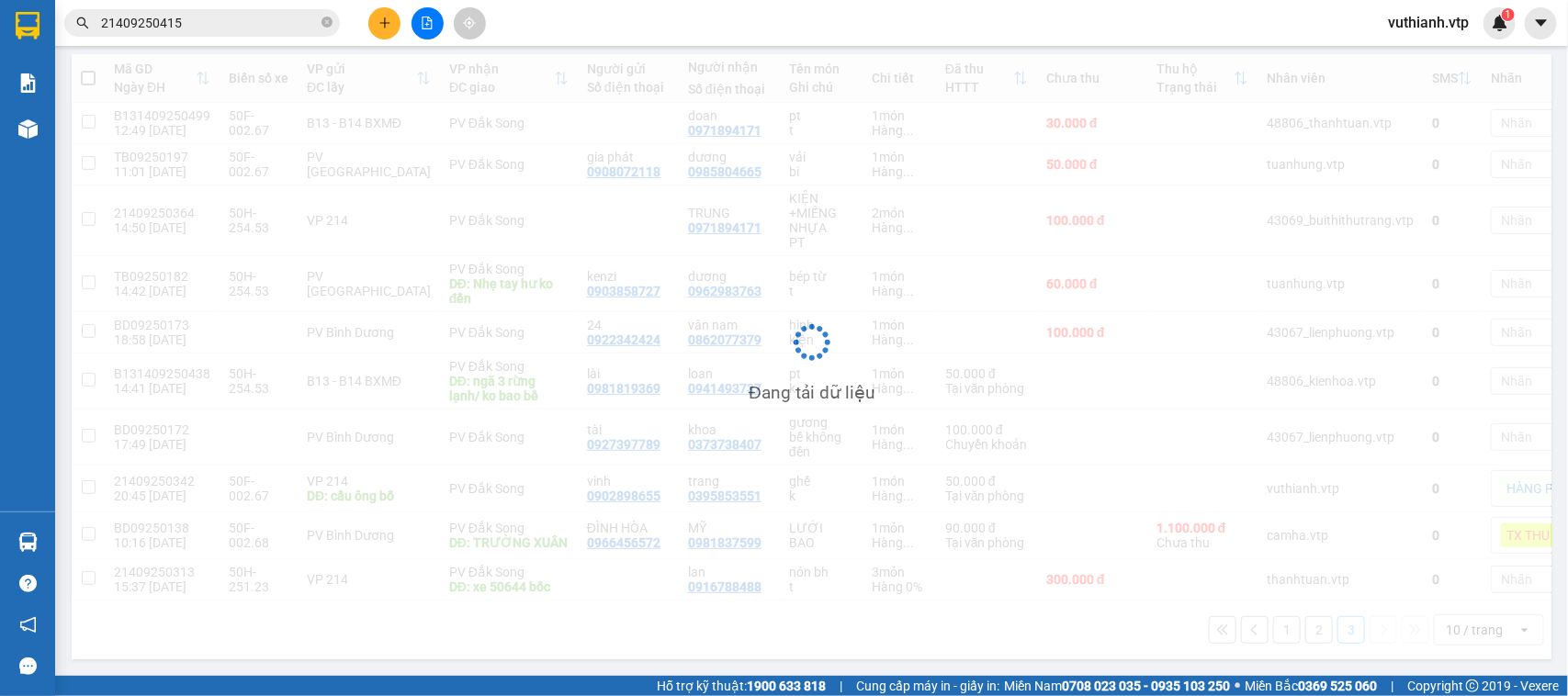
scroll to position [84, 0]
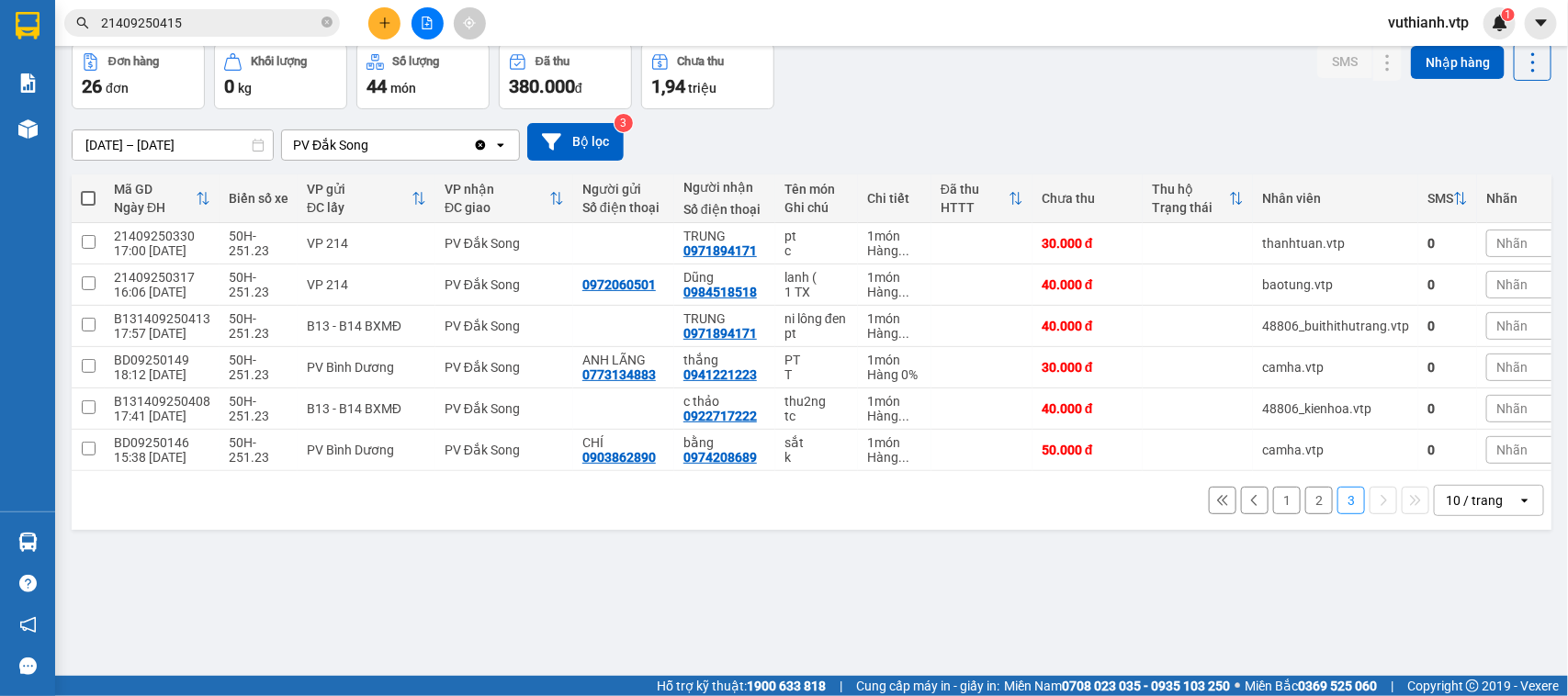
click at [1273, 514] on button "1" at bounding box center [1287, 500] width 28 height 28
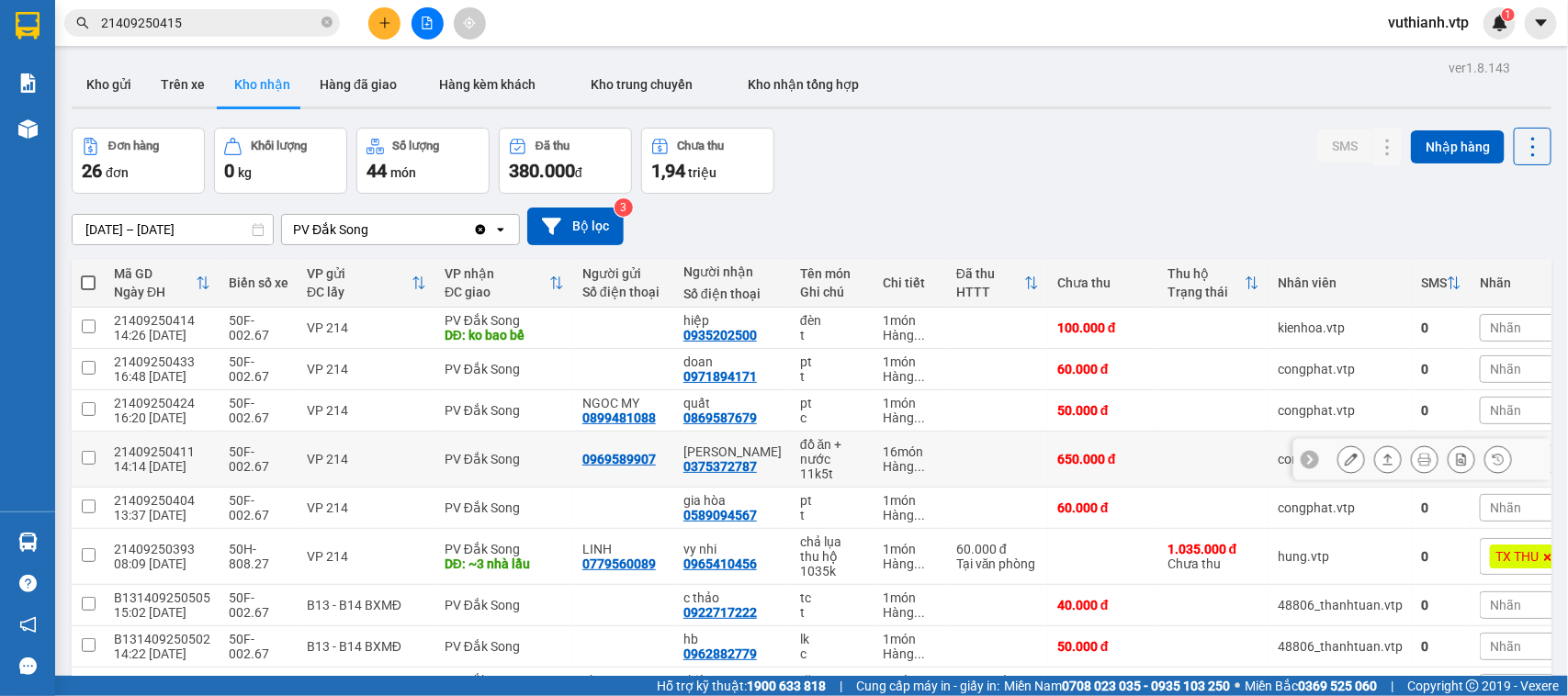
scroll to position [158, 0]
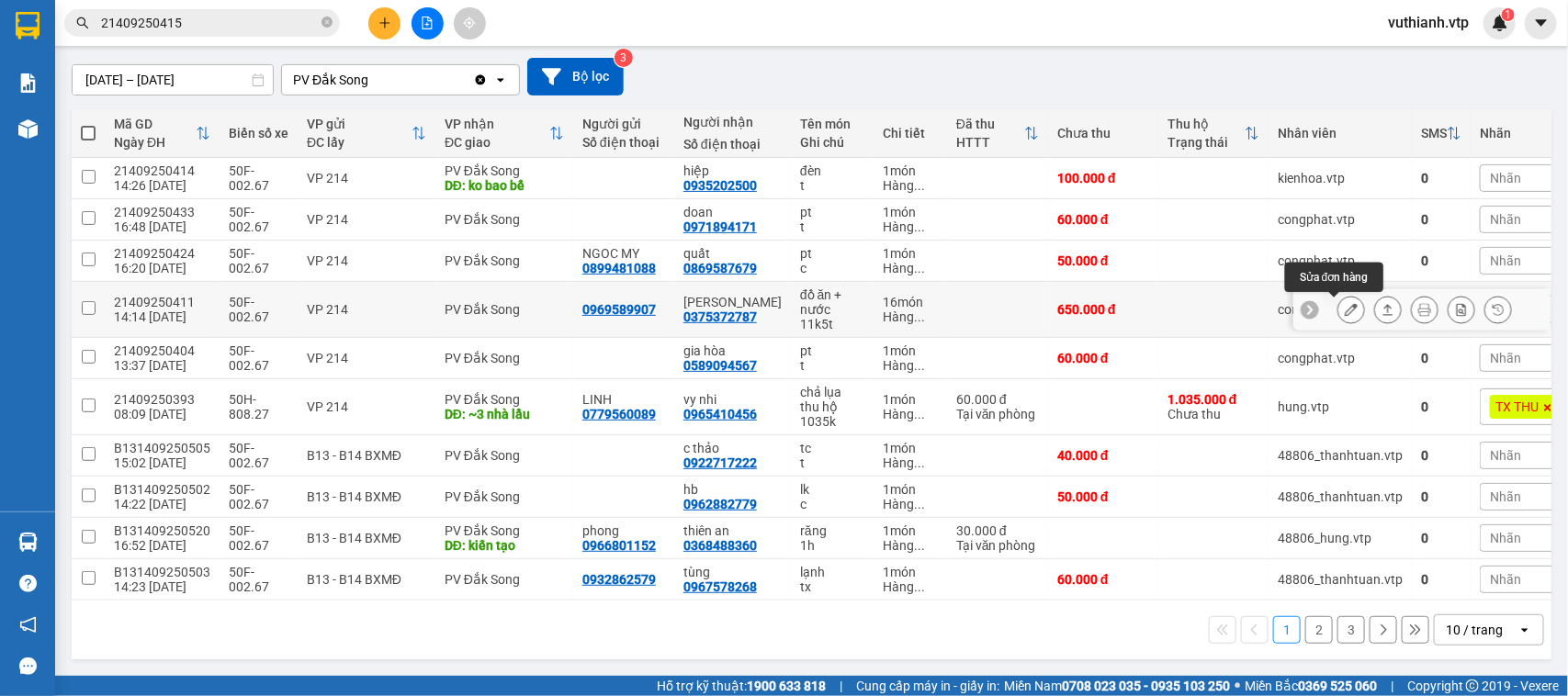
click at [1345, 306] on icon at bounding box center [1351, 310] width 13 height 13
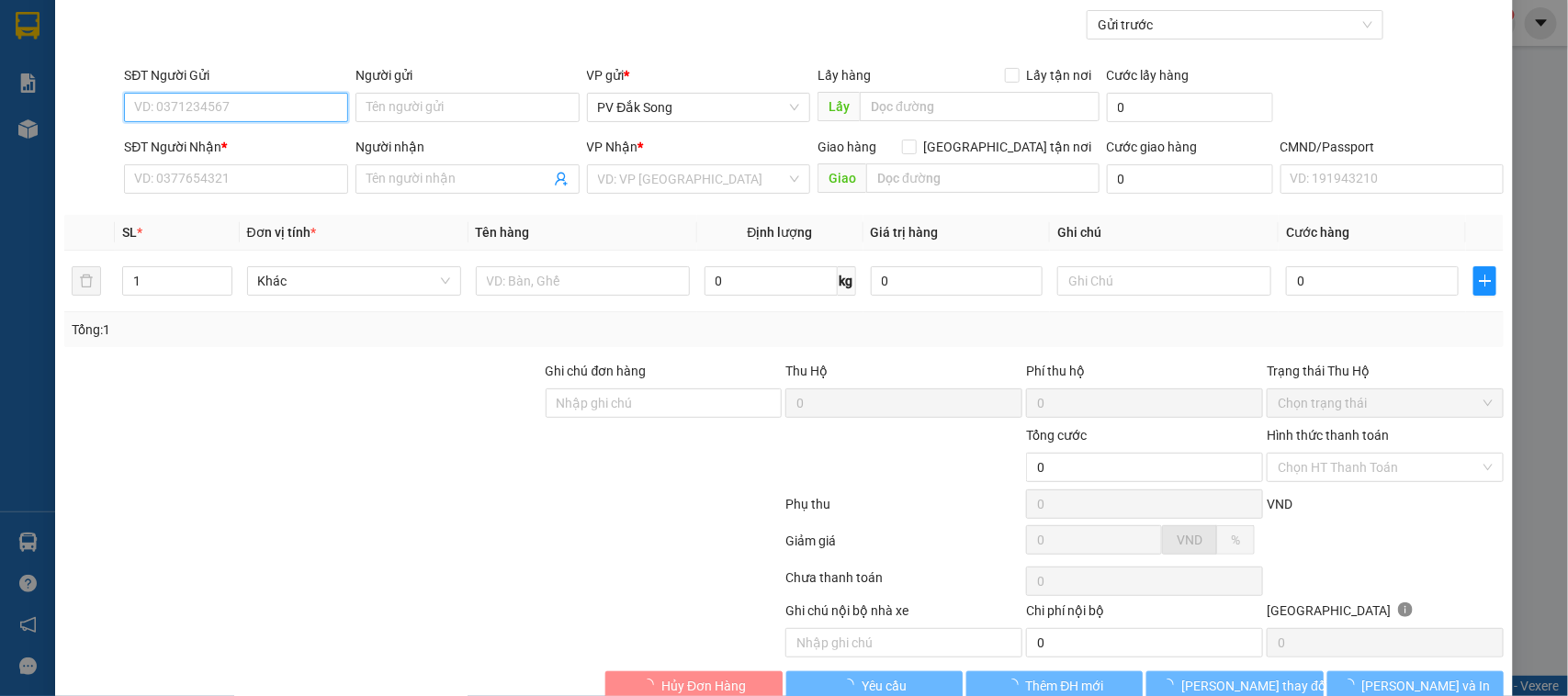
scroll to position [175, 0]
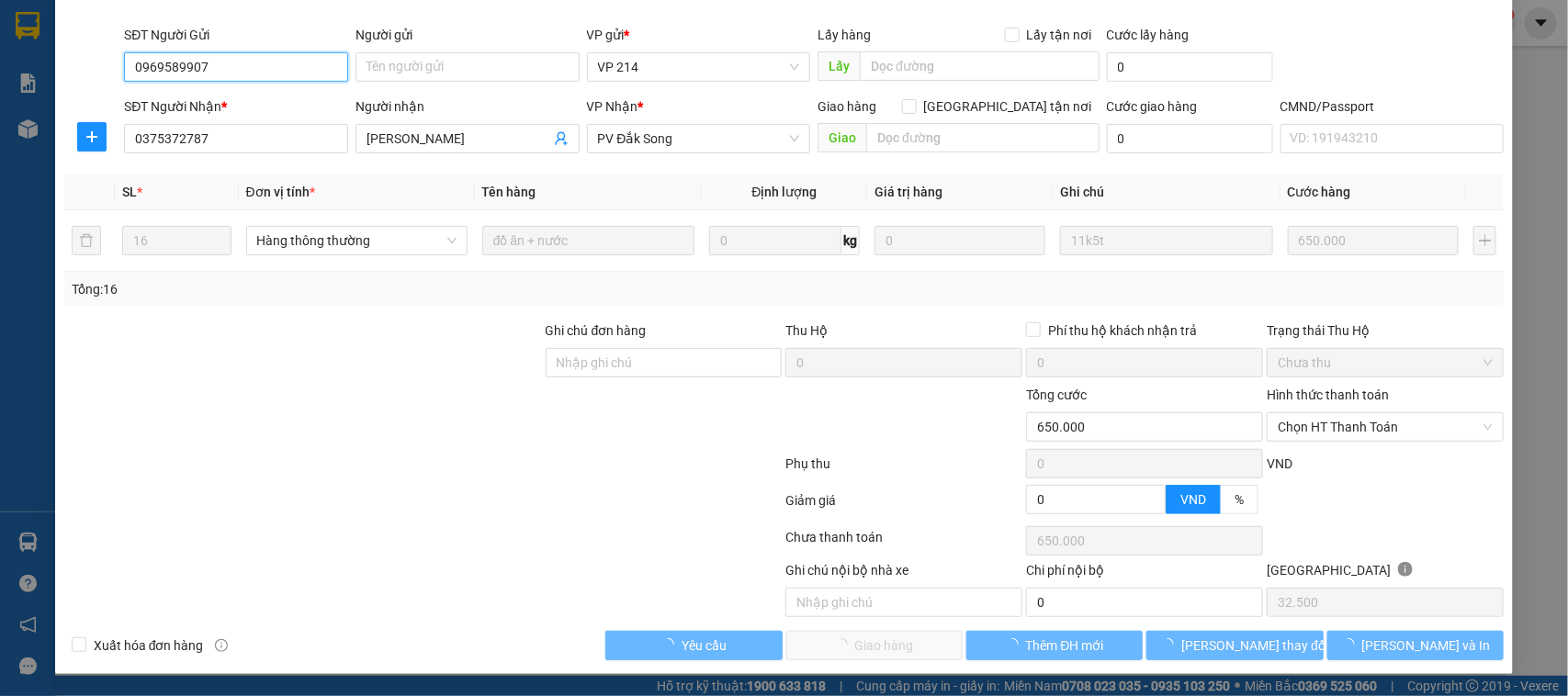
click at [1339, 432] on span "Chọn HT Thanh Toán" at bounding box center [1385, 427] width 215 height 28
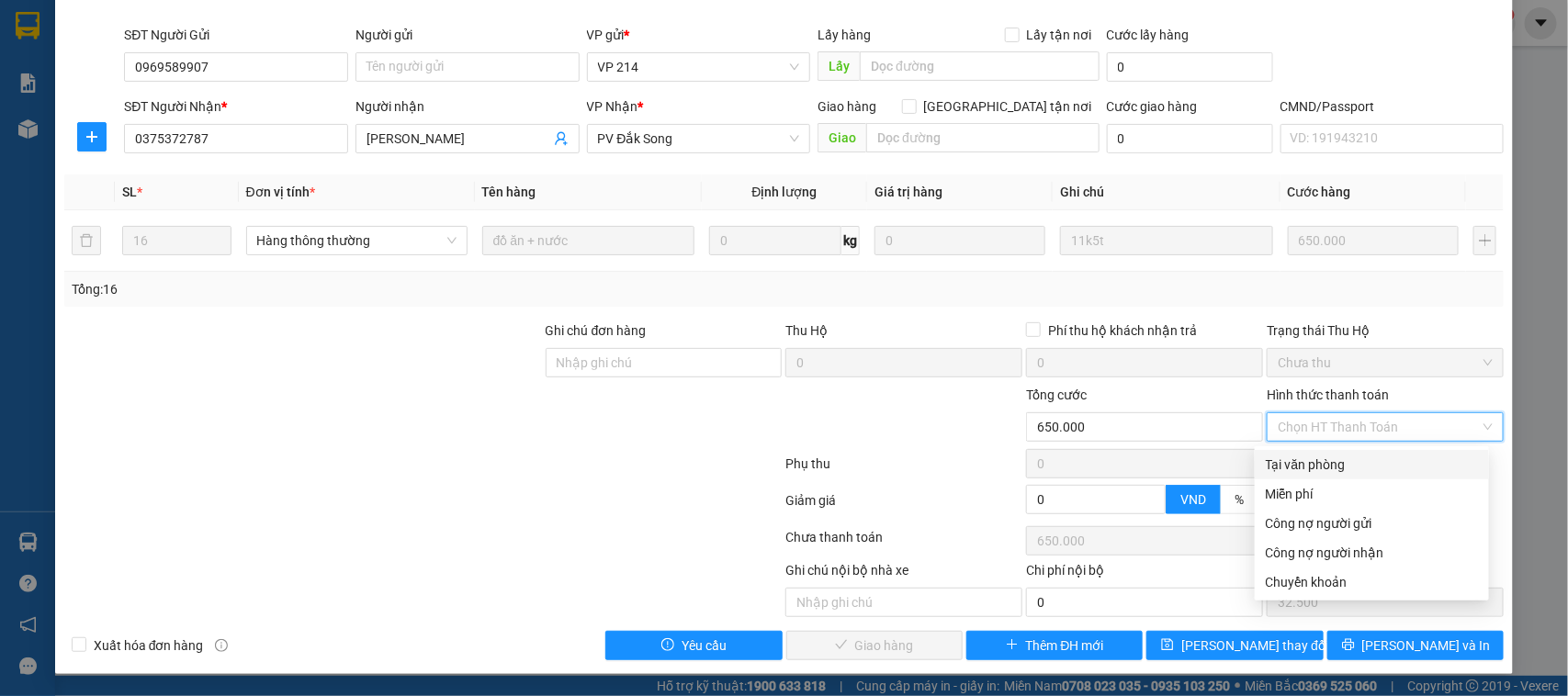
click at [1346, 460] on div "Tại văn phòng" at bounding box center [1371, 464] width 212 height 20
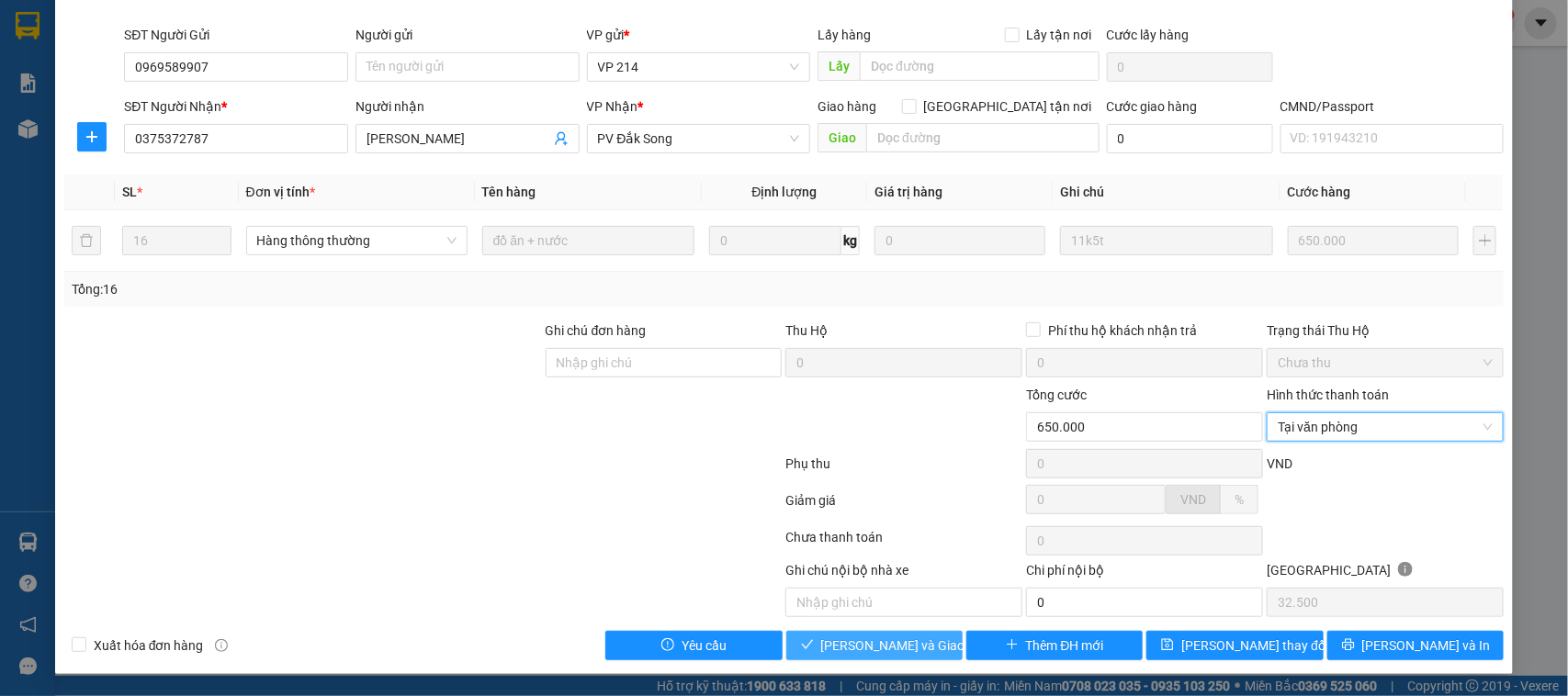
click at [852, 652] on span "[PERSON_NAME] và Giao hàng" at bounding box center [910, 646] width 176 height 20
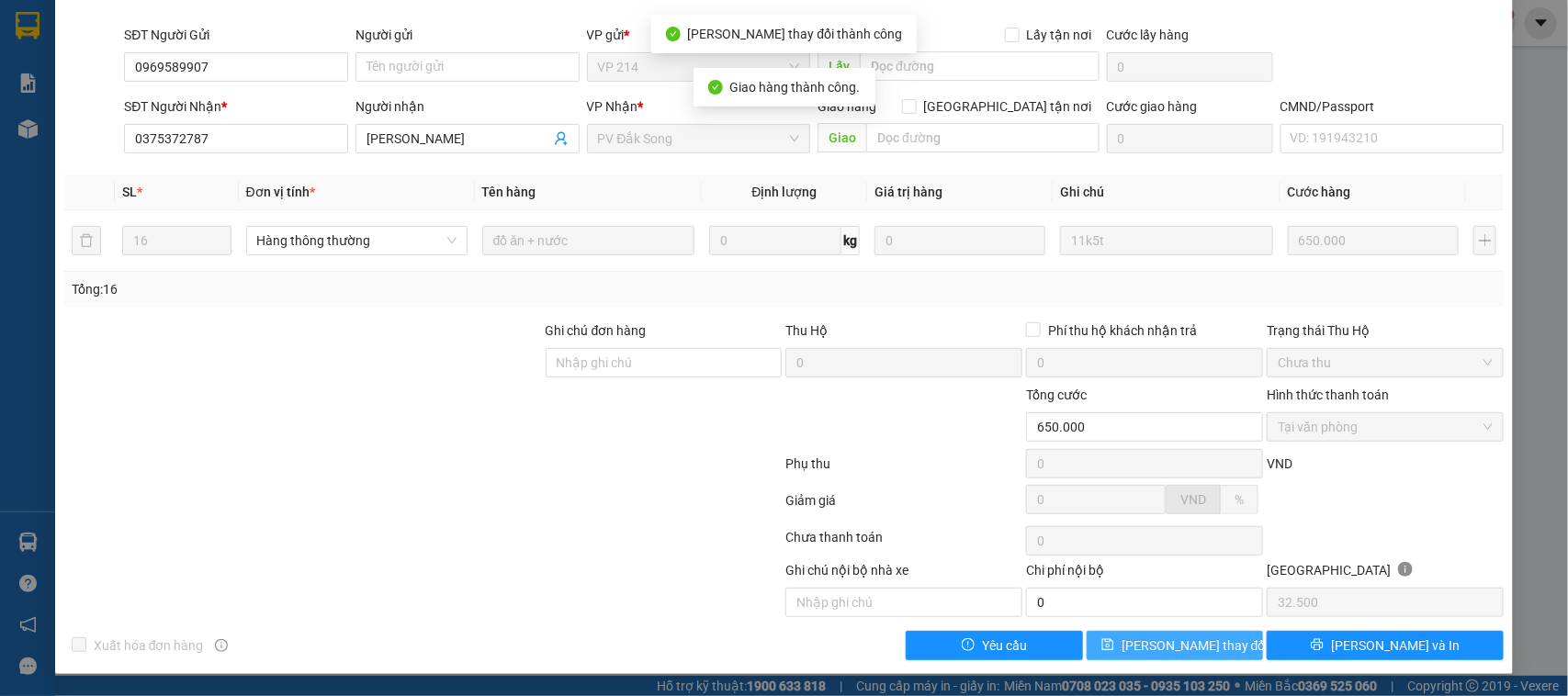
click at [1179, 653] on span "[PERSON_NAME] thay đổi" at bounding box center [1195, 646] width 147 height 20
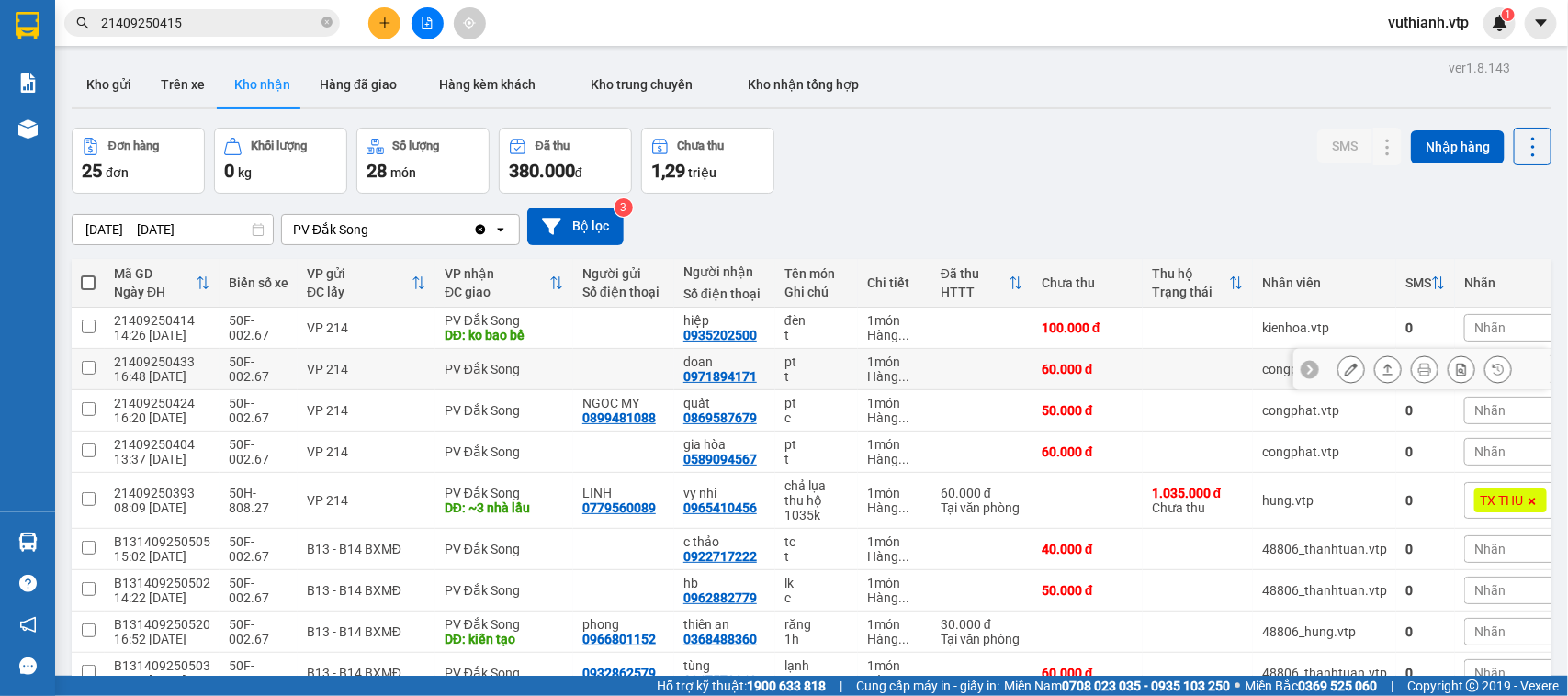
scroll to position [145, 0]
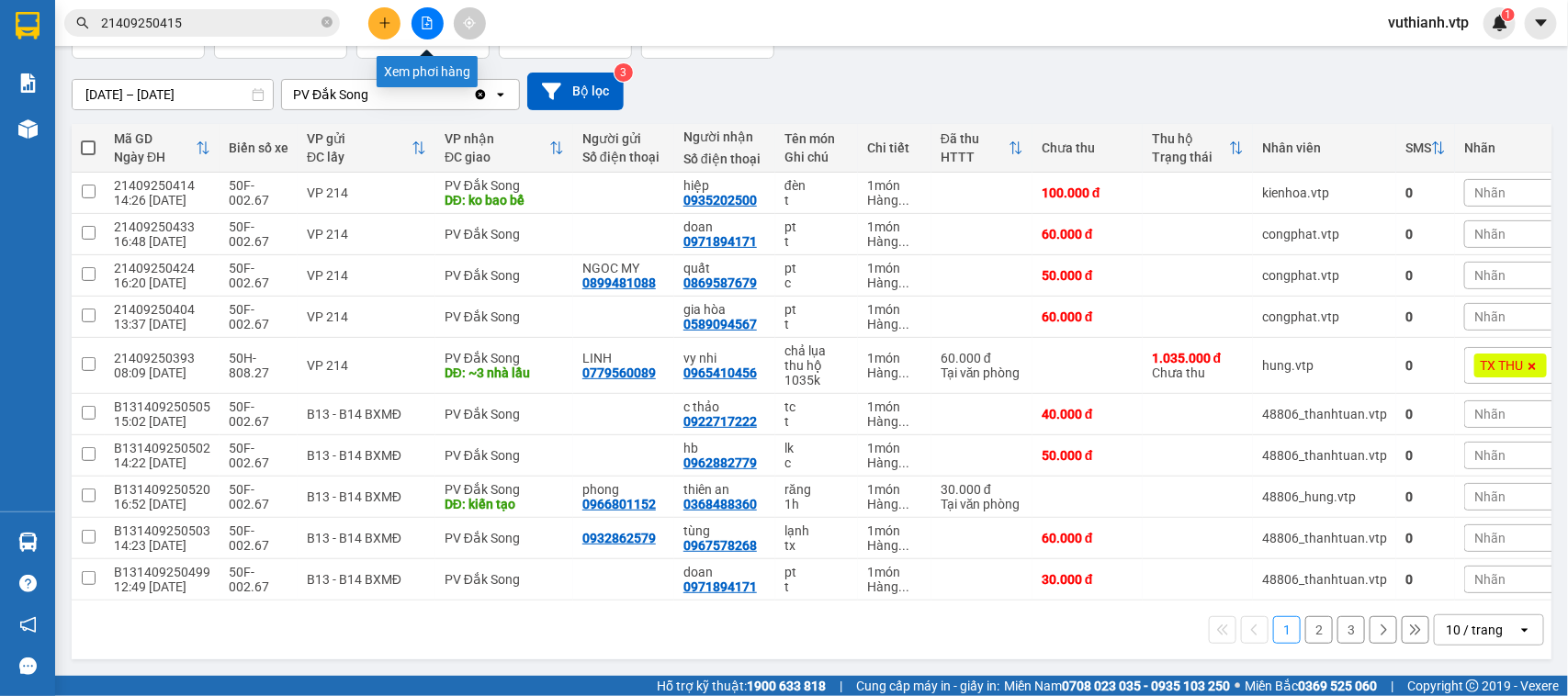
click at [427, 20] on icon "file-add" at bounding box center [427, 23] width 13 height 13
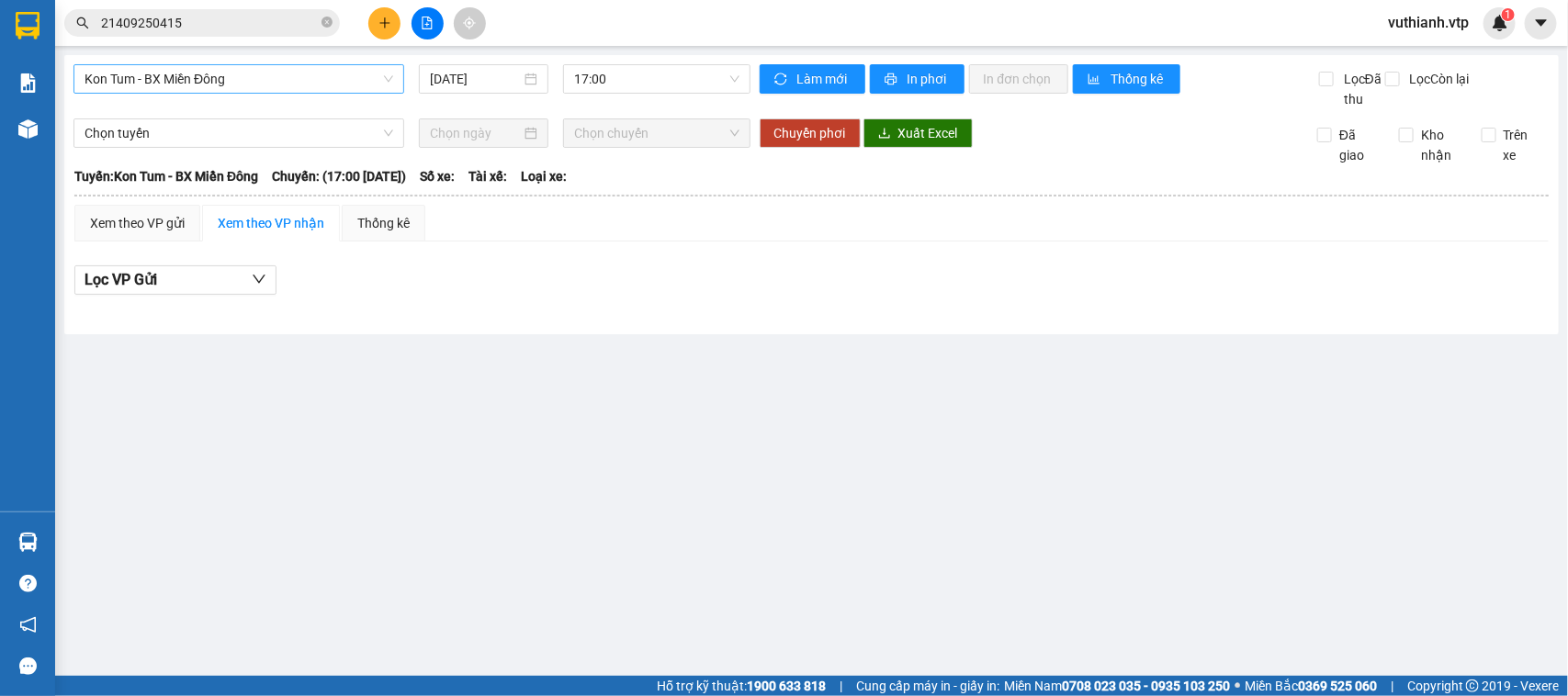
click at [343, 84] on span "Kon Tum - BX Miền Đông" at bounding box center [238, 79] width 309 height 28
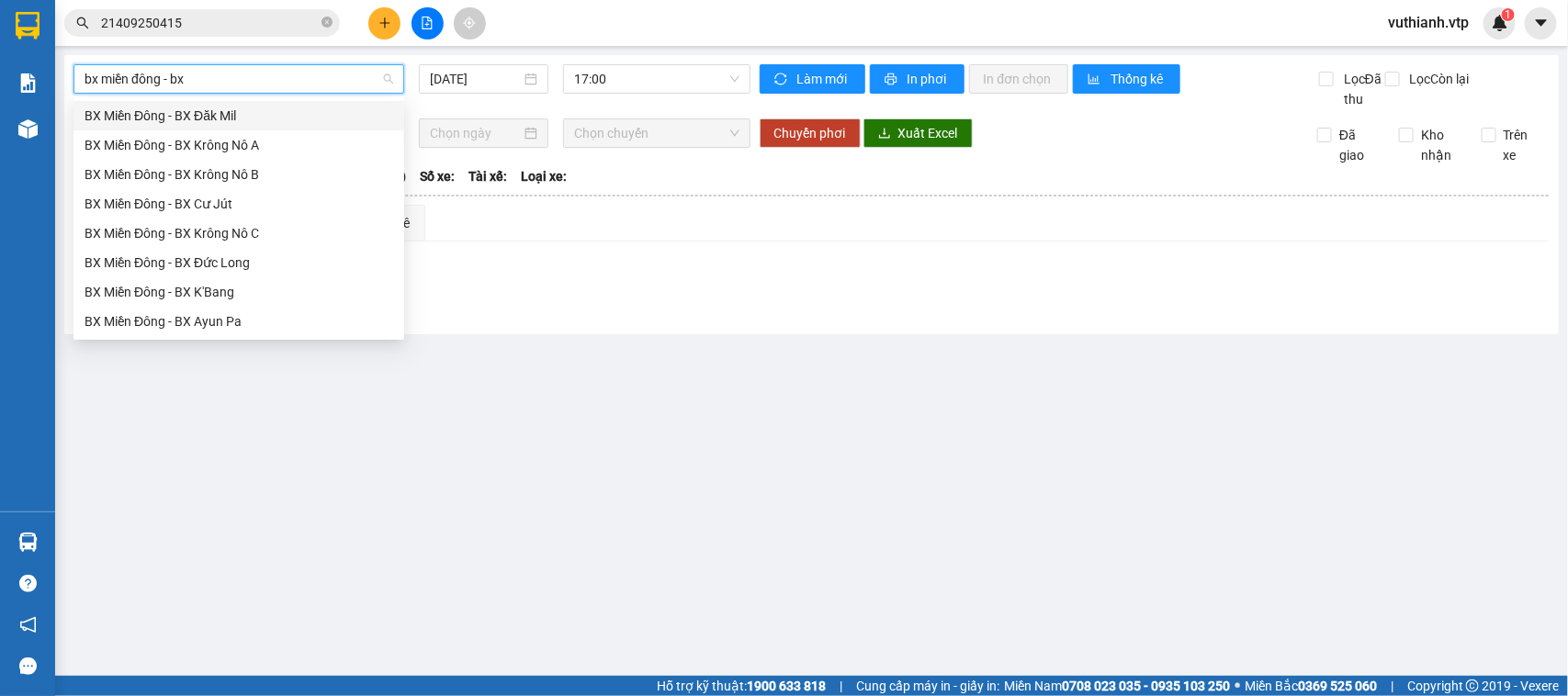
click at [235, 112] on div "BX Miền Đông - BX Đăk Mil" at bounding box center [238, 116] width 309 height 20
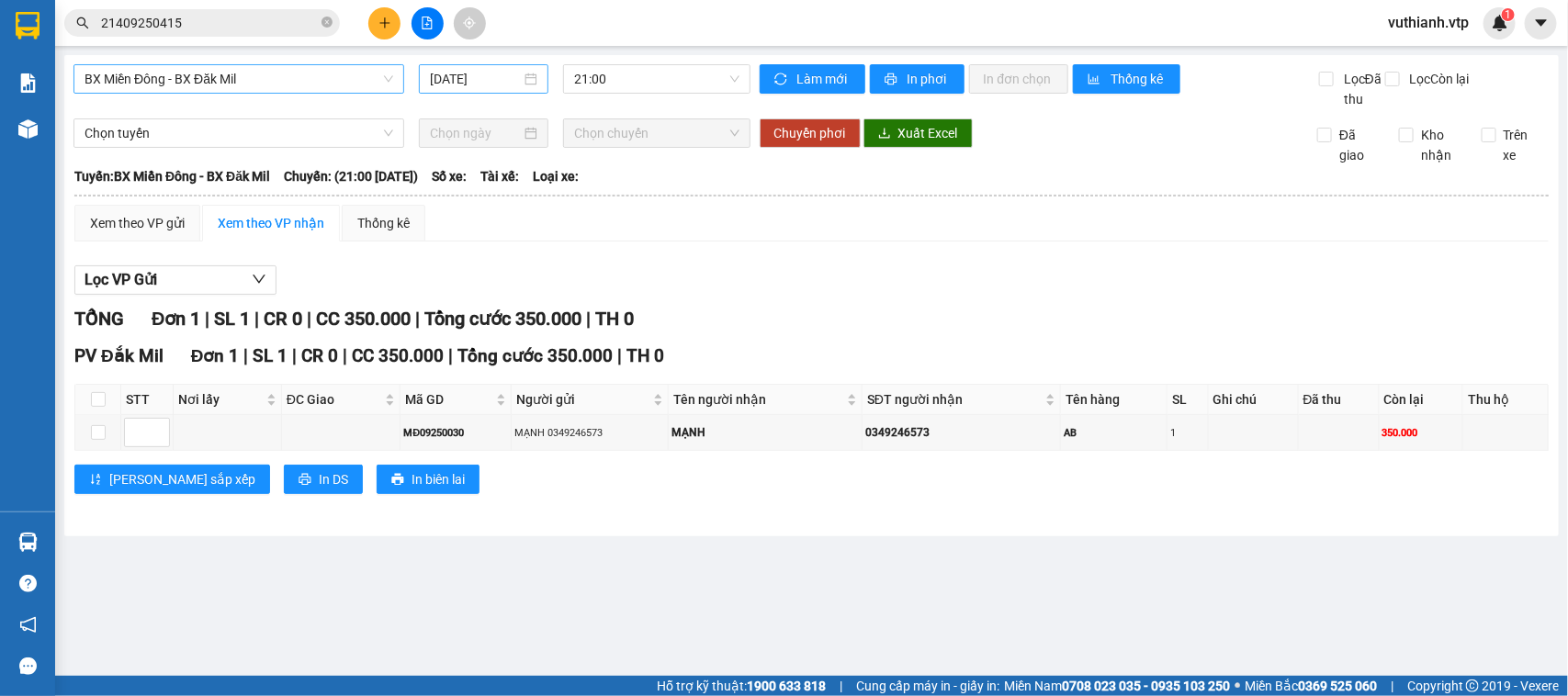
click at [494, 67] on div "[DATE]" at bounding box center [484, 79] width 130 height 30
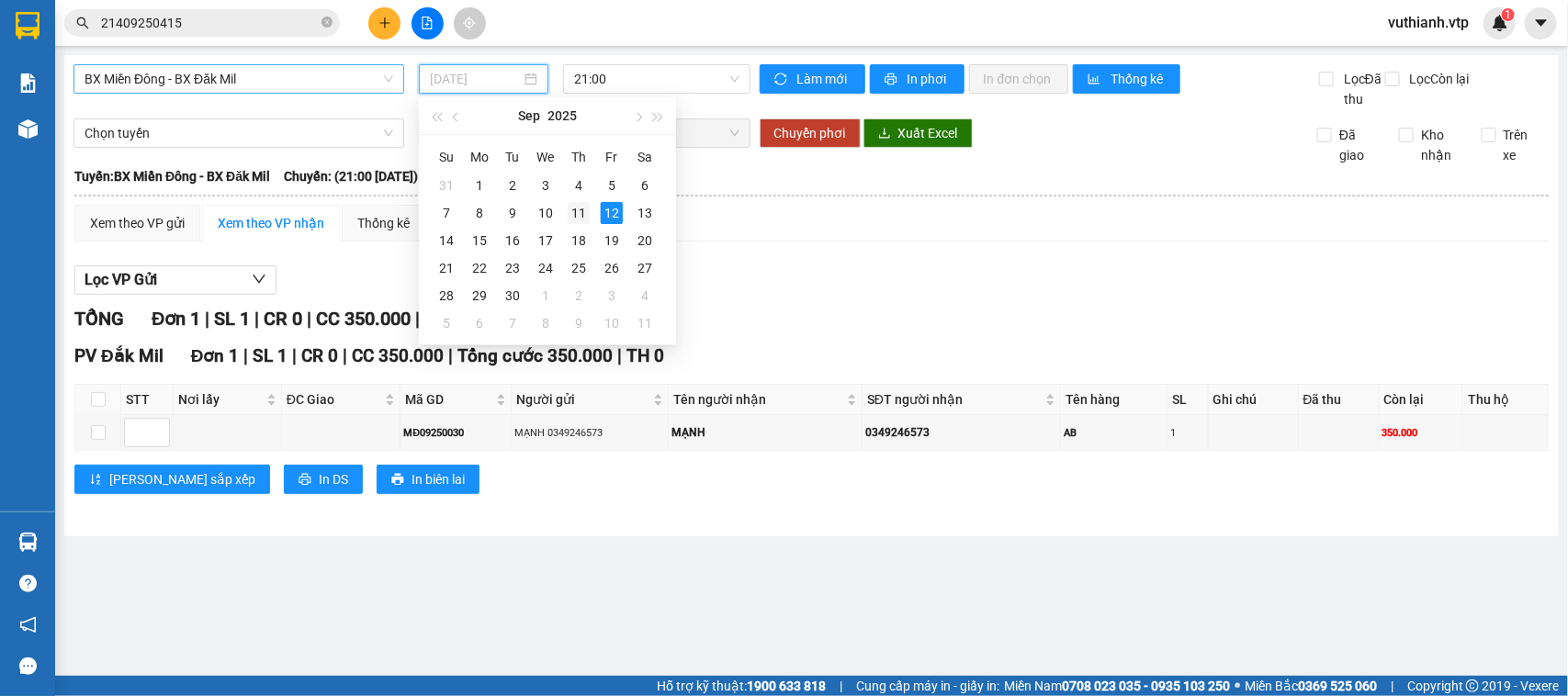
click at [586, 212] on div "11" at bounding box center [579, 213] width 22 height 22
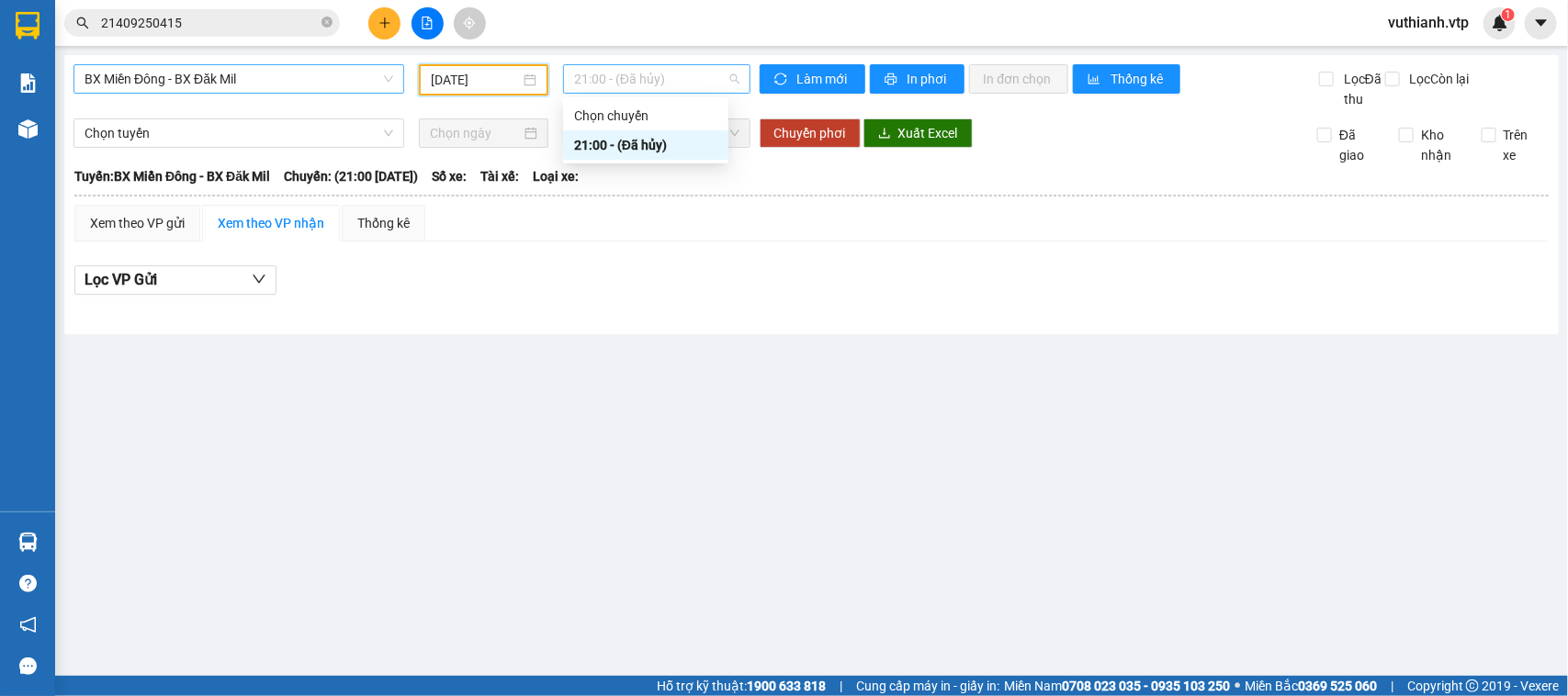
click at [682, 70] on span "21:00 - (Đã hủy)" at bounding box center [656, 79] width 164 height 28
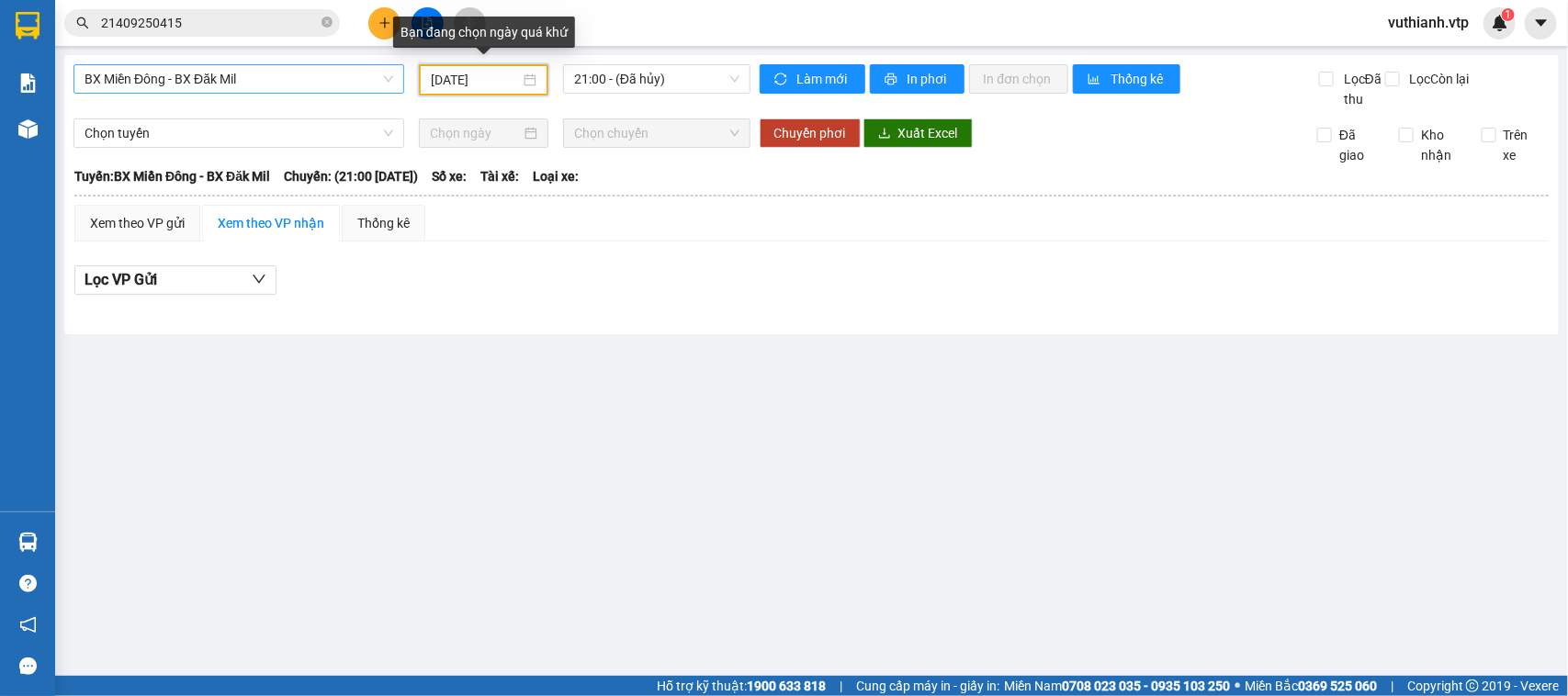
click at [443, 80] on input "[DATE]" at bounding box center [476, 80] width 89 height 20
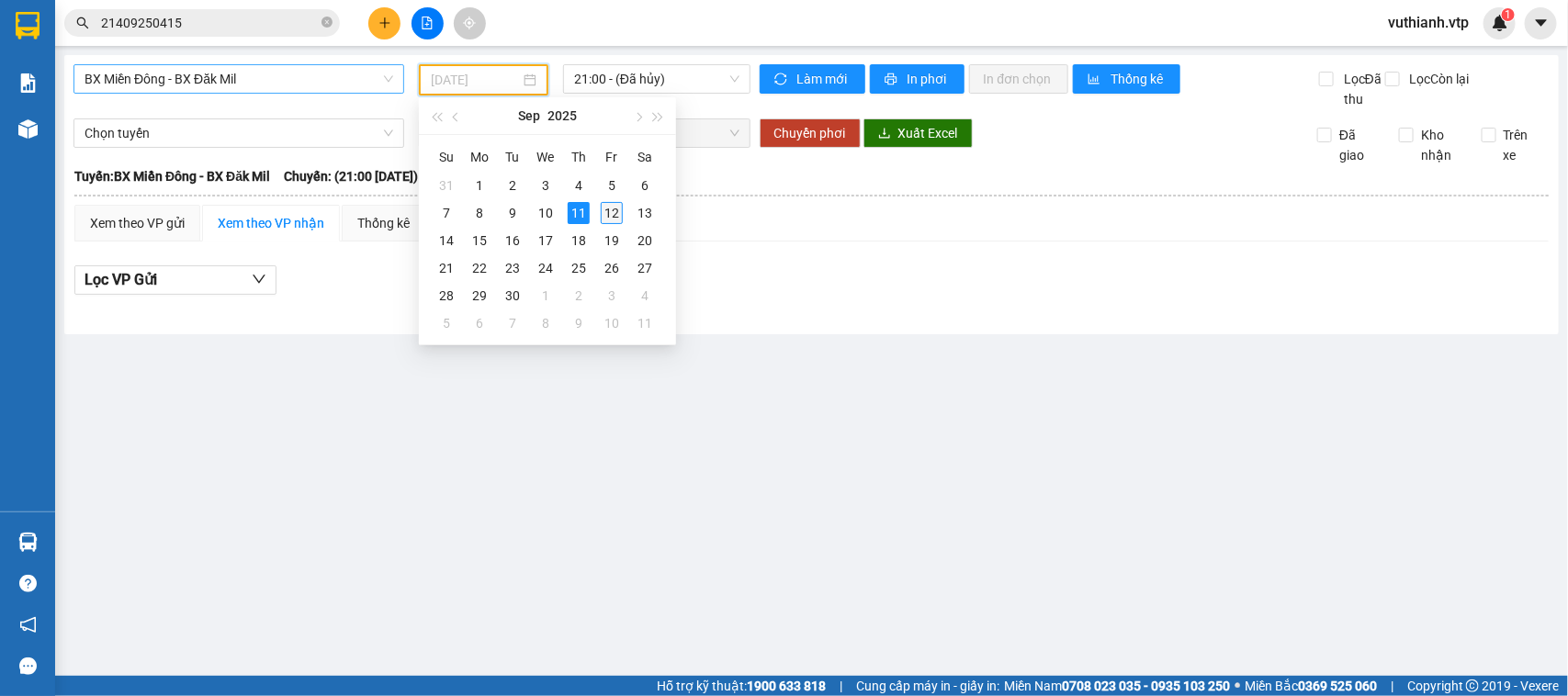
click at [620, 217] on div "12" at bounding box center [612, 213] width 22 height 22
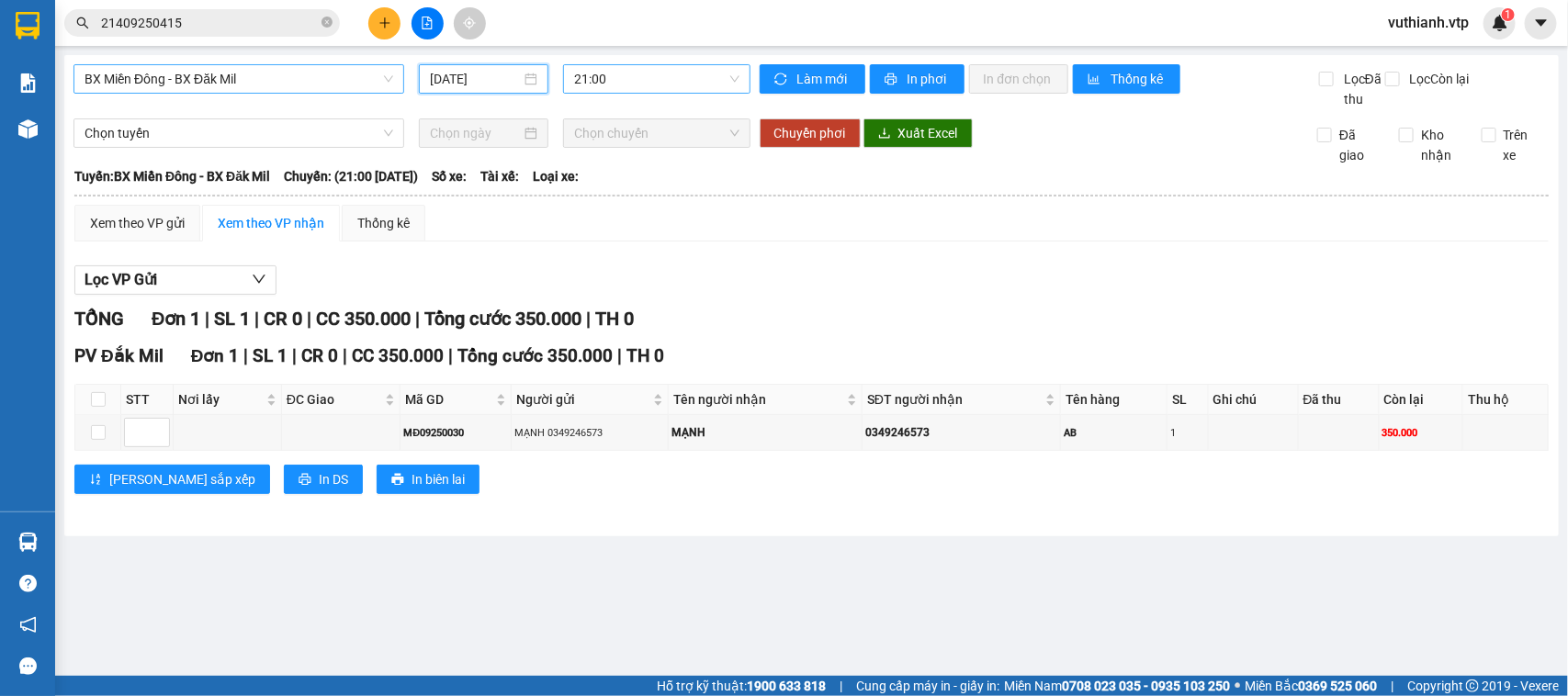
click at [685, 70] on span "21:00" at bounding box center [656, 79] width 164 height 28
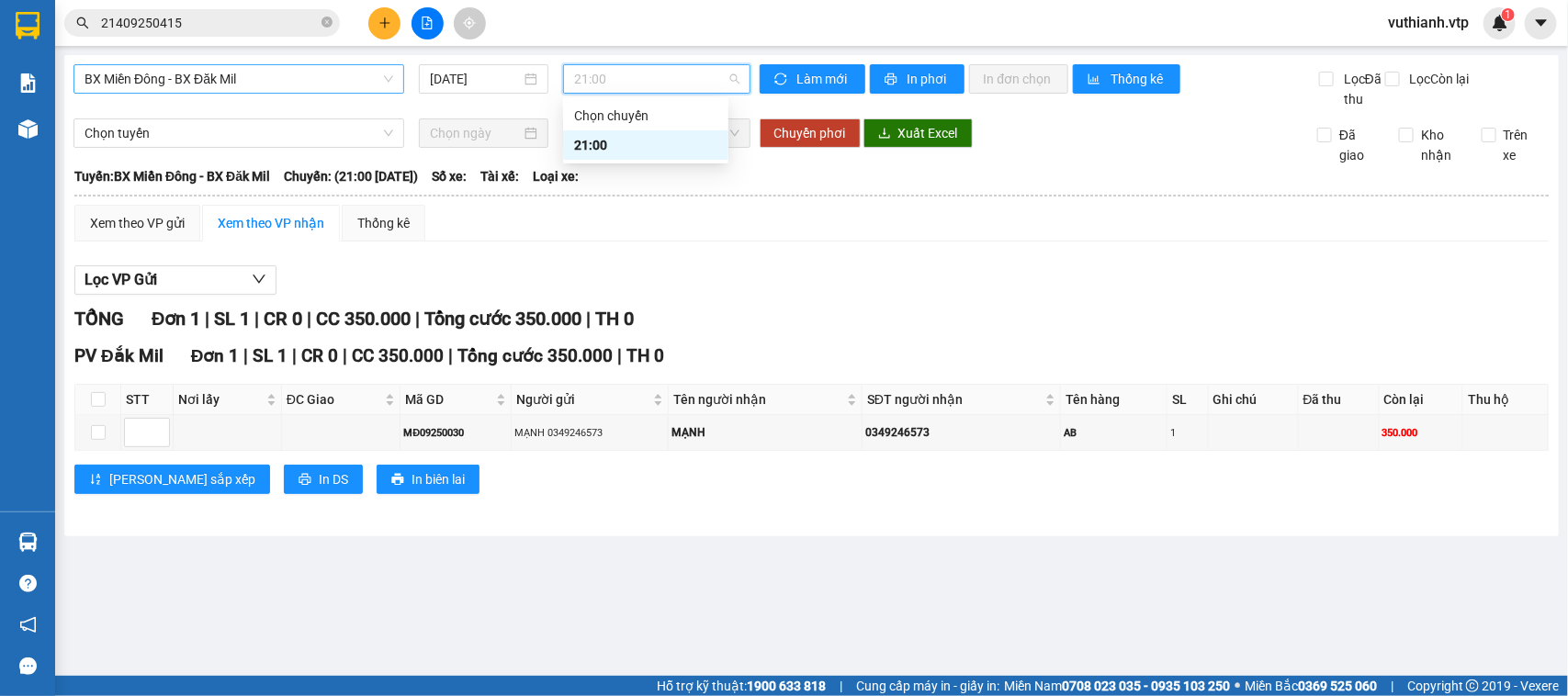
click at [640, 153] on div "21:00" at bounding box center [645, 146] width 144 height 20
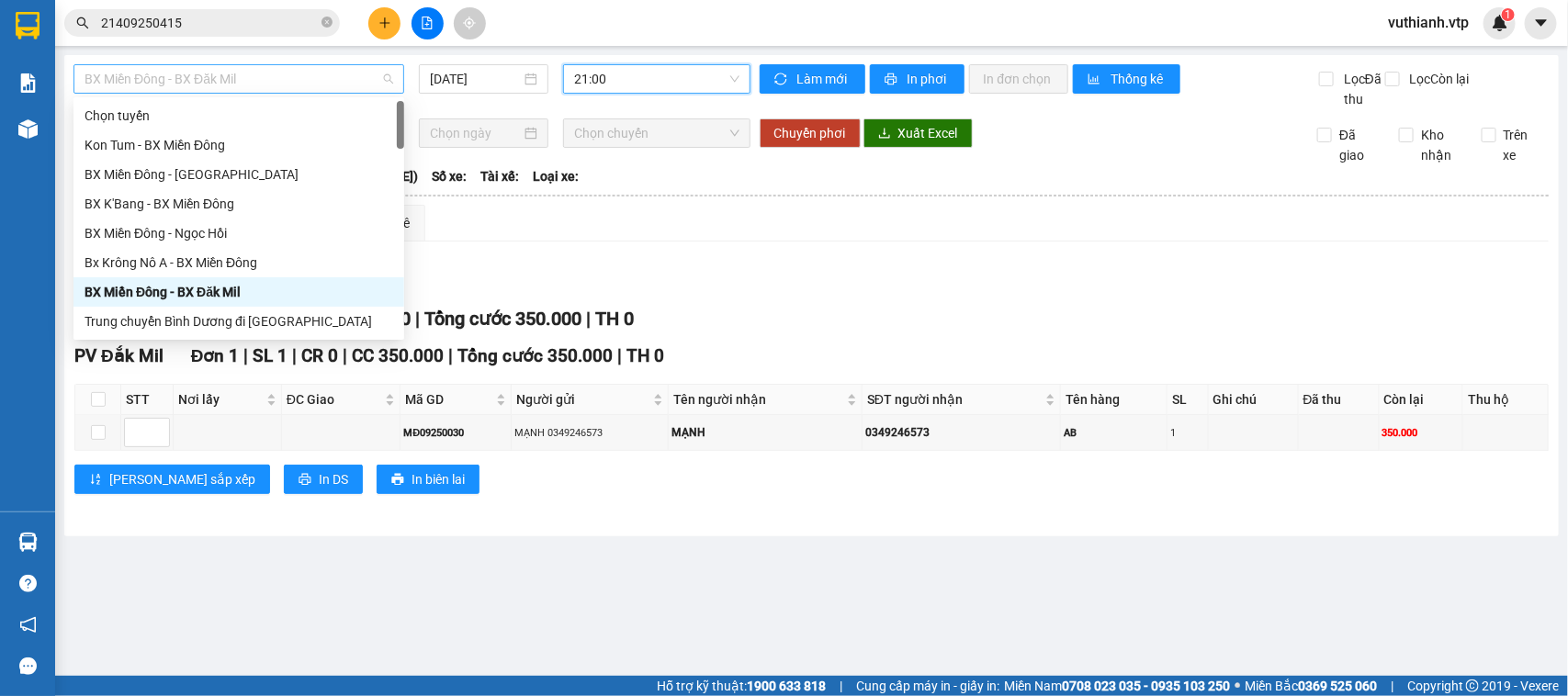
click at [338, 73] on span "BX Miền Đông - BX Đăk Mil" at bounding box center [238, 79] width 309 height 28
click at [195, 290] on div "BX Miền Đông - BX Đăk Mil" at bounding box center [238, 292] width 309 height 20
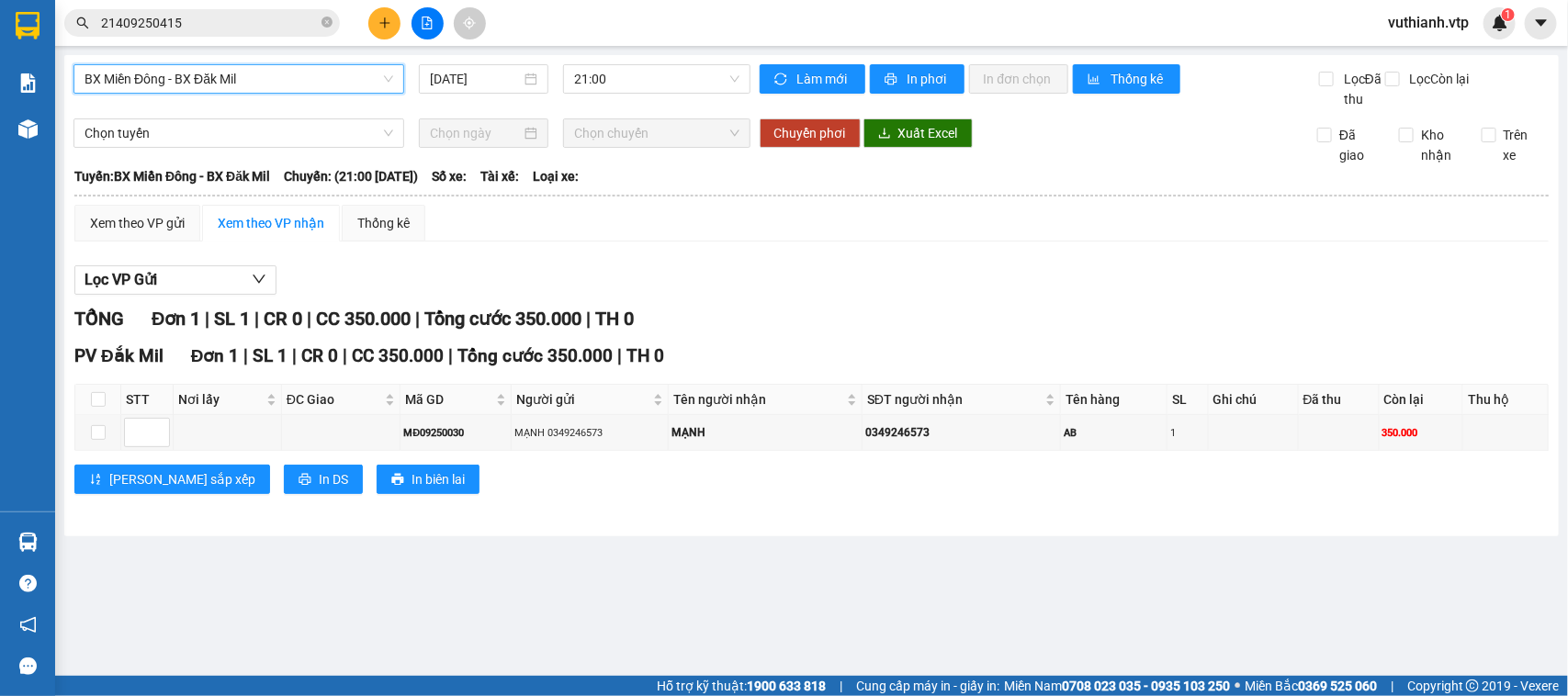
click at [283, 75] on span "BX Miền Đông - BX Đăk Mil" at bounding box center [238, 79] width 309 height 28
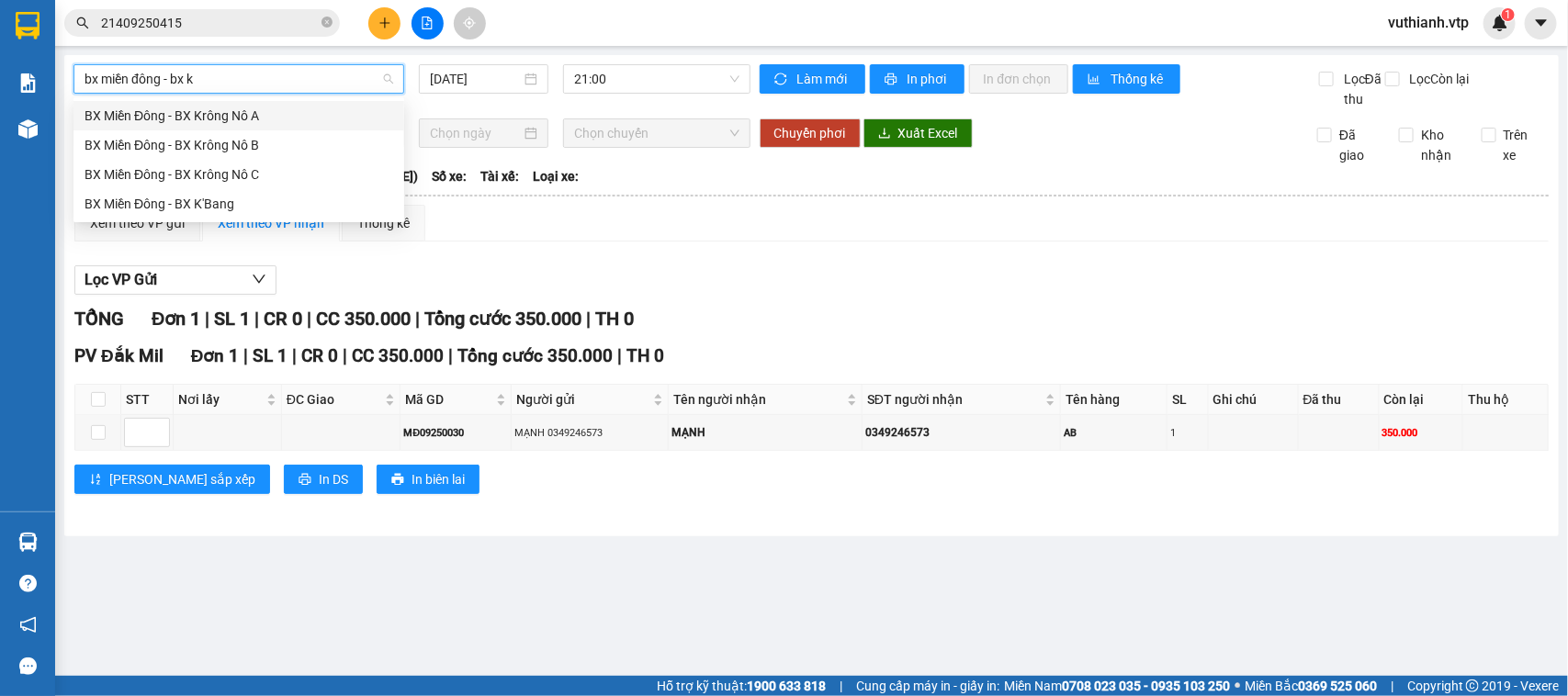
click at [253, 170] on div "BX Miền Đông - BX Krông Nô C" at bounding box center [238, 174] width 309 height 20
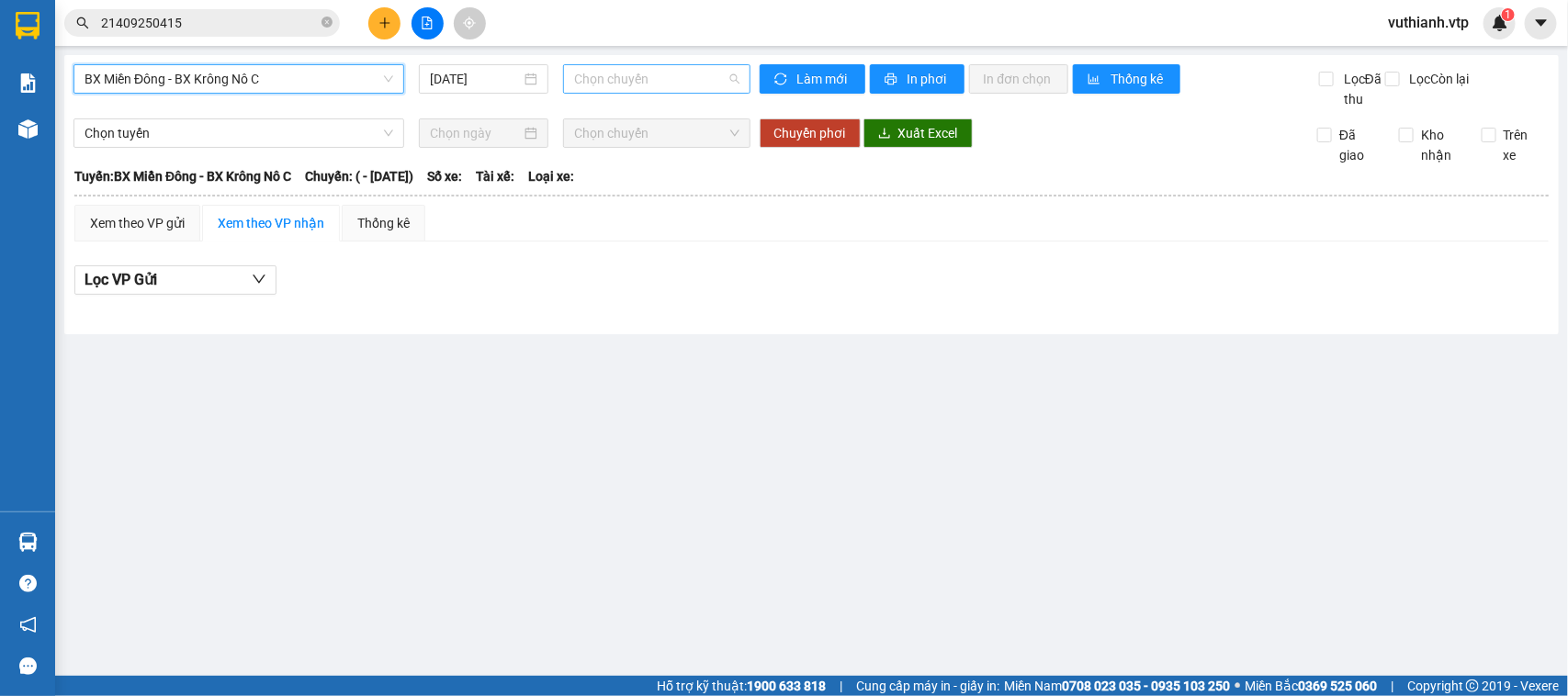
click at [627, 85] on span "Chọn chuyến" at bounding box center [656, 79] width 164 height 28
click at [499, 80] on input "[DATE]" at bounding box center [476, 79] width 91 height 20
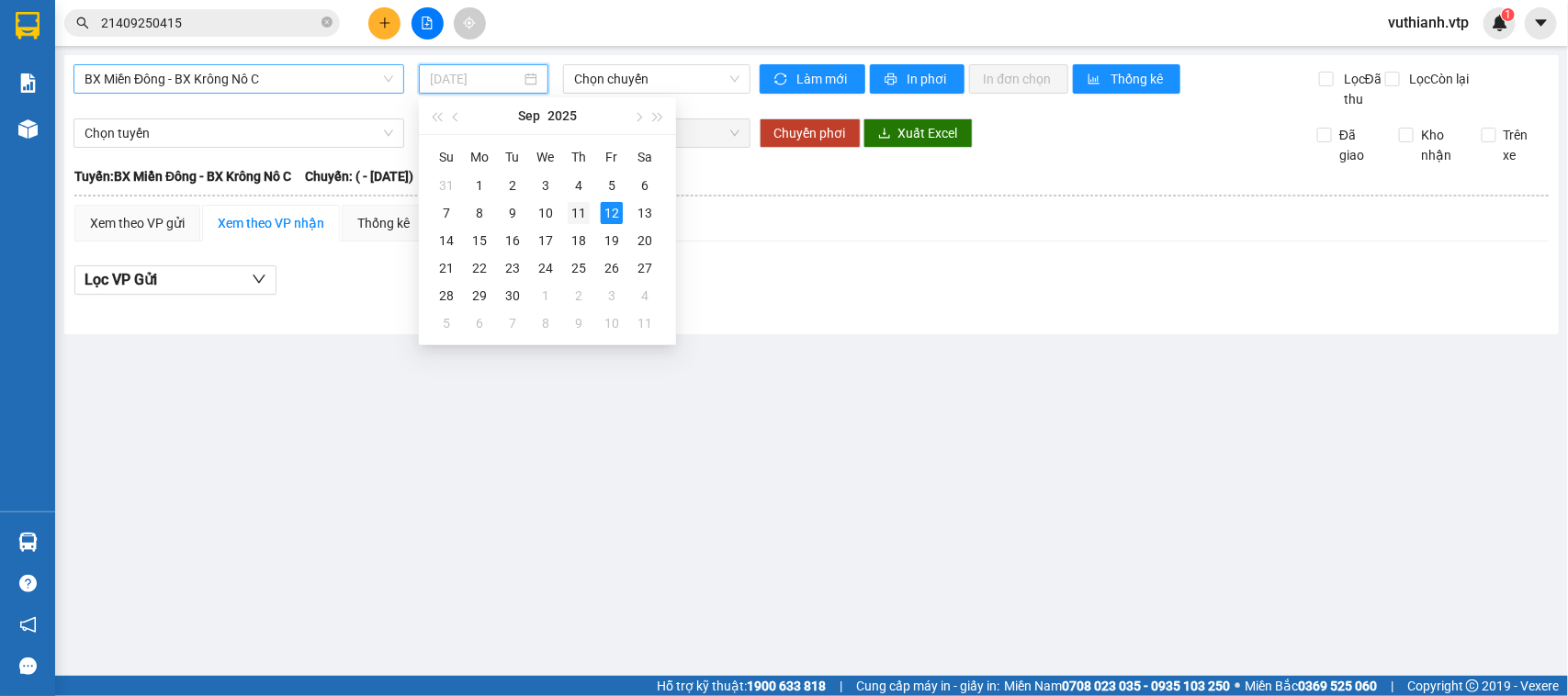
click at [581, 216] on div "11" at bounding box center [579, 213] width 22 height 22
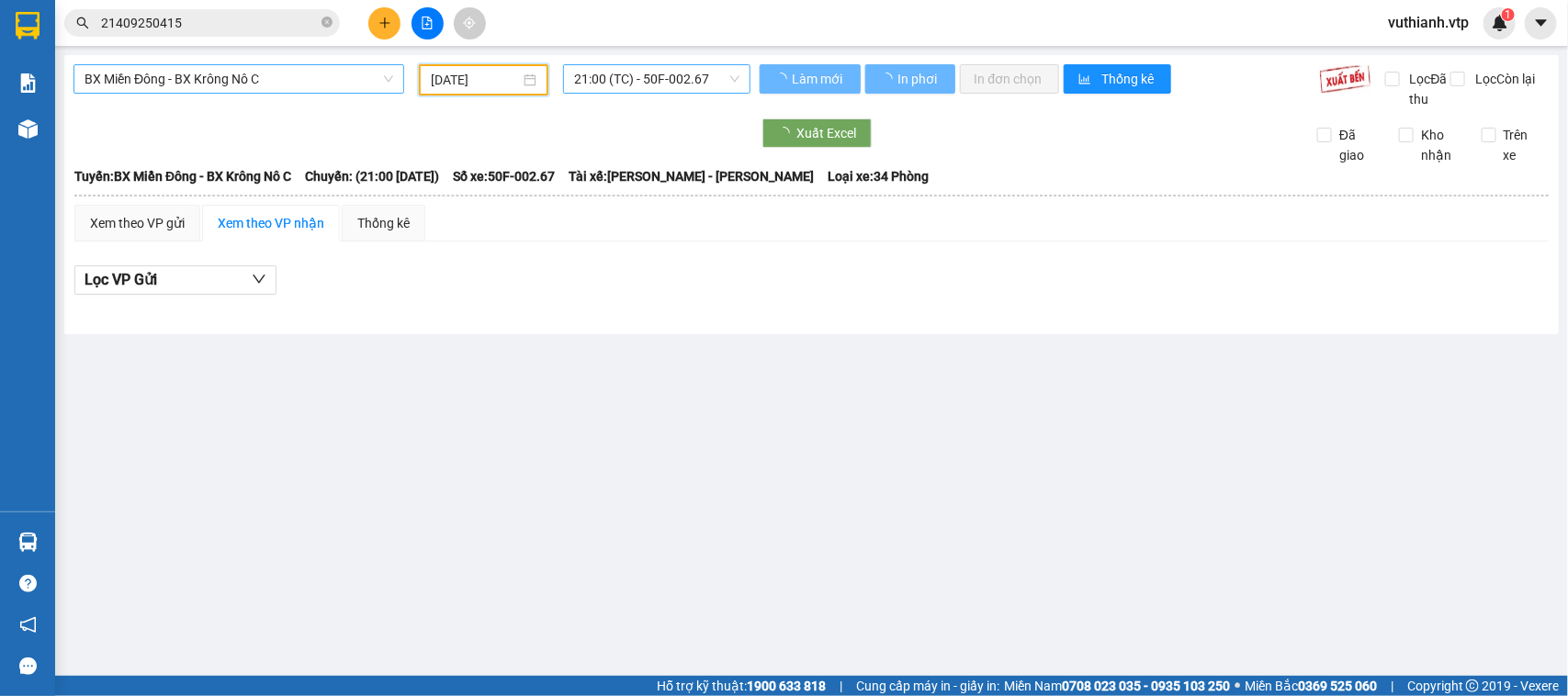
click at [650, 74] on span "21:00 (TC) - 50F-002.67" at bounding box center [656, 79] width 164 height 28
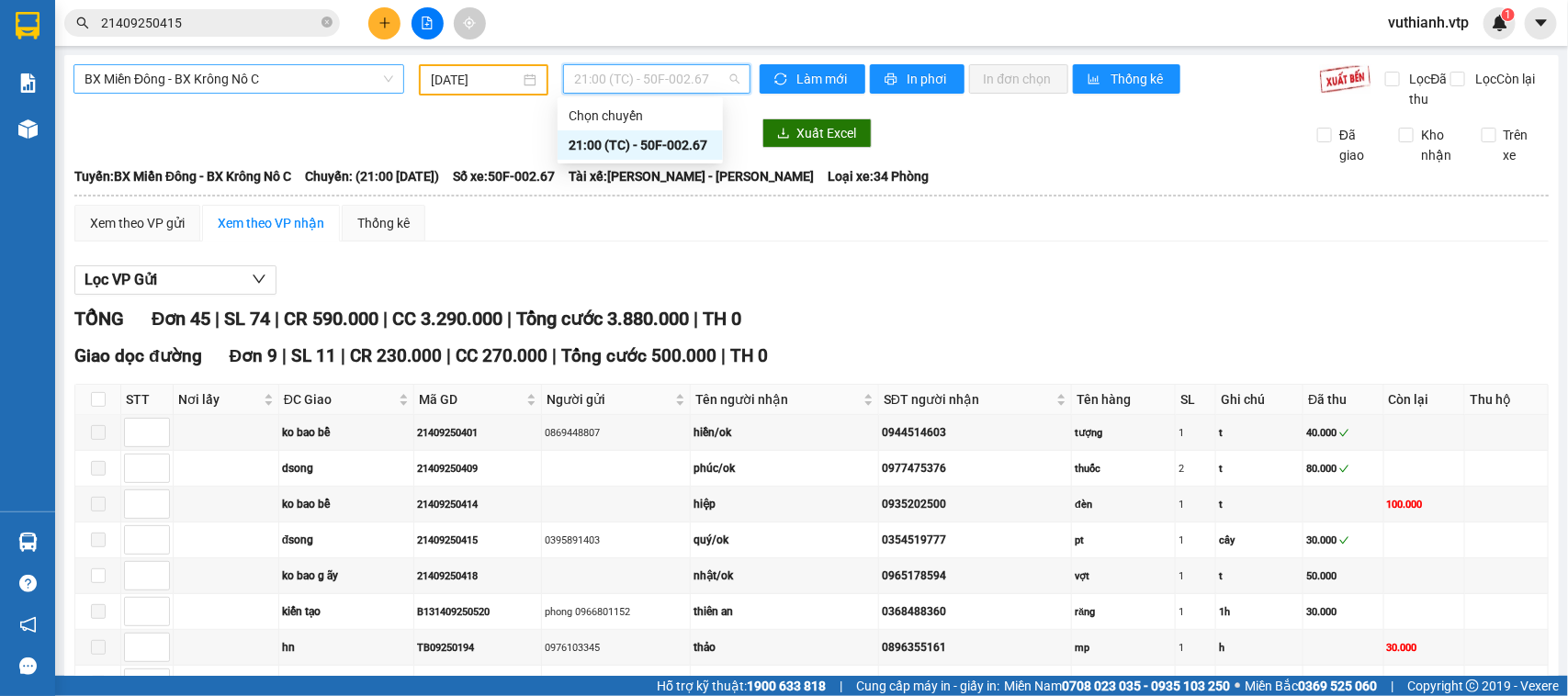
click at [714, 151] on div "21:00 (TC) - 50F-002.67" at bounding box center [640, 146] width 165 height 30
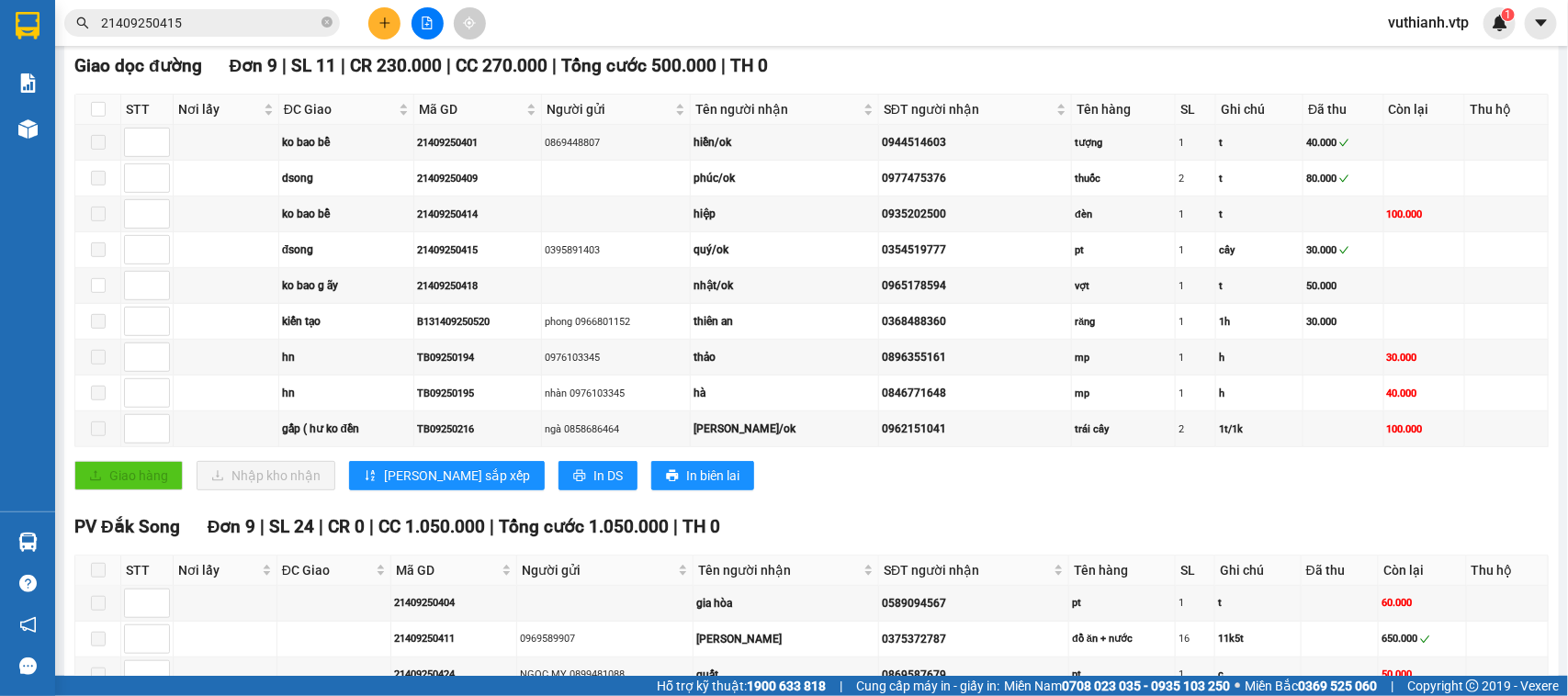
scroll to position [275, 0]
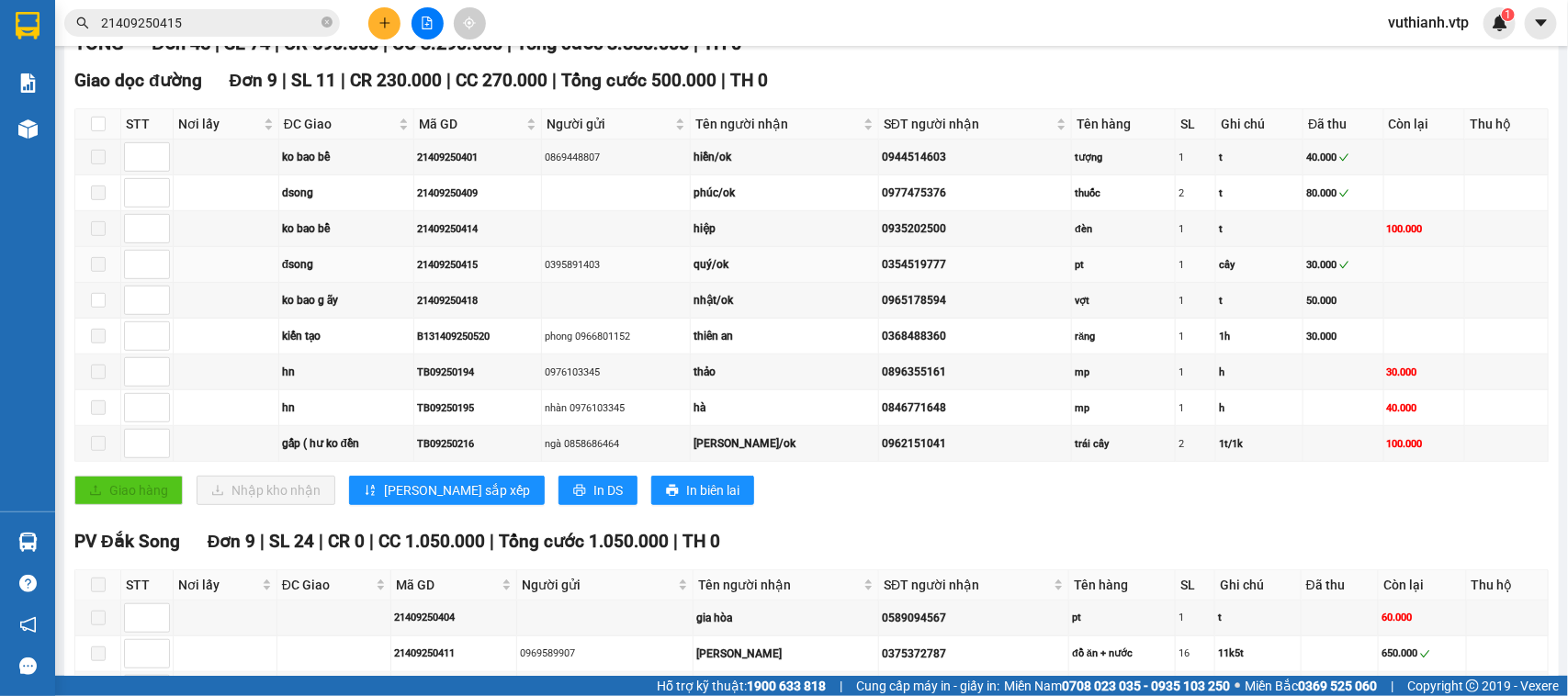
click at [103, 272] on span at bounding box center [98, 264] width 15 height 15
click at [96, 164] on span at bounding box center [98, 157] width 15 height 15
click at [99, 236] on span at bounding box center [98, 229] width 15 height 15
click at [104, 132] on input "checkbox" at bounding box center [98, 124] width 15 height 15
checkbox input "true"
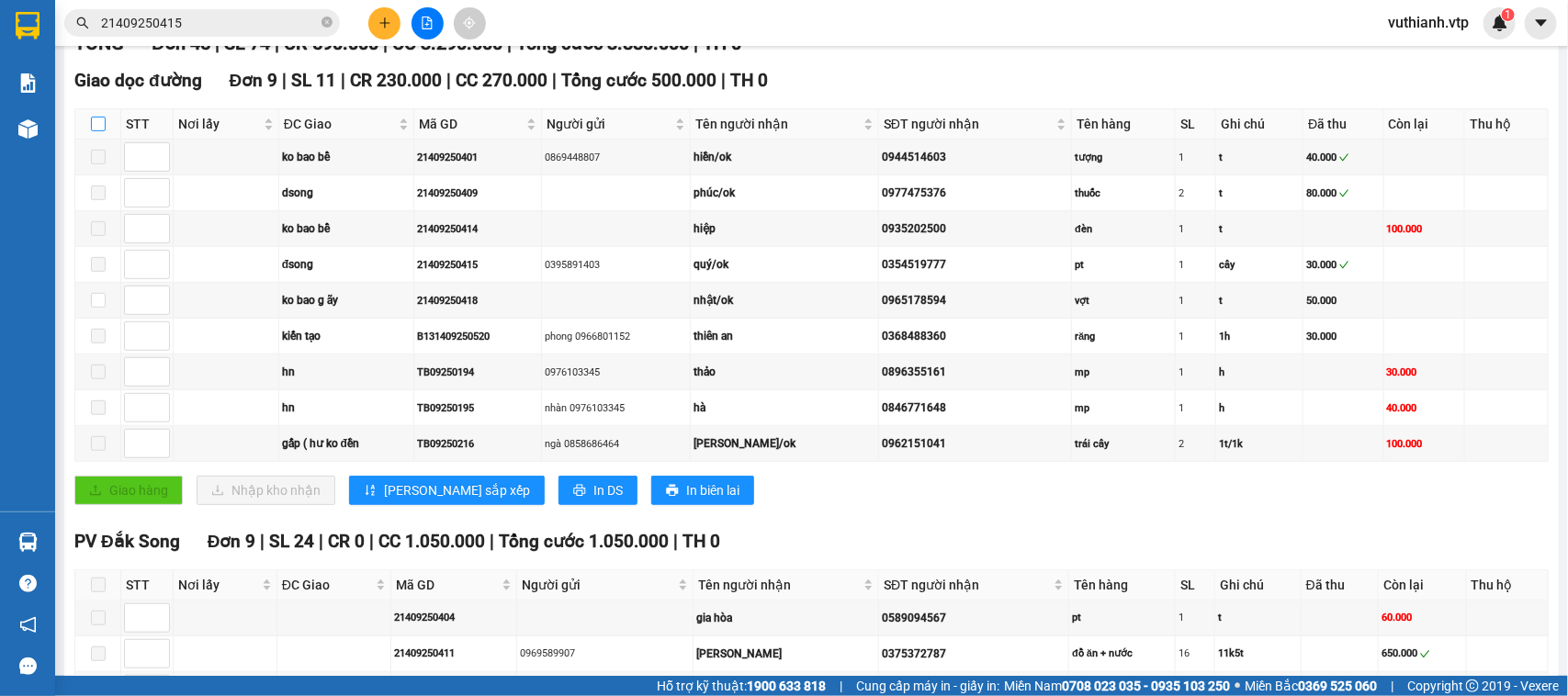
checkbox input "true"
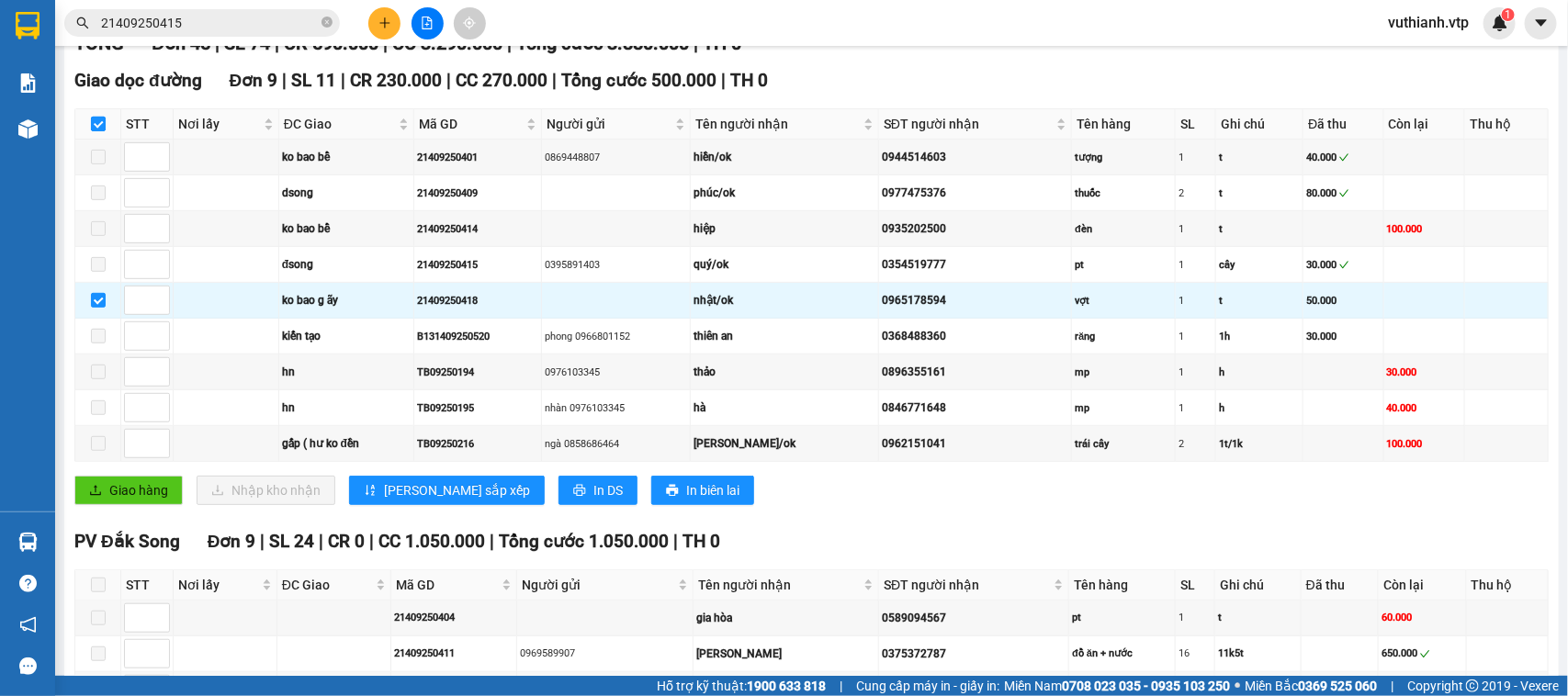
click at [104, 132] on input "checkbox" at bounding box center [98, 124] width 15 height 15
checkbox input "false"
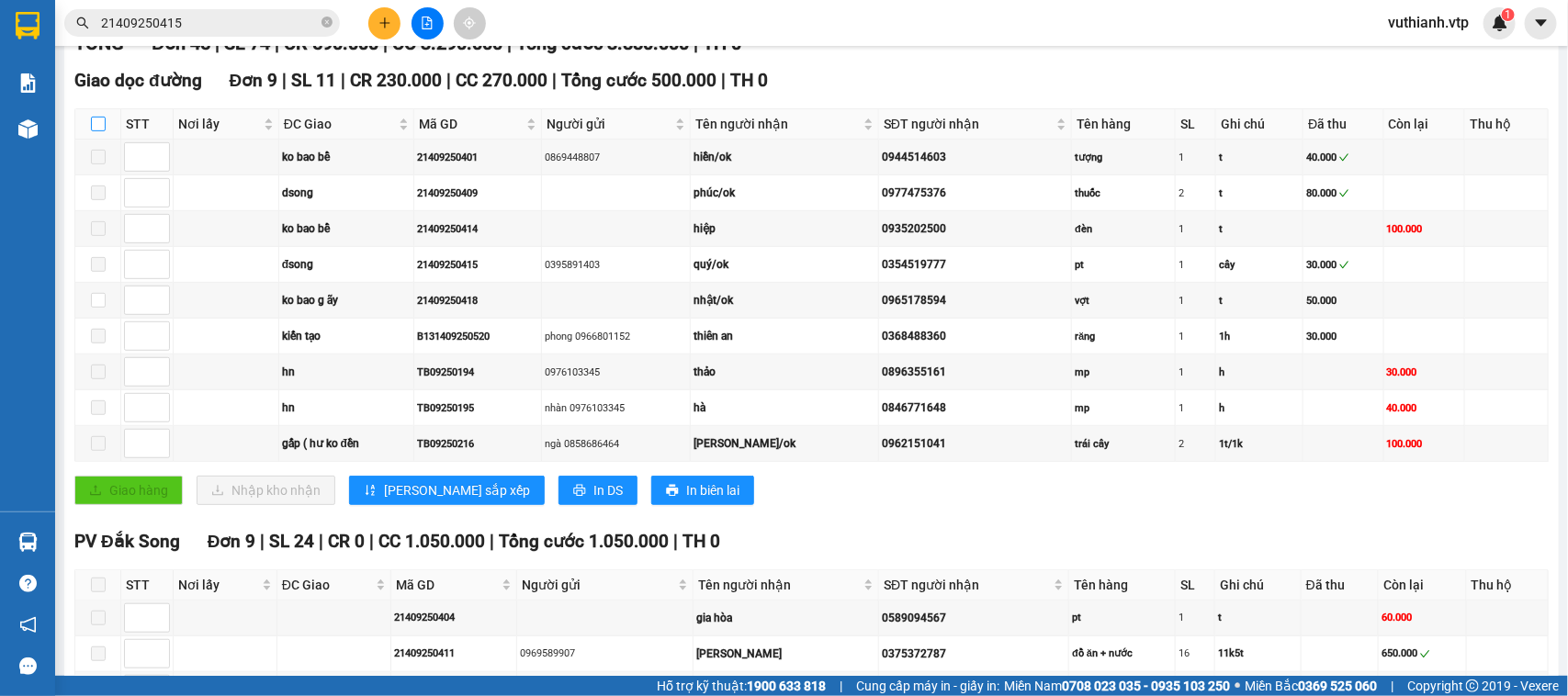
click at [104, 132] on input "checkbox" at bounding box center [98, 124] width 15 height 15
checkbox input "true"
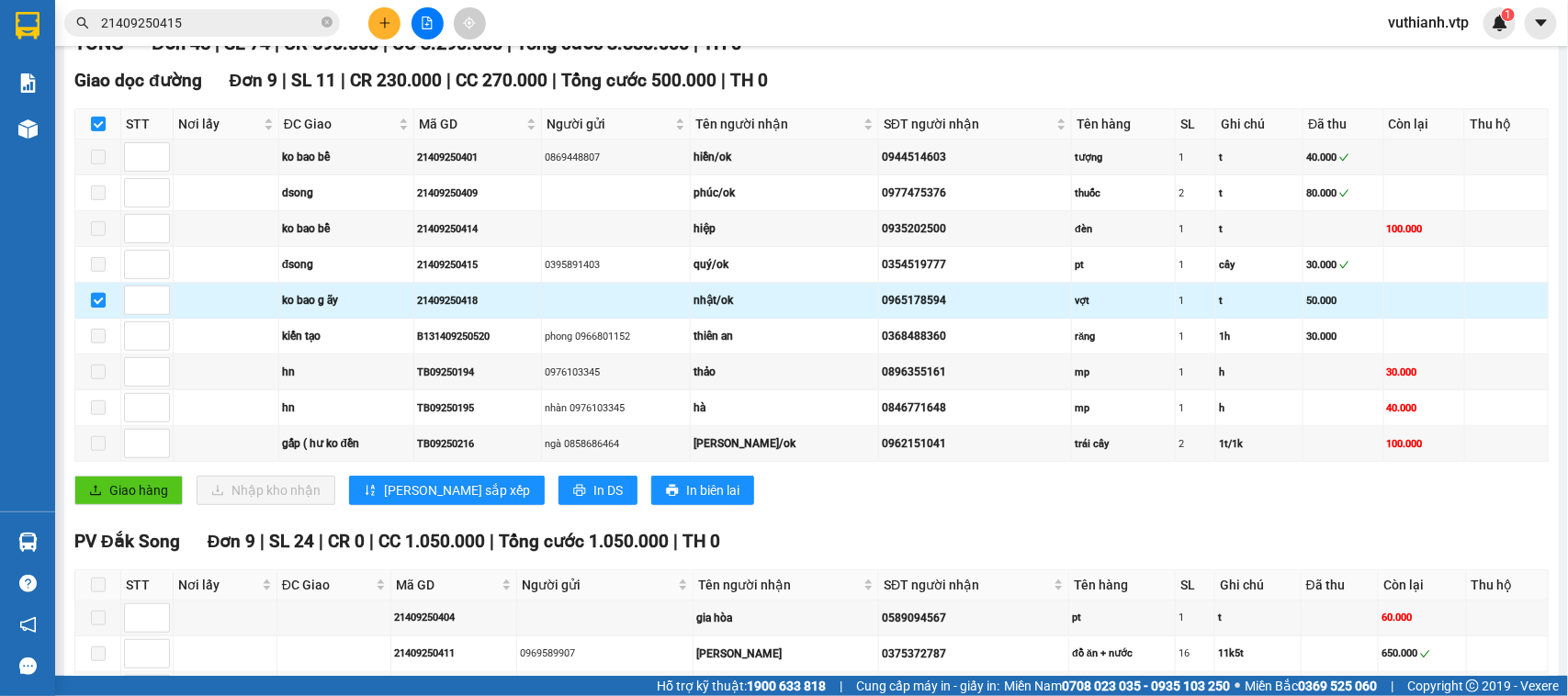
click at [93, 308] on input "checkbox" at bounding box center [98, 300] width 15 height 15
checkbox input "false"
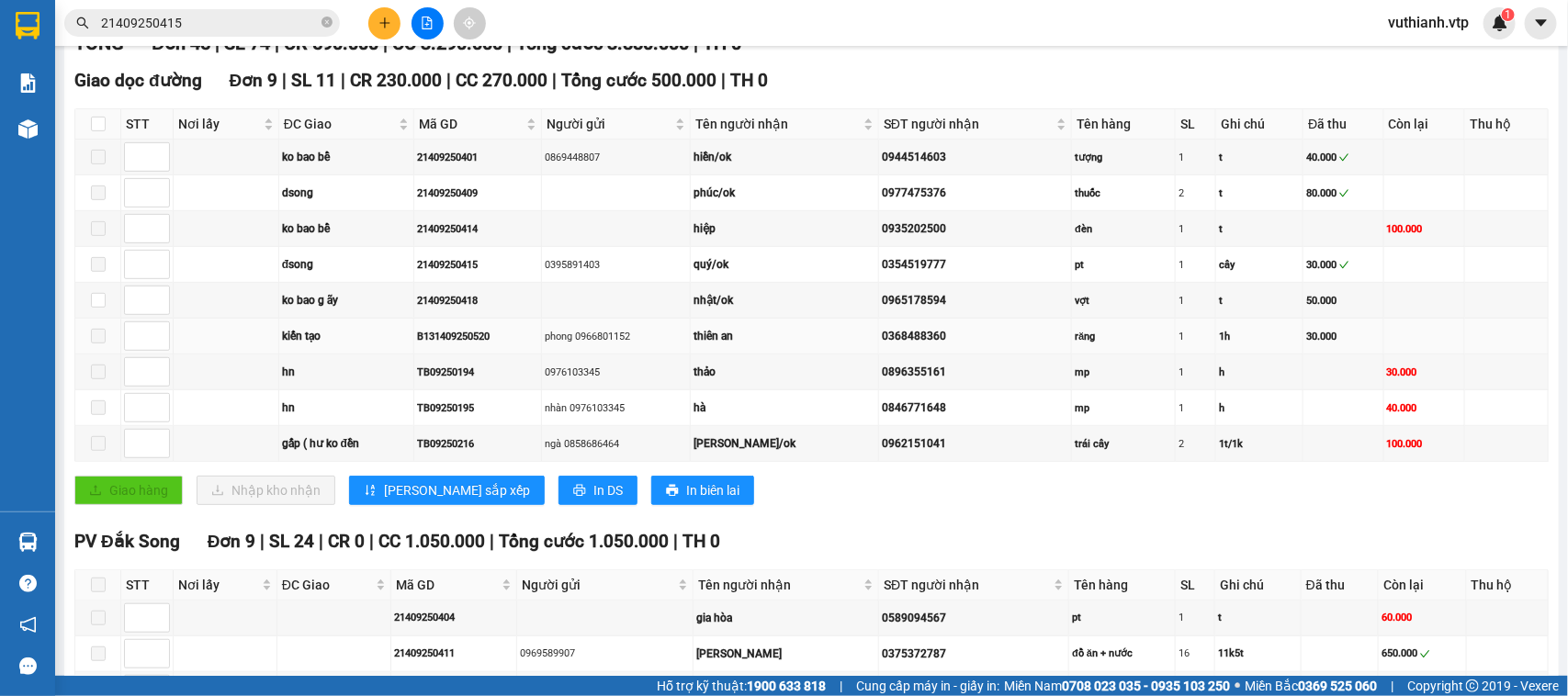
click at [101, 344] on span at bounding box center [98, 336] width 15 height 15
drag, startPoint x: 497, startPoint y: 359, endPoint x: 410, endPoint y: 360, distance: 87.0
click at [410, 354] on tr "kiến tạo B131409250520 phong 0966801152 thiên an 0368488360 răng 1 1h 30.000" at bounding box center [811, 336] width 1473 height 36
click at [949, 505] on div "Giao hàng Nhập kho nhận Lưu sắp xếp In DS In biên lai" at bounding box center [811, 490] width 1474 height 30
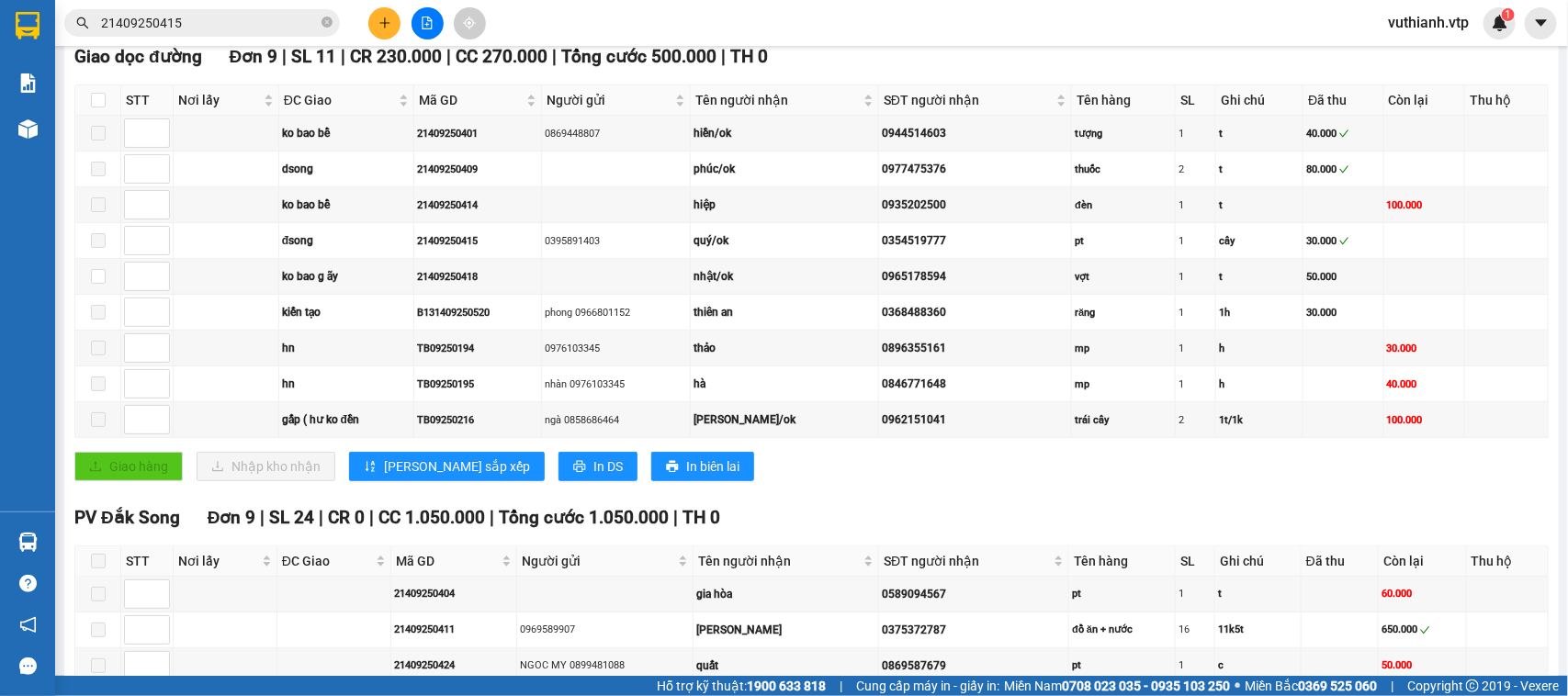
scroll to position [247, 0]
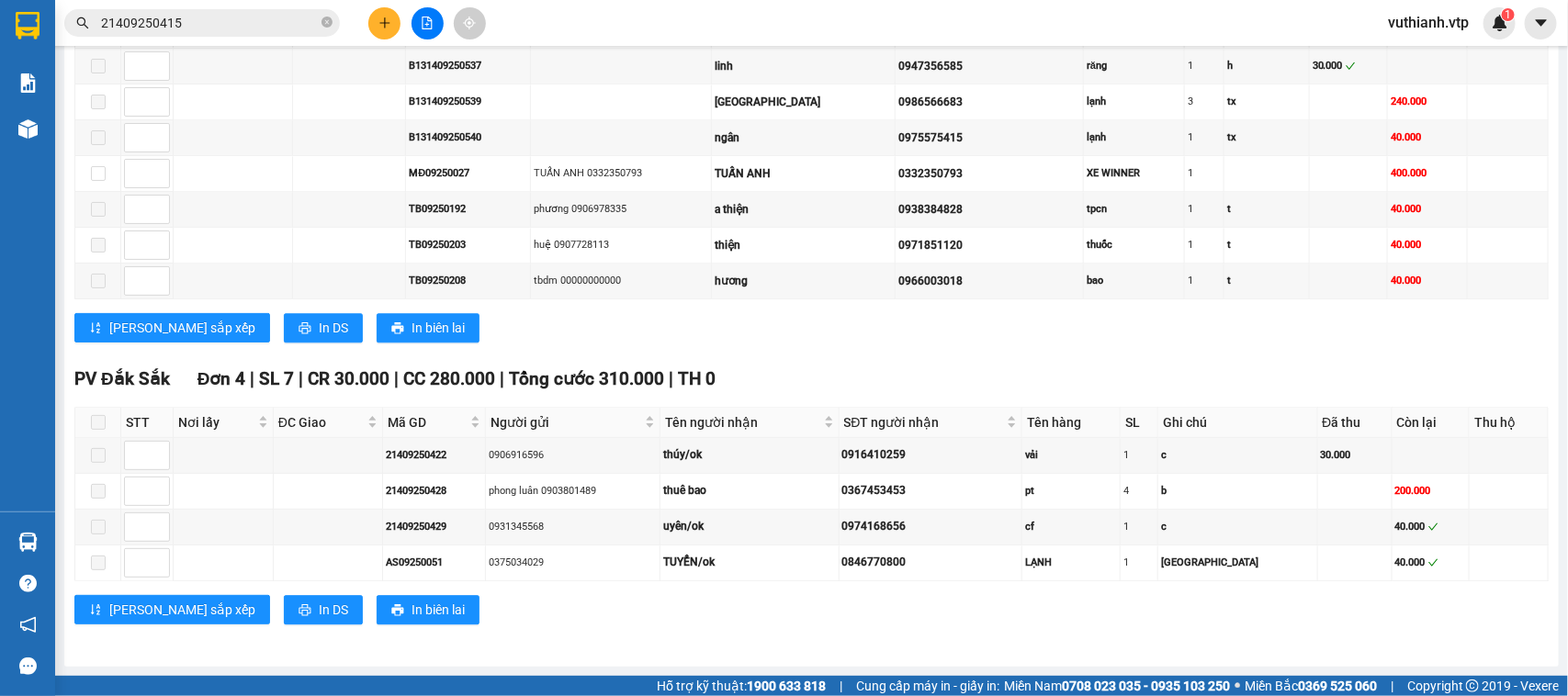
scroll to position [0, 0]
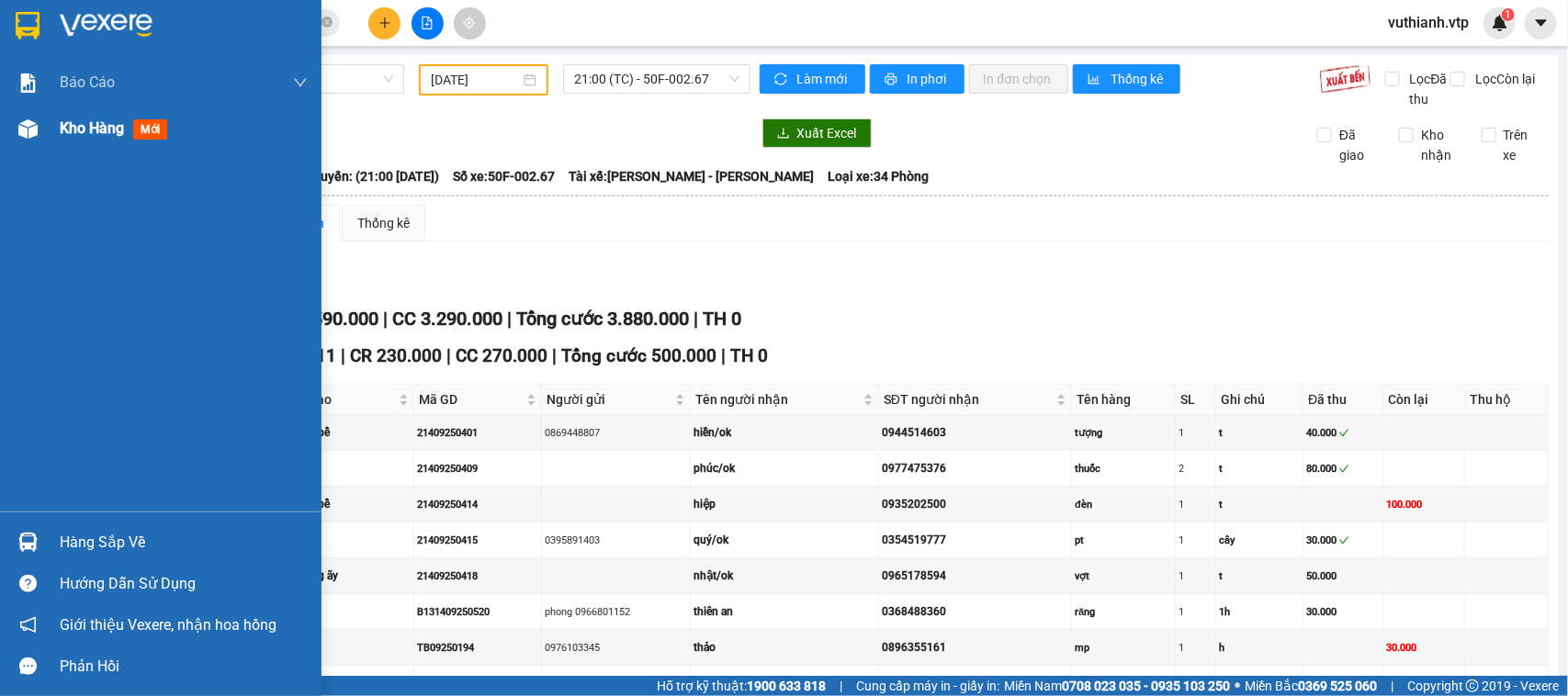
click at [28, 131] on img at bounding box center [28, 129] width 19 height 19
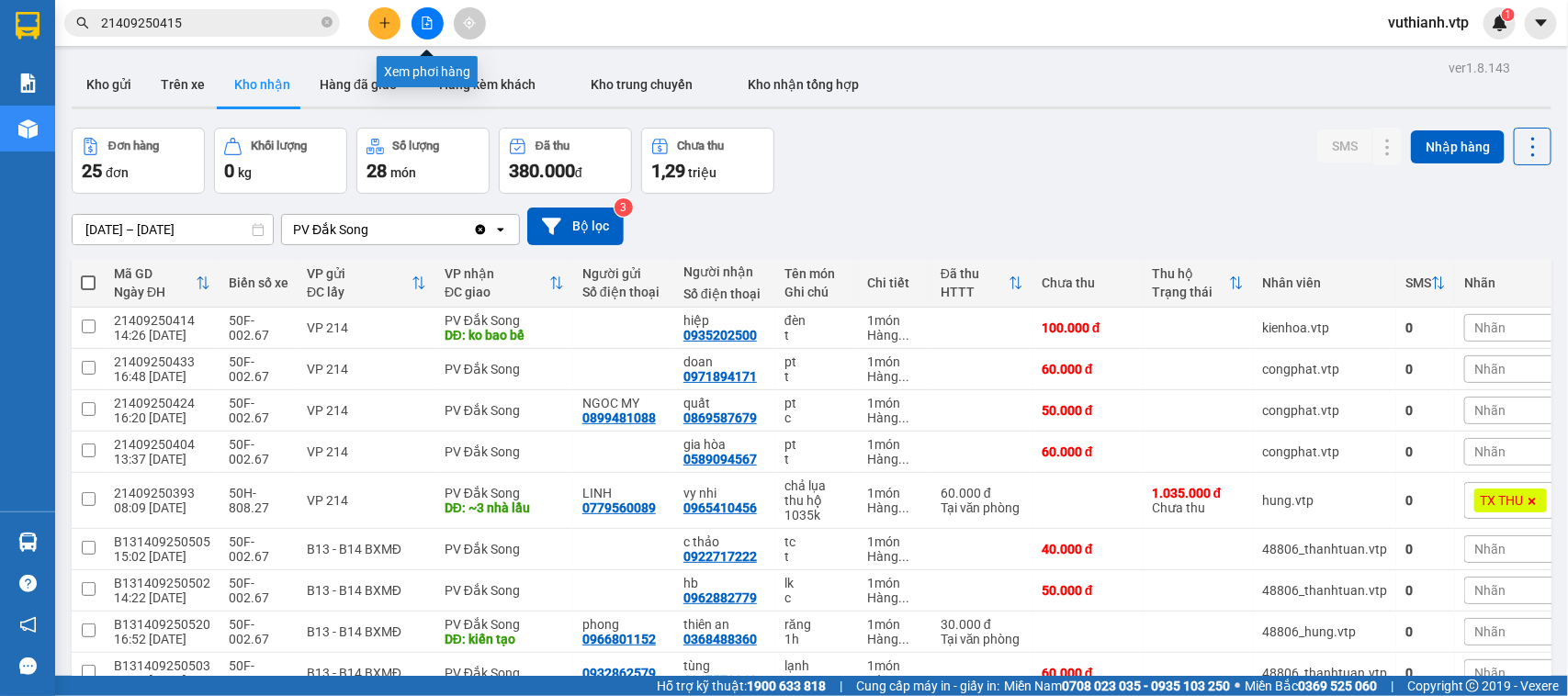
click at [429, 20] on icon "file-add" at bounding box center [427, 23] width 10 height 13
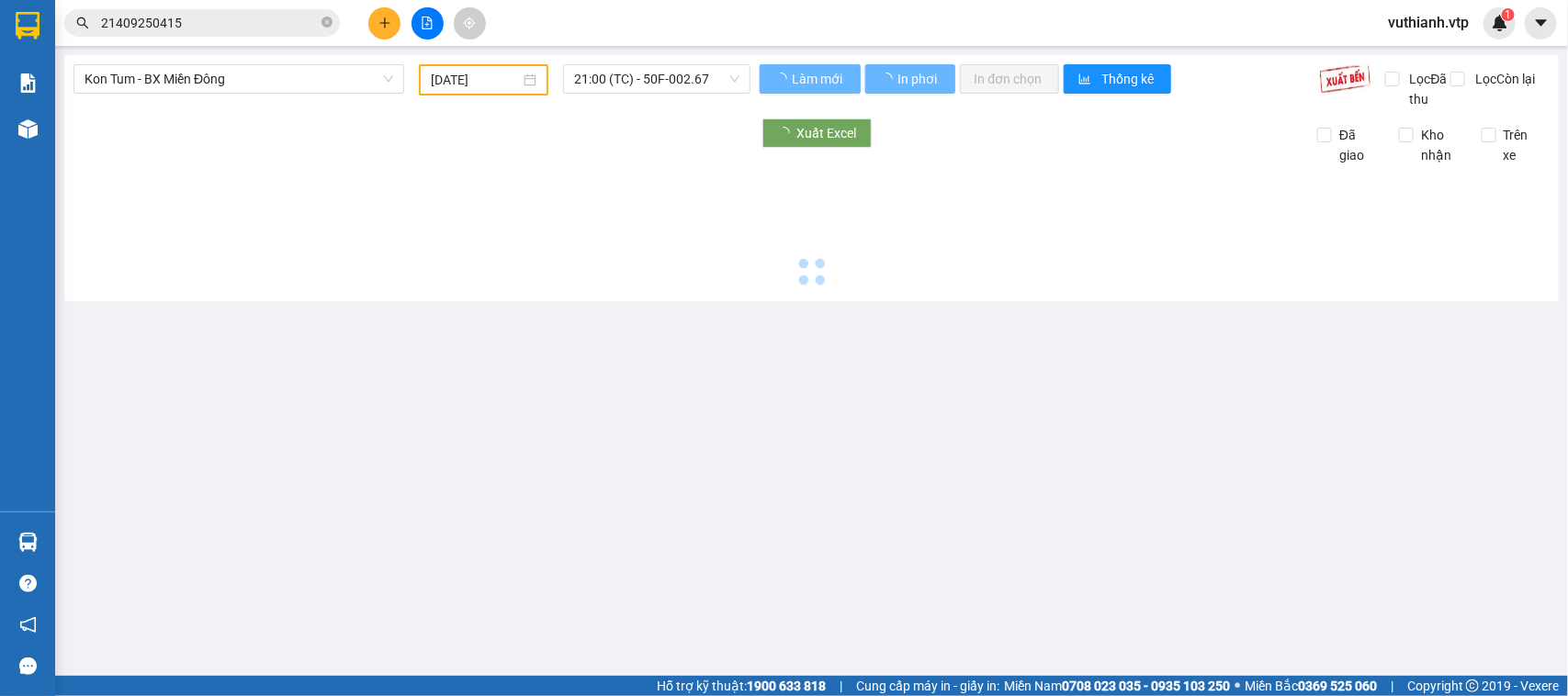
type input "[DATE]"
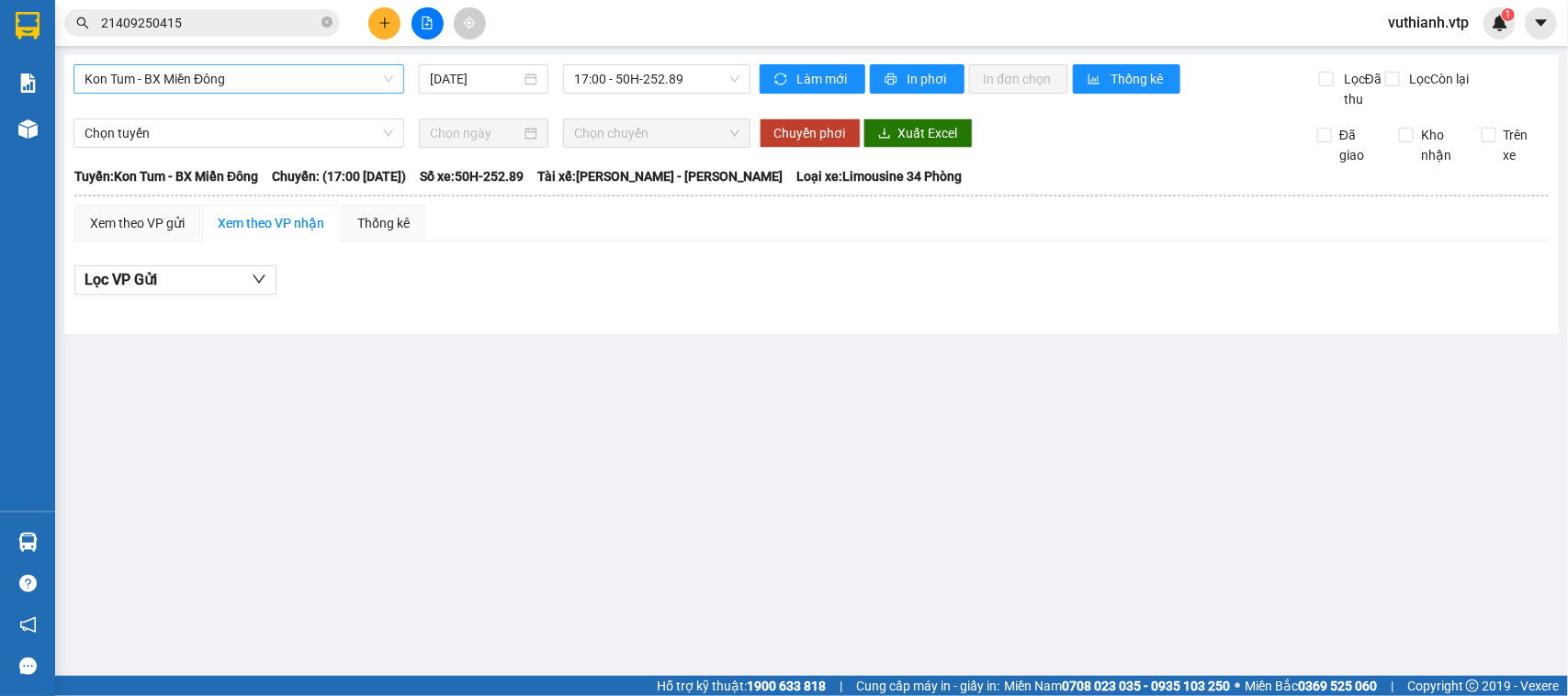
click at [315, 80] on span "Kon Tum - BX Miền Đông" at bounding box center [238, 79] width 309 height 28
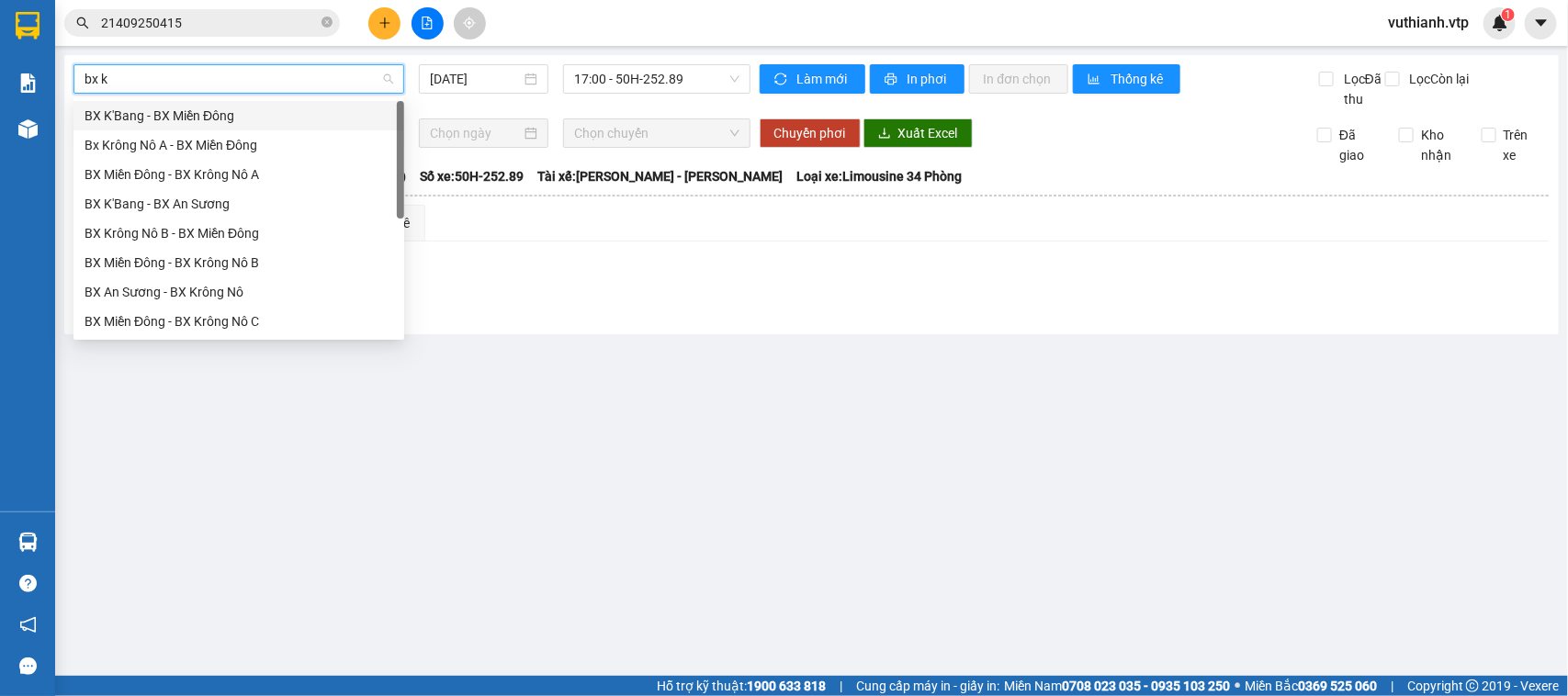
type input "bx kr"
click at [260, 113] on div "Bx Krông Nô A - BX Miền Đông" at bounding box center [238, 116] width 309 height 20
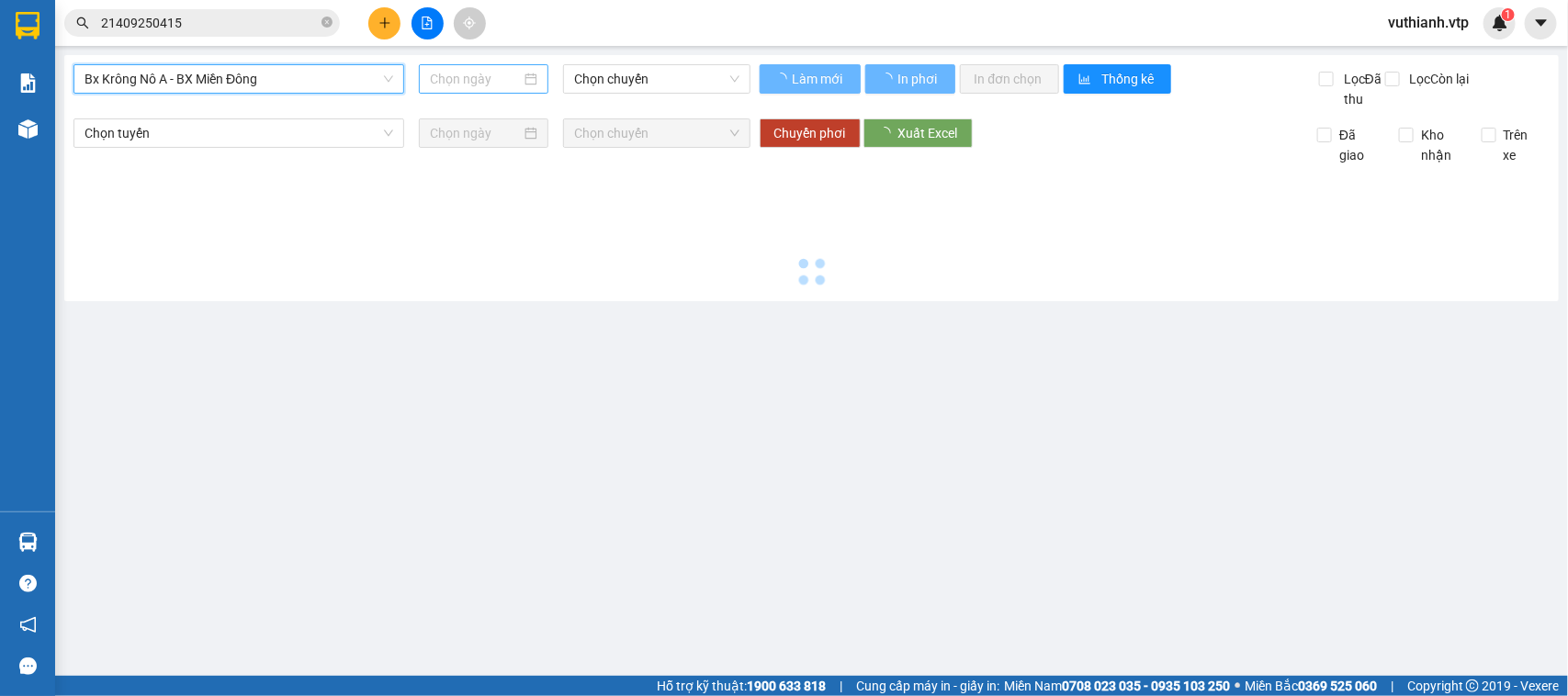
type input "[DATE]"
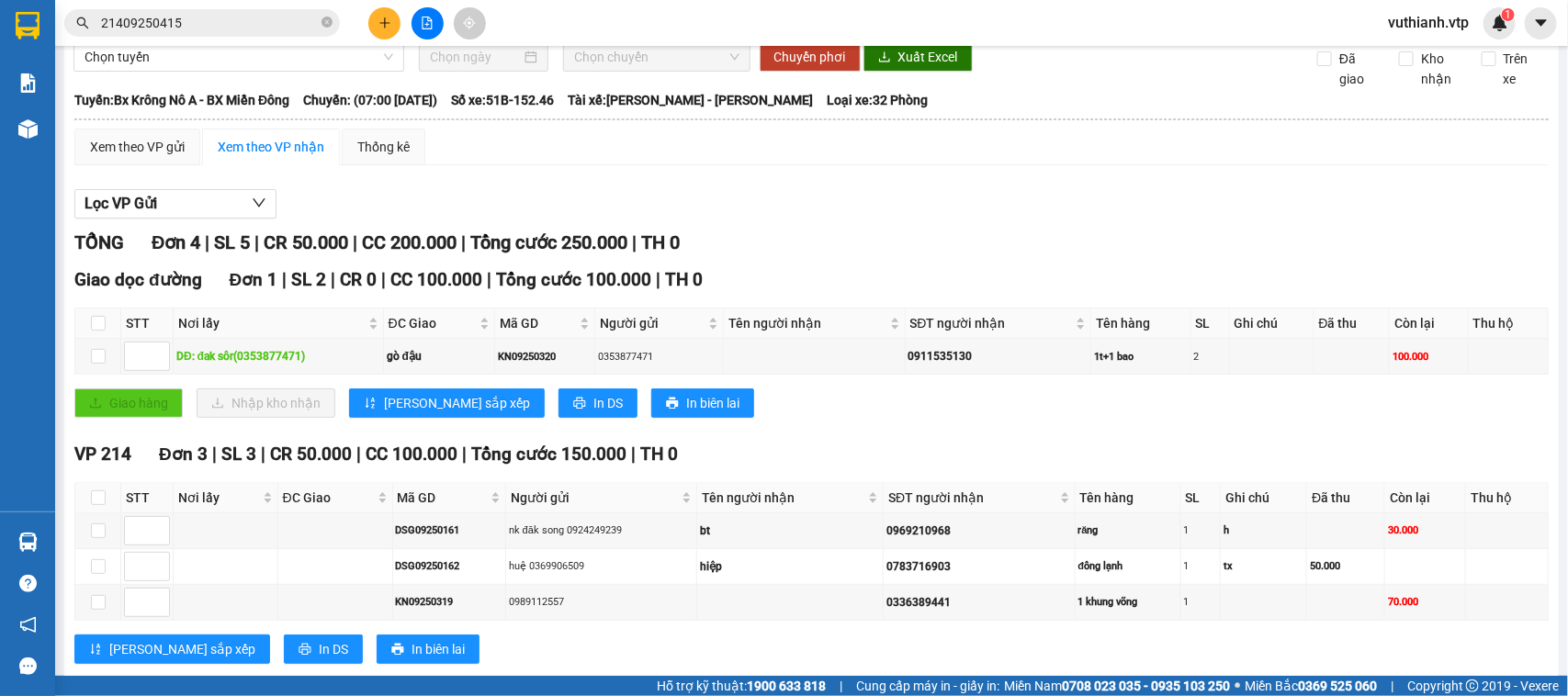
scroll to position [140, 0]
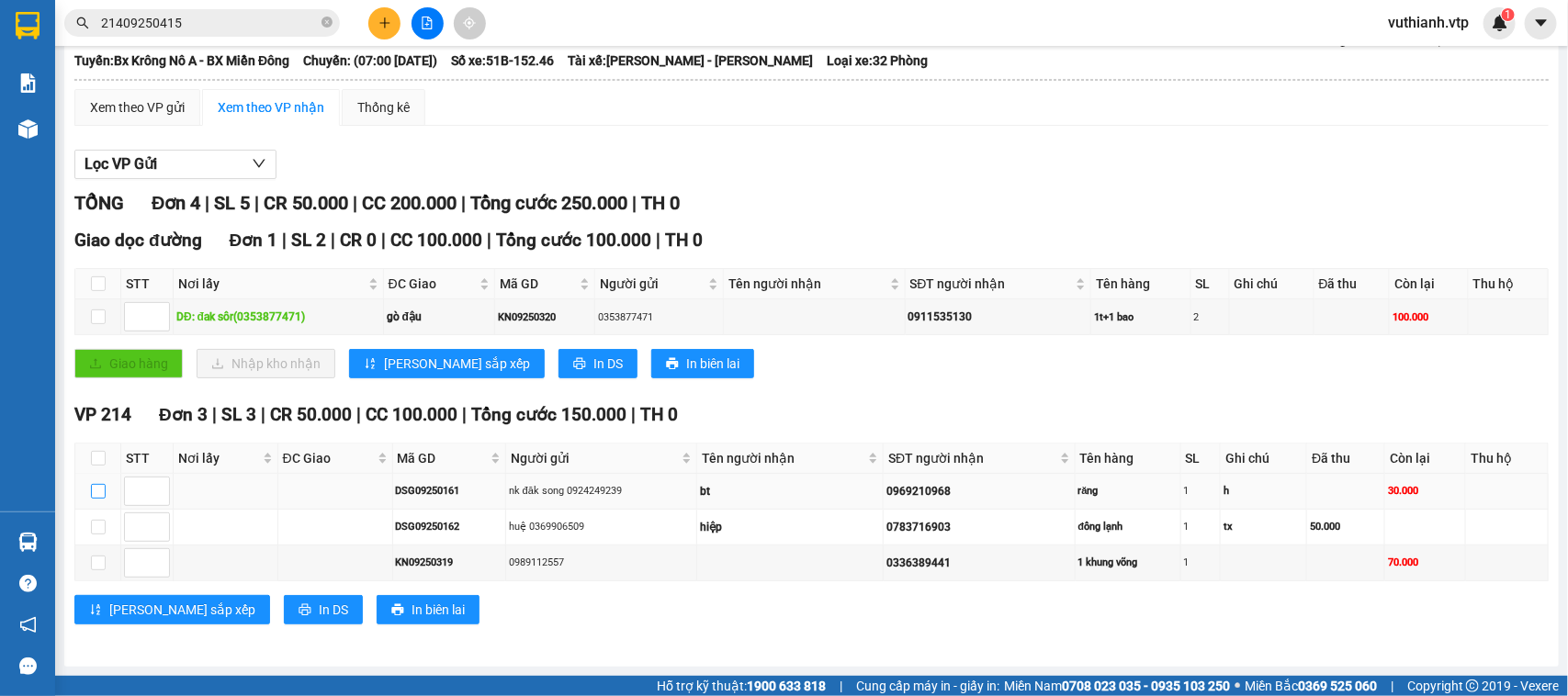
click at [101, 491] on input "checkbox" at bounding box center [98, 491] width 15 height 15
checkbox input "true"
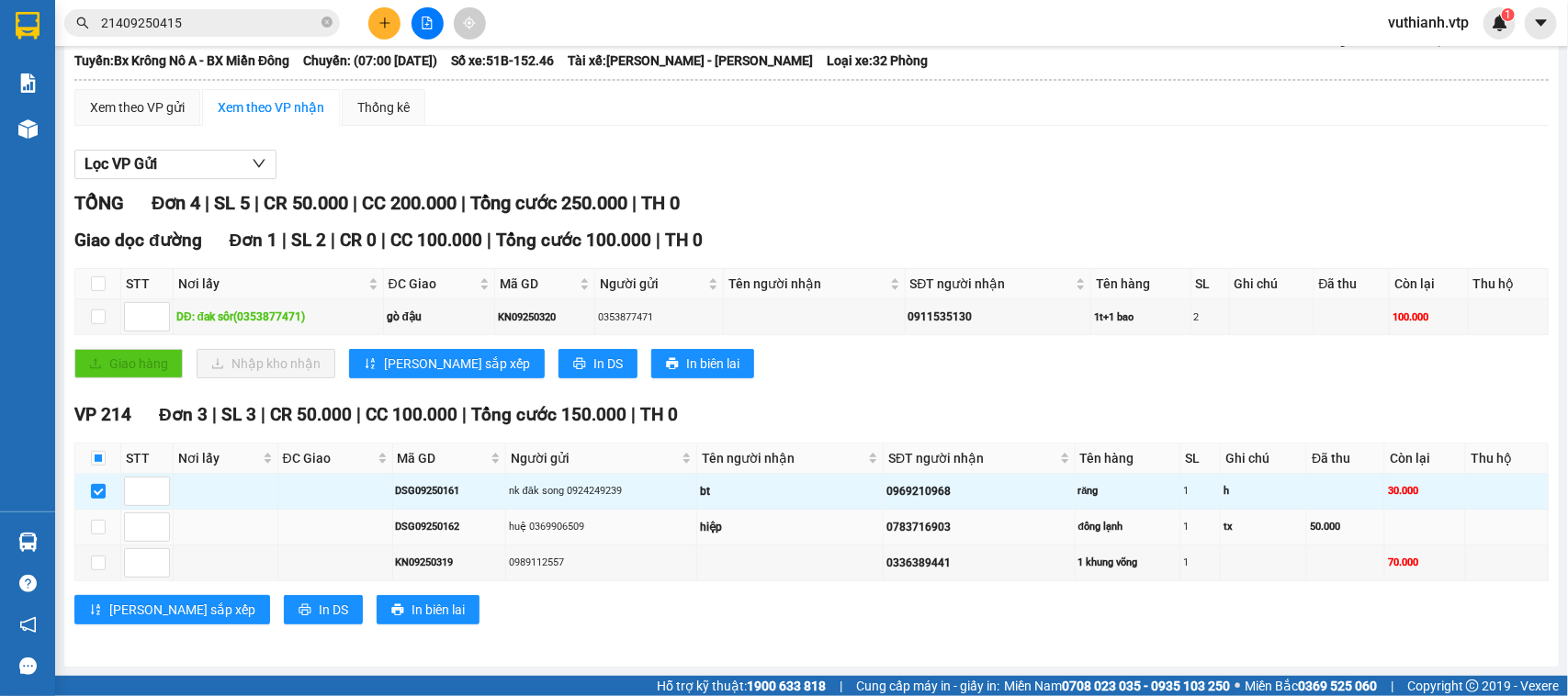
click at [96, 538] on td at bounding box center [98, 527] width 46 height 36
click at [93, 525] on input "checkbox" at bounding box center [98, 527] width 15 height 15
checkbox input "true"
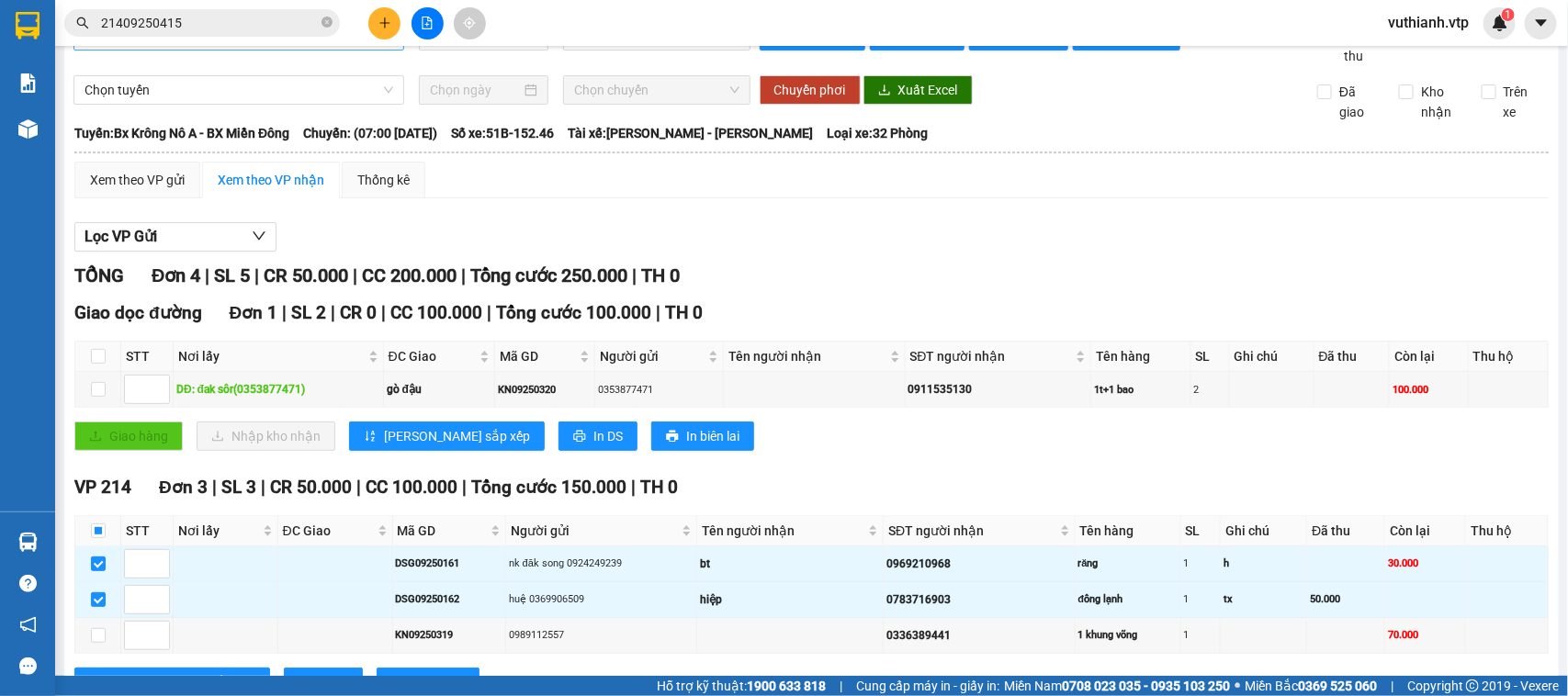
scroll to position [0, 0]
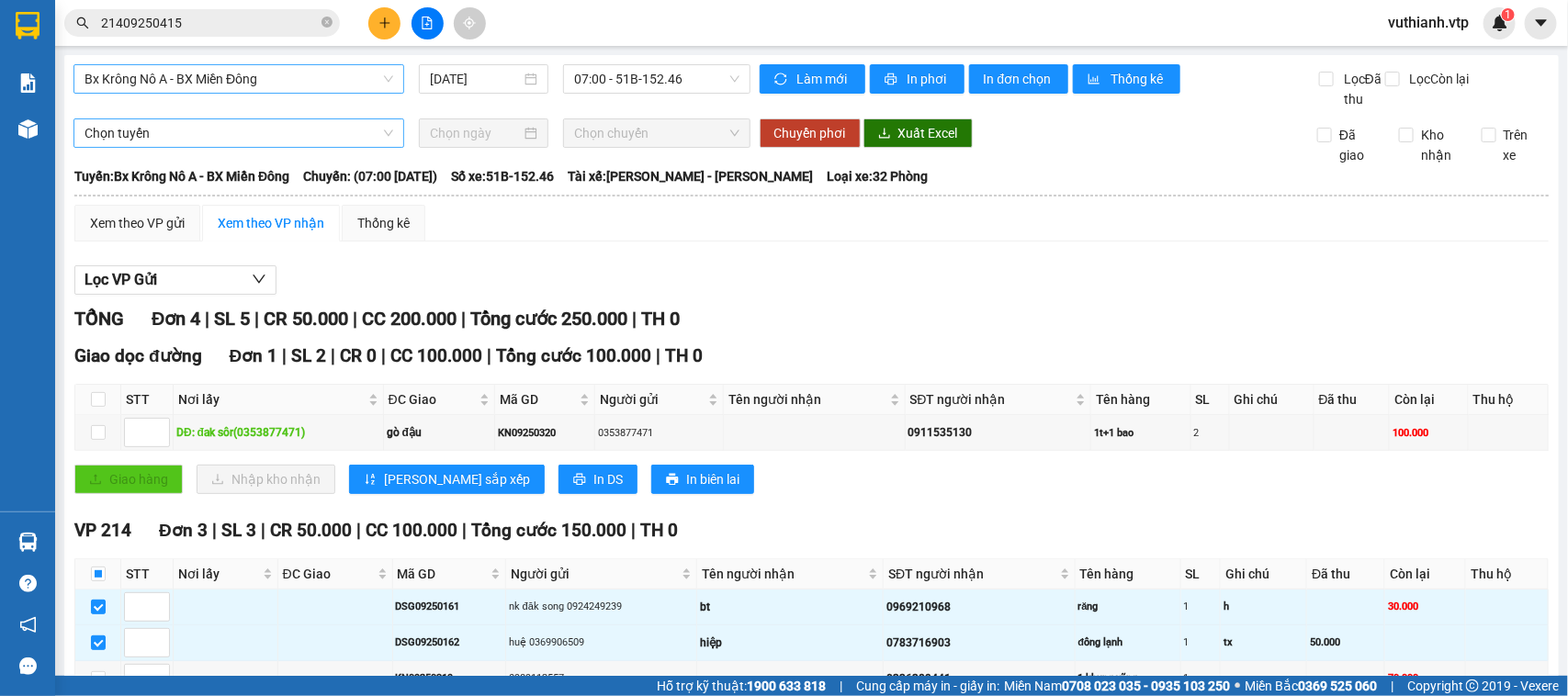
click at [245, 147] on span "Chọn tuyến" at bounding box center [238, 133] width 309 height 28
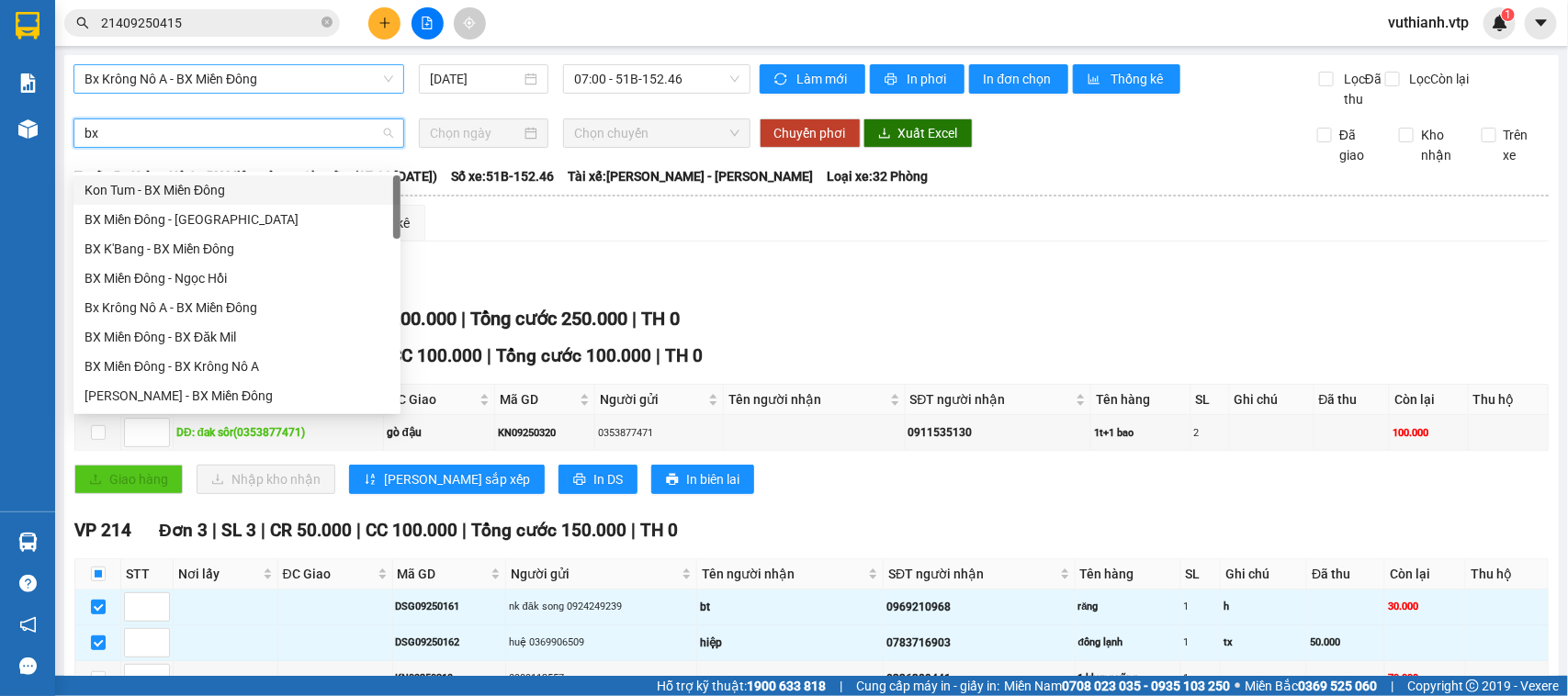
type input "bx c"
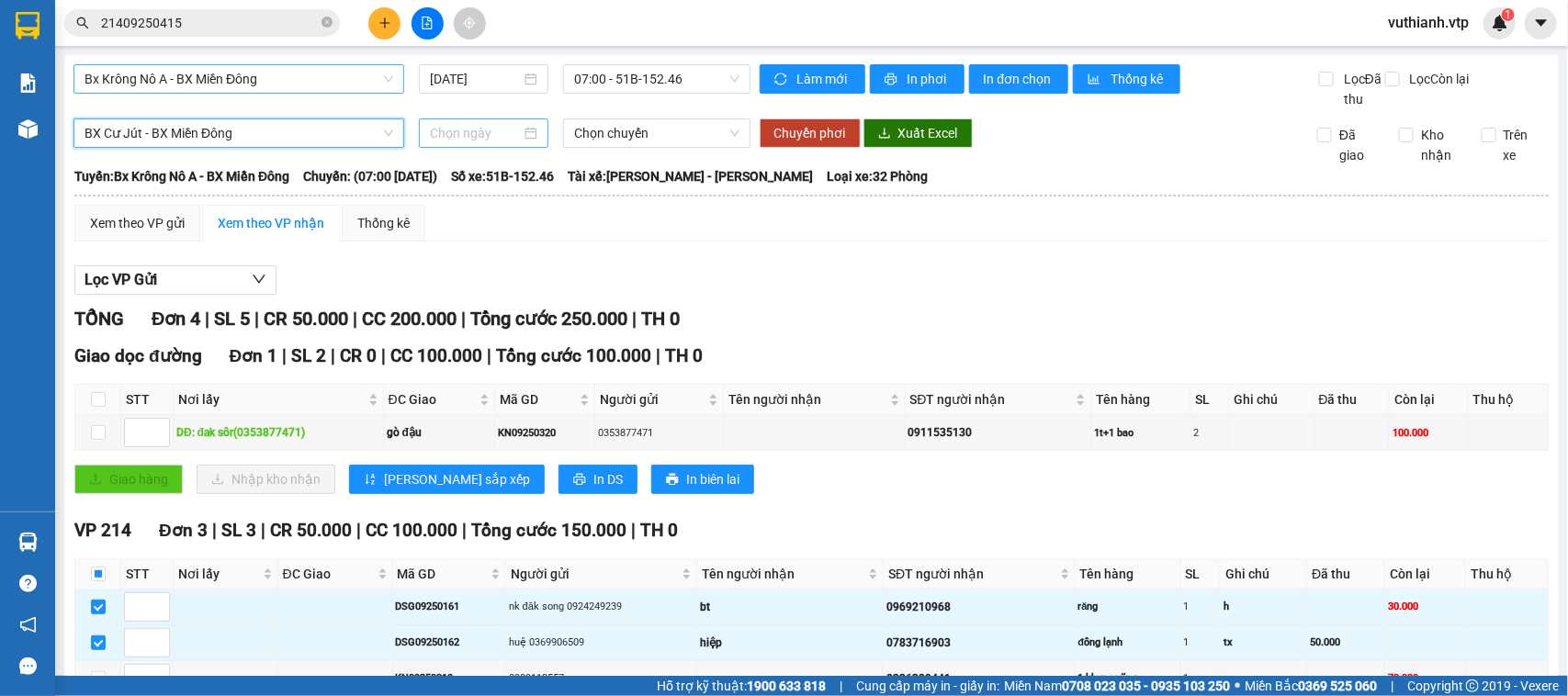
click at [533, 147] on div at bounding box center [484, 133] width 130 height 30
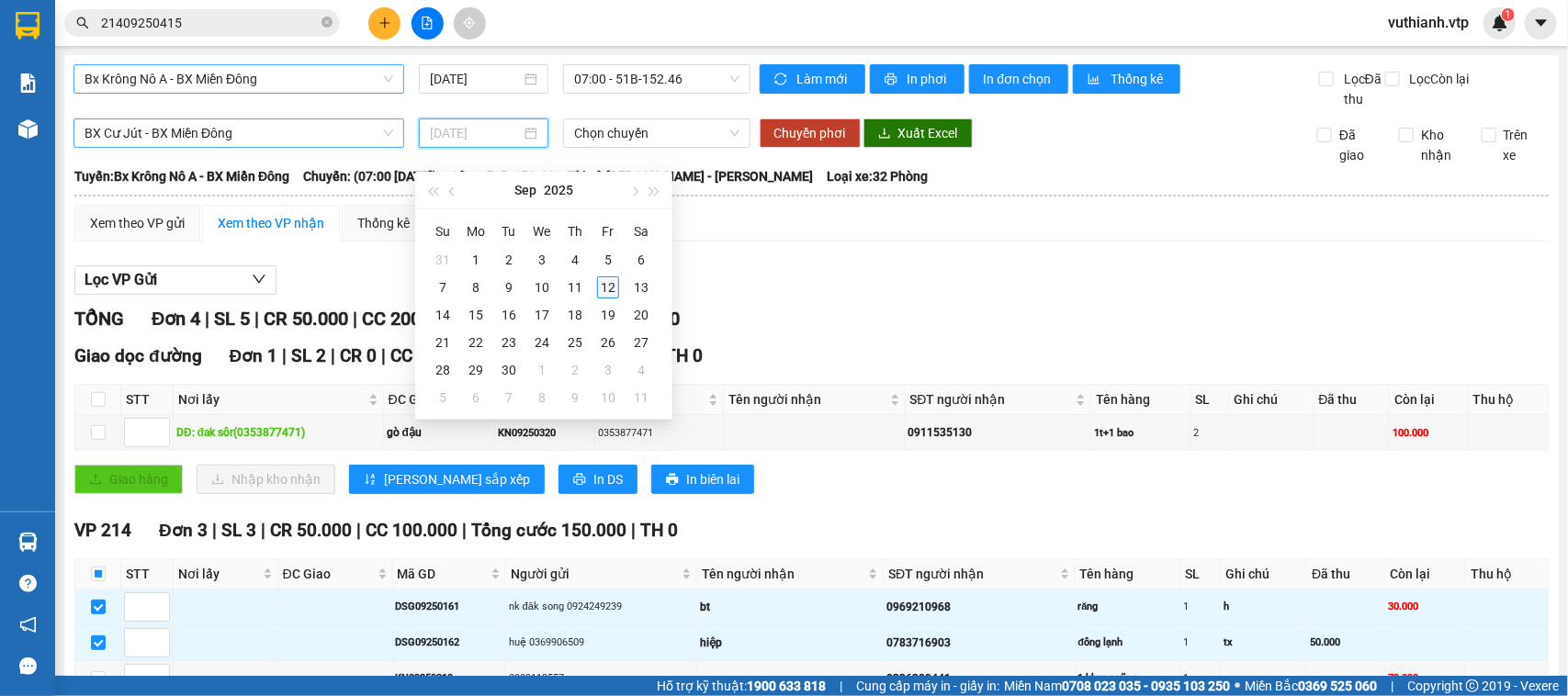
type input "[DATE]"
click at [617, 290] on div "12" at bounding box center [608, 287] width 22 height 22
type input "[DATE]"
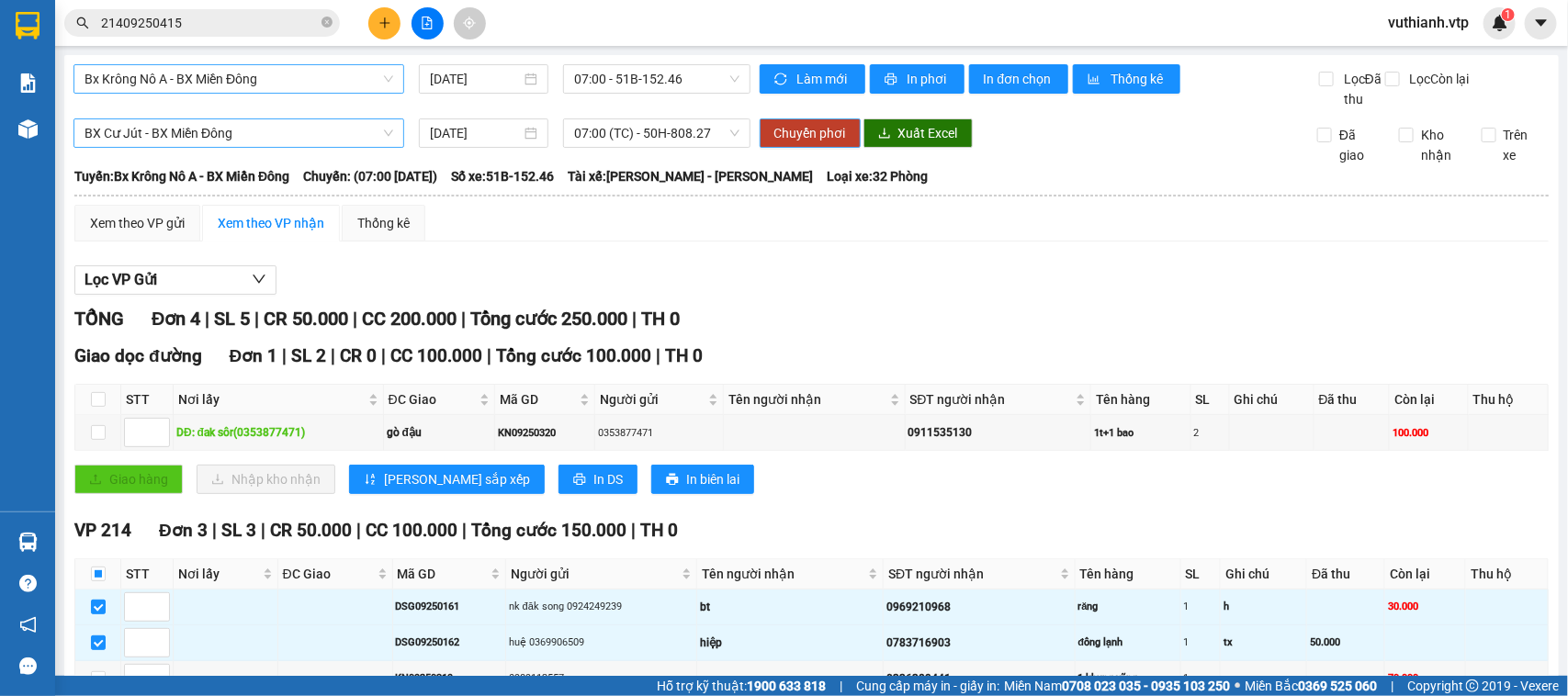
click at [800, 144] on span "Chuyển phơi" at bounding box center [809, 133] width 71 height 20
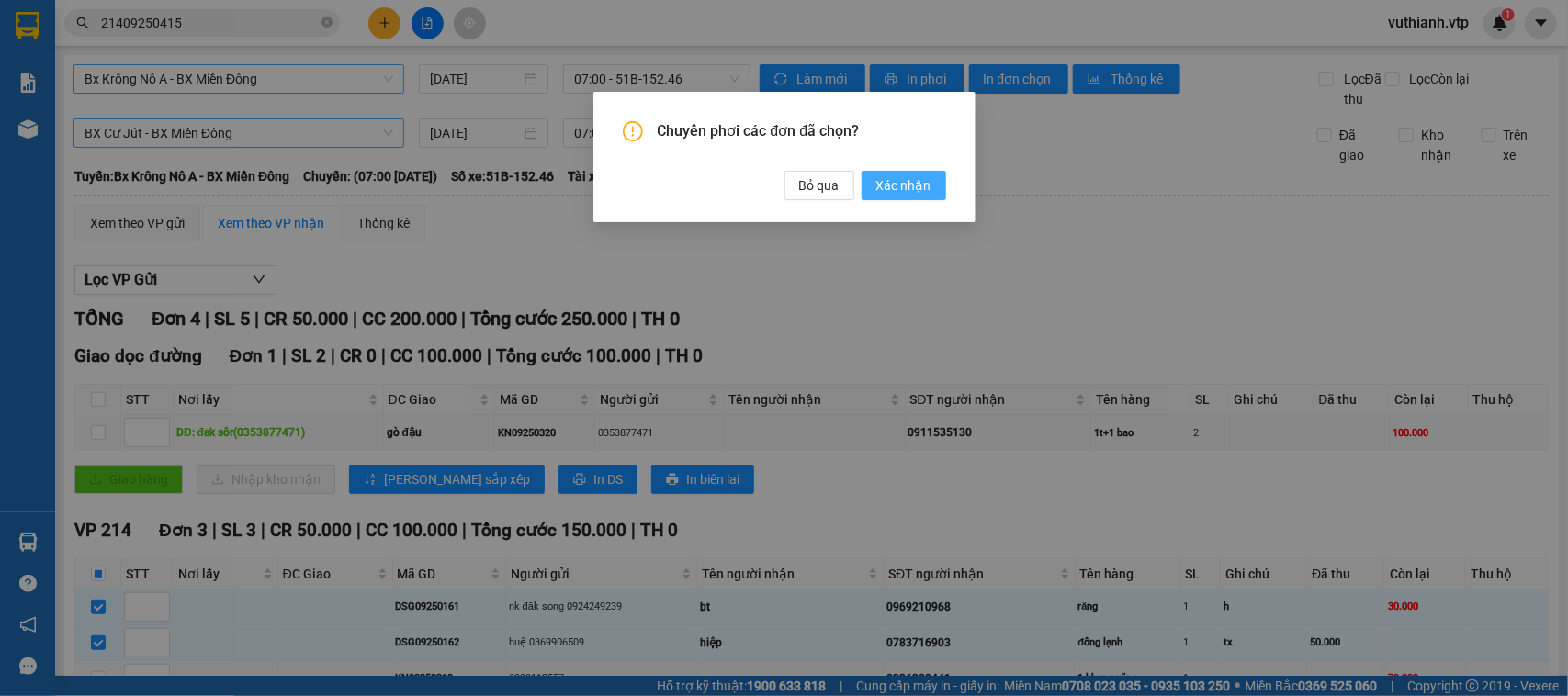
click at [911, 183] on span "Xác nhận" at bounding box center [903, 185] width 55 height 20
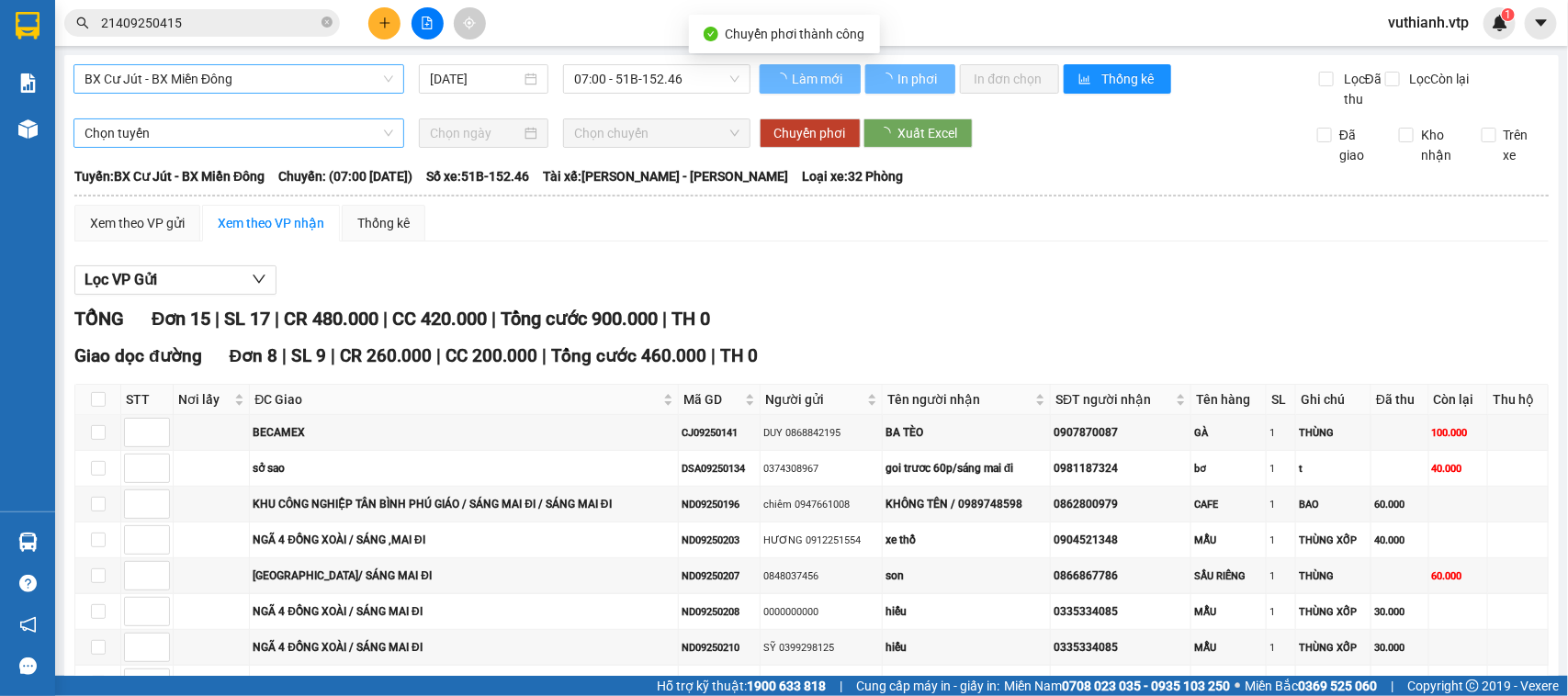
checkbox input "false"
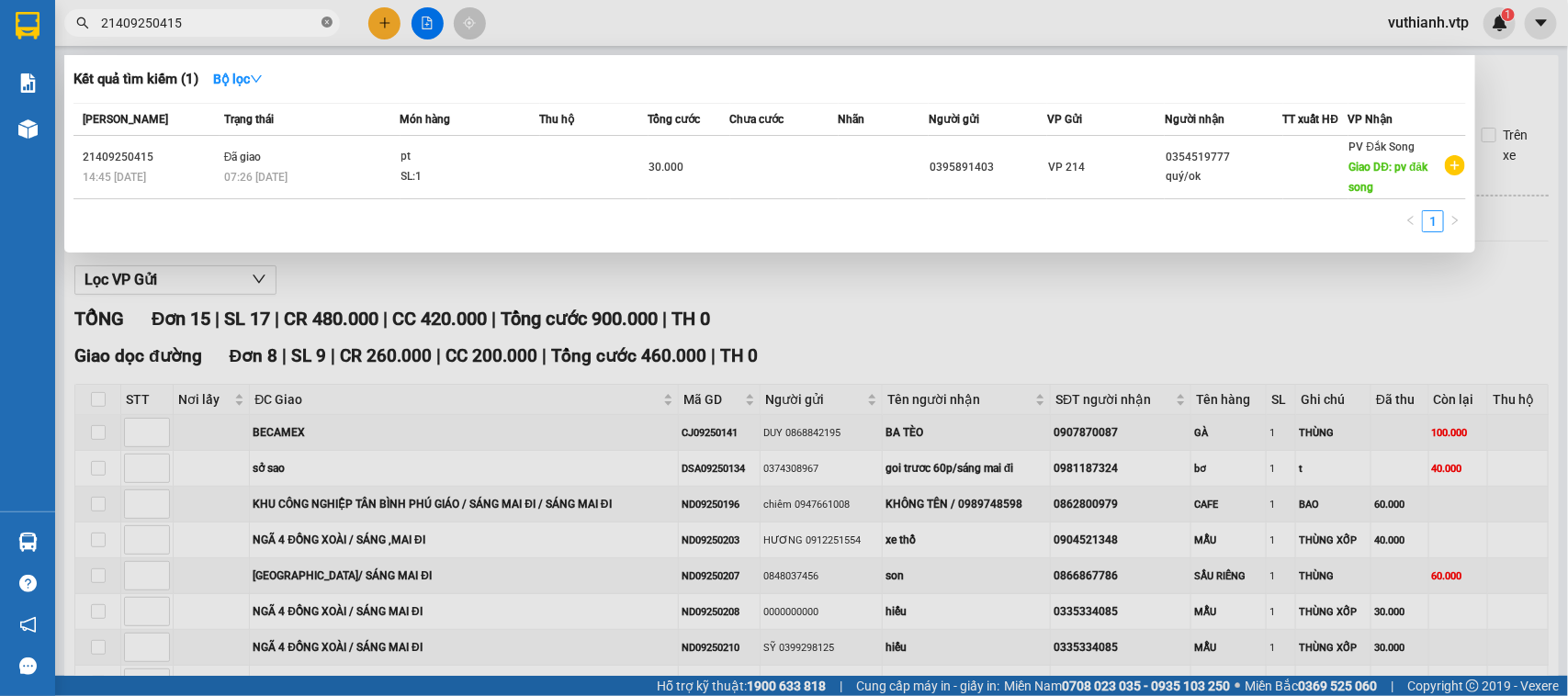
click at [322, 23] on icon "close-circle" at bounding box center [327, 22] width 11 height 11
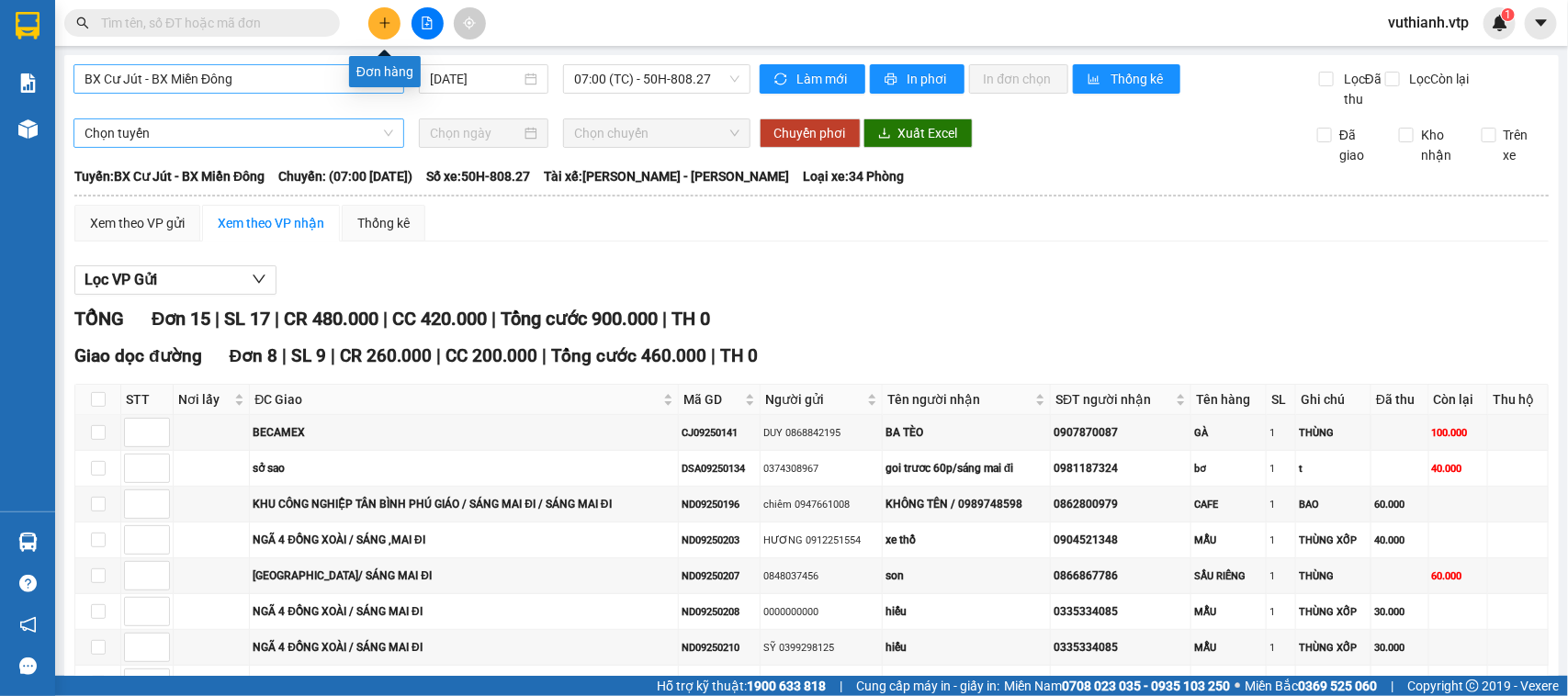
click at [384, 23] on icon "plus" at bounding box center [384, 22] width 10 height 1
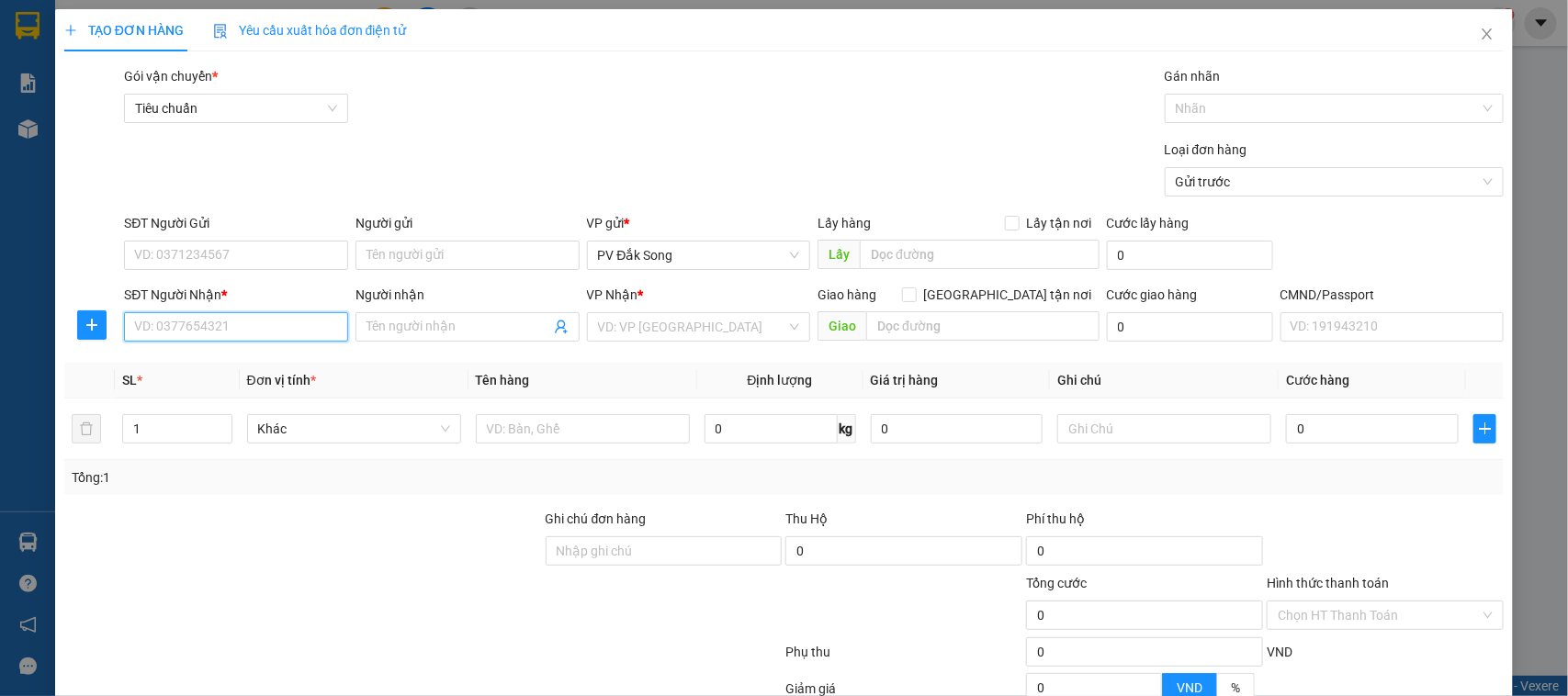
click at [250, 328] on input "SĐT Người Nhận *" at bounding box center [236, 327] width 224 height 30
click at [294, 333] on input "SĐT Người Nhận *" at bounding box center [236, 327] width 224 height 30
click at [263, 322] on input "SĐT Người Nhận *" at bounding box center [236, 327] width 224 height 30
type input "0"
type input "0908842297"
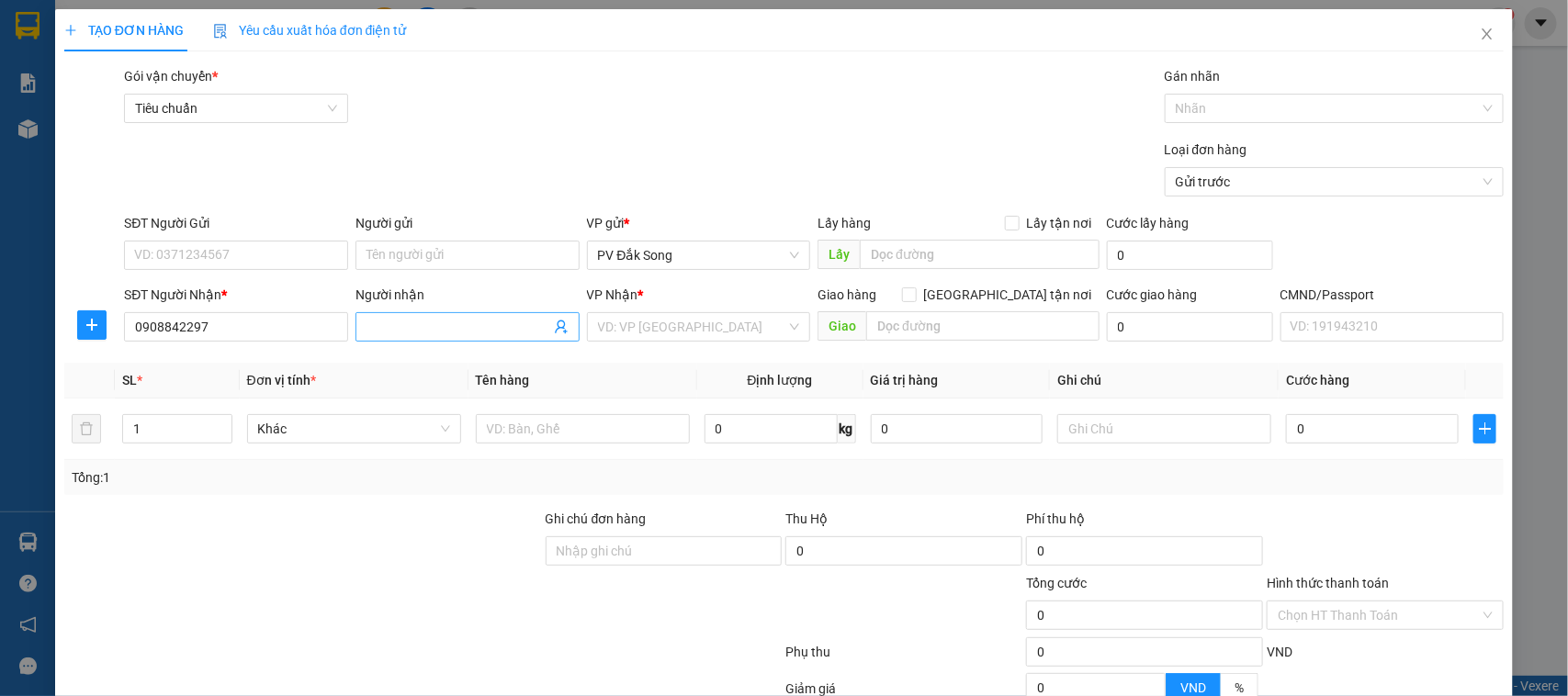
click at [414, 329] on input "Người nhận" at bounding box center [458, 327] width 184 height 20
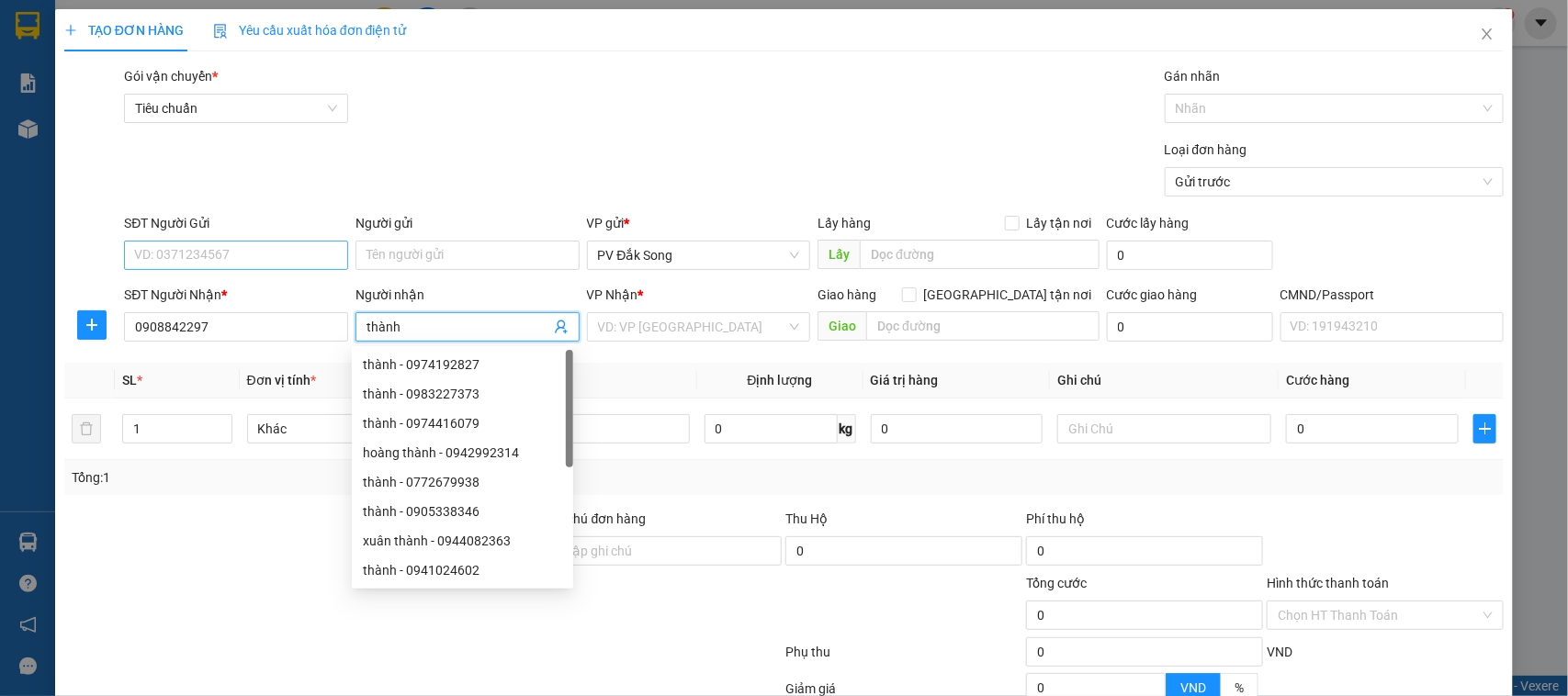
type input "thành"
click at [271, 258] on input "SĐT Người Gửi" at bounding box center [236, 256] width 224 height 30
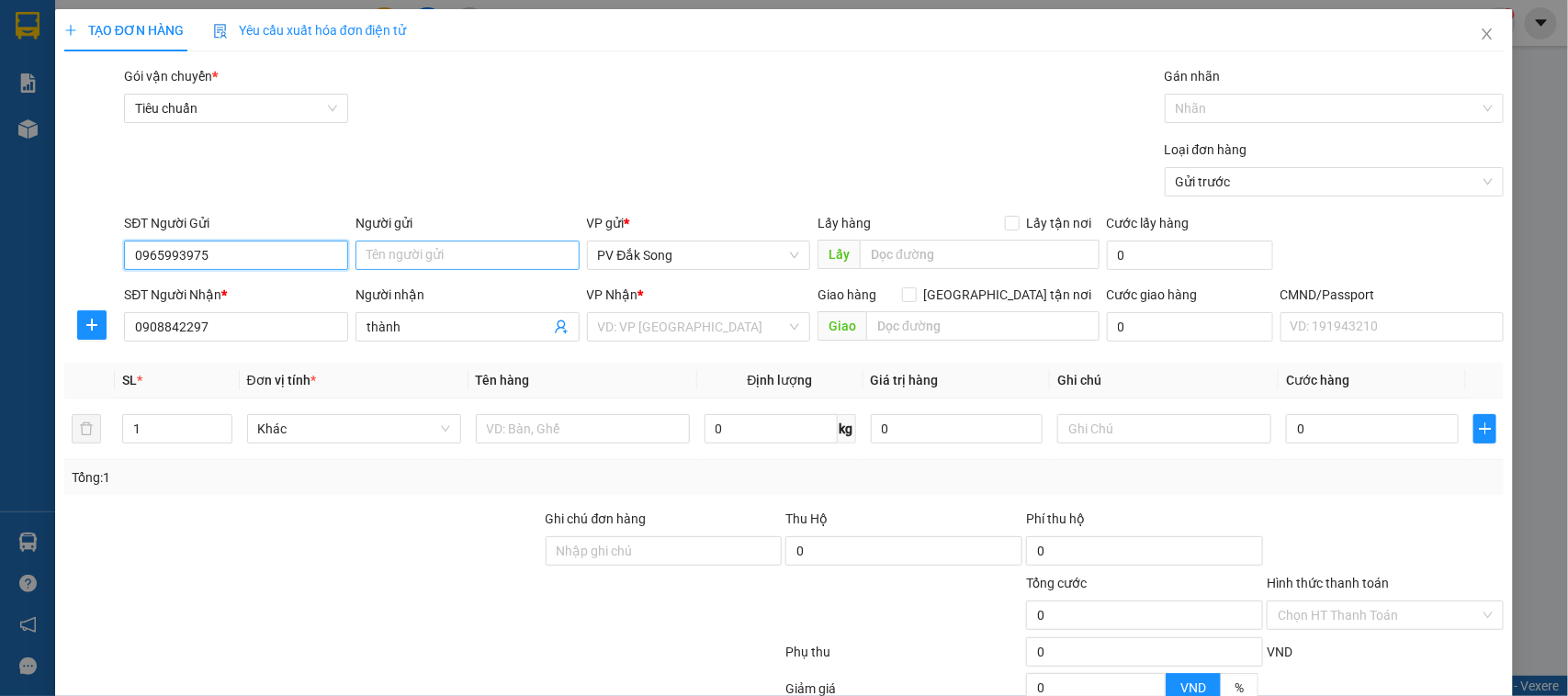
type input "0965993975"
click at [429, 252] on input "Người gửi" at bounding box center [467, 256] width 224 height 30
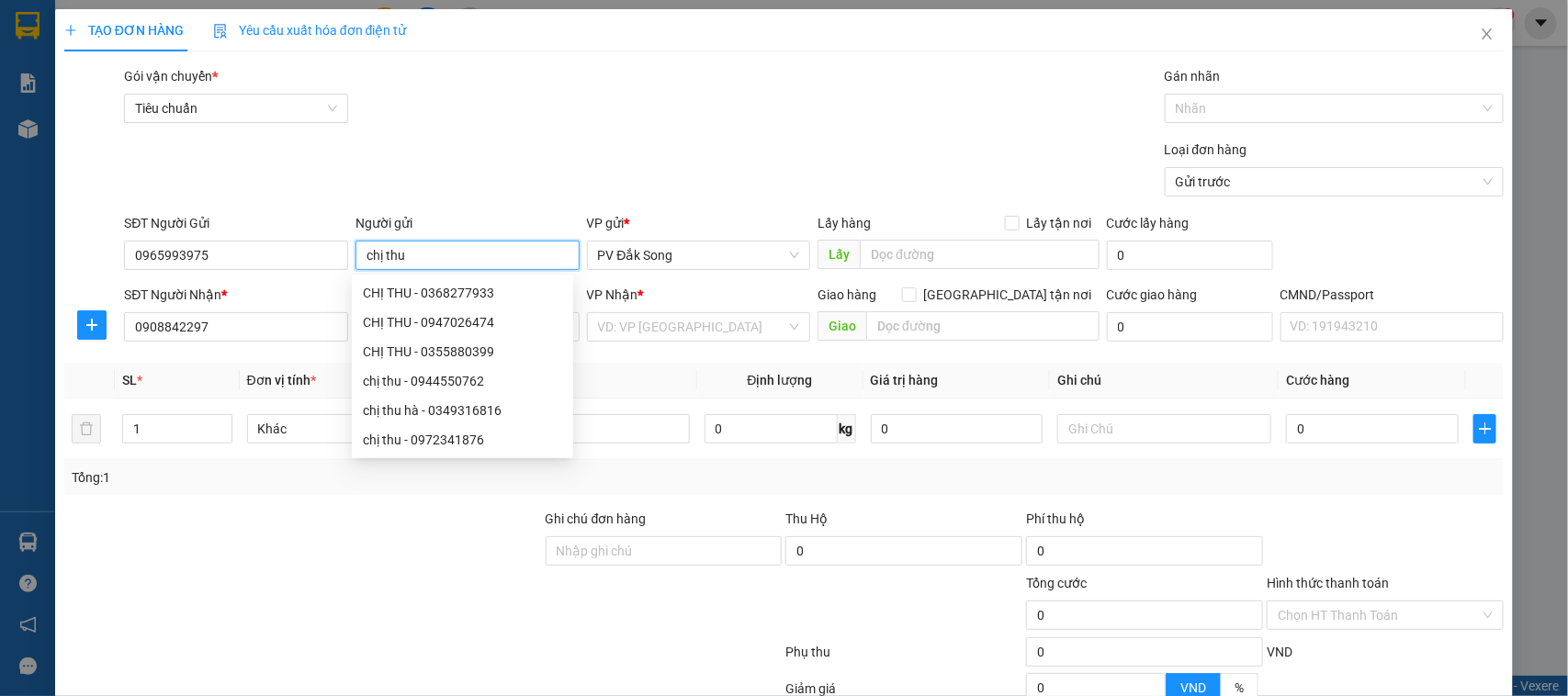
type input "chị thu"
click at [612, 158] on div "Loại đơn hàng Gửi trước" at bounding box center [814, 171] width 1387 height 64
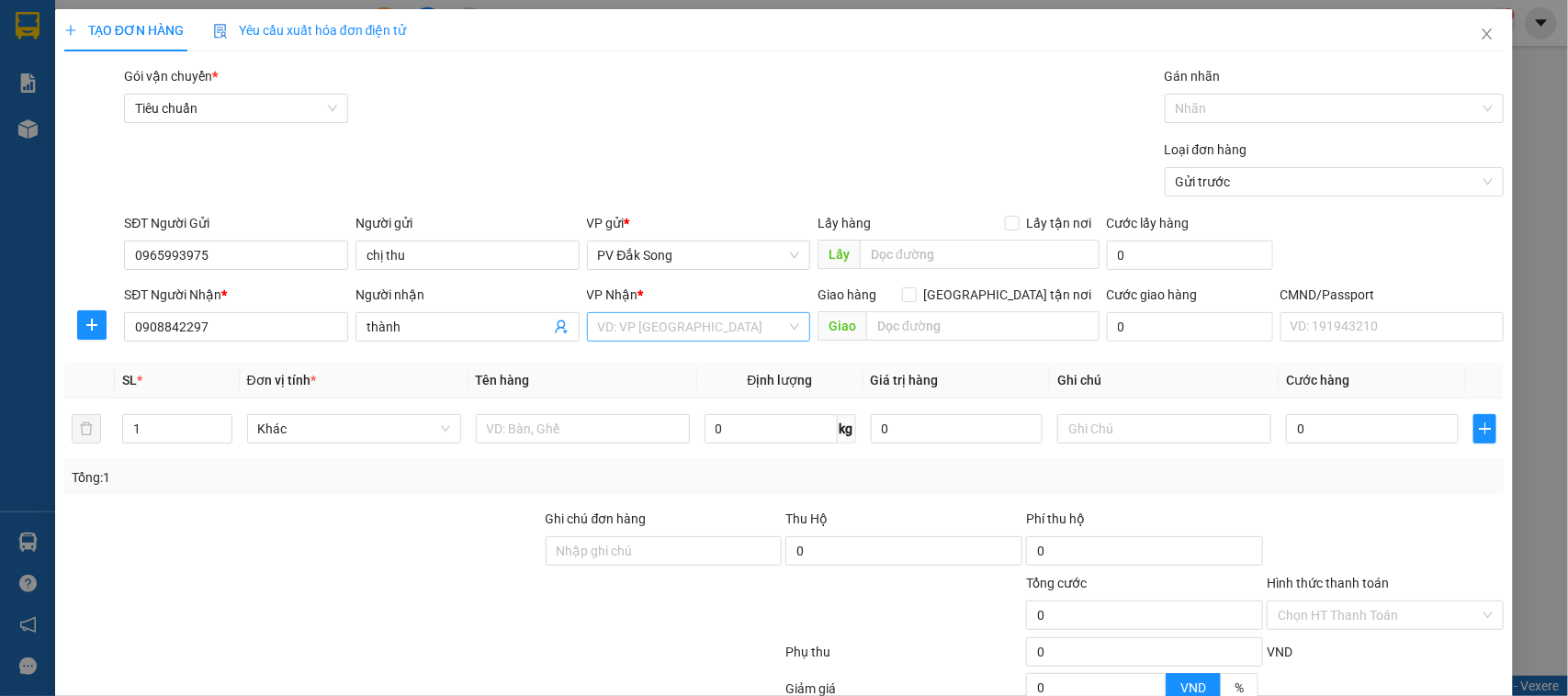
click at [654, 323] on input "search" at bounding box center [693, 327] width 189 height 28
type input "214"
click at [644, 356] on div "VP 214" at bounding box center [691, 364] width 199 height 20
click at [613, 423] on input "text" at bounding box center [588, 429] width 212 height 30
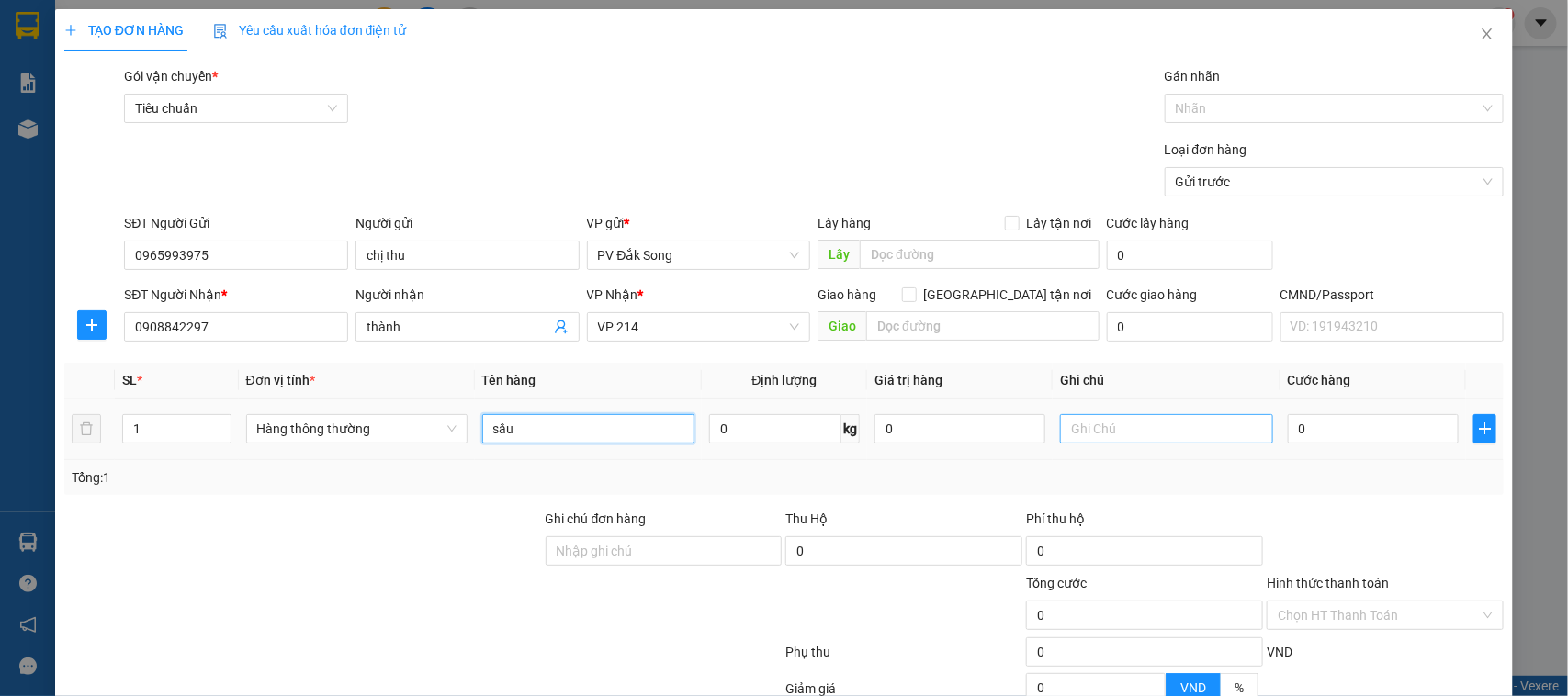
type input "sầu"
click at [1076, 427] on input "text" at bounding box center [1166, 429] width 212 height 30
type input "tg"
type input "005"
type input "5"
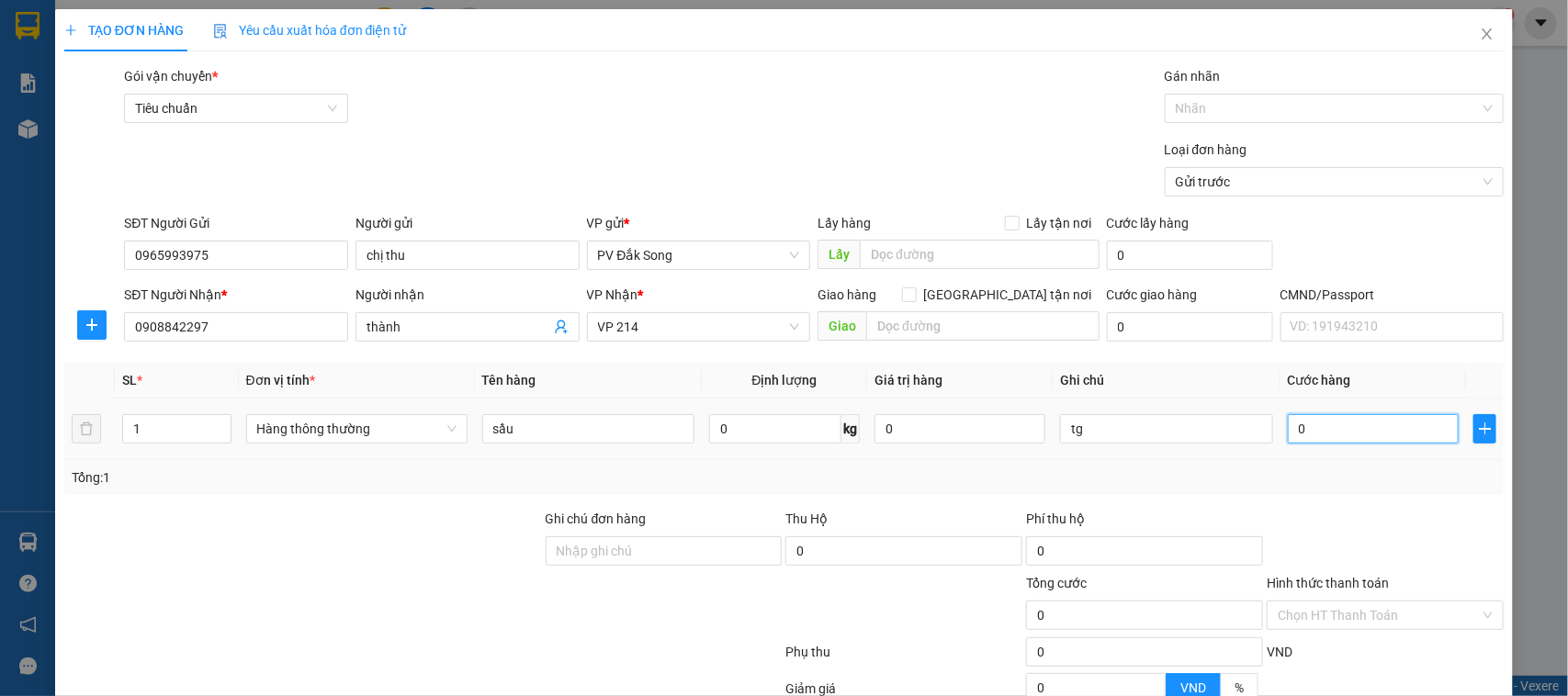
type input "5"
type input "0.050"
type input "50"
type input "00.500"
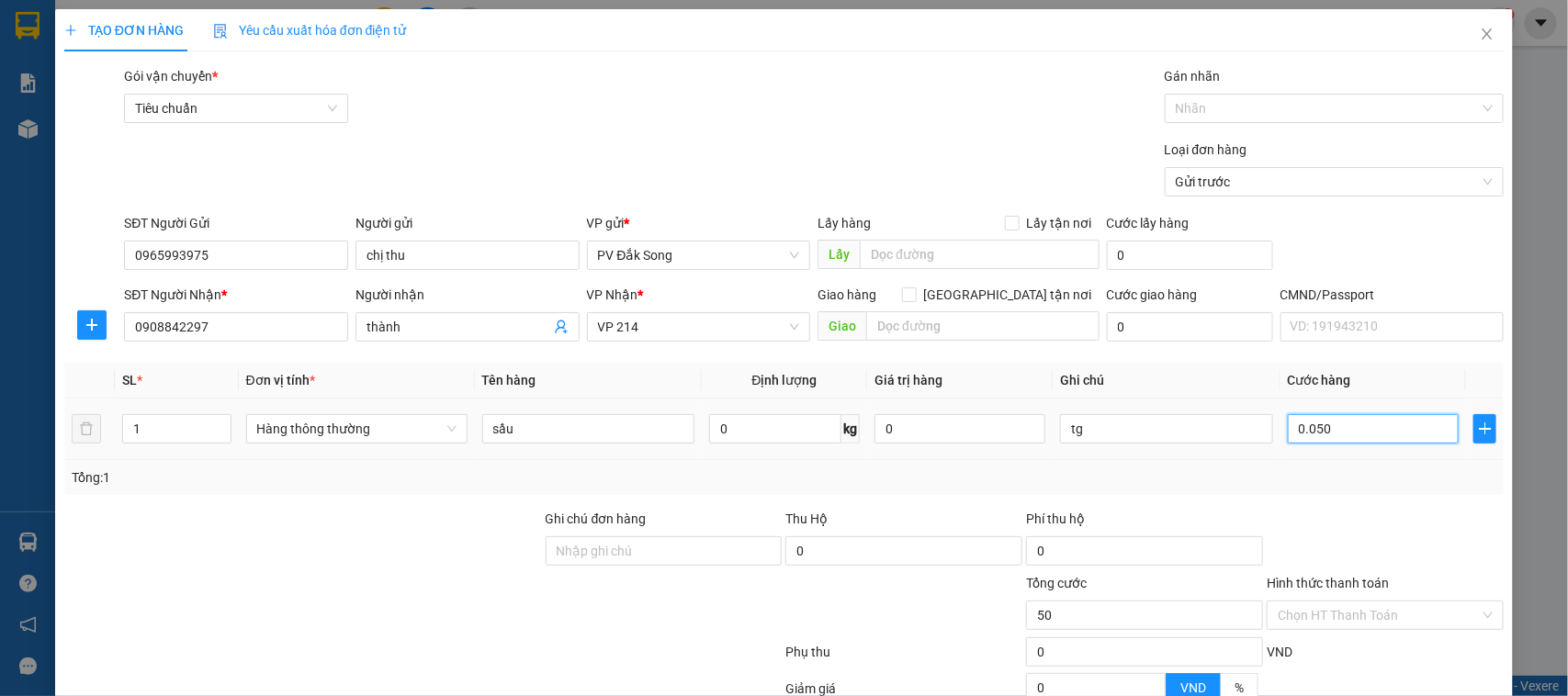
type input "500"
type input "0.005.000"
type input "5.000"
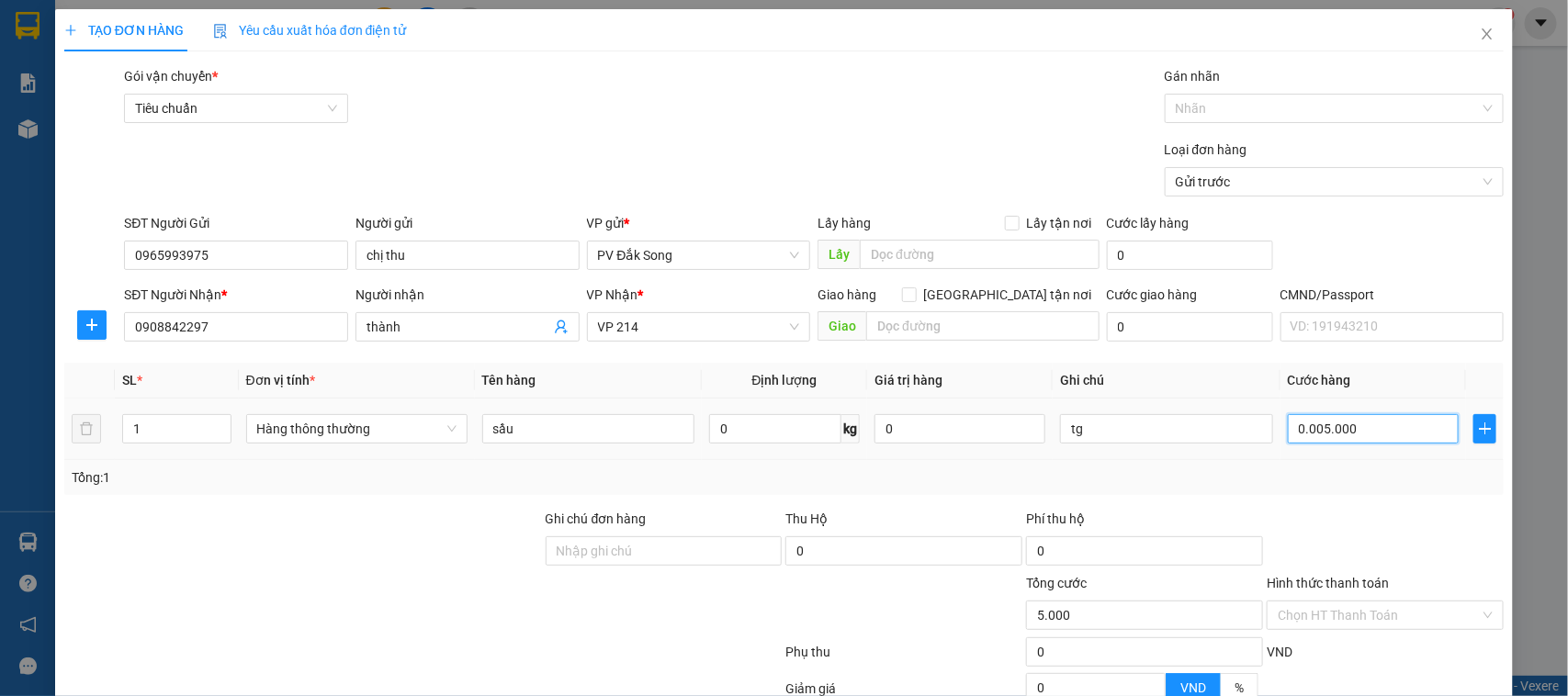
type input "000.050.000"
type input "50.000"
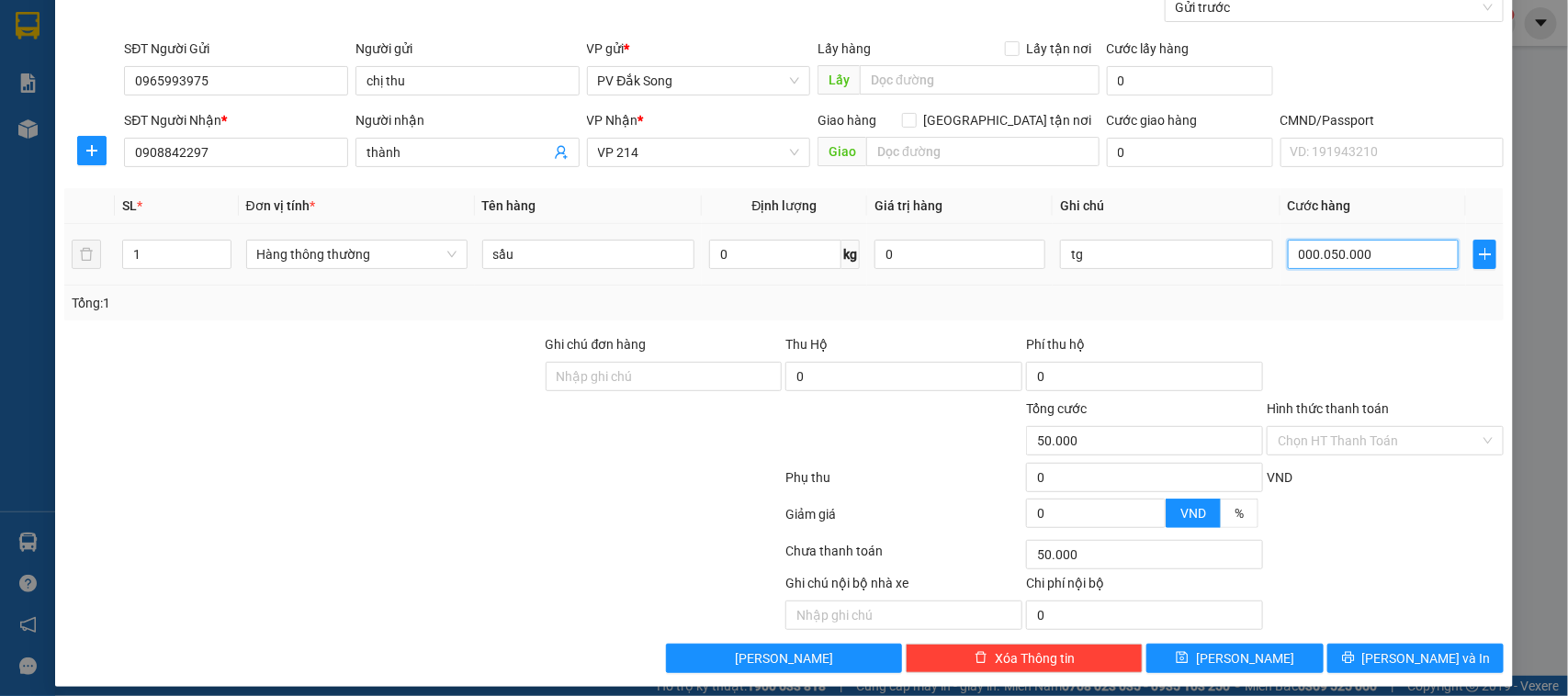
scroll to position [189, 0]
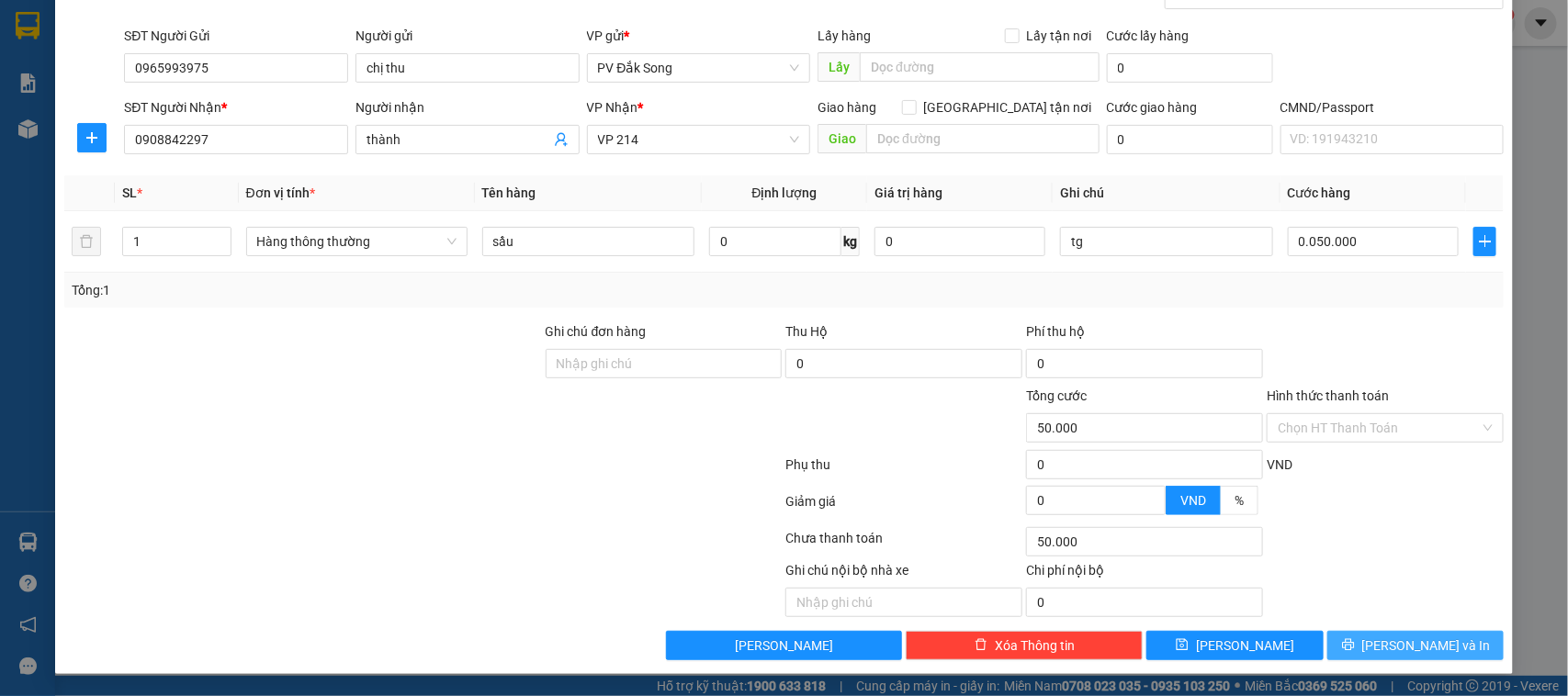
type input "50.000"
click at [1358, 647] on button "[PERSON_NAME] và In" at bounding box center [1416, 646] width 176 height 30
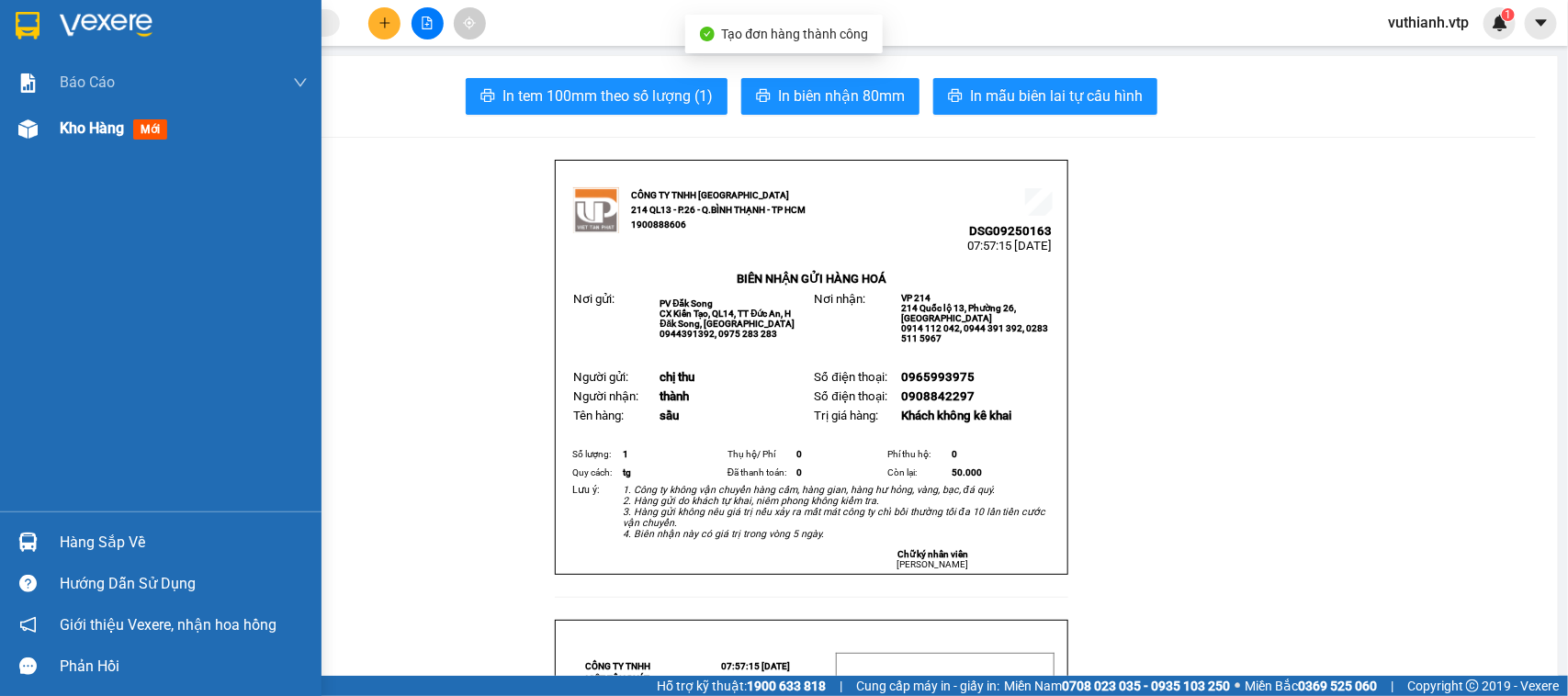
click at [49, 129] on div "Kho hàng mới" at bounding box center [160, 129] width 322 height 46
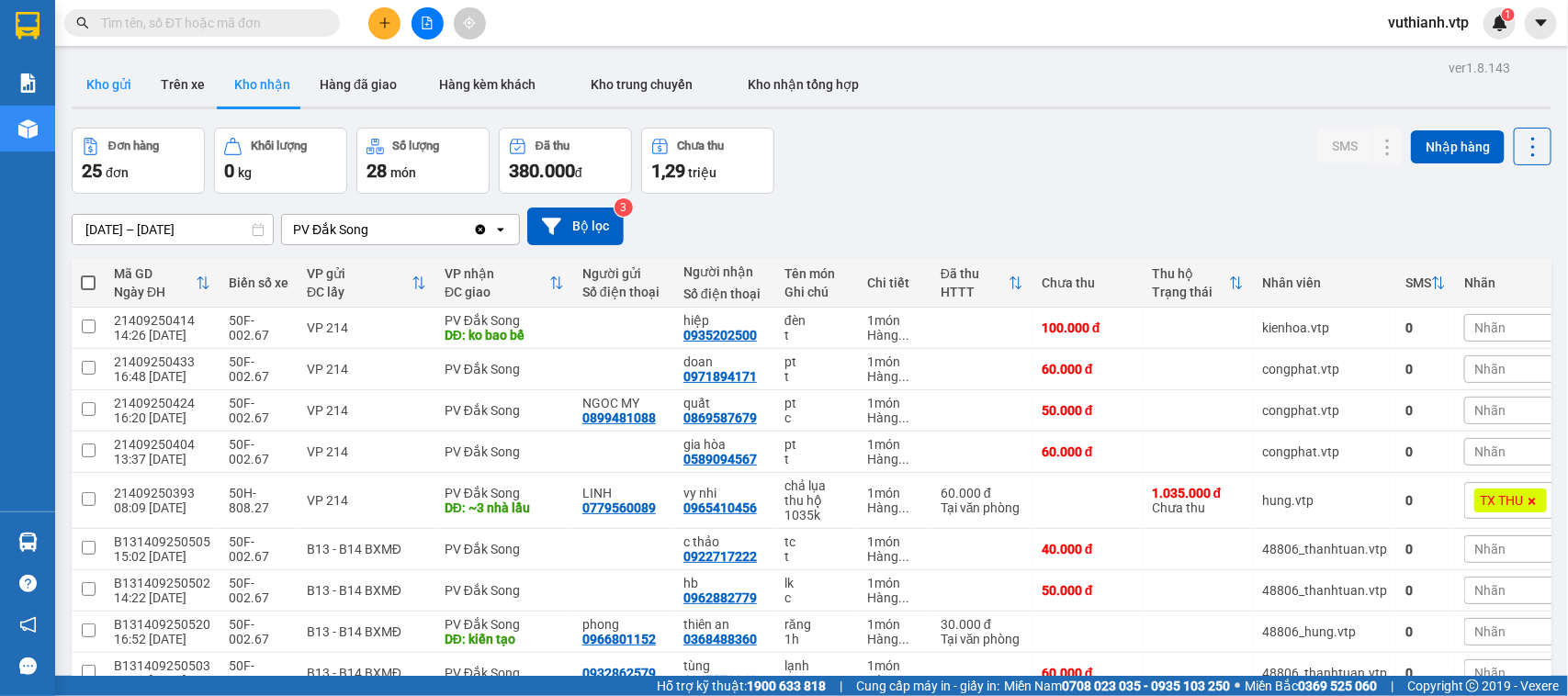
click at [126, 84] on button "Kho gửi" at bounding box center [108, 84] width 74 height 44
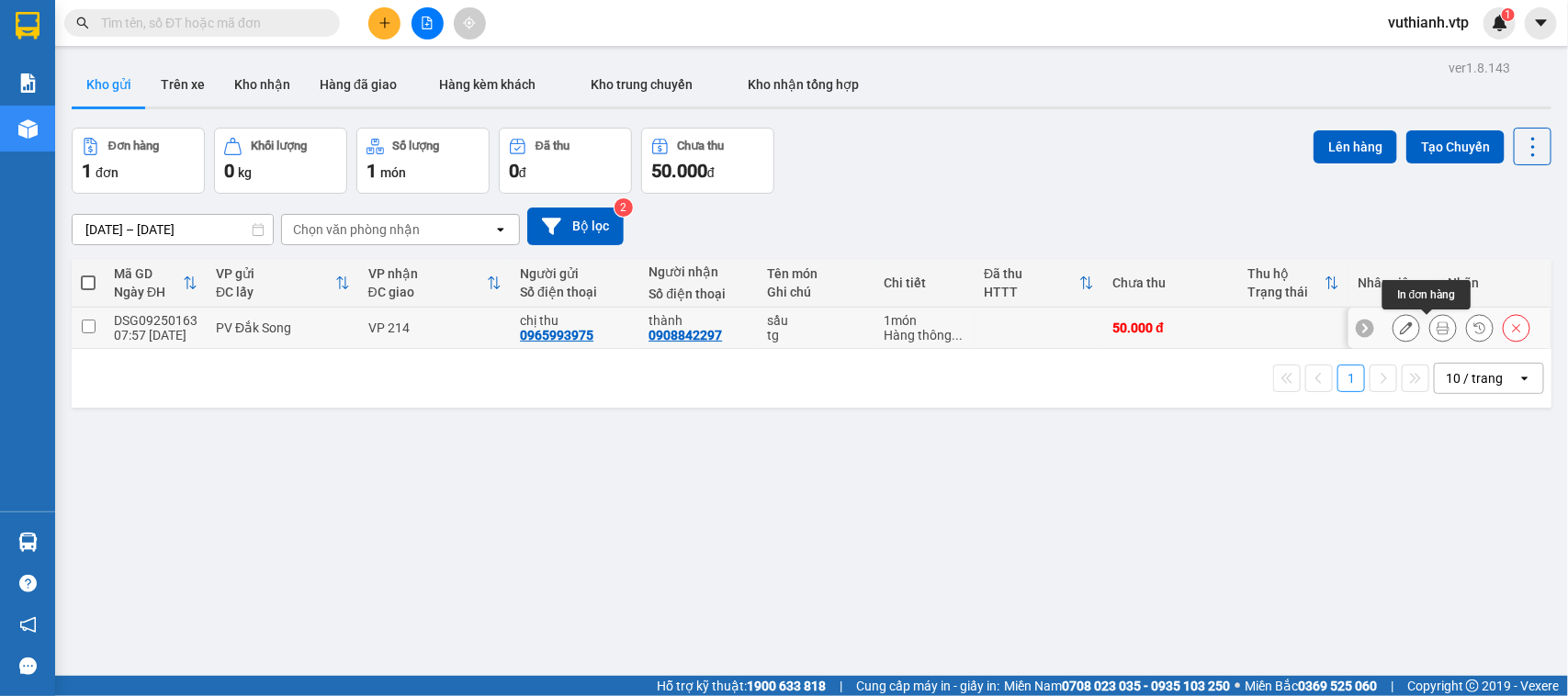
click at [1437, 334] on icon at bounding box center [1444, 328] width 13 height 13
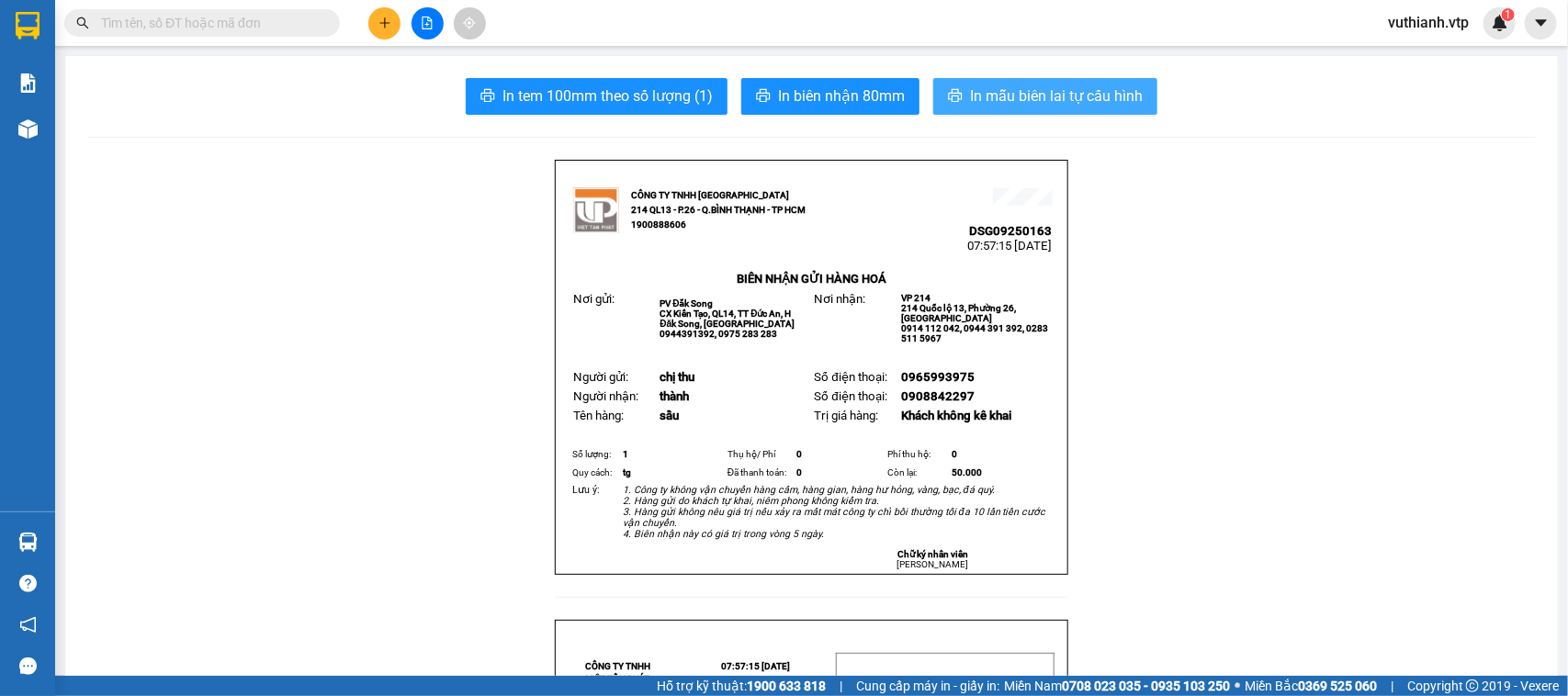
click at [1118, 107] on span "In mẫu biên lai tự cấu hình" at bounding box center [1056, 95] width 172 height 23
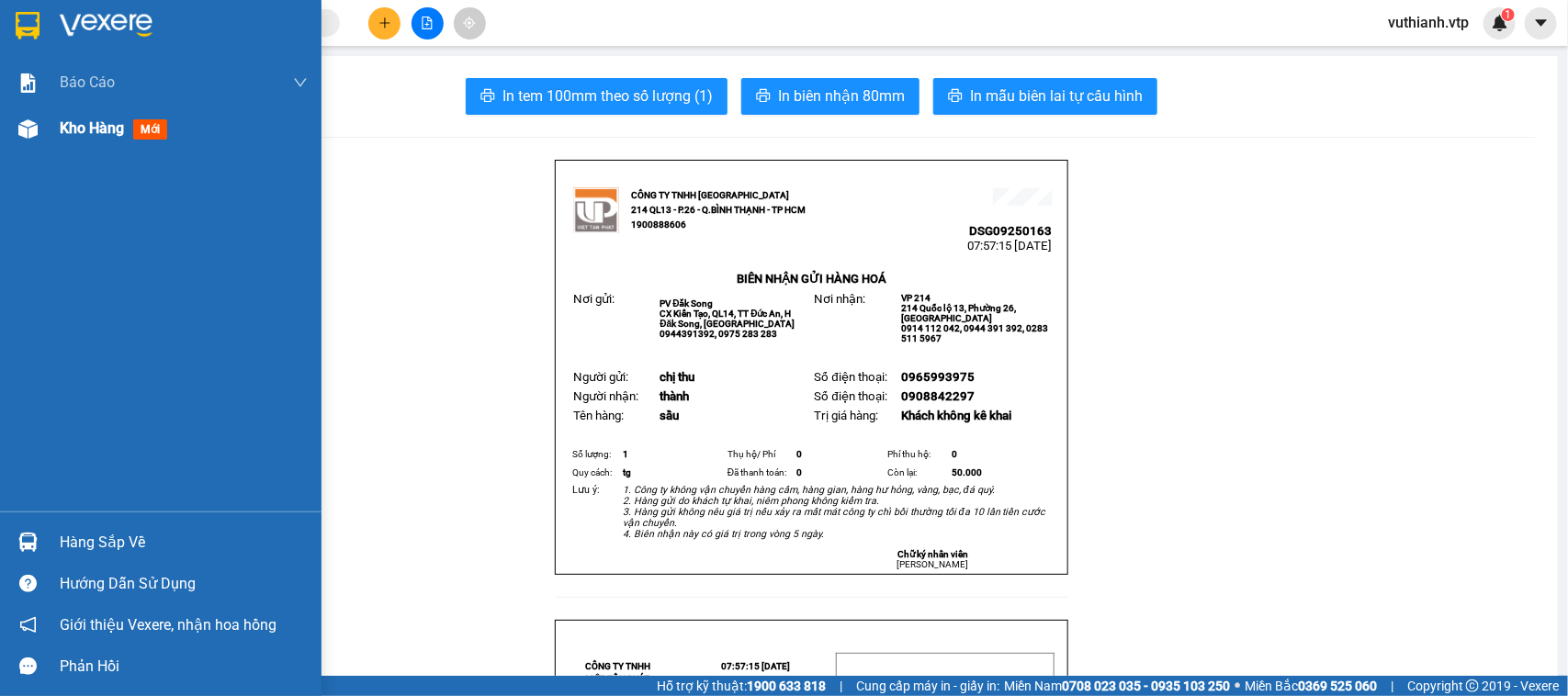
click at [47, 133] on div "Kho hàng mới" at bounding box center [160, 129] width 322 height 46
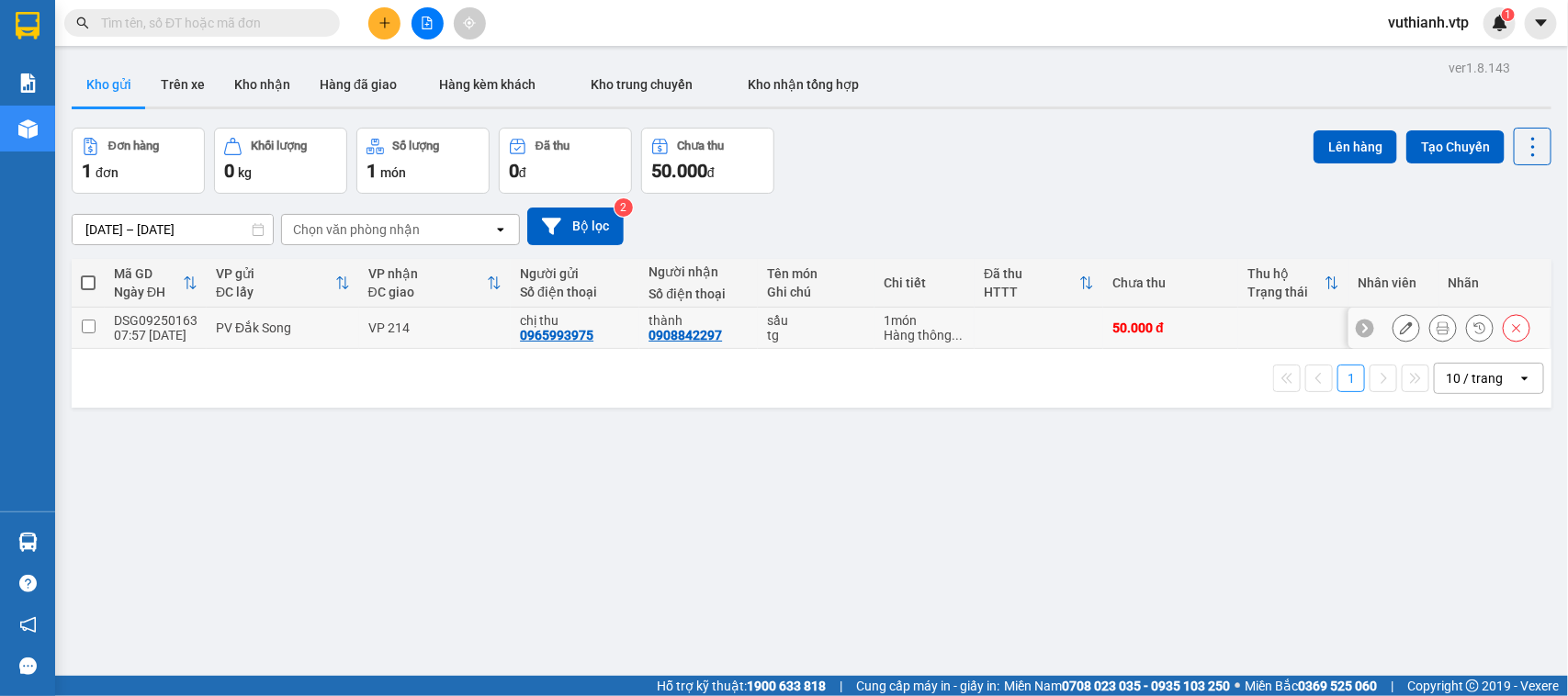
click at [82, 324] on input "checkbox" at bounding box center [88, 326] width 14 height 14
checkbox input "true"
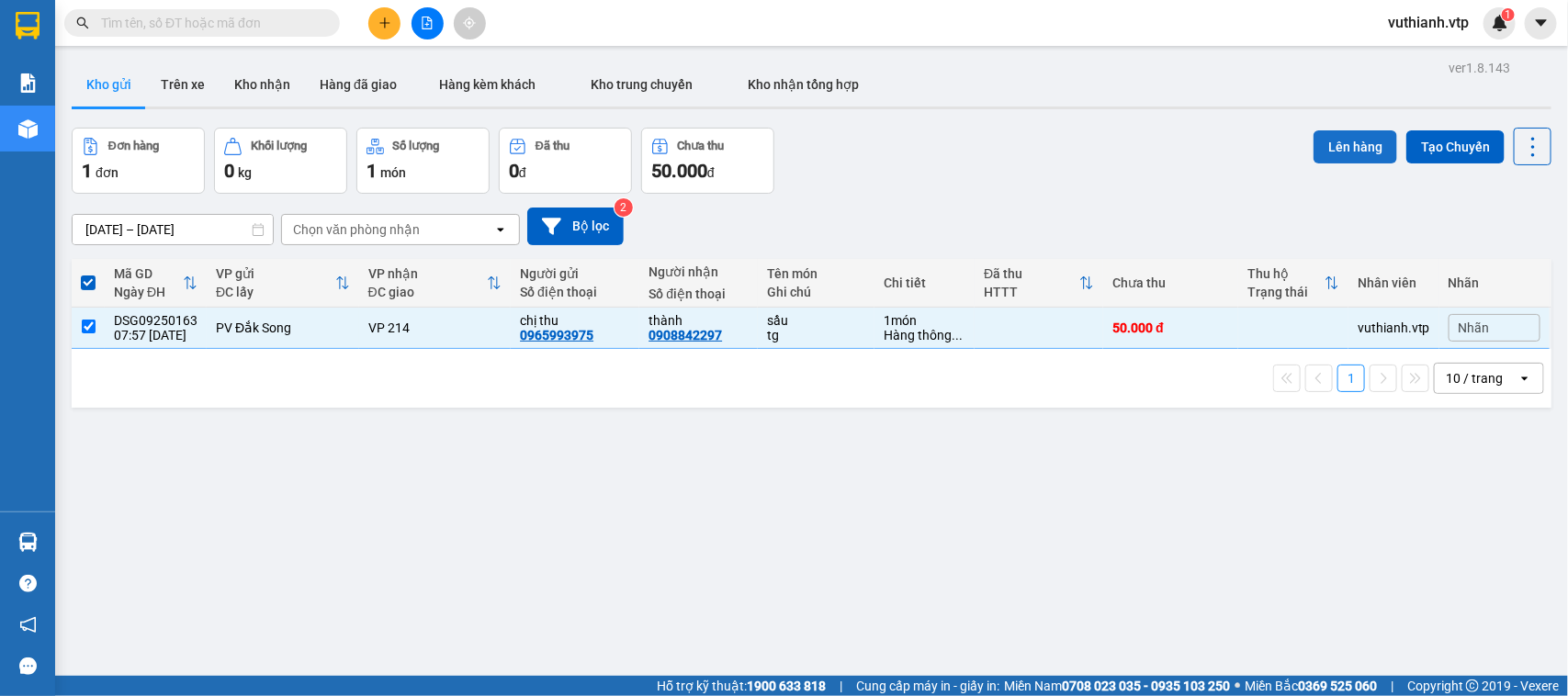
click at [1341, 145] on button "Lên hàng" at bounding box center [1356, 147] width 83 height 33
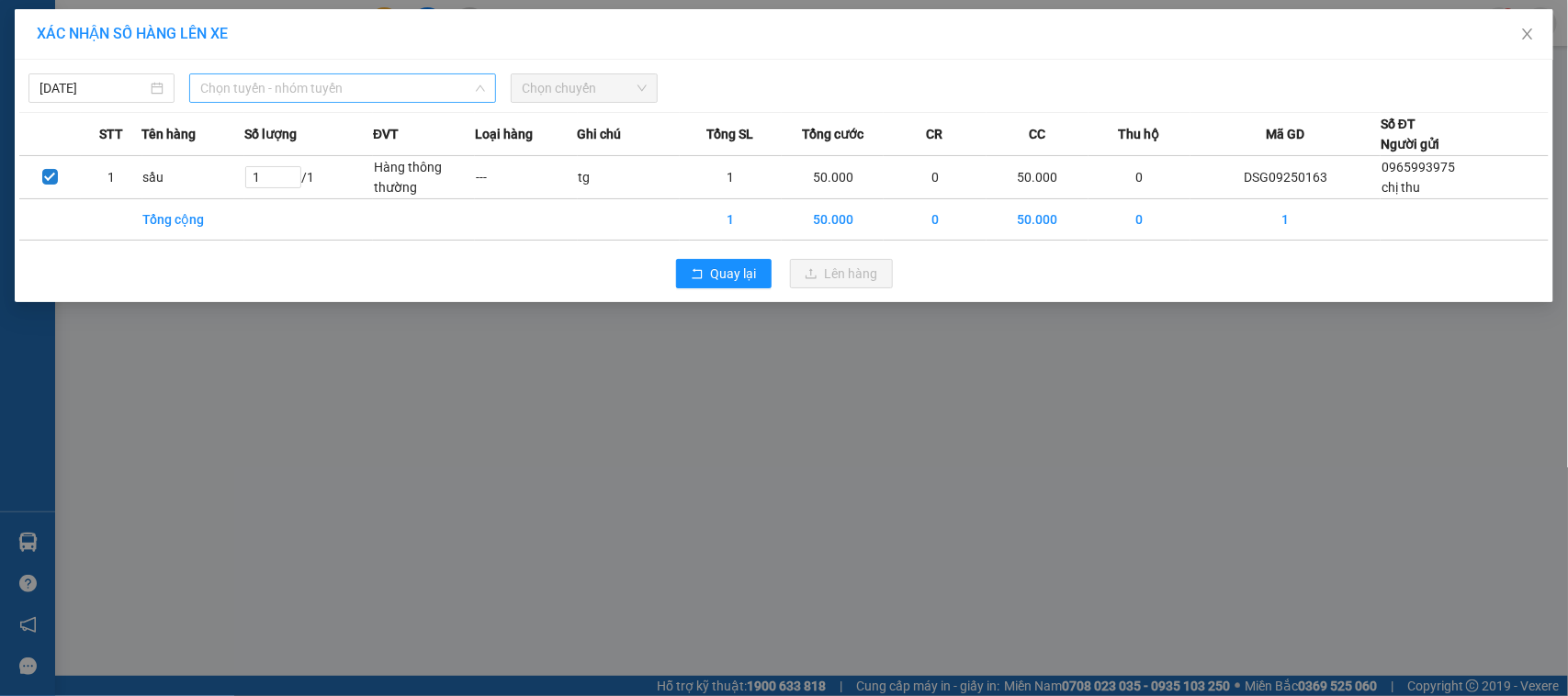
click at [383, 80] on span "Chọn tuyến - nhóm tuyến" at bounding box center [342, 88] width 285 height 28
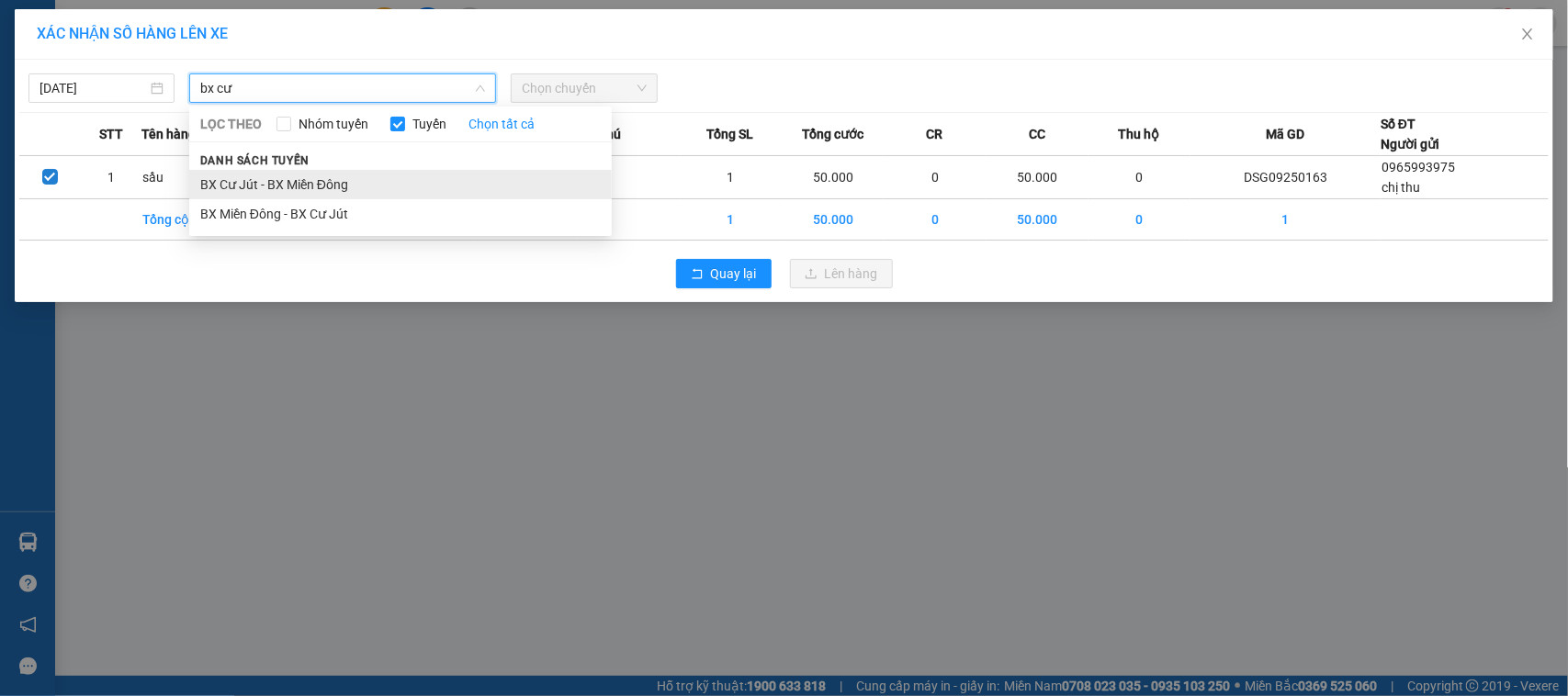
type input "bx cư"
click at [368, 184] on li "BX Cư Jút - BX Miền Đông" at bounding box center [401, 184] width 423 height 30
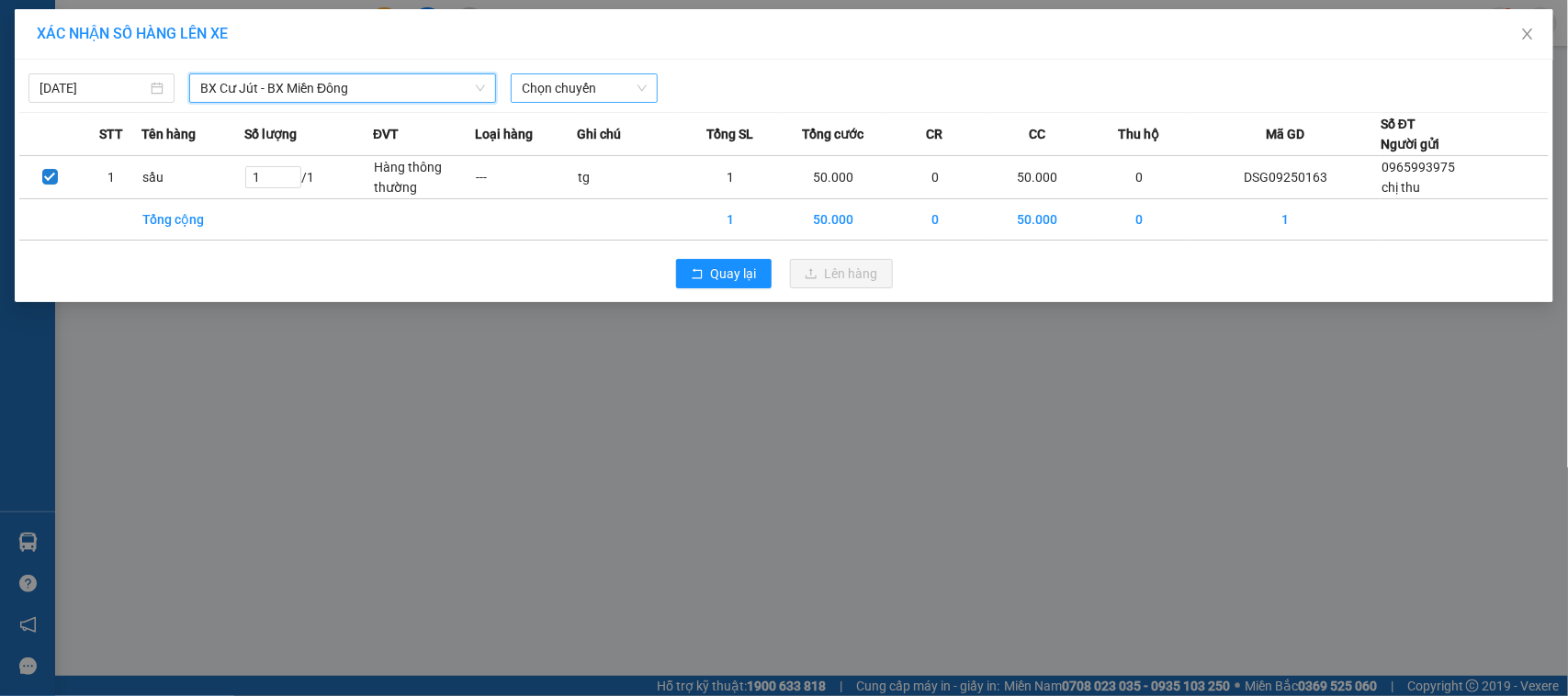
click at [606, 84] on span "Chọn chuyến" at bounding box center [584, 88] width 124 height 28
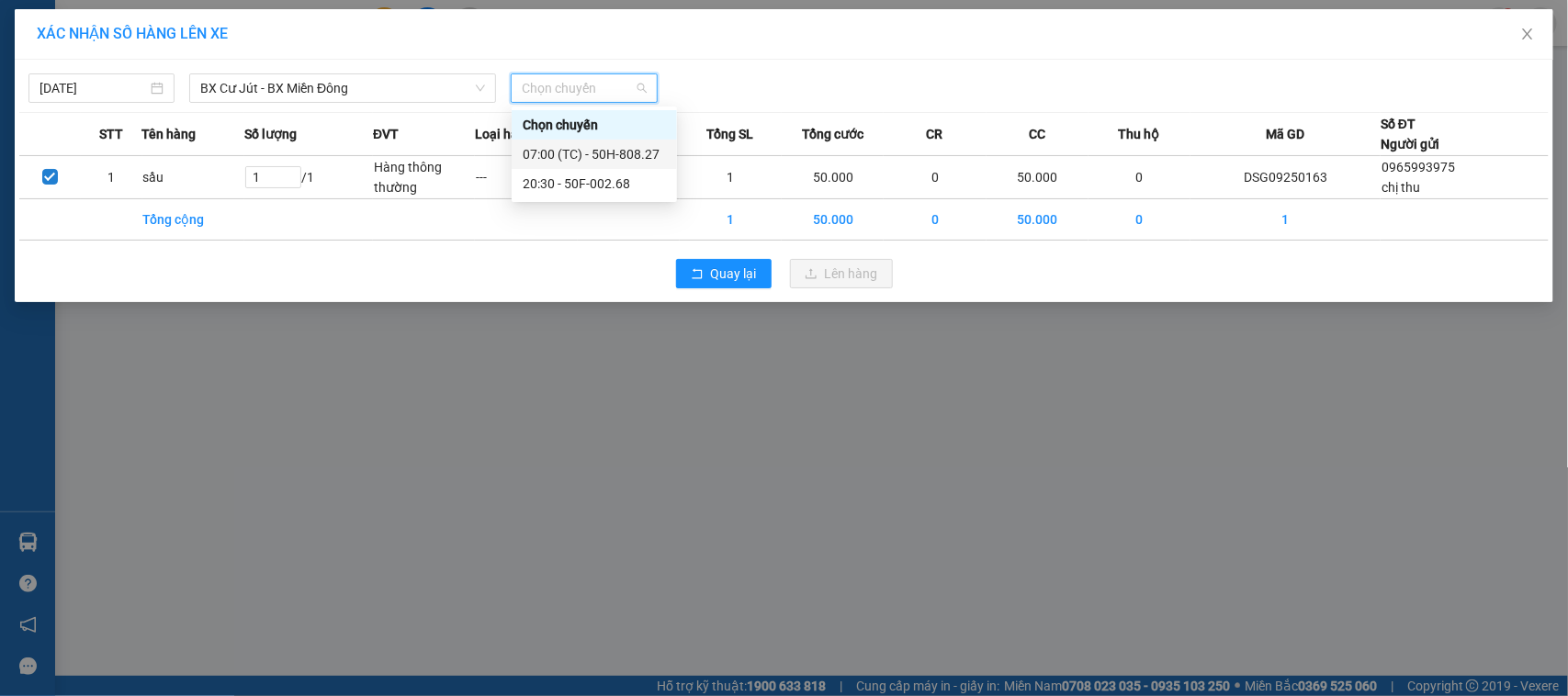
click at [606, 156] on div "07:00 (TC) - 50H-808.27" at bounding box center [594, 155] width 144 height 20
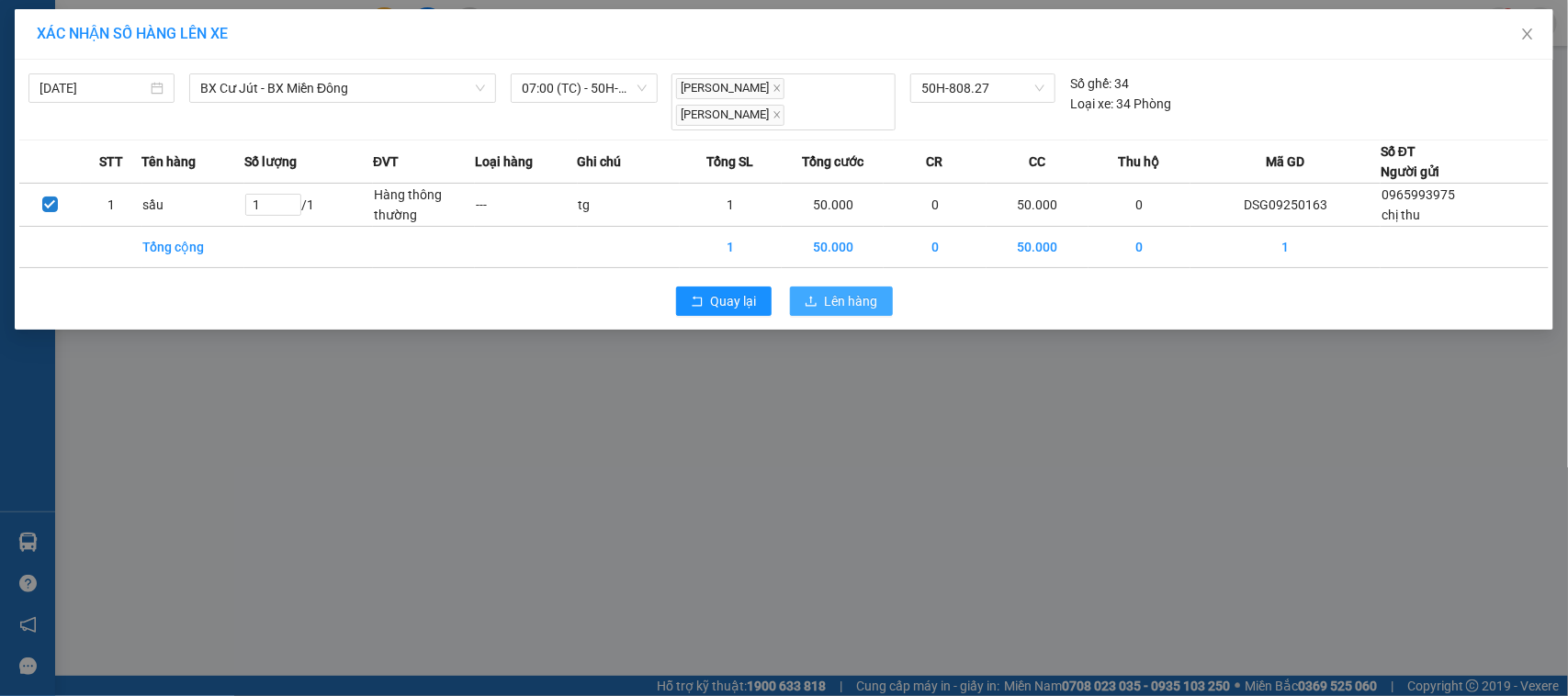
click at [841, 291] on span "Lên hàng" at bounding box center [851, 301] width 53 height 20
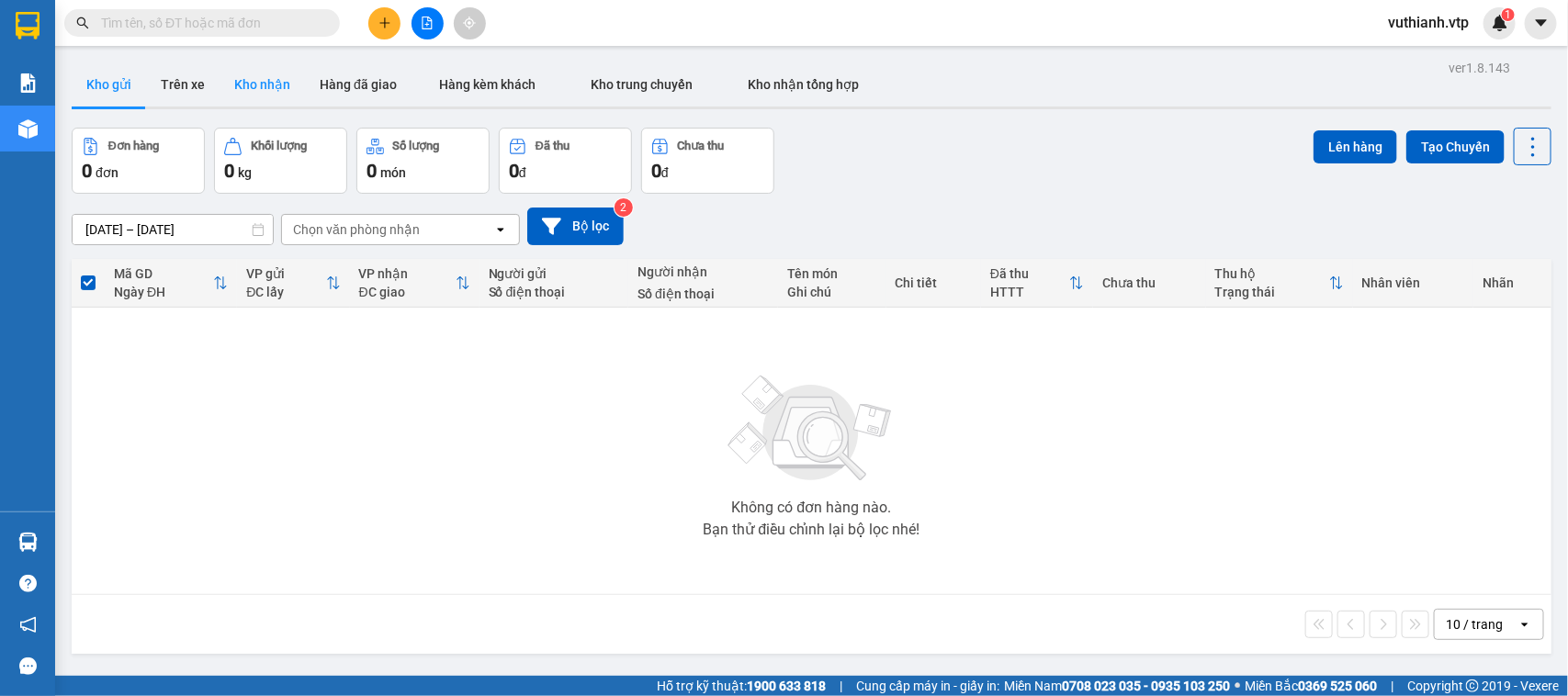
click at [278, 85] on button "Kho nhận" at bounding box center [262, 84] width 85 height 44
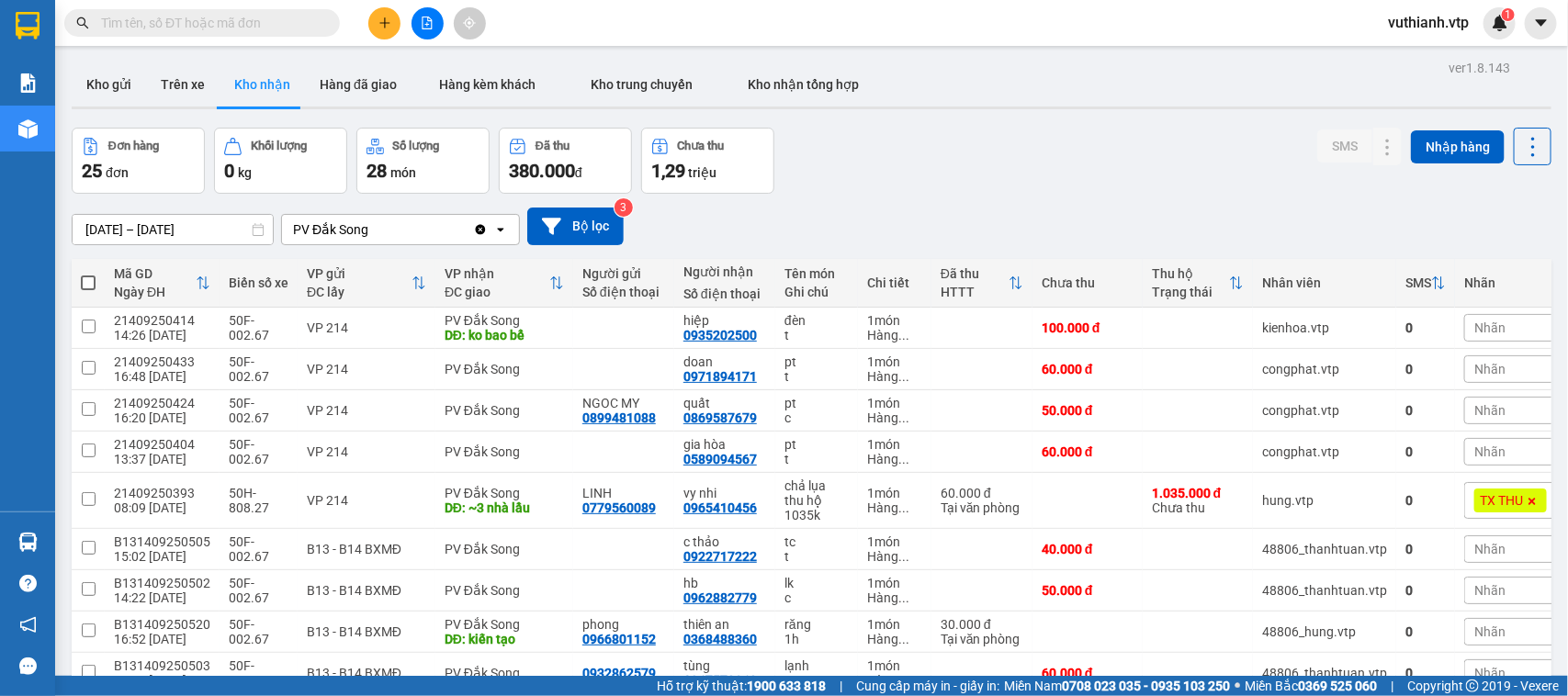
click at [280, 19] on input "text" at bounding box center [210, 23] width 217 height 20
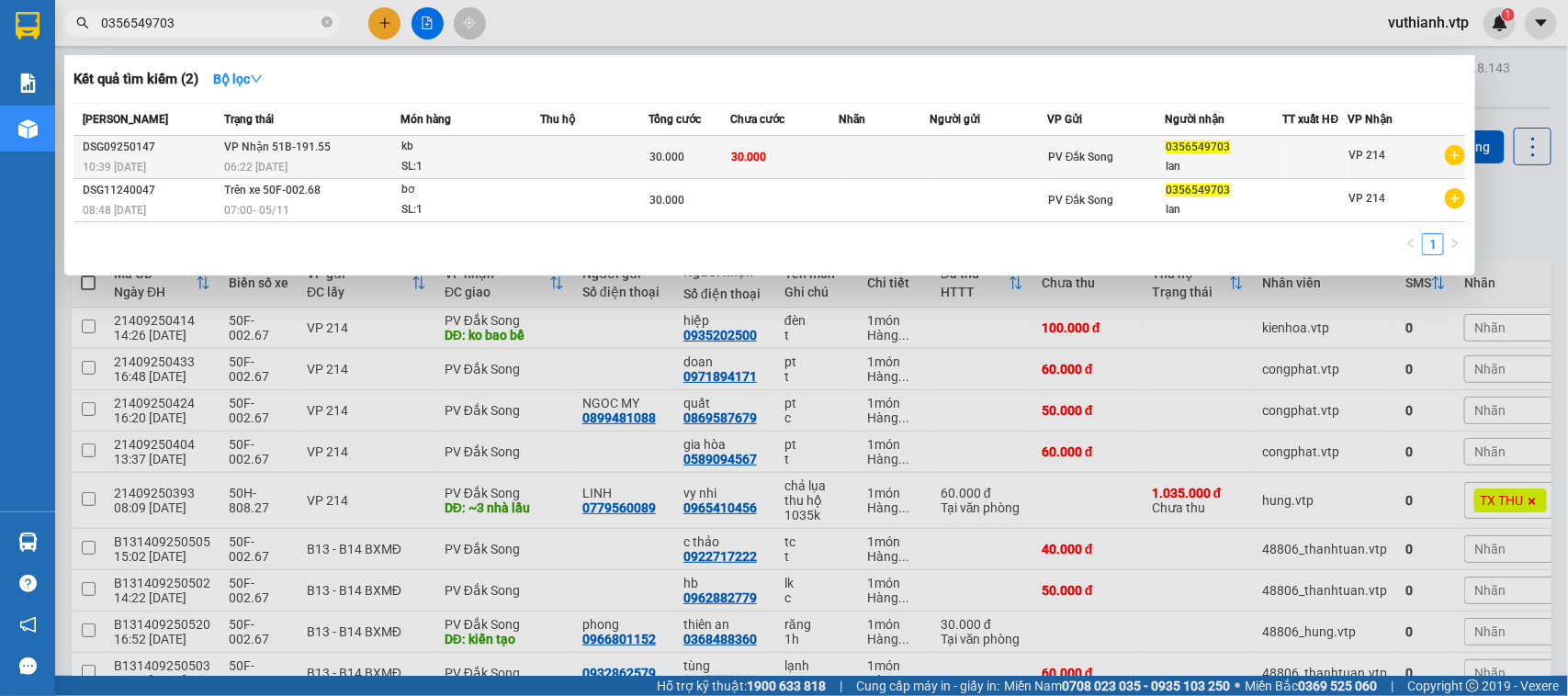
type input "0356549703"
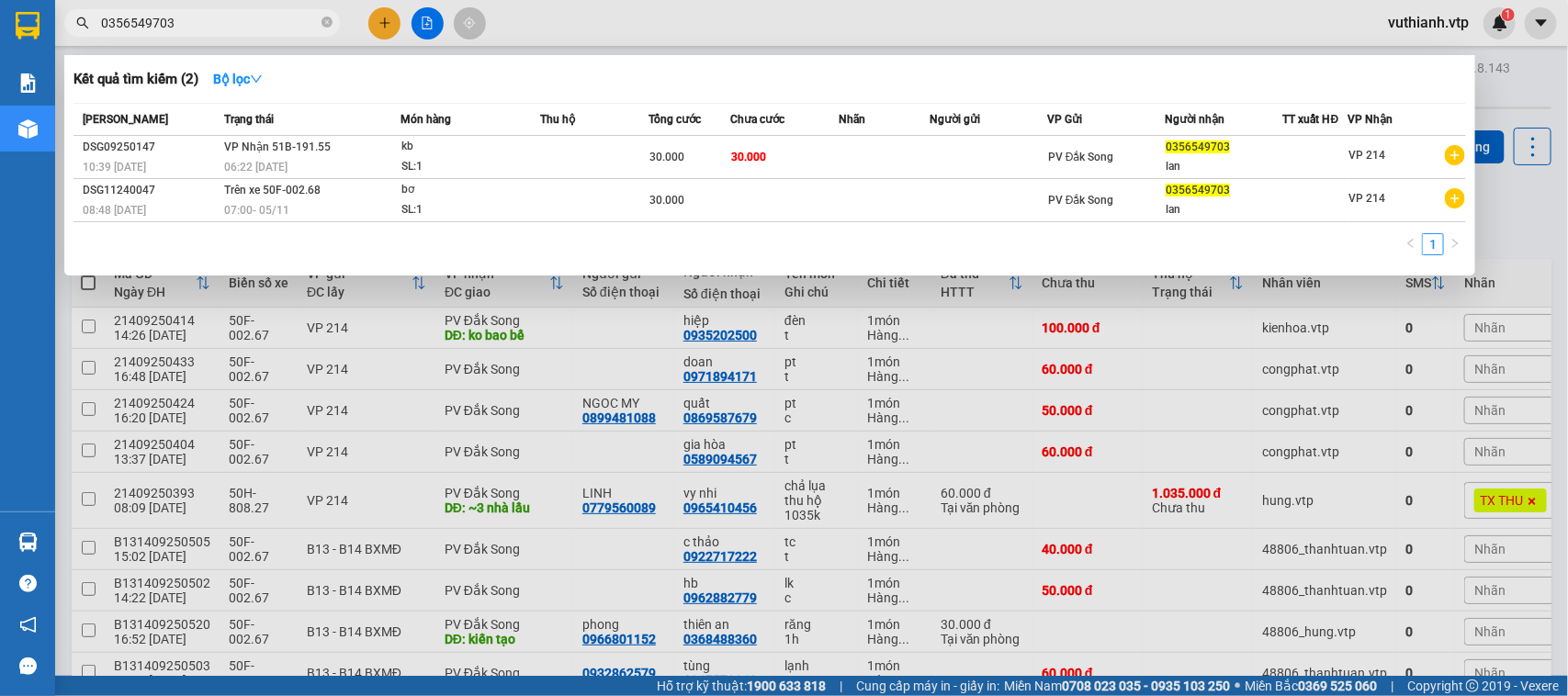
click at [879, 166] on td at bounding box center [885, 158] width 91 height 44
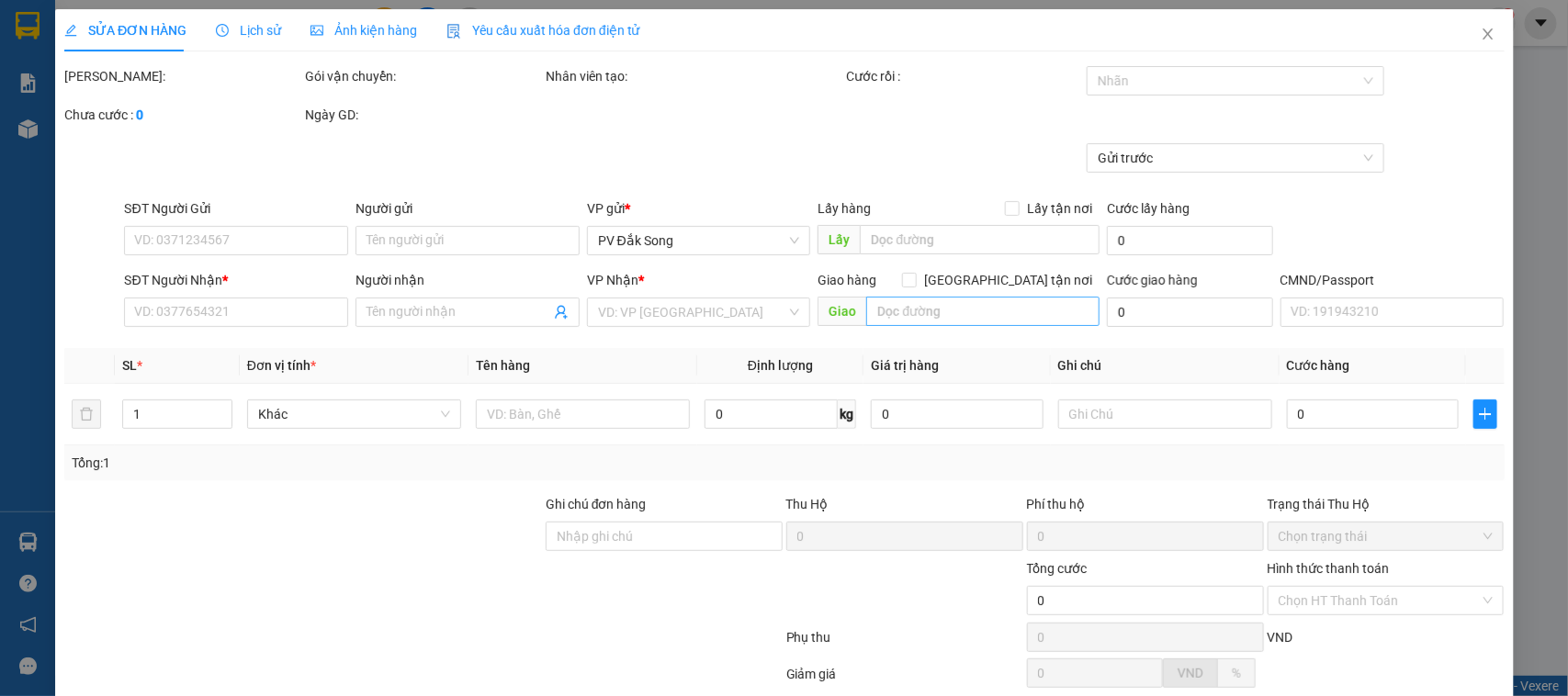
type input "0356549703"
type input "lan"
type input "30.000"
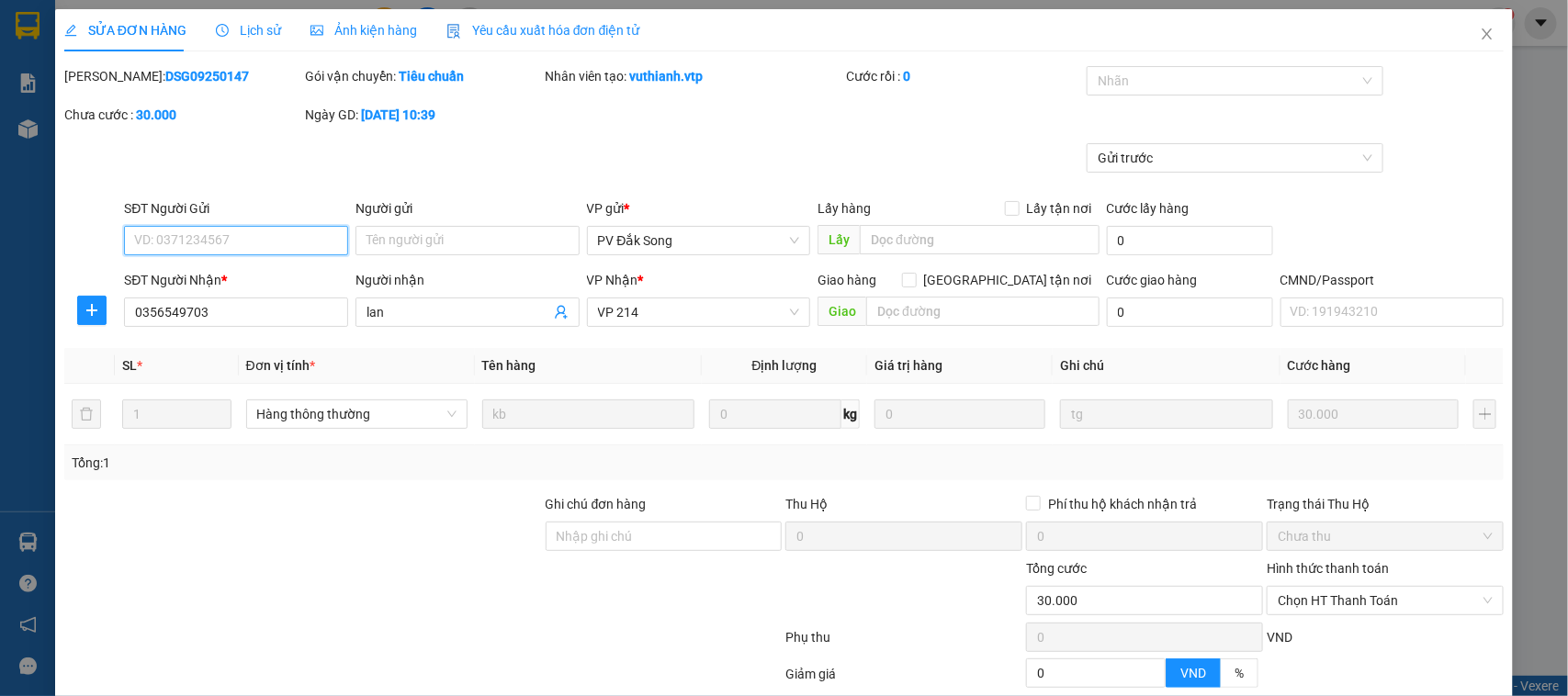
type input "1.500"
click at [1483, 35] on icon "close" at bounding box center [1487, 34] width 10 height 11
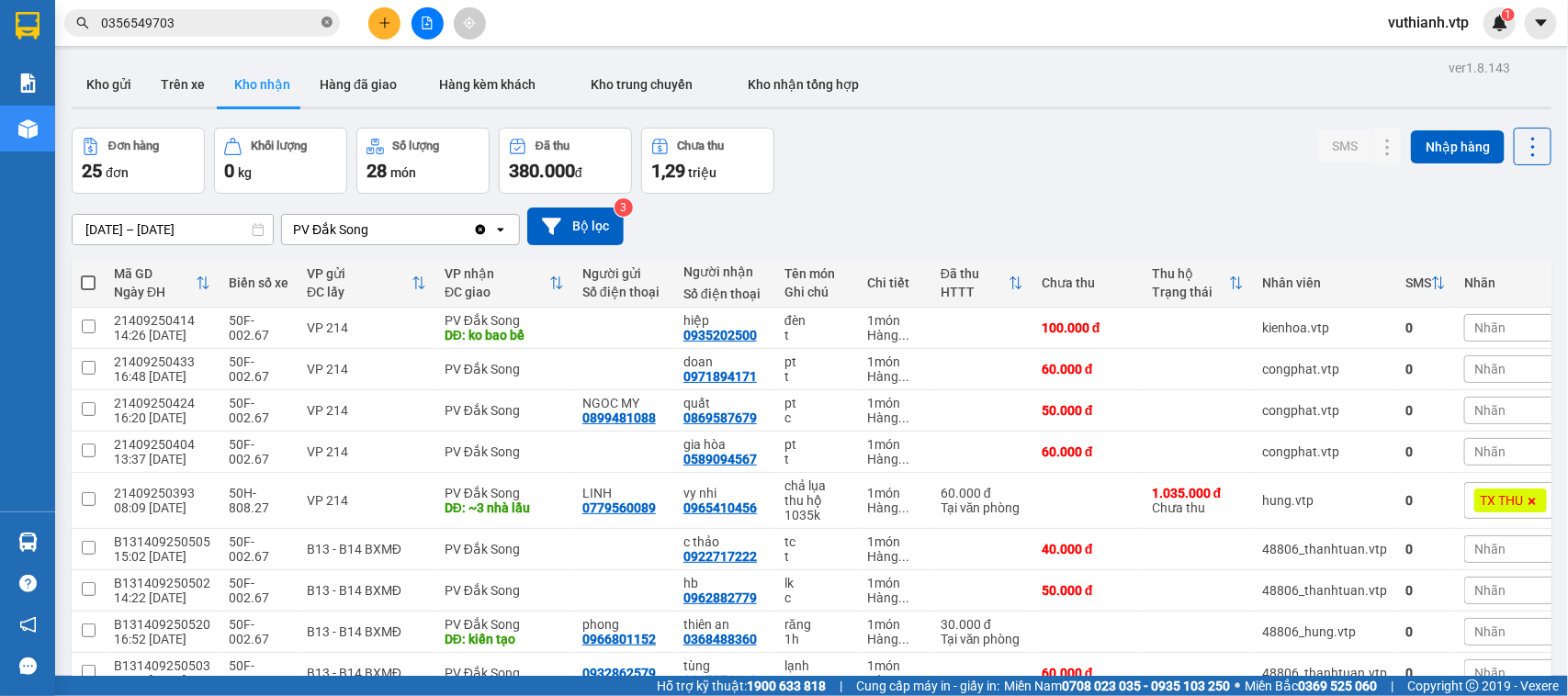
click at [326, 21] on icon "close-circle" at bounding box center [327, 22] width 11 height 11
click at [124, 80] on button "Kho gửi" at bounding box center [108, 84] width 74 height 44
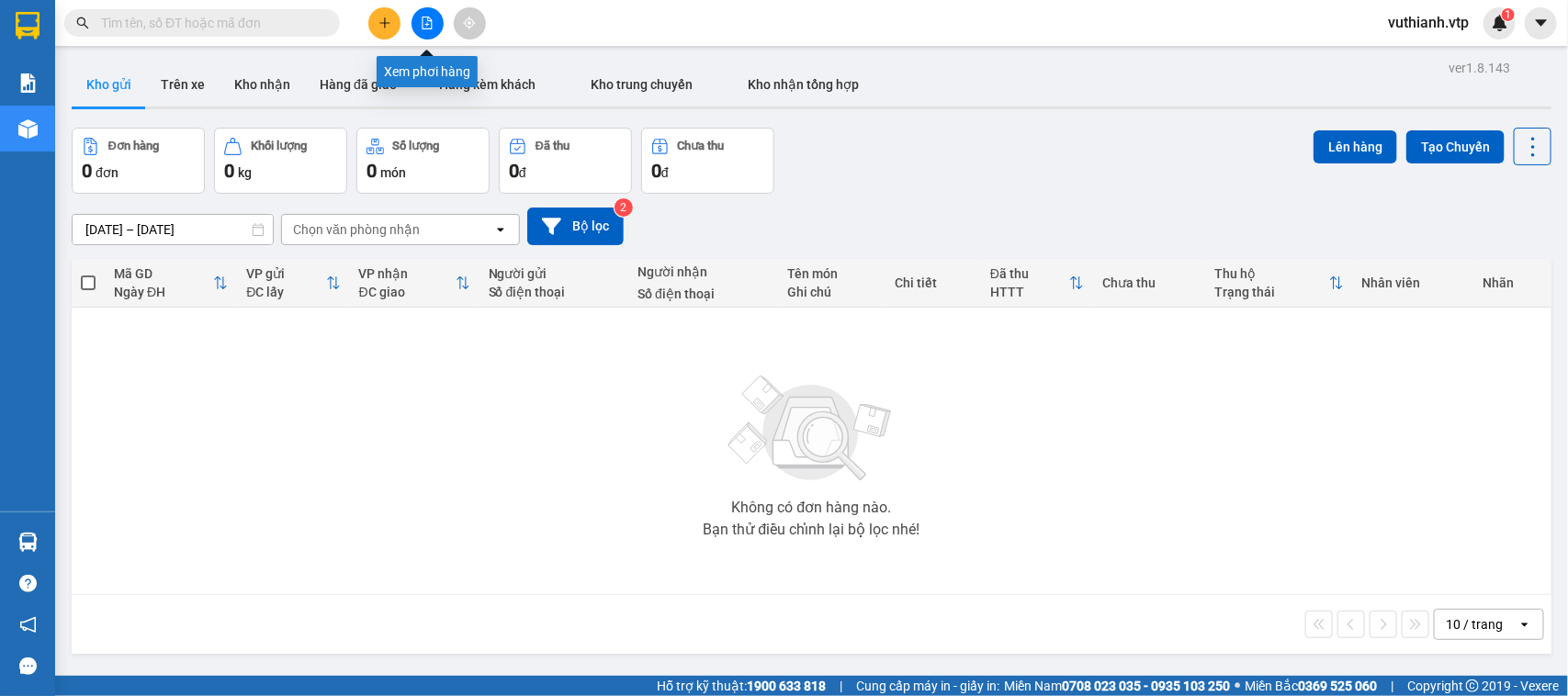
click at [427, 25] on icon "file-add" at bounding box center [427, 23] width 10 height 13
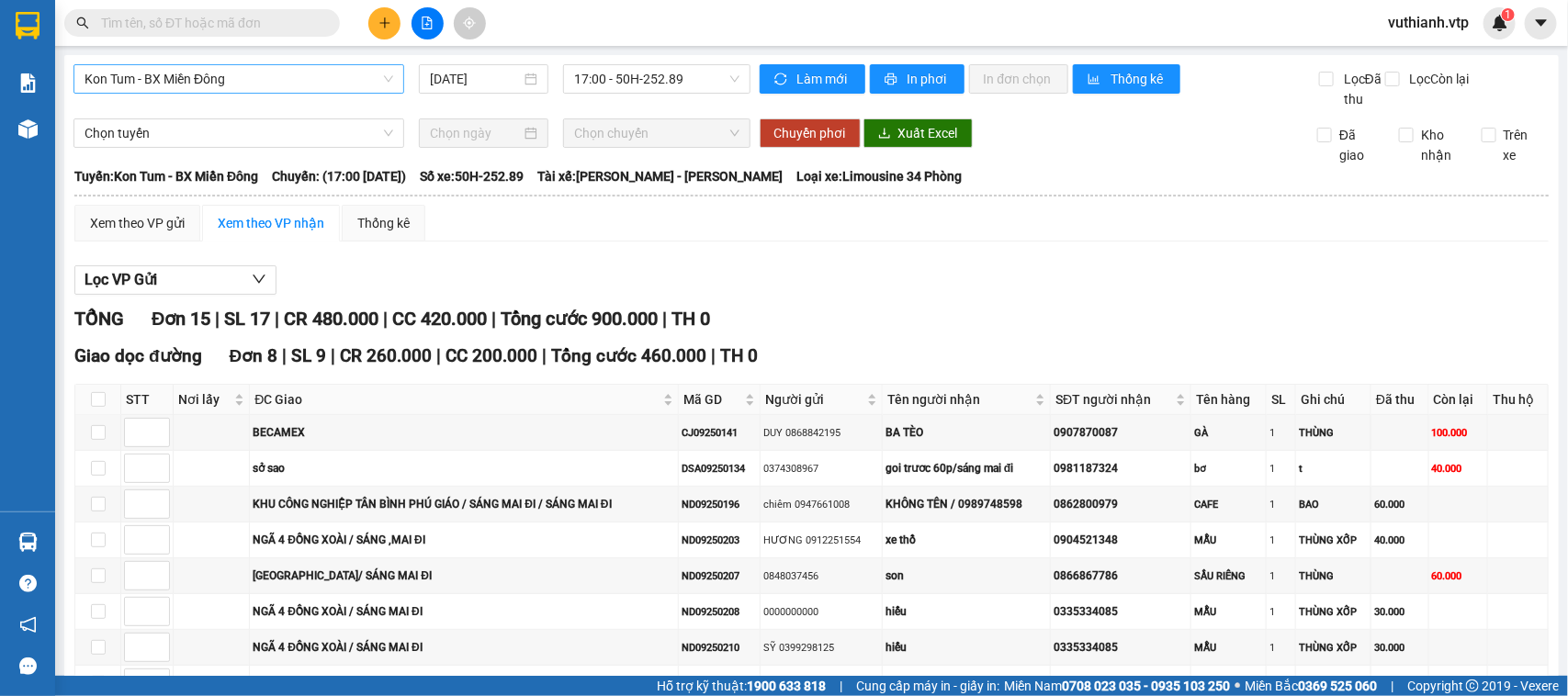
click at [274, 87] on span "Kon Tum - BX Miền Đông" at bounding box center [238, 79] width 309 height 28
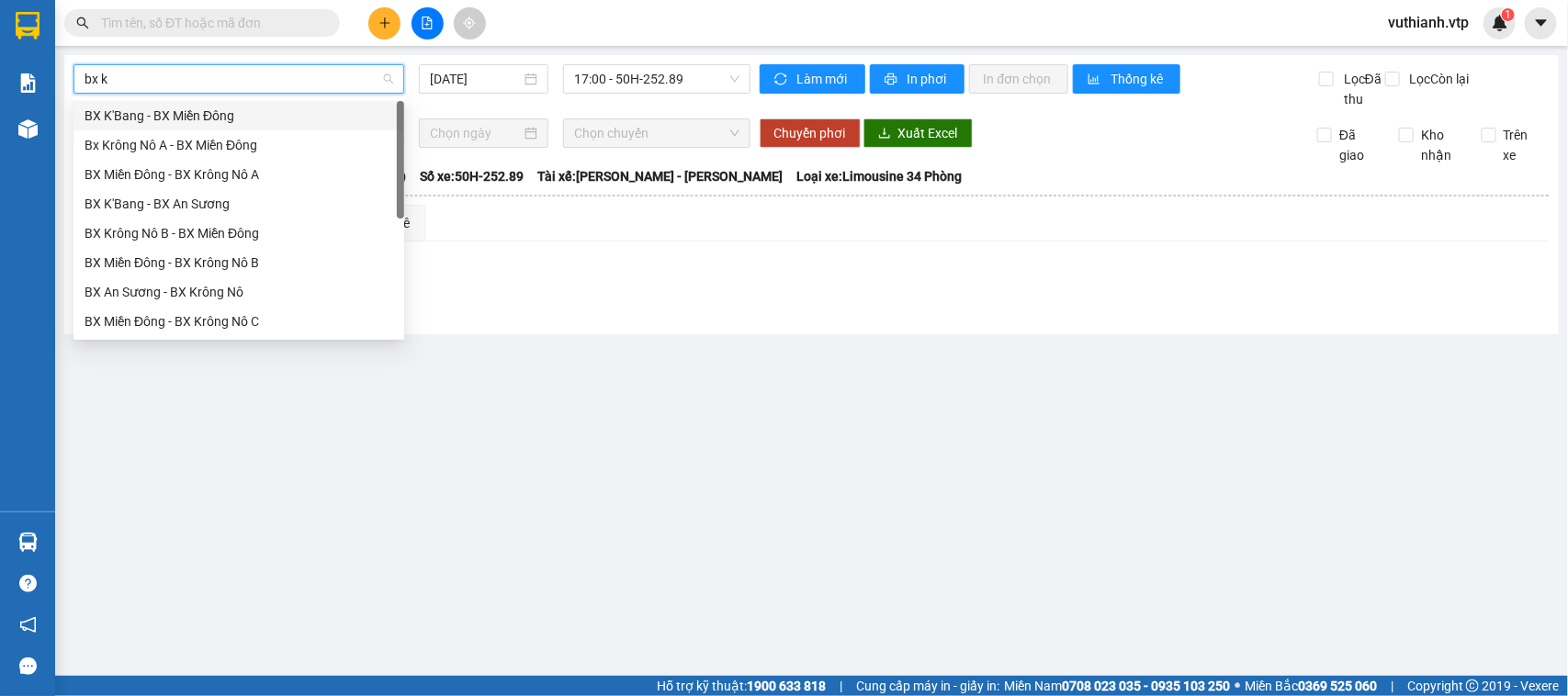
type input "bx kr"
click at [280, 110] on div "Bx Krông Nô A - BX Miền Đông" at bounding box center [238, 116] width 309 height 20
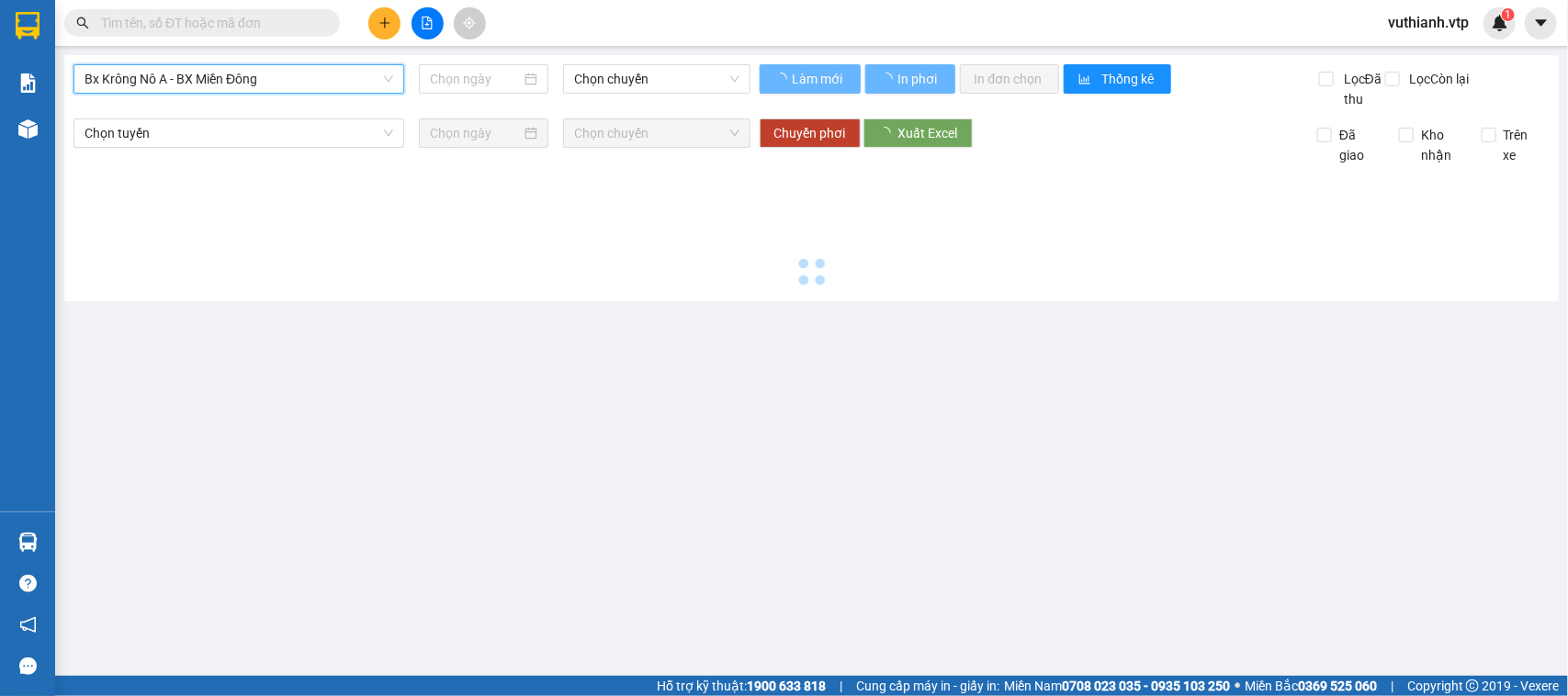
type input "[DATE]"
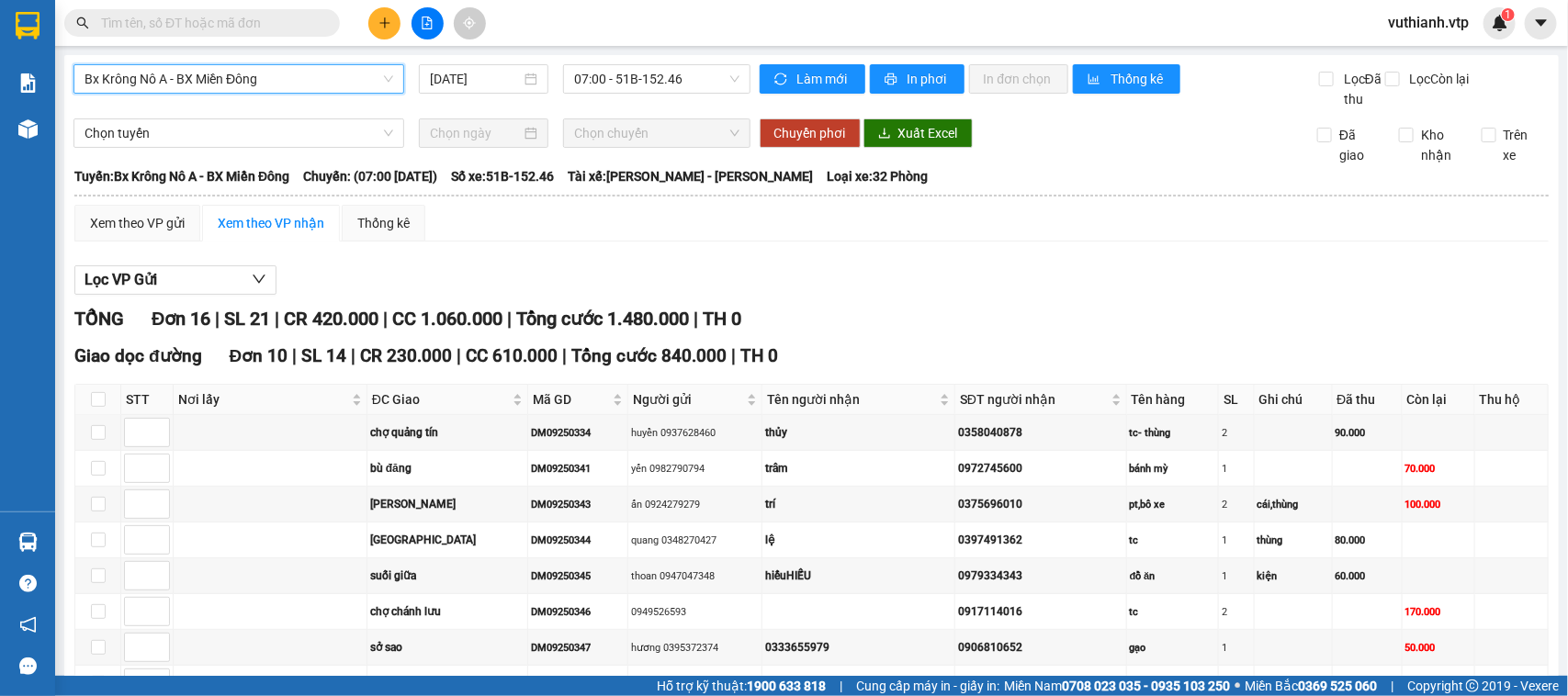
click at [336, 76] on span "Bx Krông Nô A - BX Miền Đông" at bounding box center [238, 79] width 309 height 28
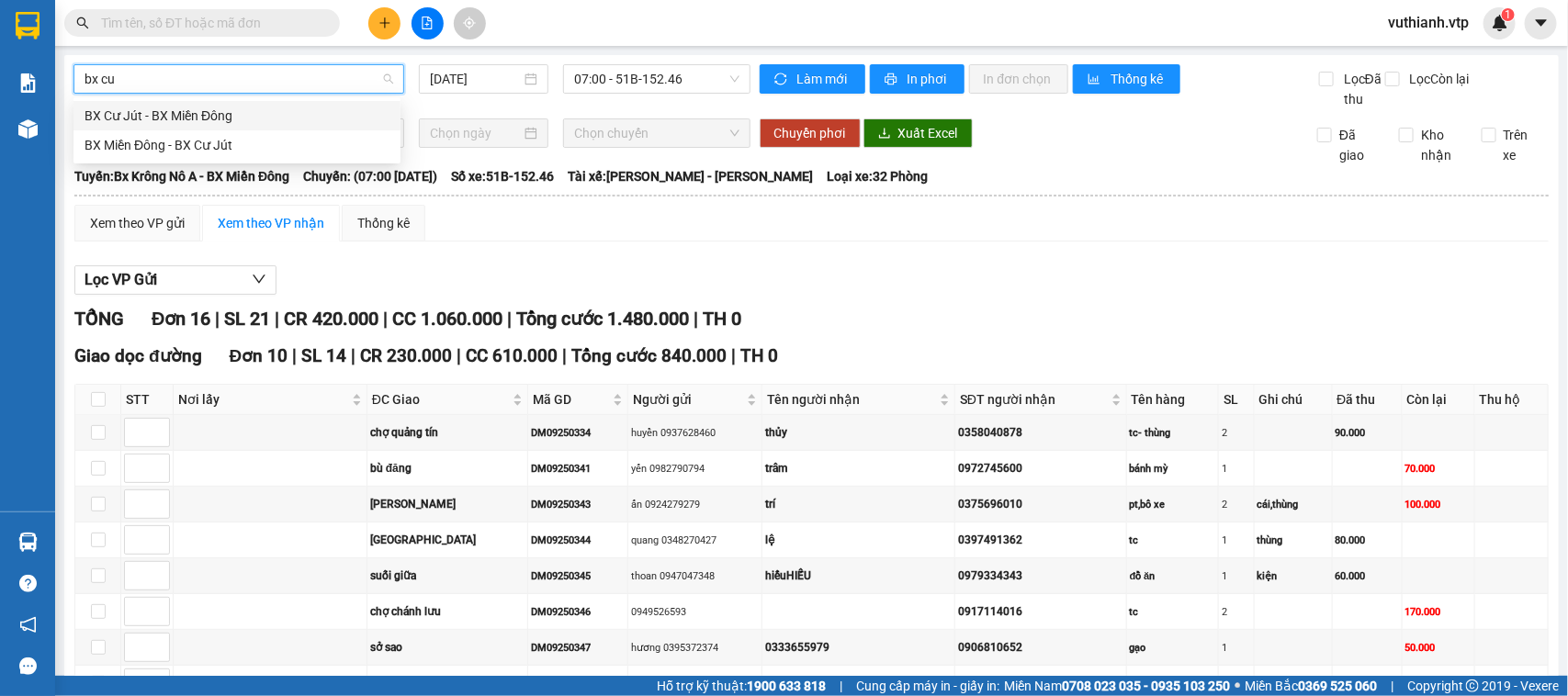
type input "bx cư"
click at [326, 117] on div "BX Cư Jút - BX Miền Đông" at bounding box center [236, 116] width 305 height 20
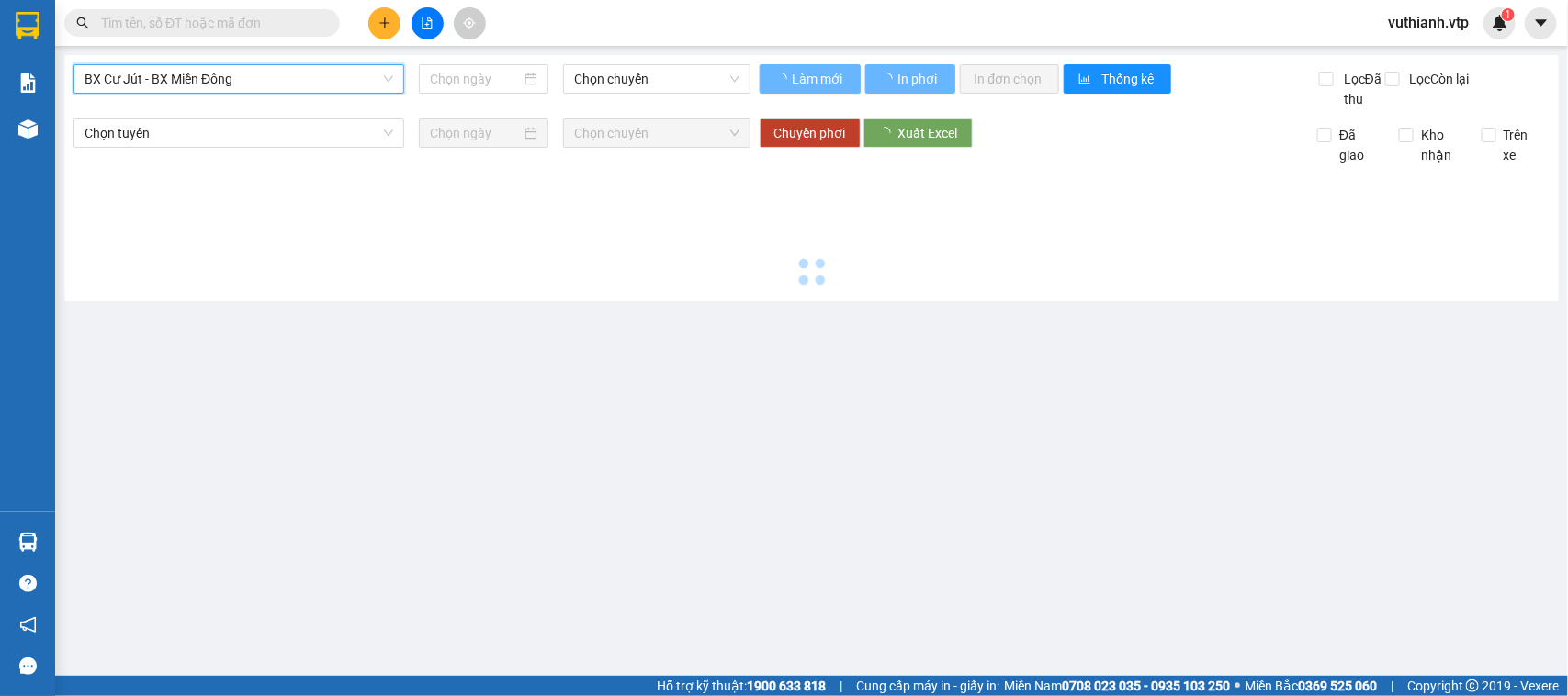
type input "[DATE]"
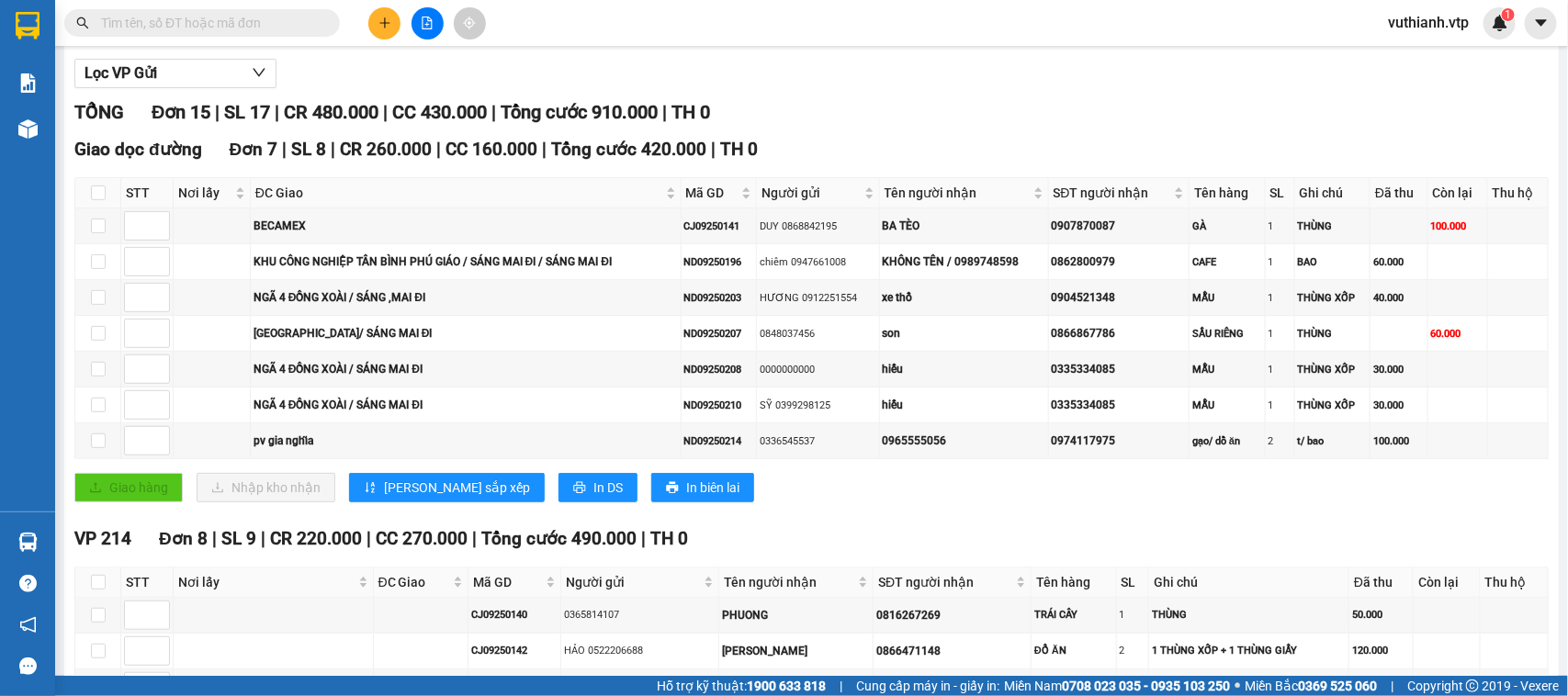
scroll to position [193, 0]
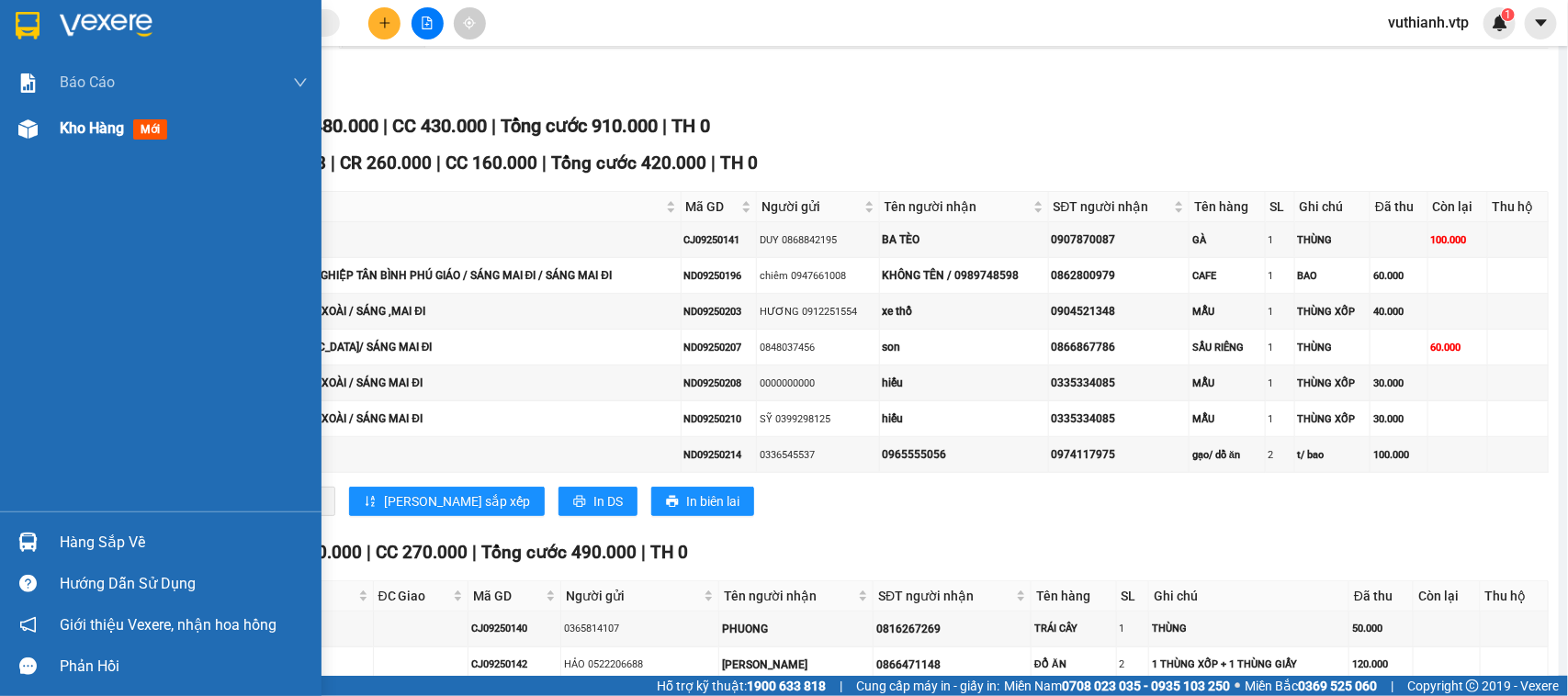
click at [43, 135] on div at bounding box center [28, 129] width 32 height 32
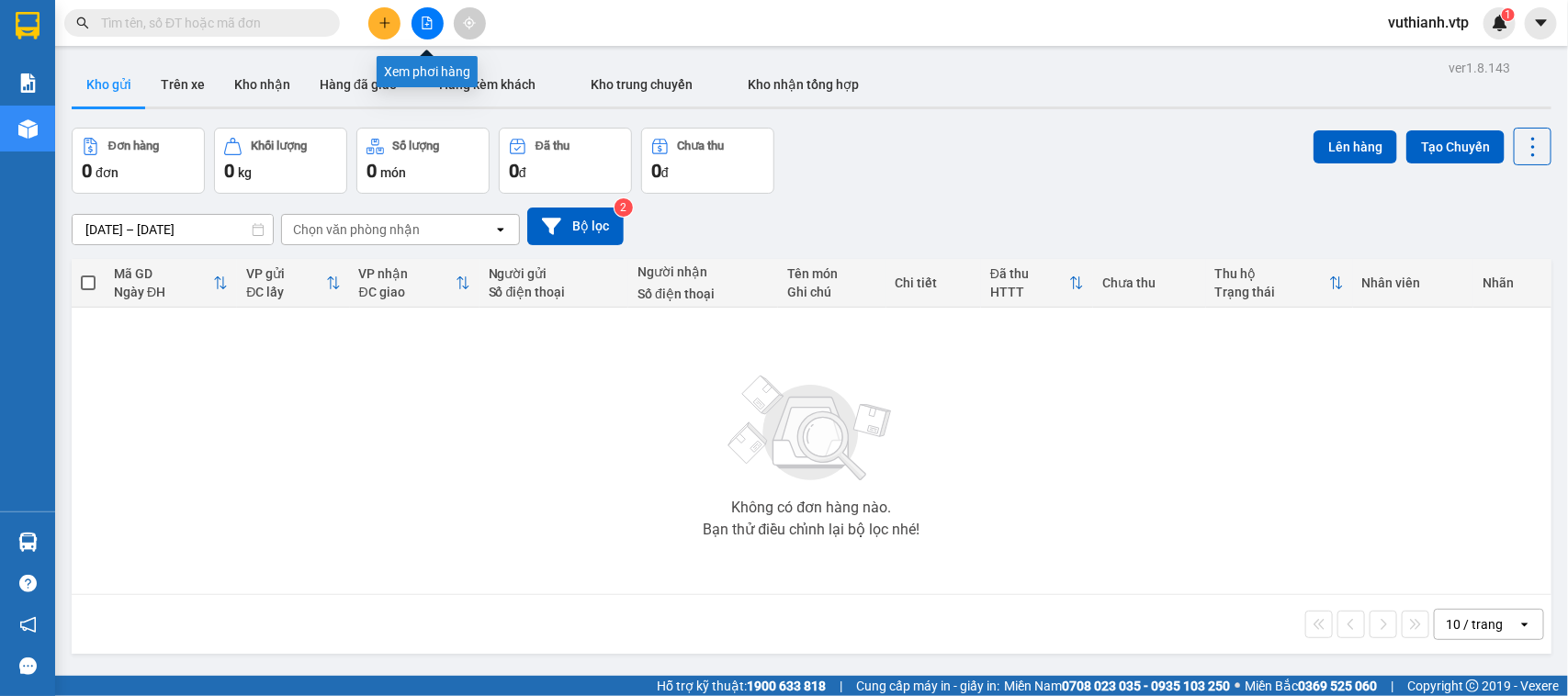
click at [429, 17] on icon "file-add" at bounding box center [427, 23] width 13 height 13
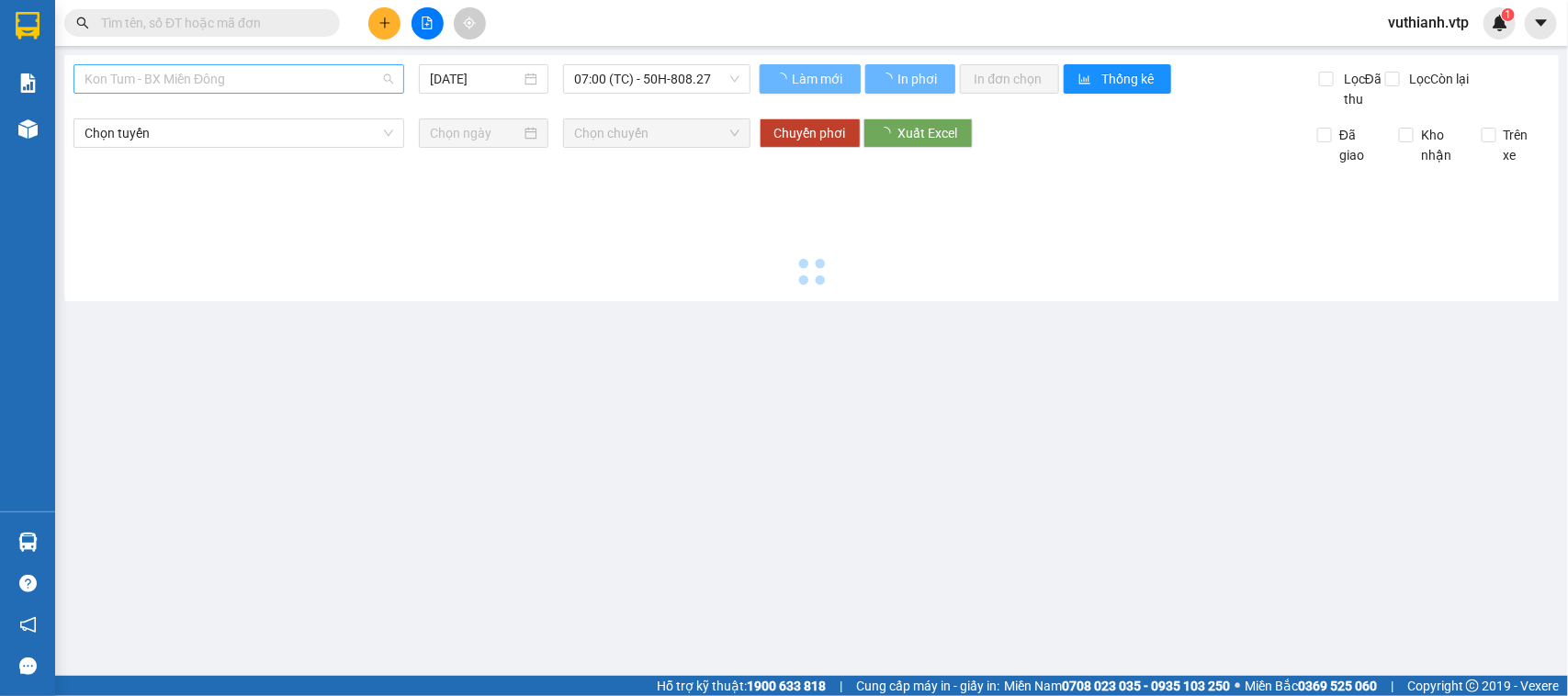
click at [358, 67] on span "Kon Tum - BX Miền Đông" at bounding box center [238, 79] width 309 height 28
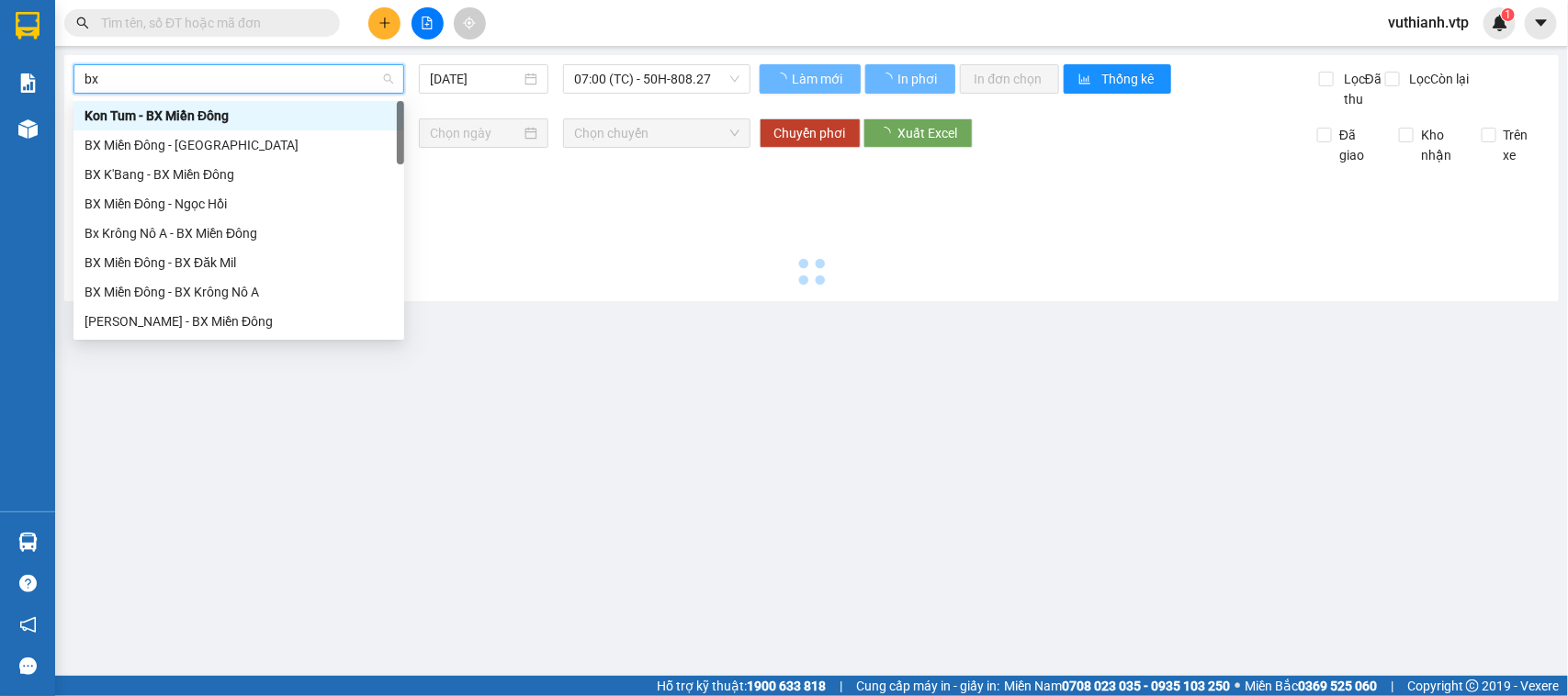
type input "bx c"
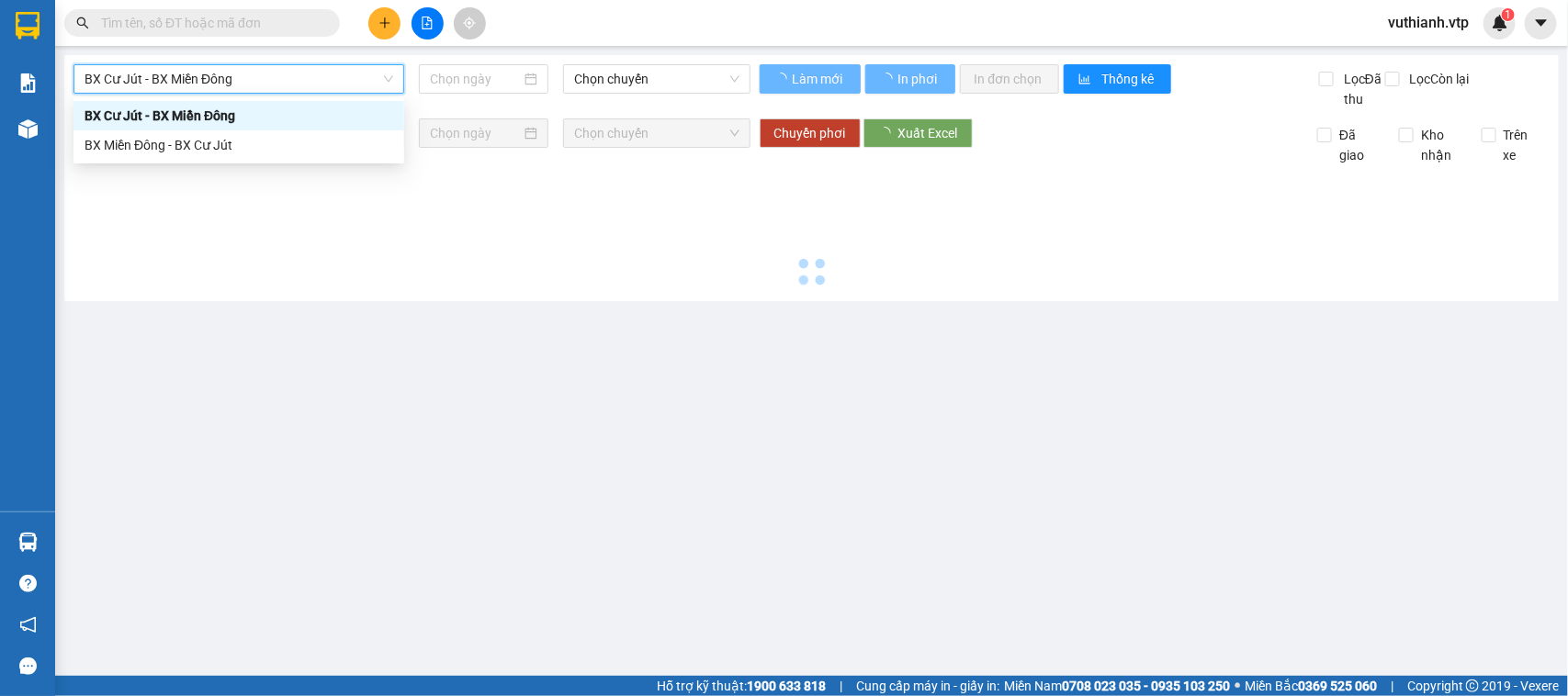
type input "[DATE]"
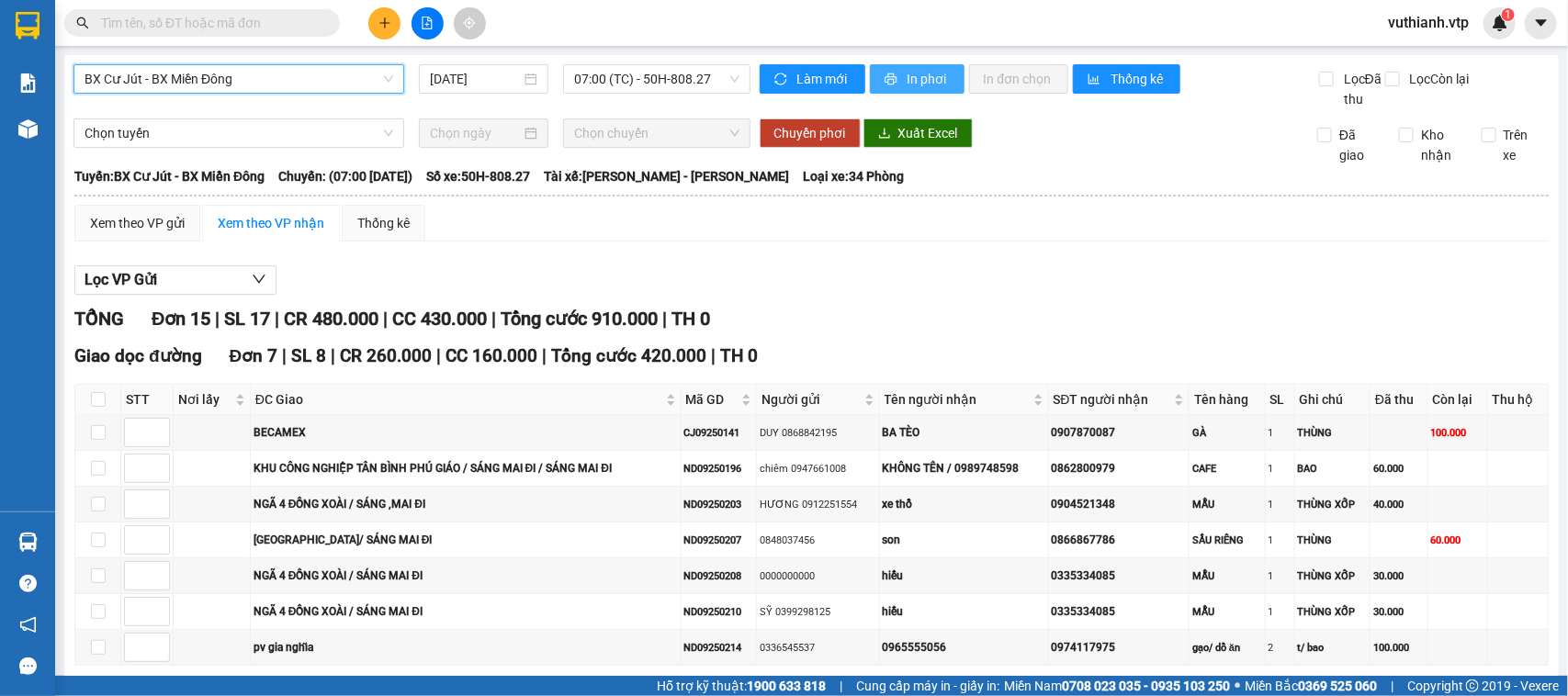
click at [929, 74] on span "In phơi" at bounding box center [929, 79] width 43 height 20
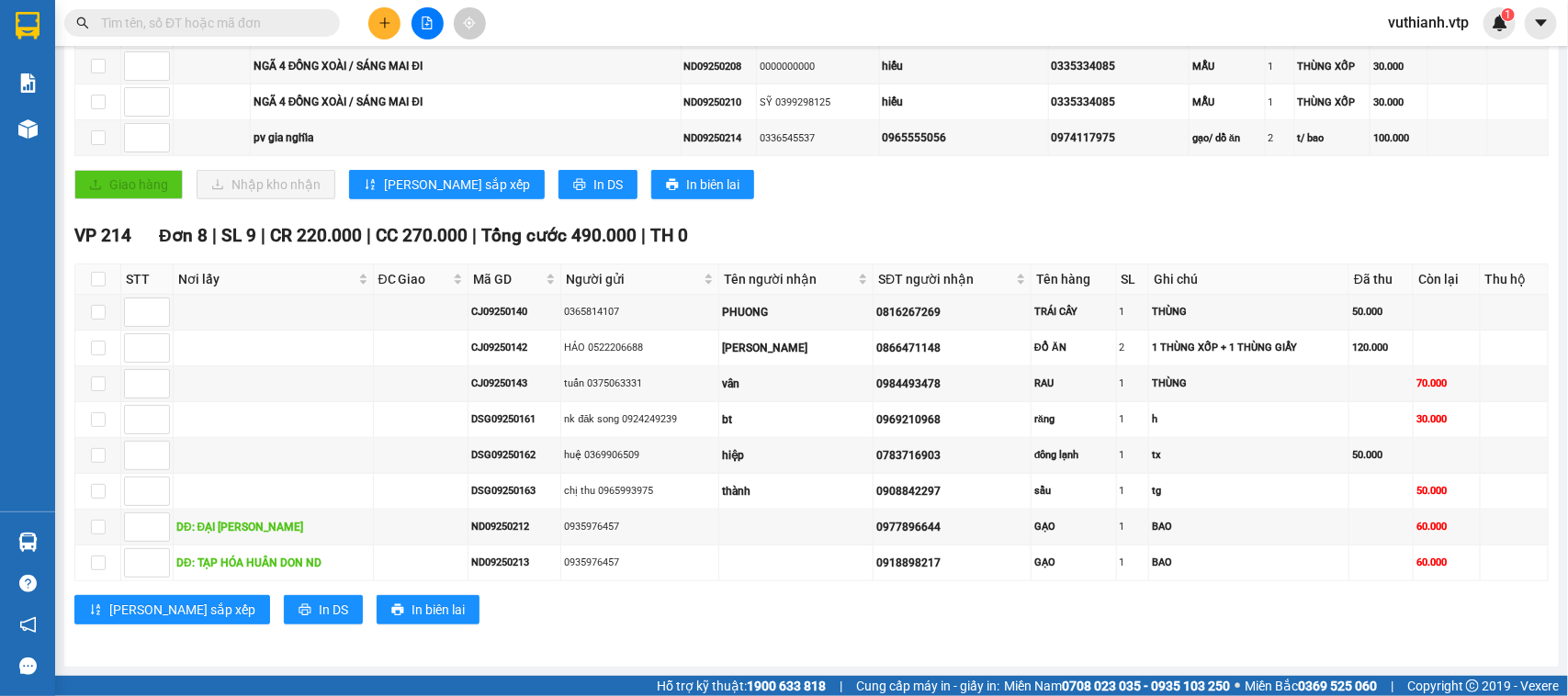
scroll to position [6, 0]
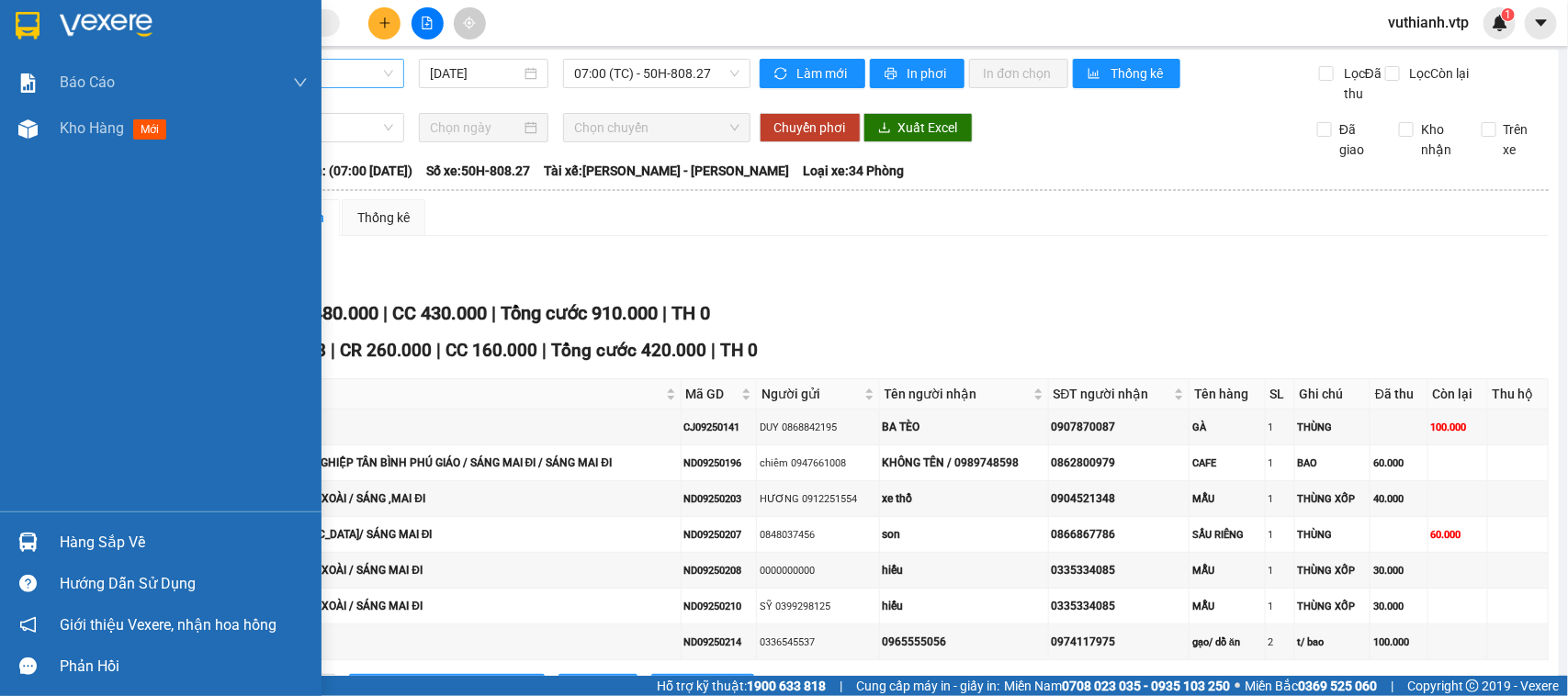
click at [52, 550] on div "Hàng sắp về" at bounding box center [160, 542] width 322 height 42
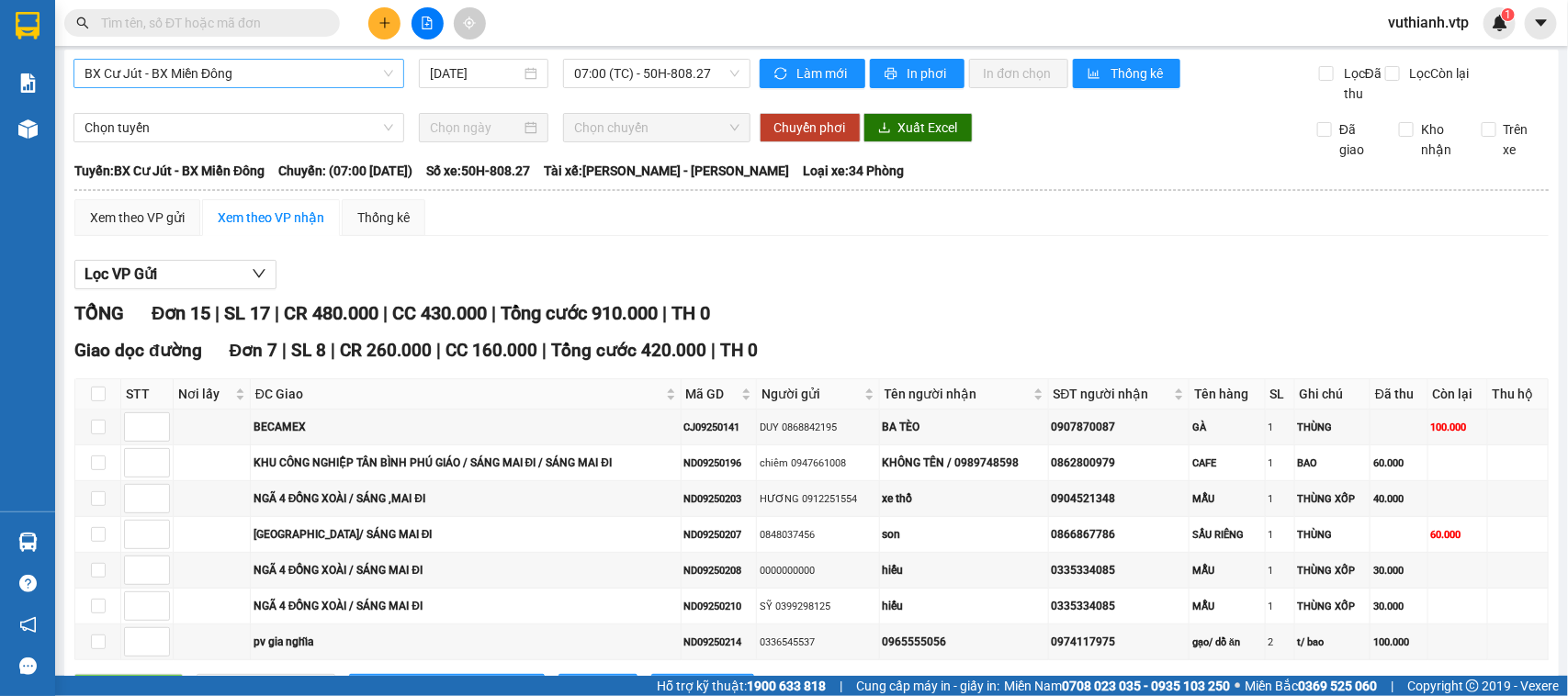
click at [209, 331] on section "Kết quả tìm kiếm ( 2 ) Bộ lọc Mã ĐH Trạng thái Món hàng Thu hộ Tổng cước Chưa c…" at bounding box center [784, 348] width 1568 height 696
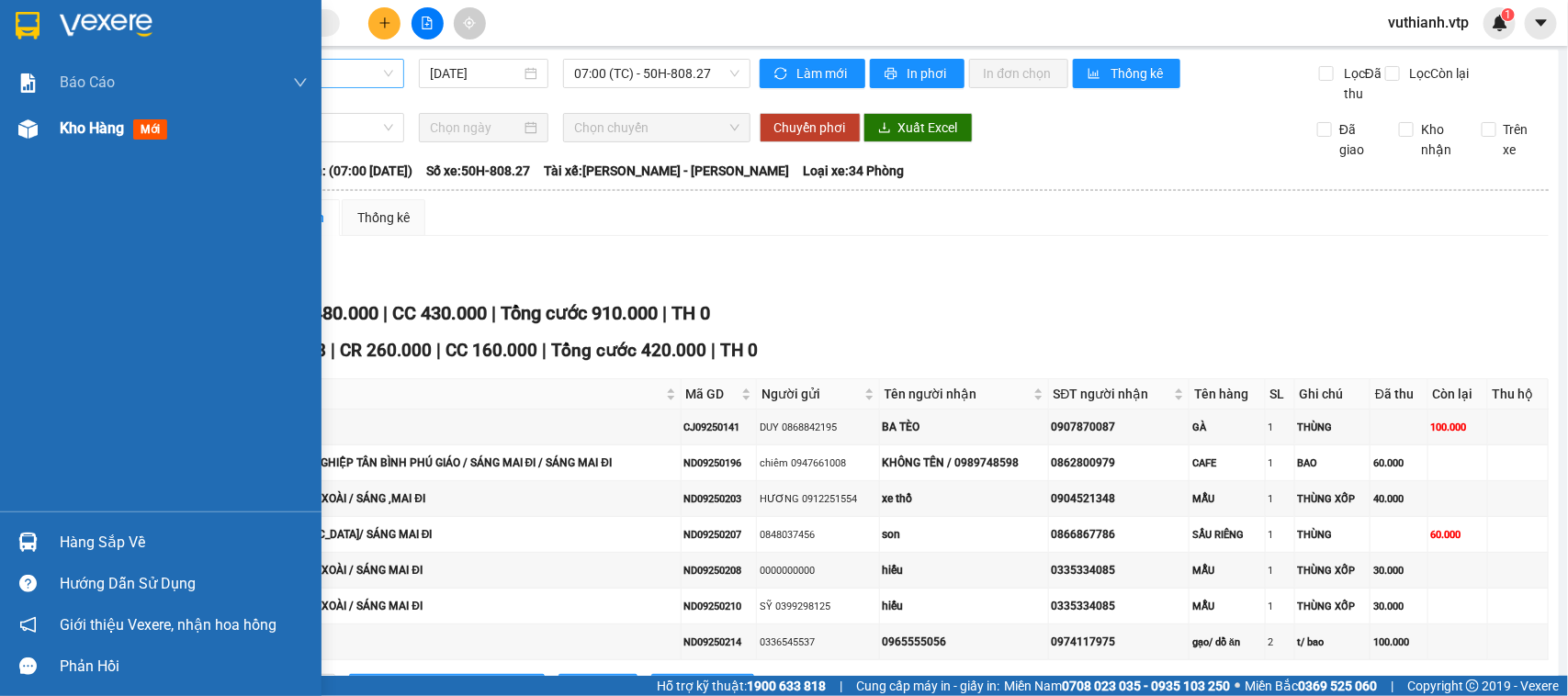
click at [34, 125] on img at bounding box center [28, 129] width 19 height 19
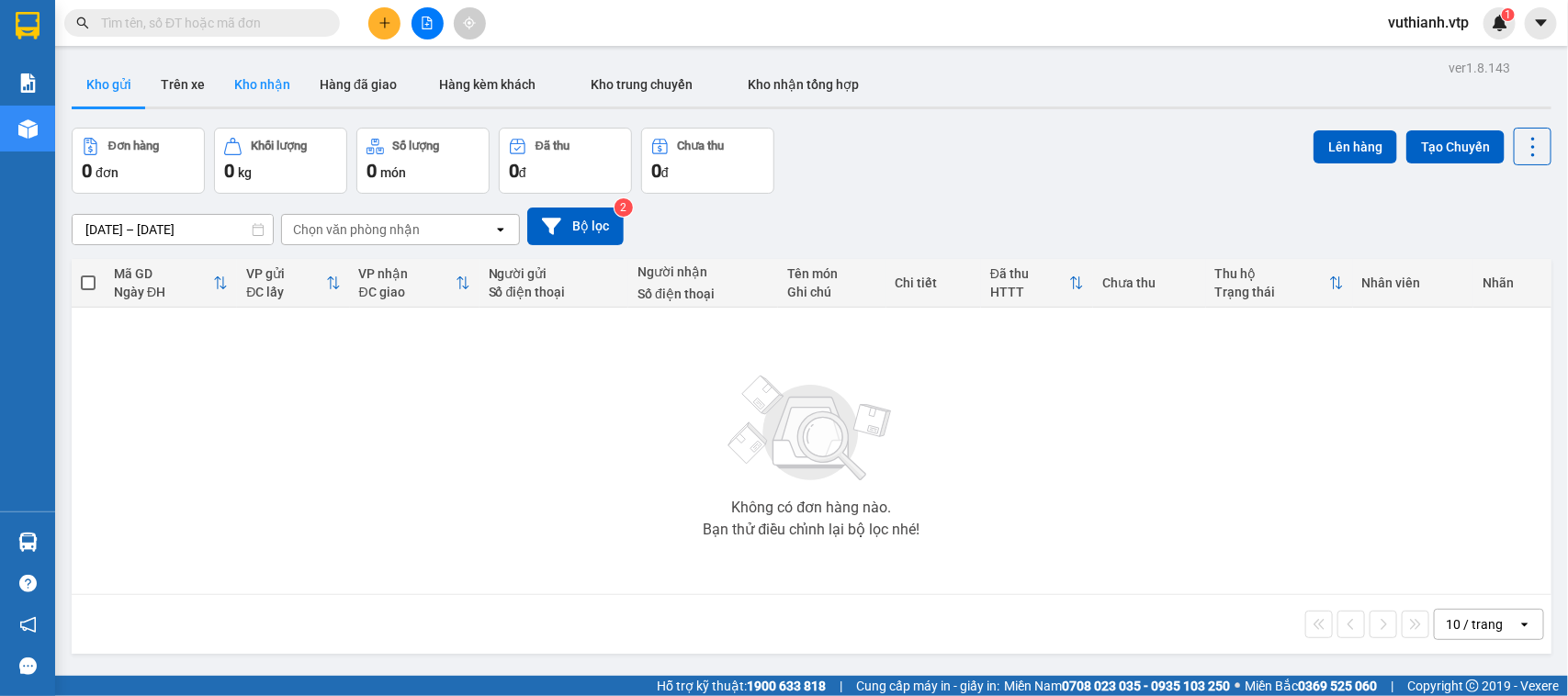
click at [259, 90] on button "Kho nhận" at bounding box center [262, 84] width 85 height 44
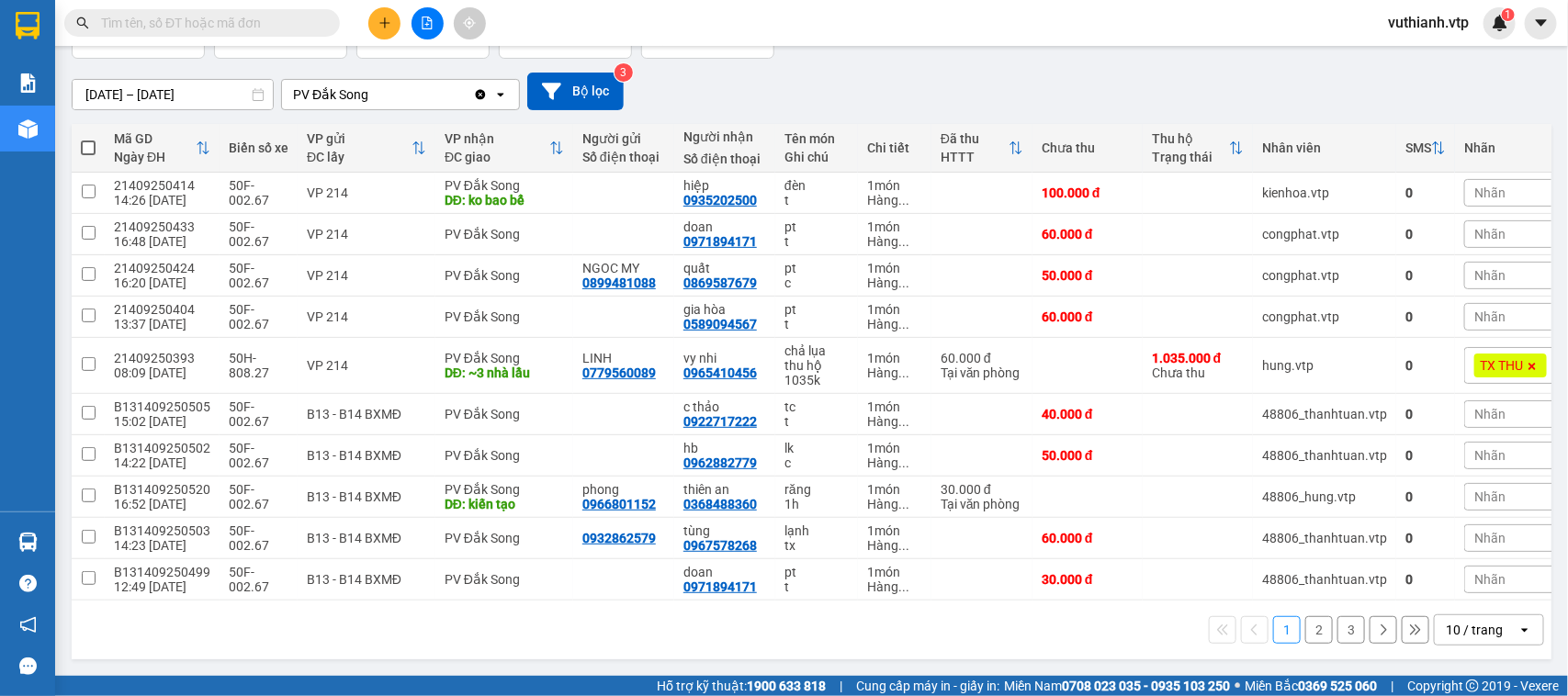
scroll to position [145, 0]
click at [1306, 632] on button "2" at bounding box center [1319, 630] width 28 height 28
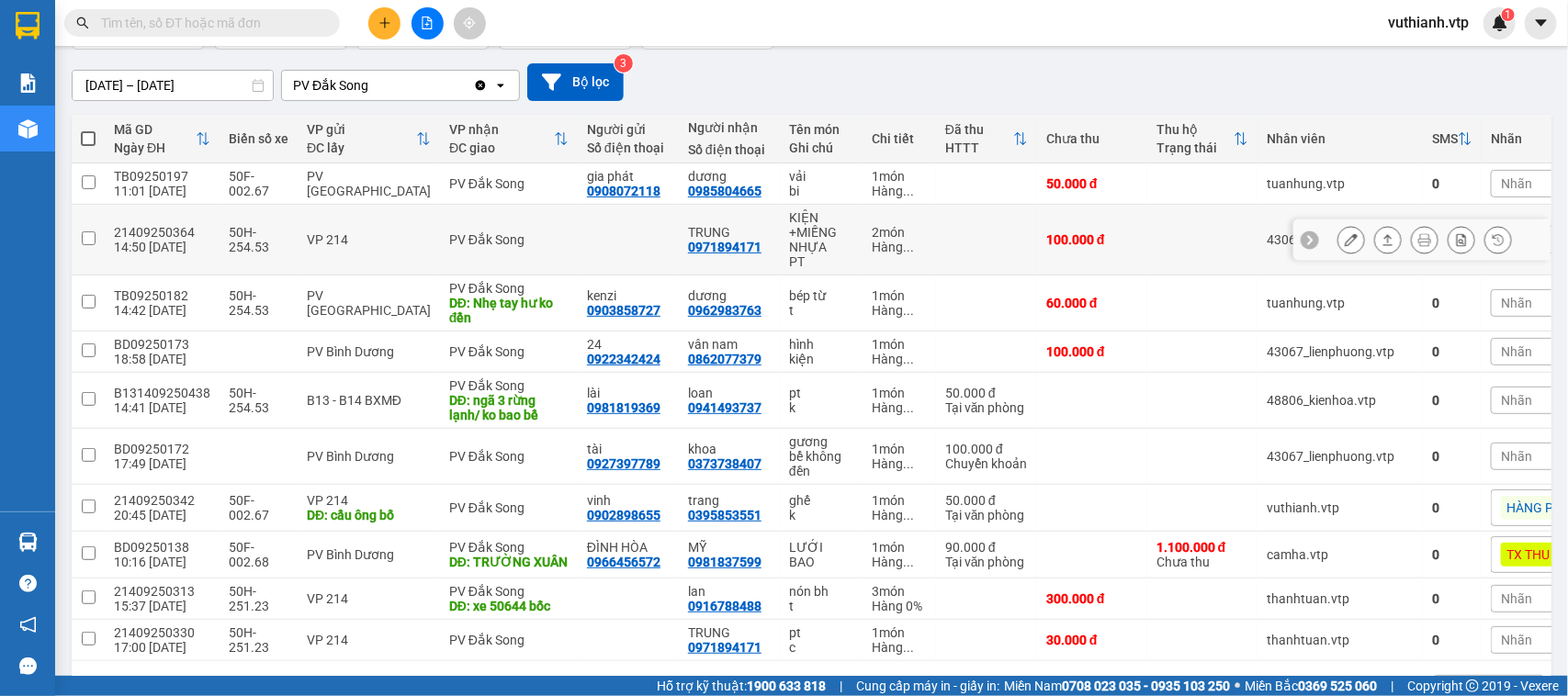
click at [1077, 214] on td "100.000 đ" at bounding box center [1092, 240] width 110 height 70
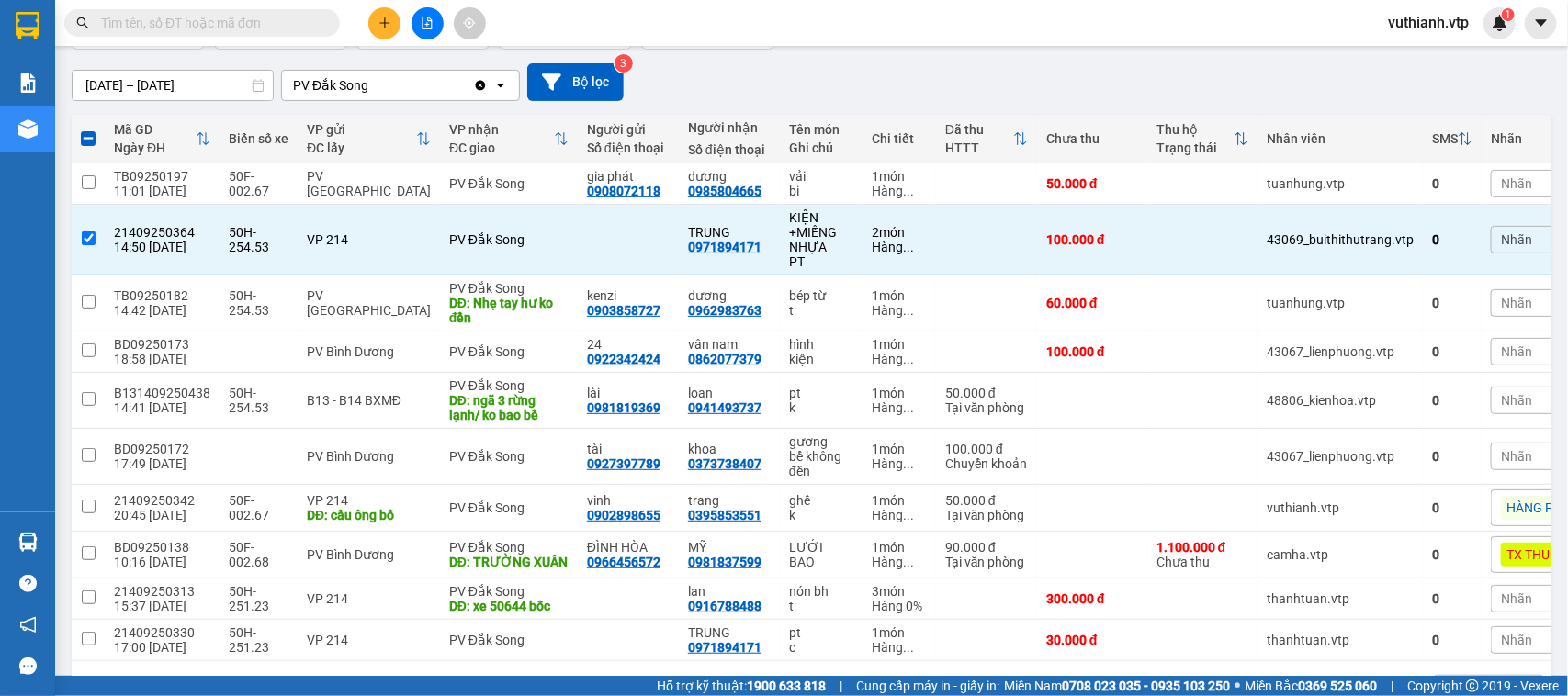
click at [940, 84] on div "[DATE] – [DATE] Press the down arrow key to interact with the calendar and sele…" at bounding box center [811, 82] width 1480 height 38
click at [90, 240] on input "checkbox" at bounding box center [88, 238] width 14 height 14
checkbox input "false"
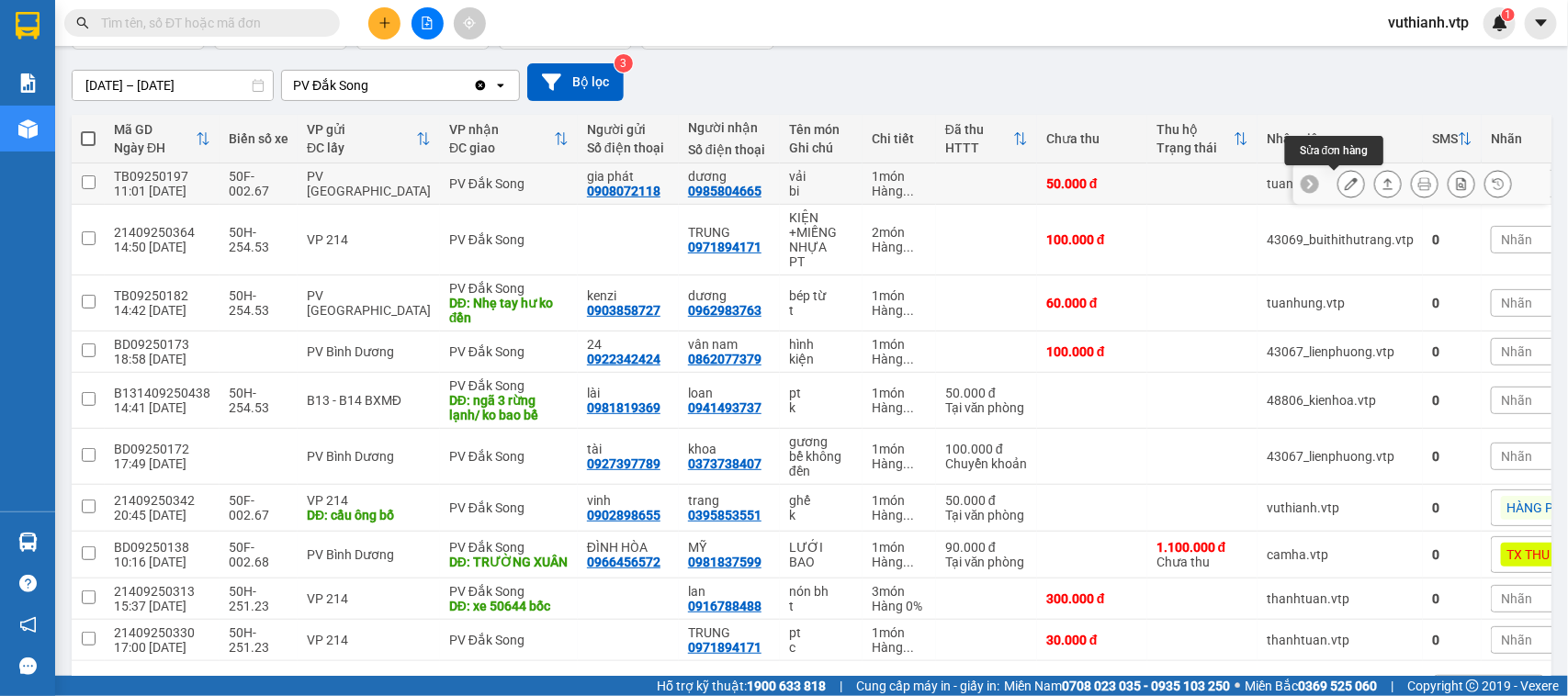
click at [1338, 181] on button at bounding box center [1351, 183] width 26 height 32
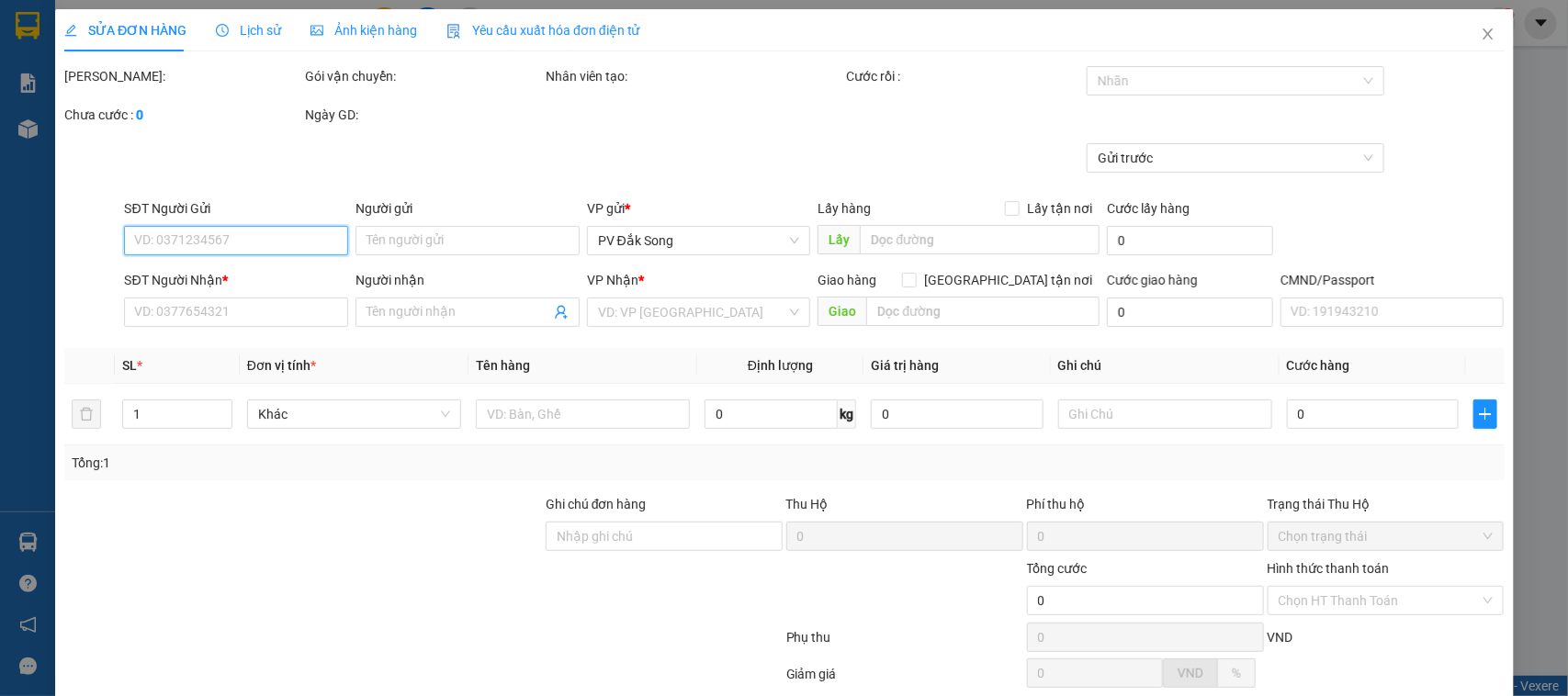
type input "2.500"
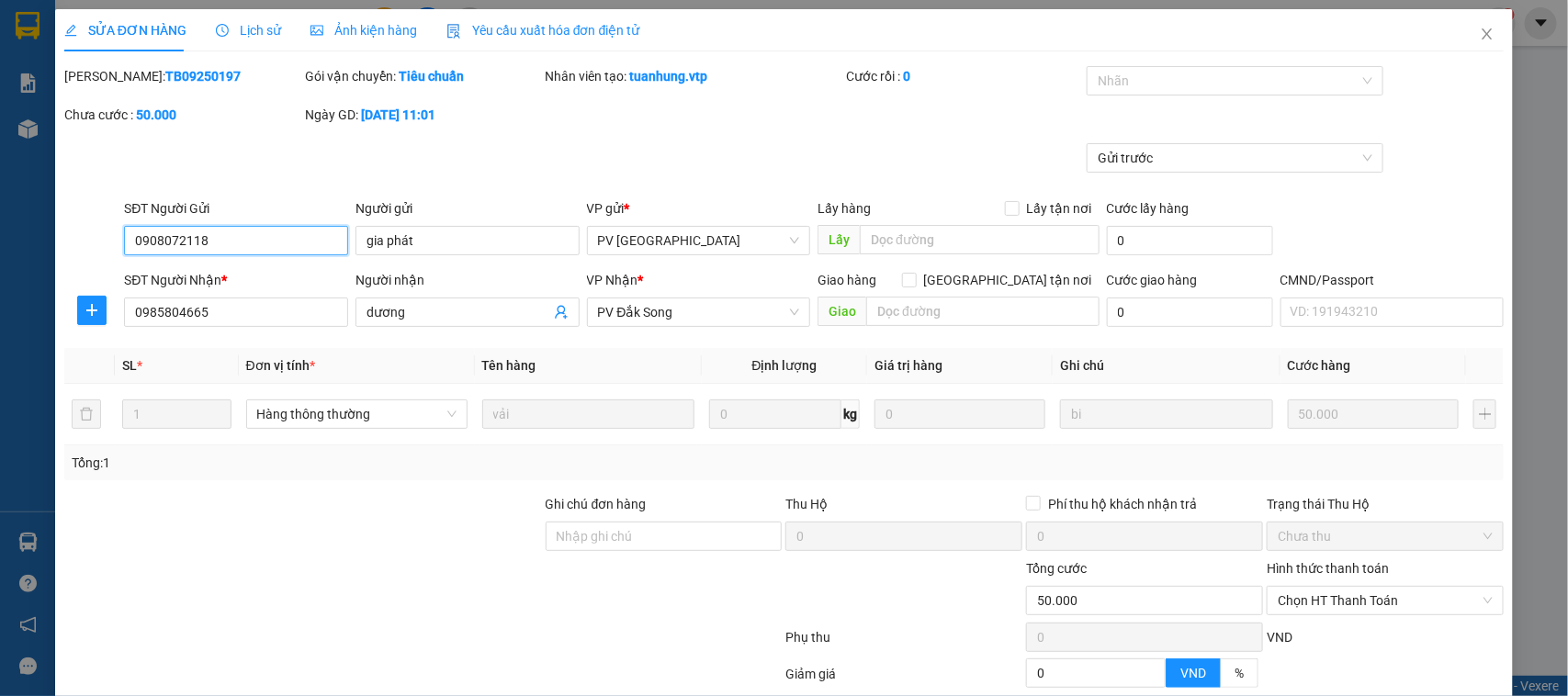
type input "0908072118"
type input "gia phát"
type input "0985804665"
type input "dương"
type input "50.000"
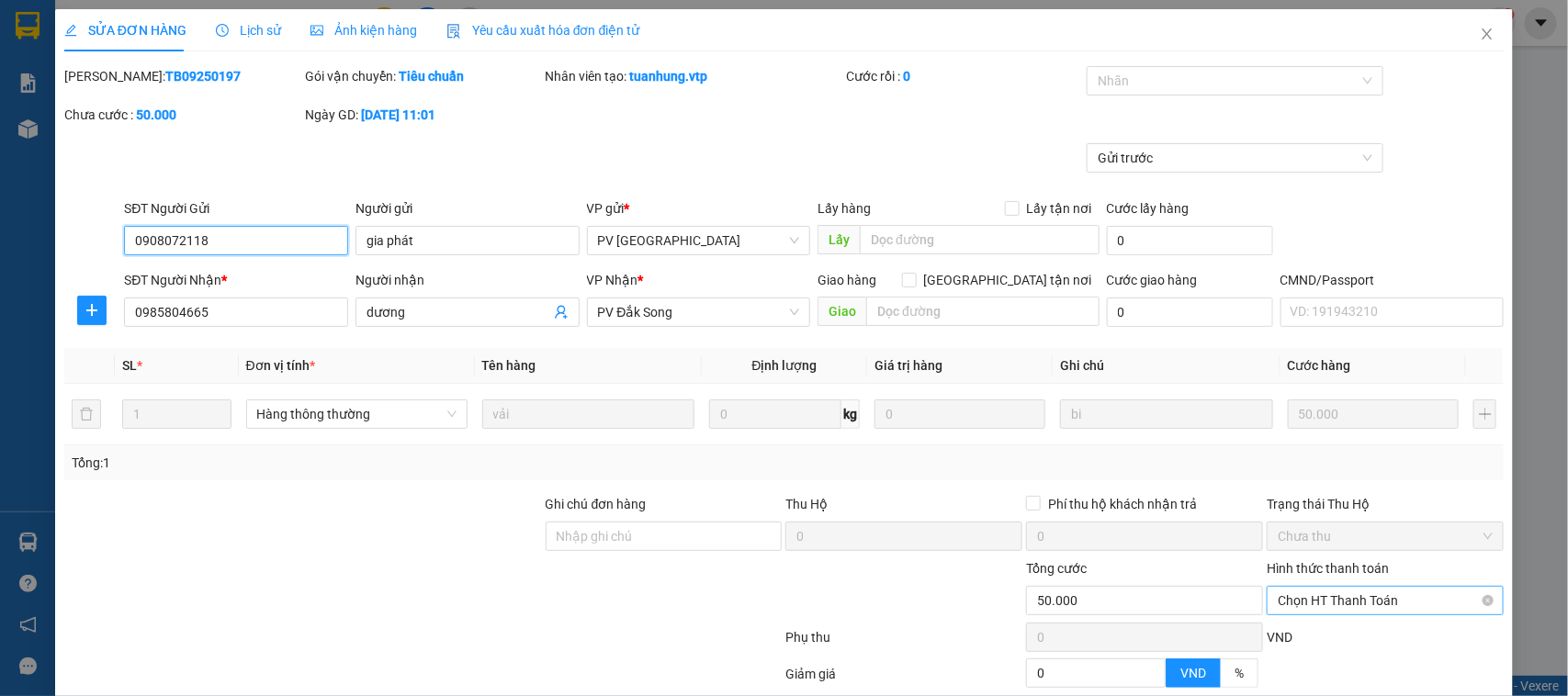
scroll to position [175, 0]
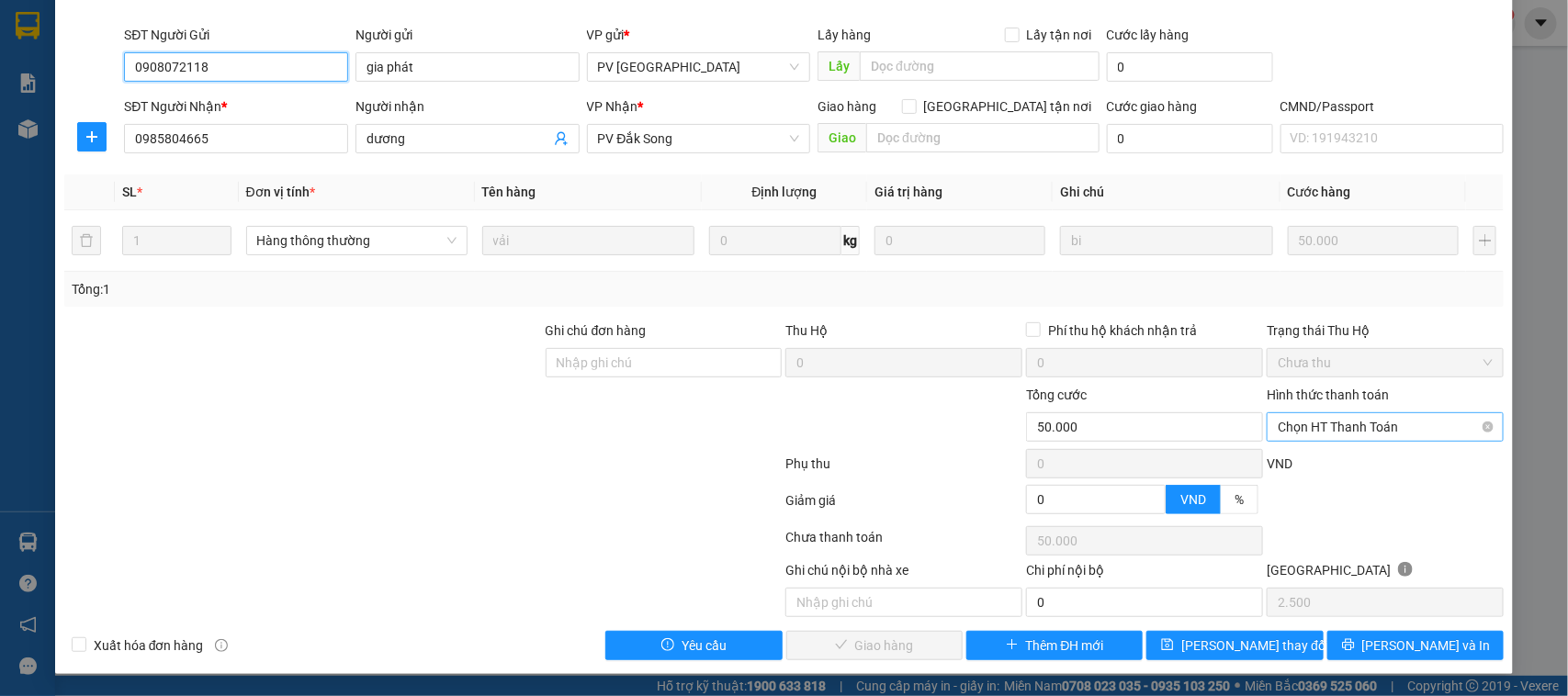
click at [1376, 427] on span "Chọn HT Thanh Toán" at bounding box center [1385, 427] width 215 height 28
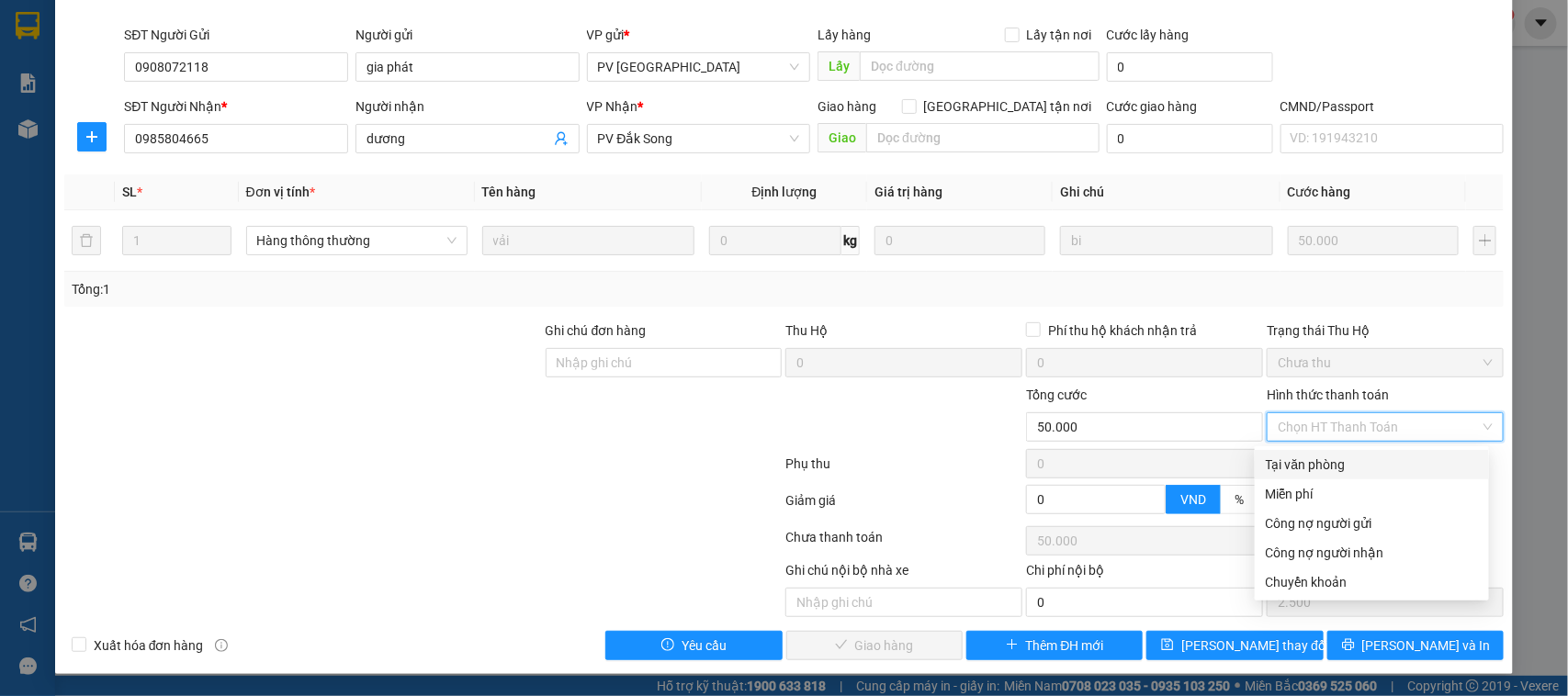
click at [1359, 455] on div "Tại văn phòng" at bounding box center [1371, 464] width 212 height 20
type input "0"
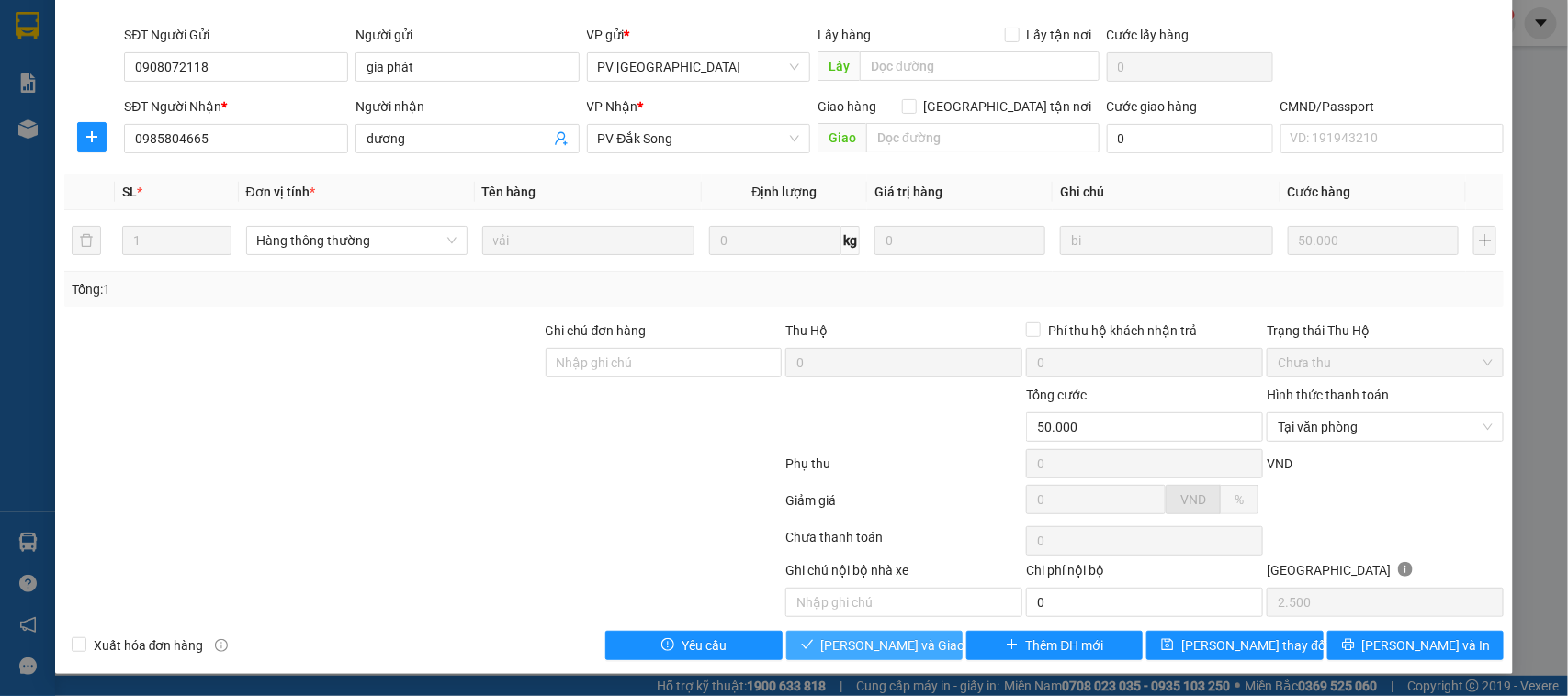
click at [930, 644] on button "[PERSON_NAME] và Giao hàng" at bounding box center [874, 646] width 176 height 30
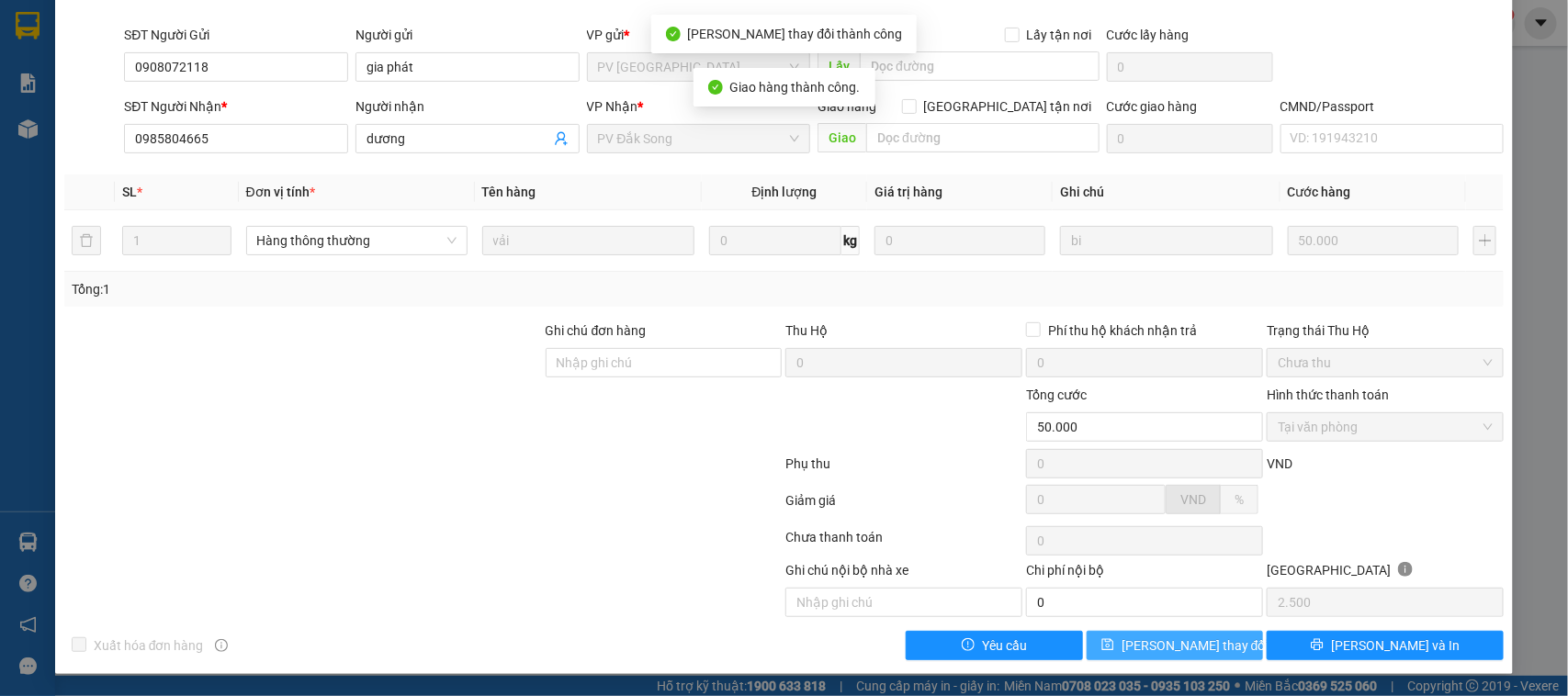
click at [1160, 644] on span "[PERSON_NAME] thay đổi" at bounding box center [1195, 646] width 147 height 20
